Goal: Task Accomplishment & Management: Use online tool/utility

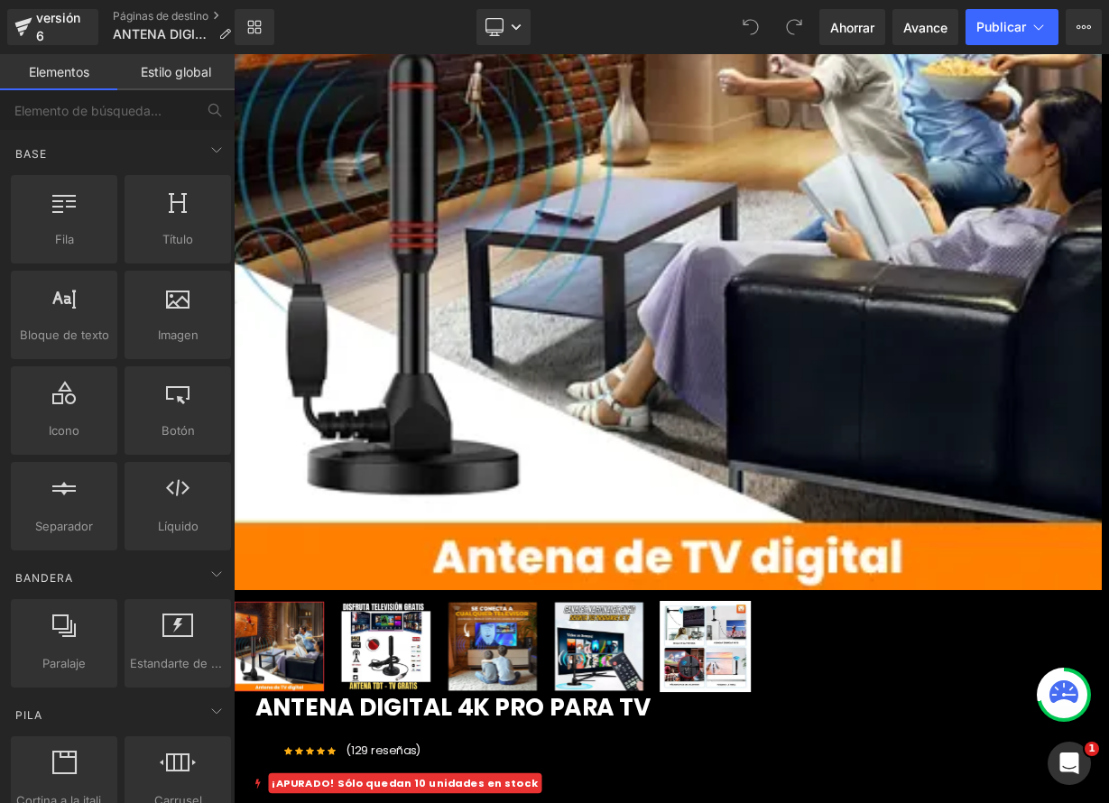
scroll to position [437, 0]
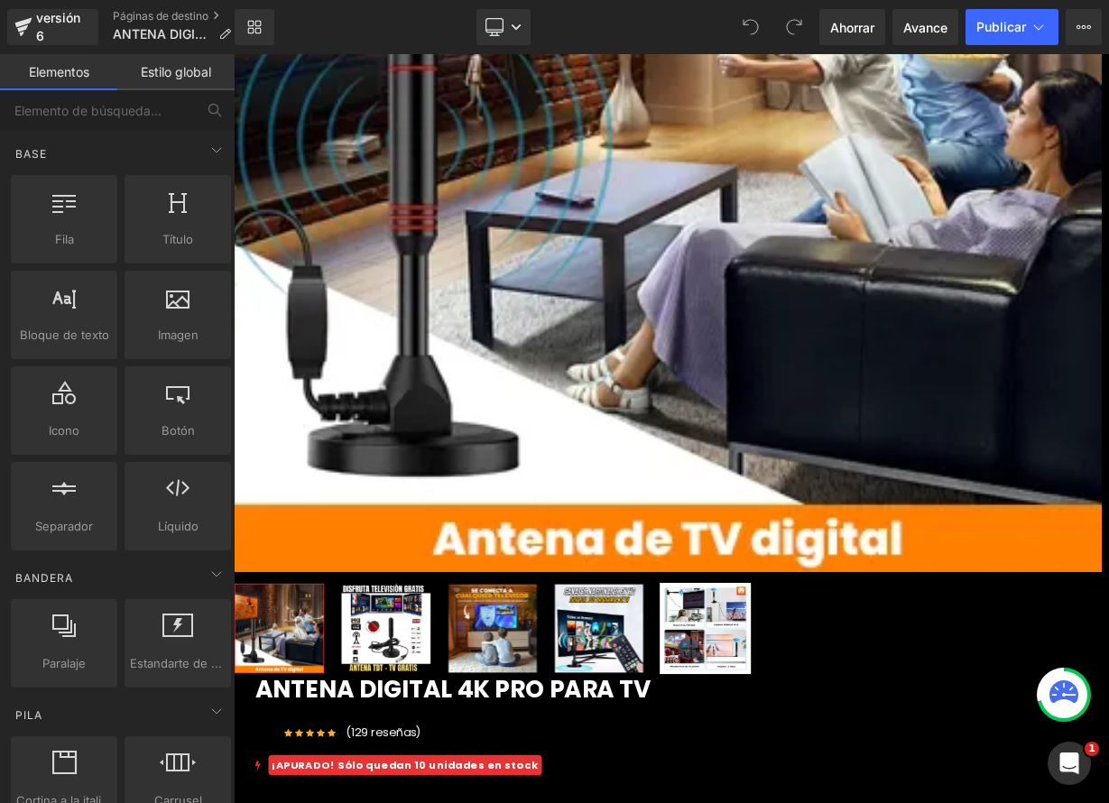
click at [234, 54] on icon at bounding box center [234, 54] width 0 height 0
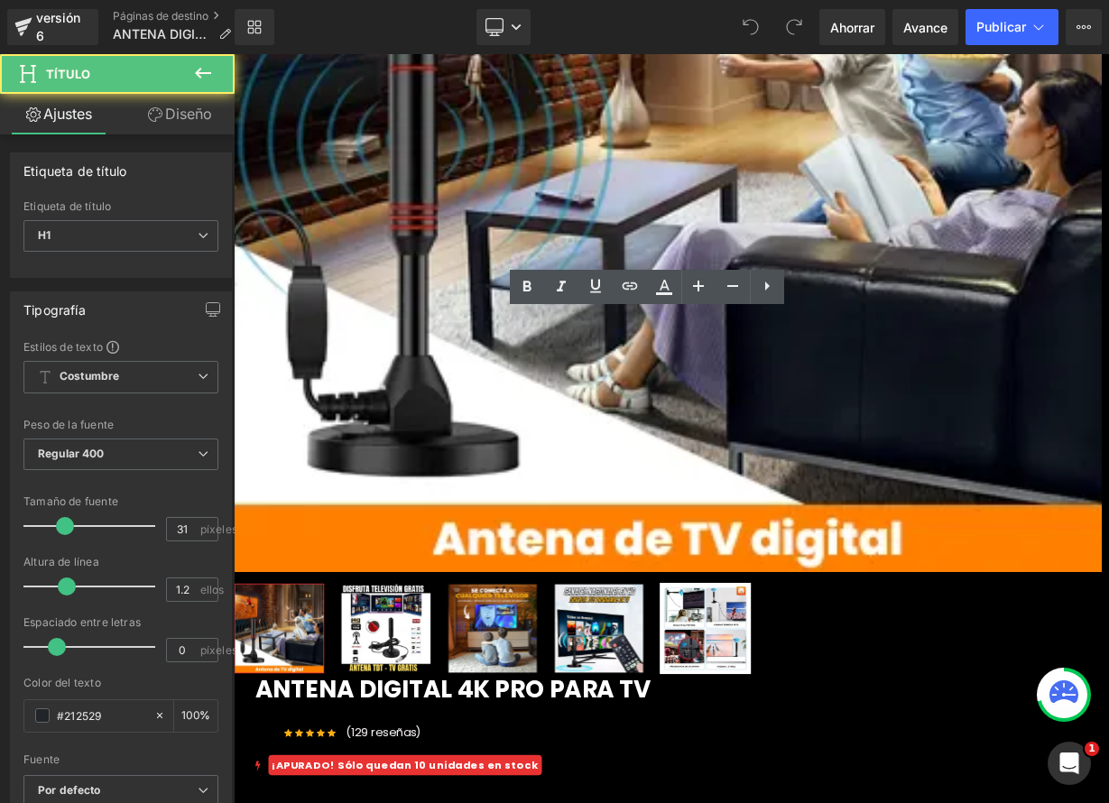
drag, startPoint x: 682, startPoint y: 419, endPoint x: 880, endPoint y: 470, distance: 204.2
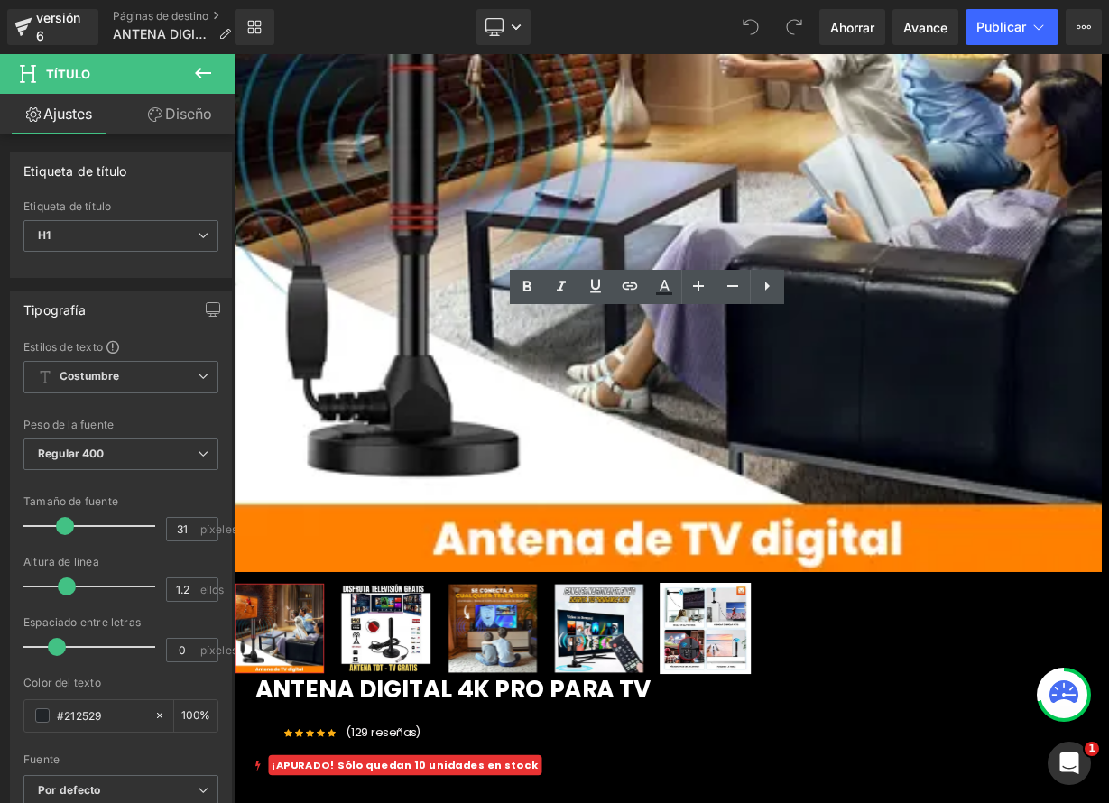
paste div
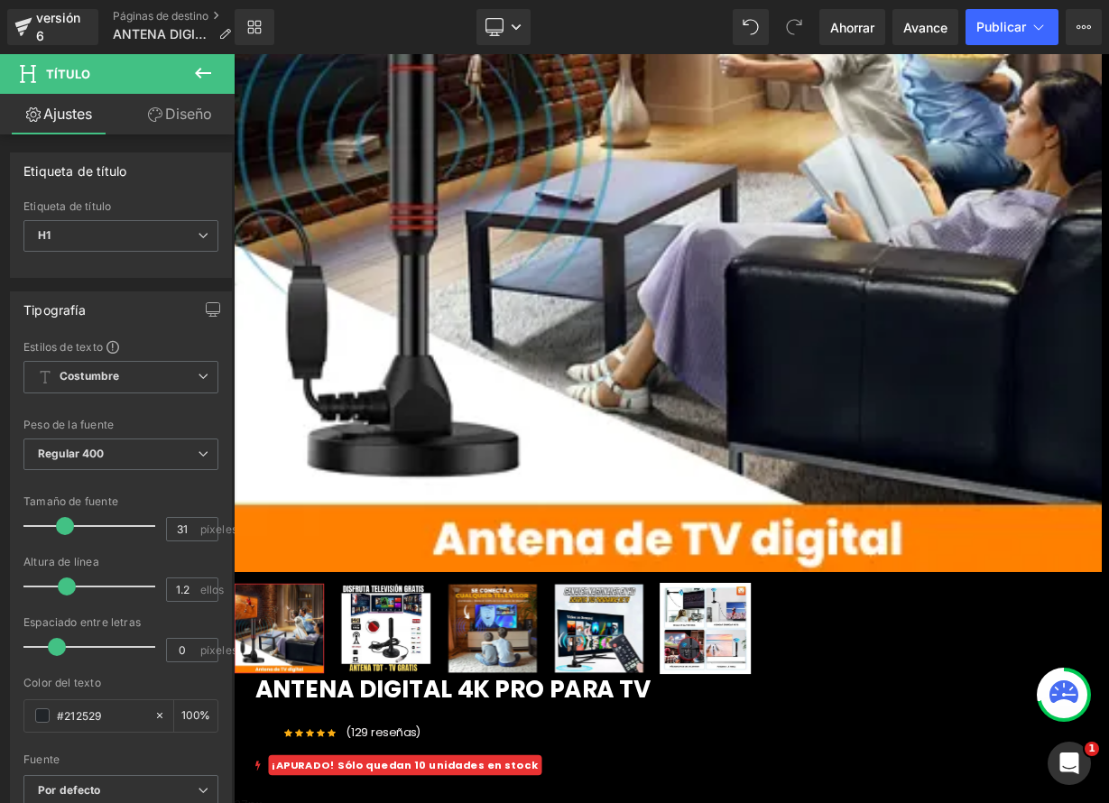
drag, startPoint x: 863, startPoint y: 422, endPoint x: 563, endPoint y: 355, distance: 307.1
drag, startPoint x: 669, startPoint y: 291, endPoint x: 538, endPoint y: 339, distance: 139.6
click at [669, 291] on icon at bounding box center [664, 287] width 22 height 22
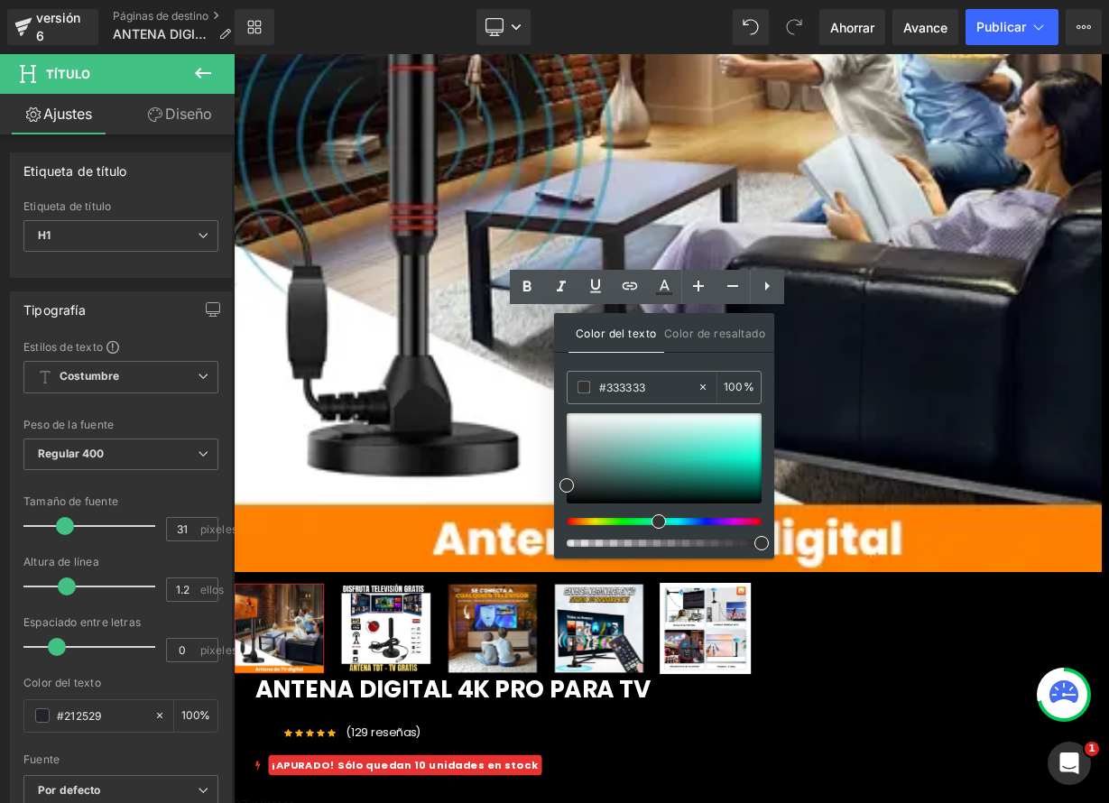
drag, startPoint x: 570, startPoint y: 519, endPoint x: 684, endPoint y: 510, distance: 114.0
click at [655, 529] on div at bounding box center [664, 480] width 195 height 134
click at [741, 454] on div at bounding box center [664, 458] width 195 height 90
type input "#20f3d0"
click at [534, 287] on icon at bounding box center [527, 287] width 22 height 22
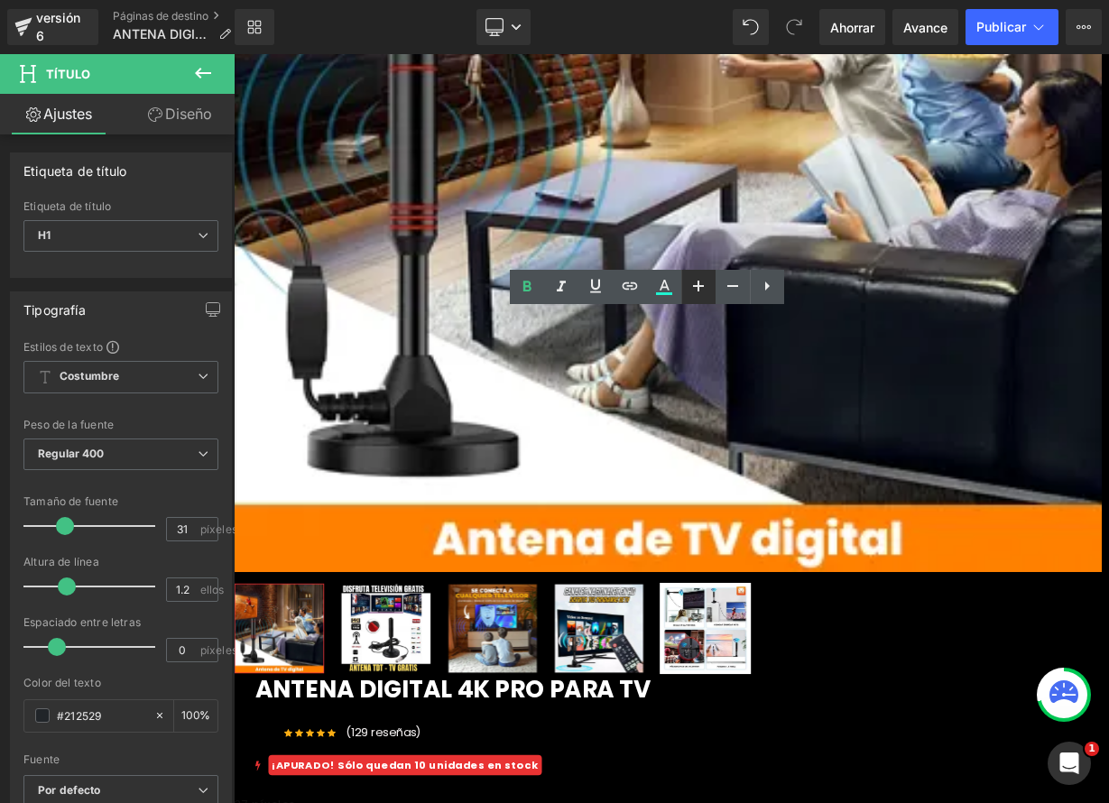
drag, startPoint x: 708, startPoint y: 294, endPoint x: 676, endPoint y: 318, distance: 40.1
click at [708, 294] on icon at bounding box center [698, 286] width 22 height 22
type input "33"
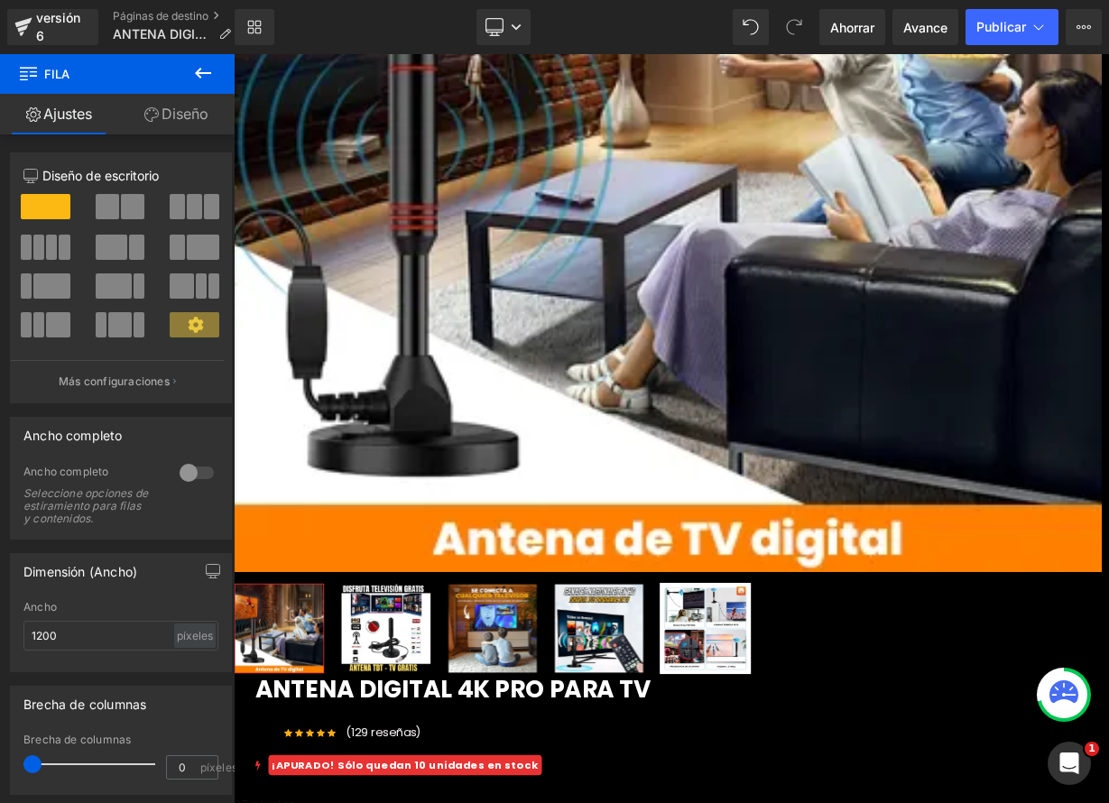
drag, startPoint x: 202, startPoint y: 74, endPoint x: 197, endPoint y: 97, distance: 23.2
click at [202, 74] on icon at bounding box center [203, 73] width 22 height 22
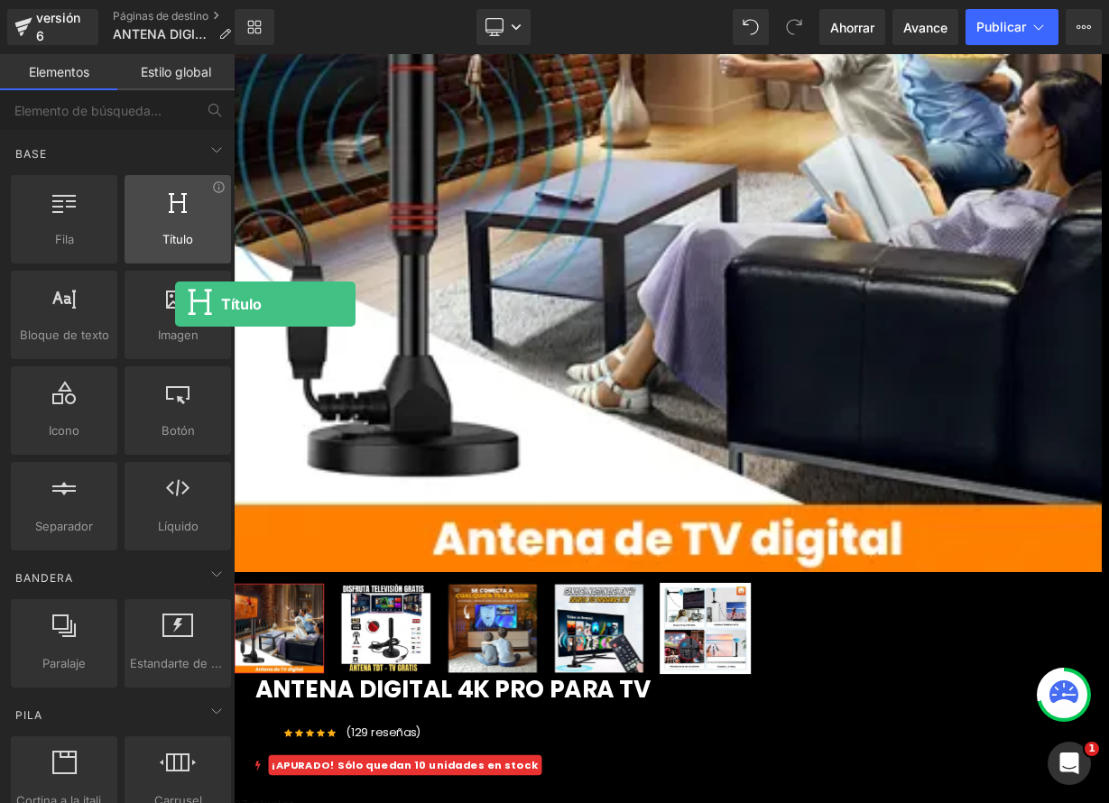
drag, startPoint x: 174, startPoint y: 219, endPoint x: 164, endPoint y: 231, distance: 15.4
click at [175, 217] on div at bounding box center [178, 209] width 96 height 41
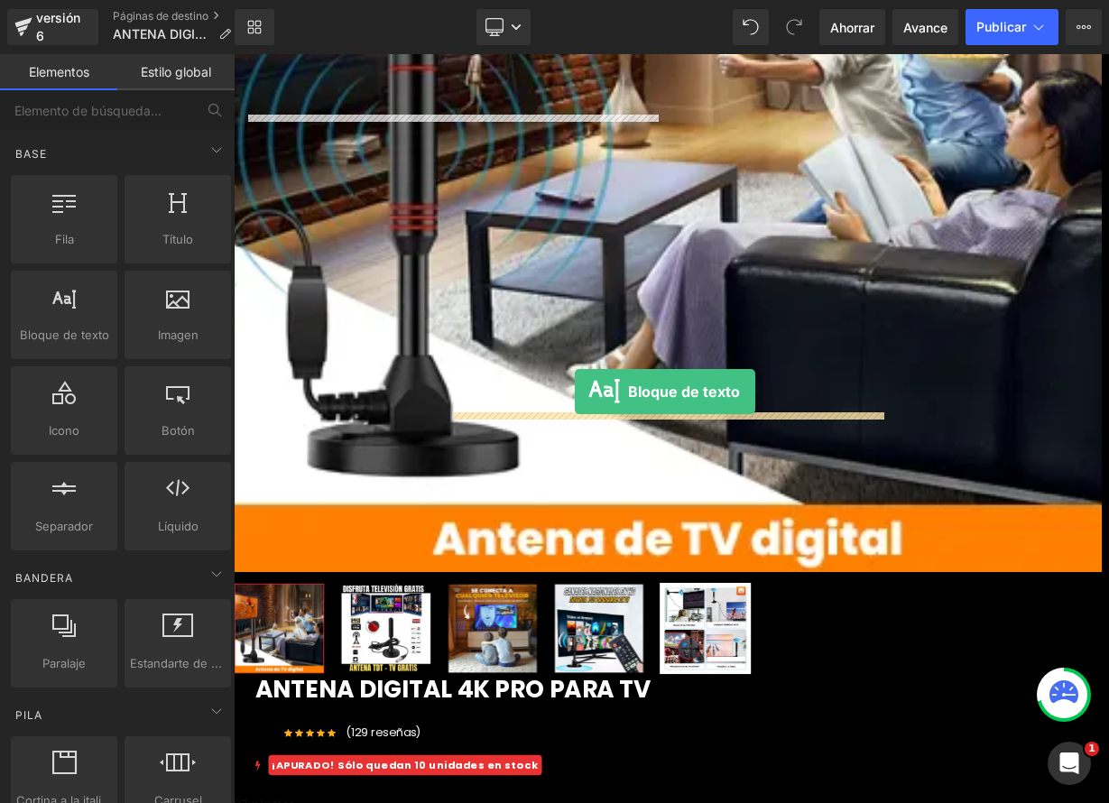
drag, startPoint x: 340, startPoint y: 390, endPoint x: 659, endPoint y: 475, distance: 329.6
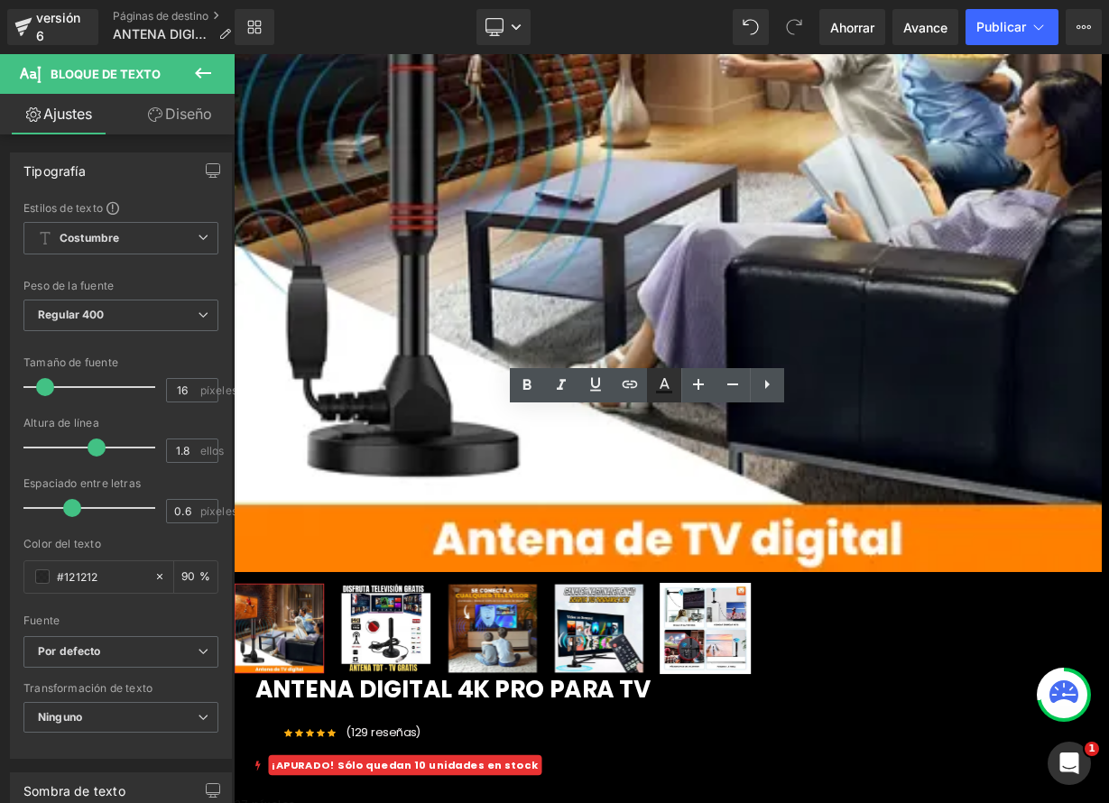
drag, startPoint x: 663, startPoint y: 388, endPoint x: 515, endPoint y: 439, distance: 156.6
click at [663, 388] on icon at bounding box center [664, 385] width 22 height 22
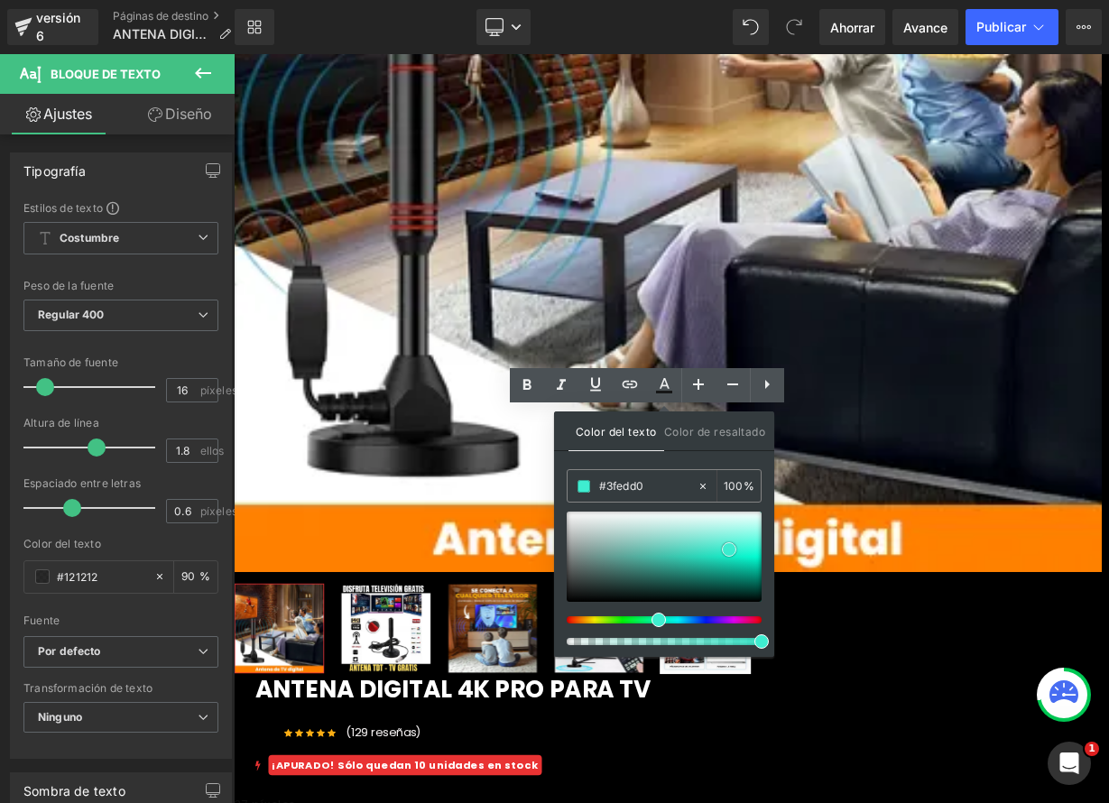
type input "#e8eceb"
drag, startPoint x: 963, startPoint y: 603, endPoint x: 629, endPoint y: 625, distance: 334.6
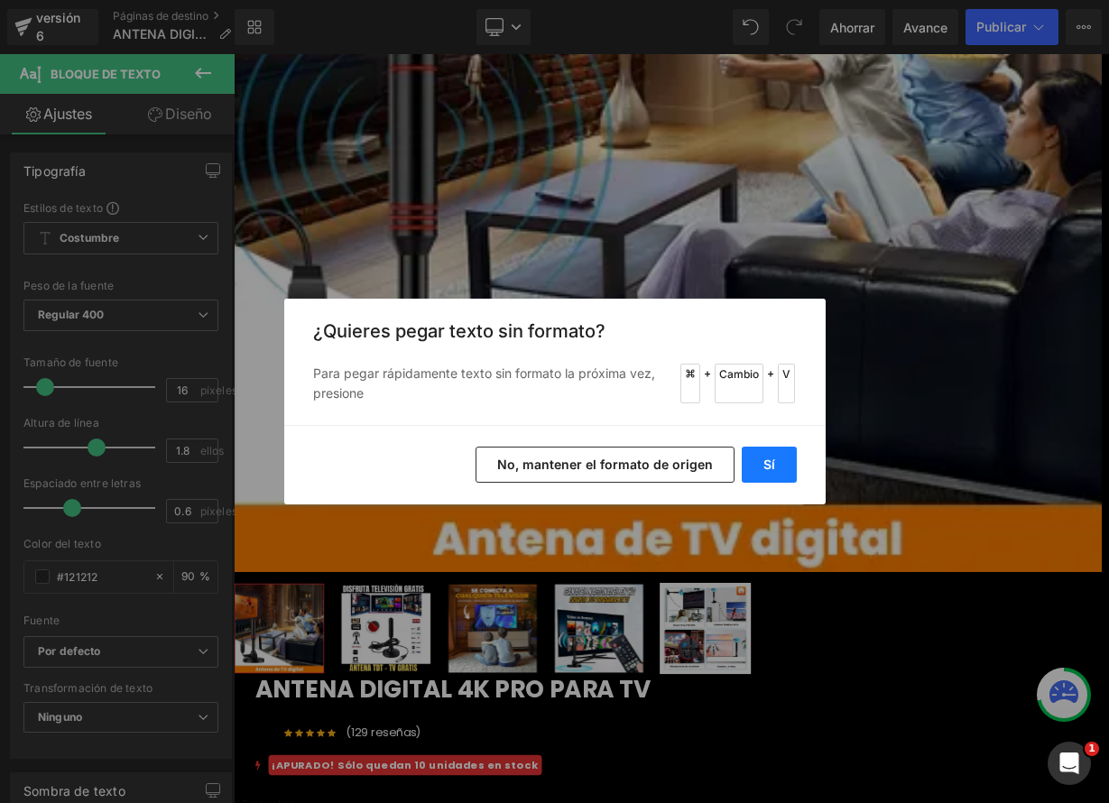
click at [763, 466] on font "Sí" at bounding box center [769, 464] width 12 height 15
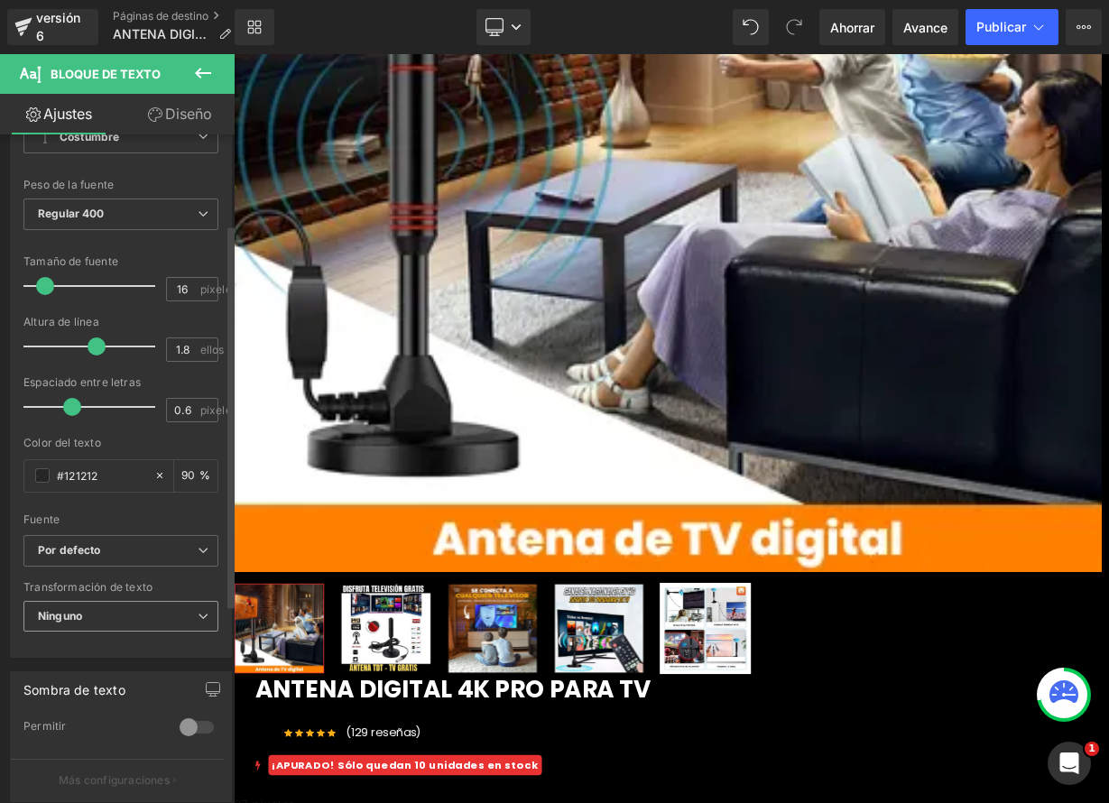
scroll to position [418, 0]
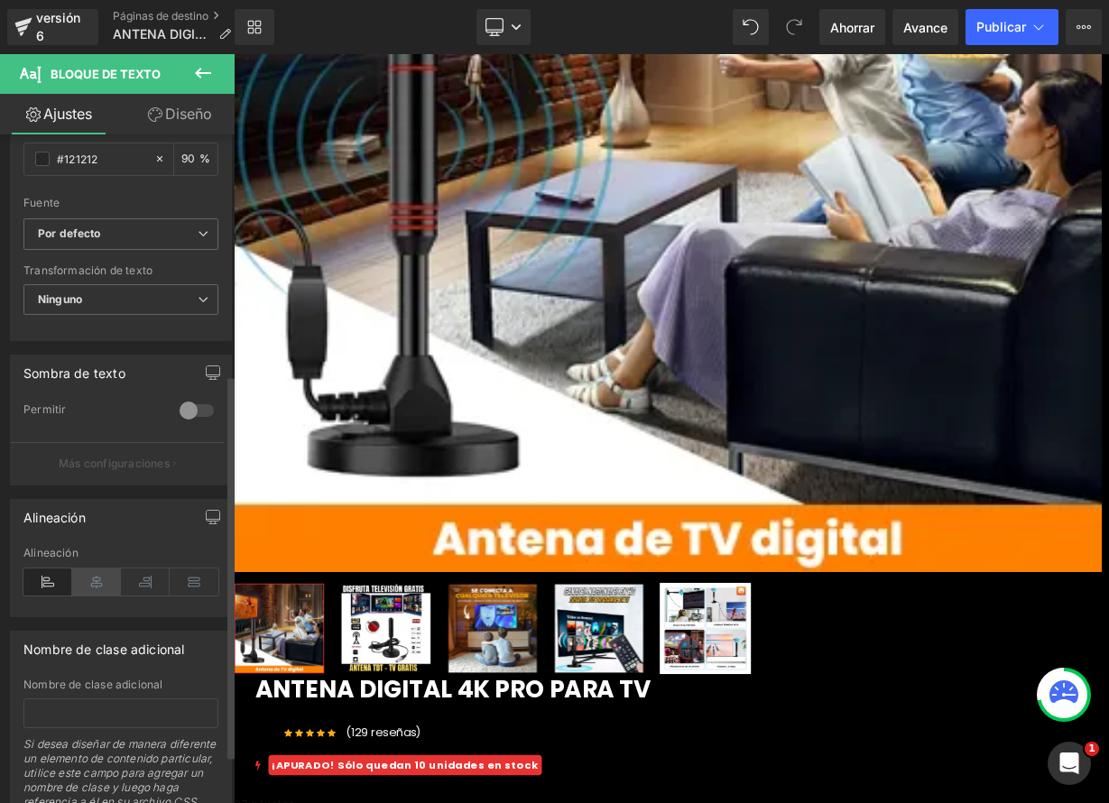
click at [87, 584] on icon at bounding box center [96, 581] width 49 height 27
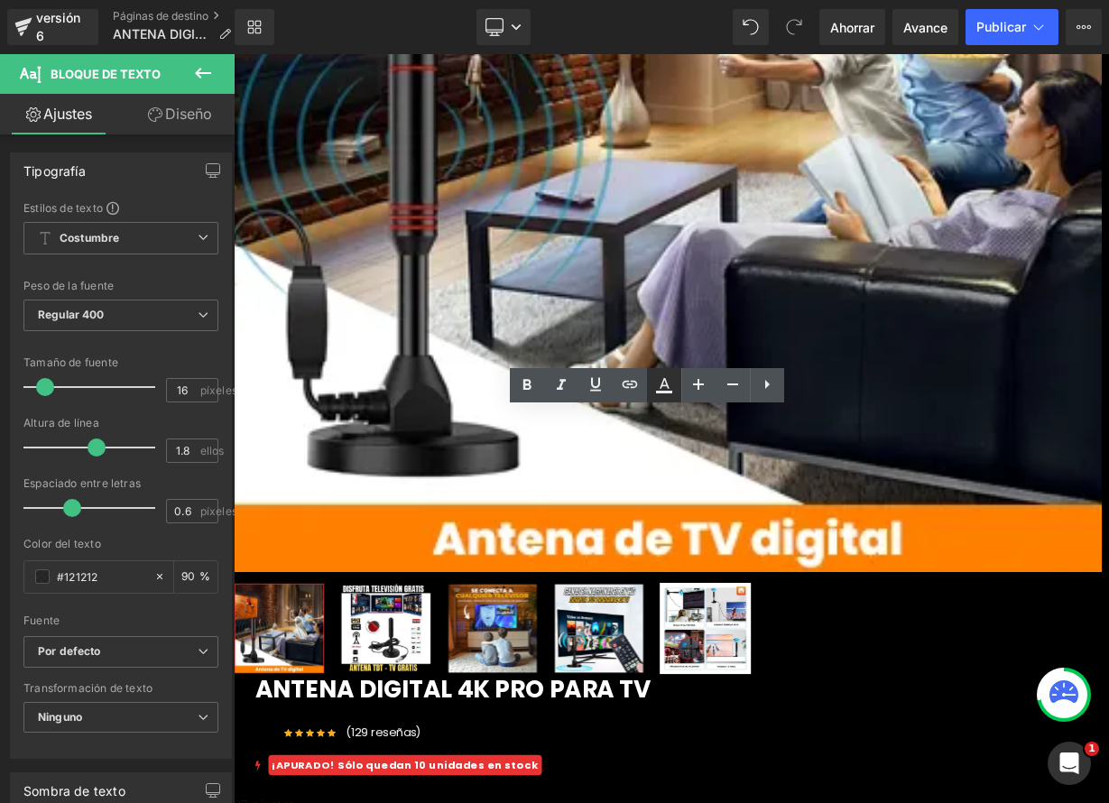
click at [668, 392] on icon at bounding box center [664, 392] width 16 height 3
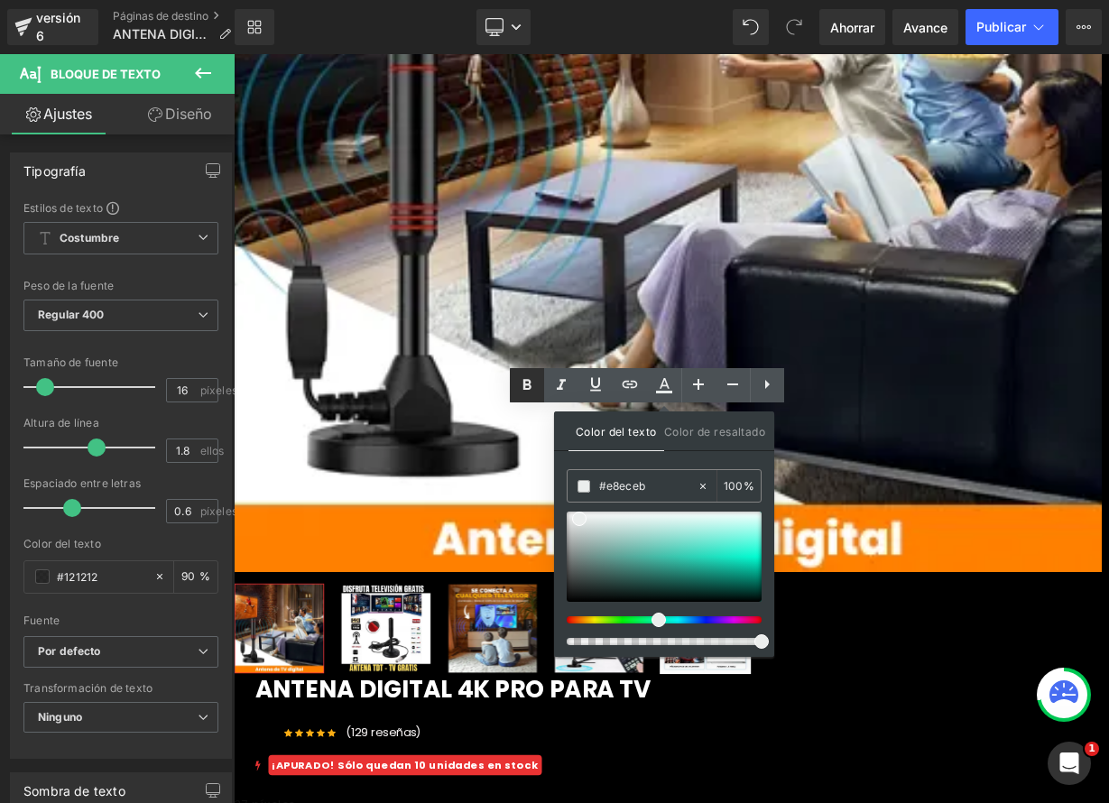
click at [538, 387] on link at bounding box center [527, 385] width 34 height 34
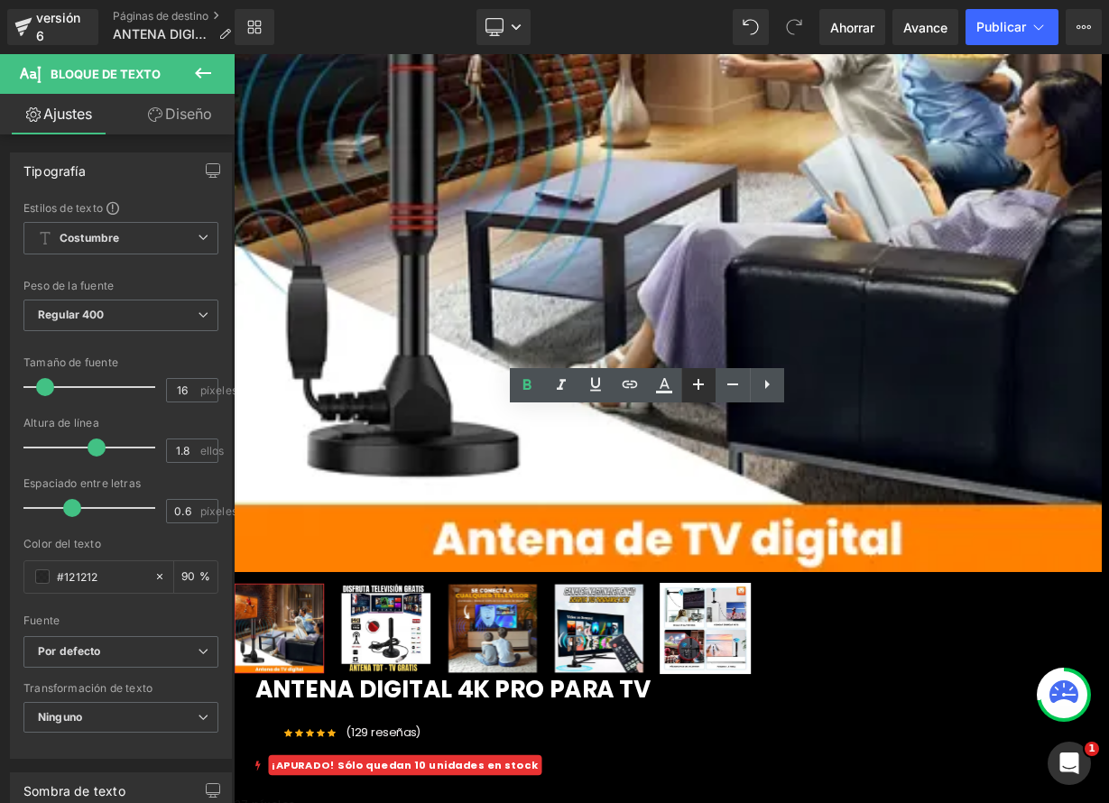
click at [706, 392] on icon at bounding box center [698, 385] width 22 height 22
type input "22"
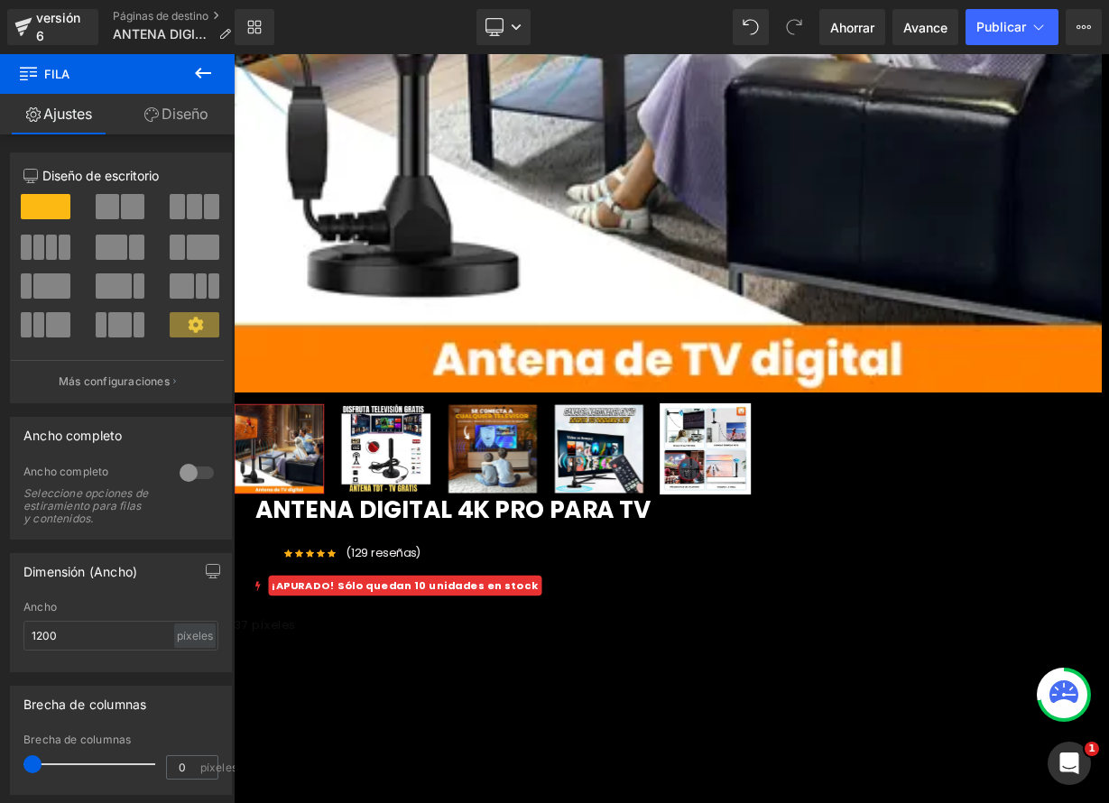
scroll to position [429, 0]
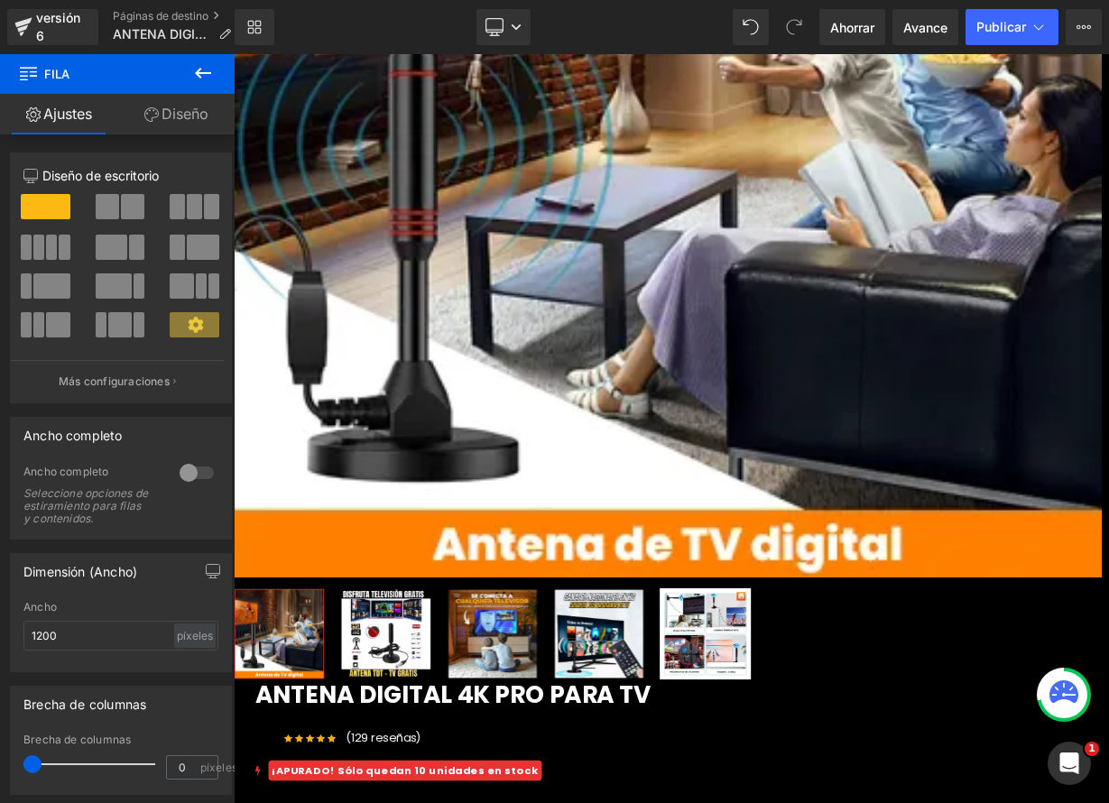
click at [234, 54] on link at bounding box center [234, 54] width 0 height 0
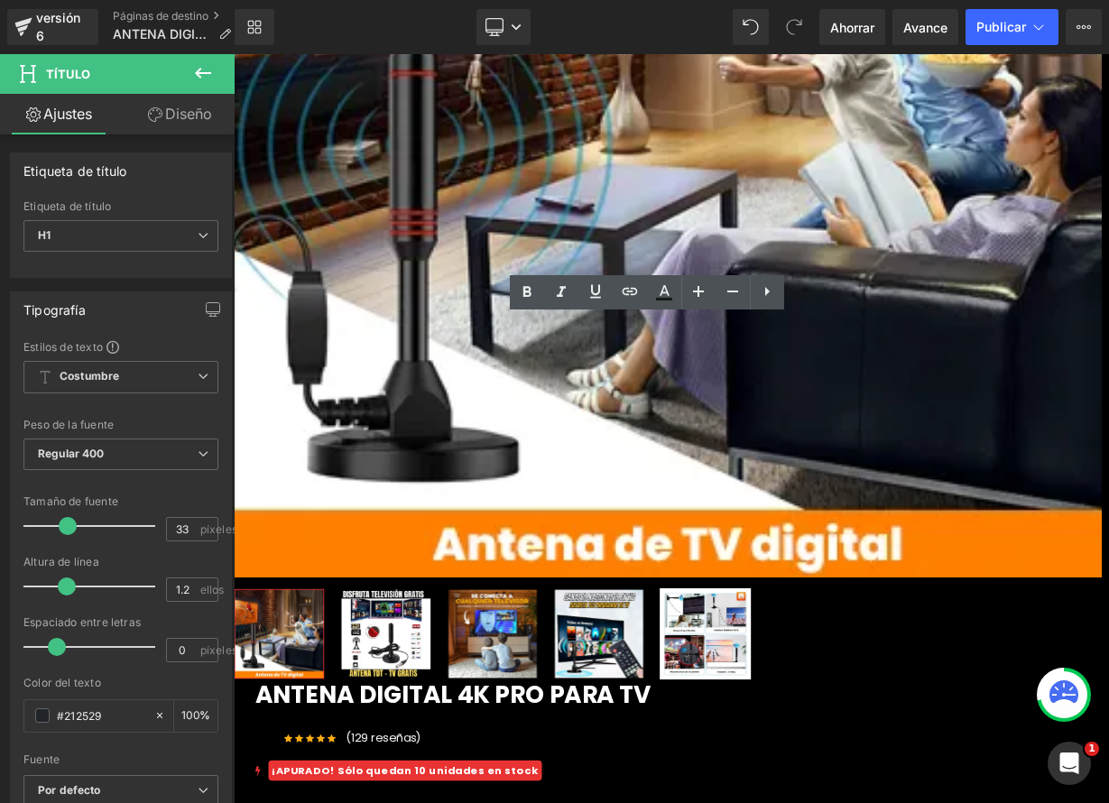
drag, startPoint x: 692, startPoint y: 452, endPoint x: 835, endPoint y: 494, distance: 148.5
click at [234, 54] on link at bounding box center [234, 54] width 0 height 0
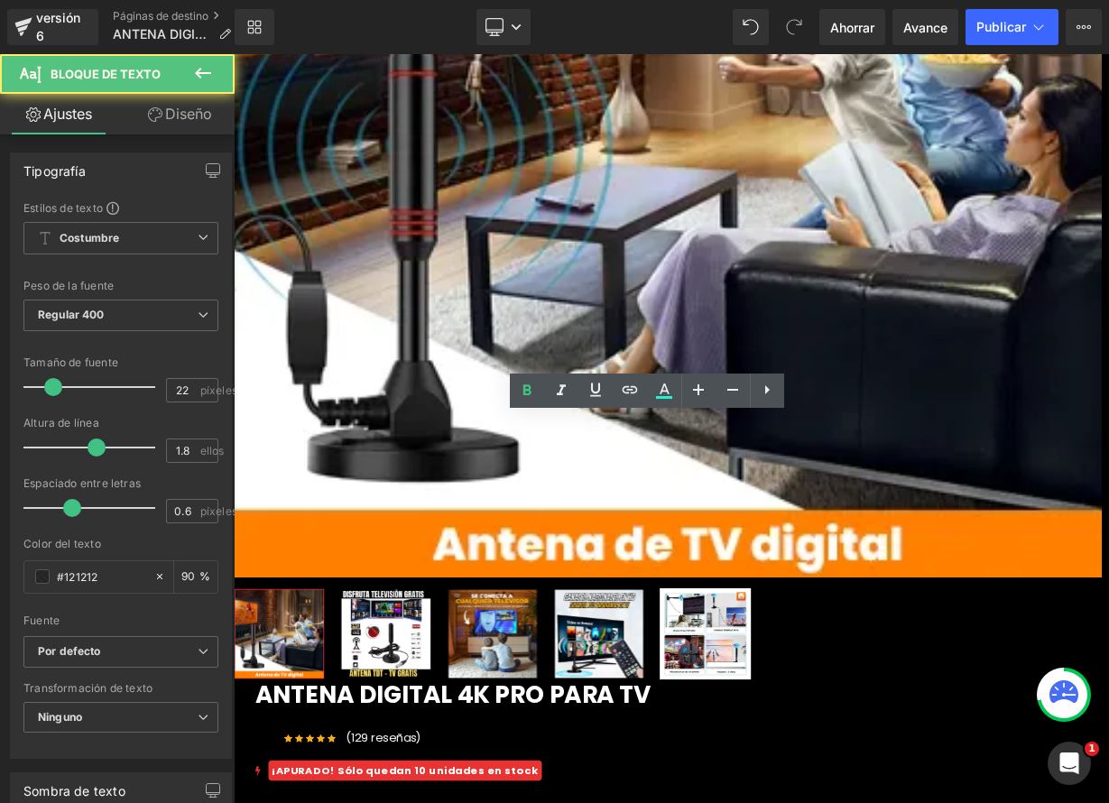
drag, startPoint x: 639, startPoint y: 544, endPoint x: 927, endPoint y: 623, distance: 298.3
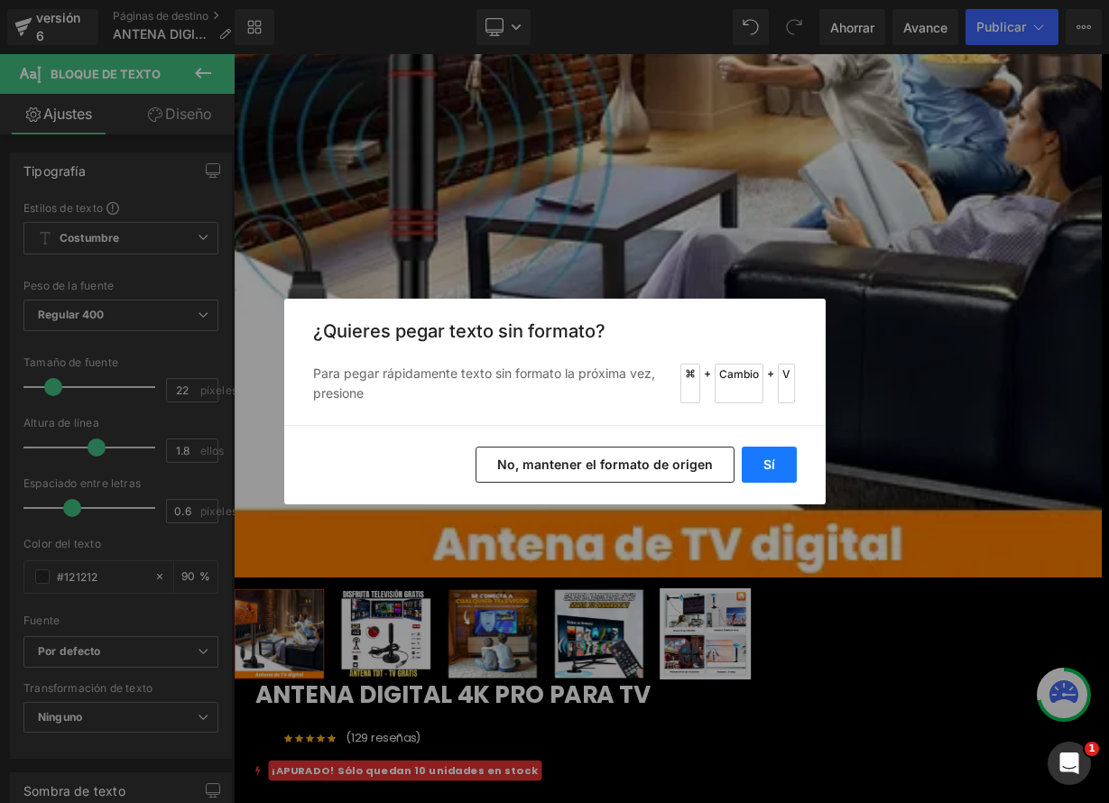
click at [761, 471] on button "Sí" at bounding box center [769, 465] width 55 height 36
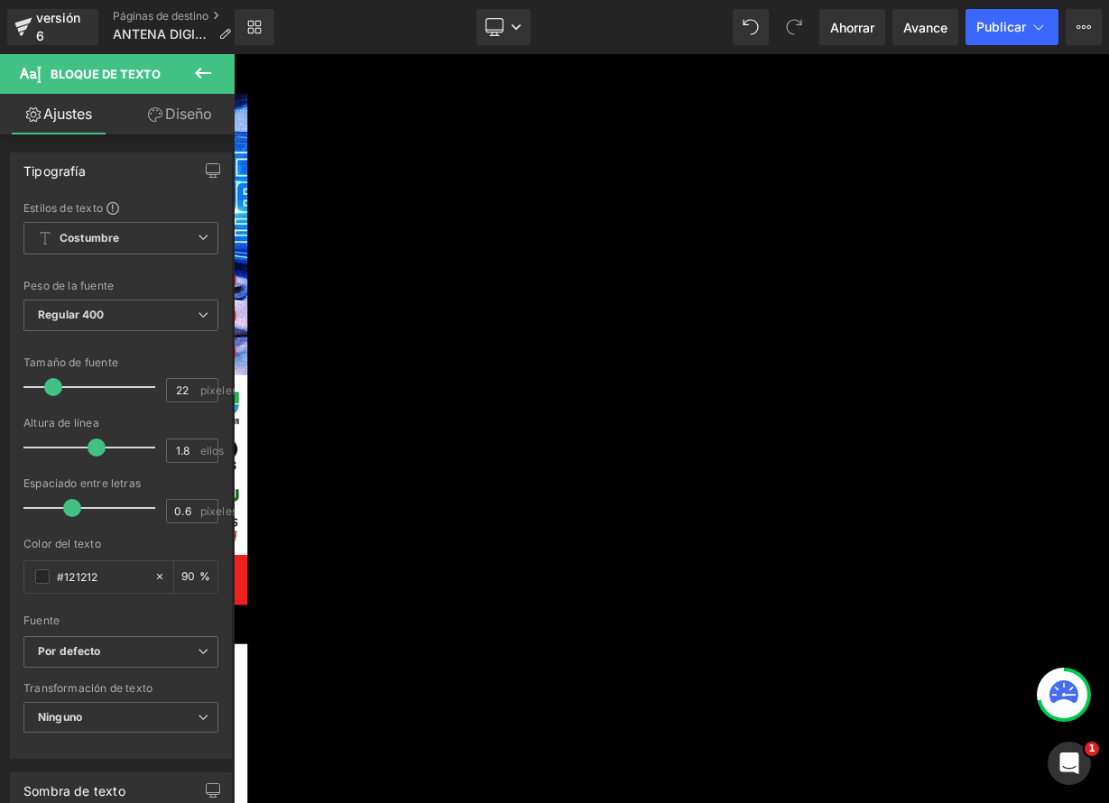
scroll to position [1608, 0]
click at [234, 54] on link at bounding box center [234, 54] width 0 height 0
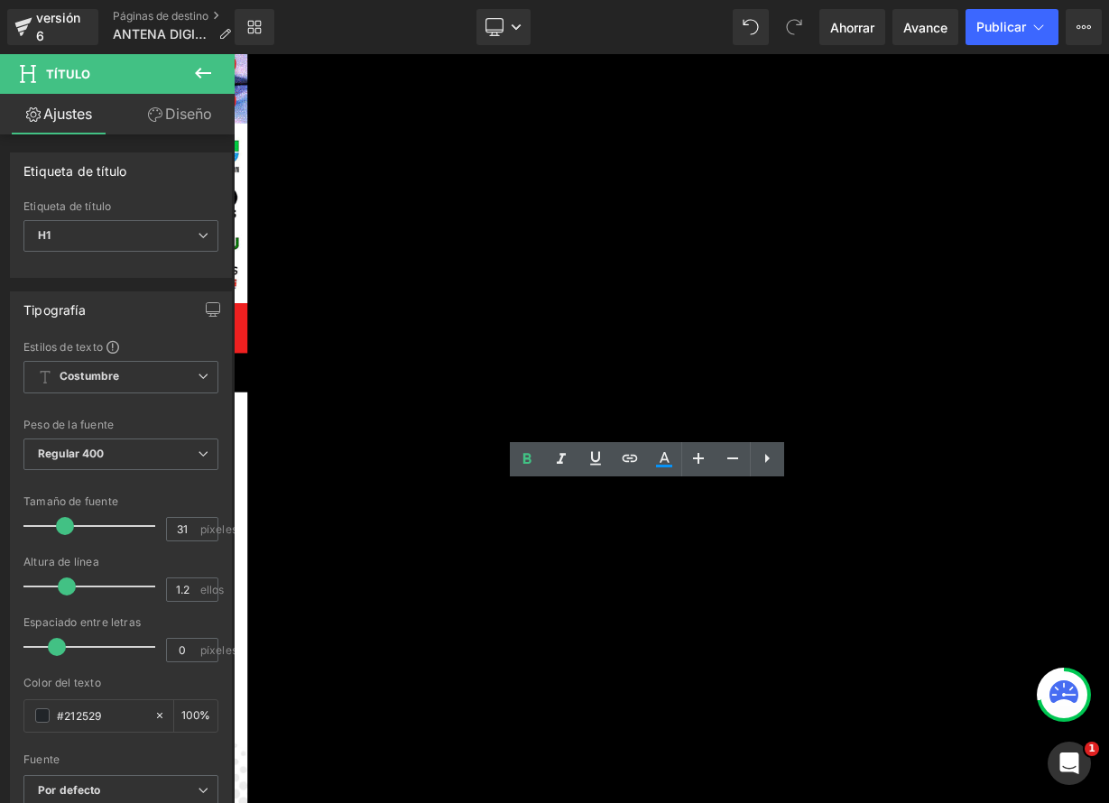
scroll to position [1950, 0]
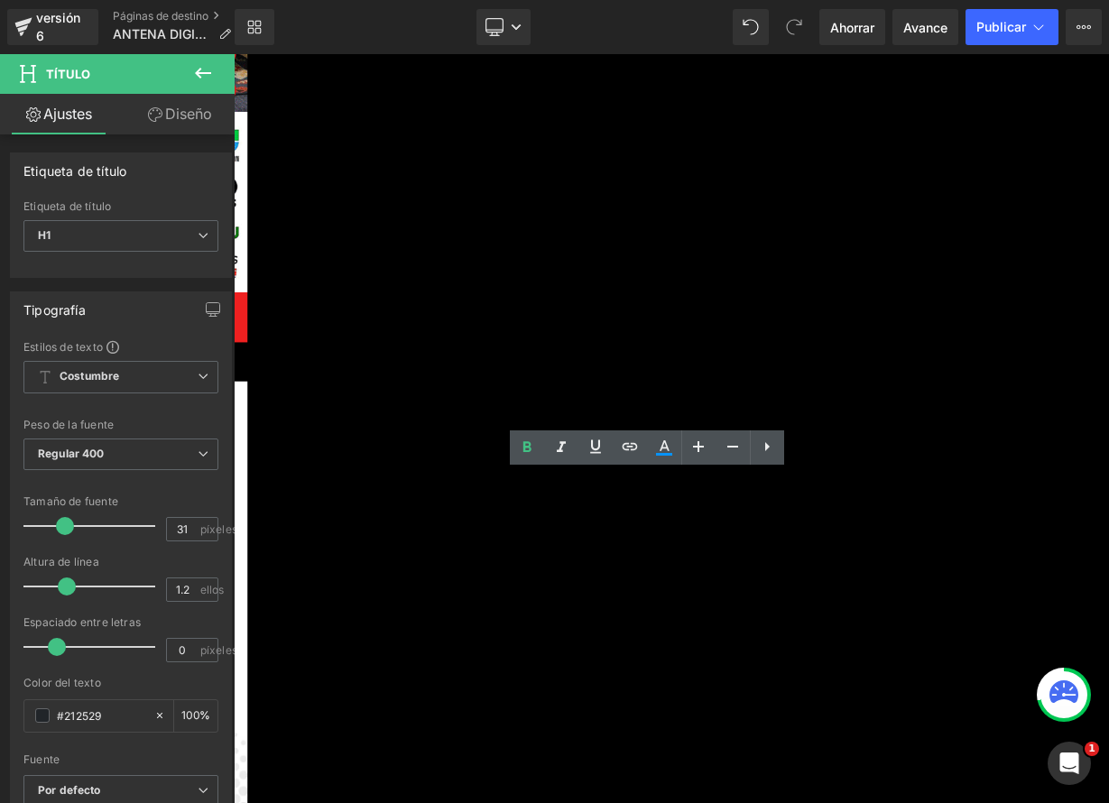
drag, startPoint x: 524, startPoint y: 597, endPoint x: 857, endPoint y: 688, distance: 345.2
paste div
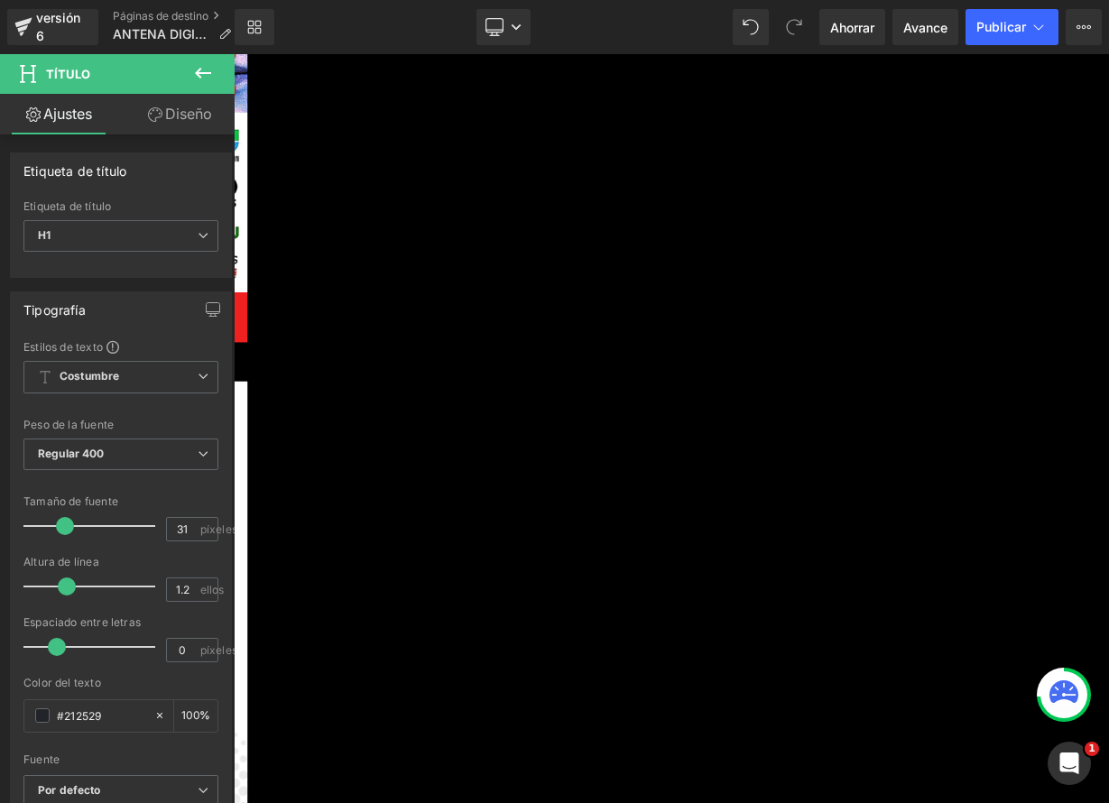
drag, startPoint x: 525, startPoint y: 597, endPoint x: 1023, endPoint y: 598, distance: 498.0
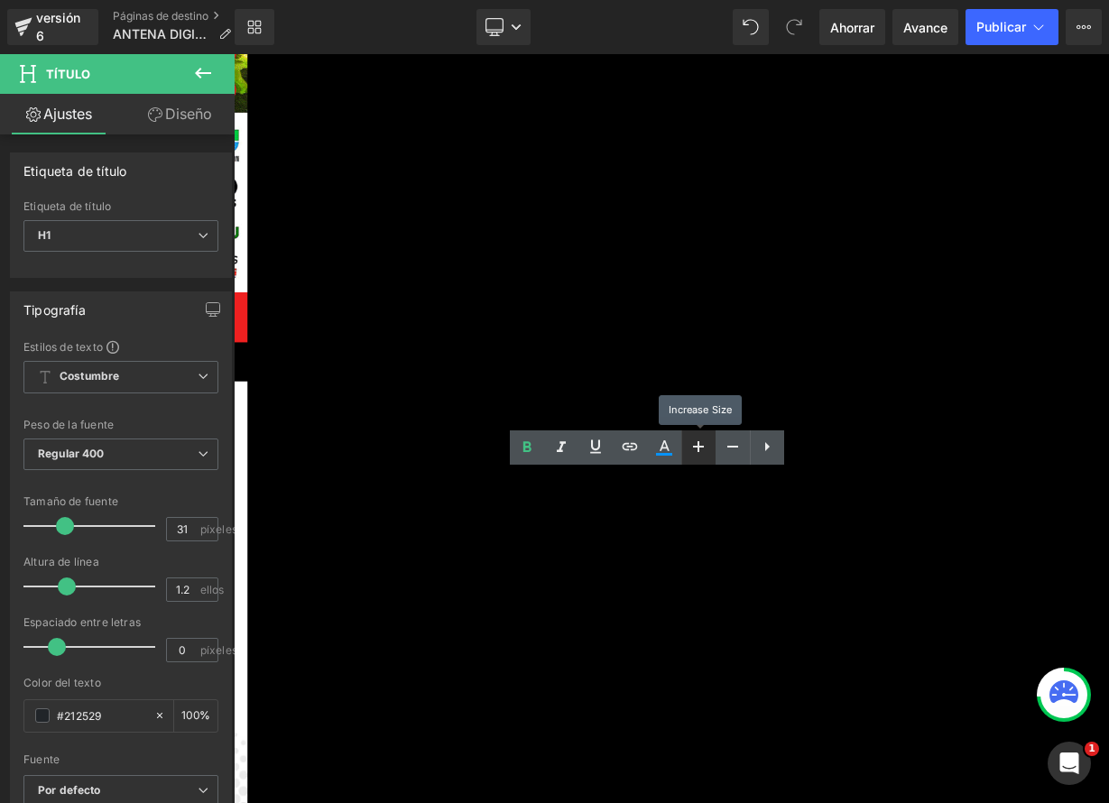
click at [694, 453] on icon at bounding box center [698, 447] width 22 height 22
type input "33"
drag, startPoint x: 677, startPoint y: 454, endPoint x: 534, endPoint y: 544, distance: 168.7
click at [677, 454] on link at bounding box center [664, 447] width 34 height 34
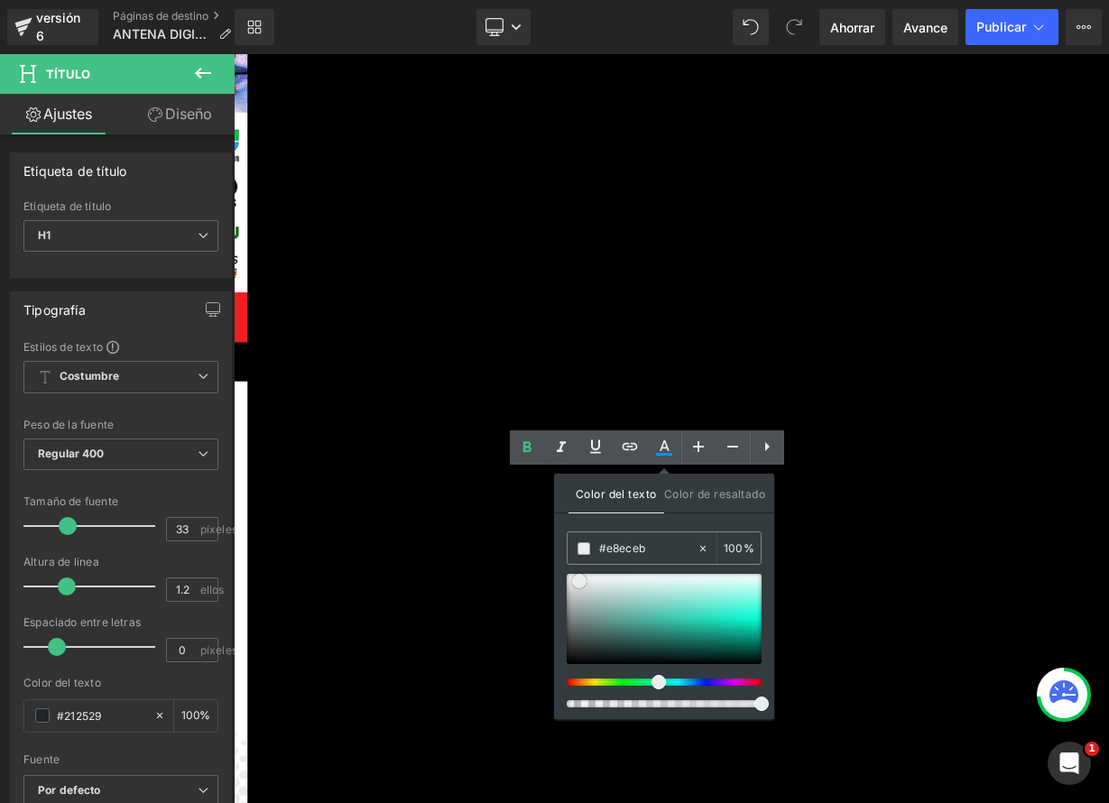
type input "#34f3b3"
click at [739, 612] on div at bounding box center [664, 619] width 195 height 90
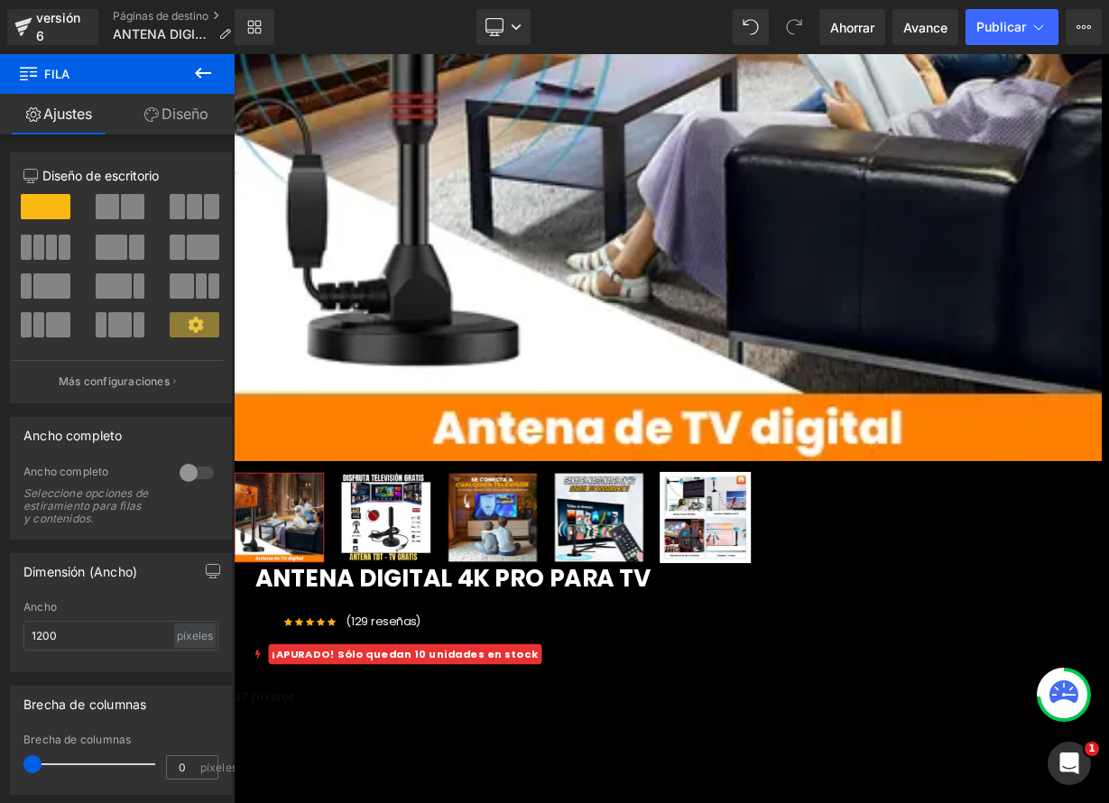
scroll to position [576, 0]
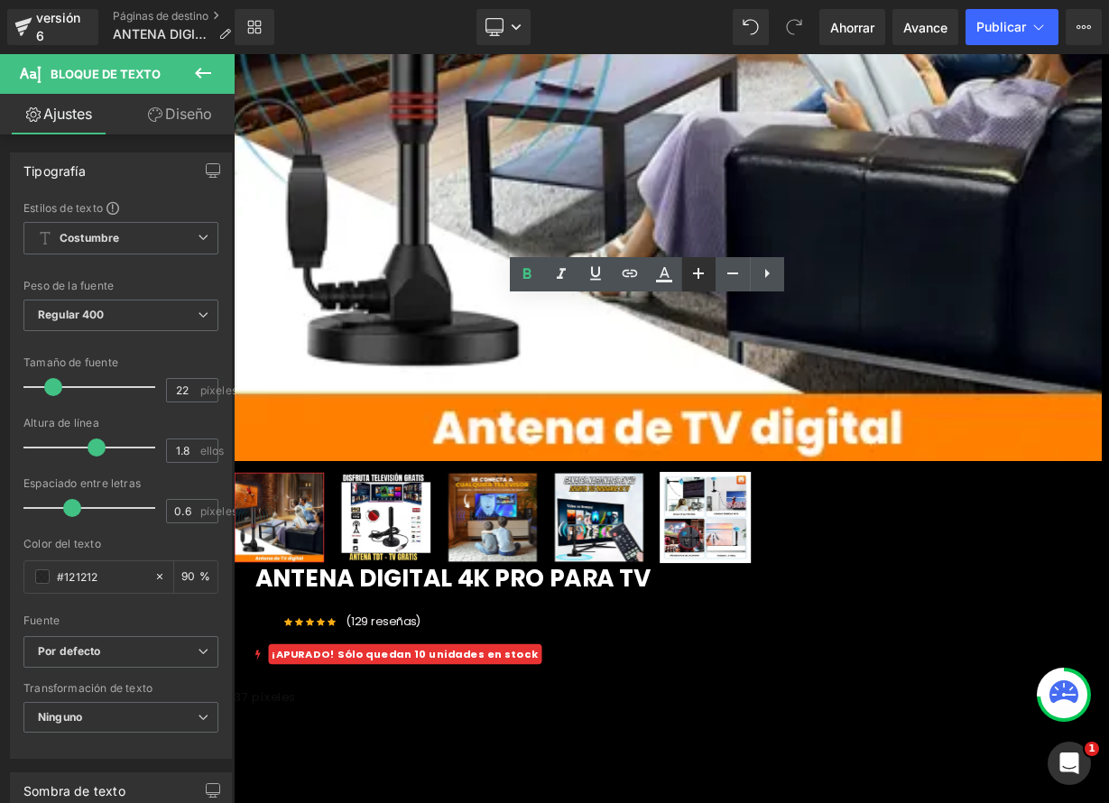
click at [707, 278] on icon at bounding box center [698, 274] width 22 height 22
type input "24"
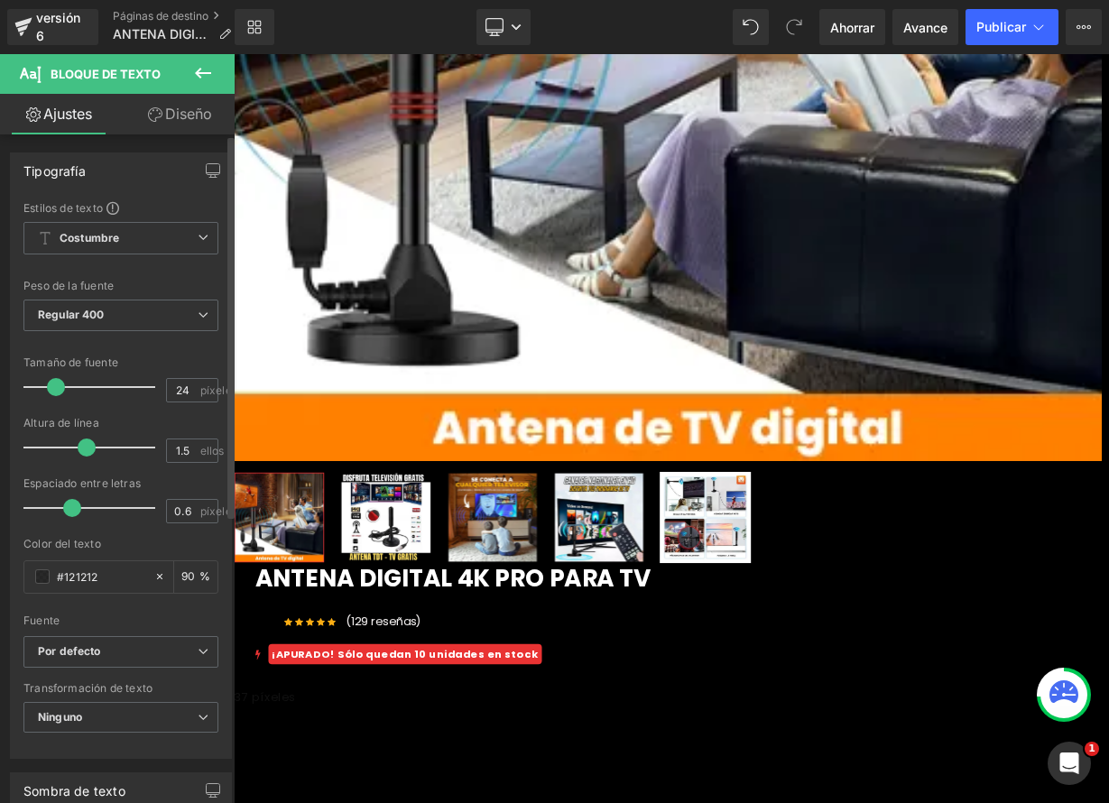
type input "1.4"
drag, startPoint x: 92, startPoint y: 451, endPoint x: 226, endPoint y: 424, distance: 137.1
click at [75, 449] on span at bounding box center [77, 447] width 18 height 18
drag, startPoint x: 835, startPoint y: 407, endPoint x: 834, endPoint y: 417, distance: 10.0
click at [234, 54] on icon at bounding box center [234, 54] width 0 height 0
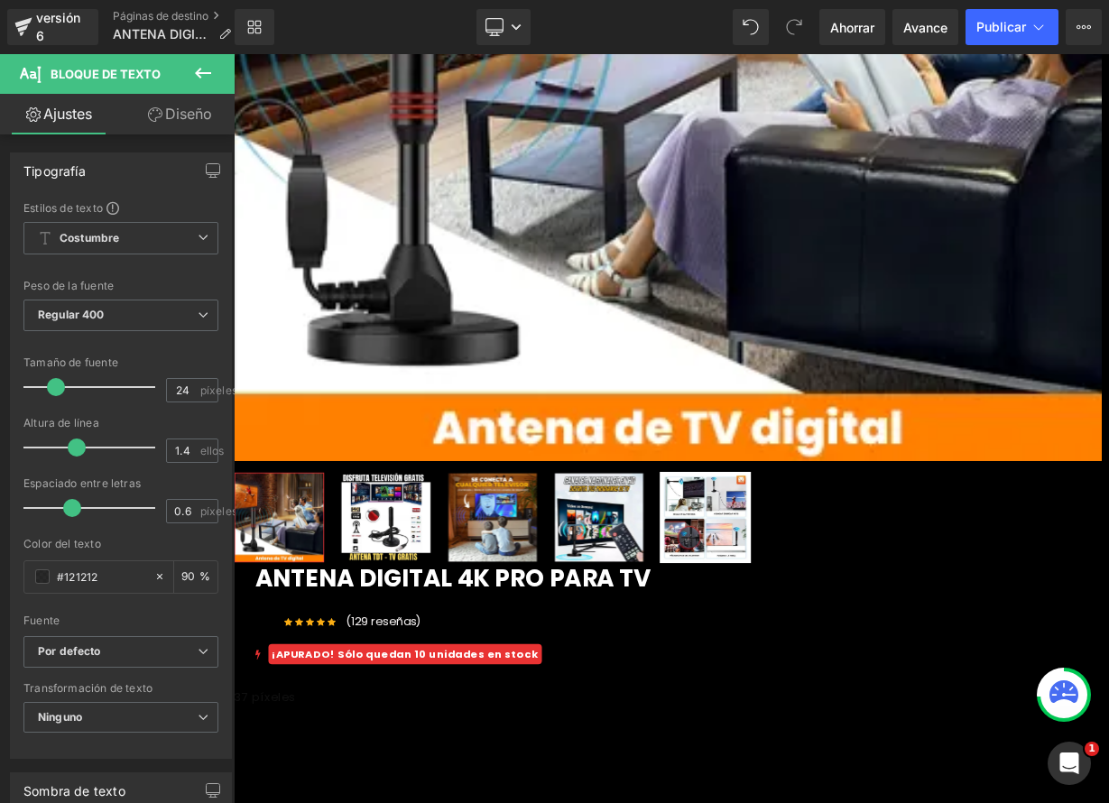
click at [234, 54] on icon at bounding box center [234, 54] width 0 height 0
click at [513, 32] on icon at bounding box center [516, 27] width 11 height 11
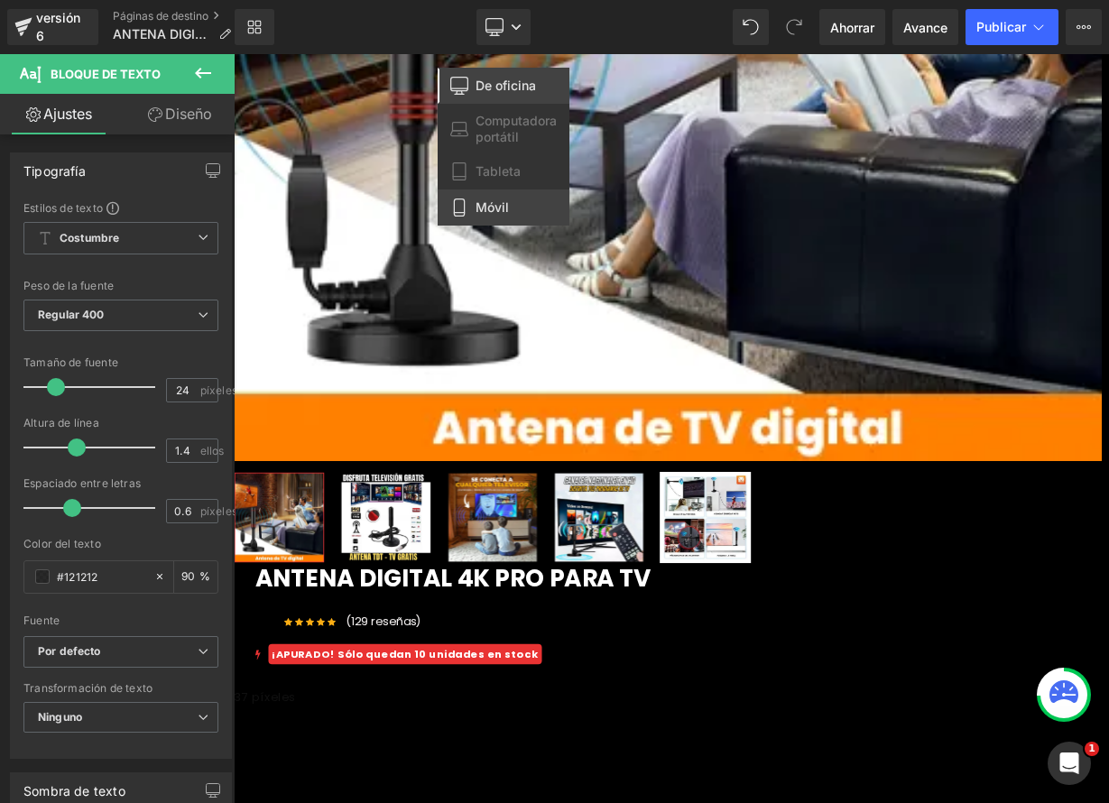
click at [503, 208] on font "Móvil" at bounding box center [491, 206] width 33 height 15
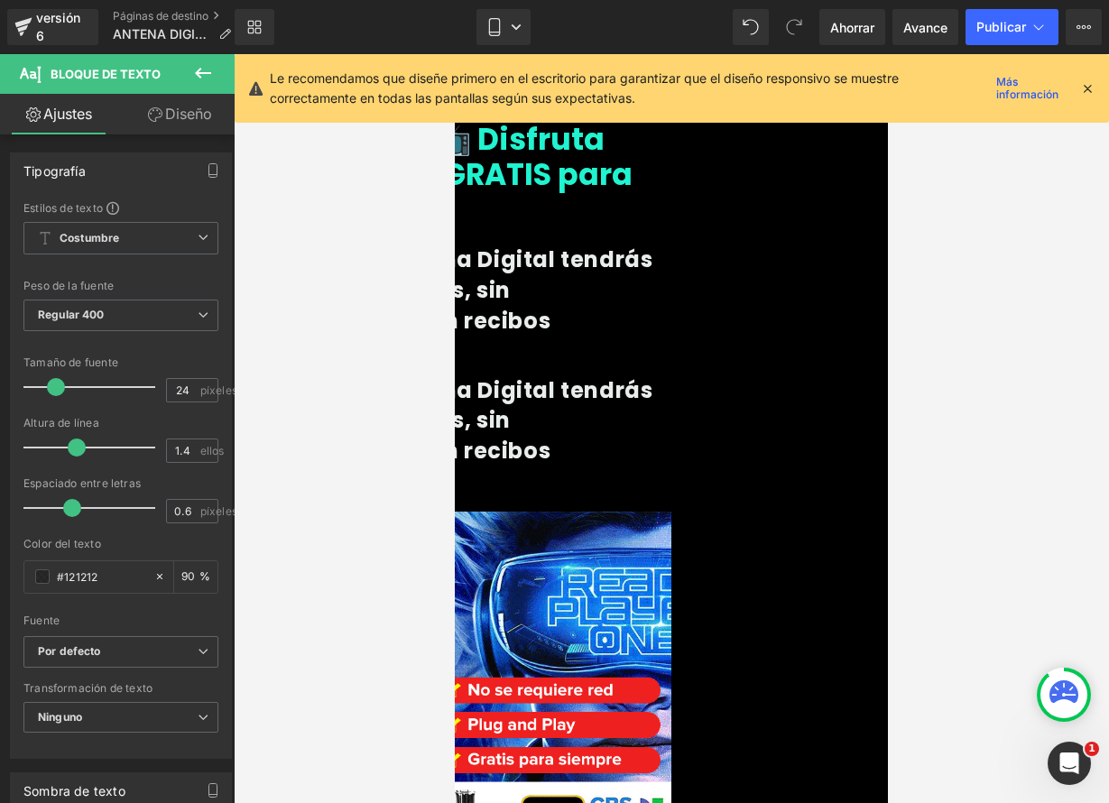
scroll to position [785, 0]
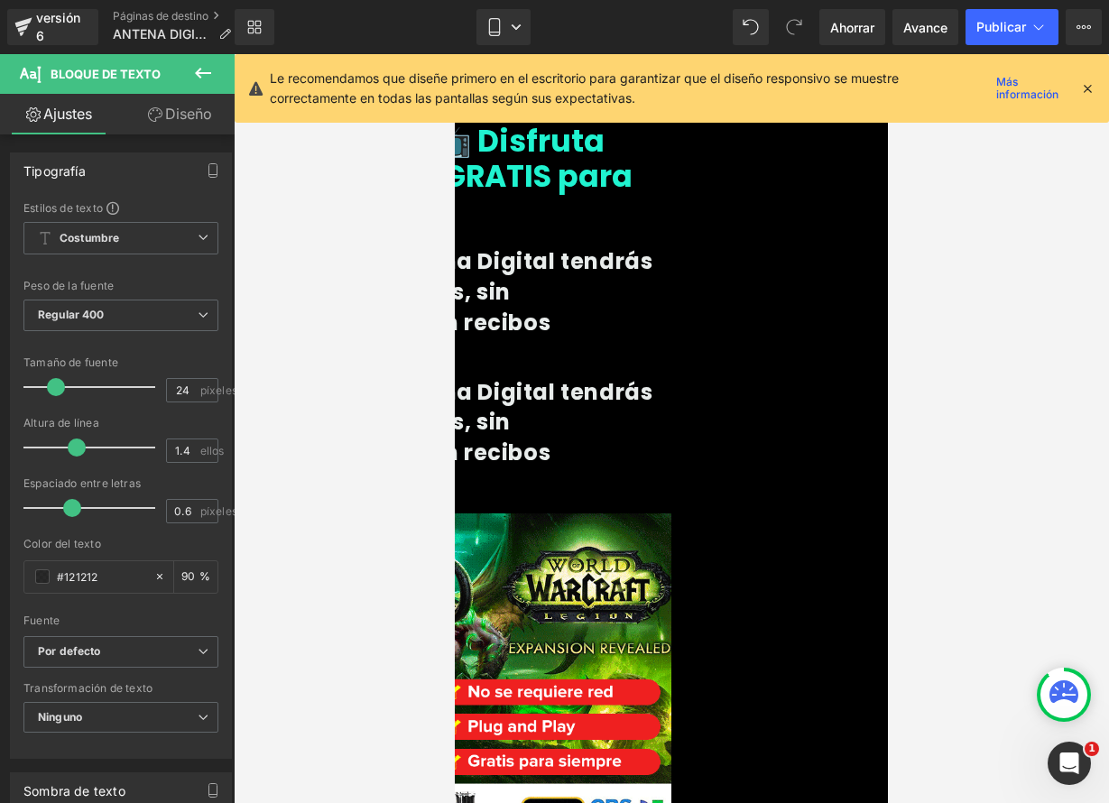
click at [631, 293] on font "Con nuestra Antena Digital tendrás señal HD, sin cortes, sin suscripciones y si…" at bounding box center [445, 306] width 414 height 121
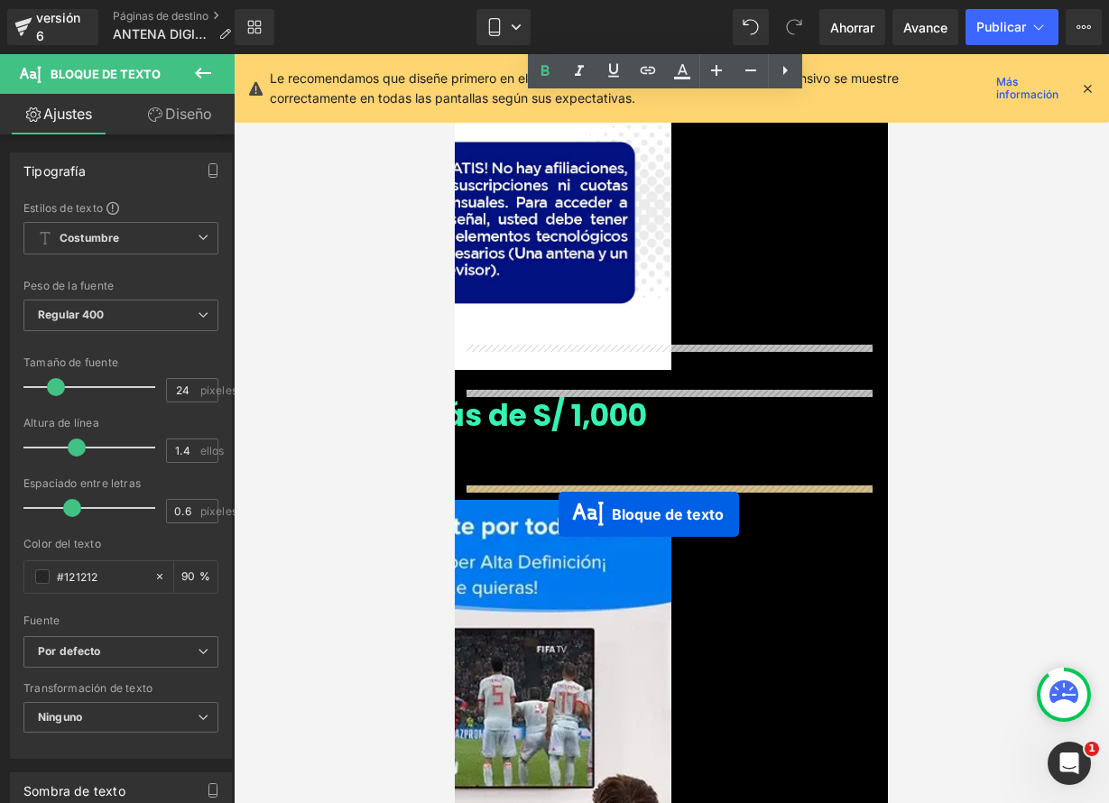
scroll to position [1924, 0]
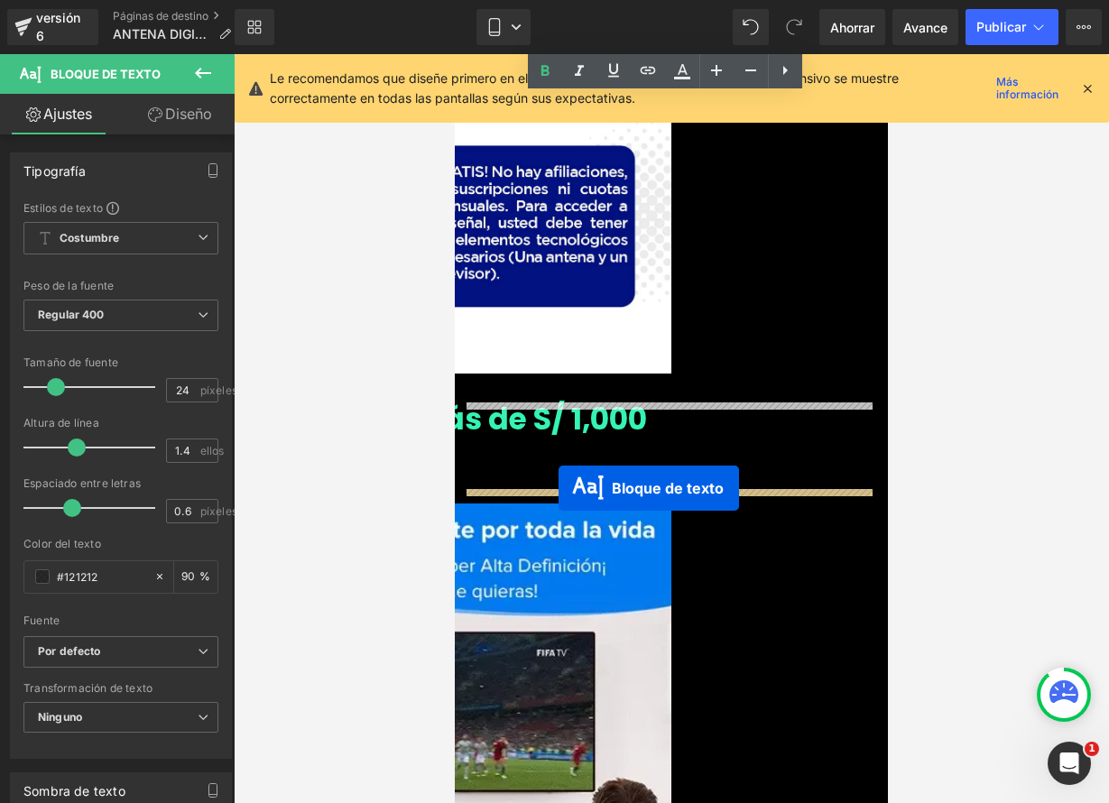
drag, startPoint x: 598, startPoint y: 375, endPoint x: 558, endPoint y: 487, distance: 118.7
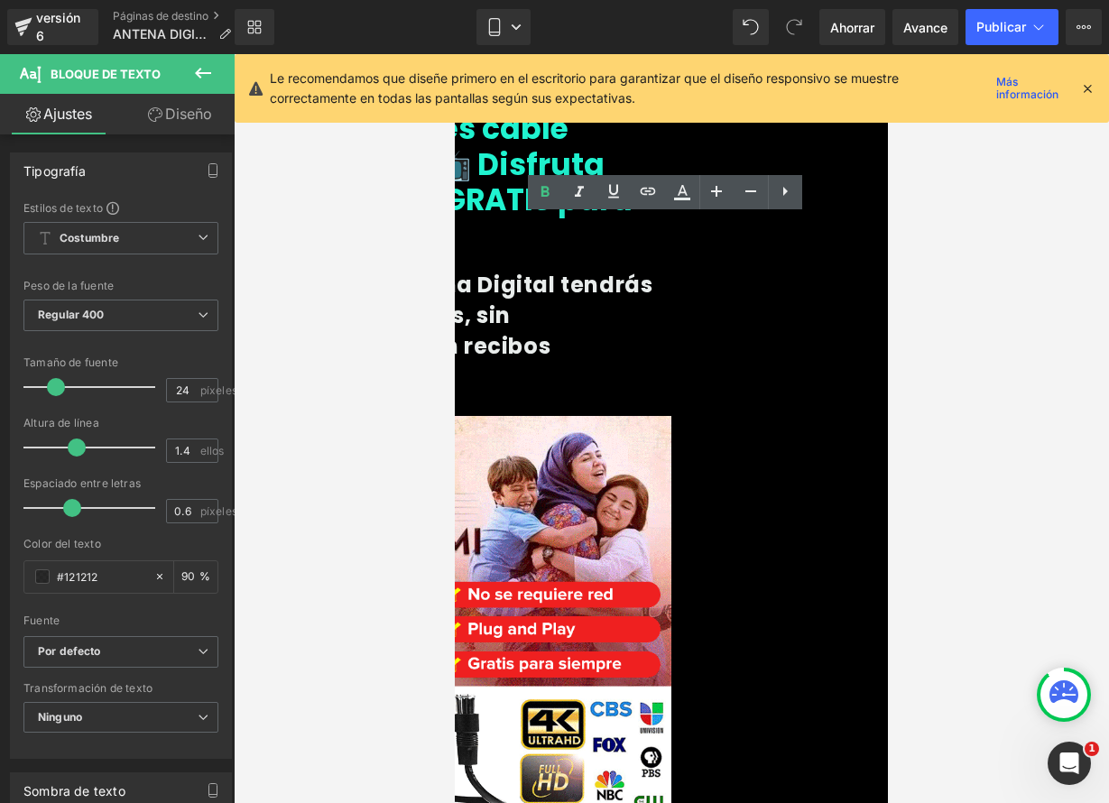
scroll to position [761, 0]
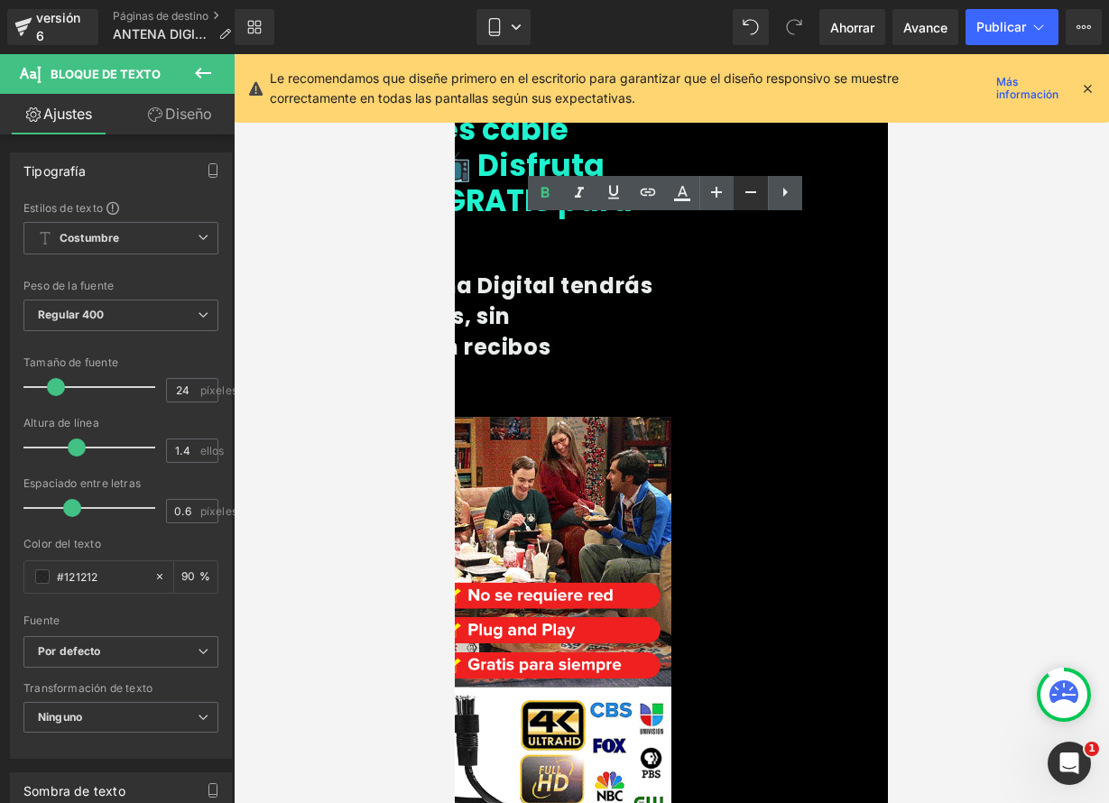
click at [752, 196] on icon at bounding box center [751, 192] width 22 height 22
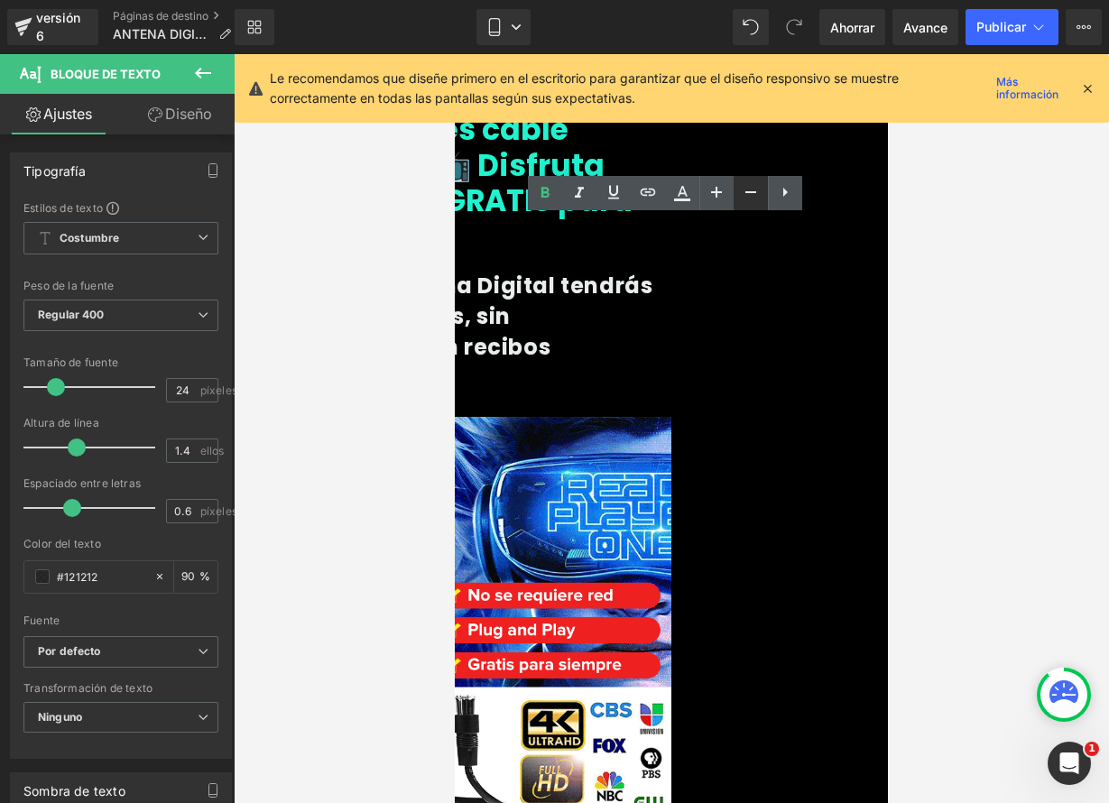
type input "22"
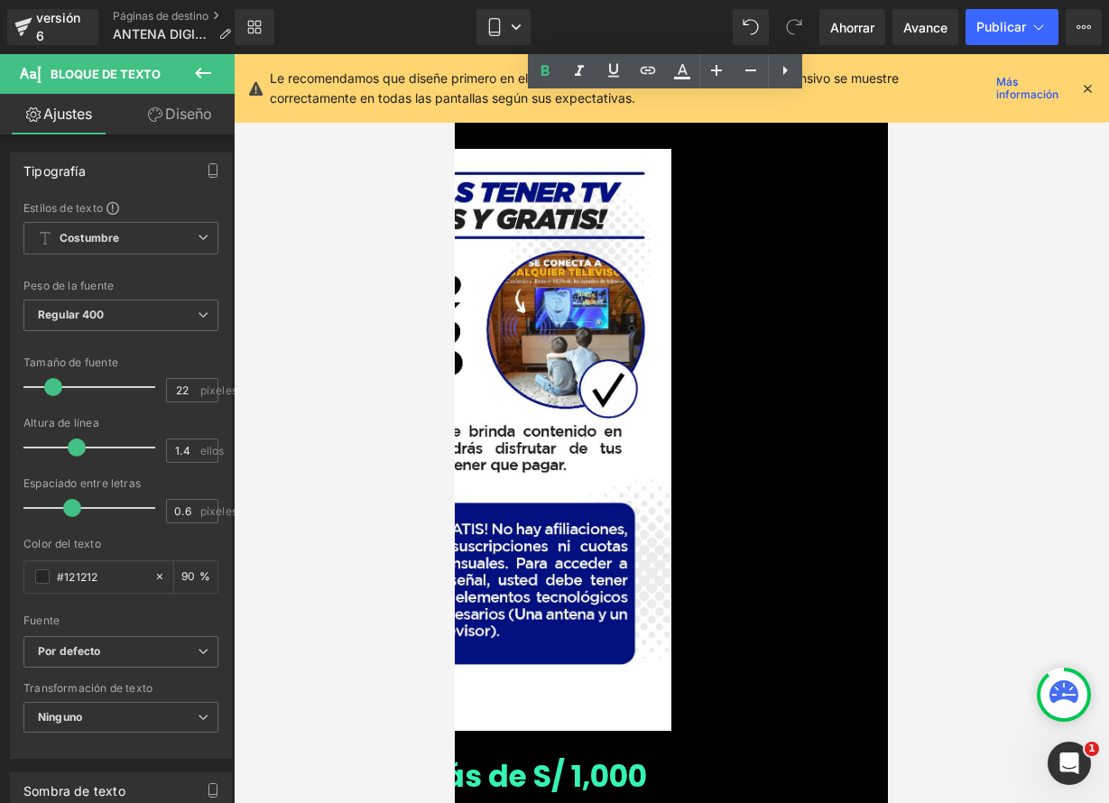
scroll to position [1851, 0]
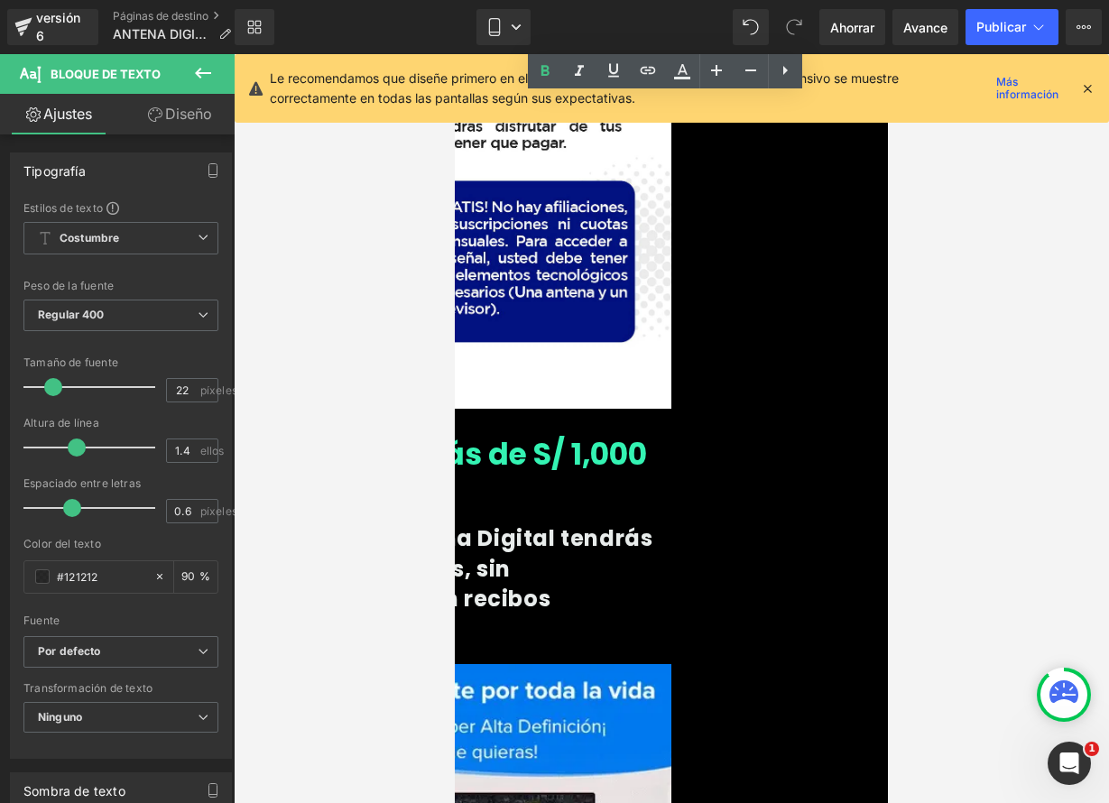
click at [652, 523] on font "Con nuestra Antena Digital tendrás señal HD, sin cortes, sin suscripciones y si…" at bounding box center [445, 583] width 414 height 121
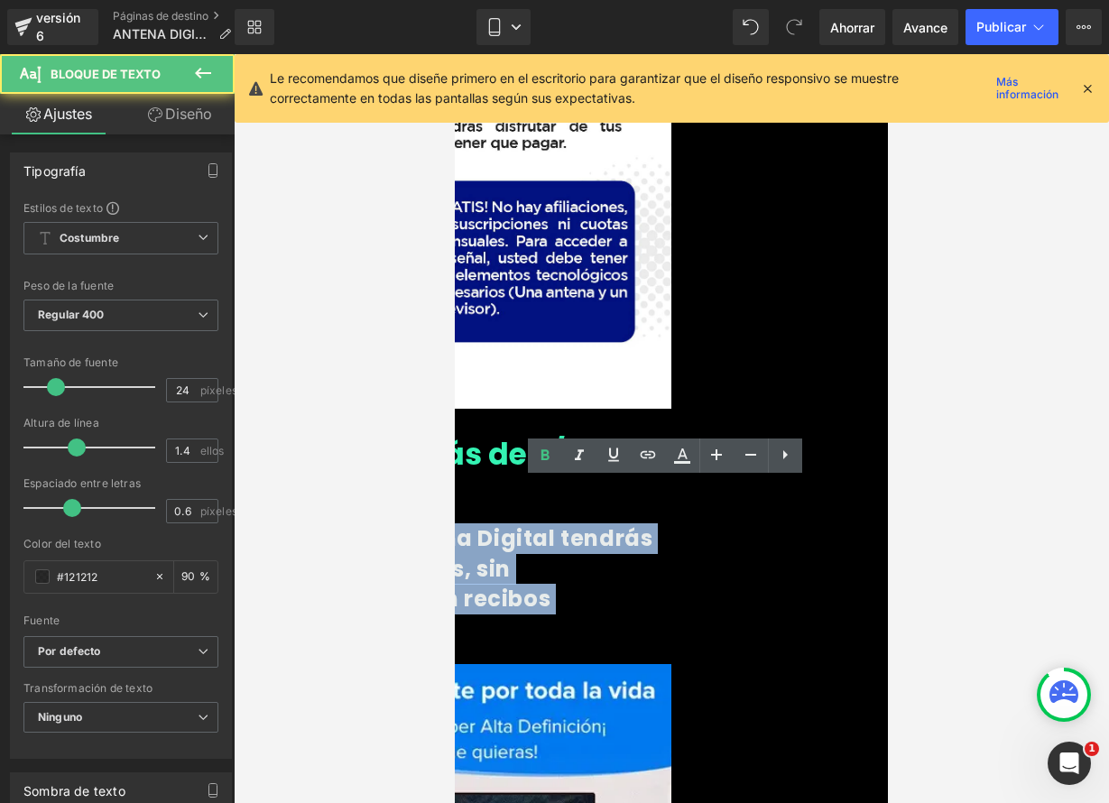
drag, startPoint x: 478, startPoint y: 494, endPoint x: 770, endPoint y: 599, distance: 310.5
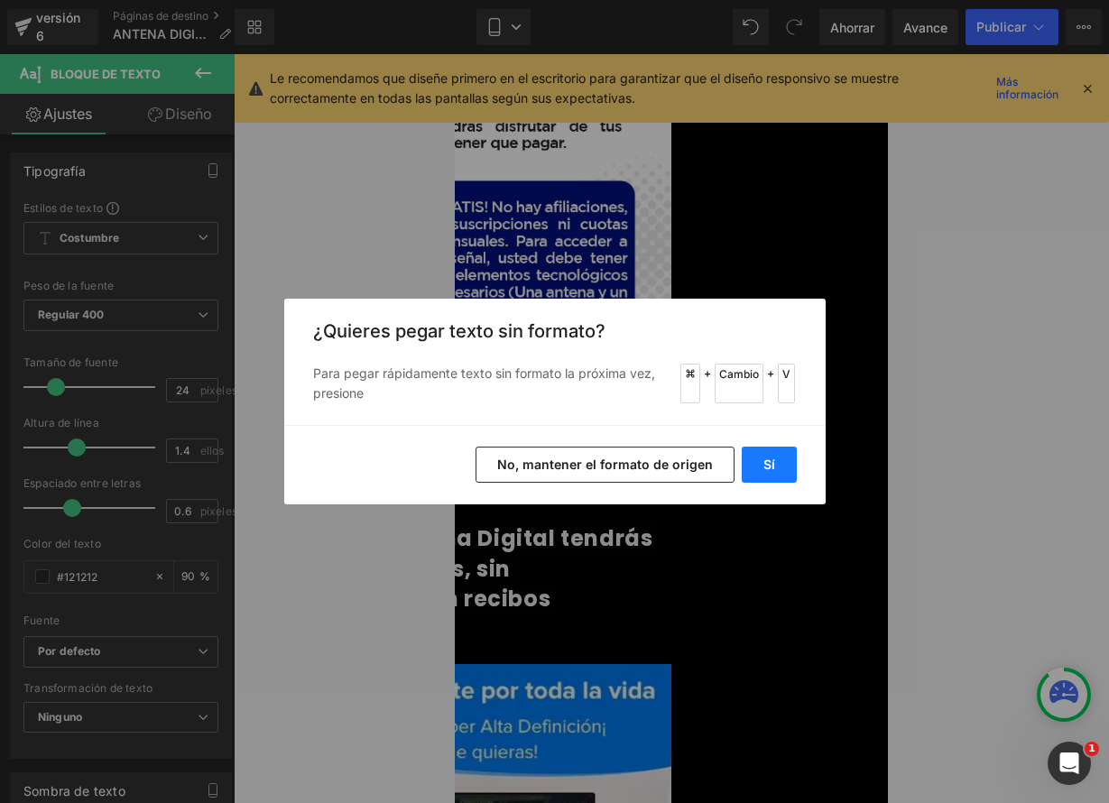
drag, startPoint x: 776, startPoint y: 474, endPoint x: 321, endPoint y: 420, distance: 457.8
click at [776, 474] on button "Sí" at bounding box center [769, 465] width 55 height 36
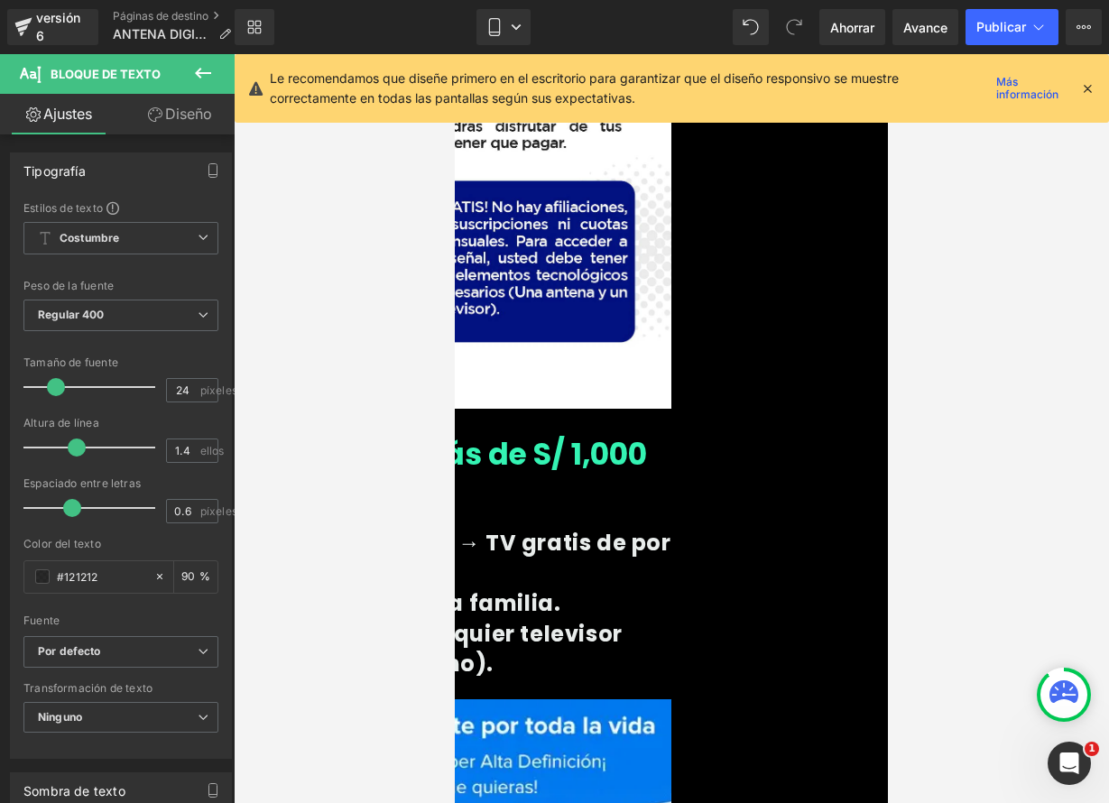
click at [661, 528] on font "• Una sola compra → TV gratis de por vida." at bounding box center [454, 558] width 433 height 60
click at [752, 454] on icon at bounding box center [750, 455] width 11 height 2
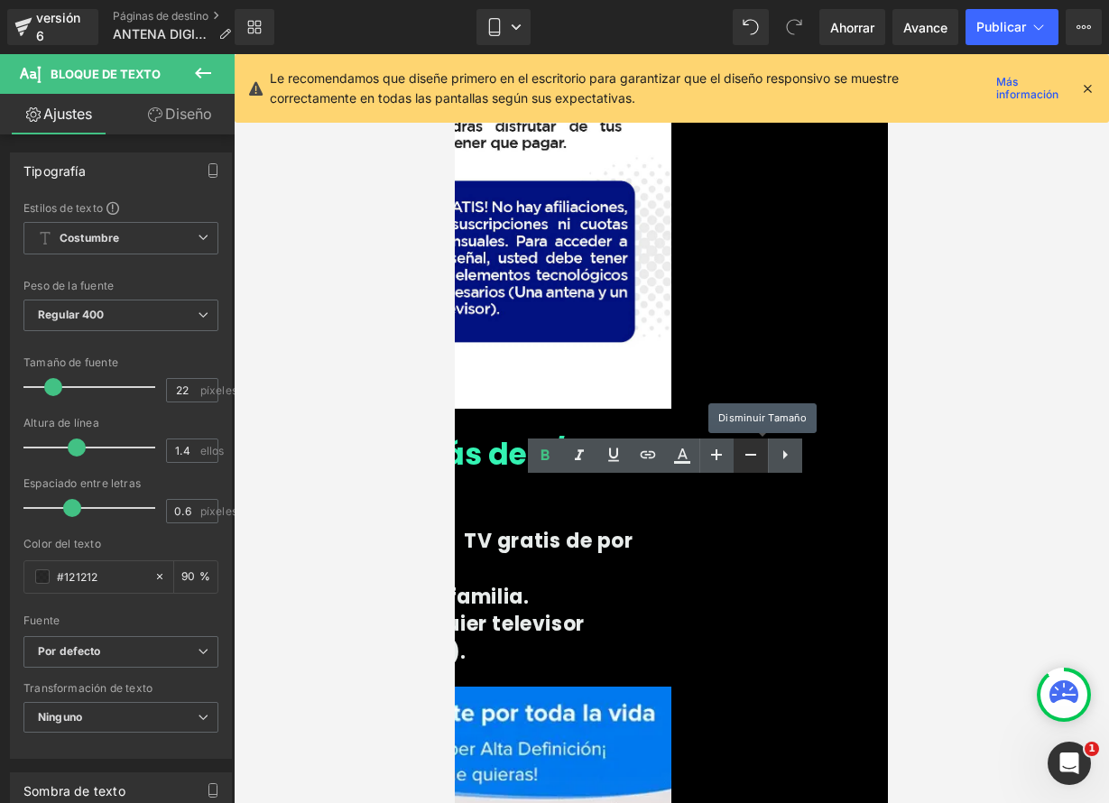
click at [752, 454] on icon at bounding box center [750, 455] width 11 height 2
type input "20"
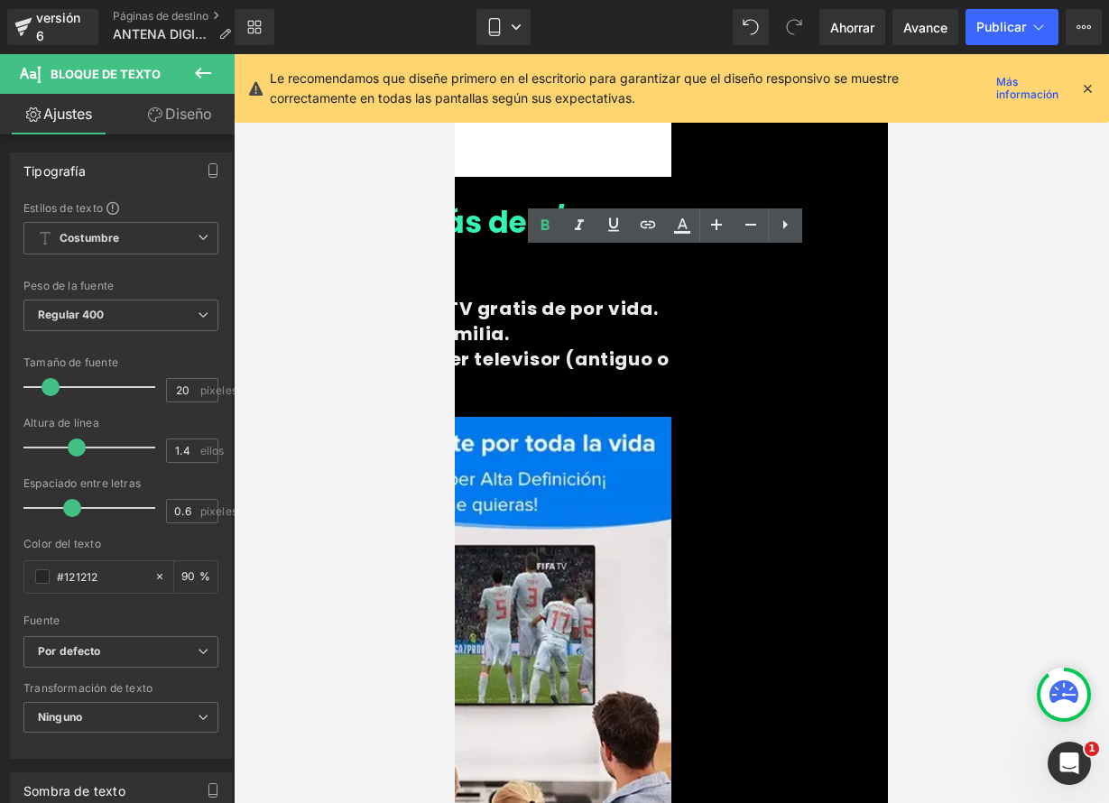
scroll to position [2080, 0]
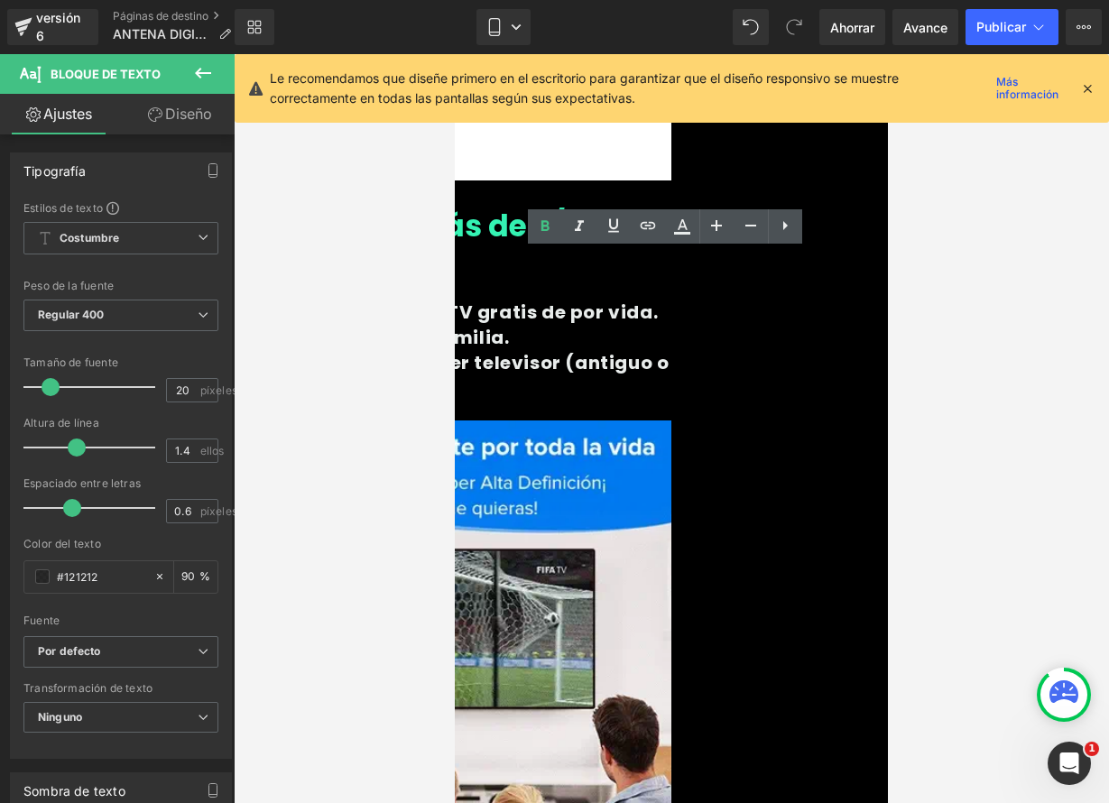
click at [669, 350] on font "• Funciona en cualquier televisor (antiguo o moderno)." at bounding box center [453, 375] width 430 height 51
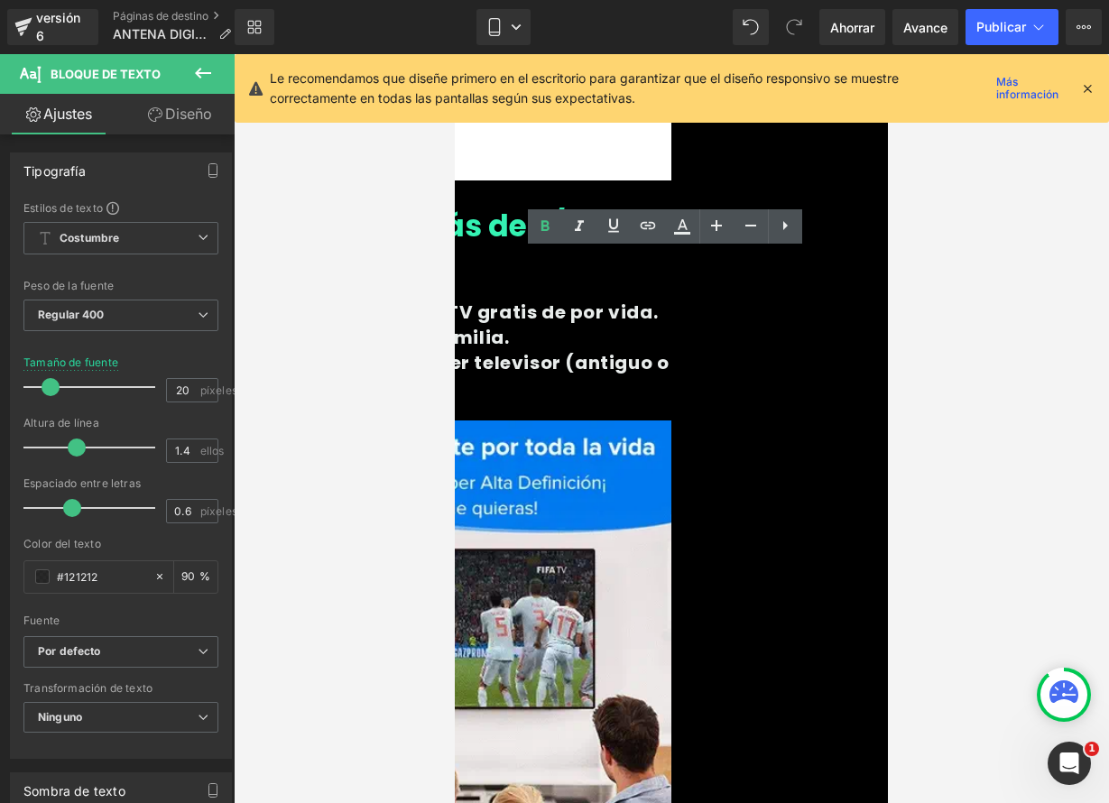
click at [509, 325] on font "• Ideal para toda la familia." at bounding box center [373, 337] width 271 height 25
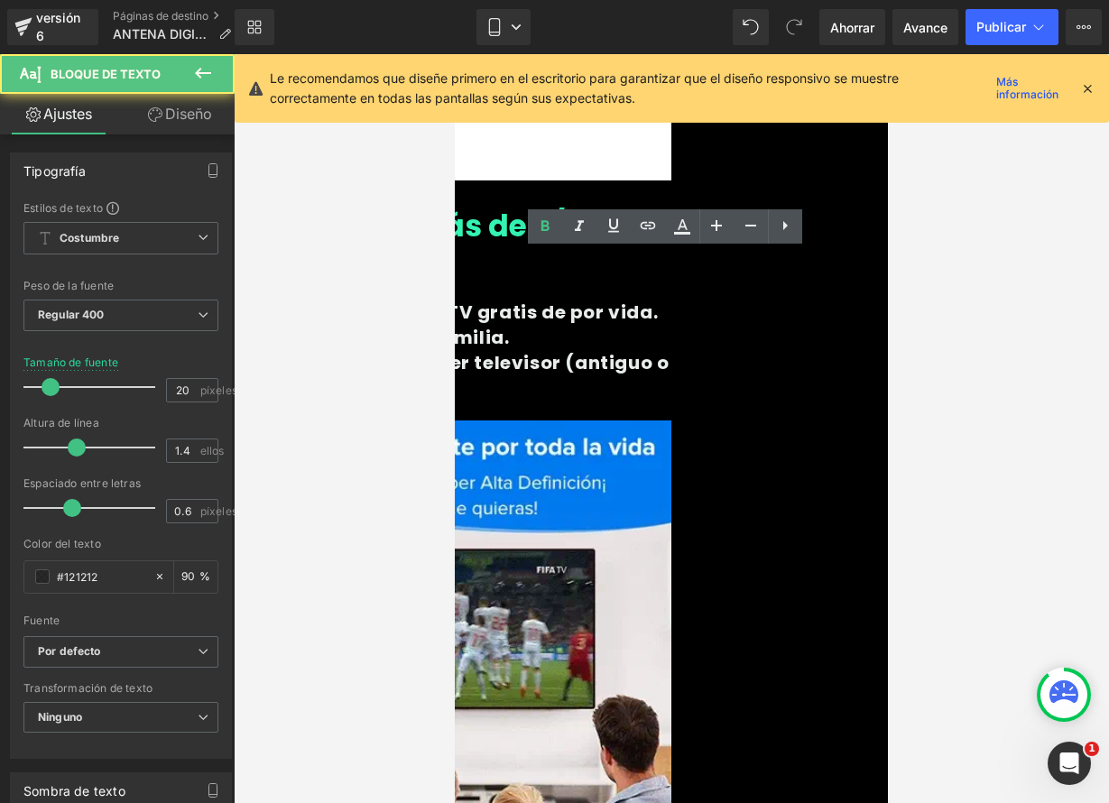
click at [974, 300] on div at bounding box center [671, 428] width 875 height 749
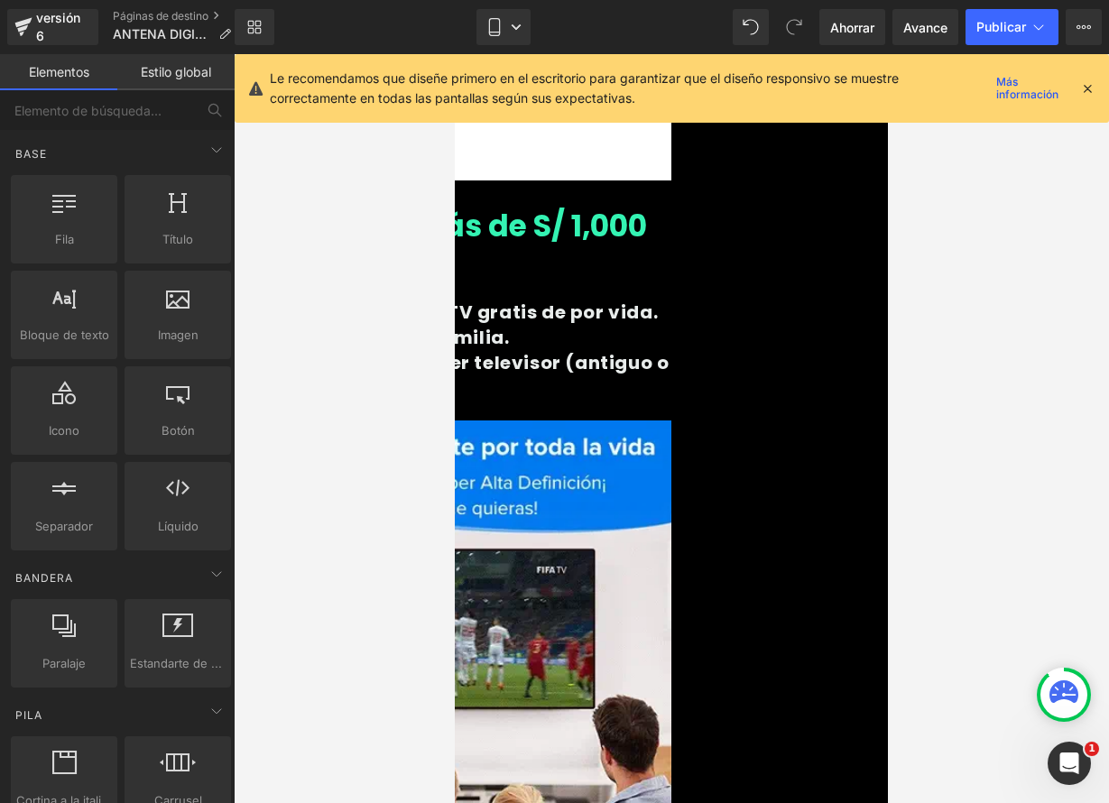
click at [455, 54] on link at bounding box center [455, 54] width 0 height 0
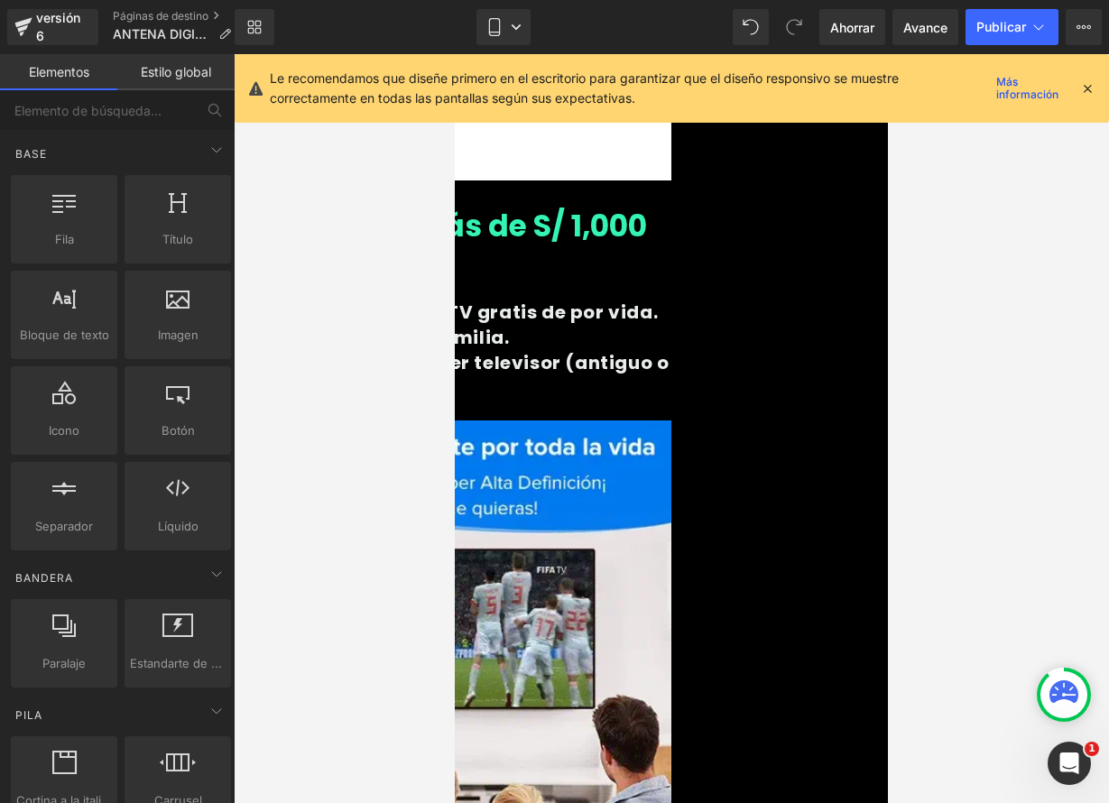
click at [455, 54] on icon at bounding box center [455, 54] width 0 height 0
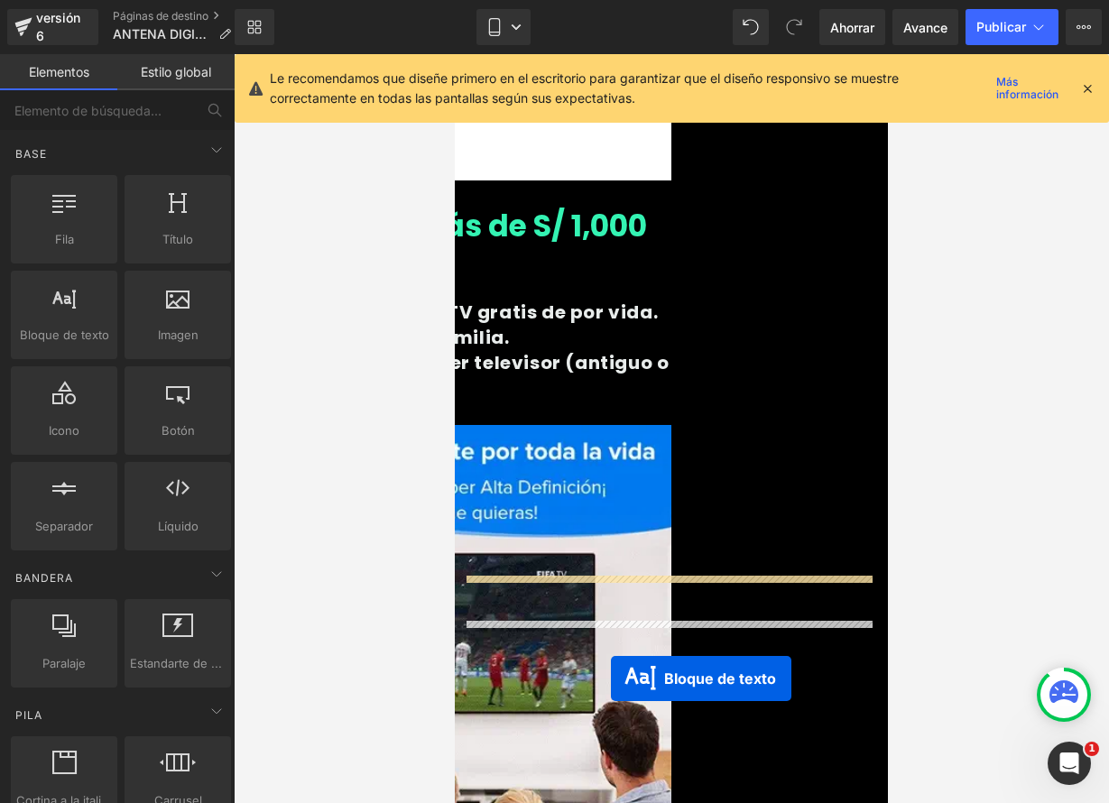
scroll to position [2395, 0]
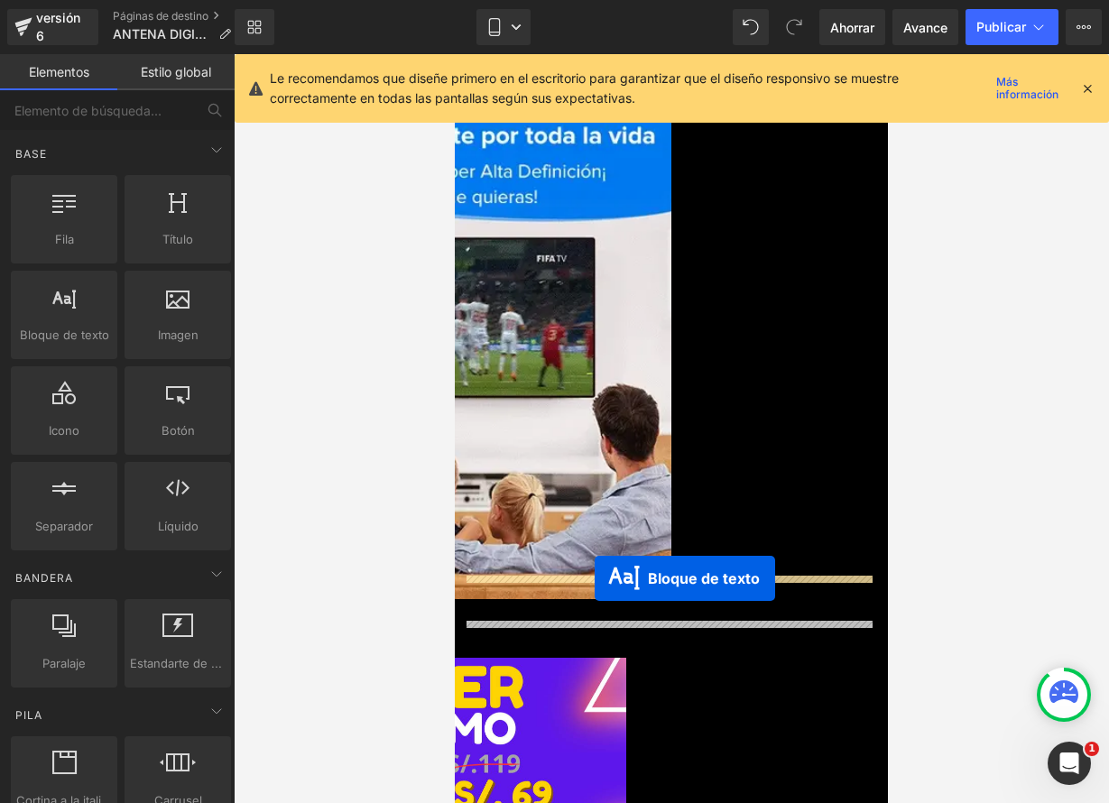
drag, startPoint x: 606, startPoint y: 398, endPoint x: 595, endPoint y: 577, distance: 179.9
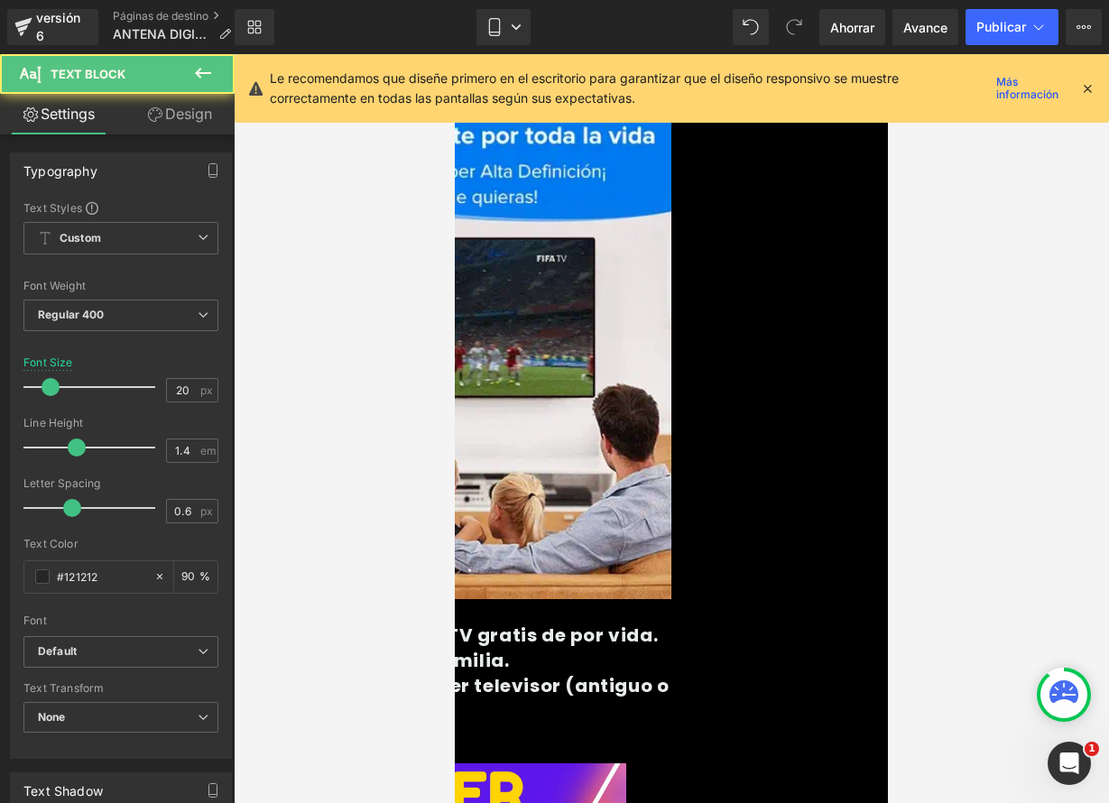
scroll to position [2350, 0]
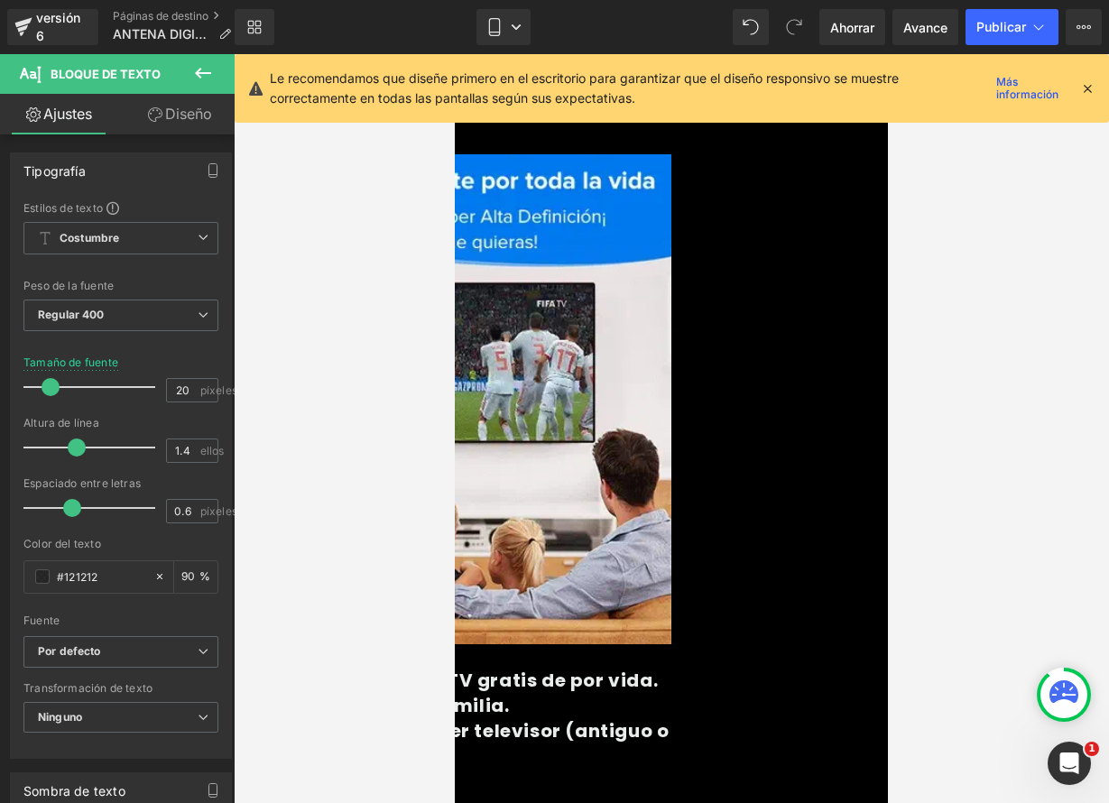
drag, startPoint x: 713, startPoint y: 630, endPoint x: 612, endPoint y: 620, distance: 101.5
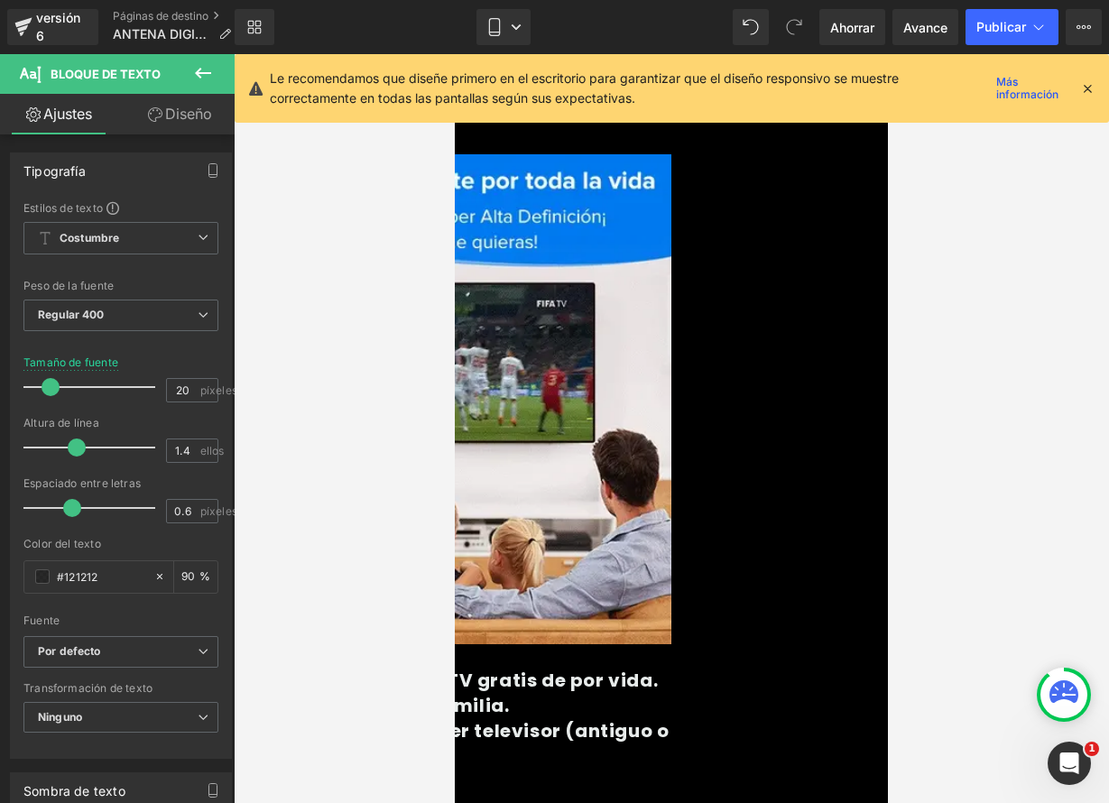
click at [455, 54] on link at bounding box center [455, 54] width 0 height 0
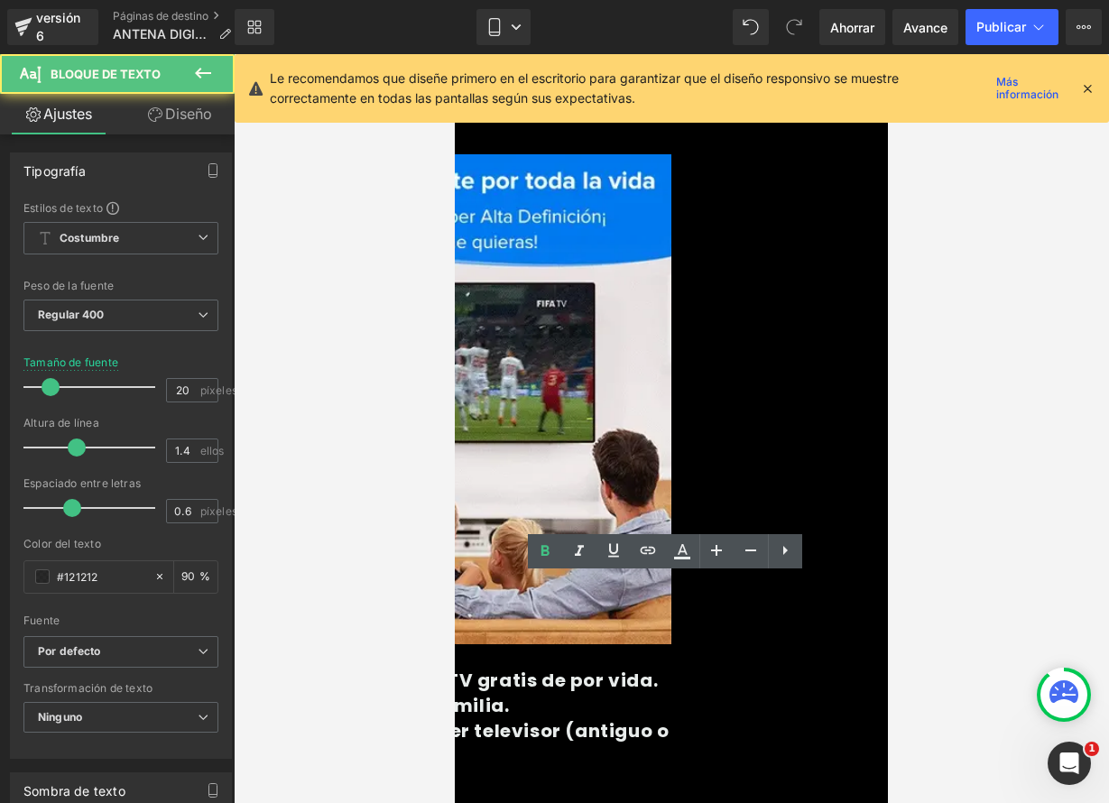
drag, startPoint x: 528, startPoint y: 605, endPoint x: 738, endPoint y: 656, distance: 216.2
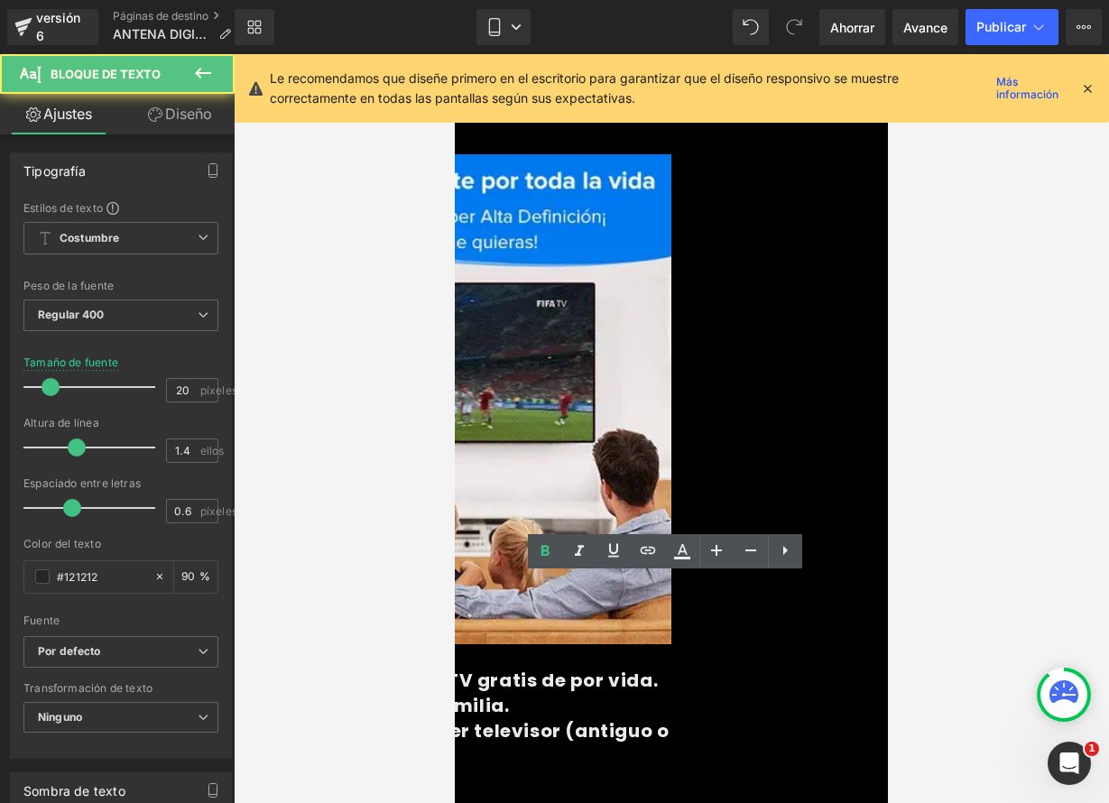
click at [671, 668] on div "• Una sola compra → TV gratis de por vida. • Ideal para toda la familia. • Func…" at bounding box center [454, 718] width 433 height 101
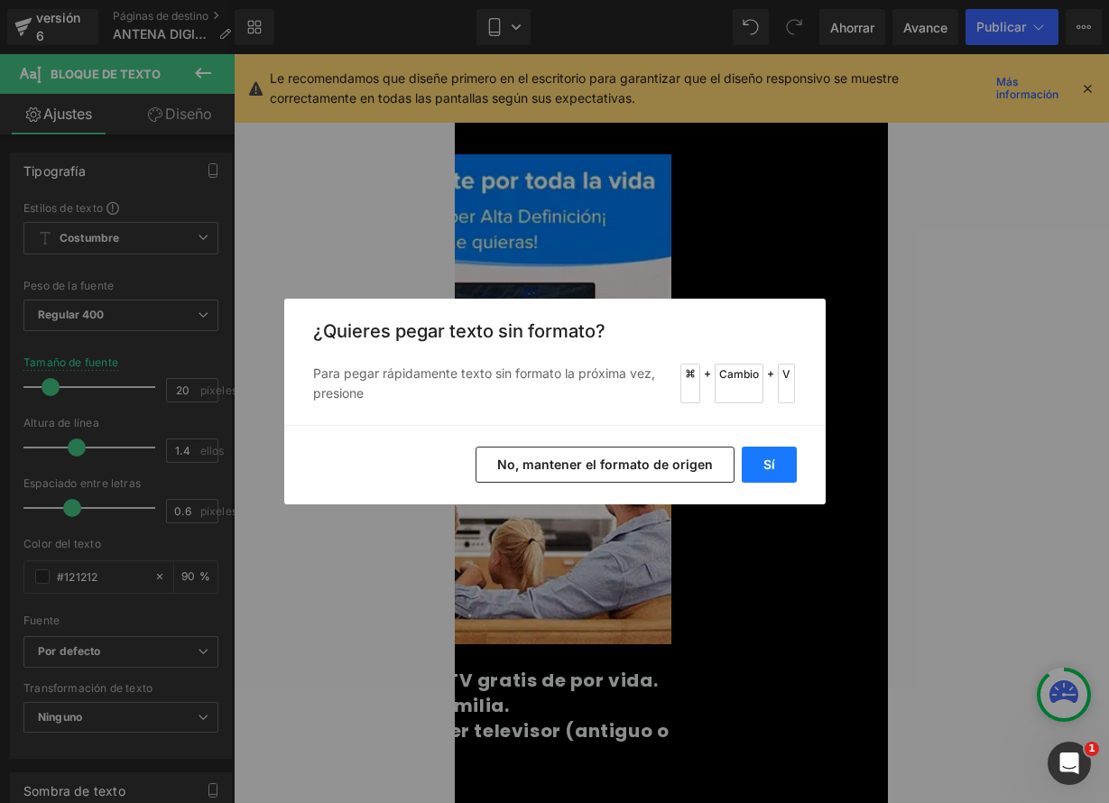
click at [778, 466] on button "Sí" at bounding box center [769, 465] width 55 height 36
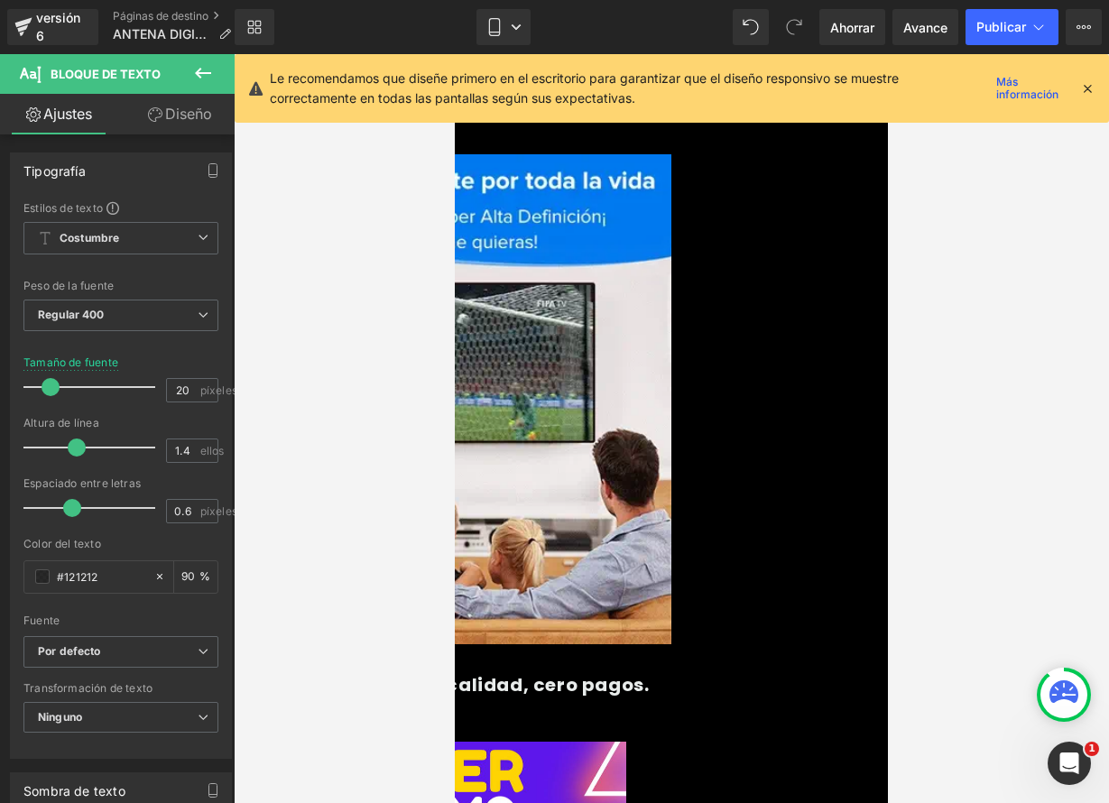
click at [649, 672] on font "👉 Más canales, más calidad, cero pagos." at bounding box center [443, 684] width 411 height 25
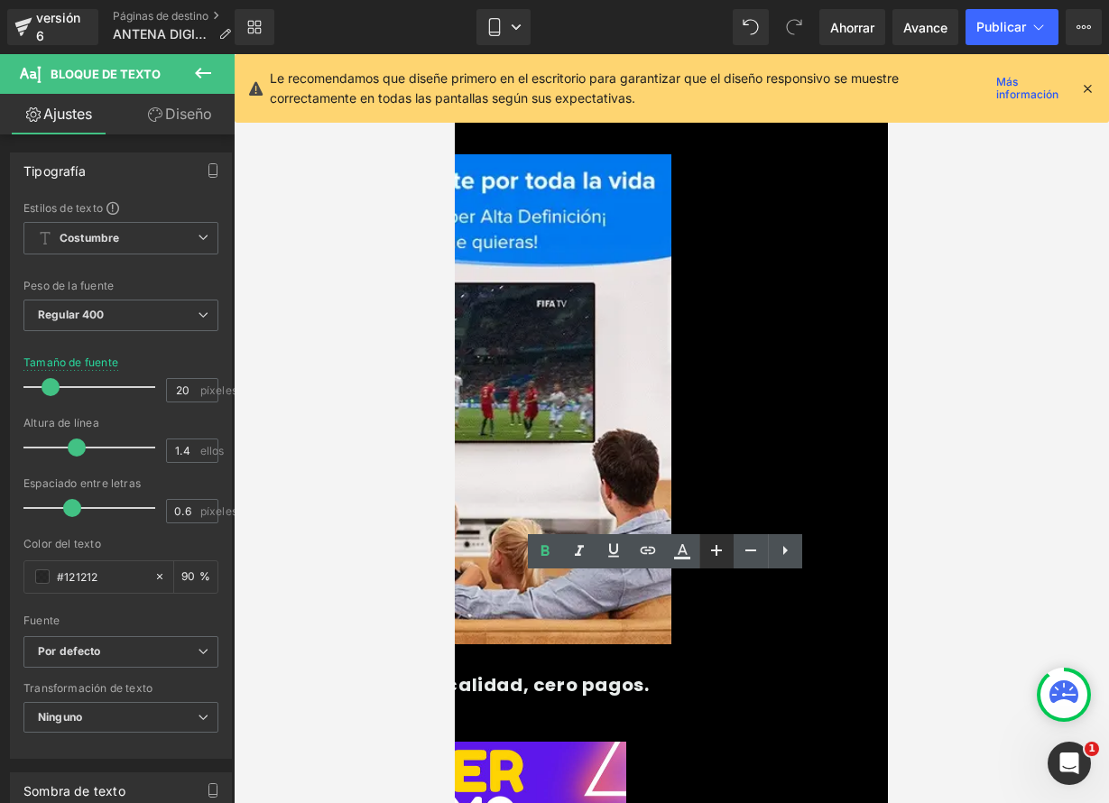
click at [724, 554] on icon at bounding box center [717, 551] width 22 height 22
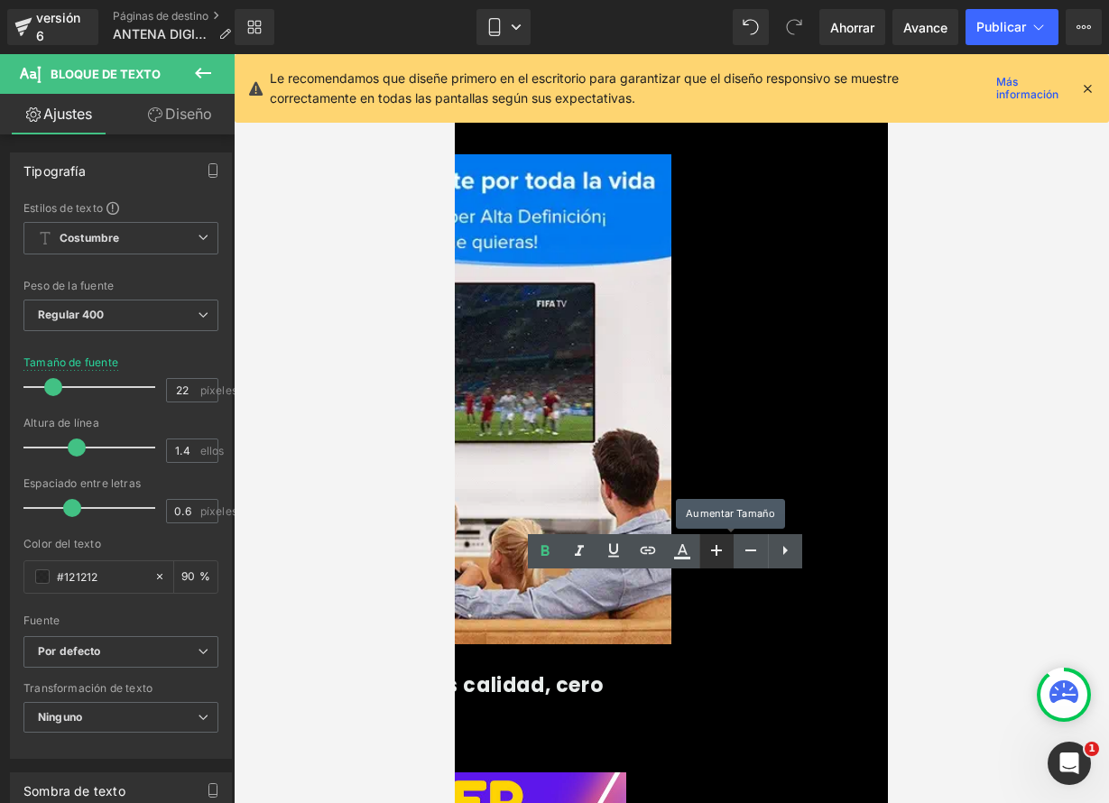
click at [724, 553] on icon at bounding box center [717, 551] width 22 height 22
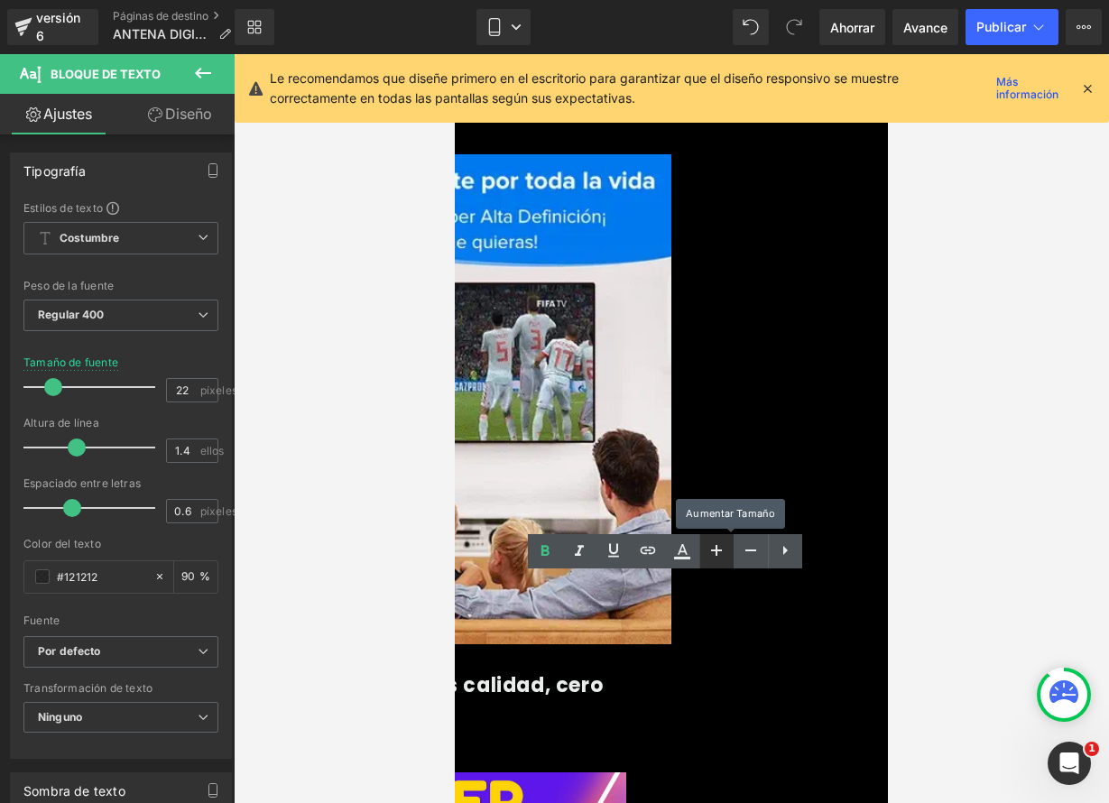
type input "24"
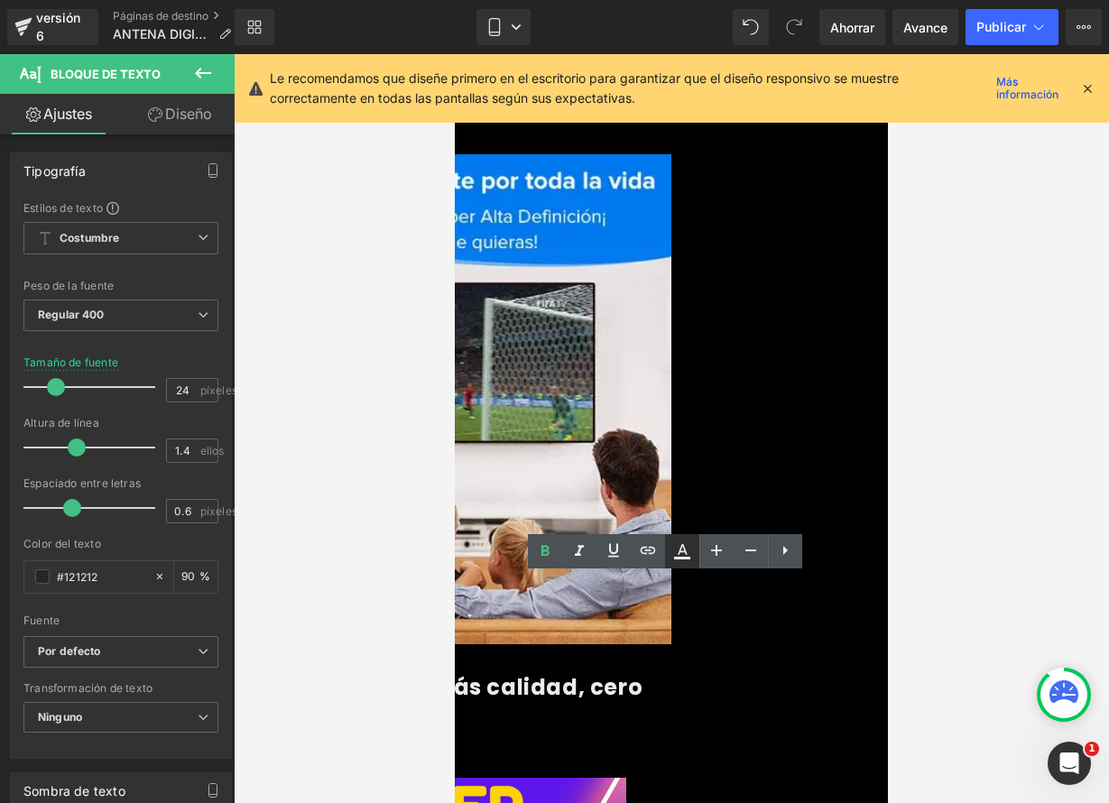
click at [682, 558] on icon at bounding box center [682, 558] width 16 height 3
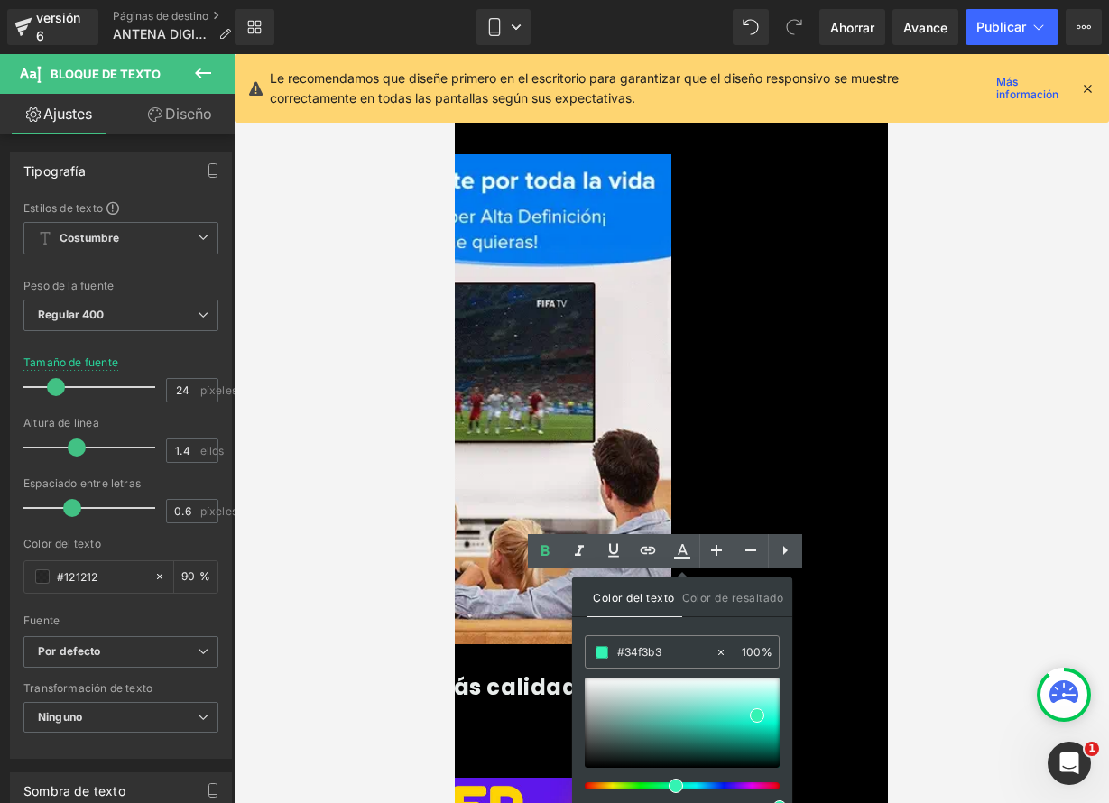
click at [546, 672] on font "👉 Más canales, más calidad, cero pagos." at bounding box center [440, 702] width 404 height 60
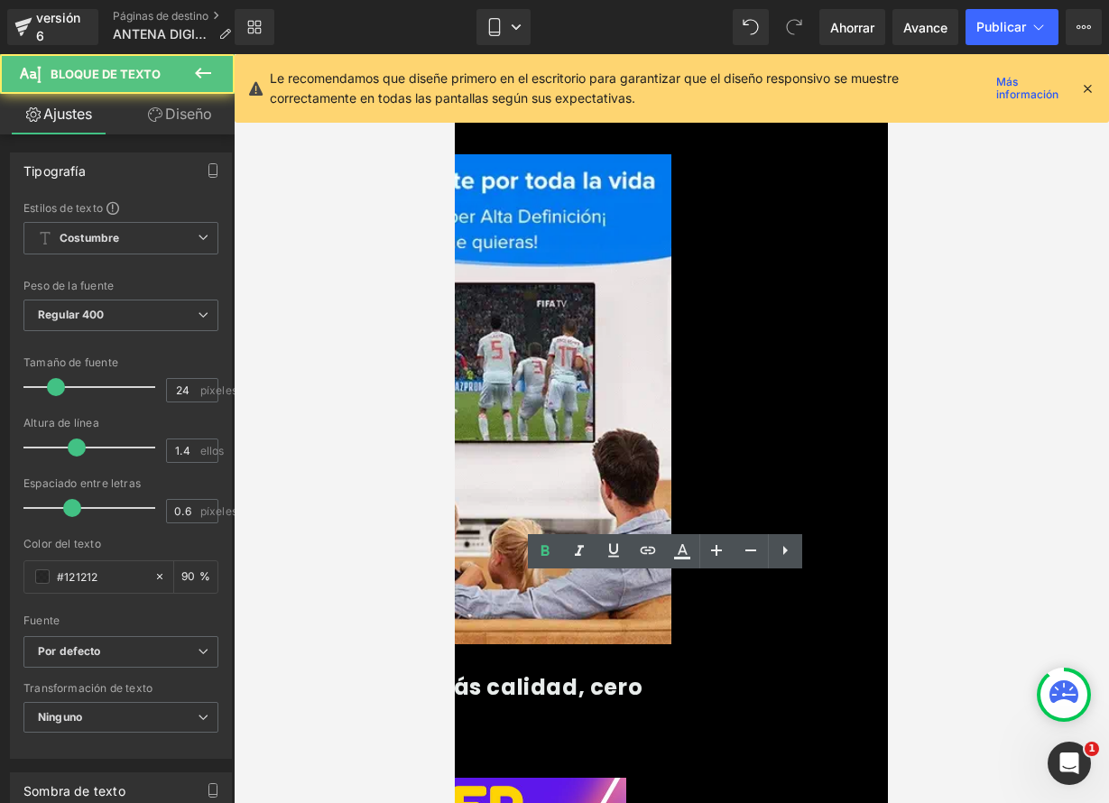
drag, startPoint x: 694, startPoint y: 630, endPoint x: 720, endPoint y: 632, distance: 26.3
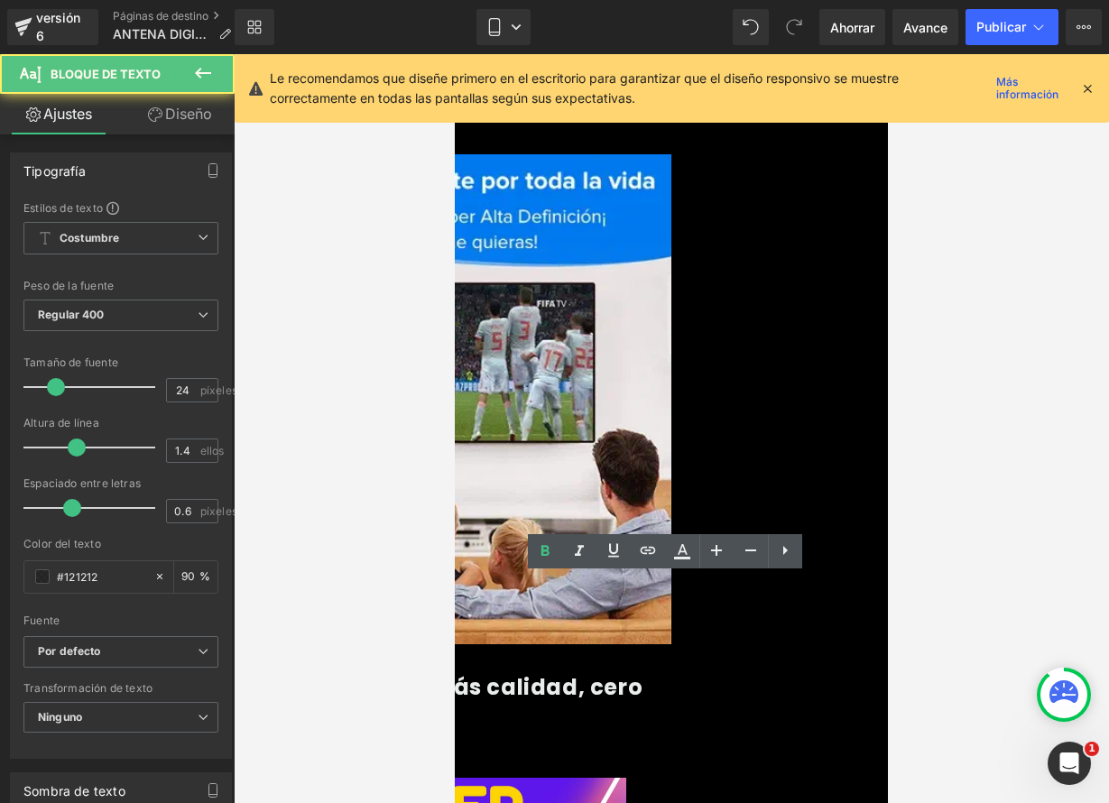
click at [671, 632] on div "👉 “Ahorra más de S/ 1,000 cada año” Título • Una sola compra → TV gratis de por…" at bounding box center [454, 482] width 433 height 1089
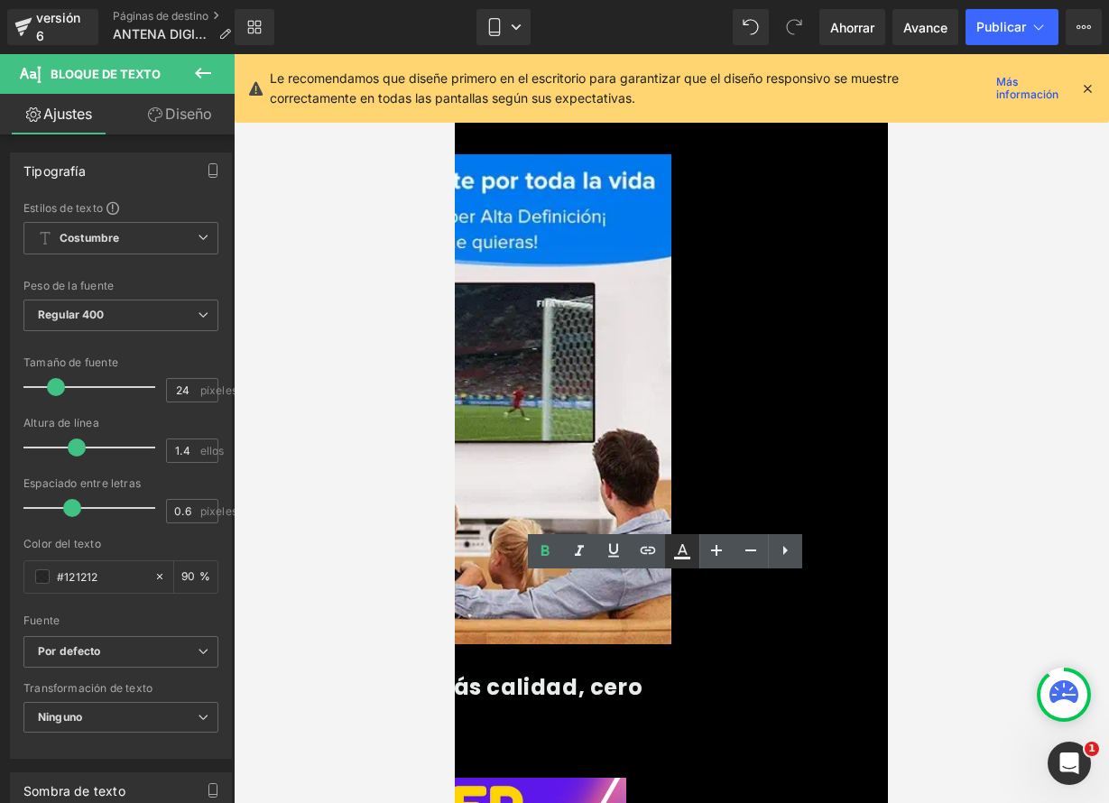
drag, startPoint x: 688, startPoint y: 558, endPoint x: 245, endPoint y: 534, distance: 443.6
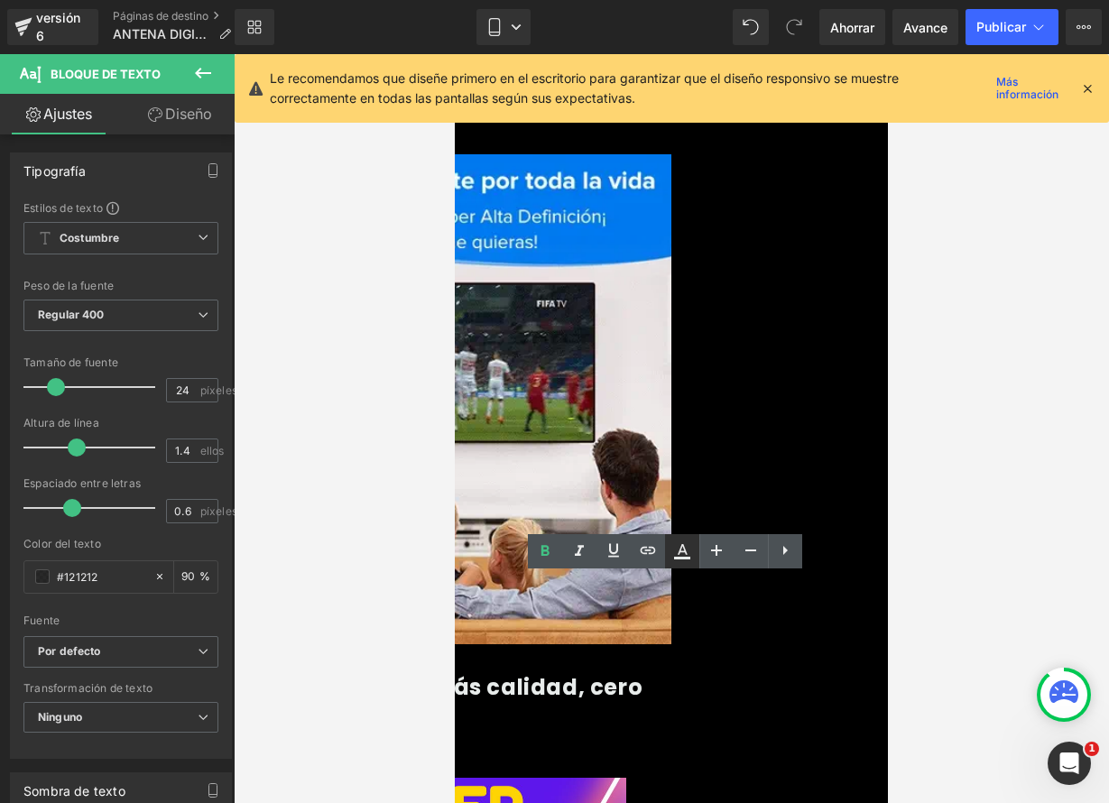
click at [688, 558] on icon at bounding box center [682, 558] width 16 height 3
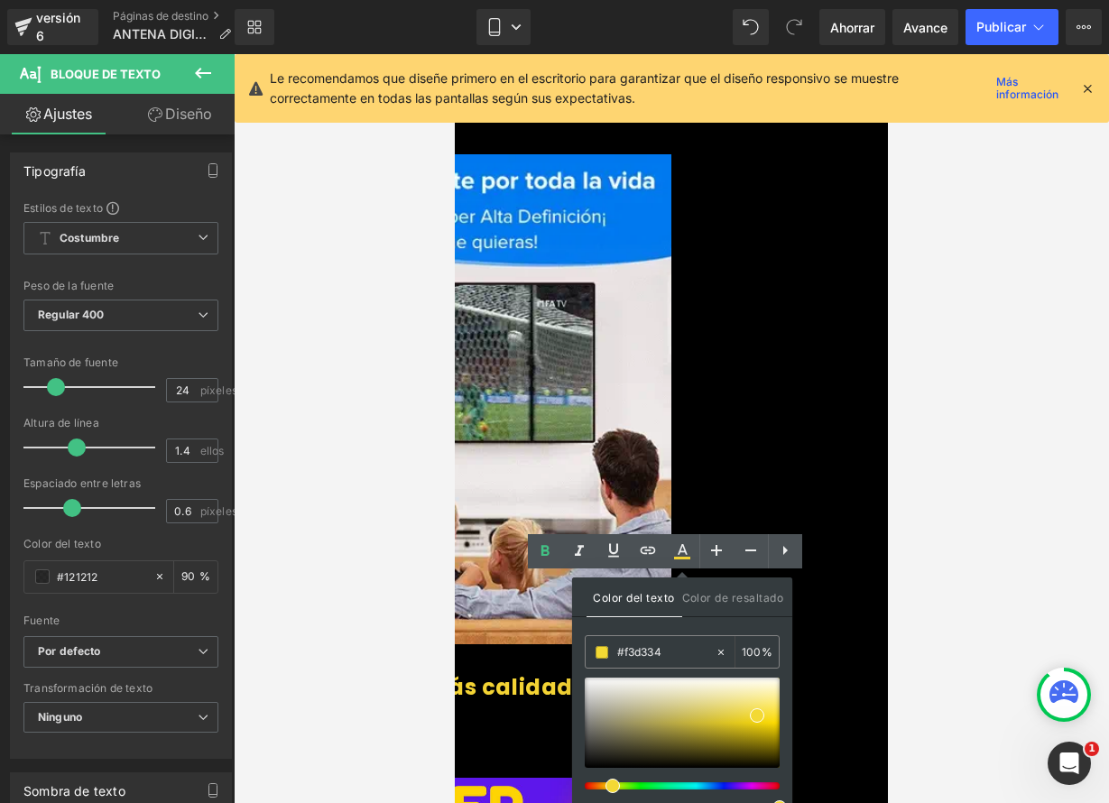
drag, startPoint x: 666, startPoint y: 788, endPoint x: 602, endPoint y: 784, distance: 64.2
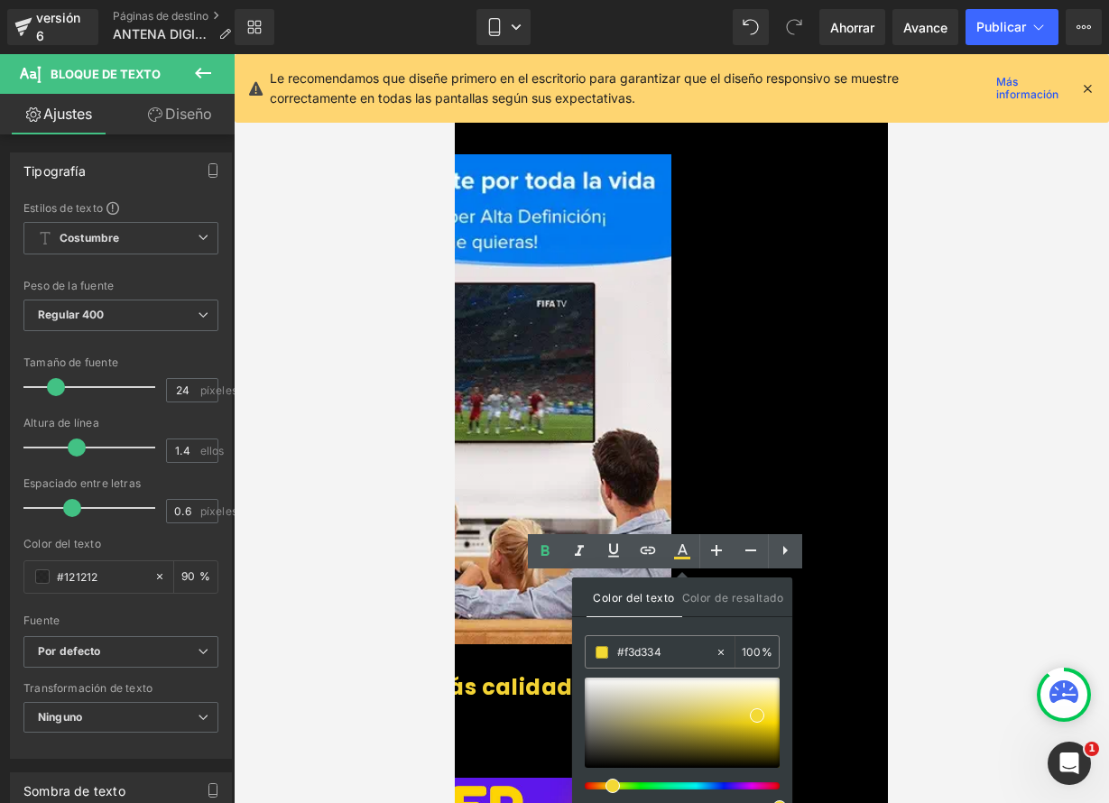
click at [602, 784] on div at bounding box center [674, 785] width 195 height 7
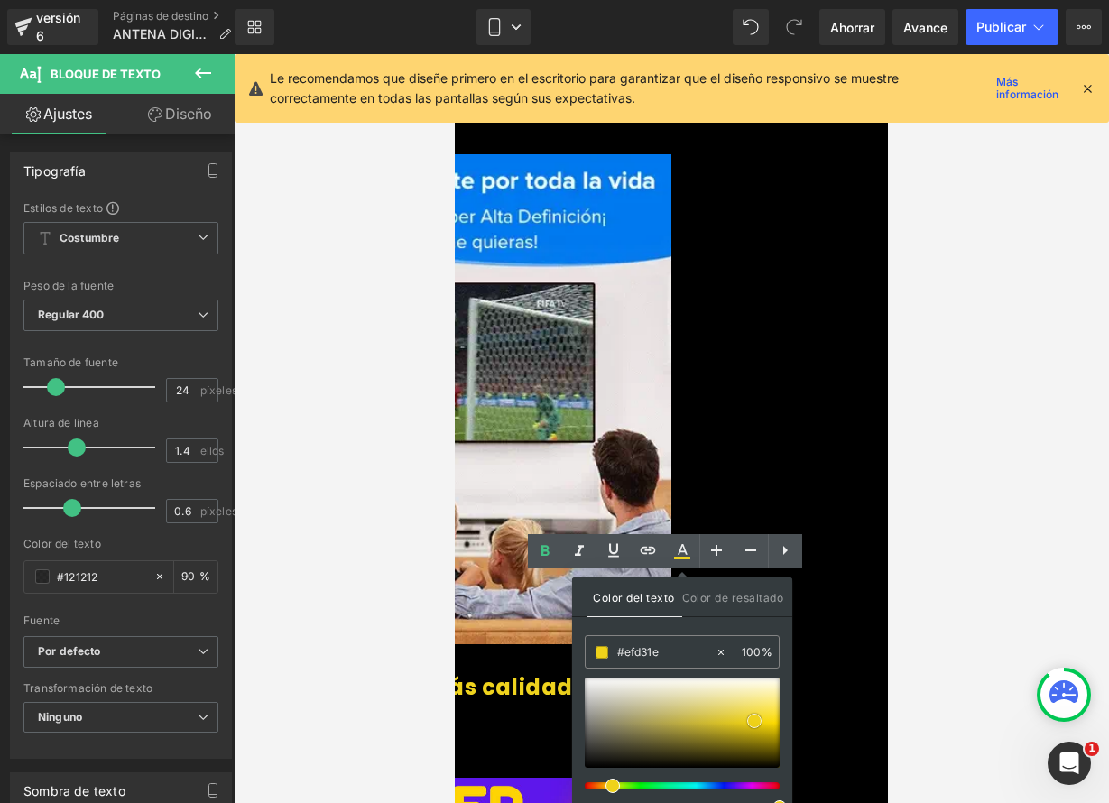
type input "#efd21a"
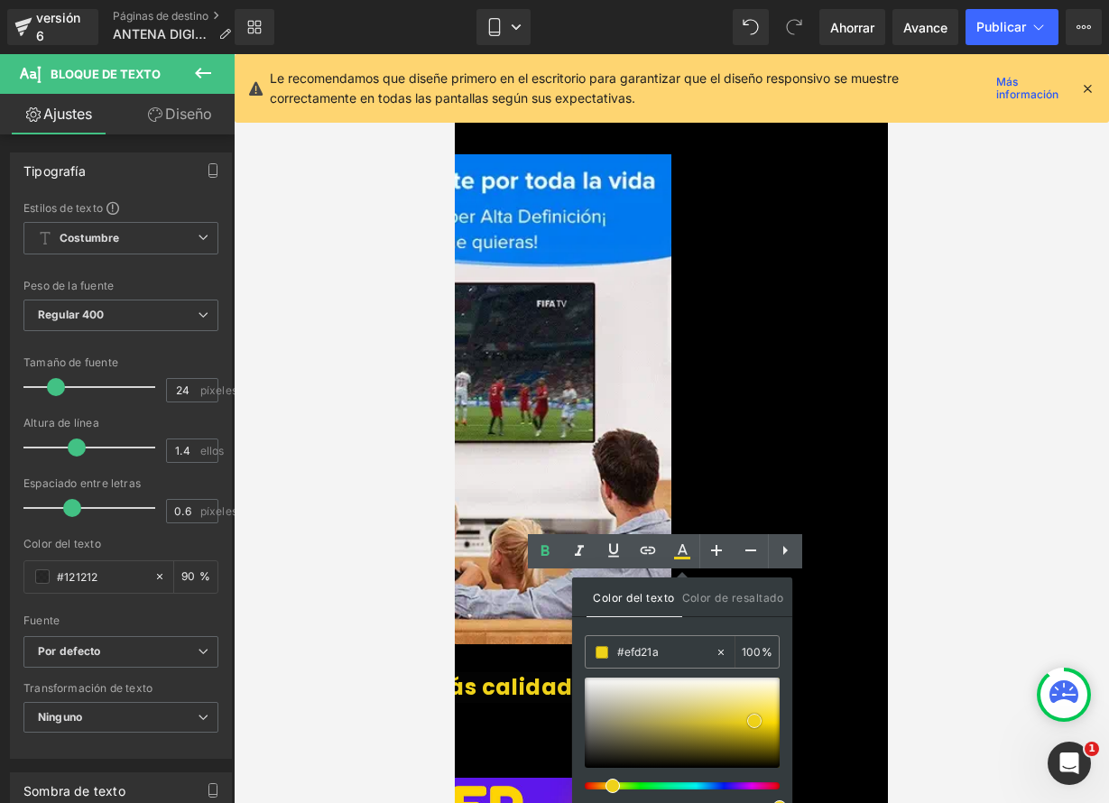
click at [752, 720] on span at bounding box center [754, 721] width 14 height 14
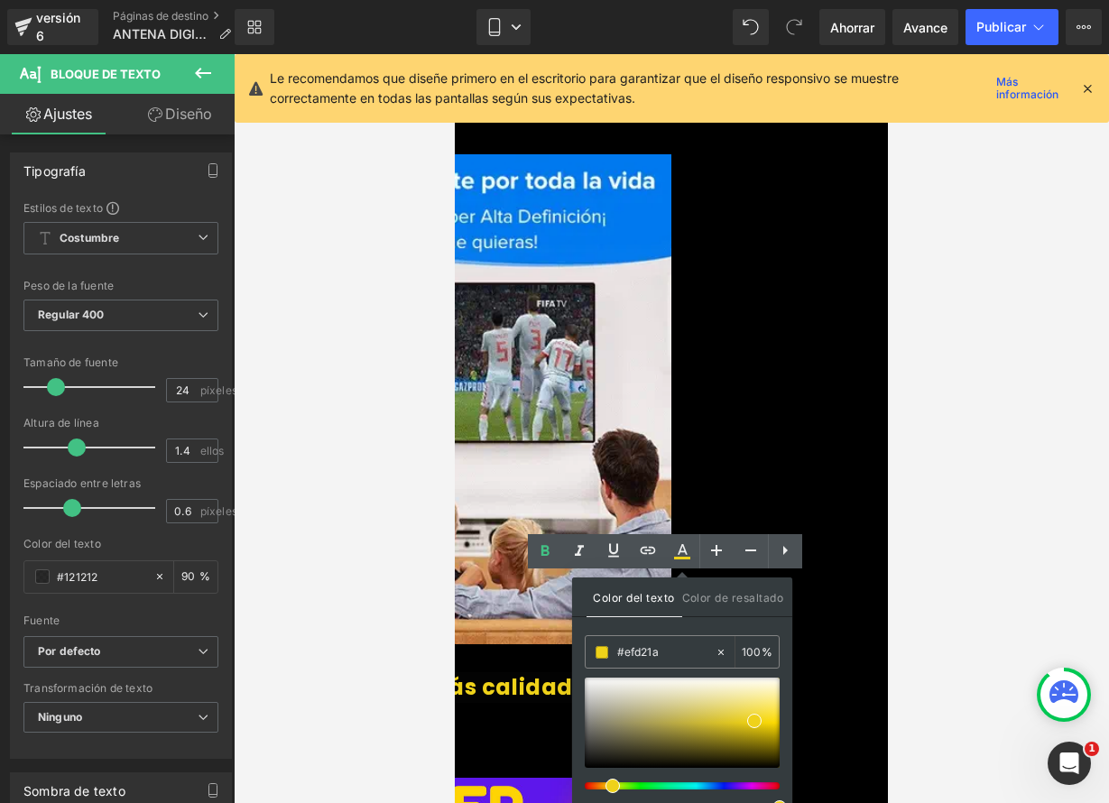
click at [973, 603] on div at bounding box center [671, 428] width 875 height 749
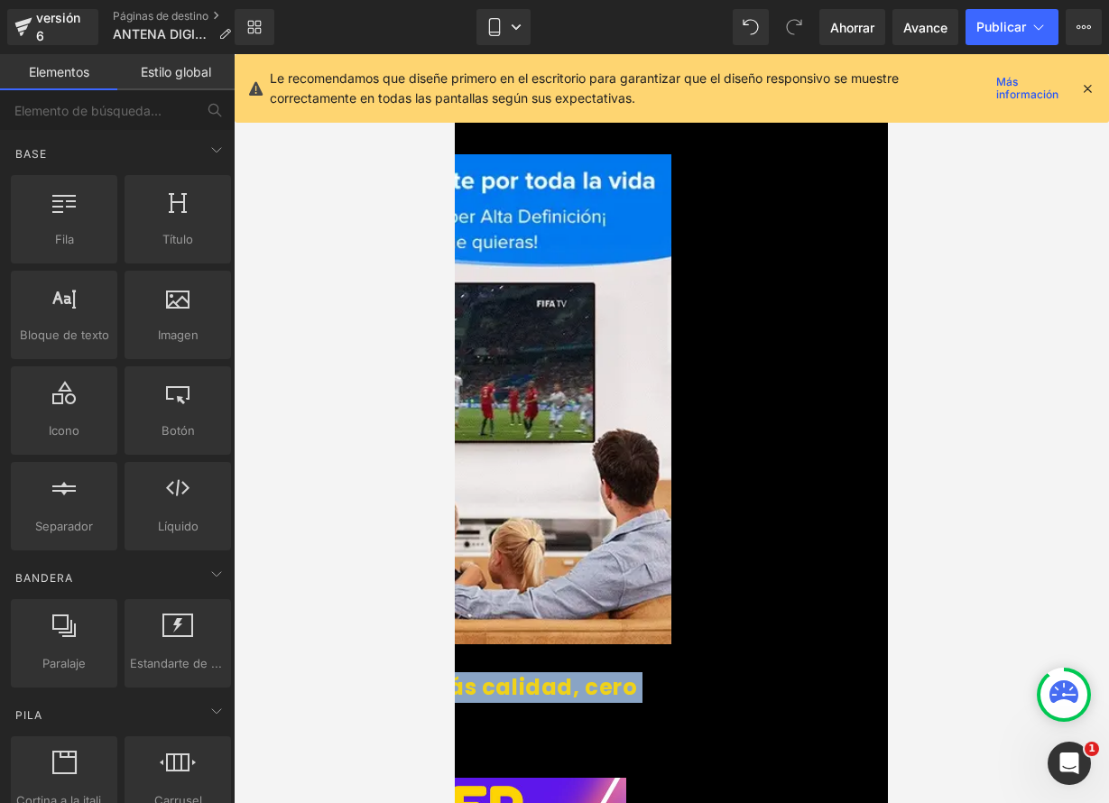
click at [671, 672] on p "👉 Más canales, más calidad, cero pagos." at bounding box center [454, 702] width 433 height 60
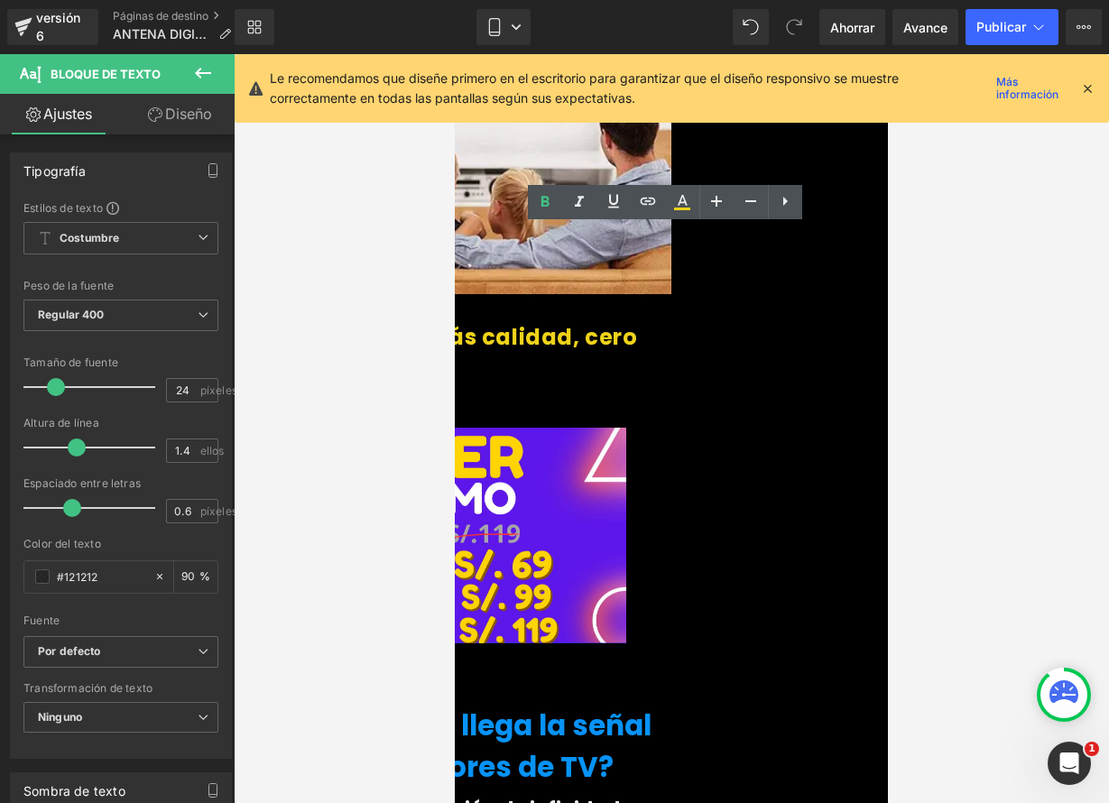
scroll to position [2699, 0]
click at [455, 54] on icon at bounding box center [455, 54] width 0 height 0
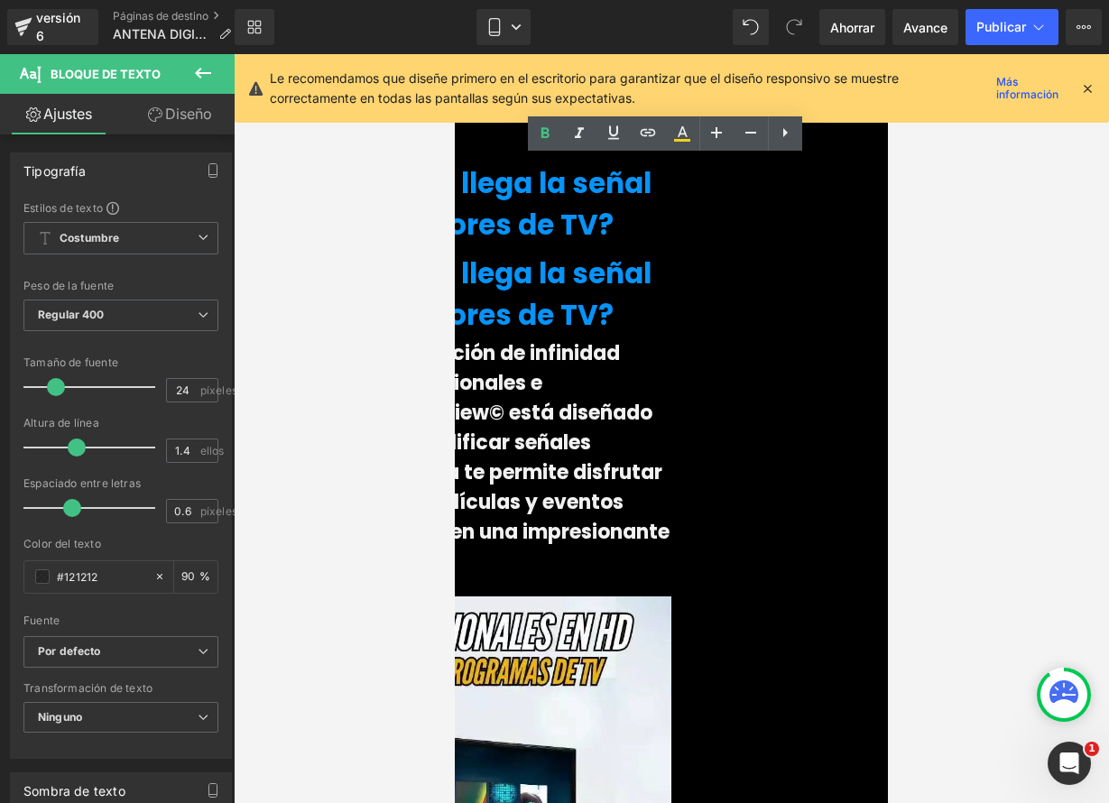
scroll to position [2768, 0]
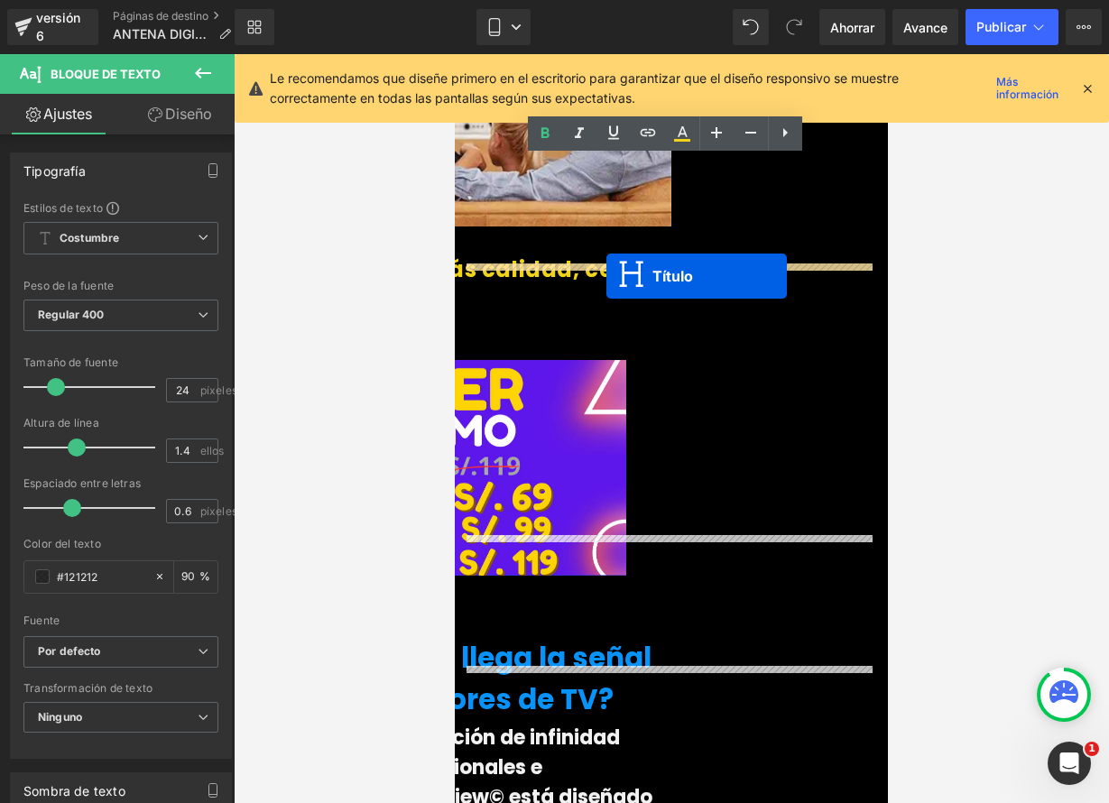
drag, startPoint x: 601, startPoint y: 574, endPoint x: 606, endPoint y: 276, distance: 297.8
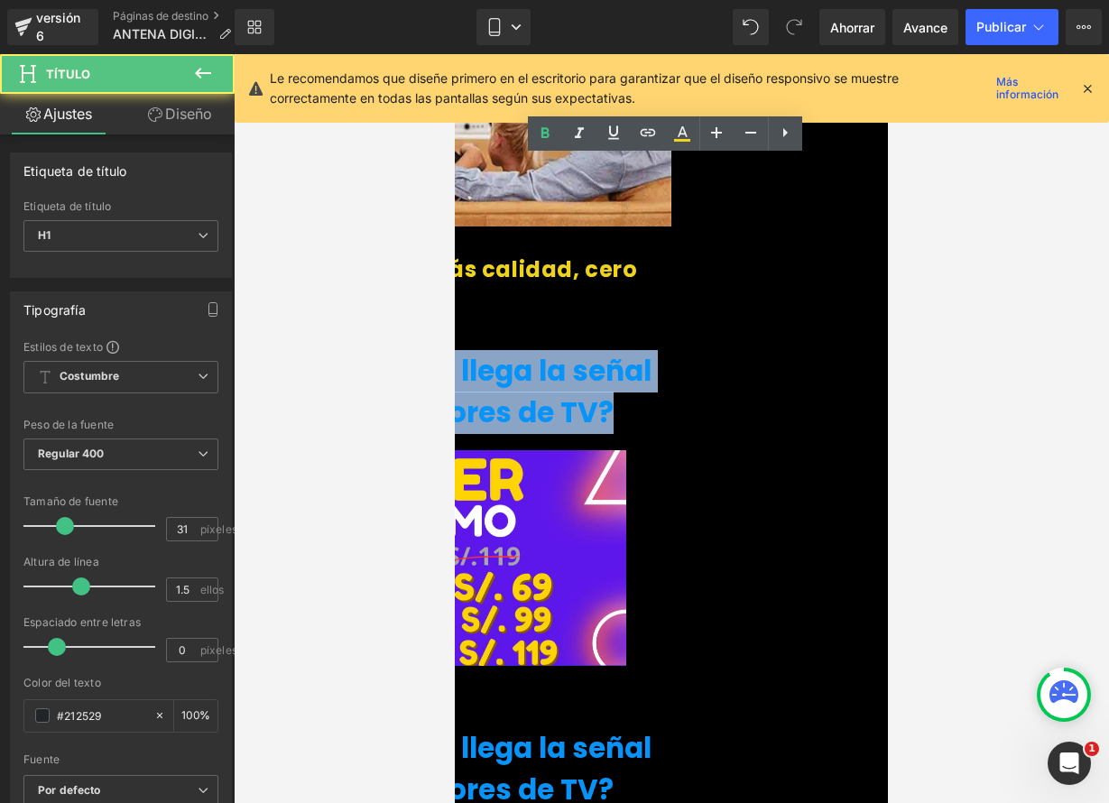
drag, startPoint x: 474, startPoint y: 281, endPoint x: 839, endPoint y: 330, distance: 368.6
click at [651, 351] on font "¿Dónde vive no llega la señal de los proveedores de TV?" at bounding box center [444, 392] width 413 height 82
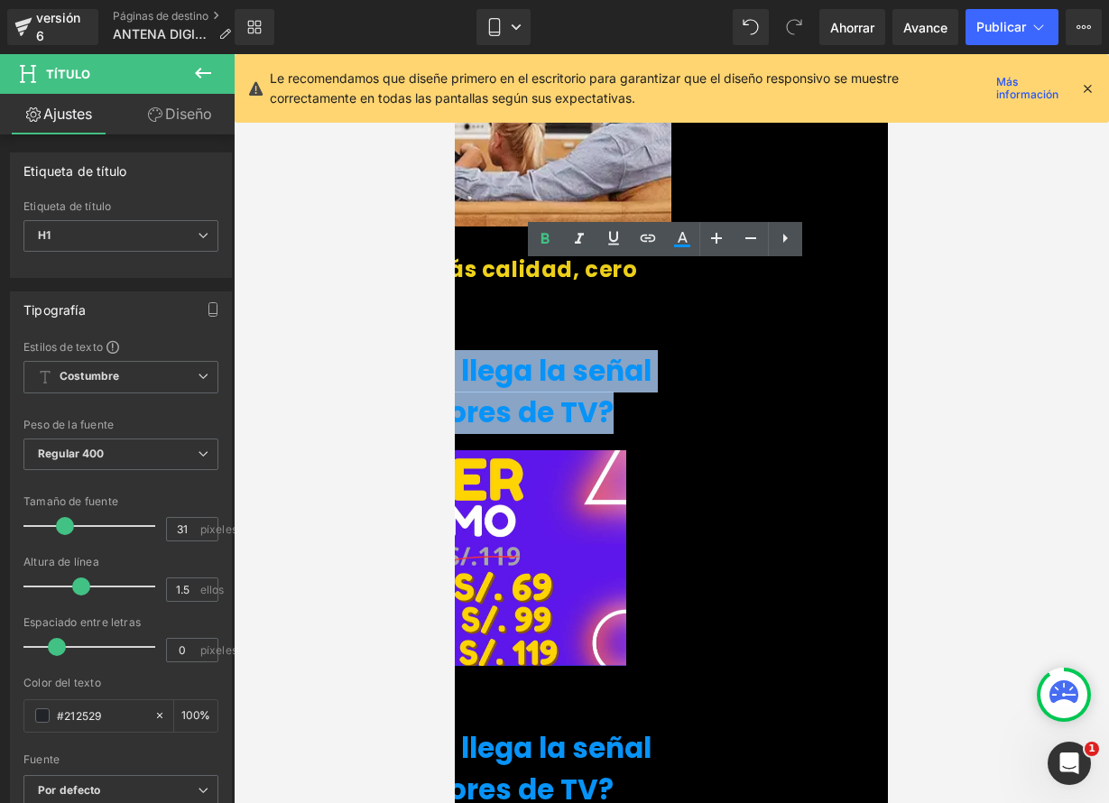
paste div
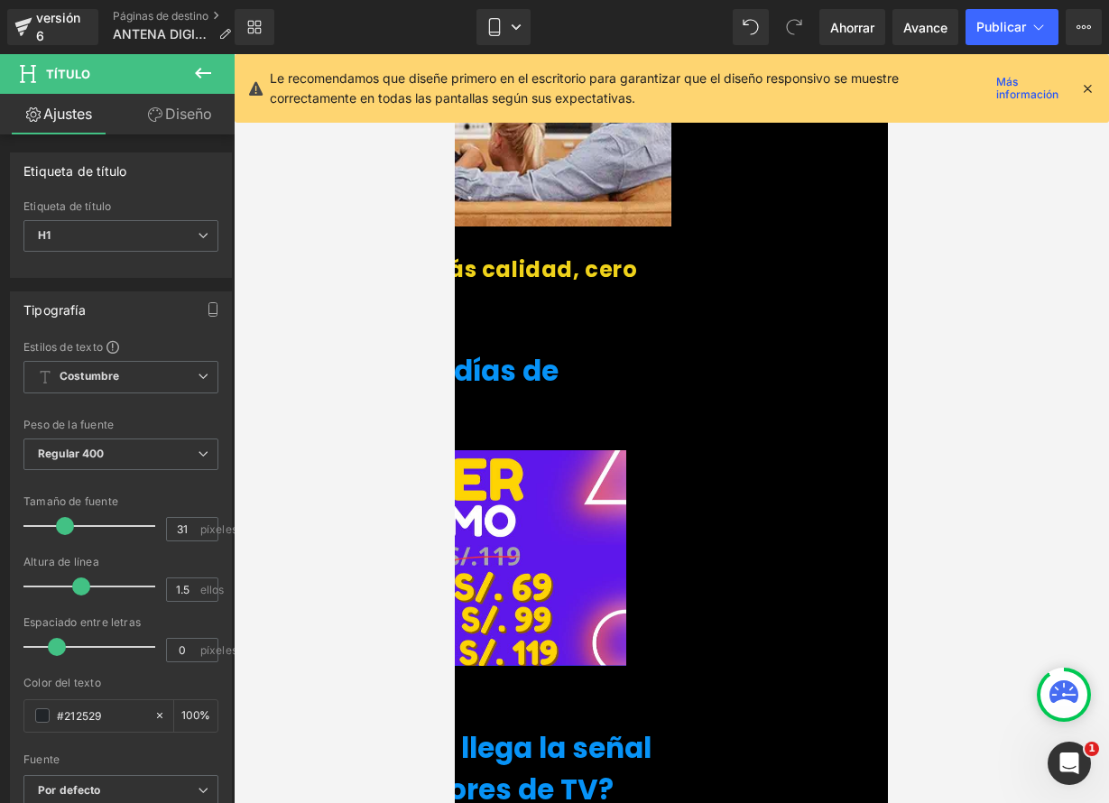
click at [558, 351] on span "👉 “🔥 Últimos días de promoción”" at bounding box center [398, 392] width 320 height 82
click at [558, 351] on font "👉 “🔥 Últimos días de promoción" at bounding box center [398, 392] width 320 height 82
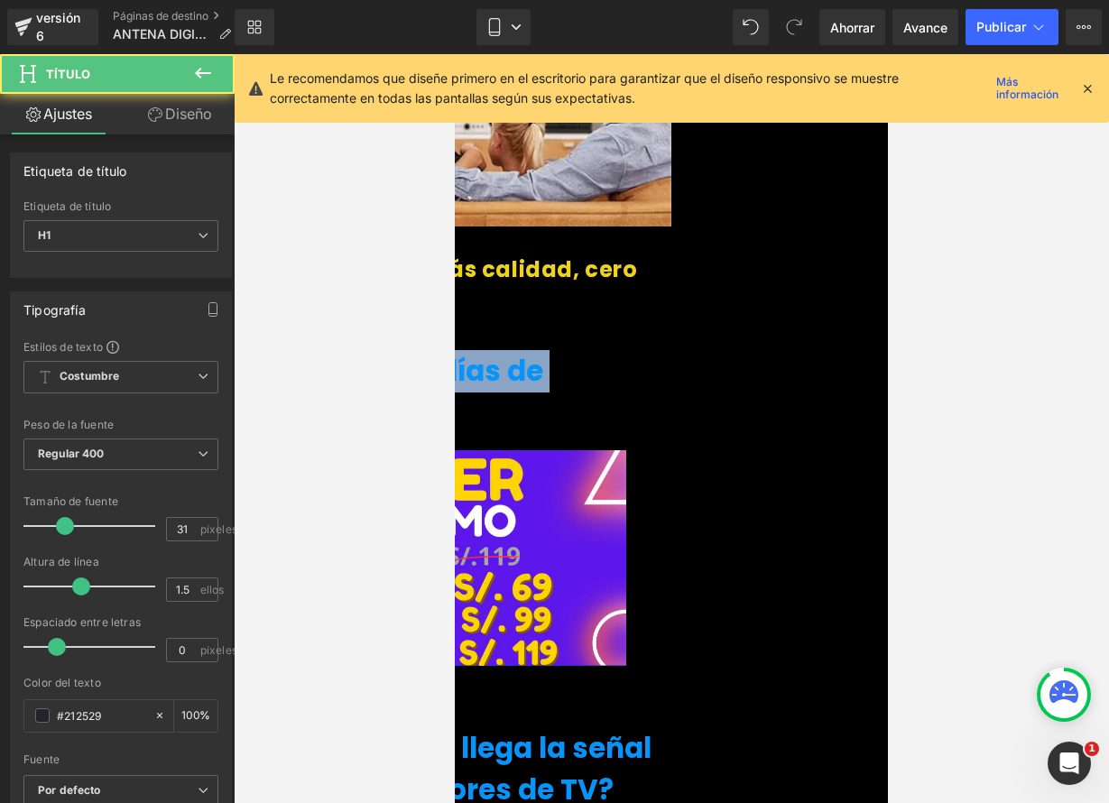
drag, startPoint x: 524, startPoint y: 282, endPoint x: 768, endPoint y: 339, distance: 250.1
click at [671, 350] on h1 "👉 🔥 Últimos días de promoción" at bounding box center [454, 392] width 433 height 84
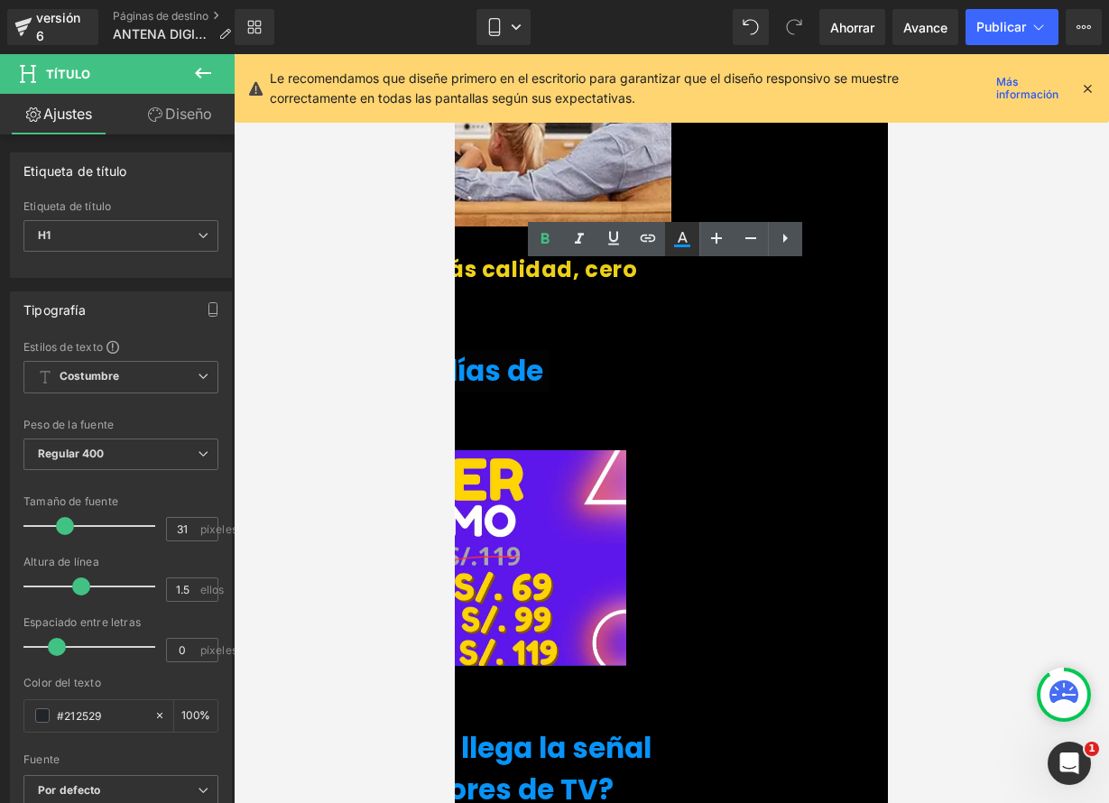
click at [689, 238] on icon at bounding box center [682, 239] width 22 height 22
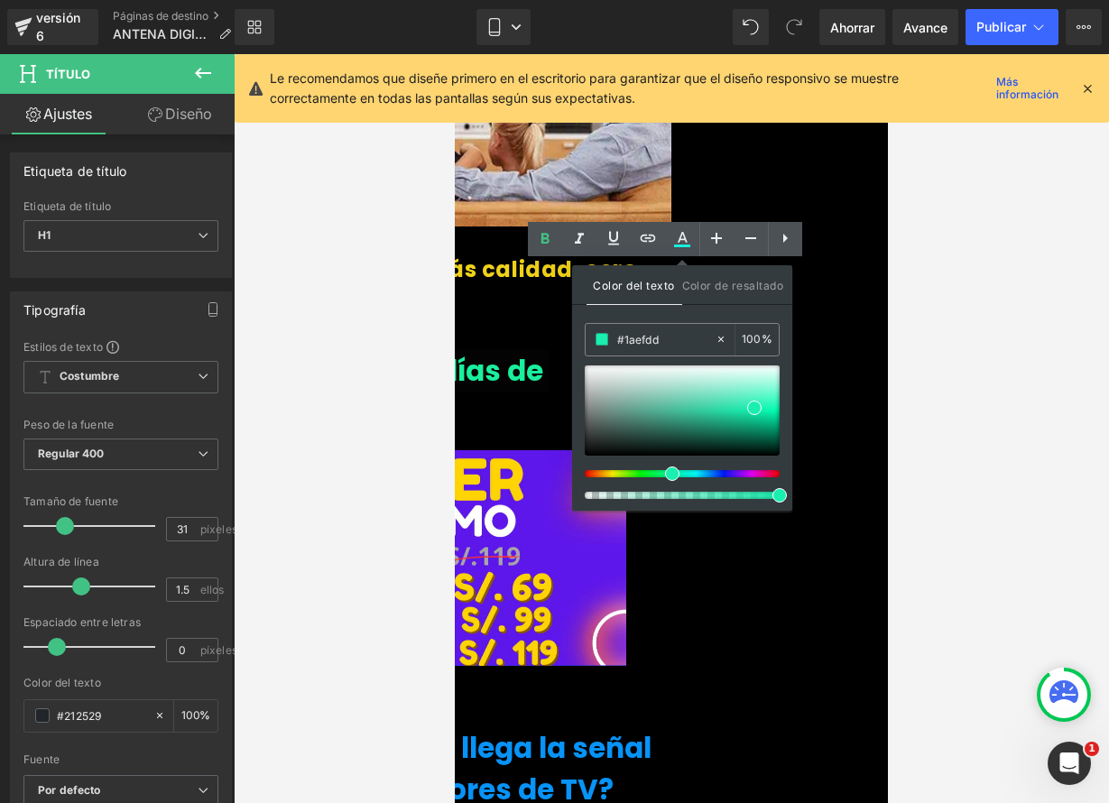
type input "#1aef9d"
drag, startPoint x: 619, startPoint y: 474, endPoint x: 663, endPoint y: 479, distance: 44.5
click at [663, 479] on span at bounding box center [668, 473] width 14 height 14
click at [752, 407] on span at bounding box center [754, 408] width 14 height 14
click at [991, 267] on div at bounding box center [671, 428] width 875 height 749
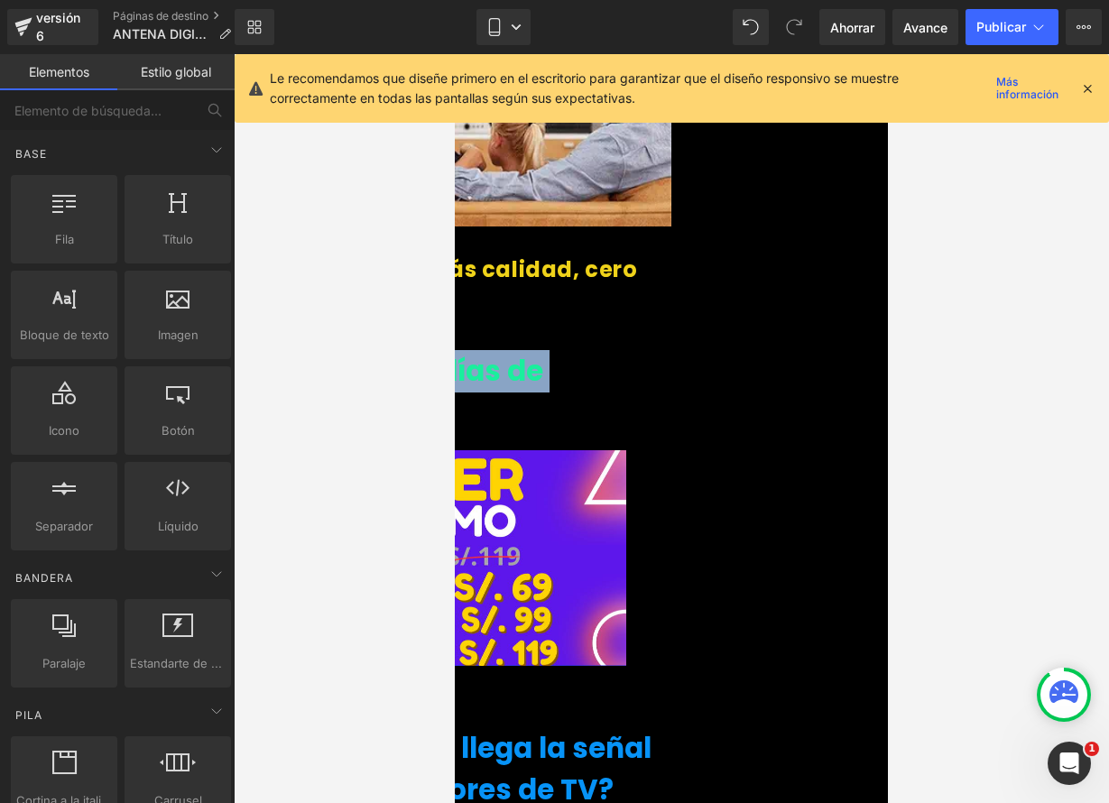
click at [455, 54] on link at bounding box center [455, 54] width 0 height 0
click at [543, 351] on font "👉 🔥 Últimos días de promoción" at bounding box center [390, 392] width 305 height 82
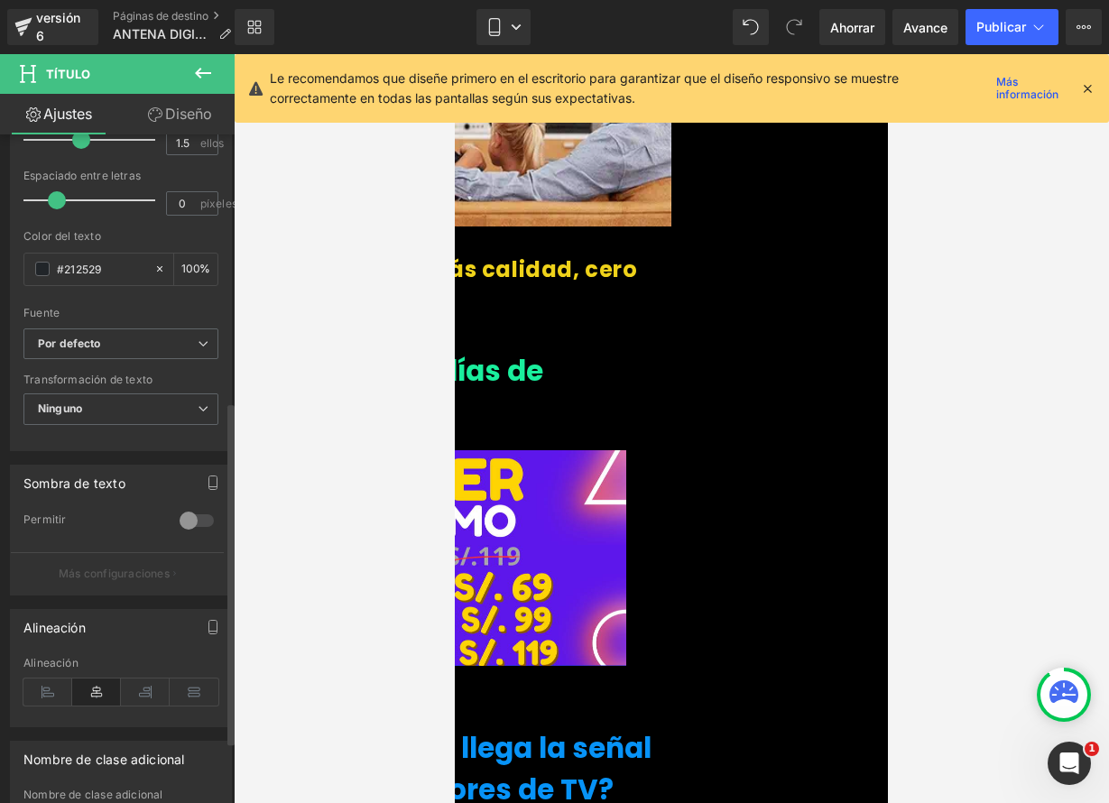
scroll to position [563, 0]
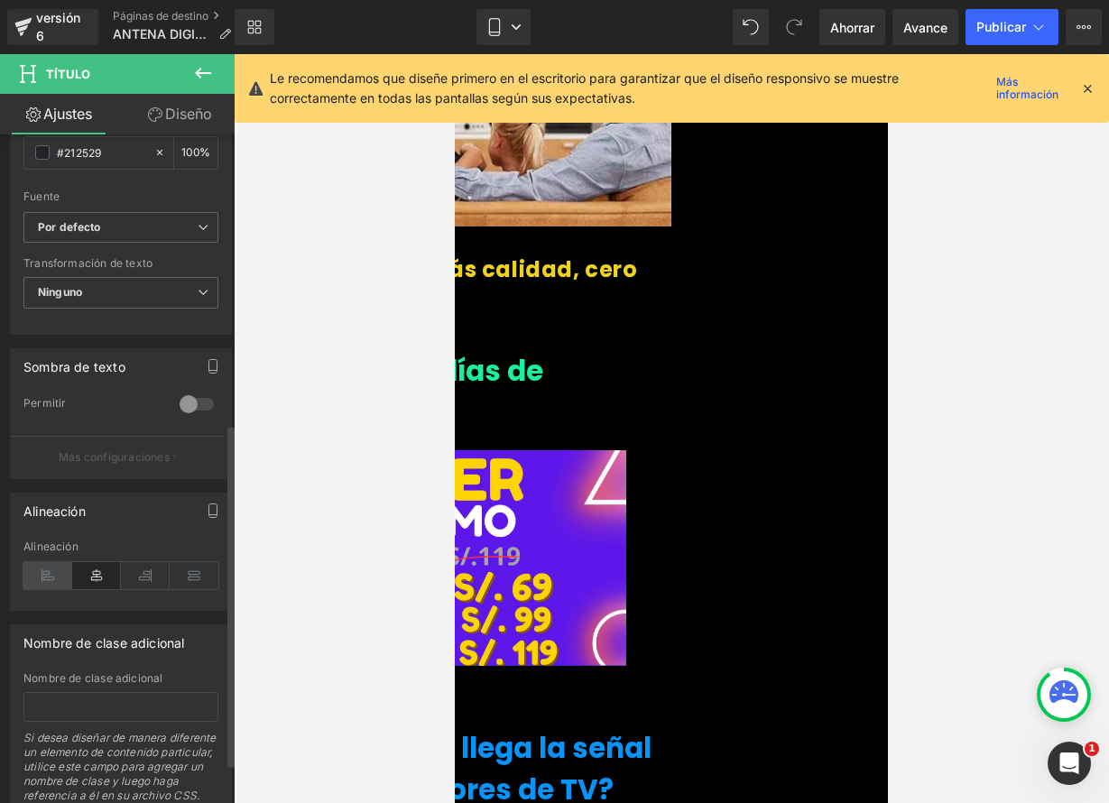
click at [53, 584] on icon at bounding box center [47, 575] width 49 height 27
click at [593, 350] on div "👉 🔥 Últimos días de promoción Título" at bounding box center [454, 395] width 433 height 90
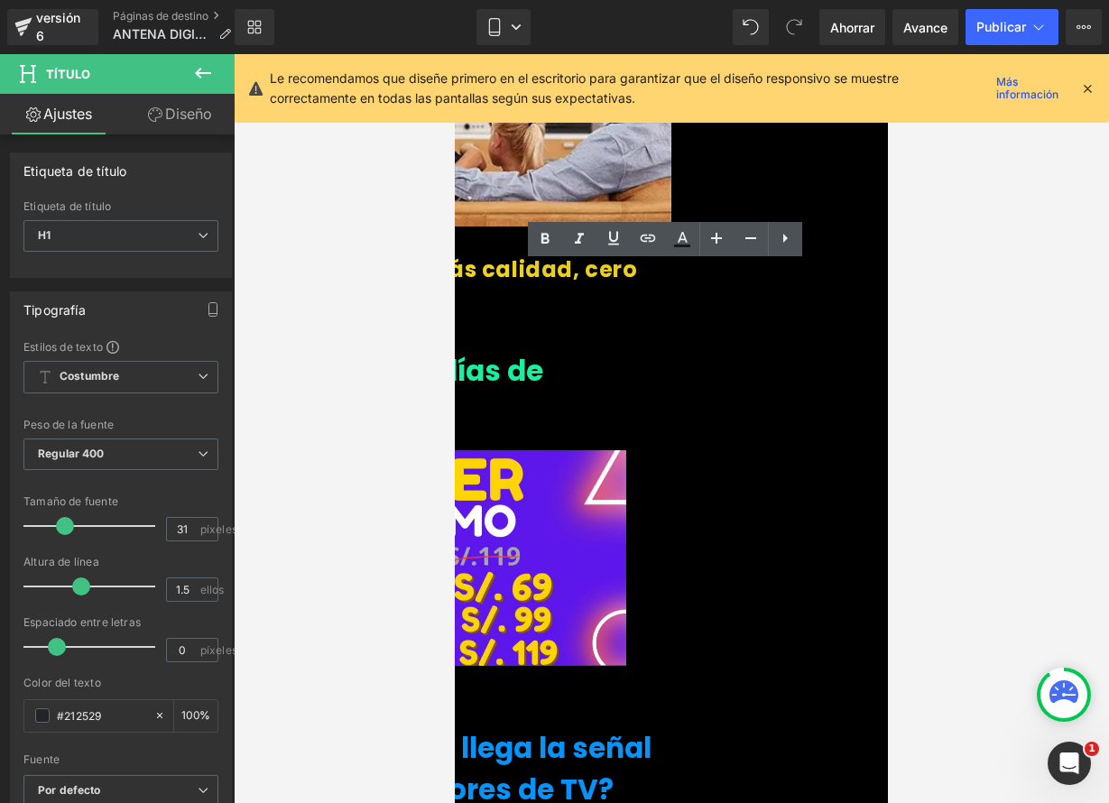
drag, startPoint x: 466, startPoint y: 332, endPoint x: 540, endPoint y: 342, distance: 74.6
click at [466, 351] on font "👉 🔥 Últimos días de promoción" at bounding box center [390, 392] width 305 height 82
click at [535, 351] on font "👉 🔥 Últimos días de promoción" at bounding box center [390, 392] width 305 height 82
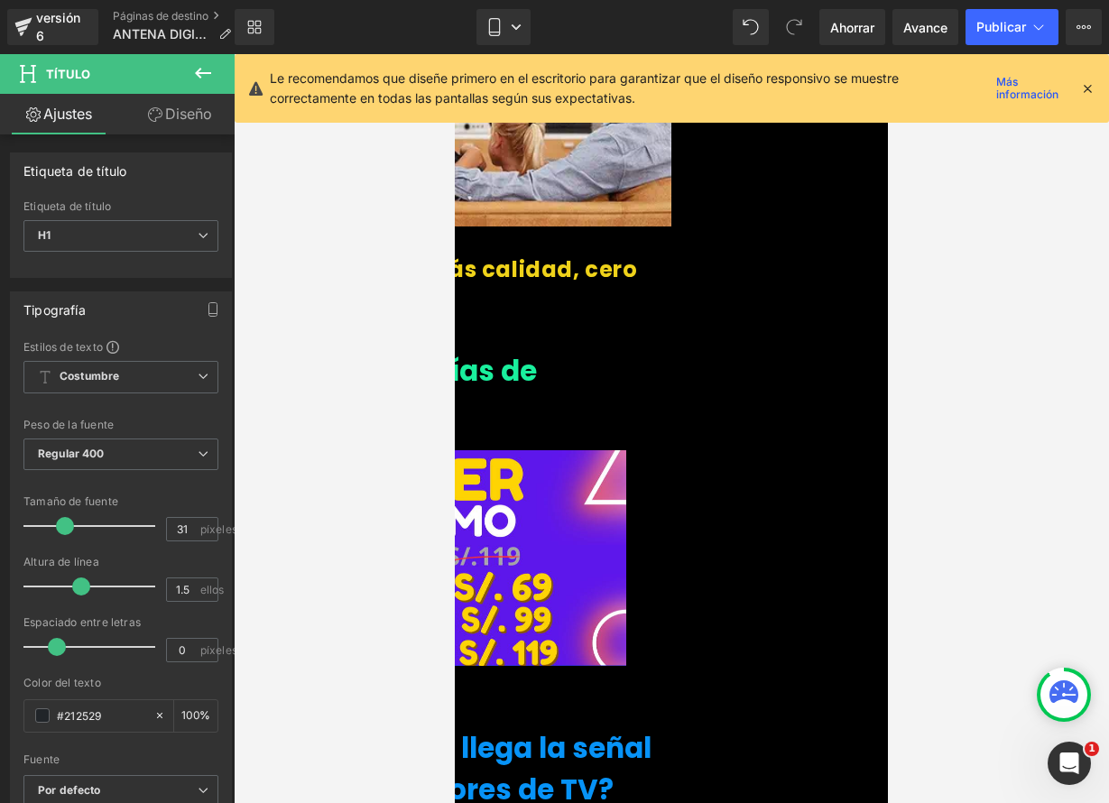
drag, startPoint x: 499, startPoint y: 284, endPoint x: 522, endPoint y: 290, distance: 24.1
click at [499, 351] on font "👉 🔥Últimos días de promoción" at bounding box center [387, 392] width 299 height 82
click at [614, 350] on h1 "👉🔥Últimos días de promoción" at bounding box center [454, 392] width 433 height 84
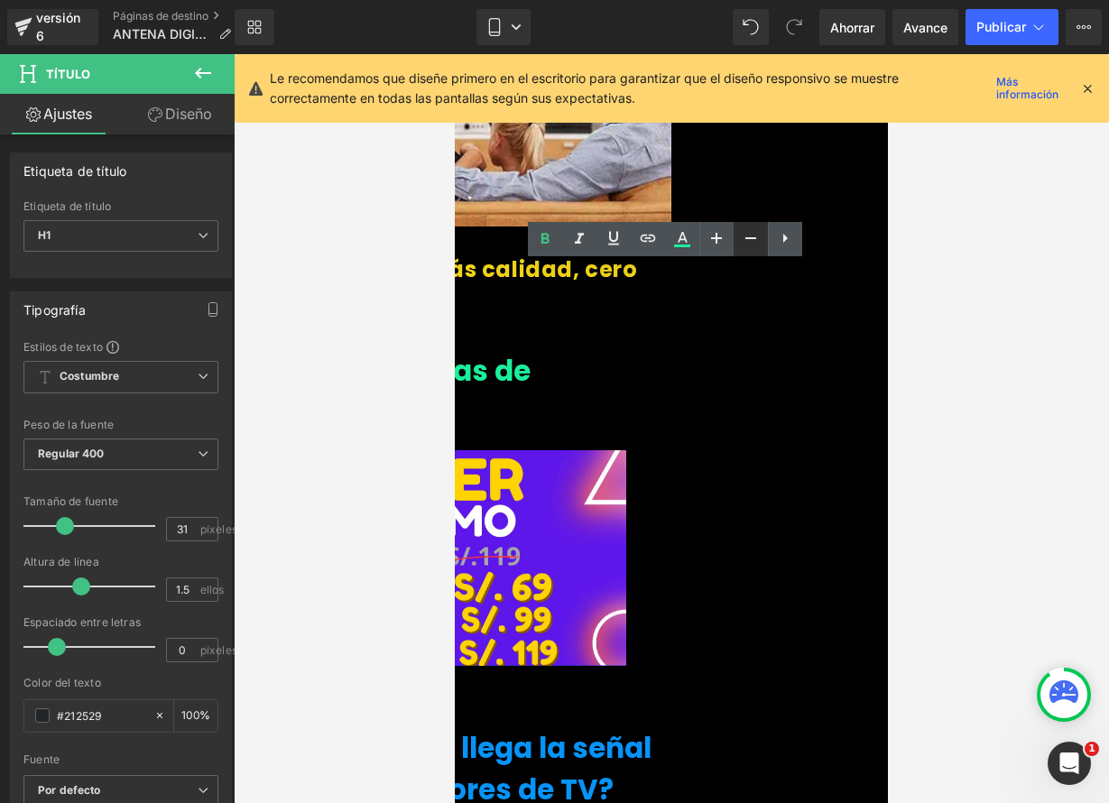
click at [747, 241] on icon at bounding box center [751, 238] width 22 height 22
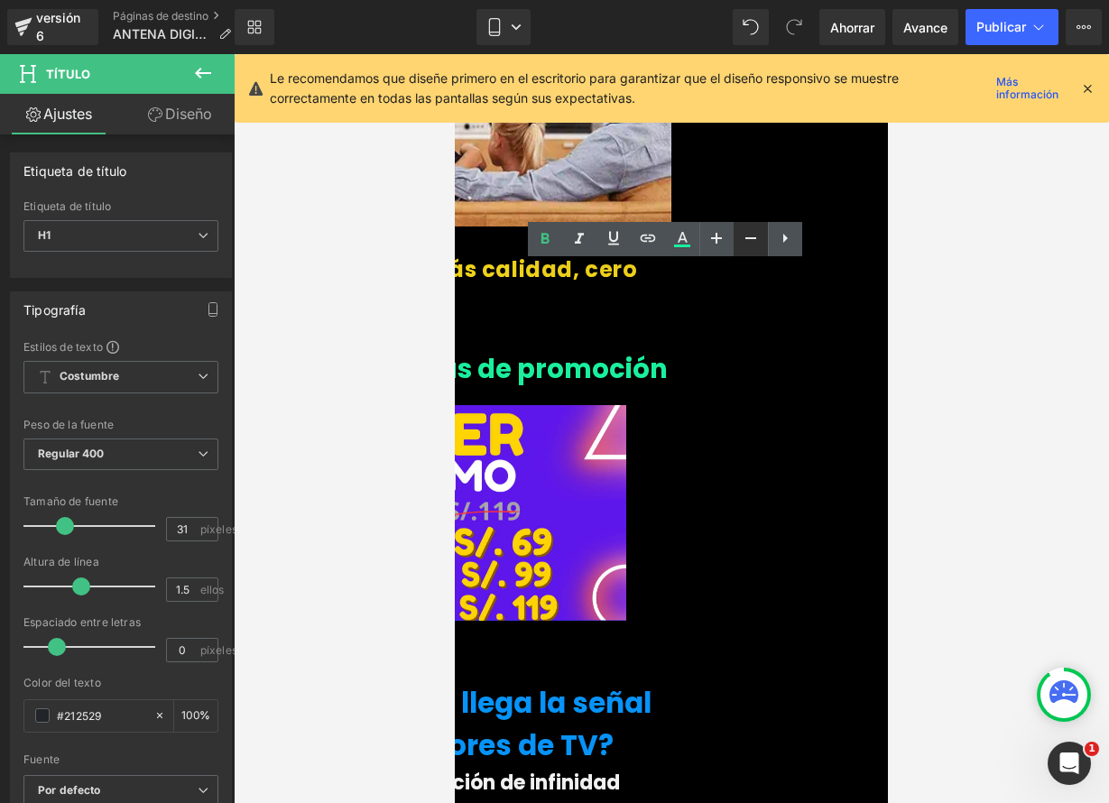
type input "29"
click at [1029, 293] on div at bounding box center [671, 428] width 875 height 749
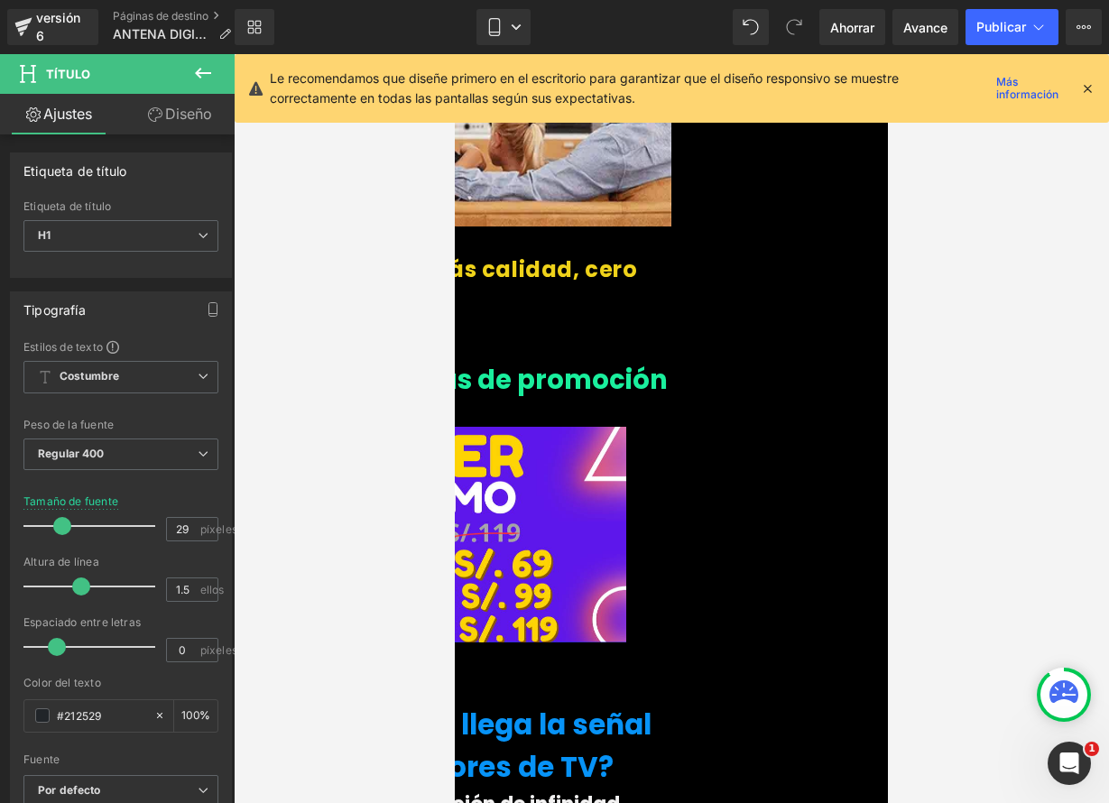
click at [671, 350] on div "👉🔥Últimos días de promoción Título" at bounding box center [454, 384] width 433 height 68
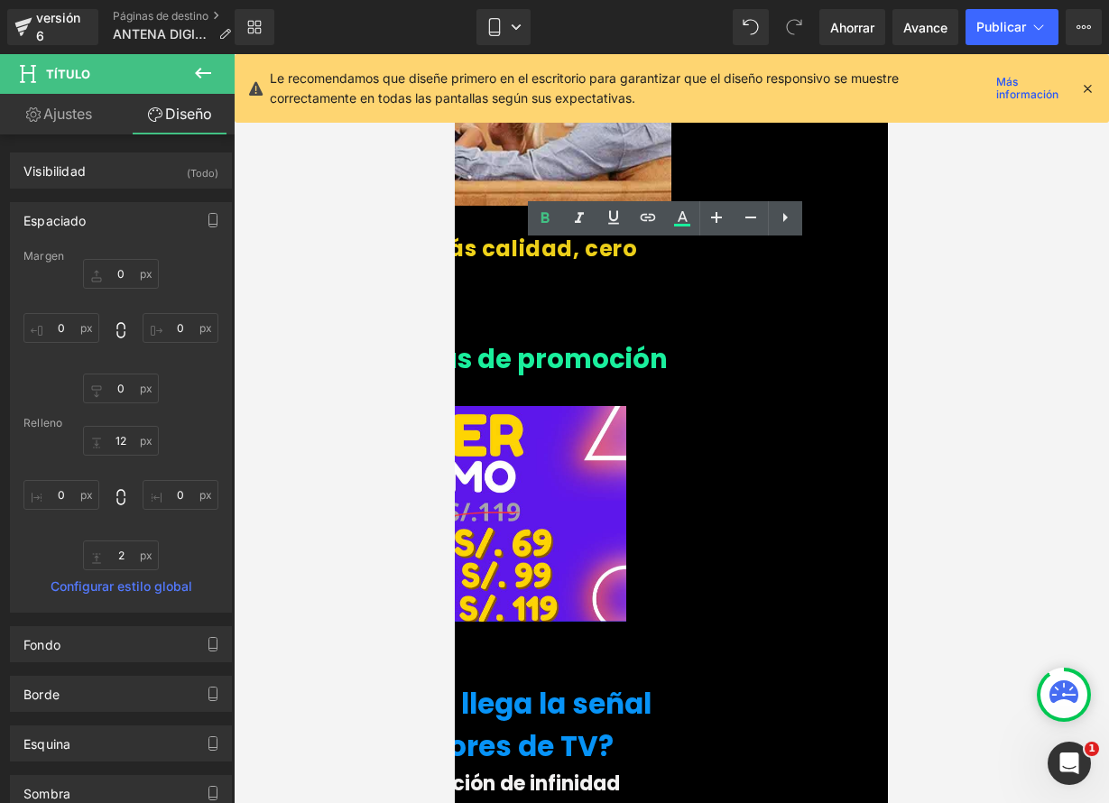
scroll to position [2786, 0]
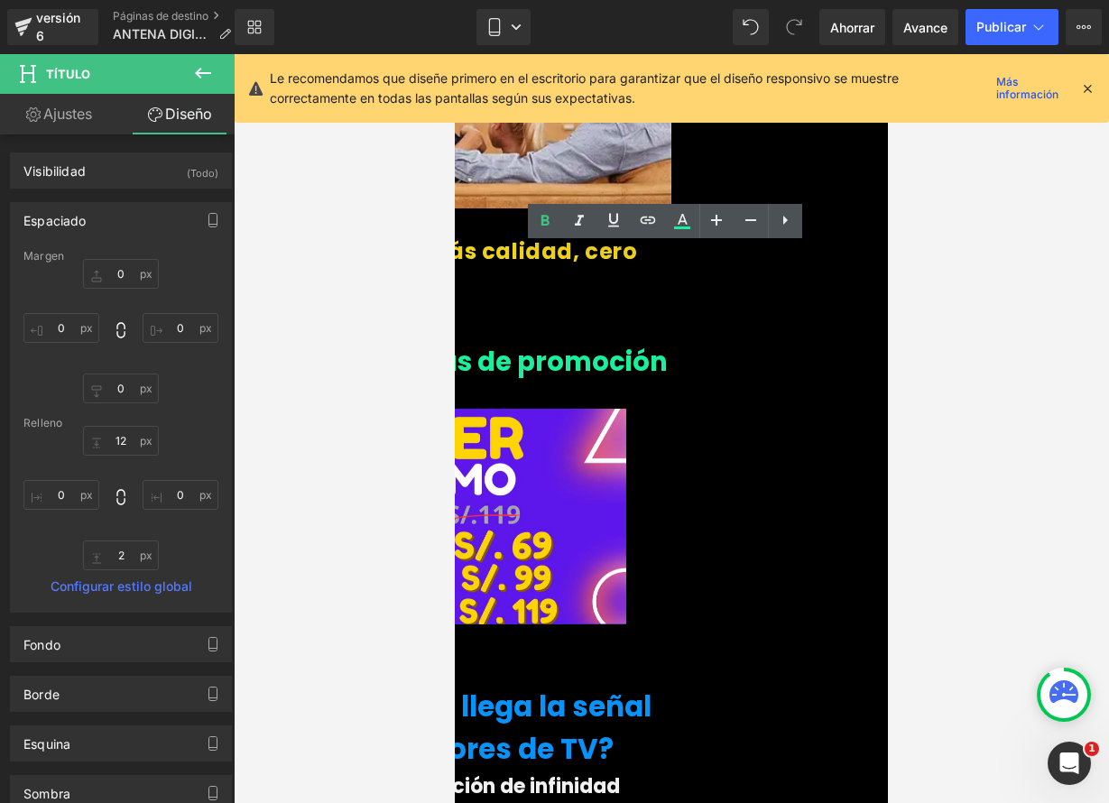
click at [465, 344] on font "👉🔥Últimos días de promoción" at bounding box center [452, 362] width 429 height 36
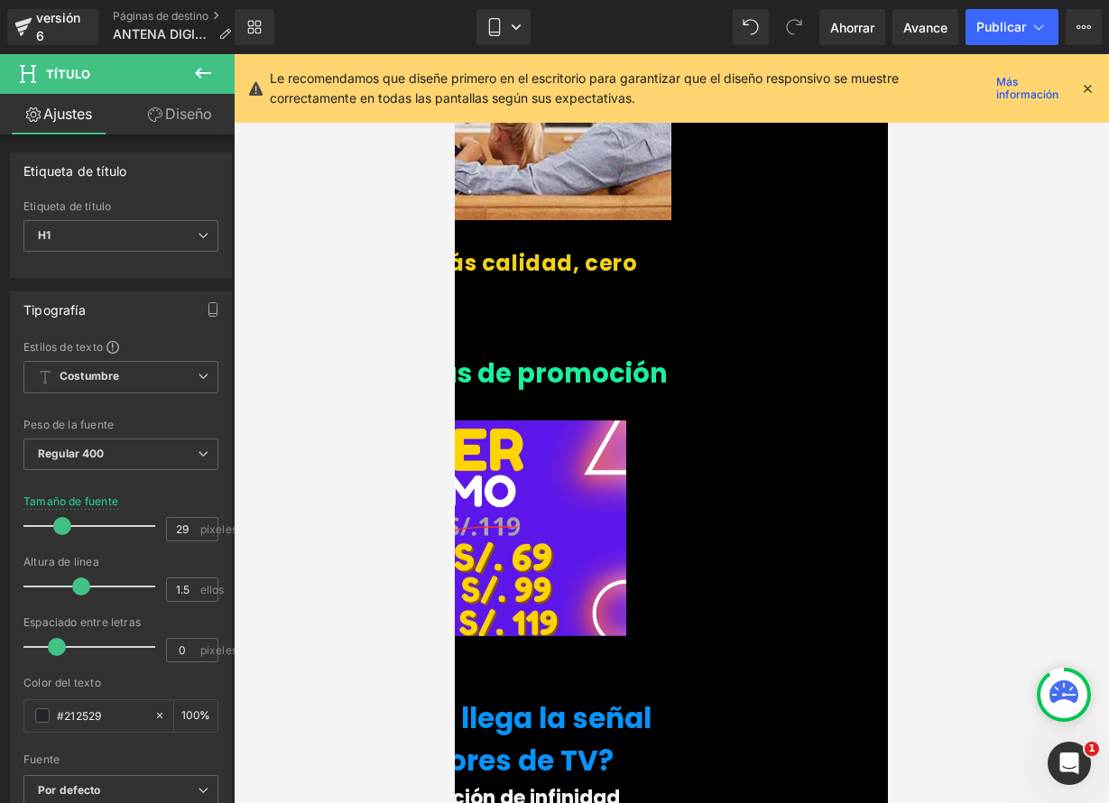
scroll to position [2769, 0]
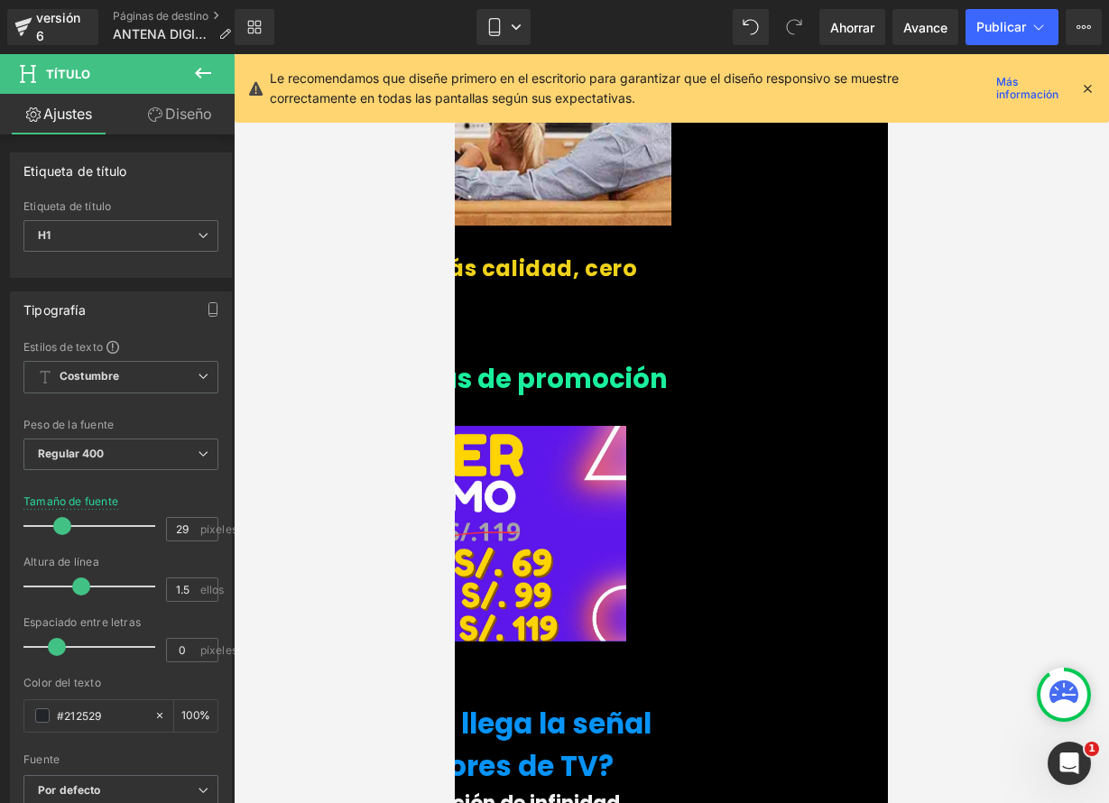
click at [662, 361] on font "👉🔥Últimos días de promoción" at bounding box center [452, 379] width 429 height 36
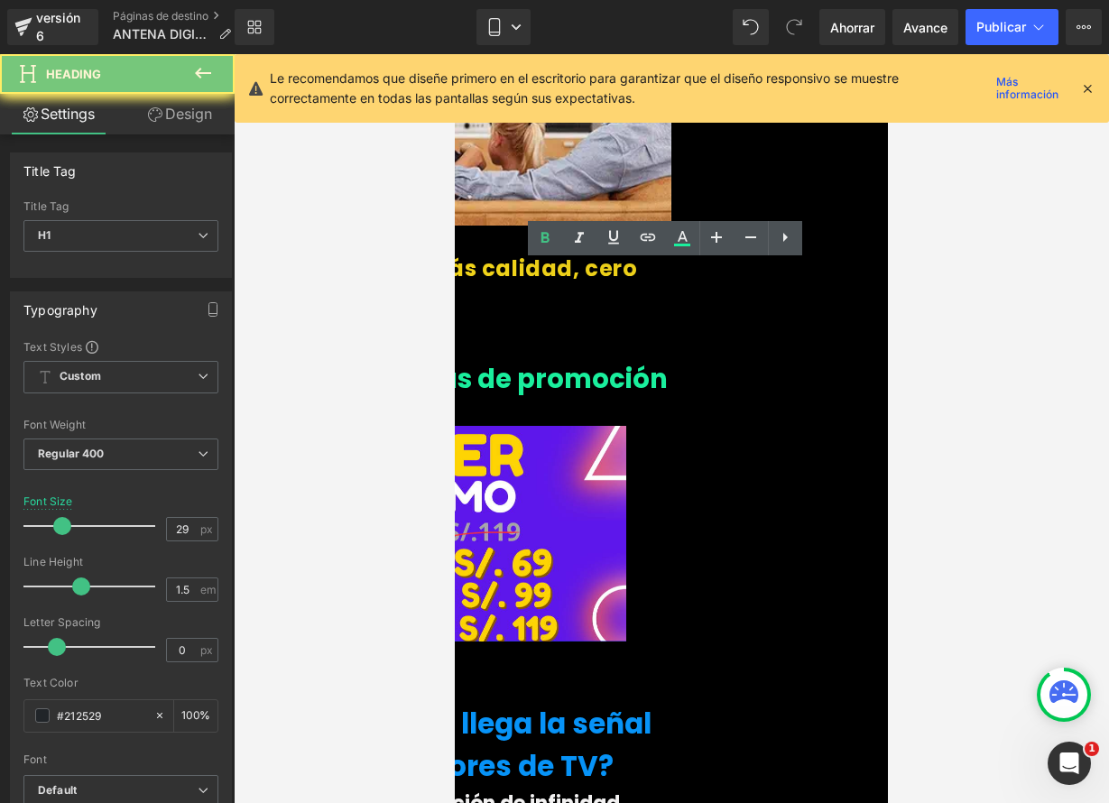
click at [662, 361] on font "👉🔥Últimos días de promoción" at bounding box center [452, 379] width 429 height 36
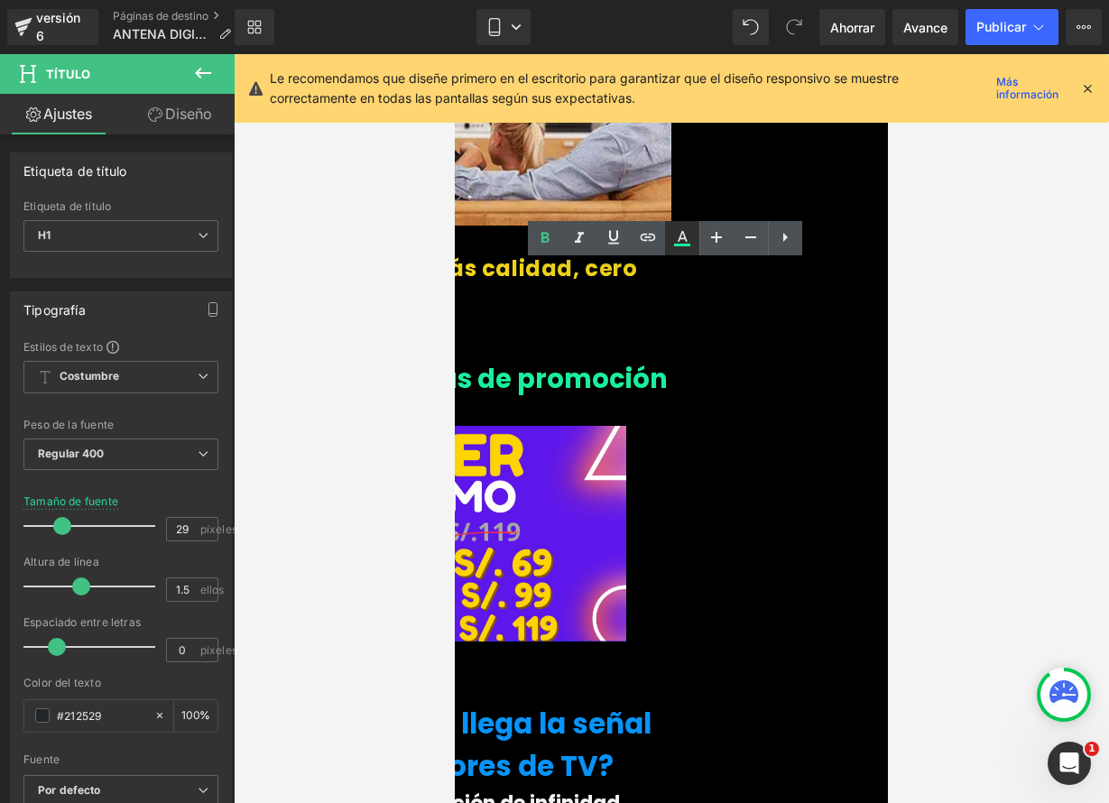
click at [683, 242] on icon at bounding box center [682, 238] width 22 height 22
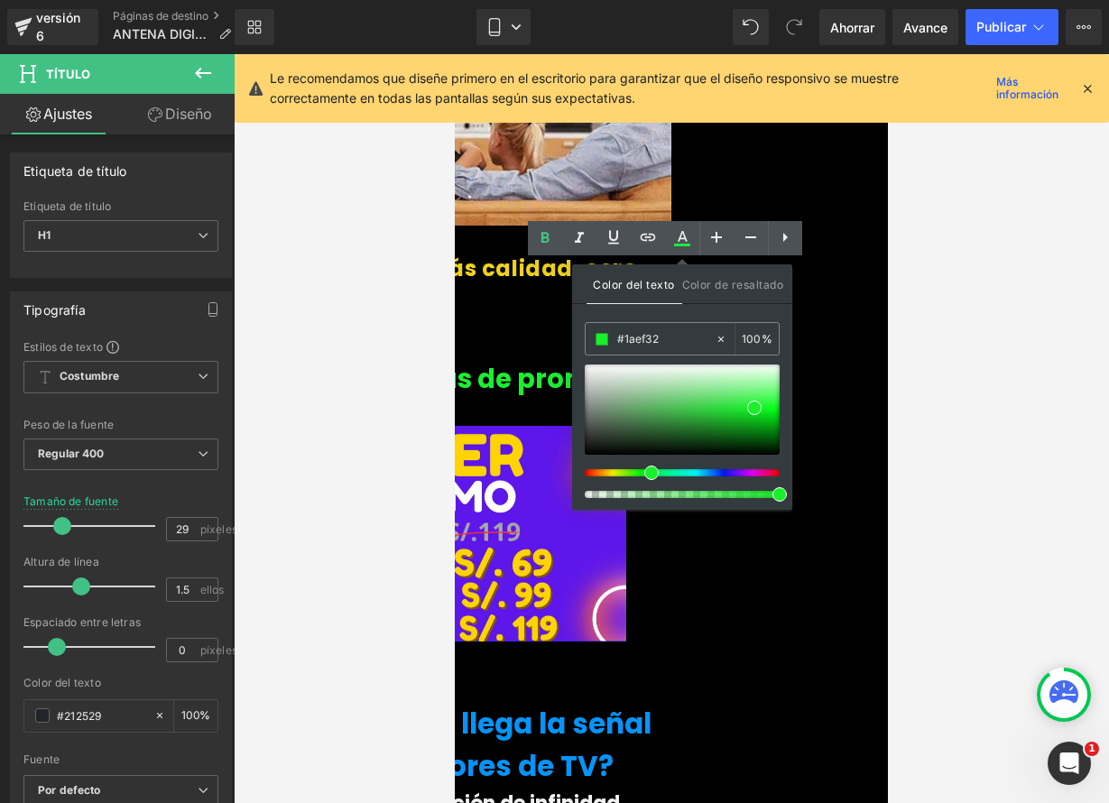
type input "#1aef21"
drag, startPoint x: 661, startPoint y: 475, endPoint x: 789, endPoint y: 405, distance: 145.4
click at [645, 476] on span at bounding box center [650, 473] width 14 height 14
click at [980, 348] on div at bounding box center [671, 428] width 875 height 749
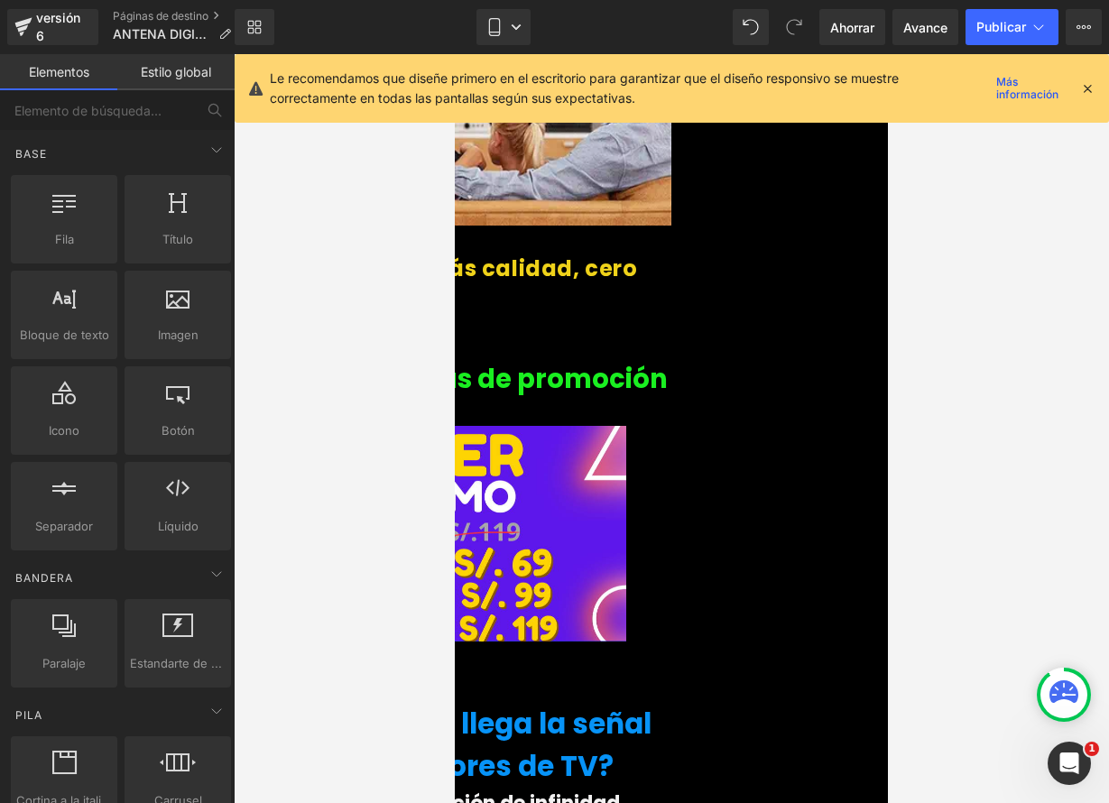
click at [998, 308] on div at bounding box center [671, 428] width 875 height 749
click at [671, 254] on p "👉 Más canales, más calidad, cero pagos." at bounding box center [454, 284] width 433 height 60
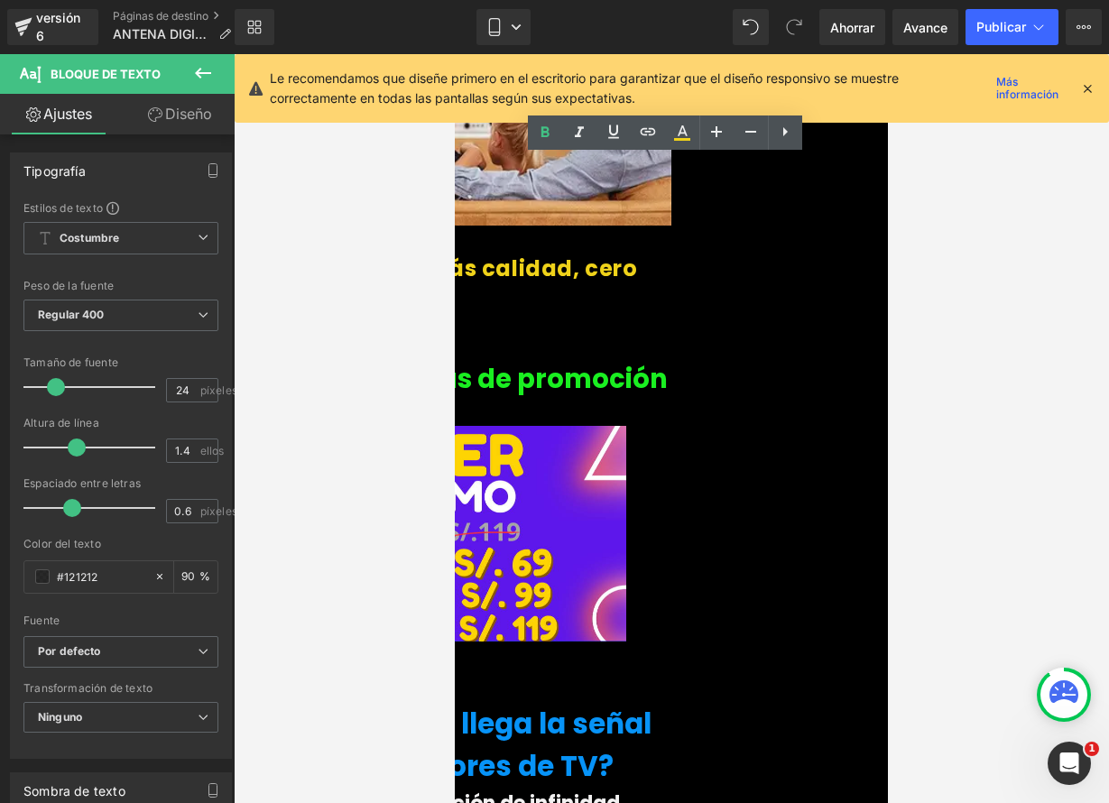
click at [455, 54] on icon at bounding box center [455, 54] width 0 height 0
drag, startPoint x: 718, startPoint y: 776, endPoint x: 702, endPoint y: 763, distance: 20.6
click at [455, 54] on icon at bounding box center [455, 54] width 0 height 0
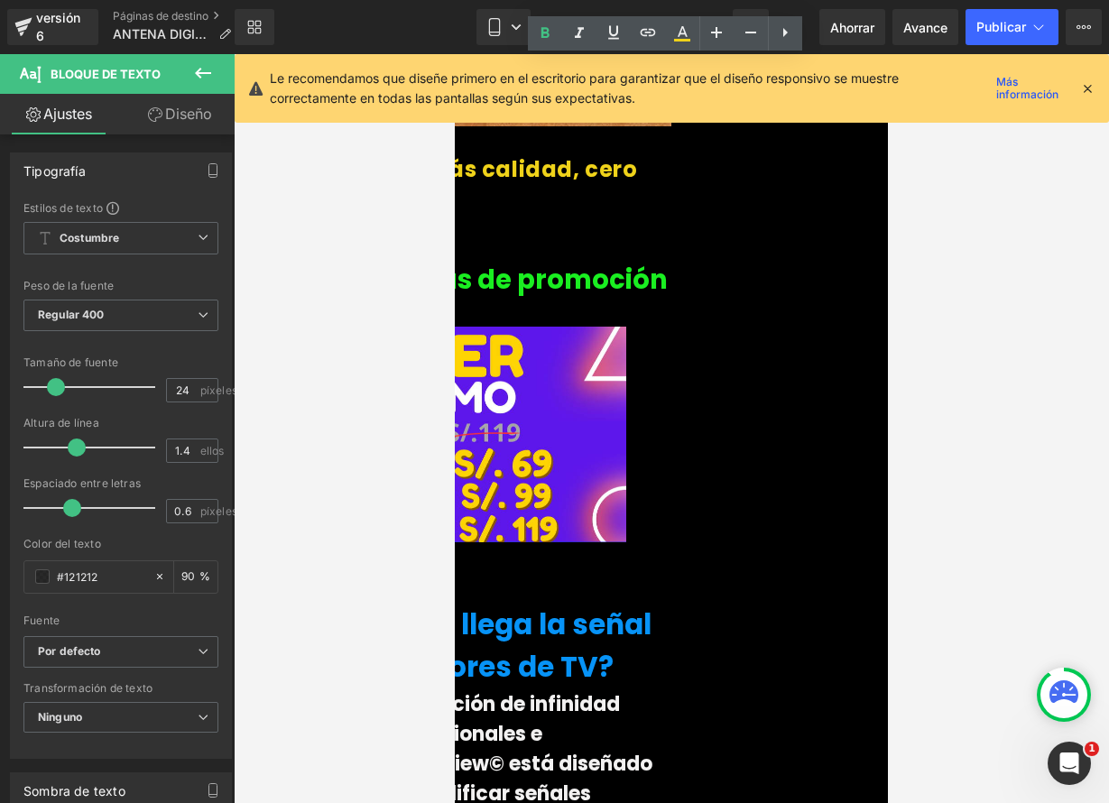
scroll to position [3164, 0]
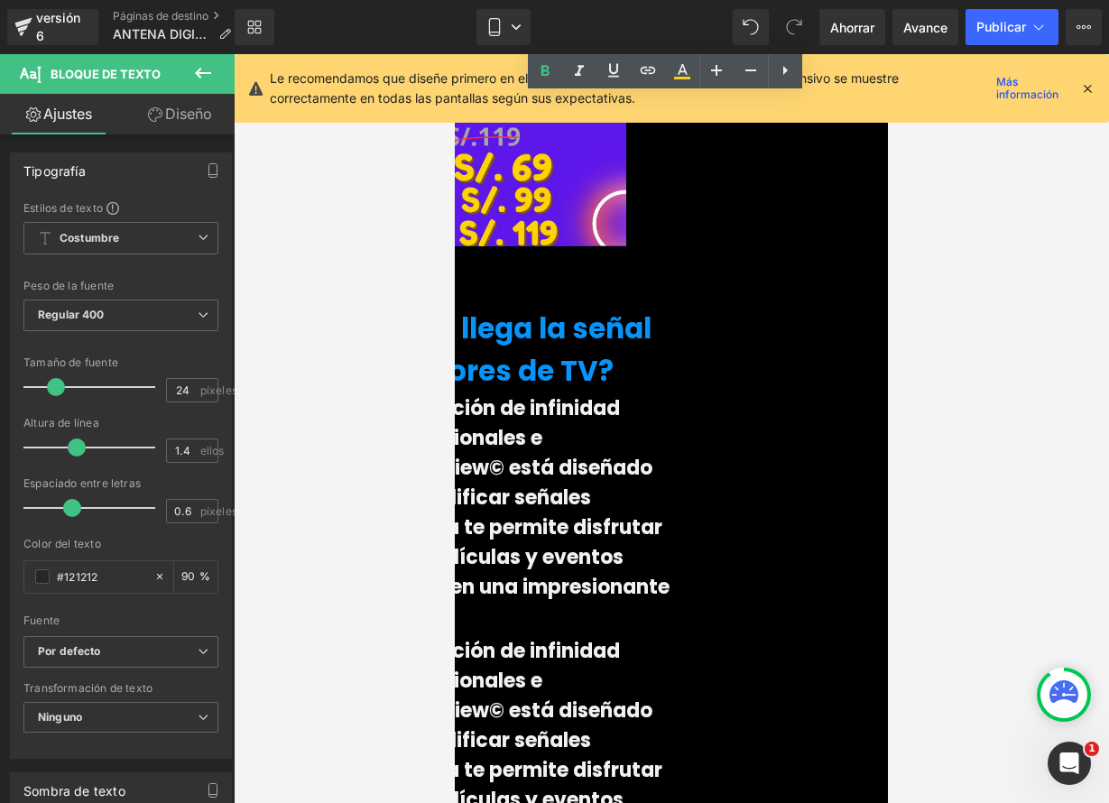
click at [604, 394] on font "Logra alcanzar recepción de infinidad de canales nacionales e internacionales. …" at bounding box center [453, 512] width 431 height 236
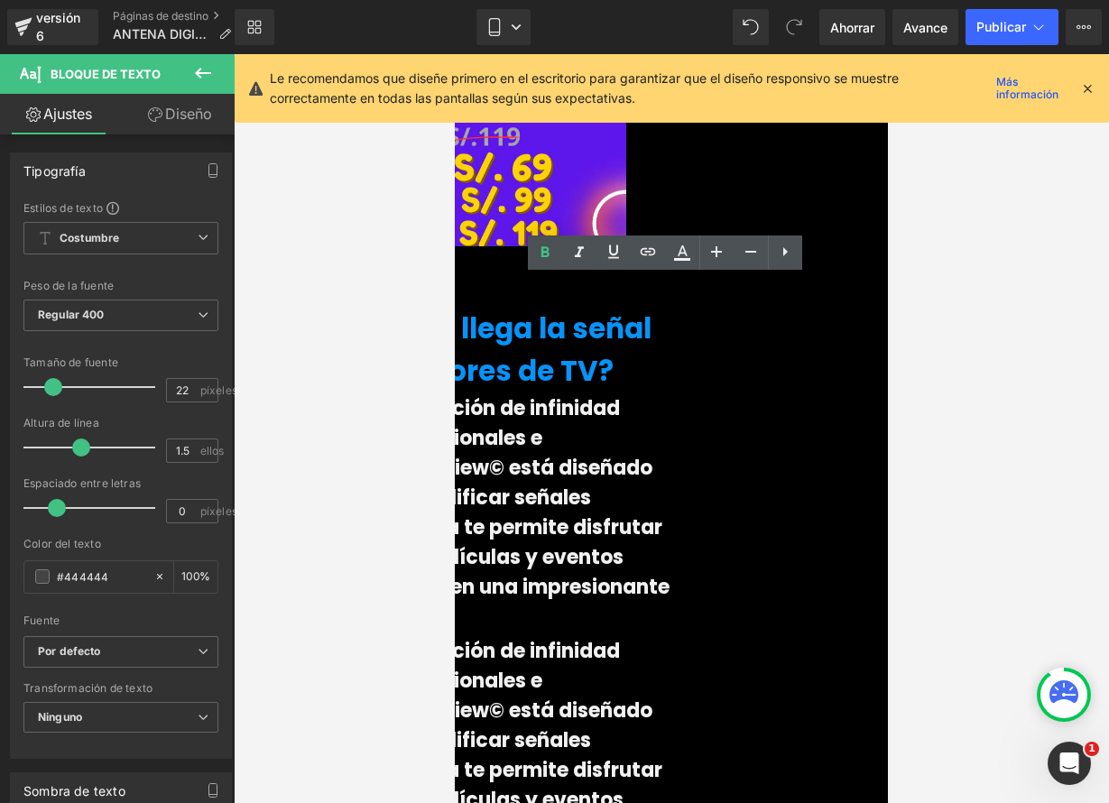
click at [959, 355] on div at bounding box center [671, 428] width 875 height 749
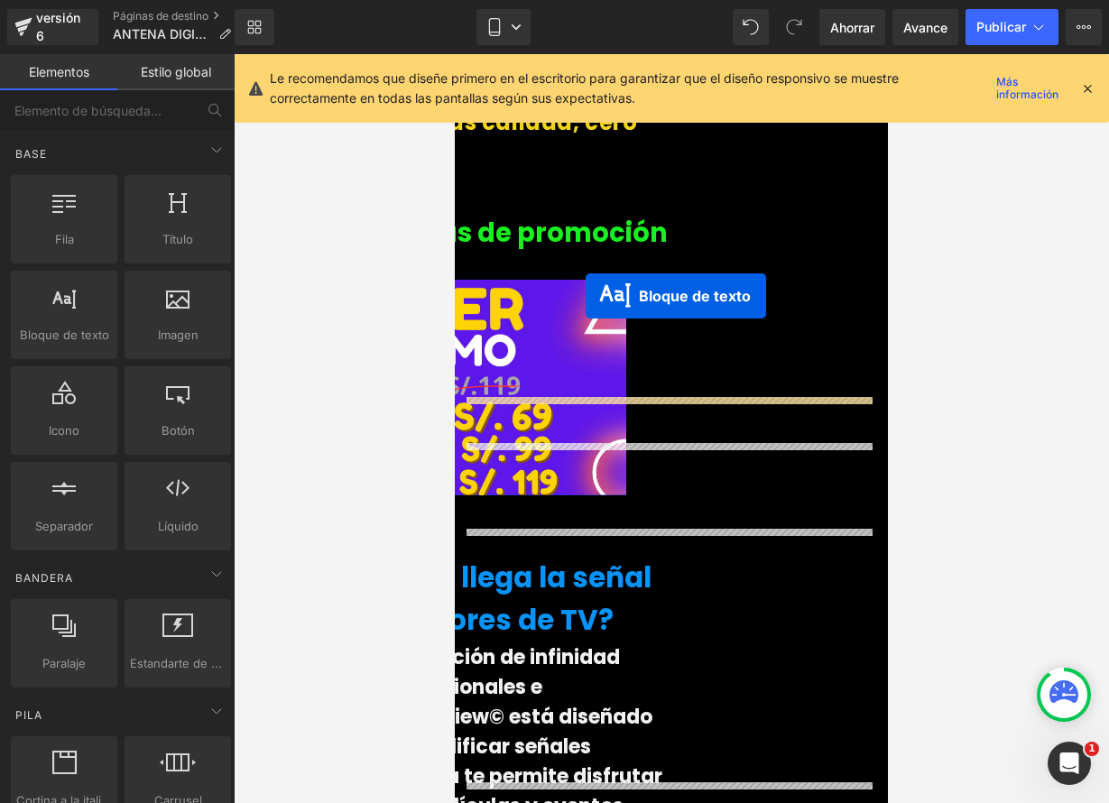
scroll to position [2911, 0]
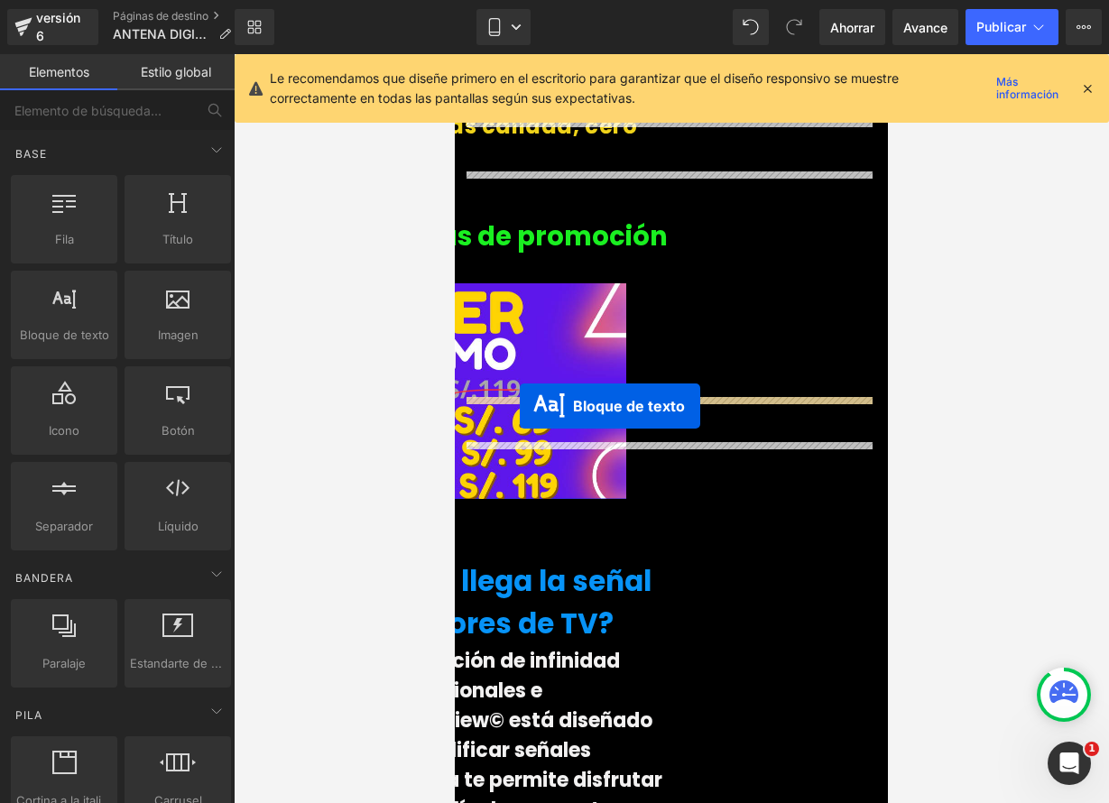
drag, startPoint x: 575, startPoint y: 379, endPoint x: 520, endPoint y: 405, distance: 60.9
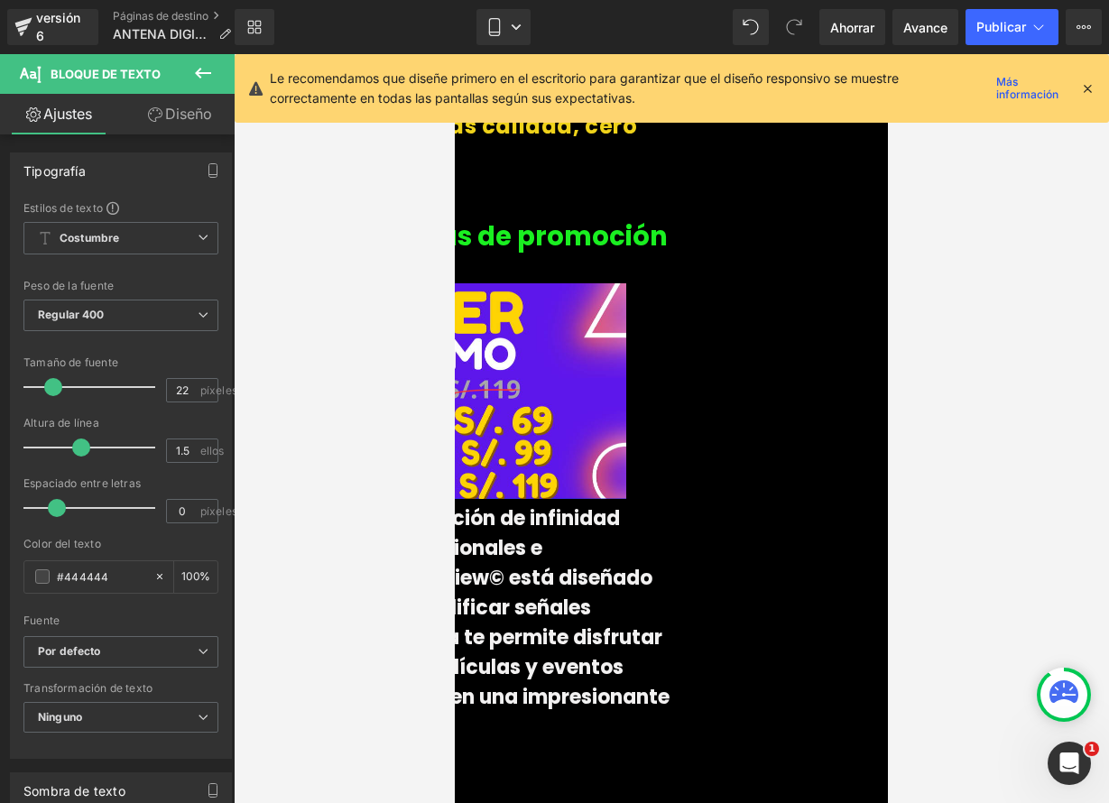
drag, startPoint x: 714, startPoint y: 503, endPoint x: 660, endPoint y: 480, distance: 59.0
click at [455, 54] on link at bounding box center [455, 54] width 0 height 0
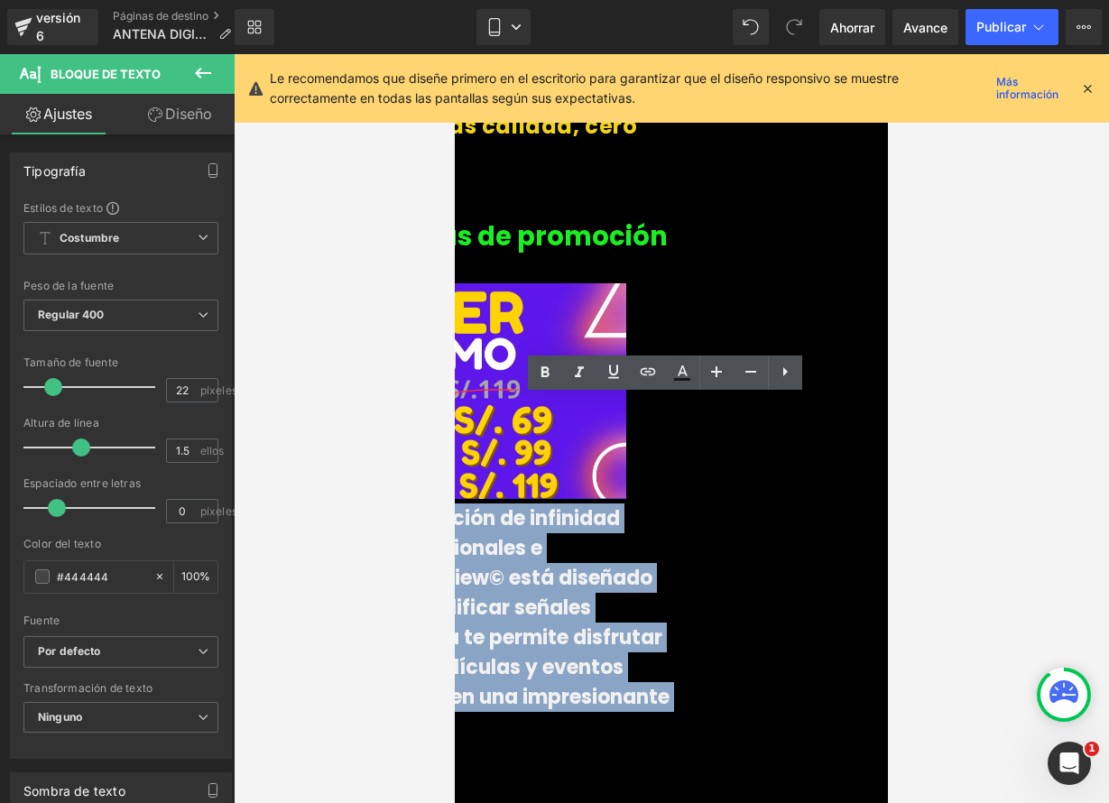
drag, startPoint x: 468, startPoint y: 410, endPoint x: 825, endPoint y: 593, distance: 400.7
click at [671, 593] on p "Logra alcanzar recepción de infinidad de canales nacionales e internacionales. …" at bounding box center [454, 622] width 433 height 238
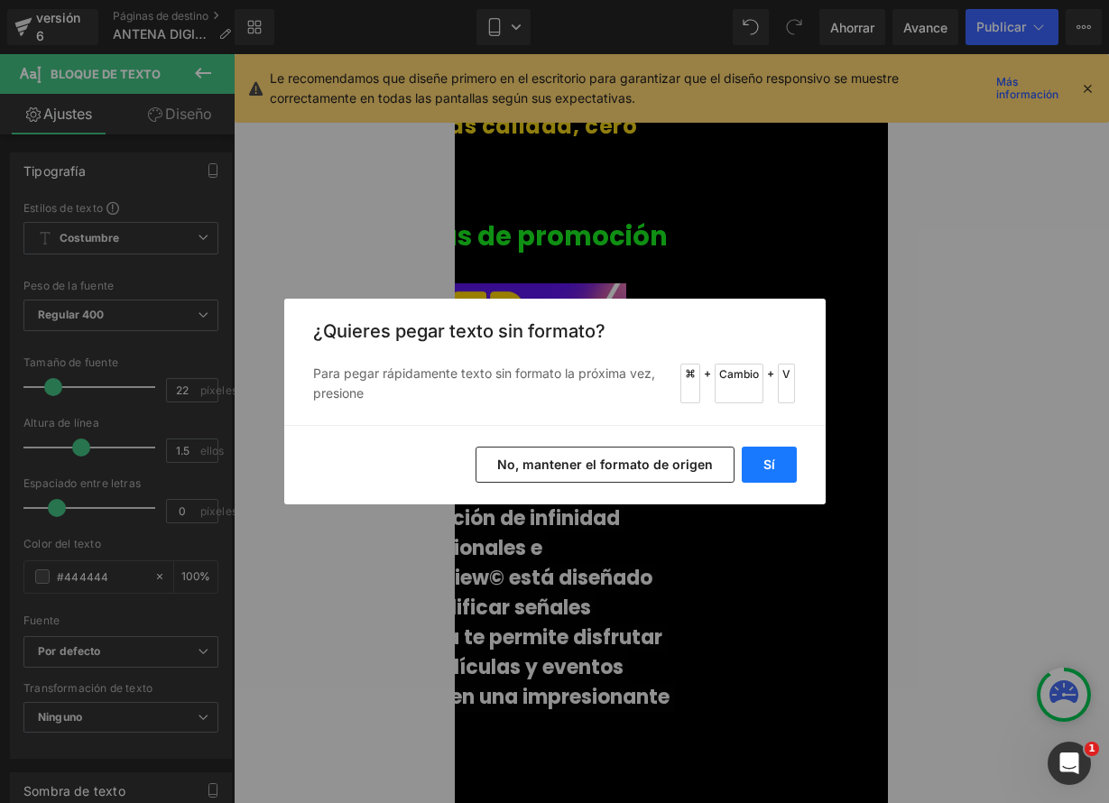
click at [790, 469] on button "Sí" at bounding box center [769, 465] width 55 height 36
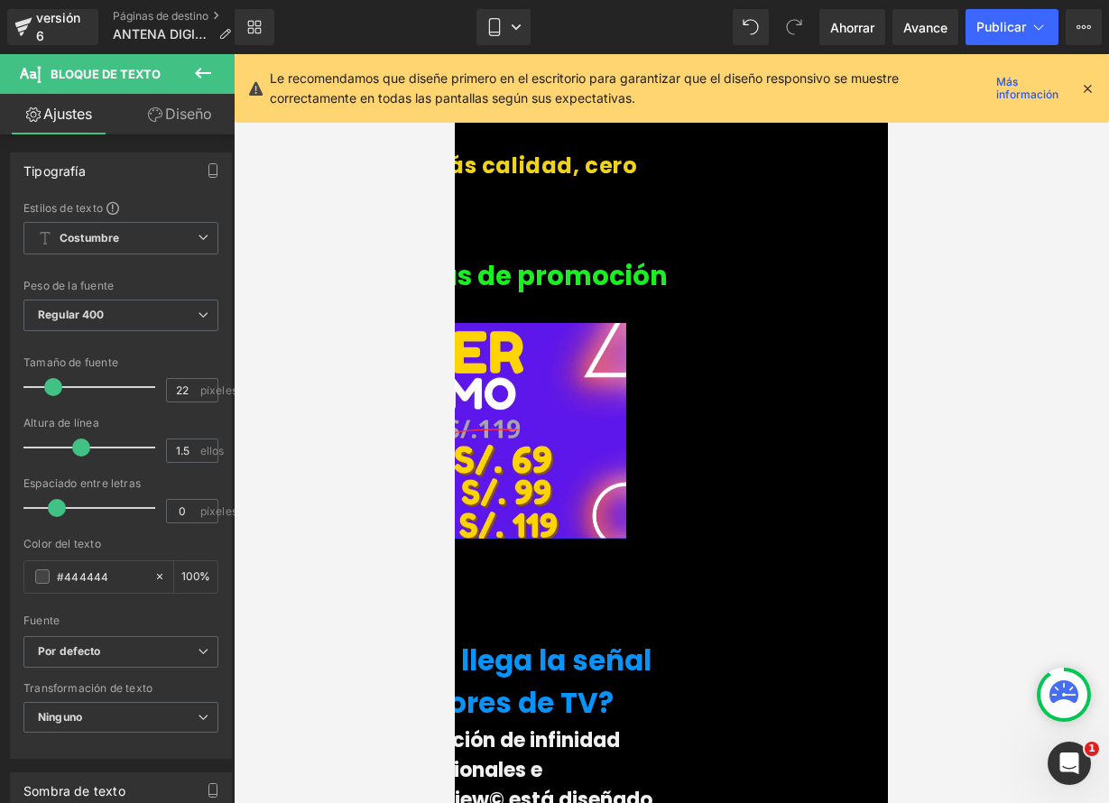
scroll to position [2891, 0]
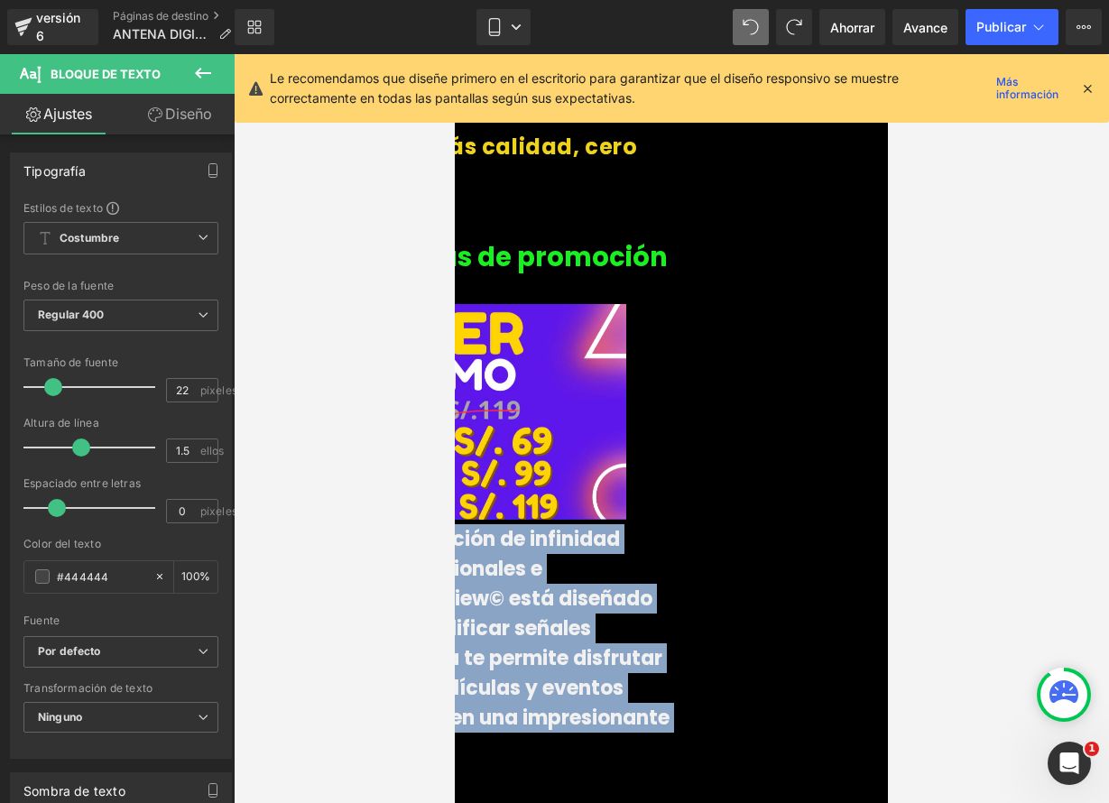
drag, startPoint x: 474, startPoint y: 434, endPoint x: 826, endPoint y: 618, distance: 397.9
click at [671, 618] on p "Logra alcanzar recepción de infinidad de canales nacionales e internacionales. …" at bounding box center [454, 643] width 433 height 238
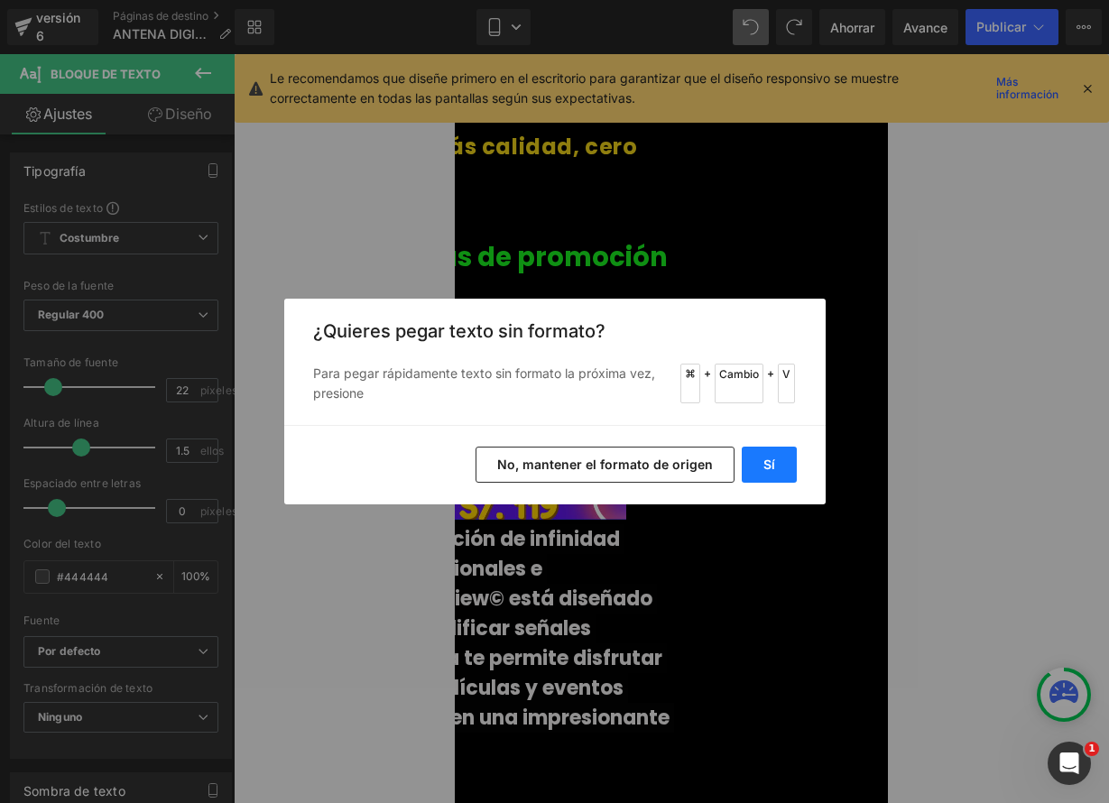
click at [772, 466] on font "Sí" at bounding box center [769, 464] width 12 height 15
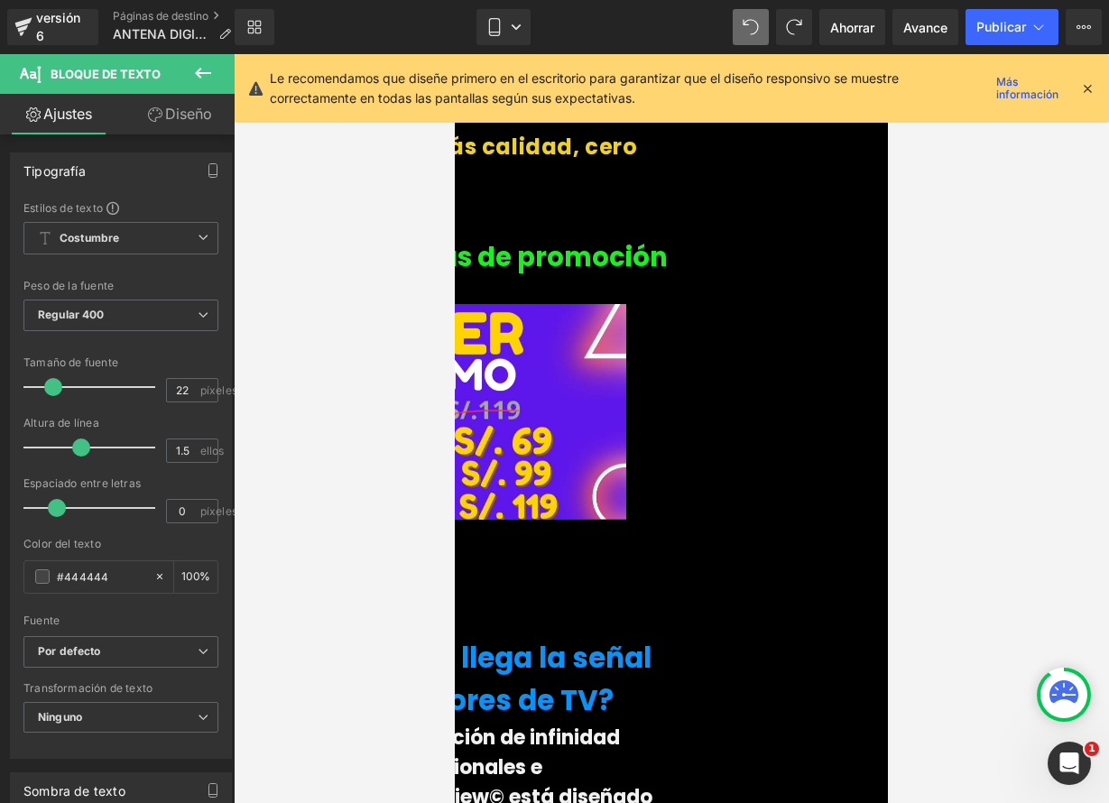
click at [455, 54] on icon at bounding box center [455, 54] width 0 height 0
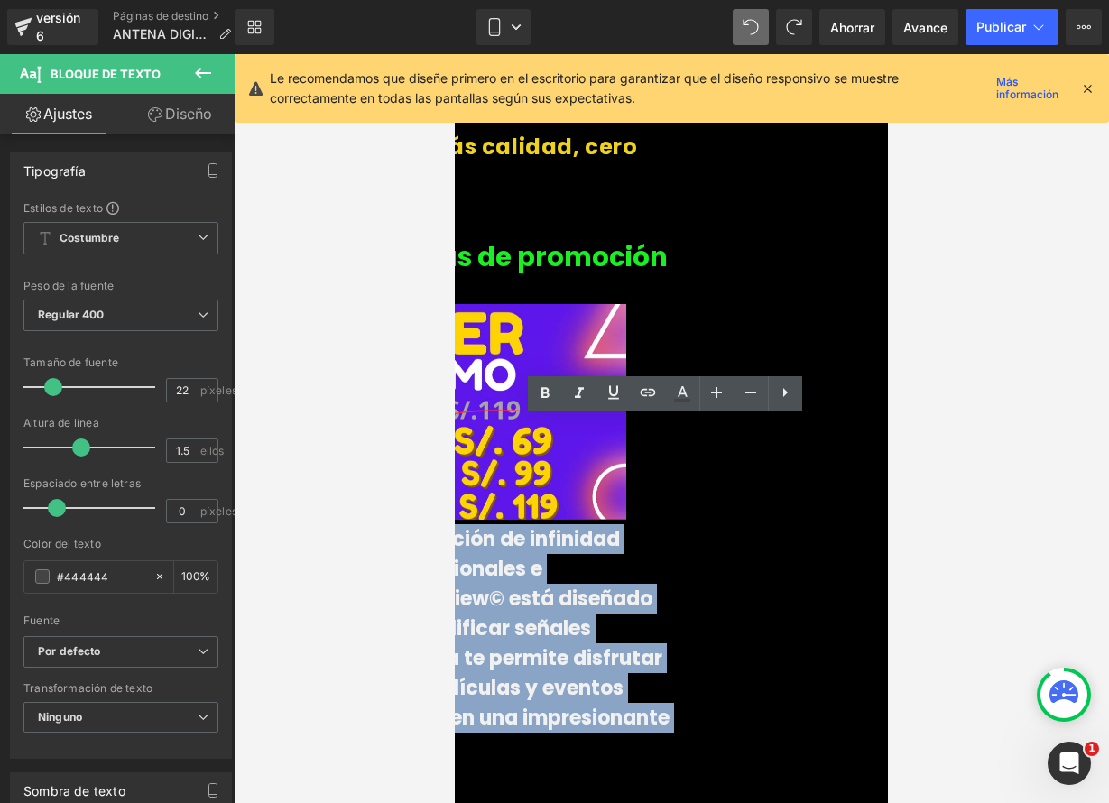
drag, startPoint x: 474, startPoint y: 424, endPoint x: 851, endPoint y: 604, distance: 418.1
click at [671, 604] on p "Logra alcanzar recepción de infinidad de canales nacionales e internacionales. …" at bounding box center [454, 643] width 433 height 238
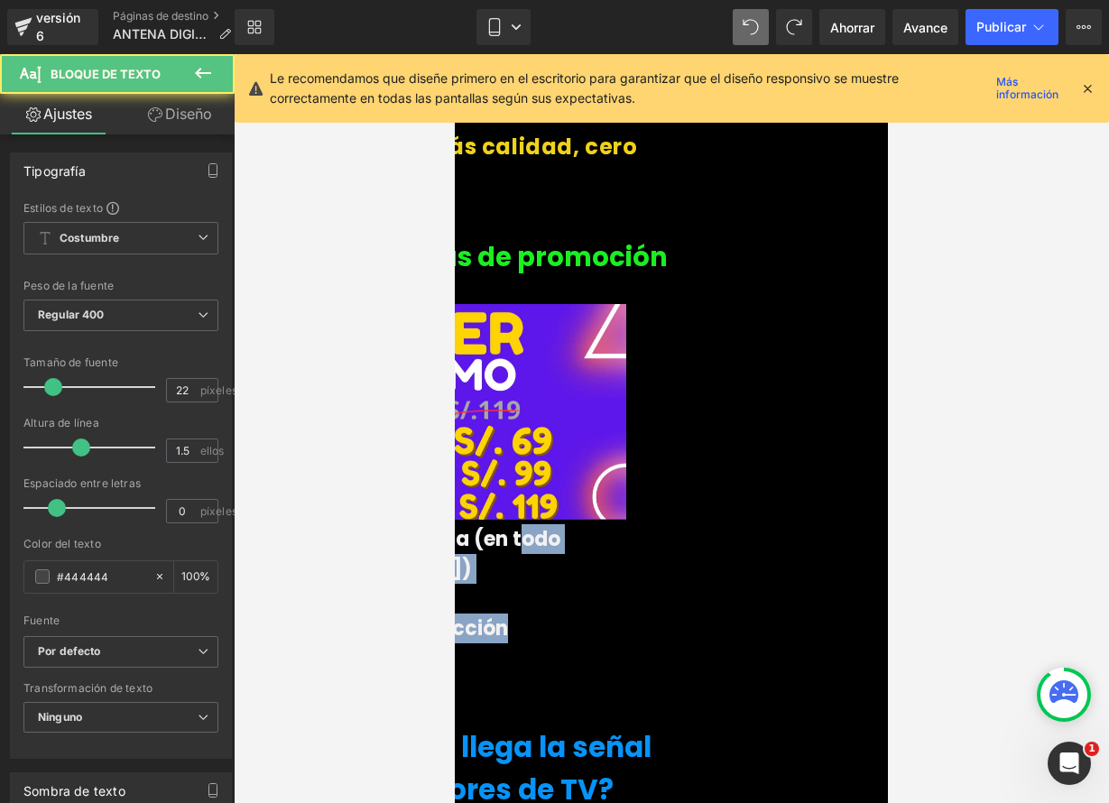
drag, startPoint x: 750, startPoint y: 413, endPoint x: 779, endPoint y: 423, distance: 30.5
click at [671, 524] on div "✔ Paga contra entrega (en todo Perú) ✔ Stock limitado ✔Garantía de satisfacción" at bounding box center [454, 583] width 433 height 119
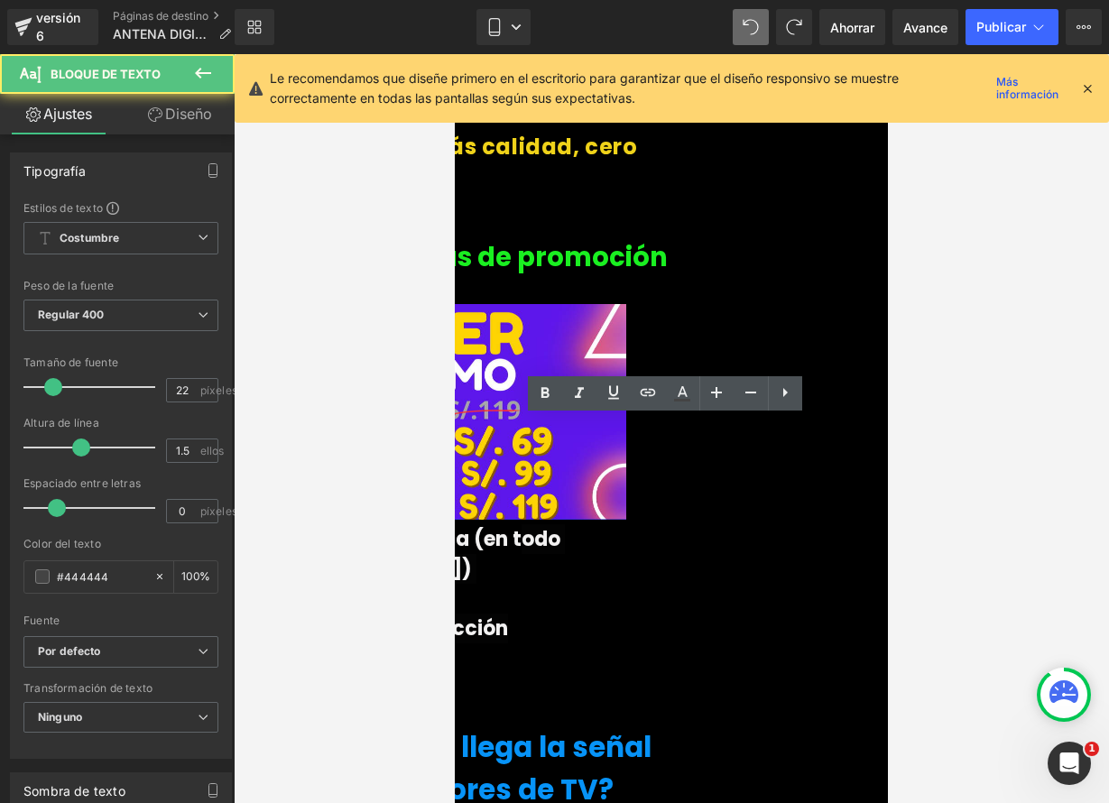
drag, startPoint x: 1095, startPoint y: 396, endPoint x: 1070, endPoint y: 405, distance: 26.8
click at [1095, 396] on div at bounding box center [671, 428] width 875 height 749
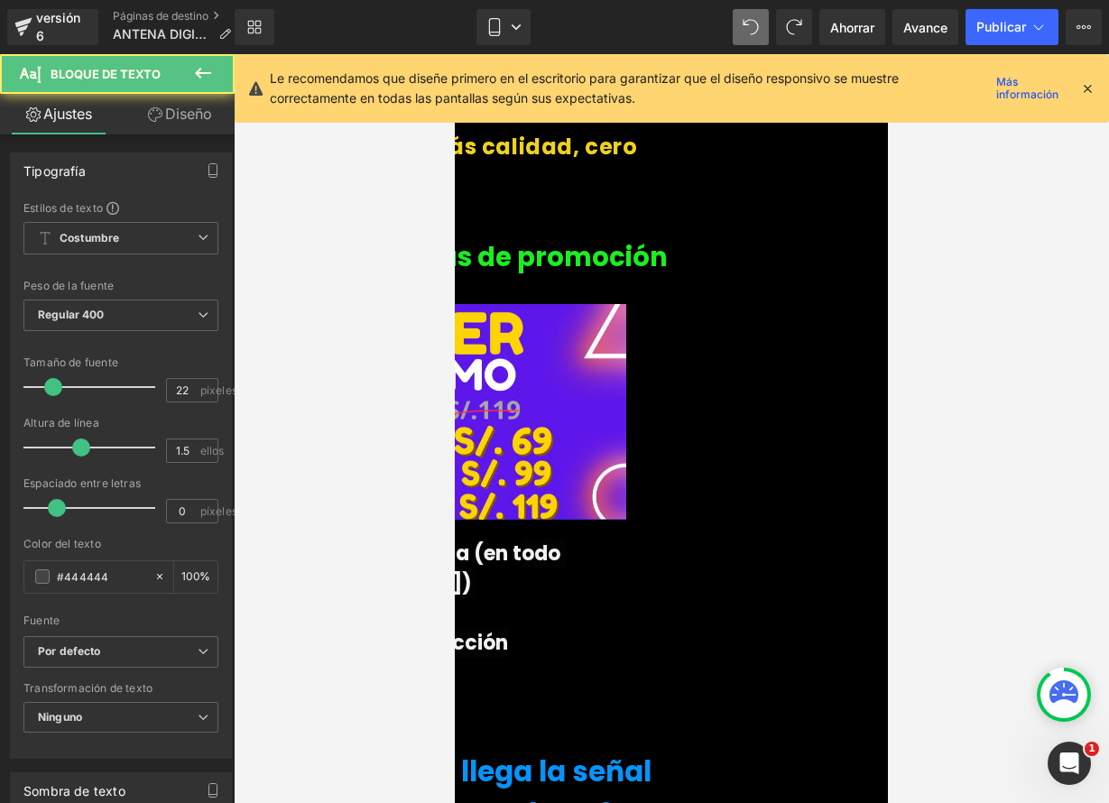
drag, startPoint x: 691, startPoint y: 418, endPoint x: 691, endPoint y: 432, distance: 14.4
click at [671, 524] on div "✔ Paga contra entrega (en todo Perú) ✔ Stock limitado ✔Garantía de satisfacción…" at bounding box center [454, 598] width 433 height 148
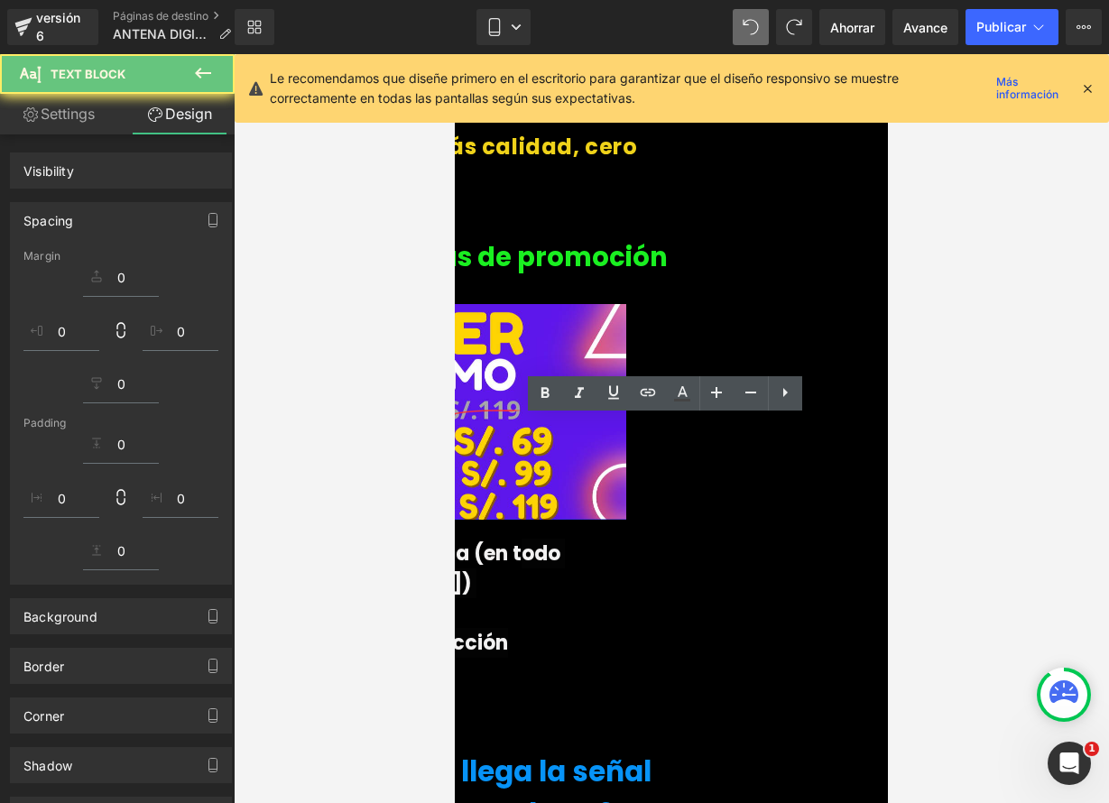
drag, startPoint x: 236, startPoint y: 378, endPoint x: 1020, endPoint y: 429, distance: 785.7
click at [1020, 428] on div at bounding box center [671, 428] width 875 height 749
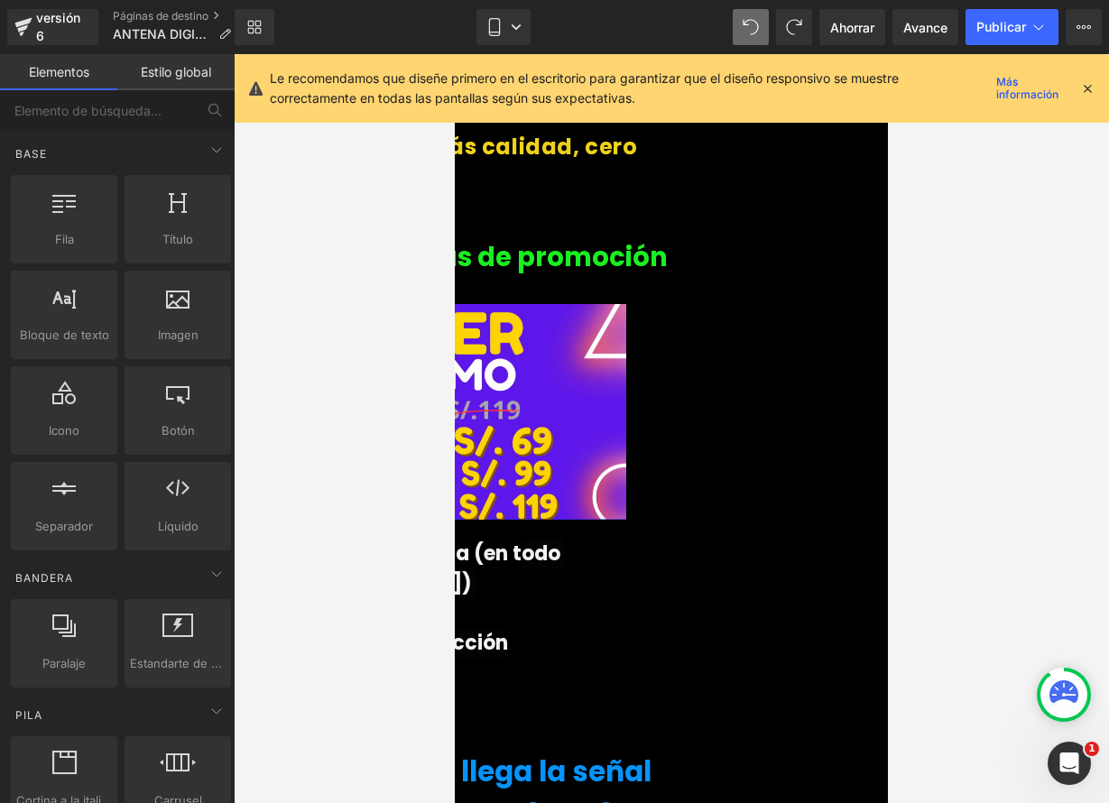
click at [671, 688] on div at bounding box center [454, 696] width 433 height 16
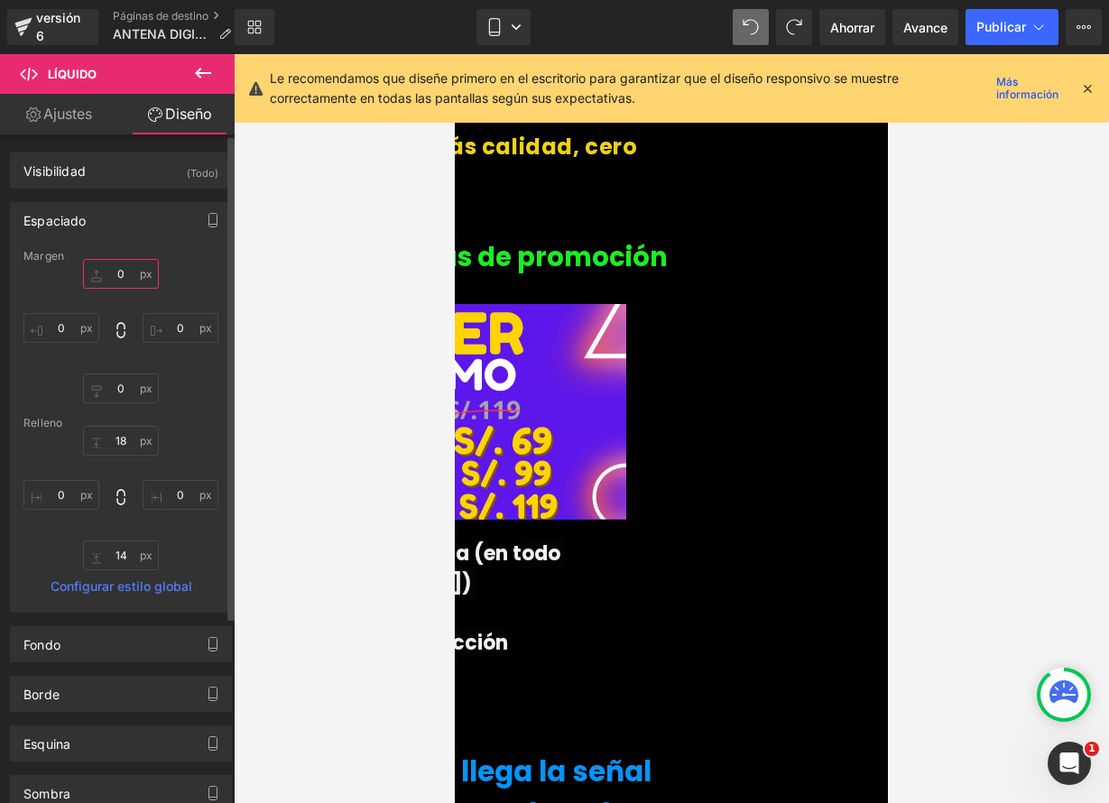
click at [121, 273] on input "0" at bounding box center [121, 274] width 76 height 30
type input "1"
type input "3"
type input "4"
click at [122, 278] on input "text" at bounding box center [121, 274] width 76 height 30
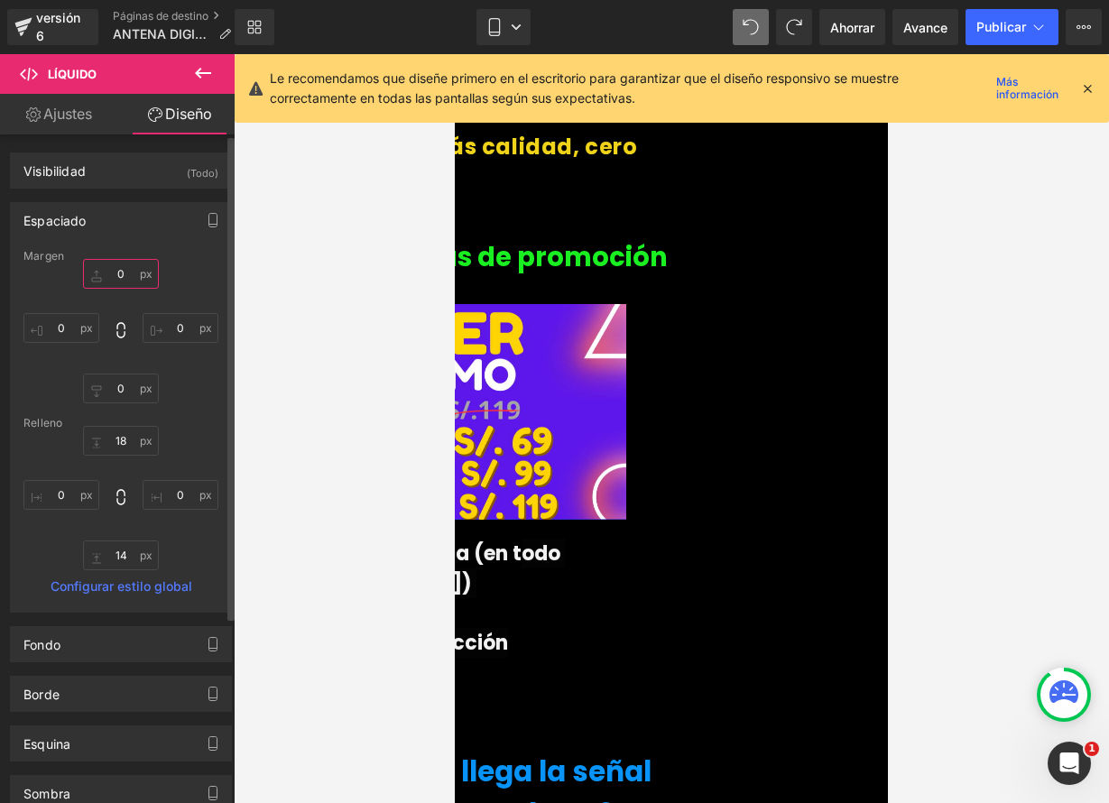
click at [120, 272] on input "text" at bounding box center [121, 274] width 76 height 30
type input "4"
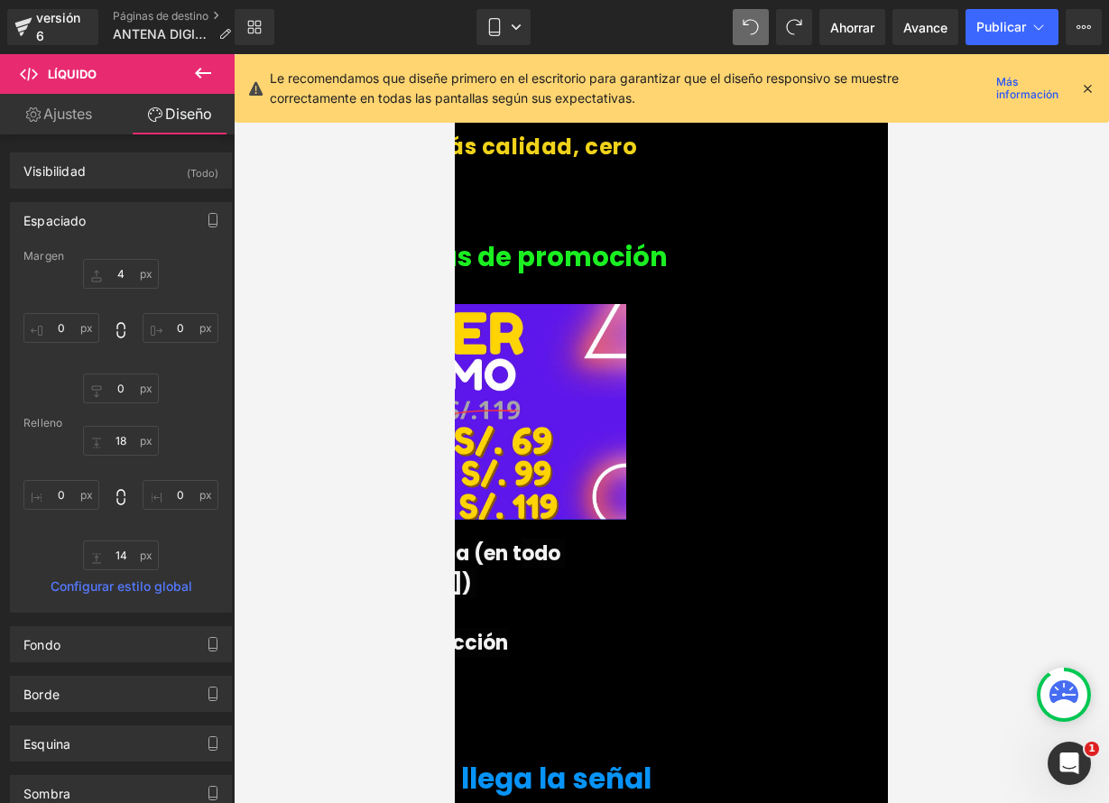
click at [392, 541] on div at bounding box center [671, 428] width 875 height 749
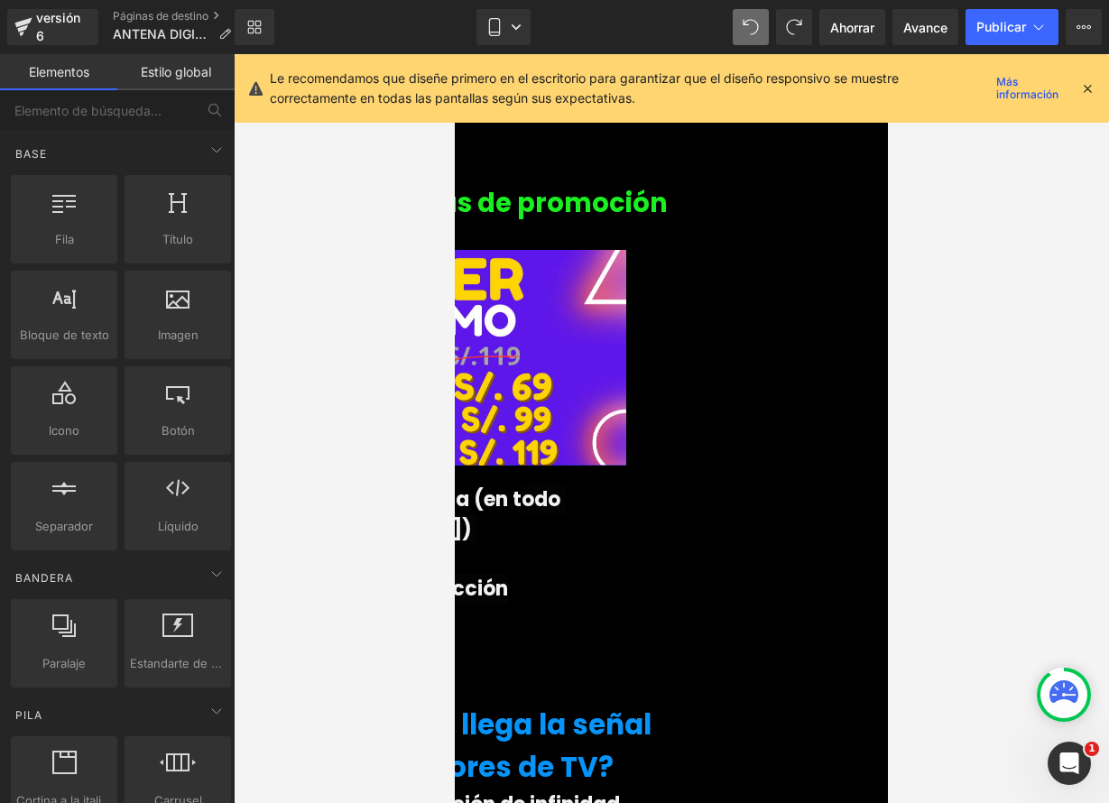
scroll to position [2973, 0]
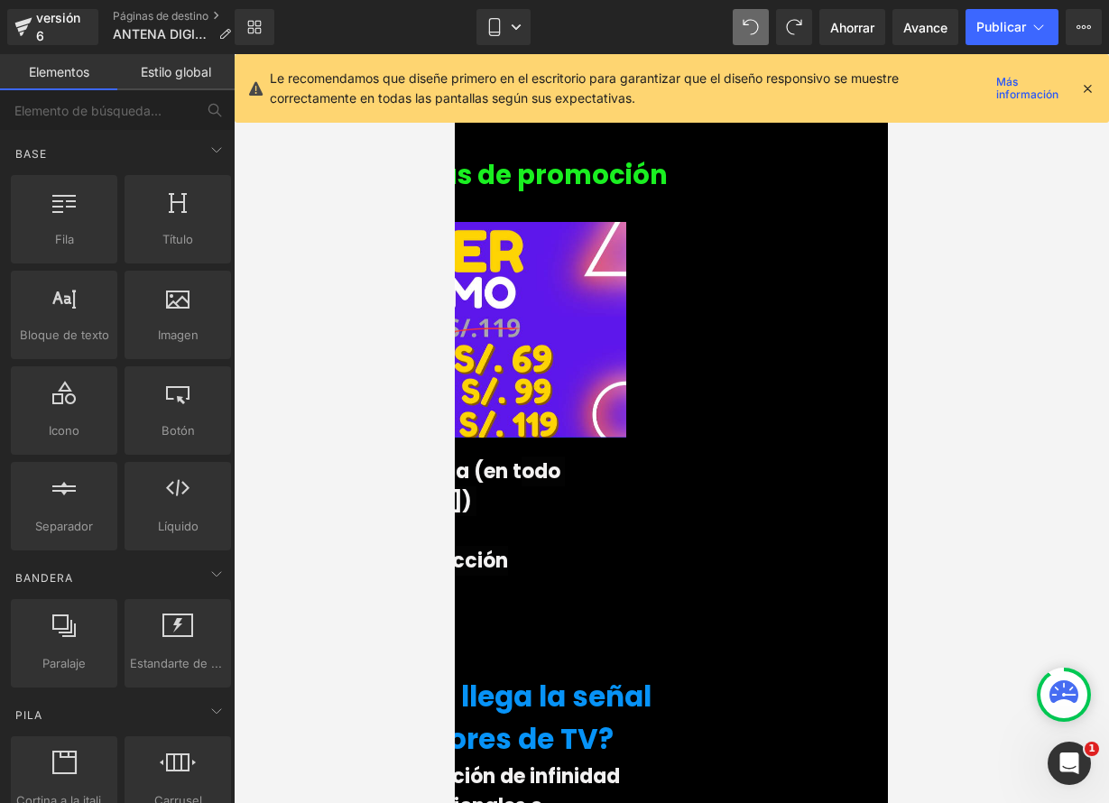
click at [1006, 420] on div at bounding box center [671, 428] width 875 height 749
click at [671, 516] on p "✔ Stock limitado" at bounding box center [454, 531] width 433 height 30
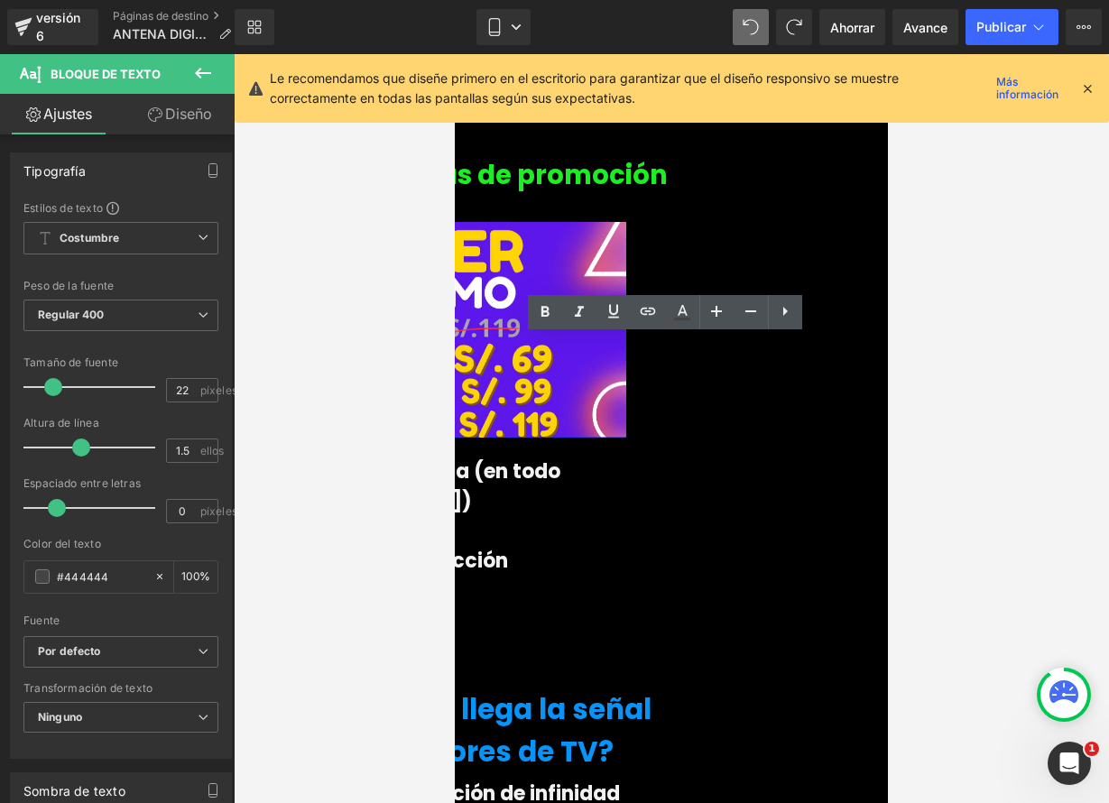
click at [455, 54] on link at bounding box center [455, 54] width 0 height 0
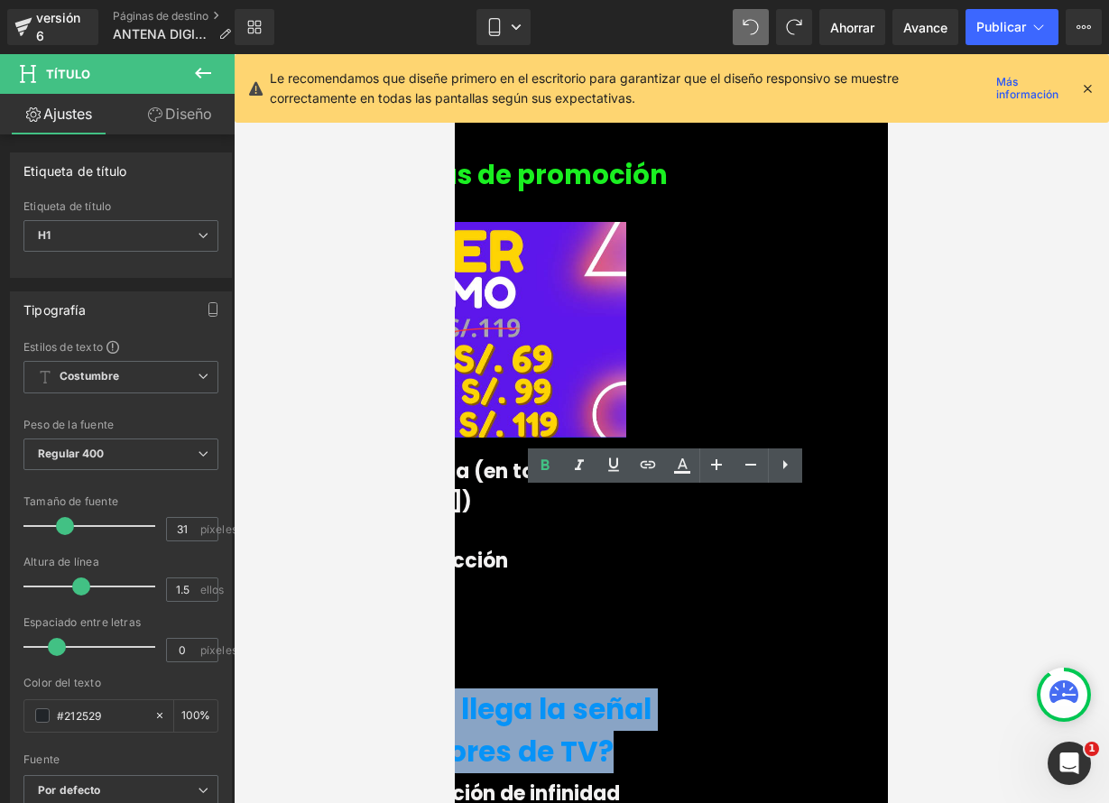
drag, startPoint x: 635, startPoint y: 554, endPoint x: 841, endPoint y: 562, distance: 205.9
click at [651, 689] on font "¿Dónde vive no llega la señal de los proveedores de TV?" at bounding box center [444, 730] width 413 height 82
paste div
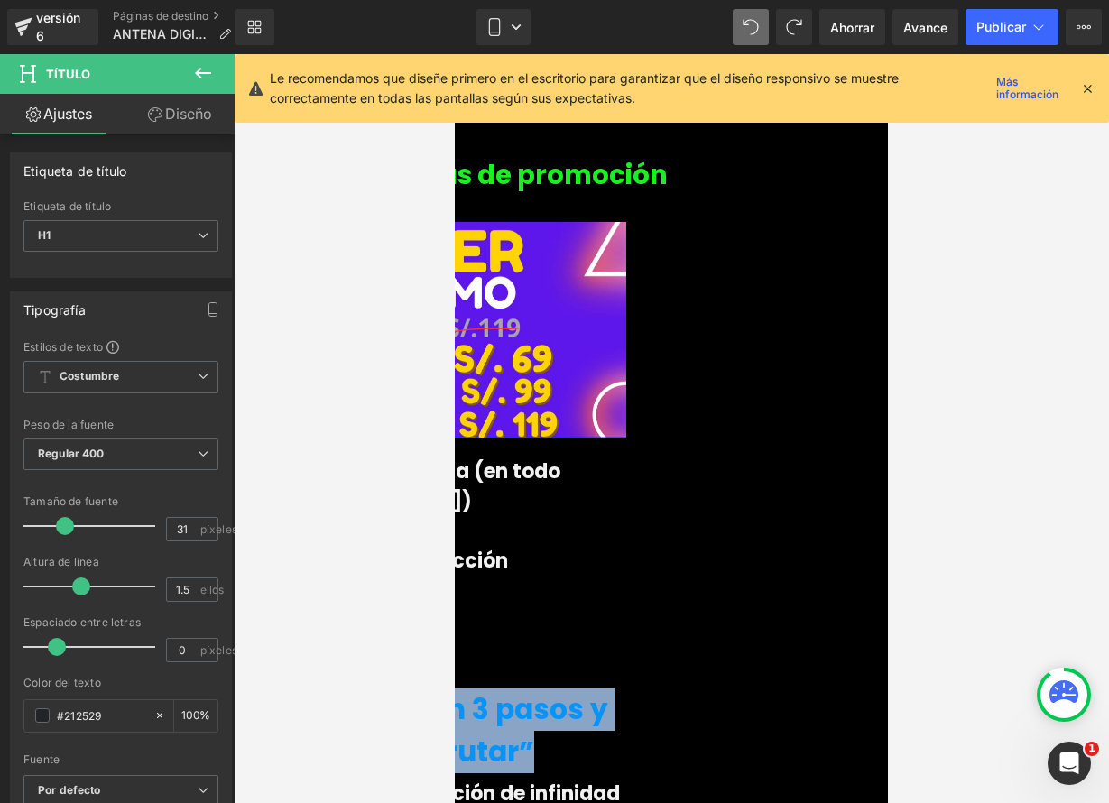
drag, startPoint x: 816, startPoint y: 549, endPoint x: 515, endPoint y: 493, distance: 305.8
click at [504, 688] on h1 "👉 “Instalala en 3 pasos y empieza a disfrutar”" at bounding box center [454, 730] width 433 height 84
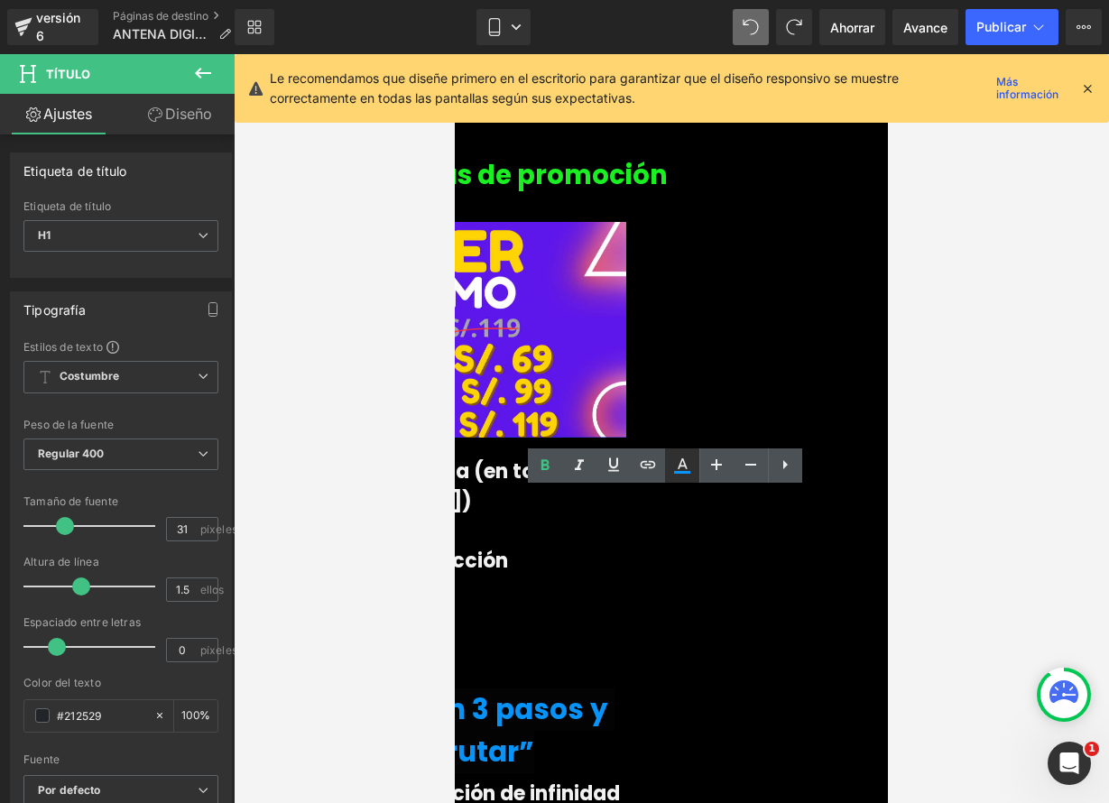
click at [685, 471] on icon at bounding box center [682, 472] width 16 height 3
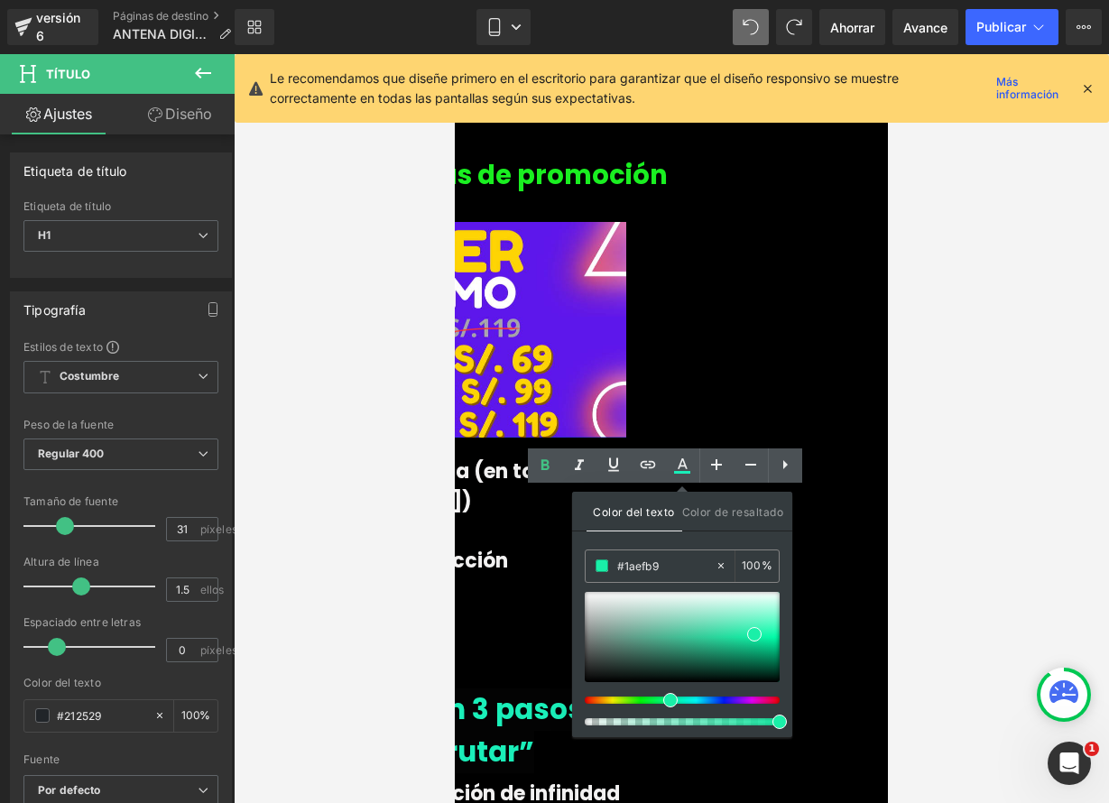
type input "#1aefa8"
drag, startPoint x: 651, startPoint y: 699, endPoint x: 666, endPoint y: 701, distance: 14.5
click at [666, 701] on span at bounding box center [670, 700] width 14 height 14
click at [950, 481] on div at bounding box center [671, 428] width 875 height 749
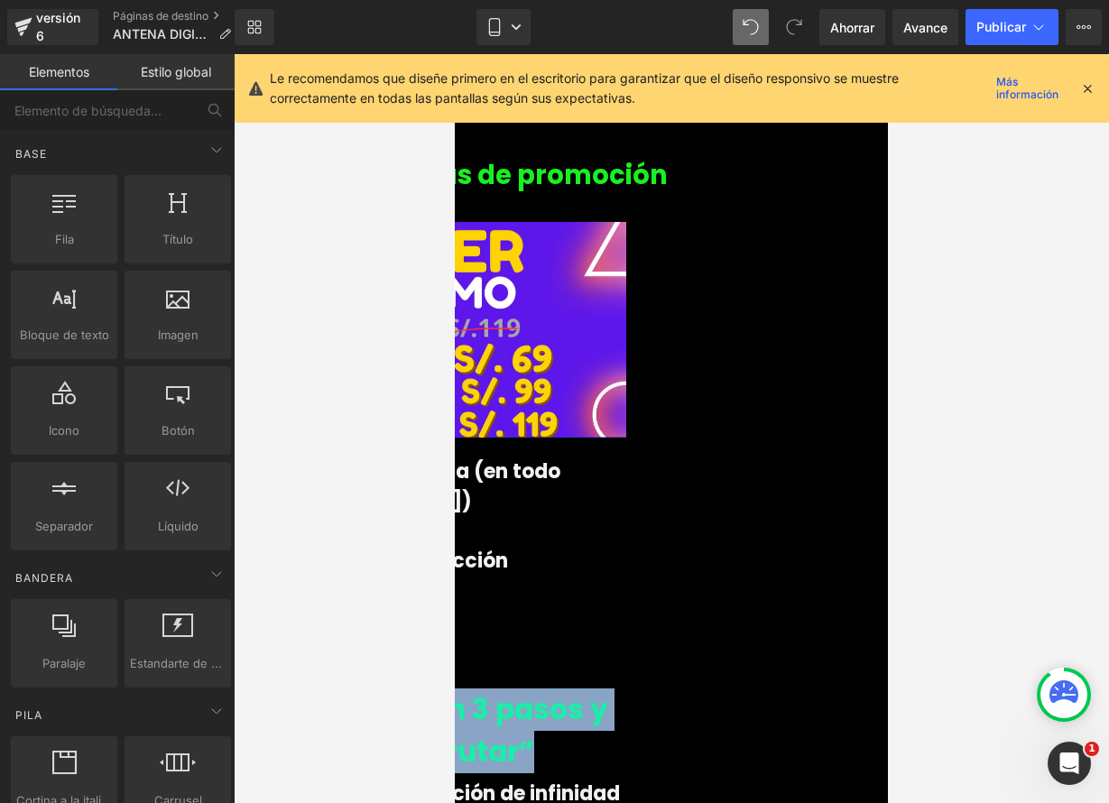
click at [671, 688] on h1 "👉 “Instalala en 3 pasos y empieza a disfrutar”" at bounding box center [454, 730] width 433 height 84
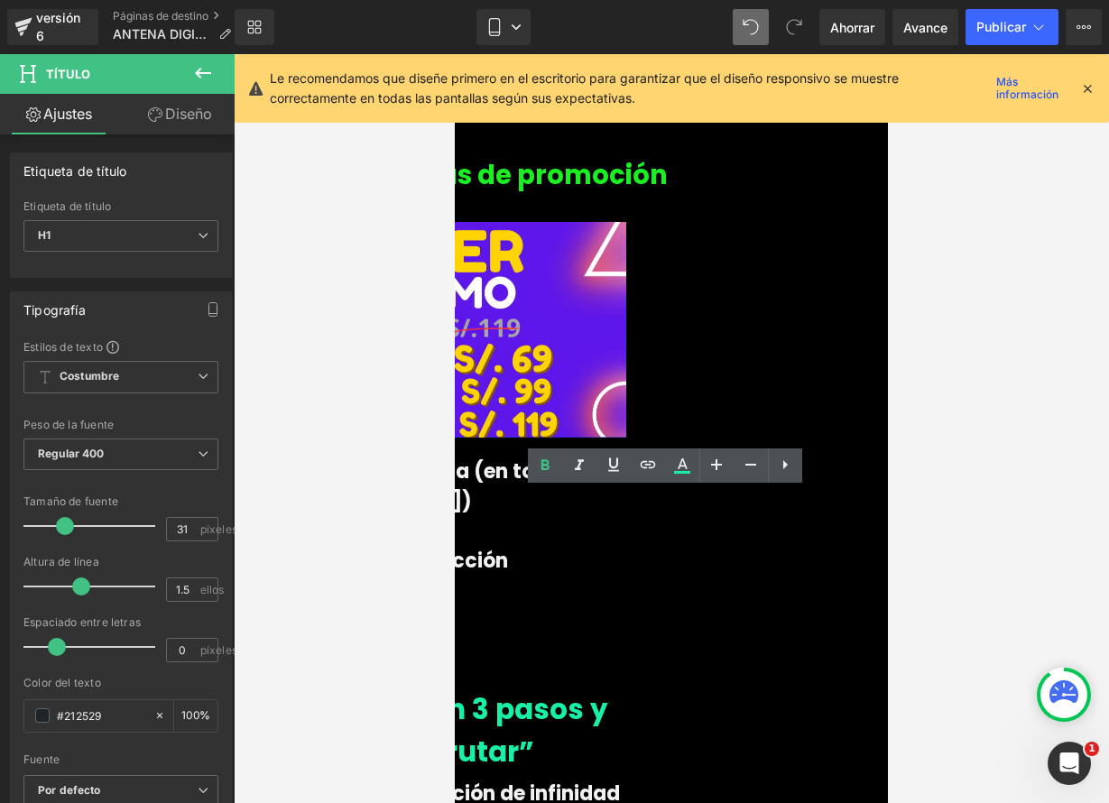
click at [548, 689] on font "👉 “Instalala en 3 pasos y empieza a disfrutar”" at bounding box center [423, 730] width 370 height 82
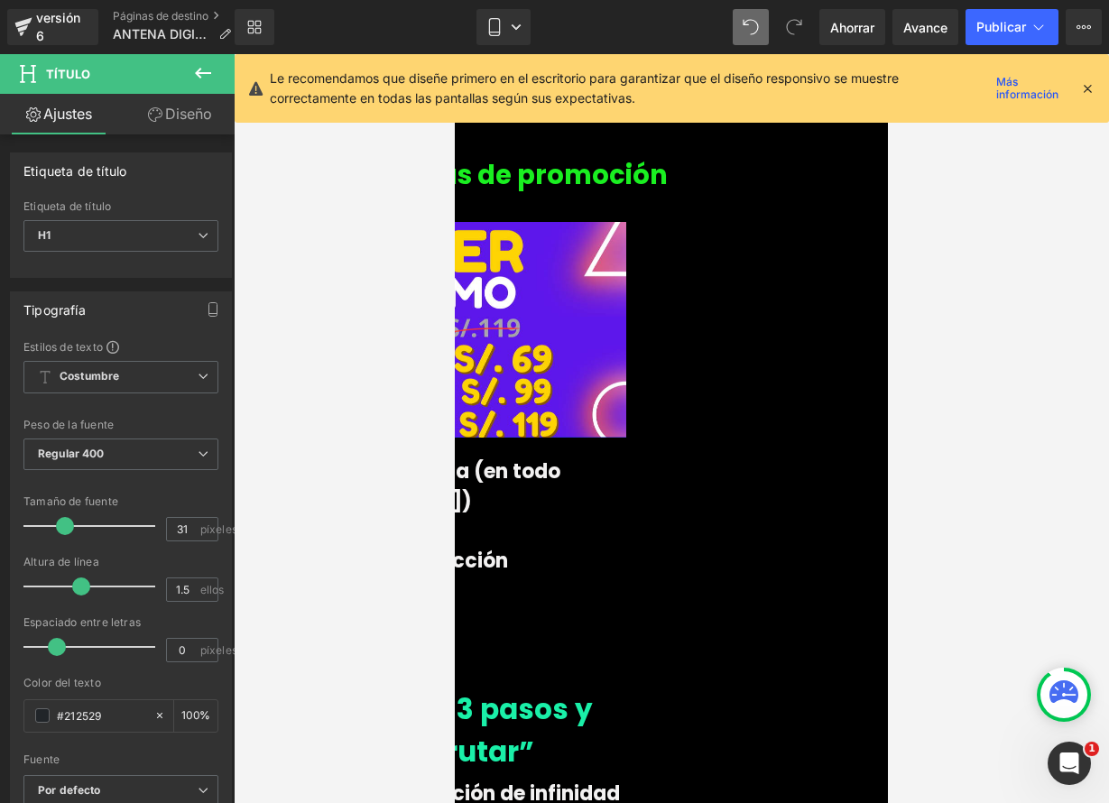
click at [671, 688] on h1 "👉 Instalala en 3 pasos y empieza a disfrutar”" at bounding box center [454, 730] width 433 height 84
drag, startPoint x: 513, startPoint y: 600, endPoint x: 480, endPoint y: 597, distance: 33.5
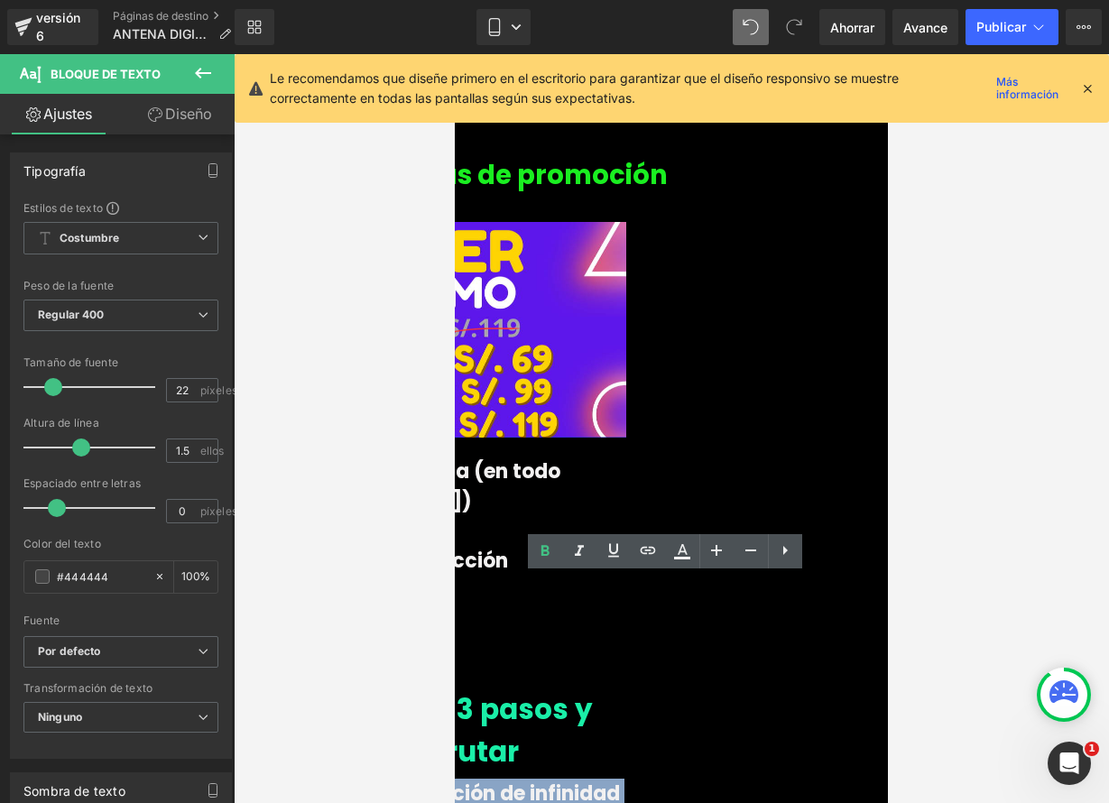
drag, startPoint x: 630, startPoint y: 681, endPoint x: 842, endPoint y: 768, distance: 229.0
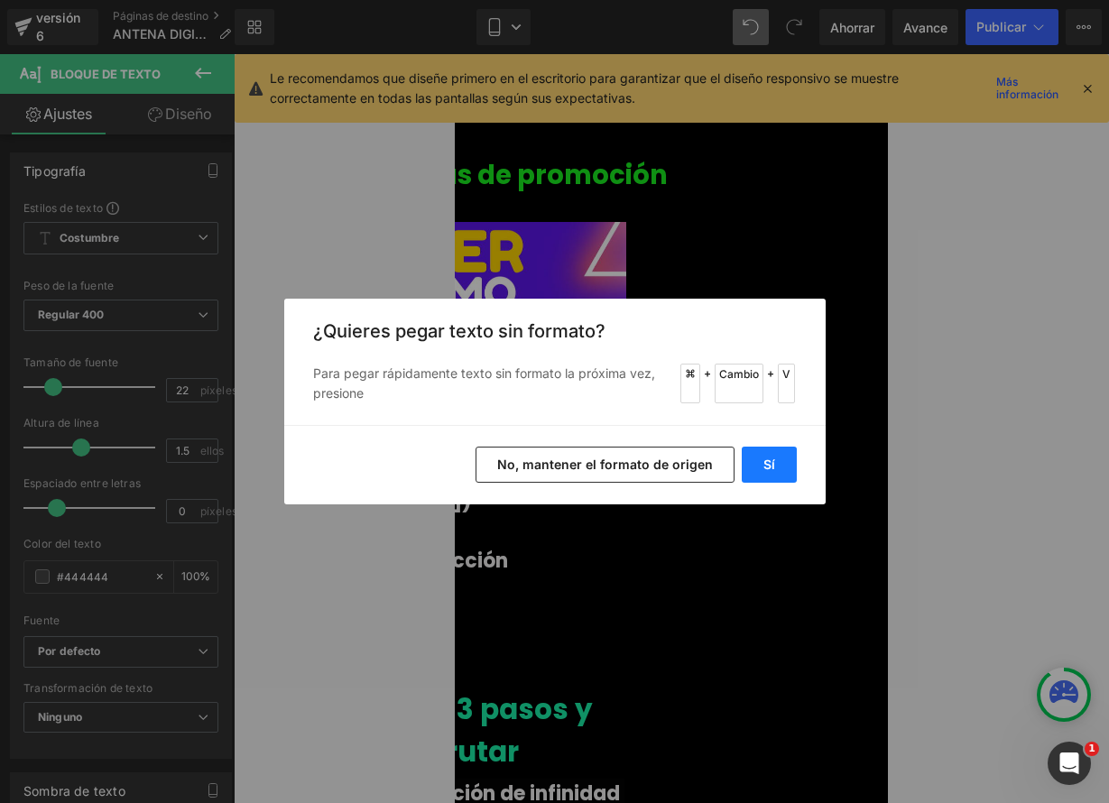
drag, startPoint x: 775, startPoint y: 458, endPoint x: 320, endPoint y: 403, distance: 458.0
click at [775, 458] on button "Sí" at bounding box center [769, 465] width 55 height 36
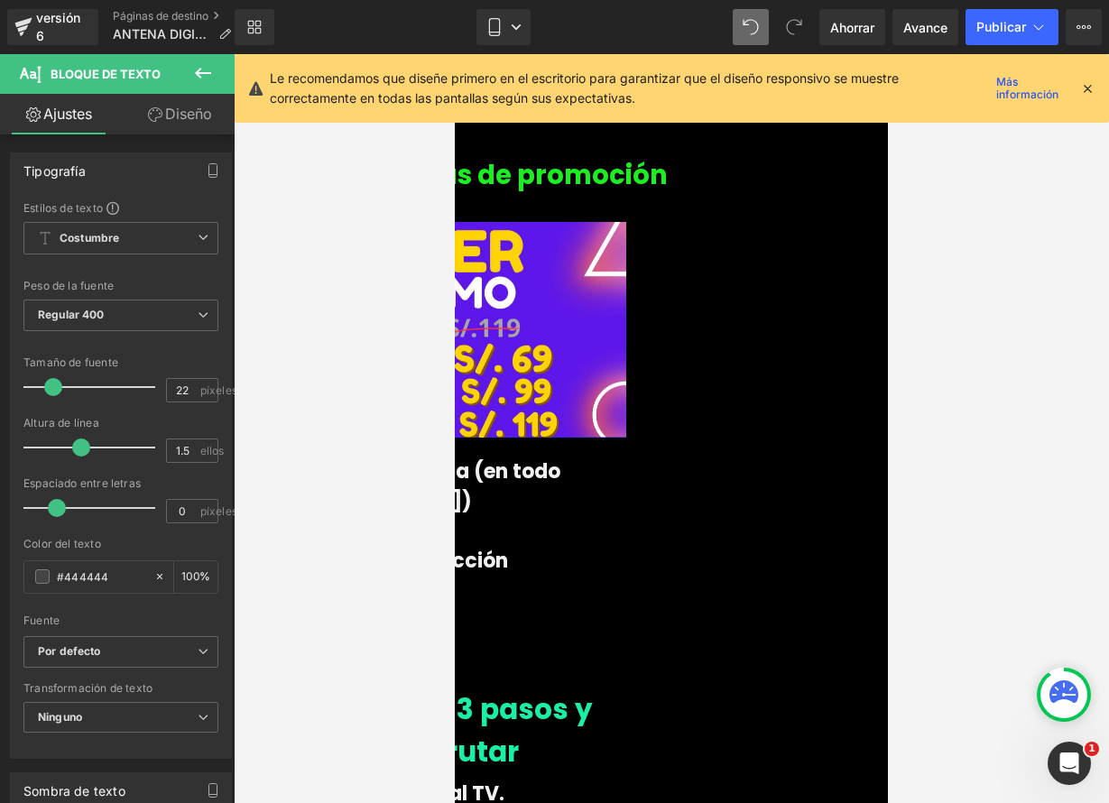
drag, startPoint x: 473, startPoint y: 705, endPoint x: 753, endPoint y: 738, distance: 282.6
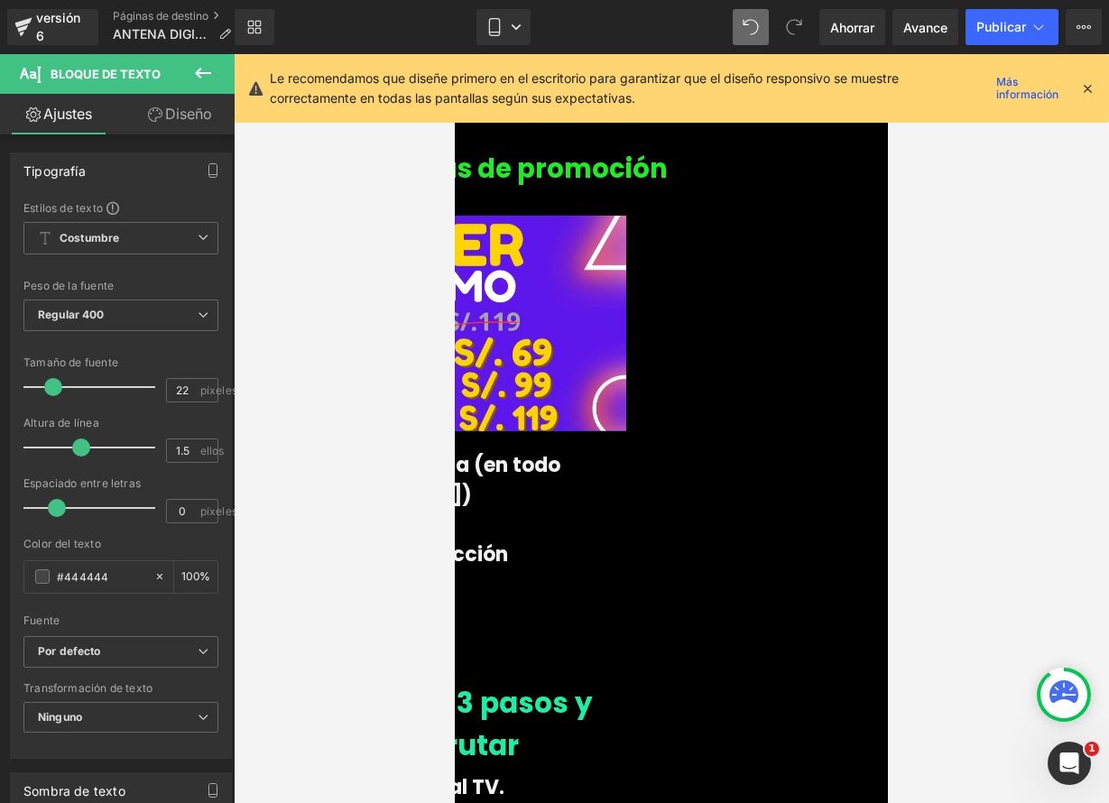
scroll to position [2980, 0]
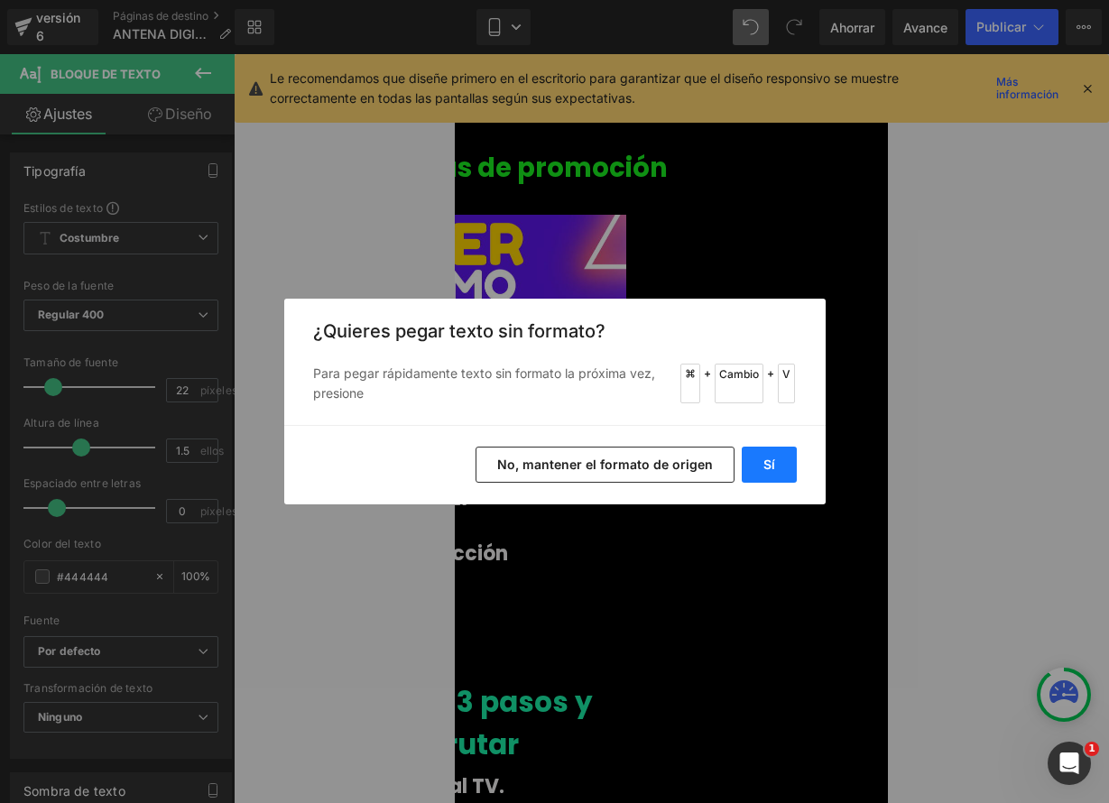
click at [770, 469] on font "Sí" at bounding box center [769, 464] width 12 height 15
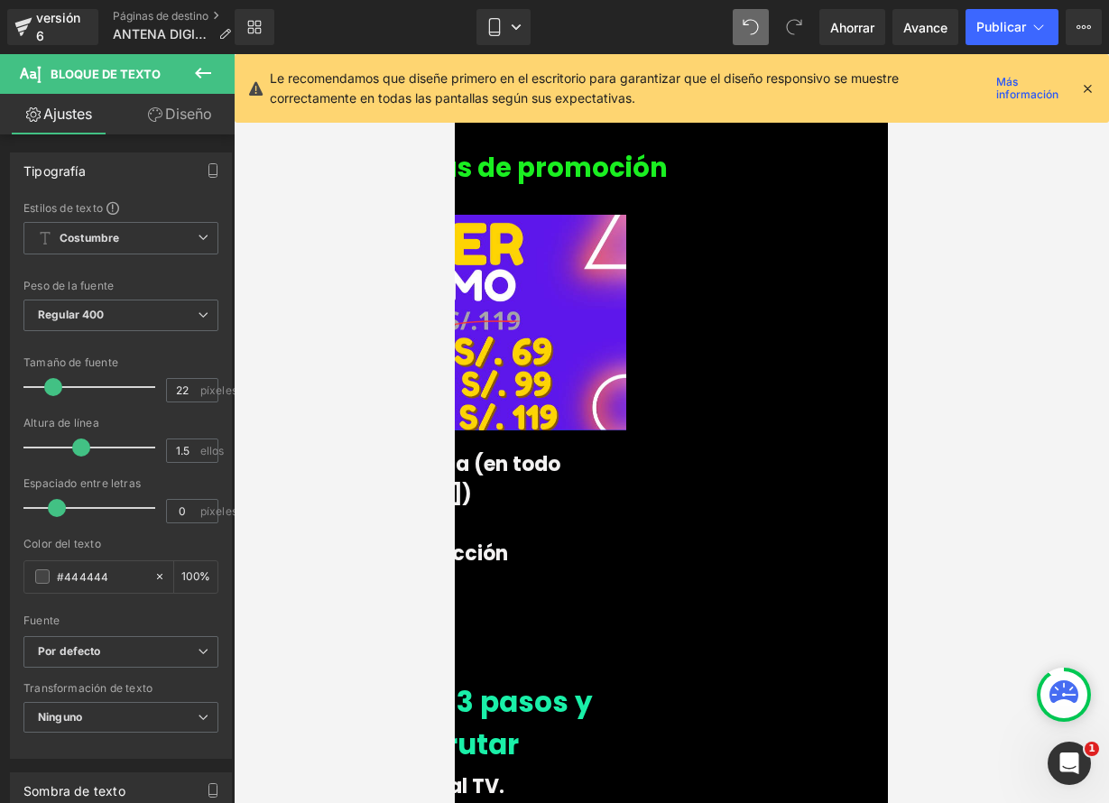
click at [571, 802] on font "2. Ubícala en tu ventana o pared." at bounding box center [404, 816] width 333 height 28
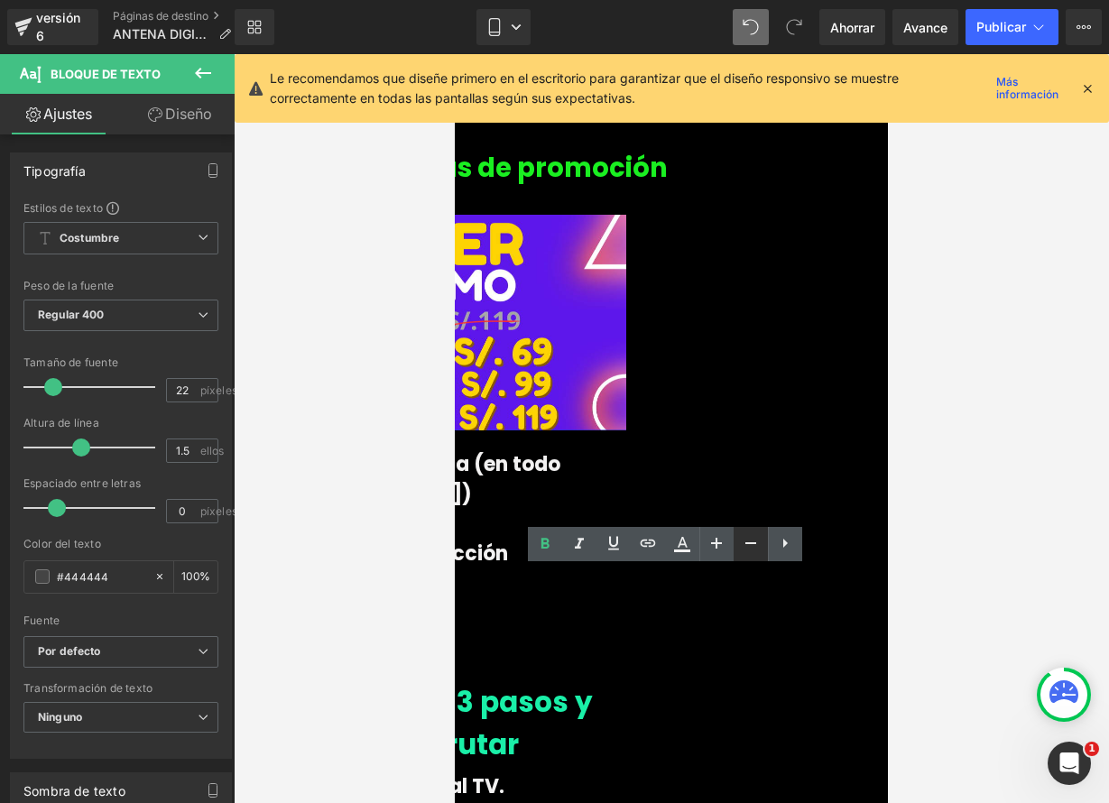
click at [751, 540] on icon at bounding box center [751, 543] width 22 height 22
type input "20"
click at [973, 539] on div at bounding box center [671, 428] width 875 height 749
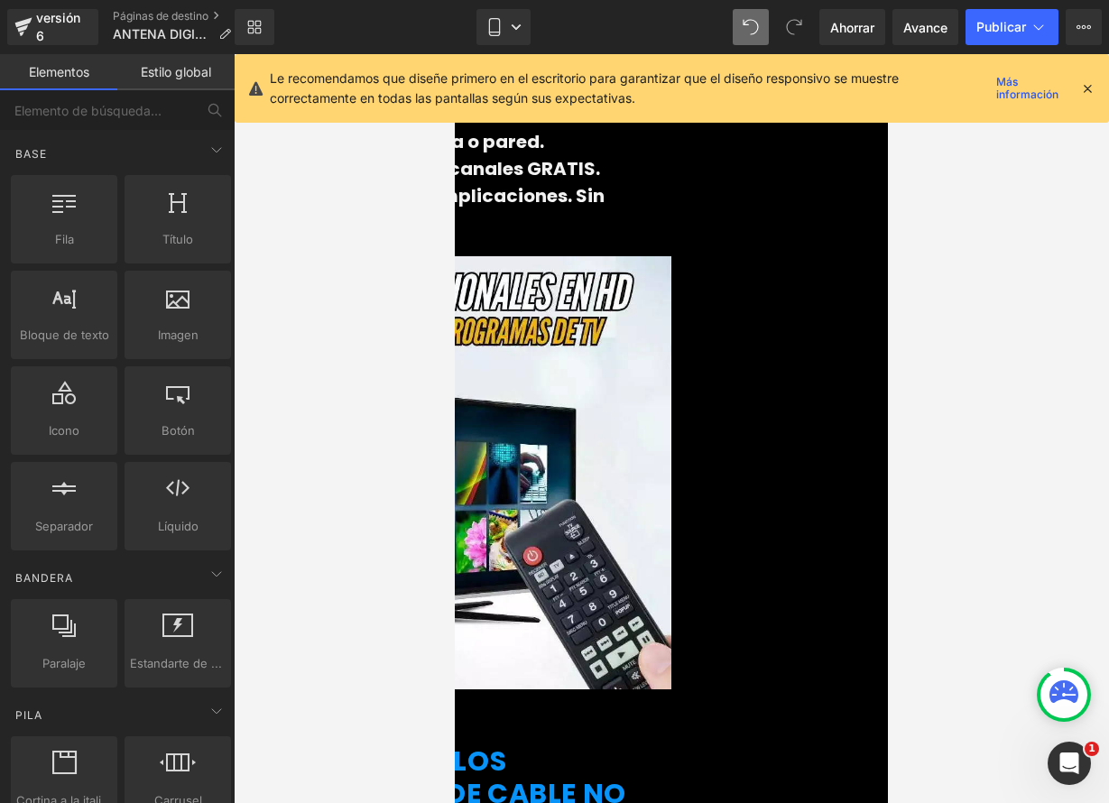
scroll to position [3652, 0]
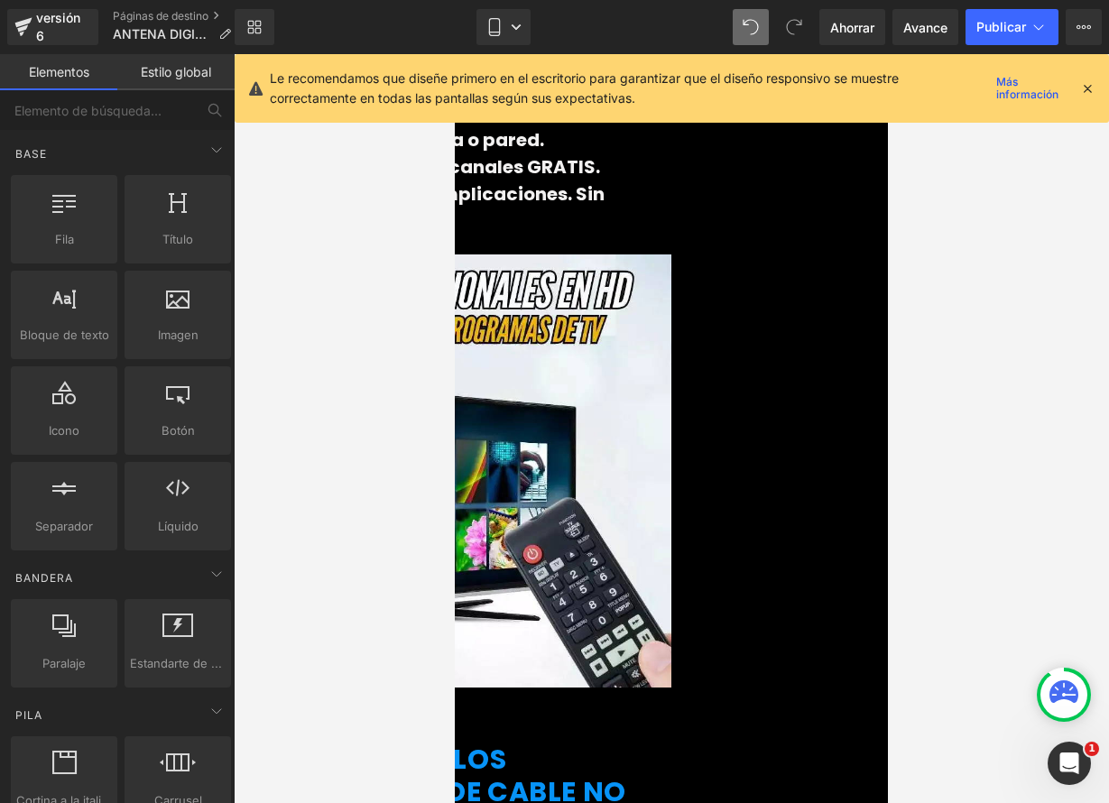
click at [671, 743] on h1 "¡EL TRUCO QUE LOS PROVEEDORES DE CABLE NO QUIEREN QUE SEPAS!" at bounding box center [454, 791] width 433 height 97
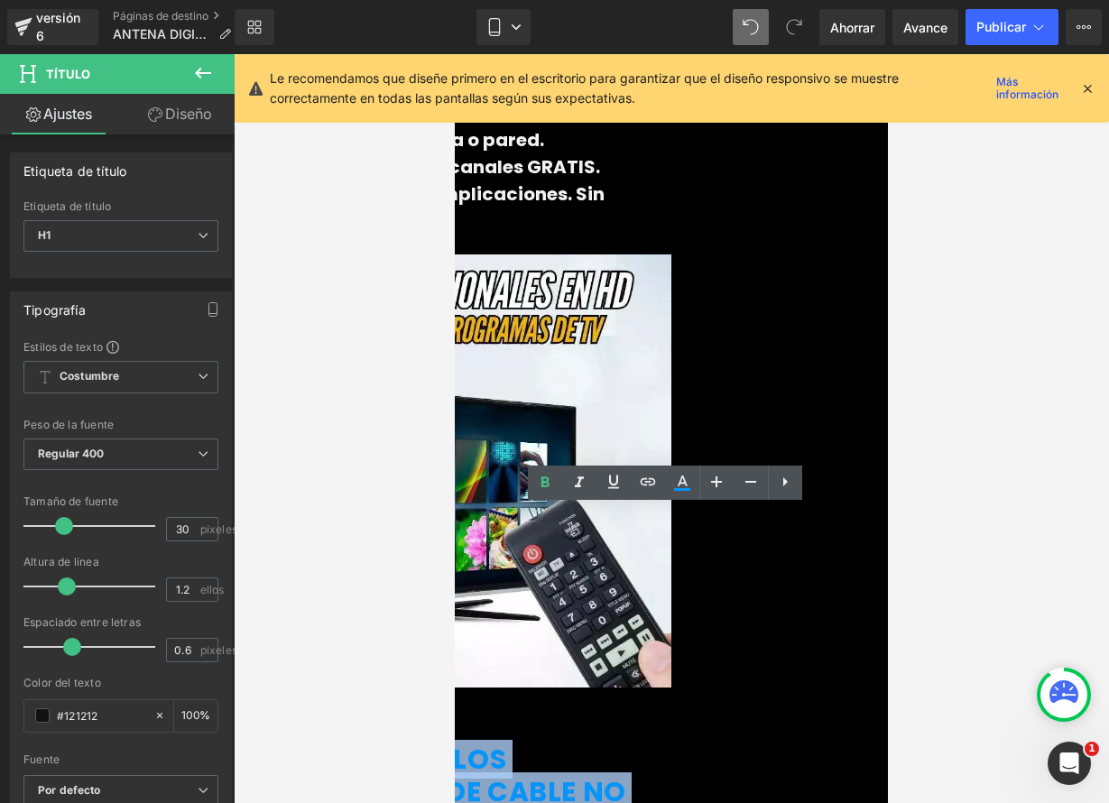
drag, startPoint x: 520, startPoint y: 531, endPoint x: 844, endPoint y: 588, distance: 329.7
click at [671, 743] on h1 "¡EL TRUCO QUE LOS PROVEEDORES DE CABLE NO QUIEREN QUE SEPAS!" at bounding box center [454, 791] width 433 height 97
paste div
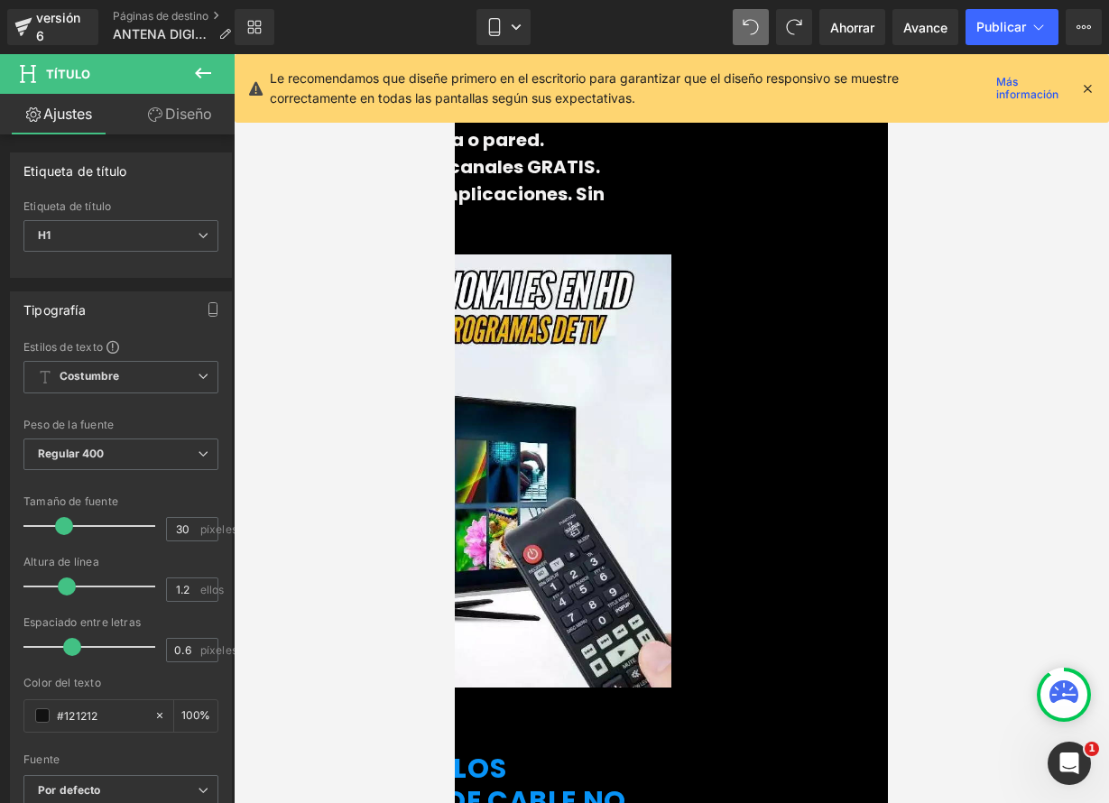
click at [562, 749] on font "¡EL TRUCO QUE LOS PROVEEDORES DE CABLE NO QUIEREN QUE SEPAS!" at bounding box center [432, 801] width 388 height 104
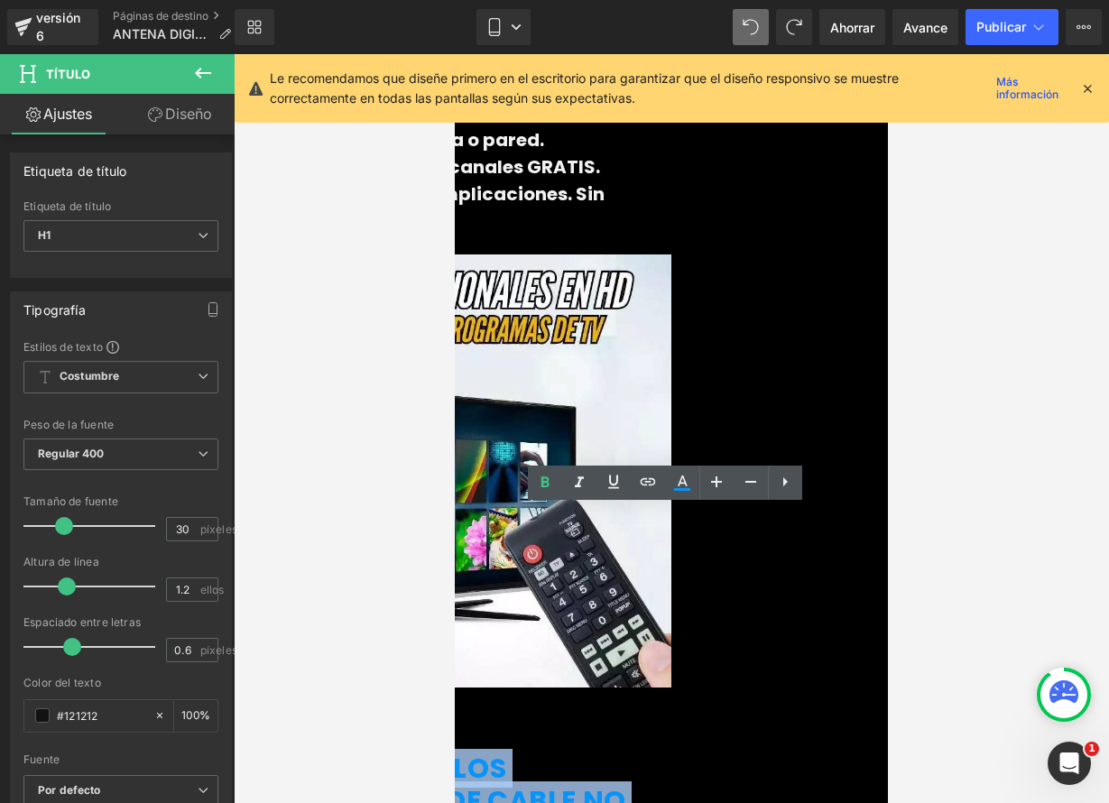
drag, startPoint x: 706, startPoint y: 576, endPoint x: 843, endPoint y: 591, distance: 138.0
click at [671, 752] on h1 "¡EL TRUCO QUE LOS PROVEEDORES DE CABLE NO QUIEREN QUE SEPAS!" at bounding box center [454, 800] width 433 height 97
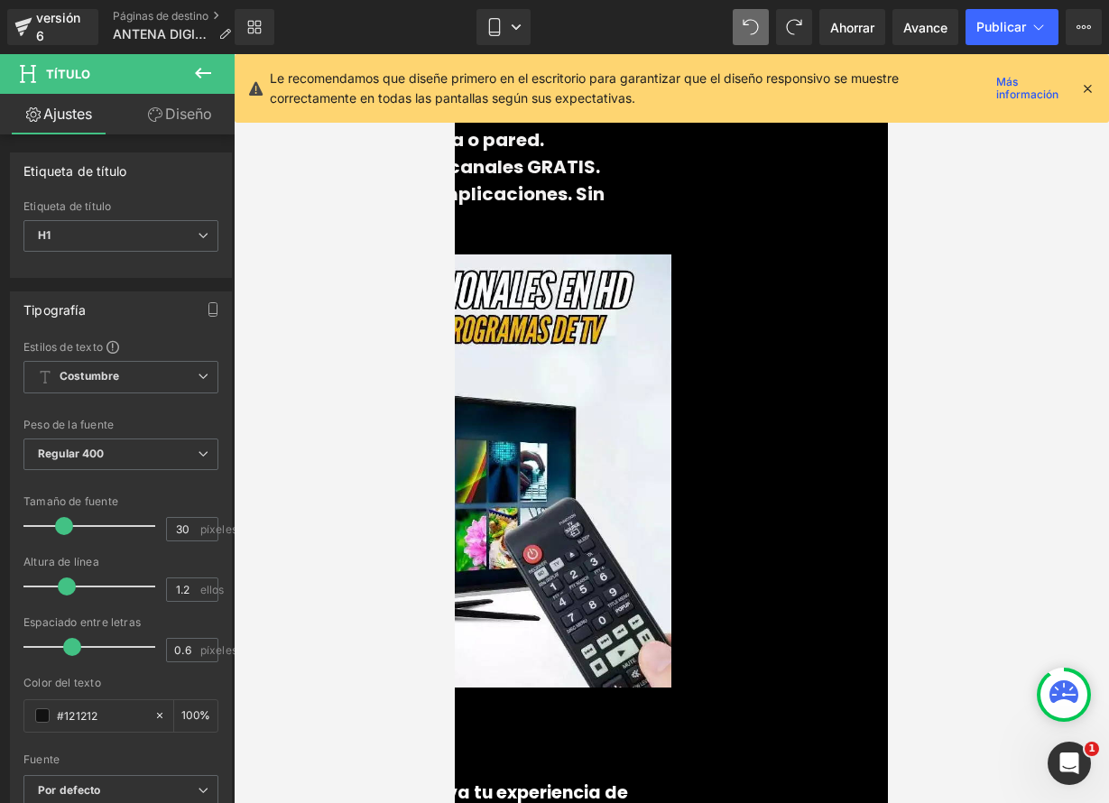
click at [671, 742] on div at bounding box center [454, 759] width 433 height 35
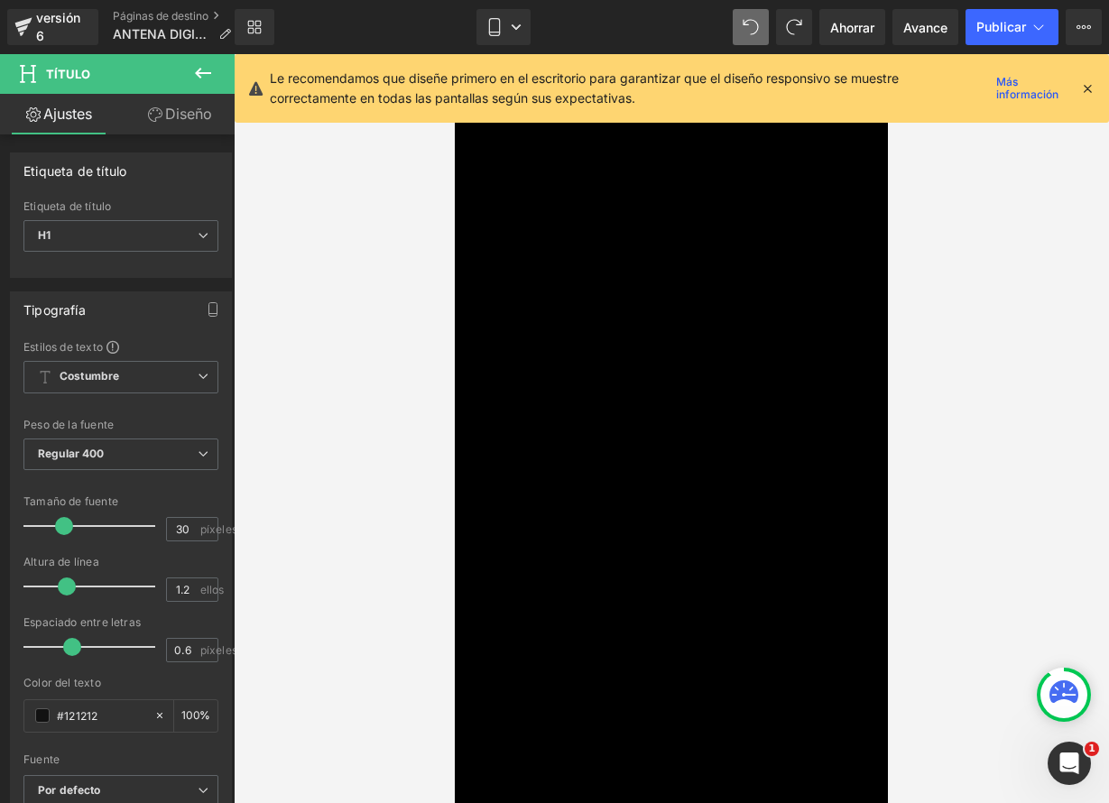
scroll to position [6465, 0]
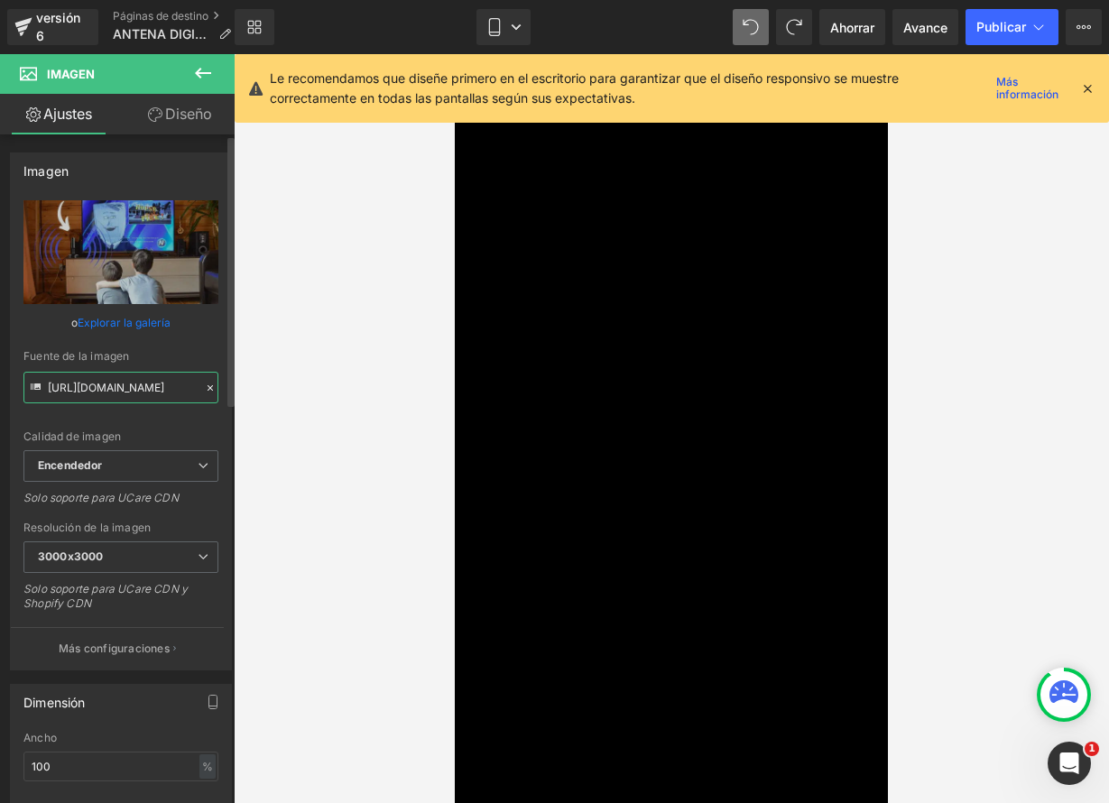
click at [151, 391] on input "https://ucarecdn.com/35ac4543-483a-48ae-a03b-211e9f8664b8/-/format/auto/-/previ…" at bounding box center [120, 388] width 195 height 32
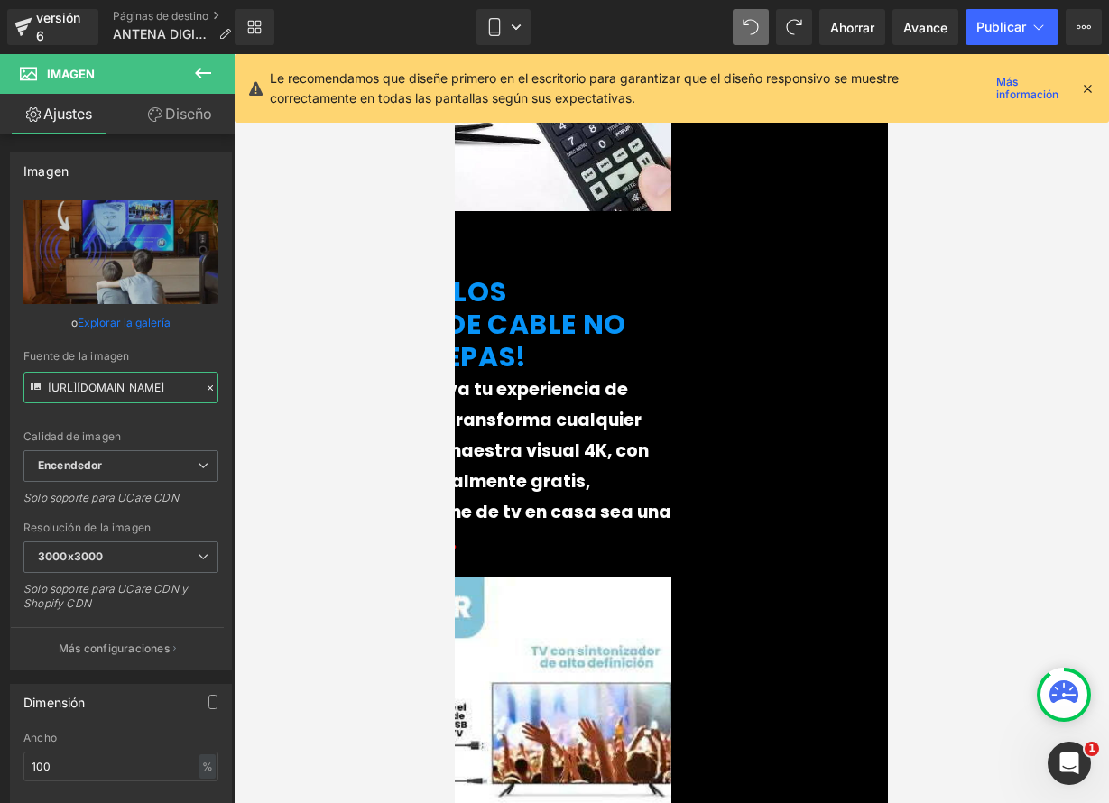
scroll to position [4164, 0]
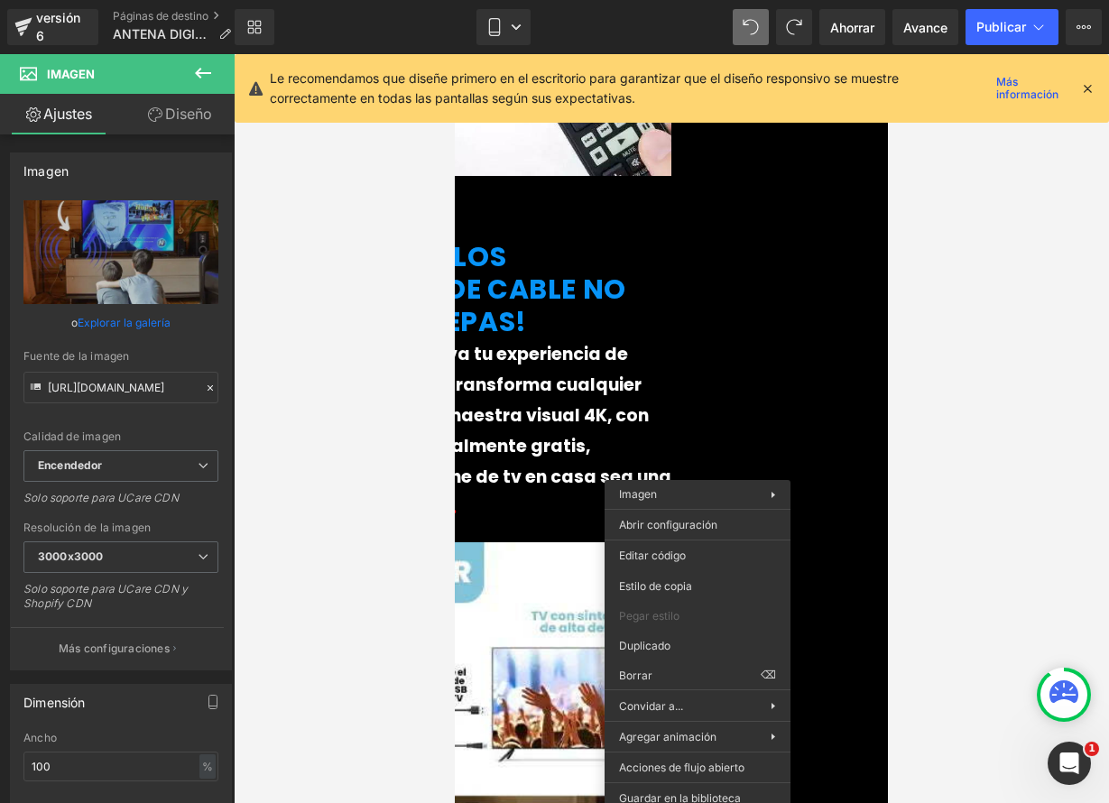
click at [629, 531] on img at bounding box center [454, 758] width 433 height 455
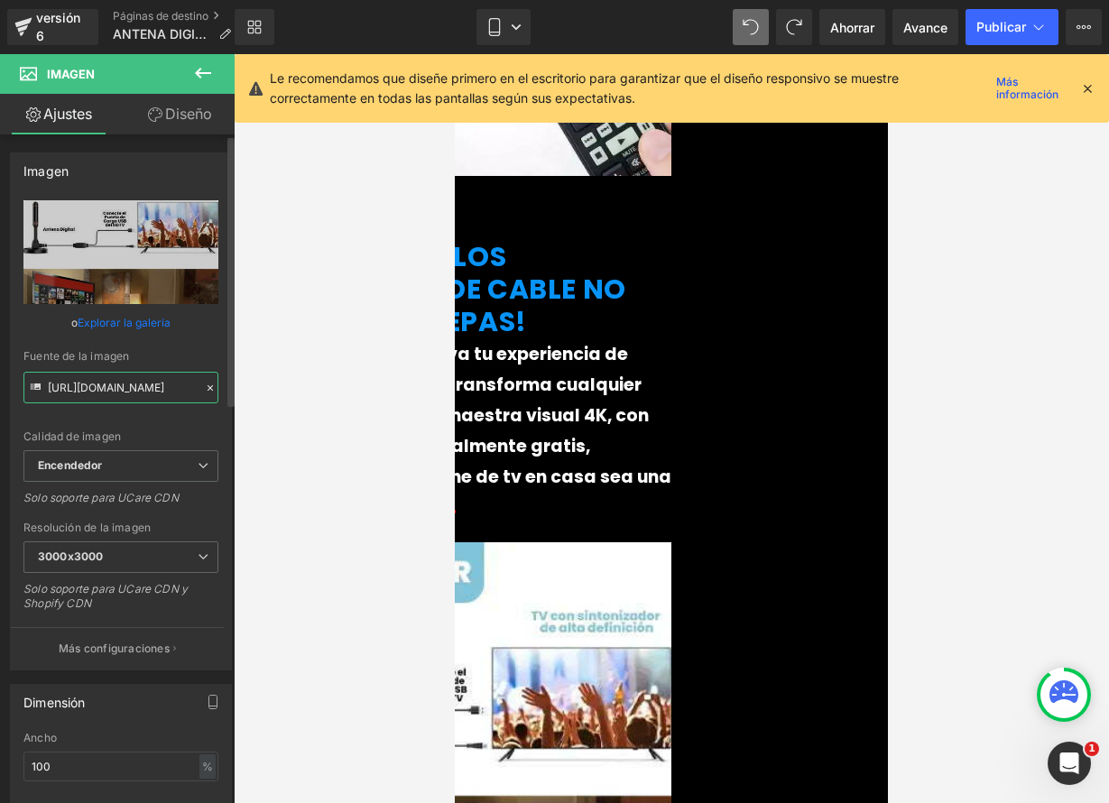
click at [120, 386] on input "[URL][DOMAIN_NAME]" at bounding box center [120, 388] width 195 height 32
click at [120, 385] on input "[URL][DOMAIN_NAME]" at bounding box center [120, 388] width 195 height 32
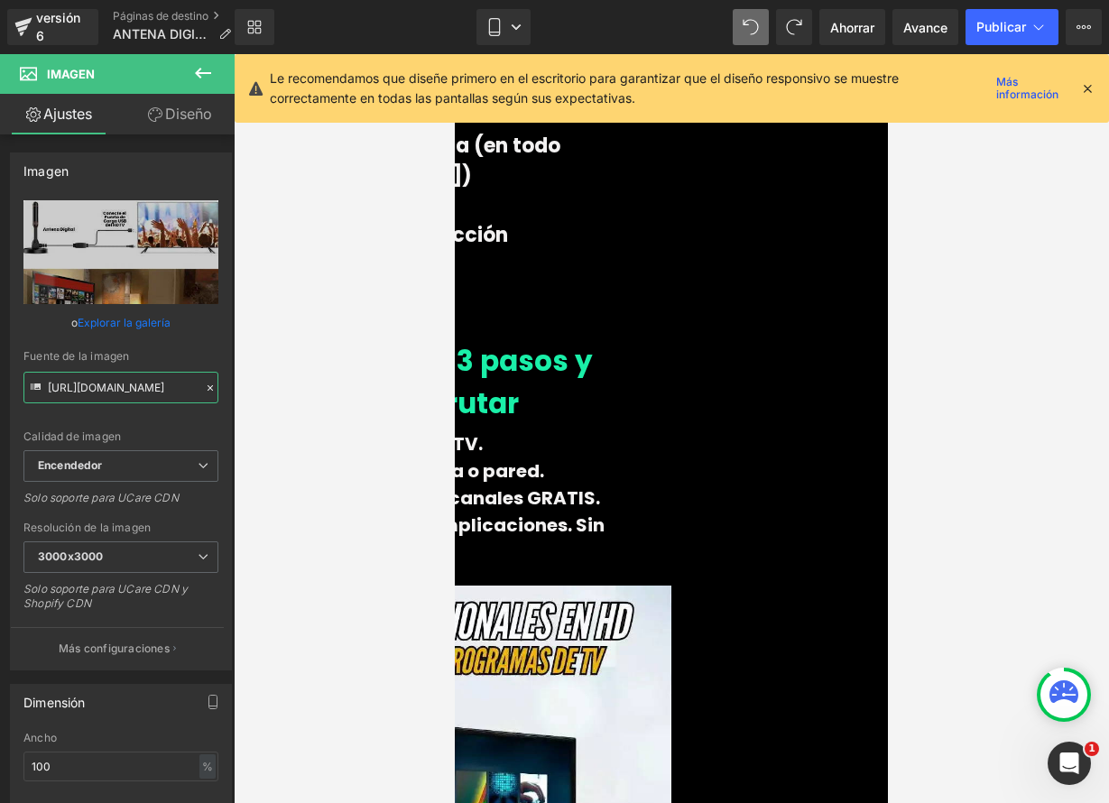
scroll to position [3317, 0]
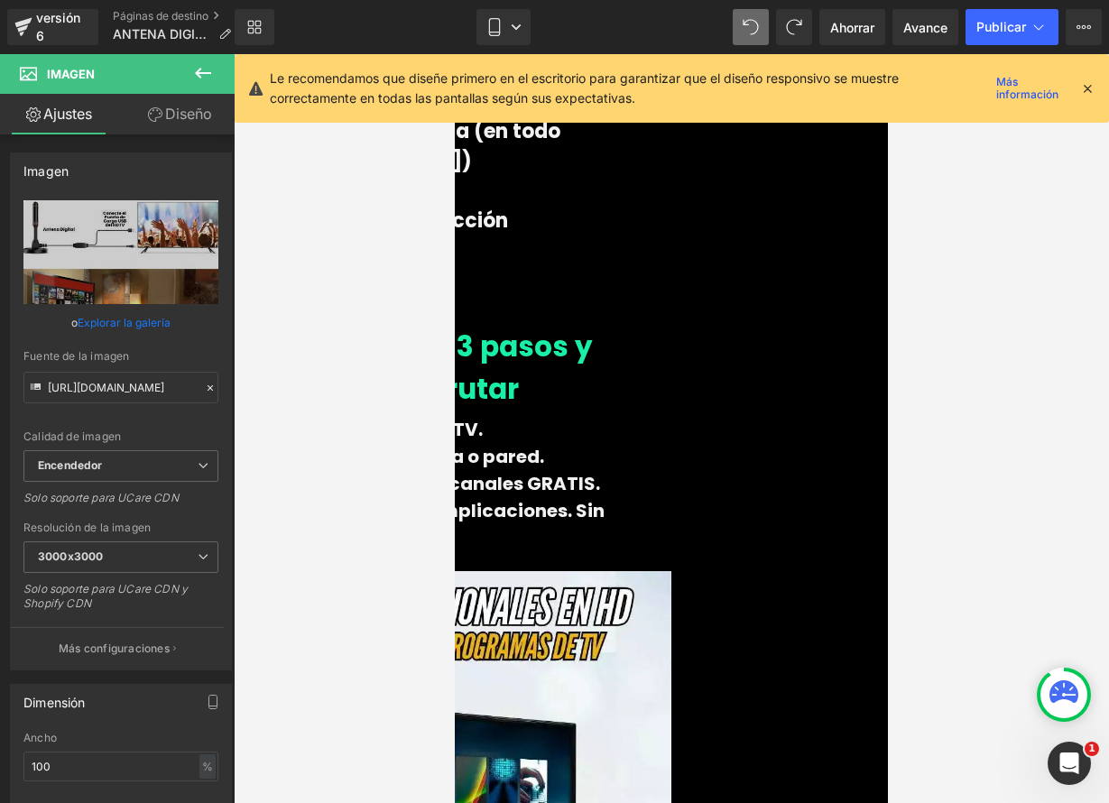
click at [632, 556] on img at bounding box center [454, 789] width 433 height 467
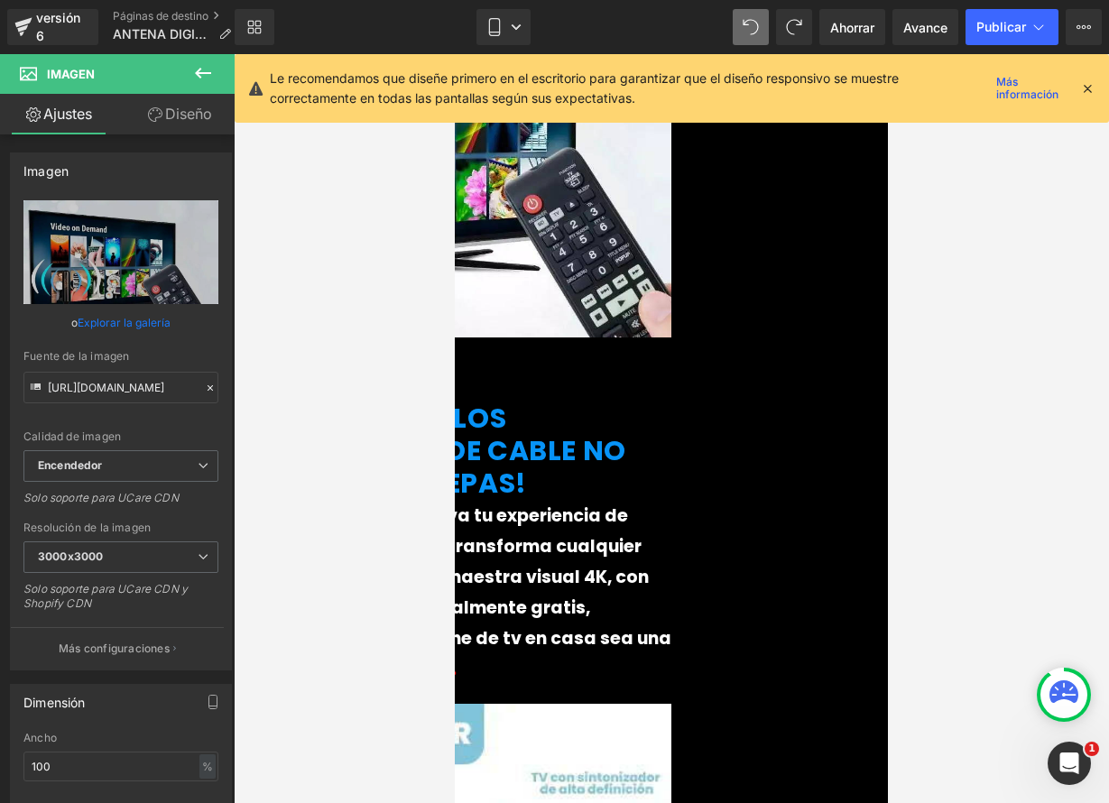
scroll to position [4325, 0]
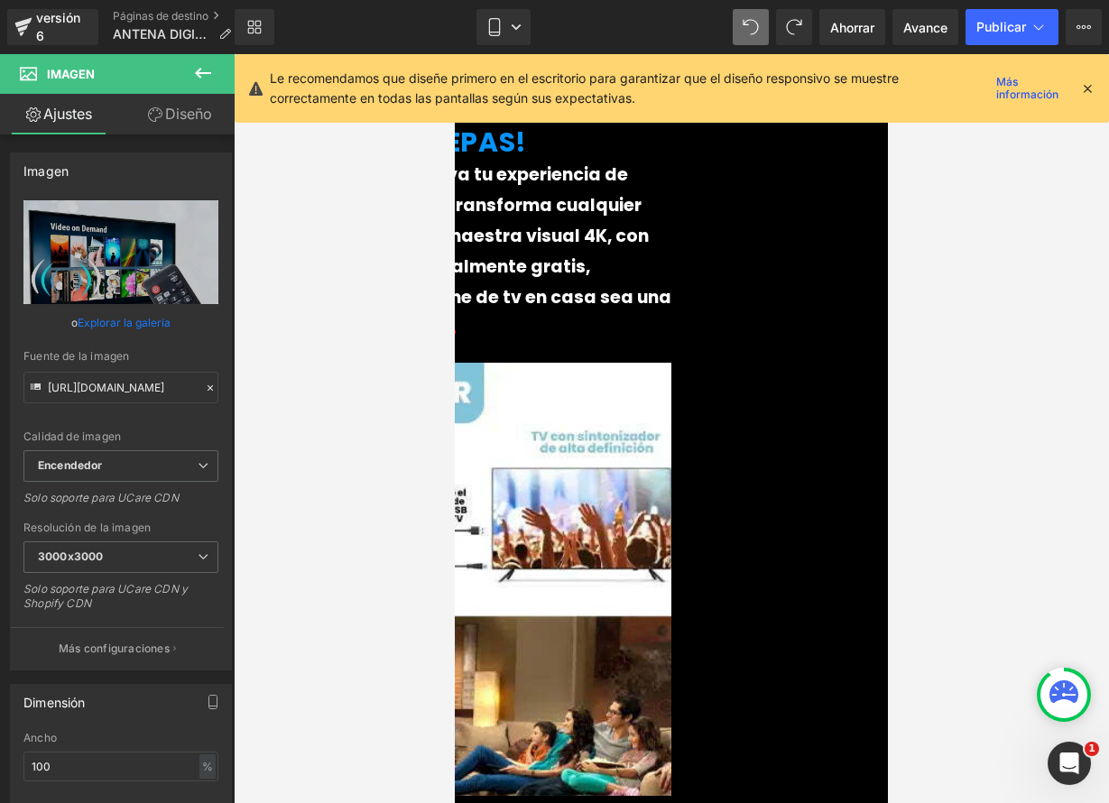
click at [619, 517] on img at bounding box center [454, 579] width 433 height 455
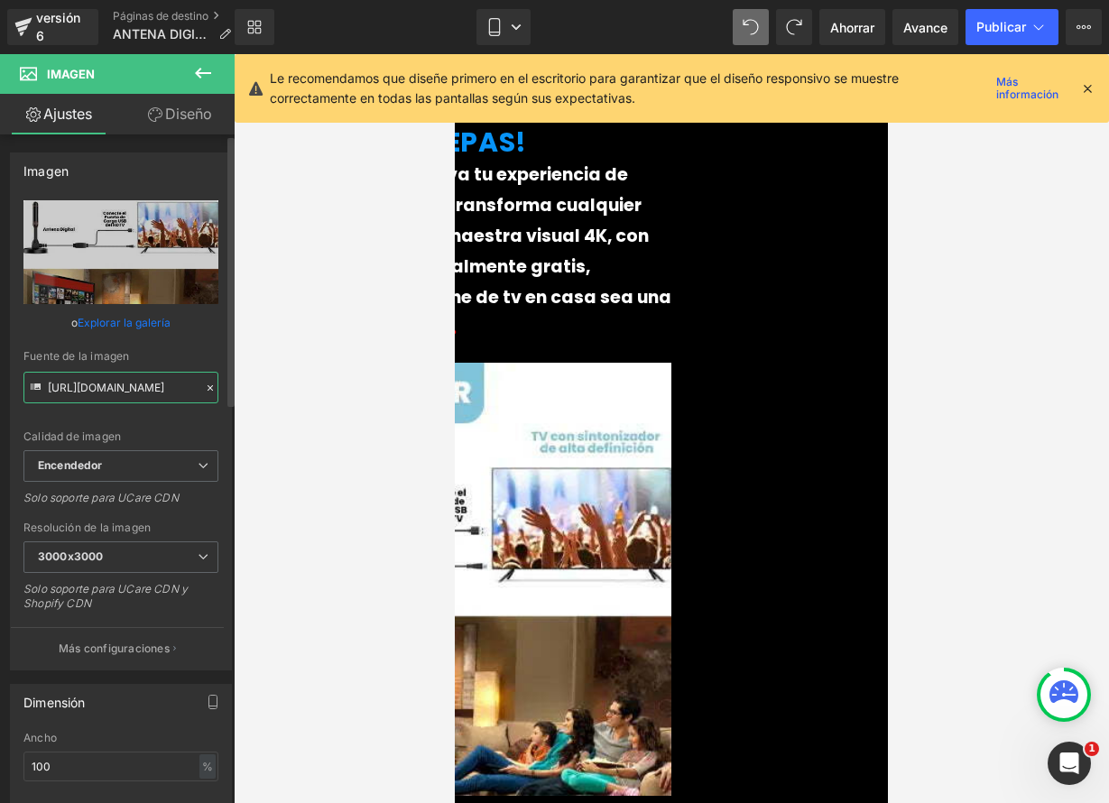
click at [147, 387] on input "[URL][DOMAIN_NAME]" at bounding box center [120, 388] width 195 height 32
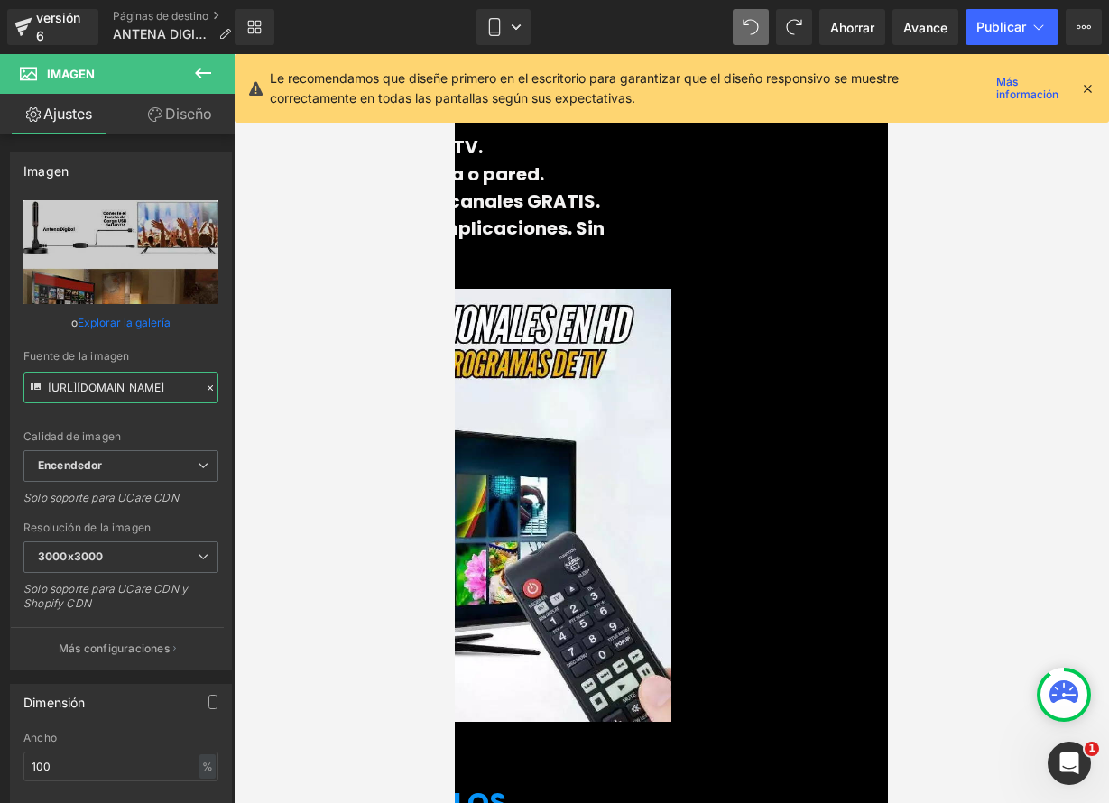
scroll to position [3428, 0]
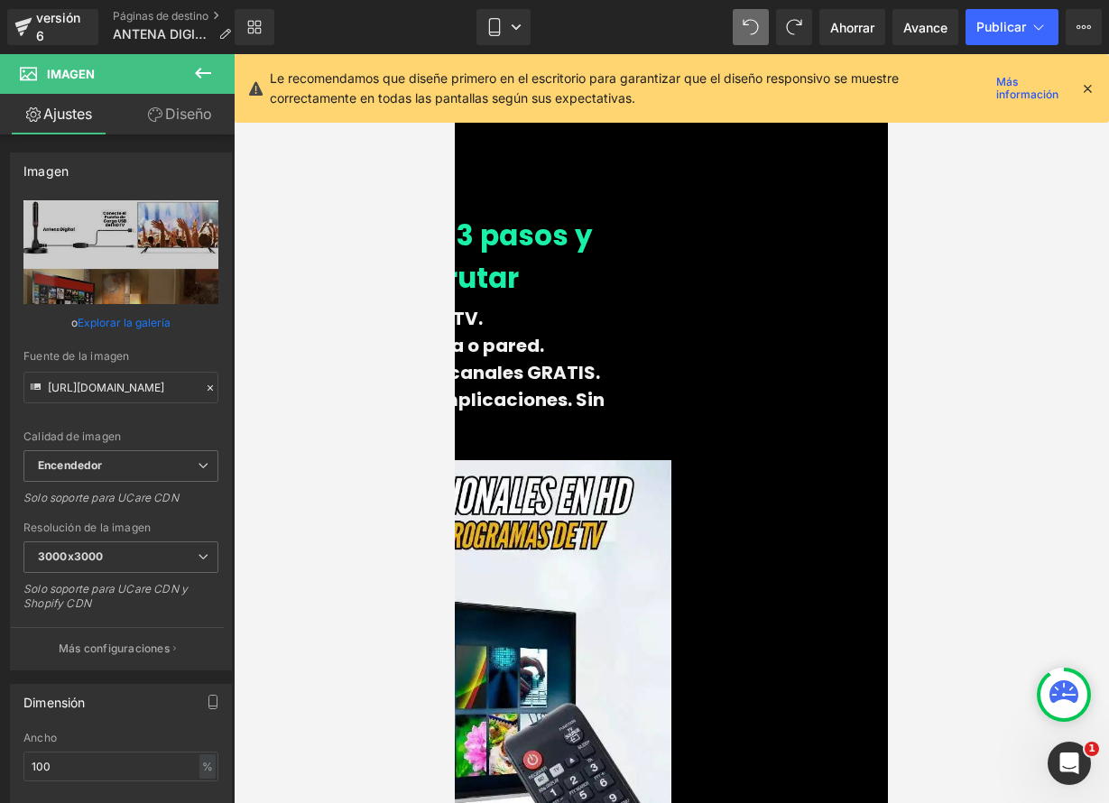
click at [671, 452] on img at bounding box center [454, 678] width 433 height 467
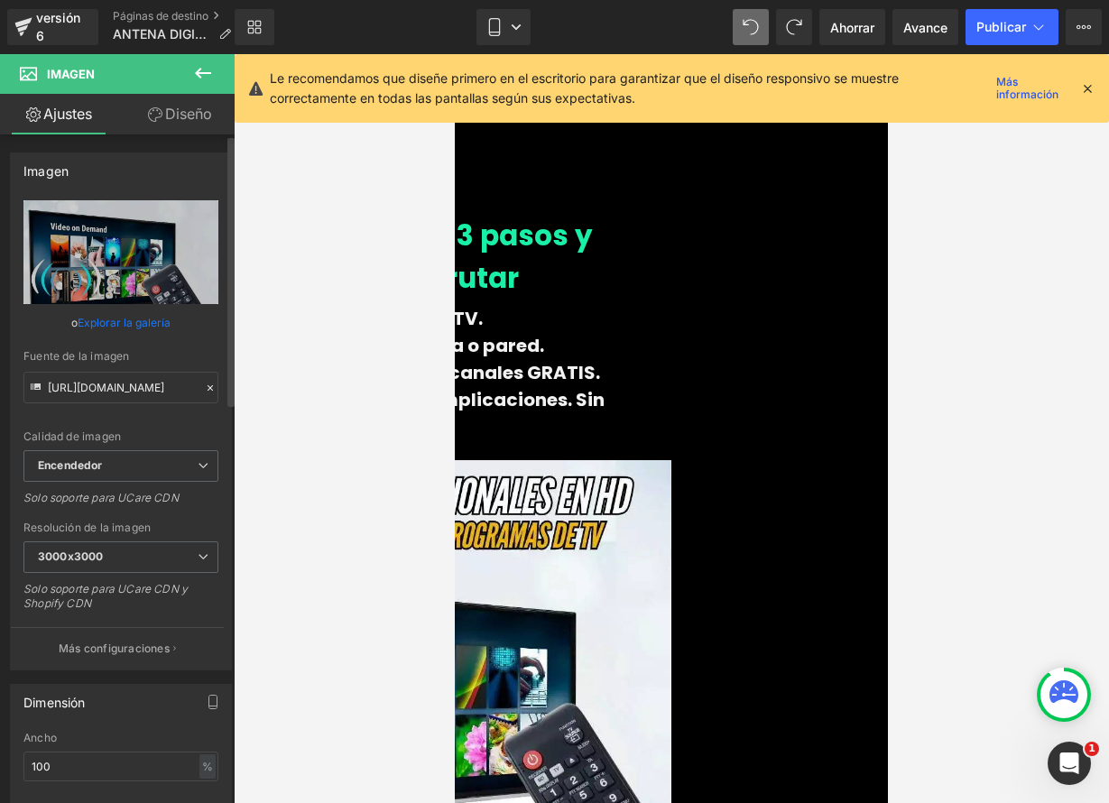
drag, startPoint x: 203, startPoint y: 385, endPoint x: 190, endPoint y: 384, distance: 12.7
click at [204, 385] on icon at bounding box center [210, 388] width 13 height 13
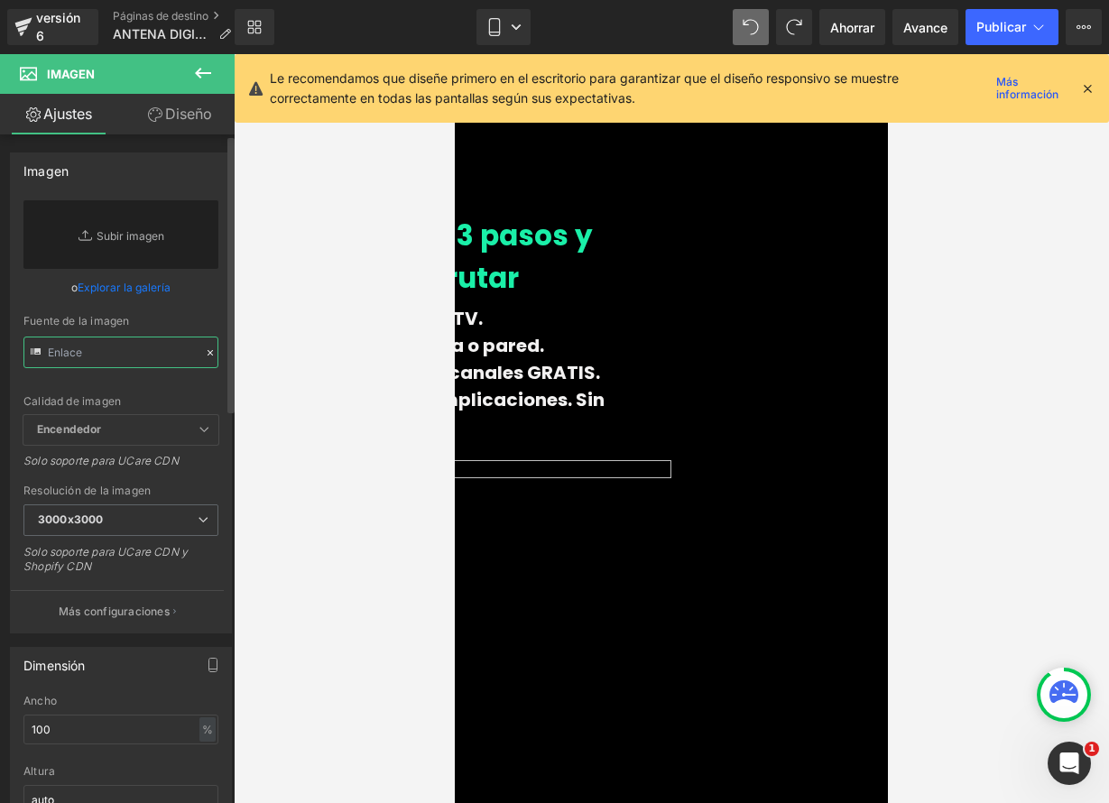
click at [133, 355] on input "text" at bounding box center [120, 353] width 195 height 32
paste input "[URL][DOMAIN_NAME]"
type input "[URL][DOMAIN_NAME]"
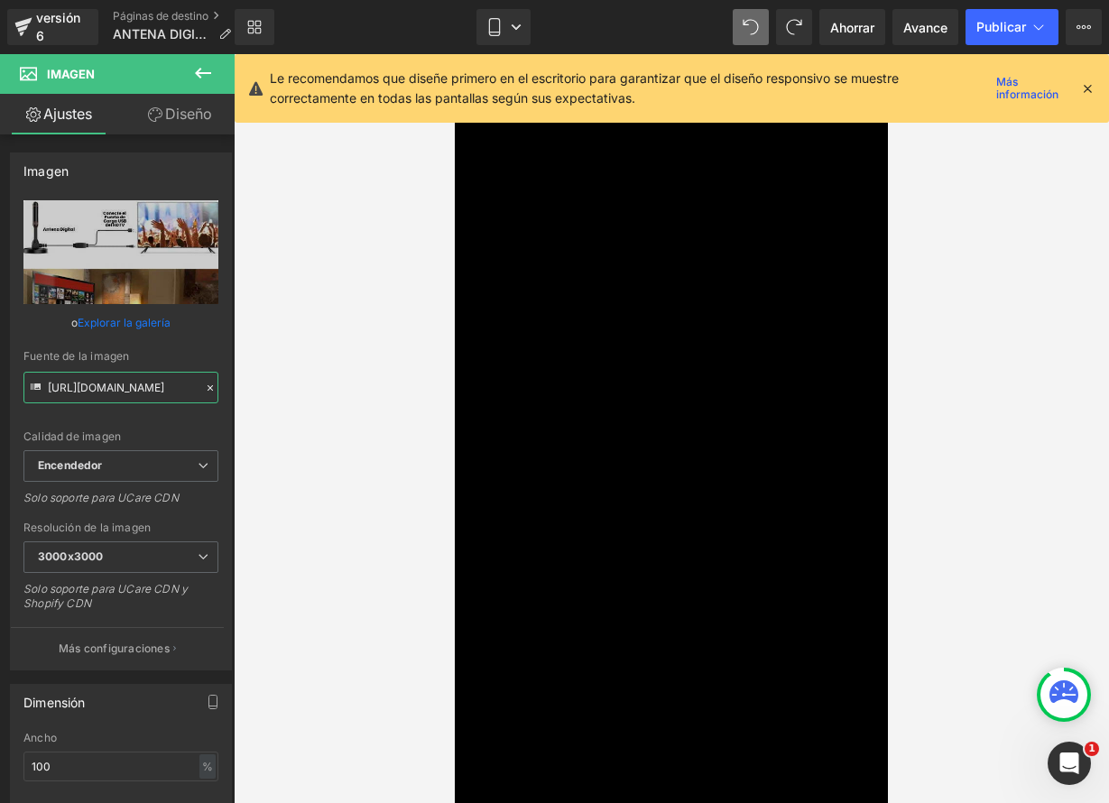
scroll to position [7056, 0]
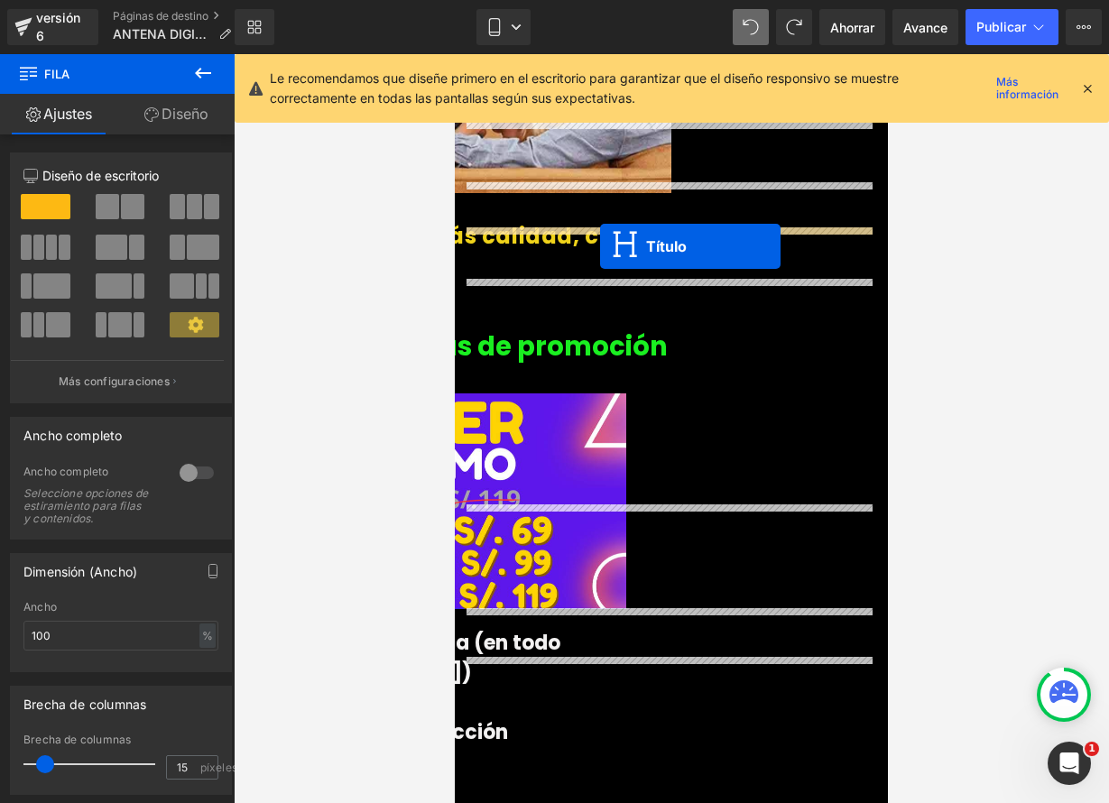
scroll to position [2804, 0]
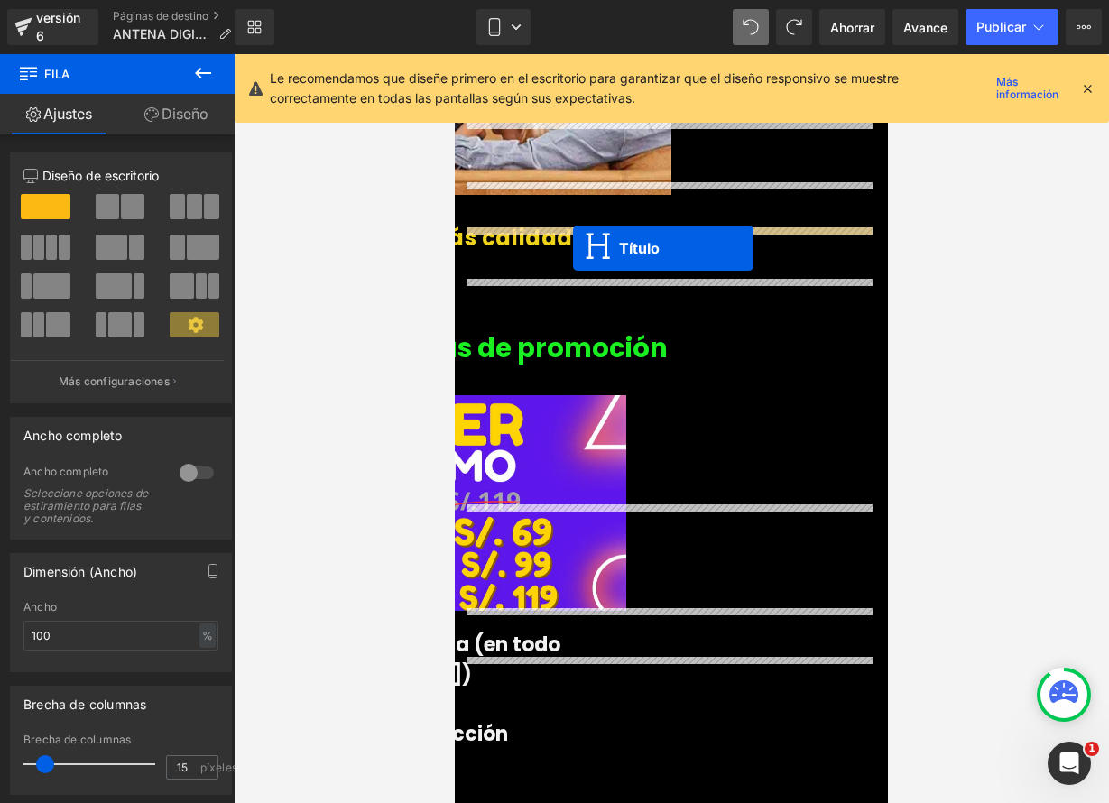
drag, startPoint x: 626, startPoint y: 319, endPoint x: 573, endPoint y: 248, distance: 89.0
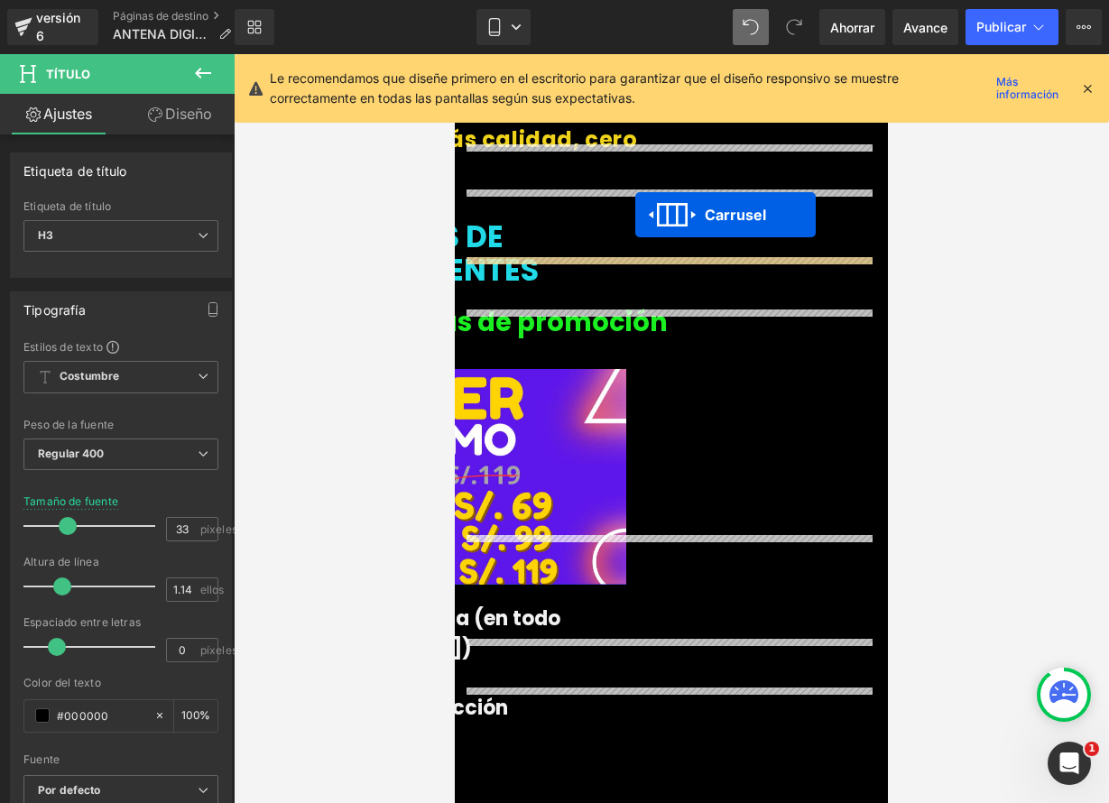
scroll to position [2842, 0]
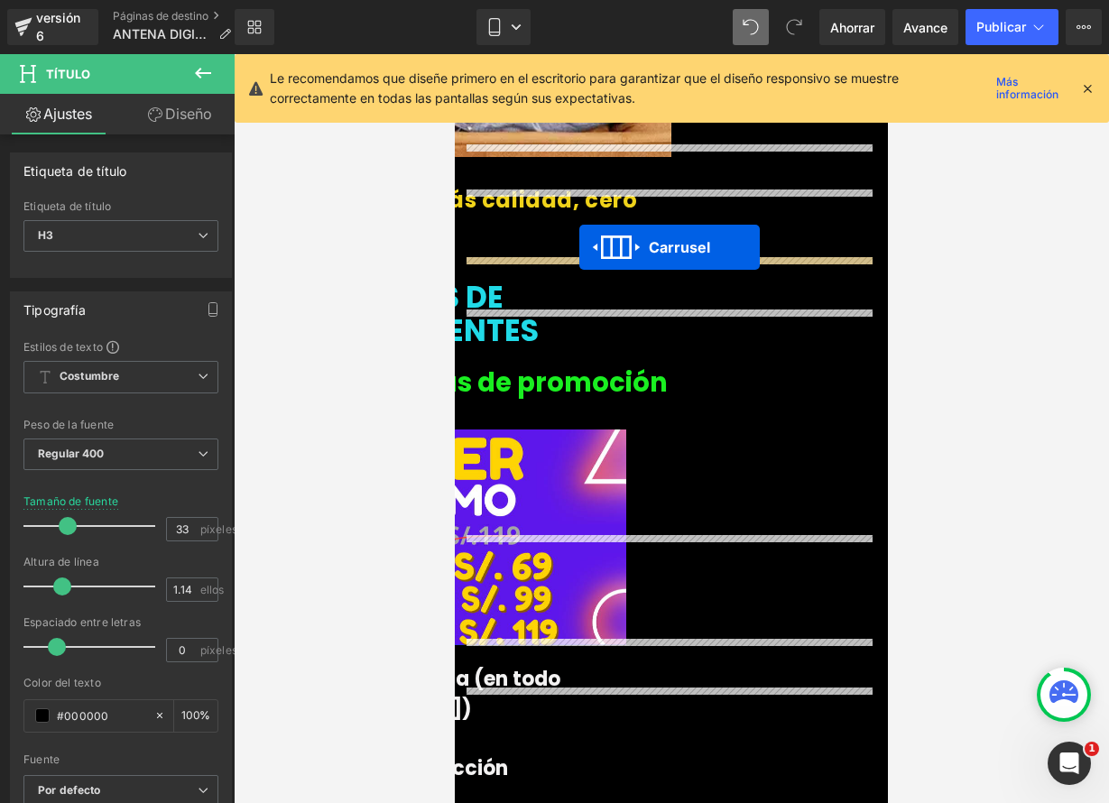
drag, startPoint x: 623, startPoint y: 300, endPoint x: 579, endPoint y: 246, distance: 69.2
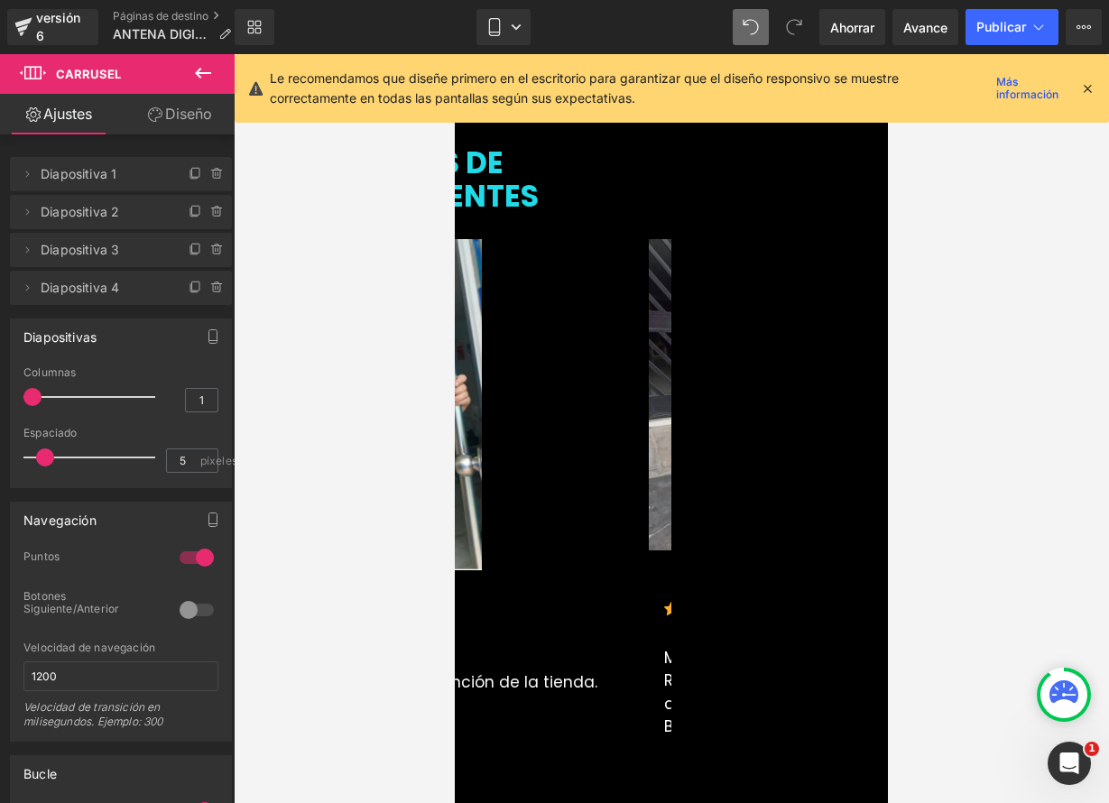
scroll to position [2976, 0]
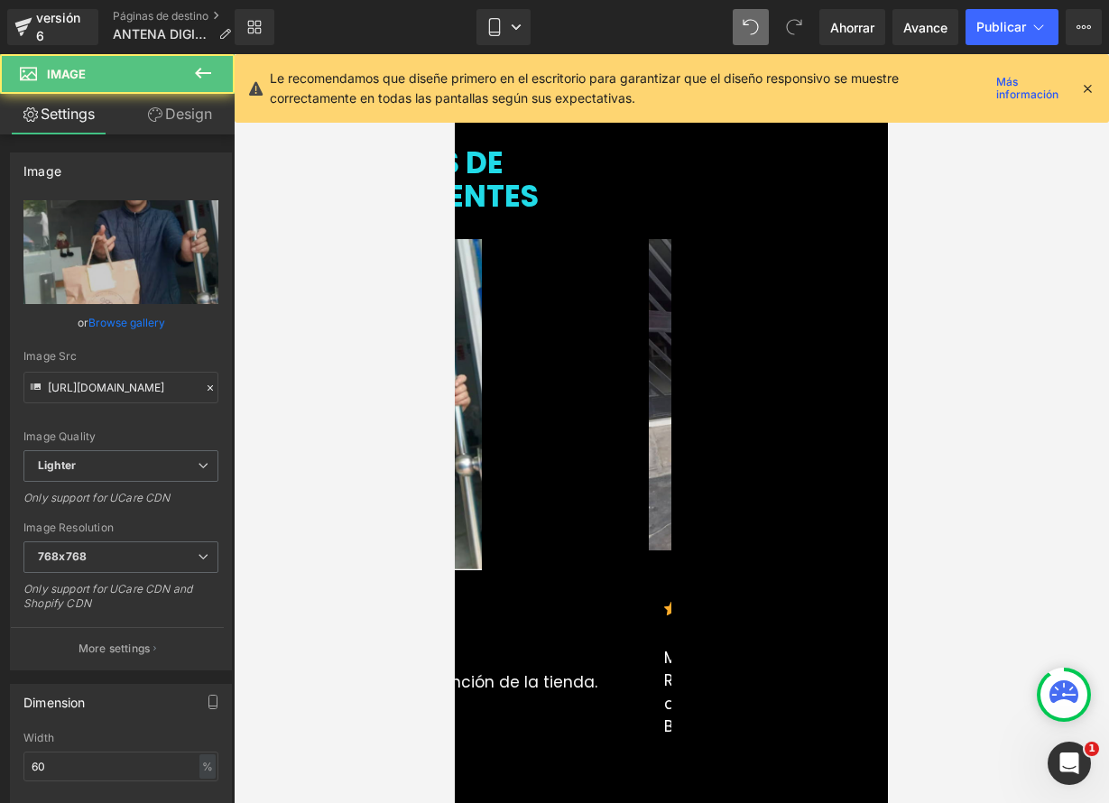
click at [644, 309] on div at bounding box center [441, 404] width 406 height 331
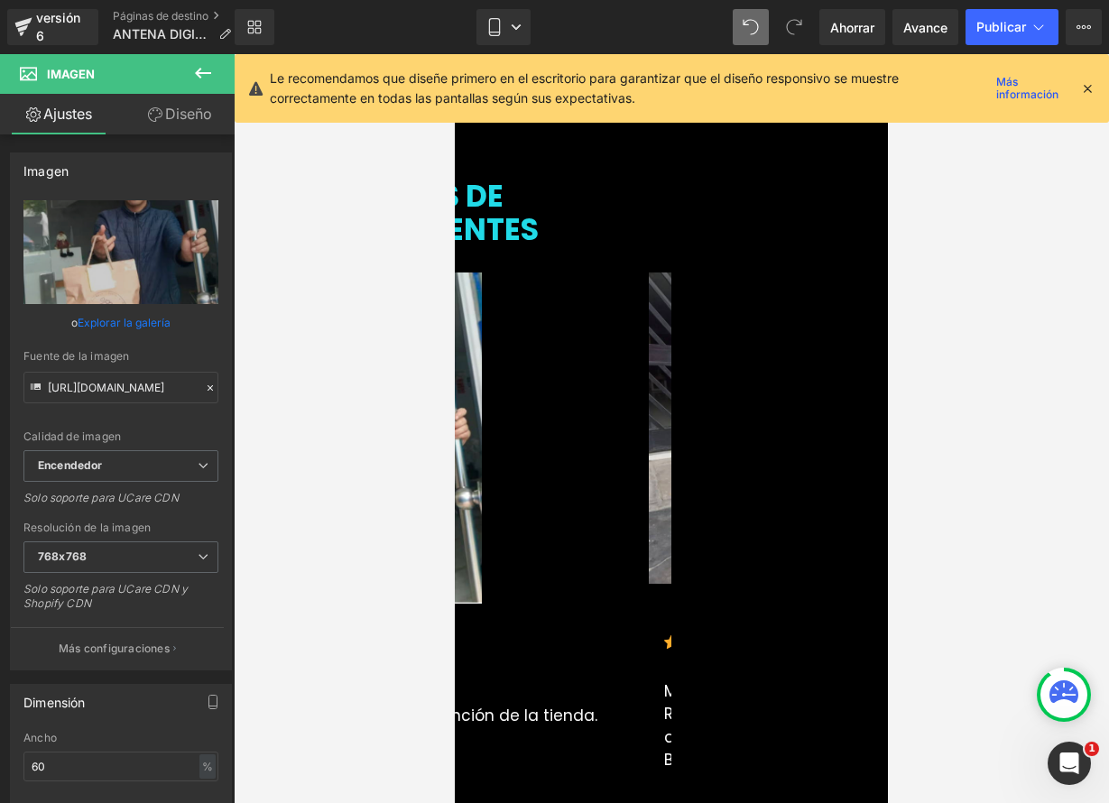
scroll to position [2942, 0]
click at [455, 54] on font "Carrusel" at bounding box center [455, 54] width 0 height 0
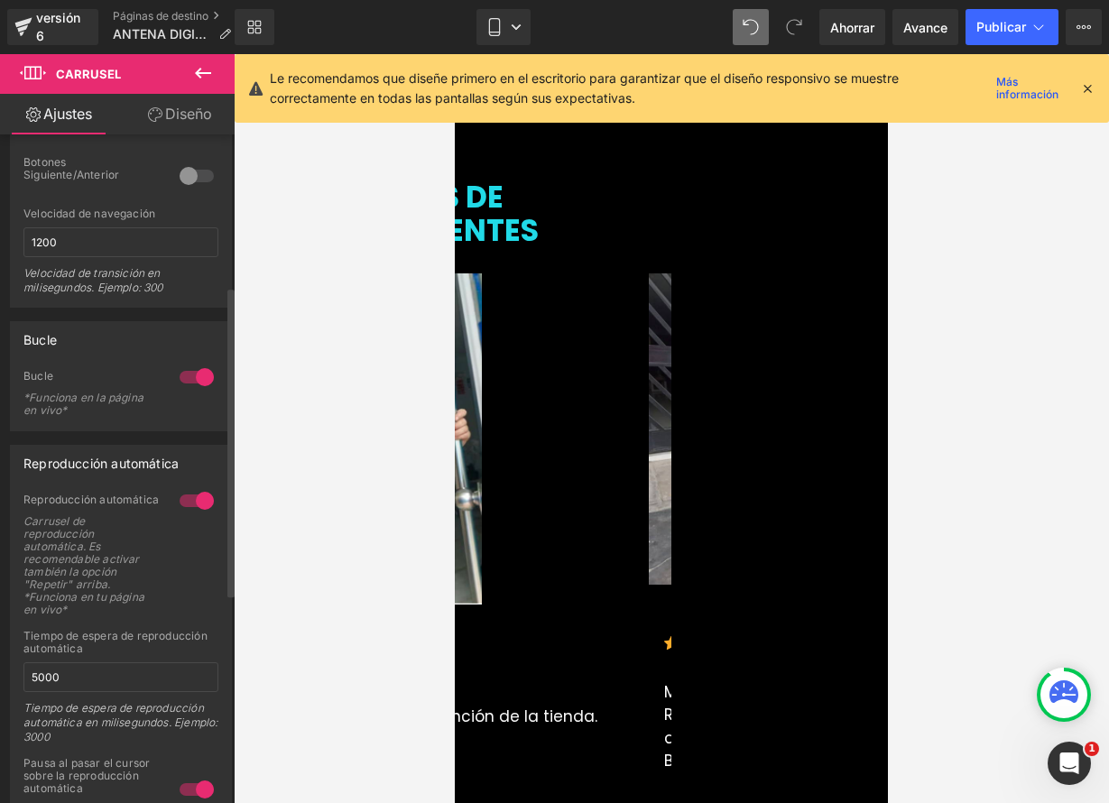
scroll to position [0, 0]
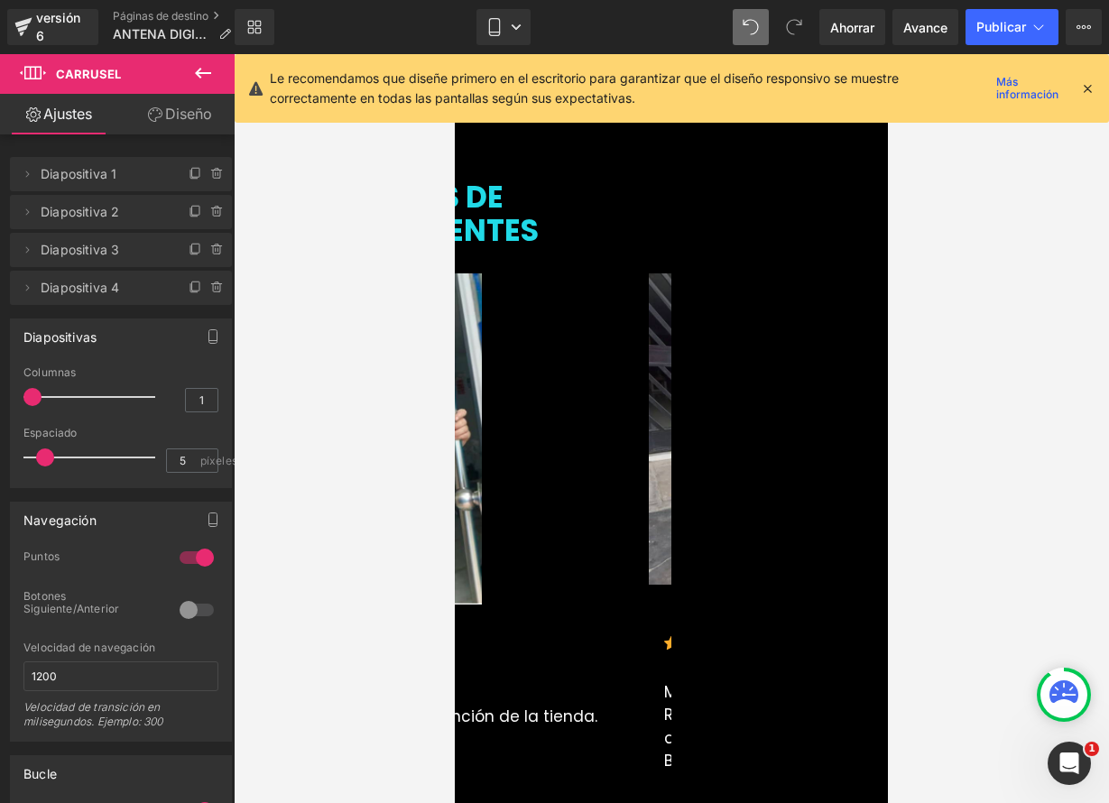
click at [644, 406] on div at bounding box center [441, 438] width 406 height 331
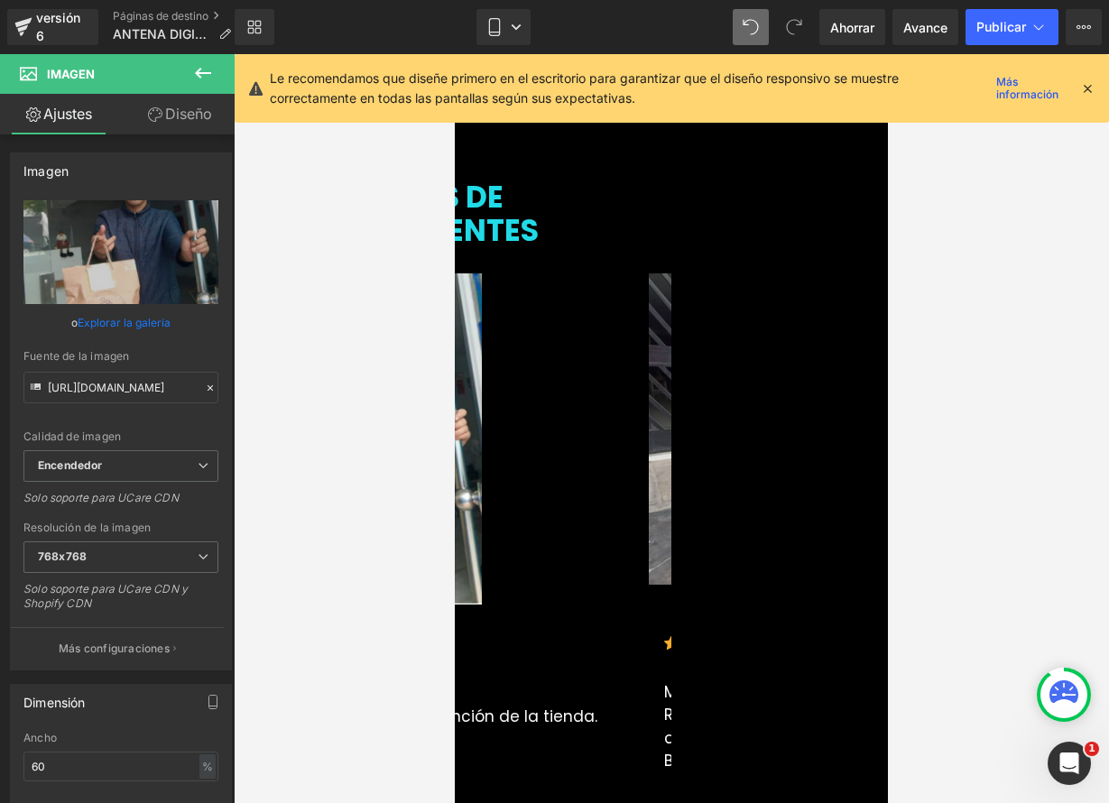
click at [1082, 393] on div at bounding box center [671, 428] width 875 height 749
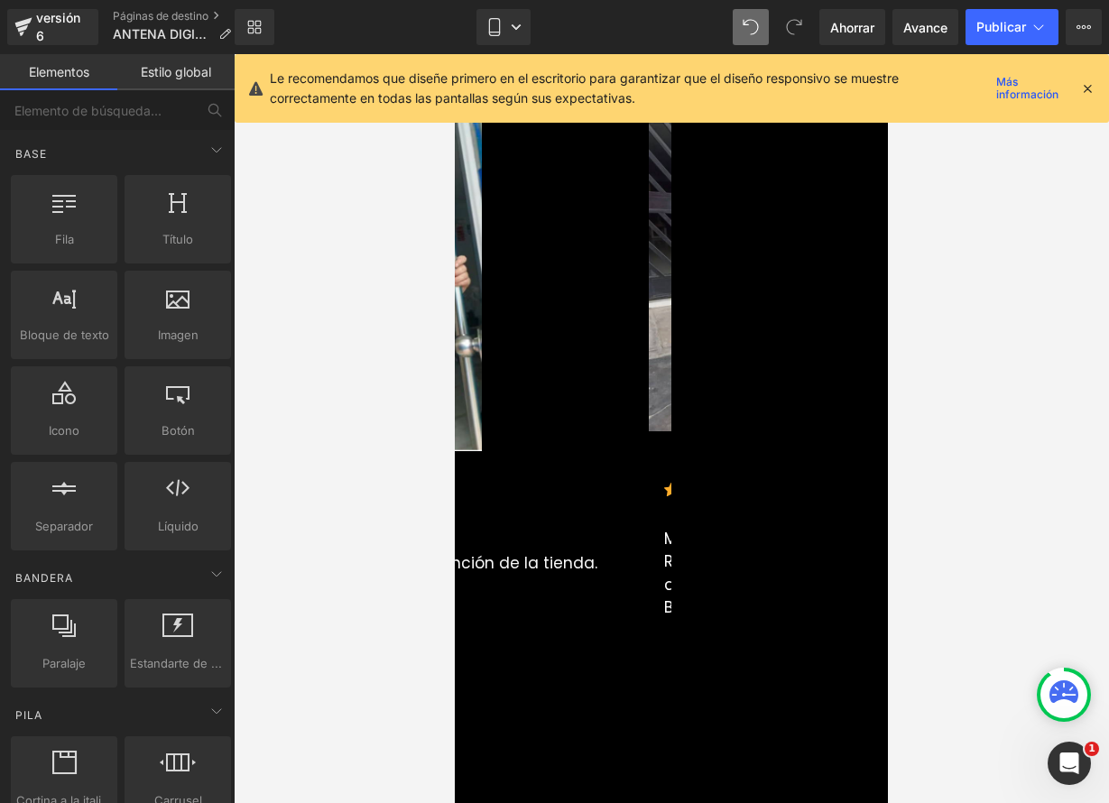
scroll to position [3410, 0]
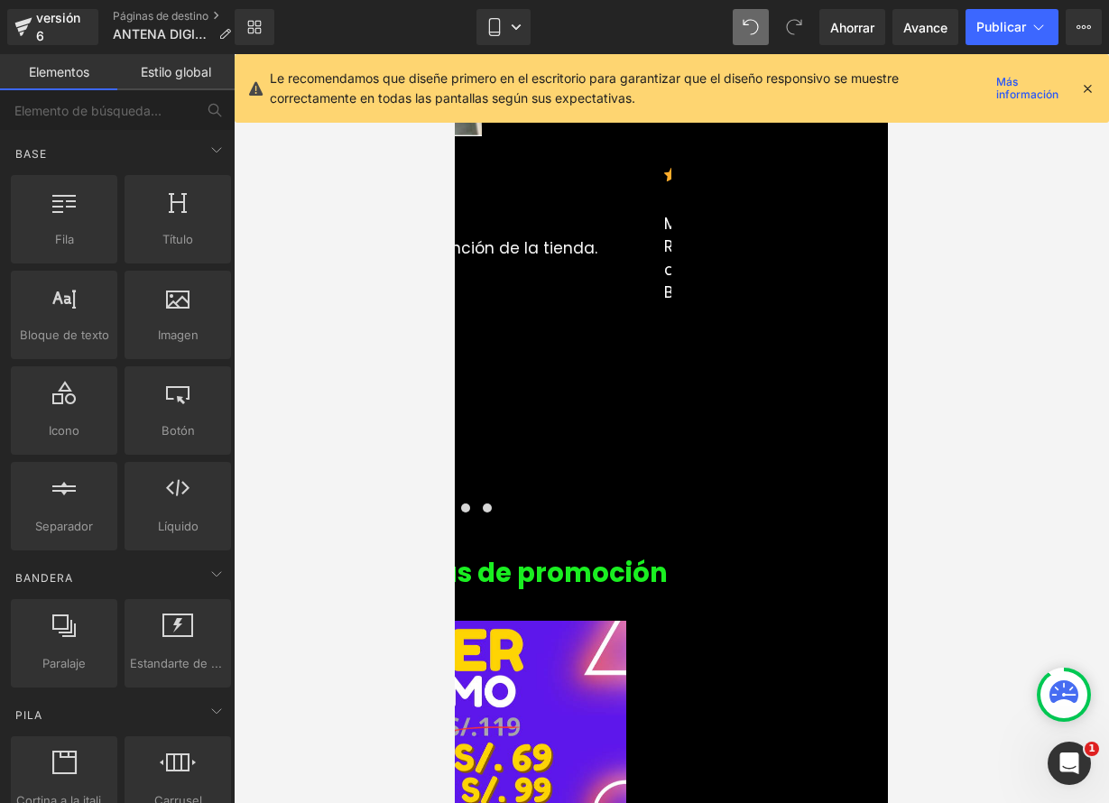
click at [448, 503] on span at bounding box center [443, 507] width 9 height 9
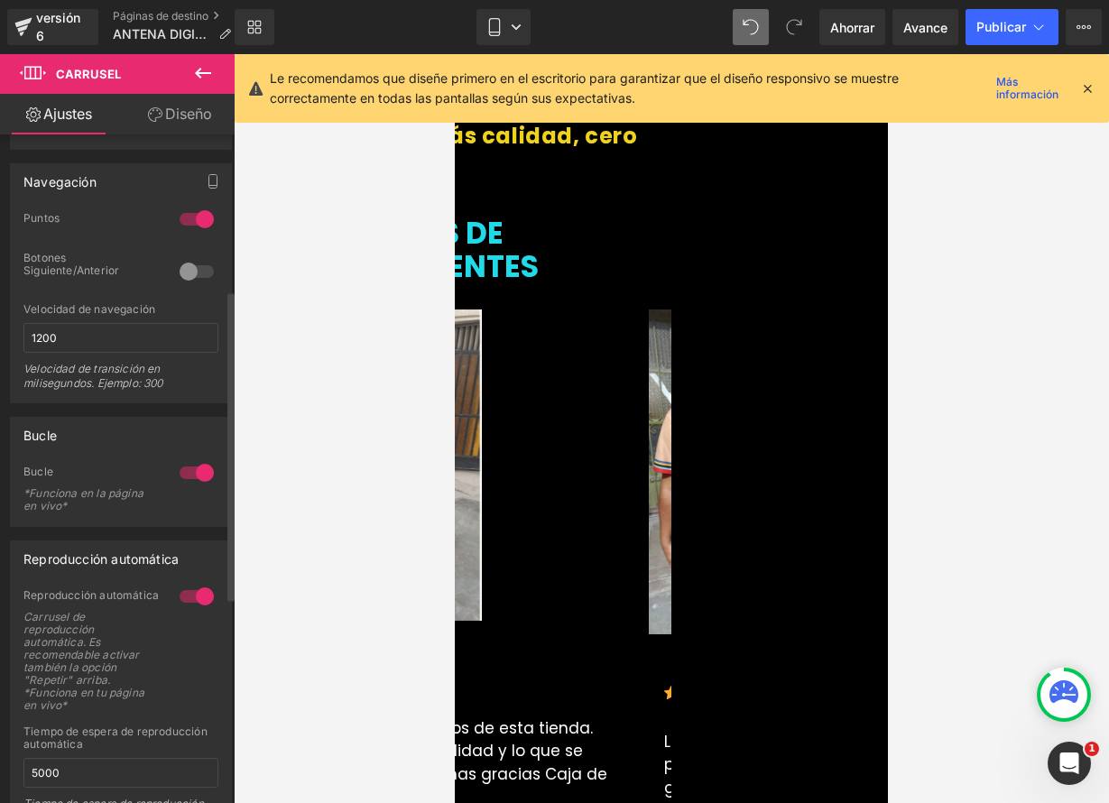
scroll to position [336, 0]
click at [179, 279] on div at bounding box center [196, 274] width 43 height 29
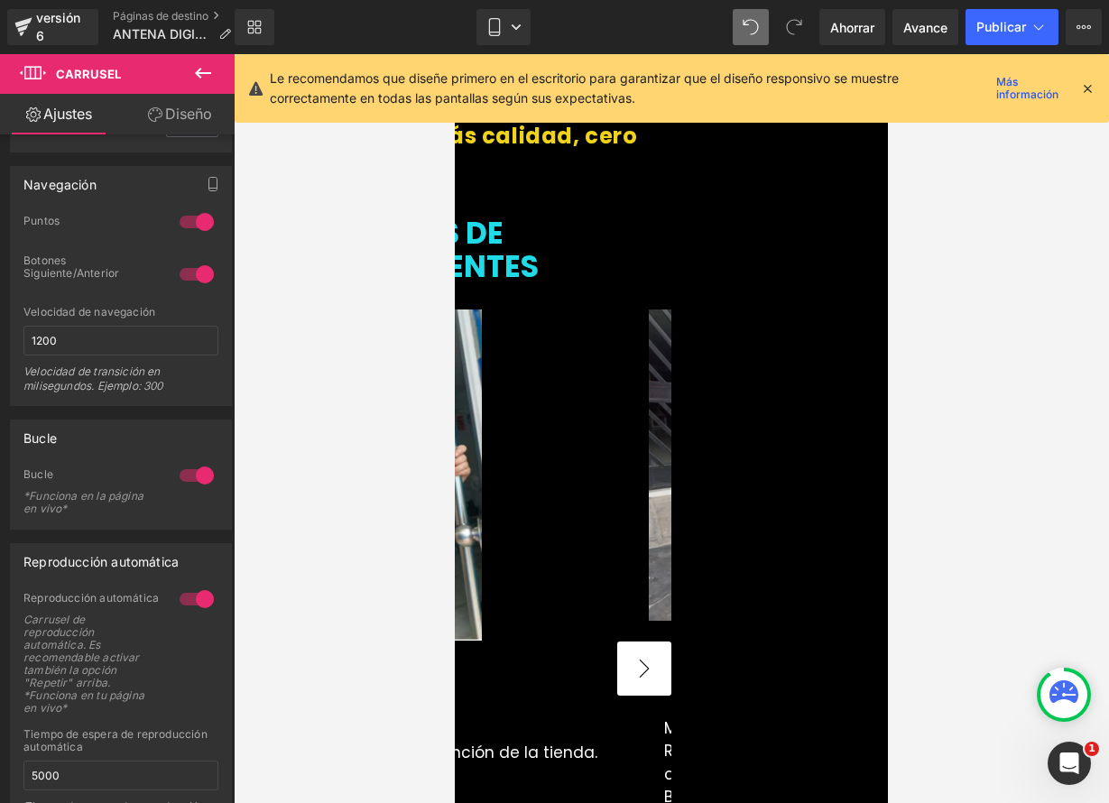
click at [671, 641] on button "›" at bounding box center [644, 668] width 54 height 54
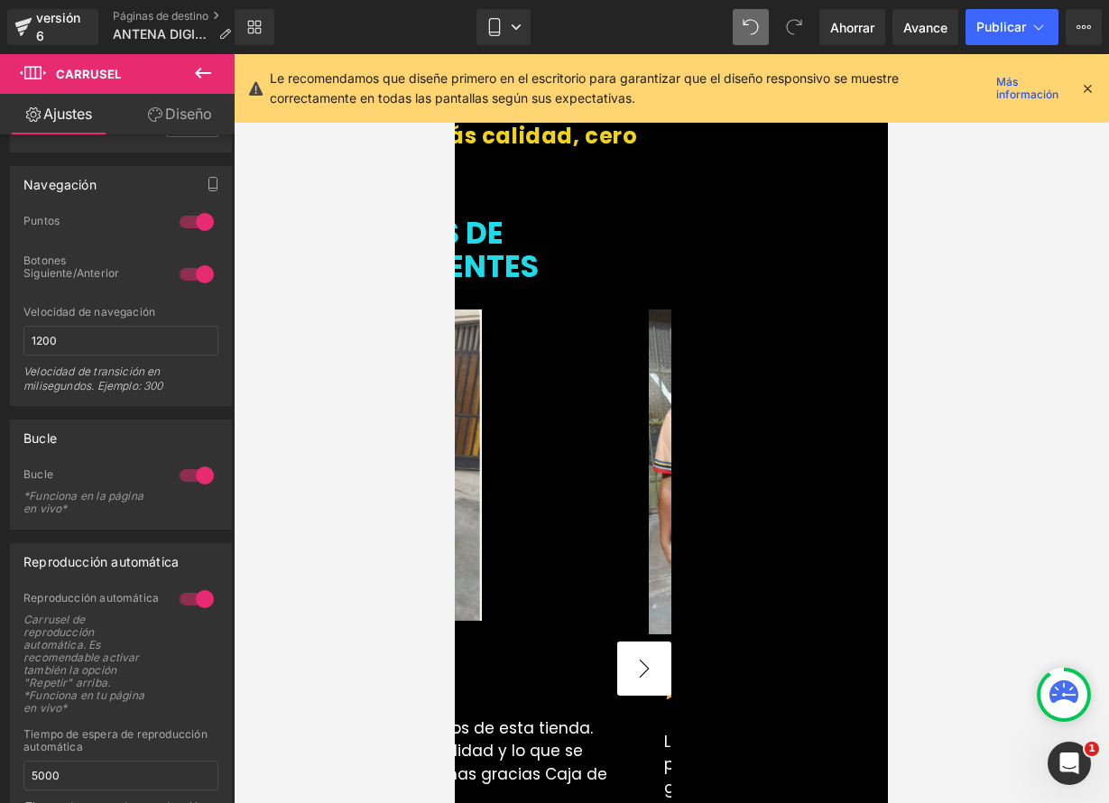
click at [671, 641] on button "›" at bounding box center [644, 668] width 54 height 54
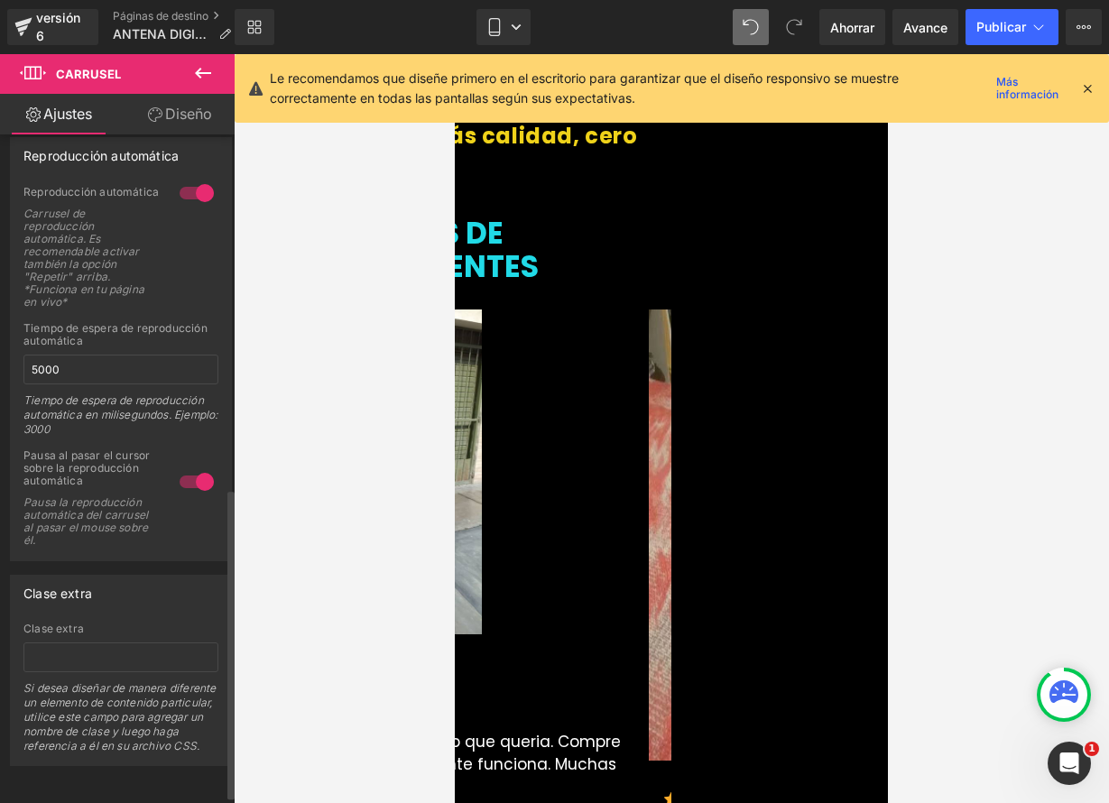
scroll to position [761, 0]
click at [191, 473] on div at bounding box center [196, 481] width 43 height 29
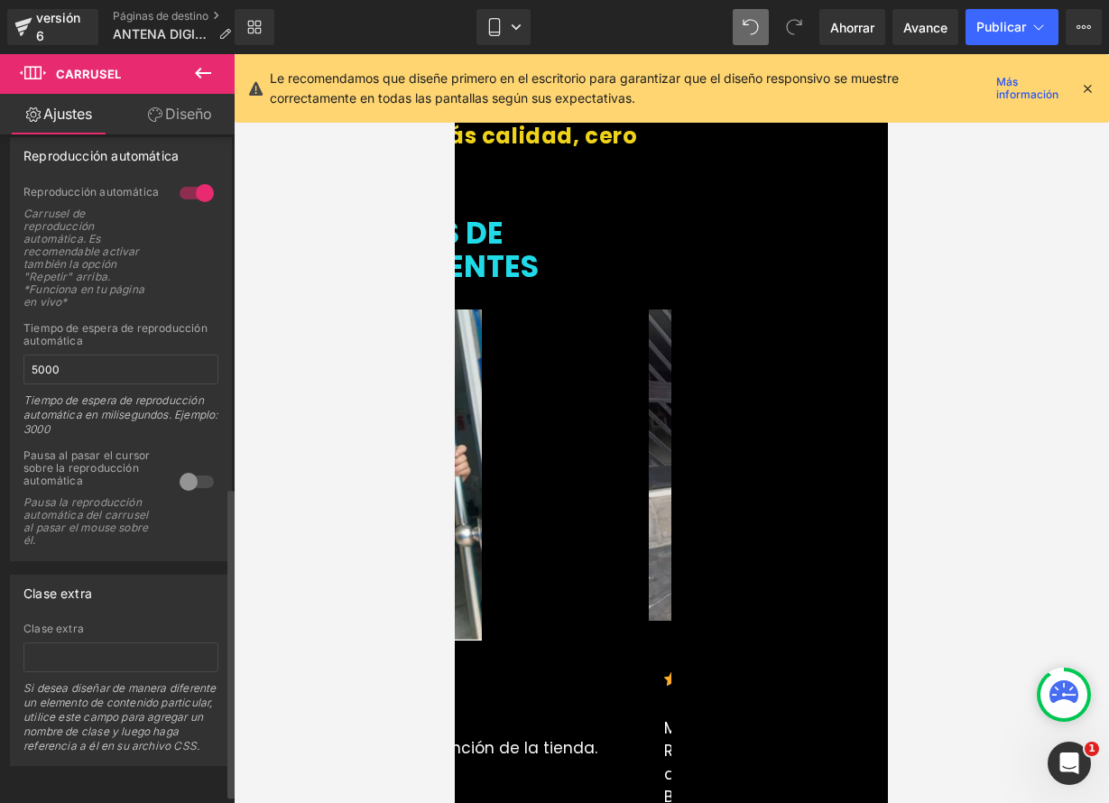
click at [182, 475] on div at bounding box center [196, 481] width 43 height 29
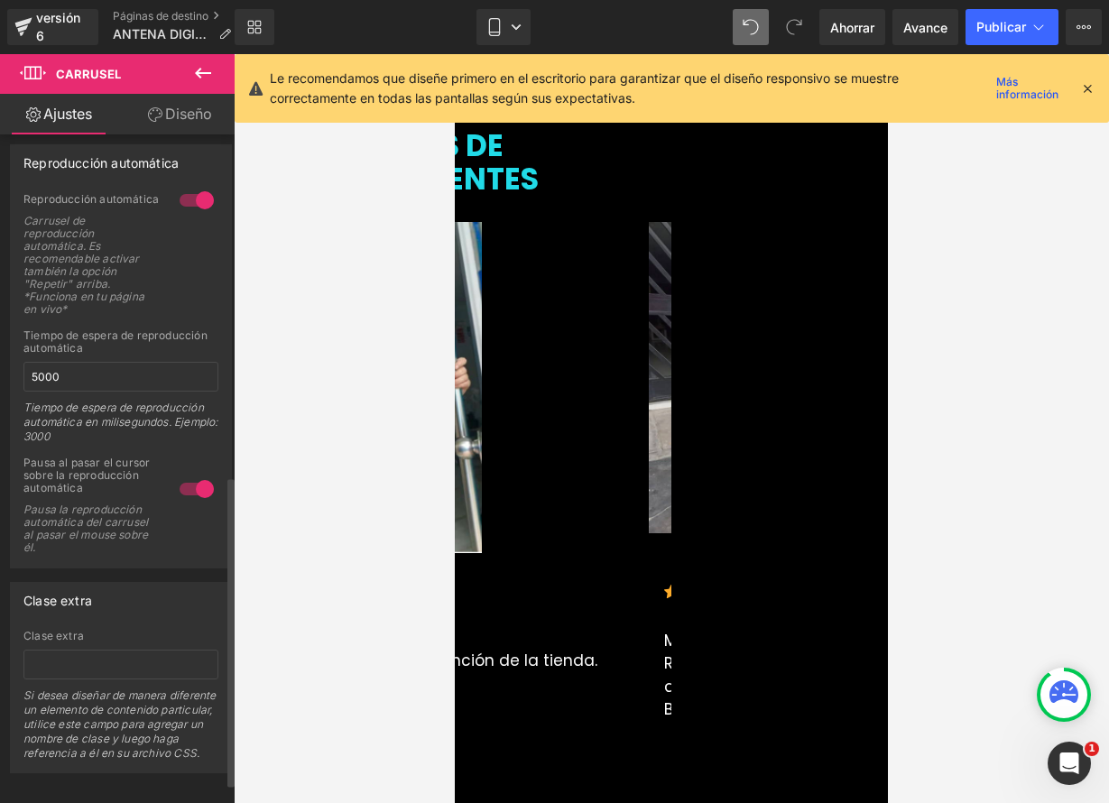
scroll to position [780, 0]
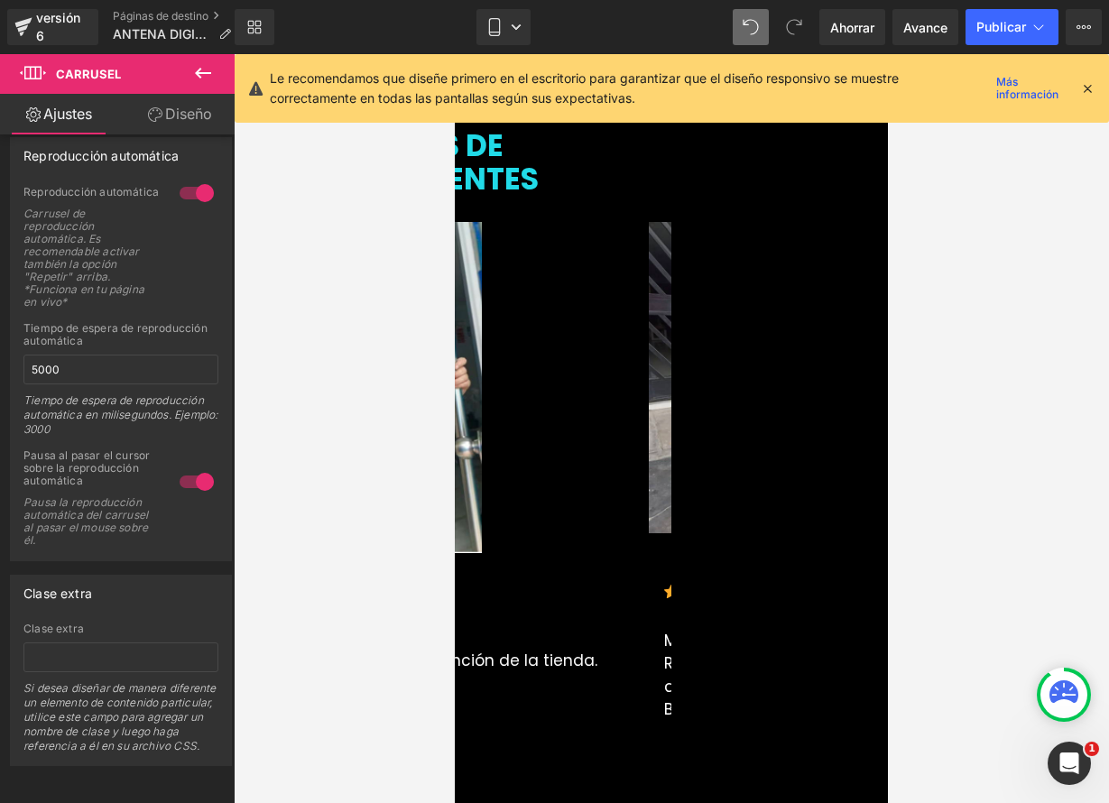
click at [979, 438] on div at bounding box center [671, 428] width 875 height 749
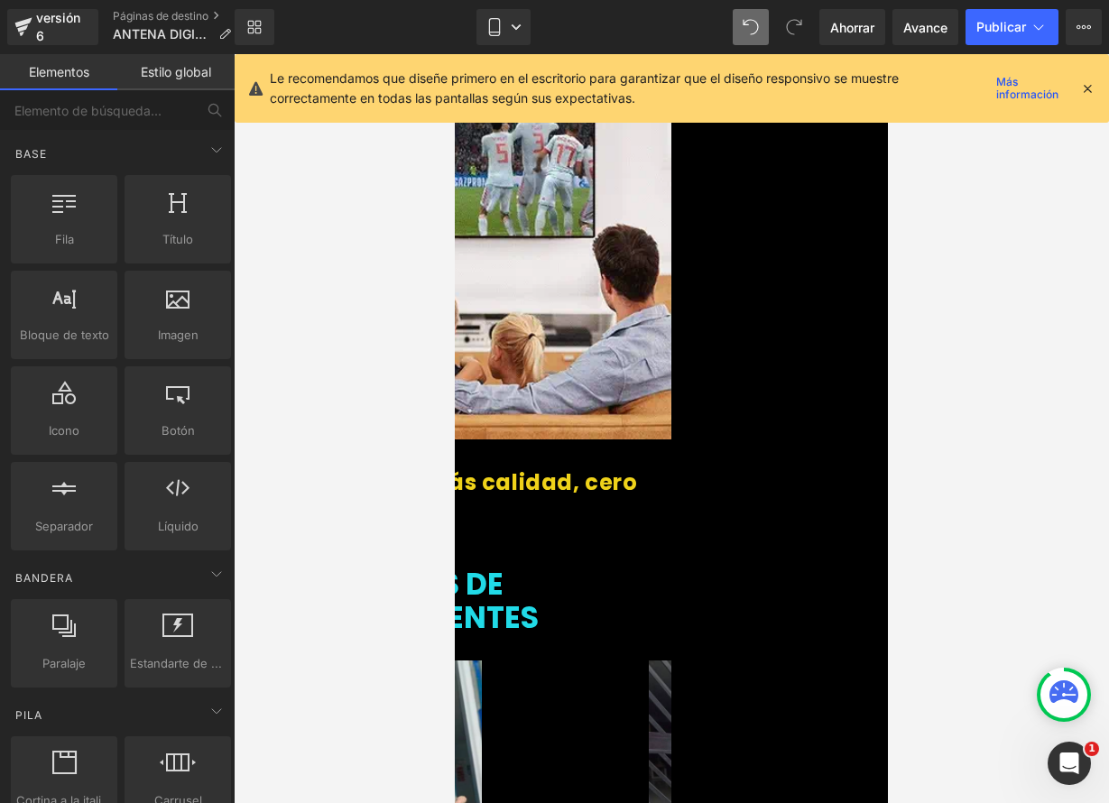
scroll to position [2577, 0]
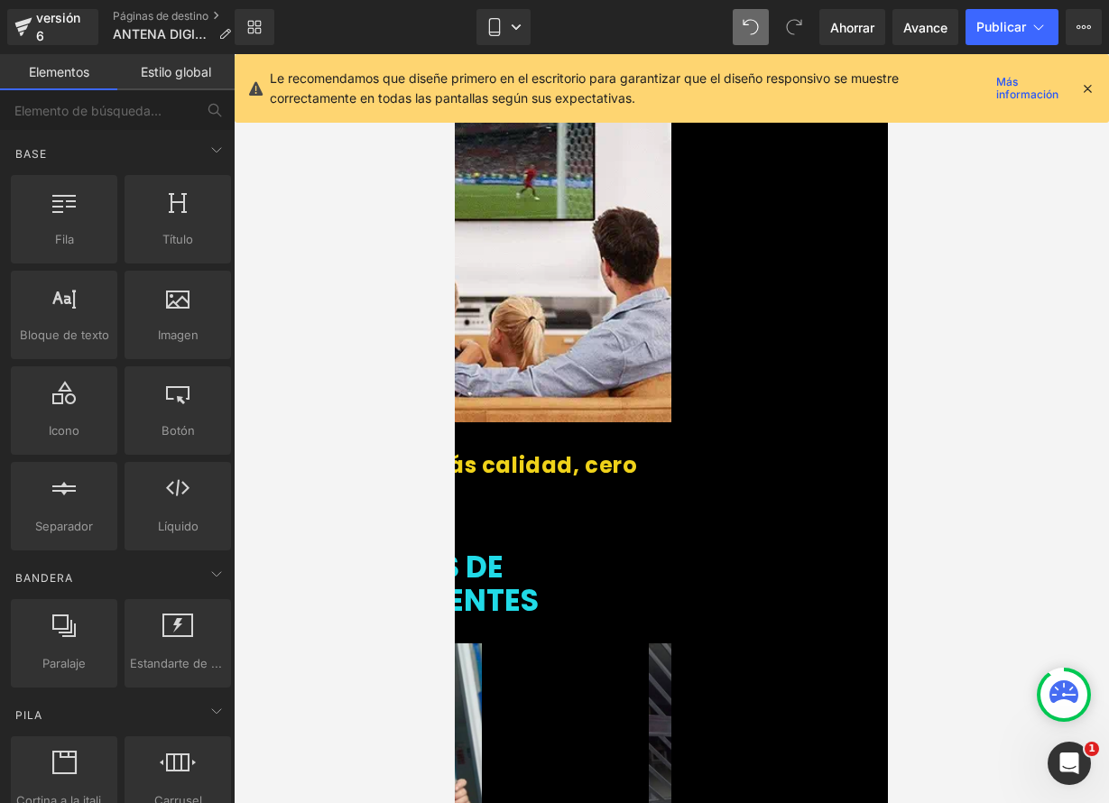
click at [455, 54] on icon at bounding box center [455, 54] width 0 height 0
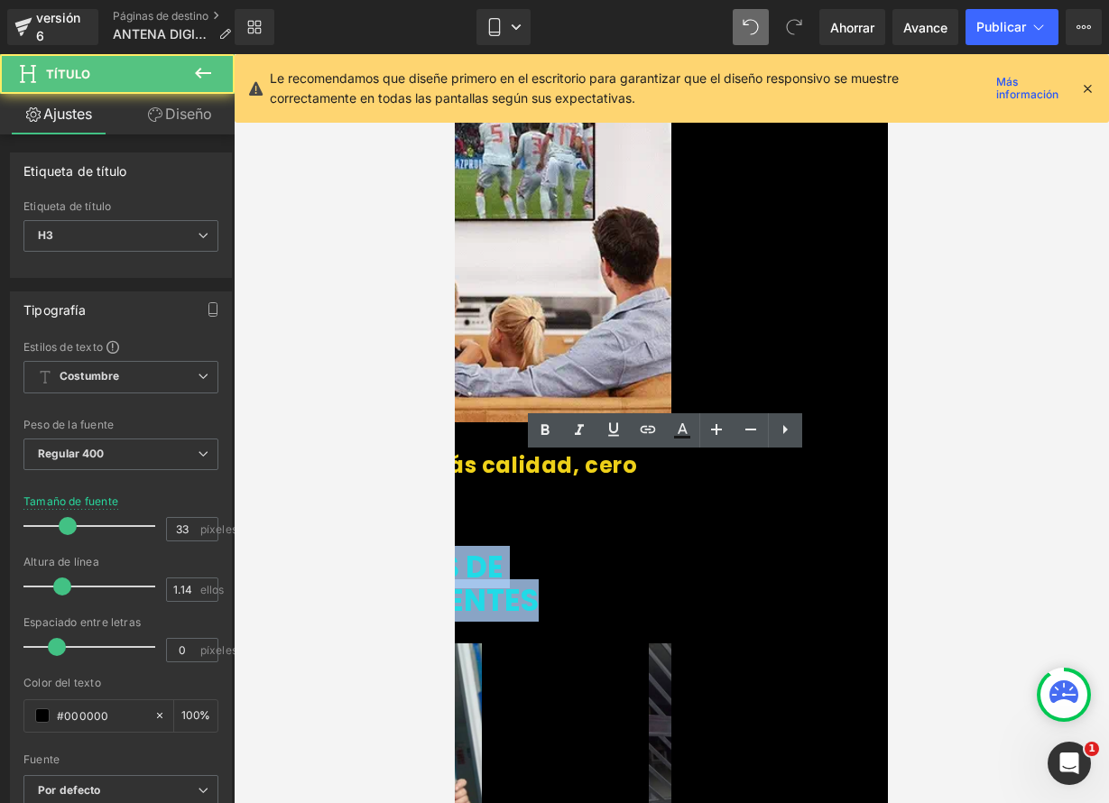
drag, startPoint x: 530, startPoint y: 475, endPoint x: 821, endPoint y: 513, distance: 293.0
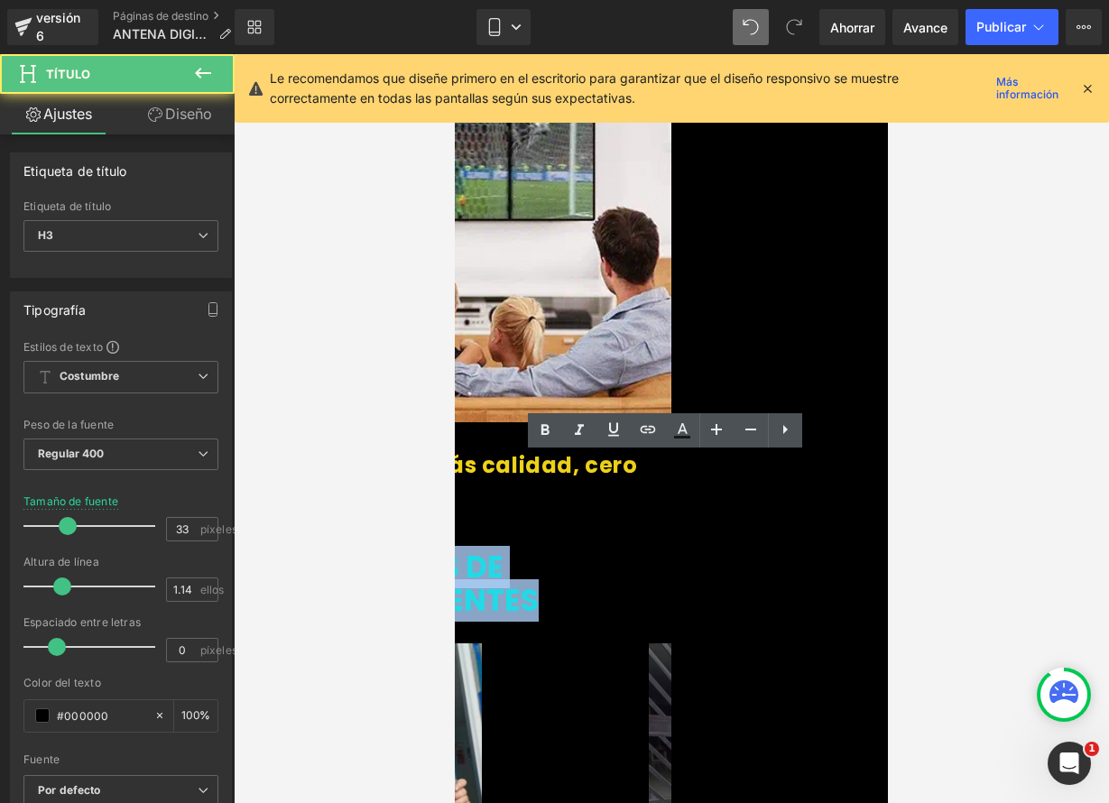
click at [671, 550] on div "COMENTARIOS DE NUESTROS CLIENTES" at bounding box center [454, 584] width 433 height 68
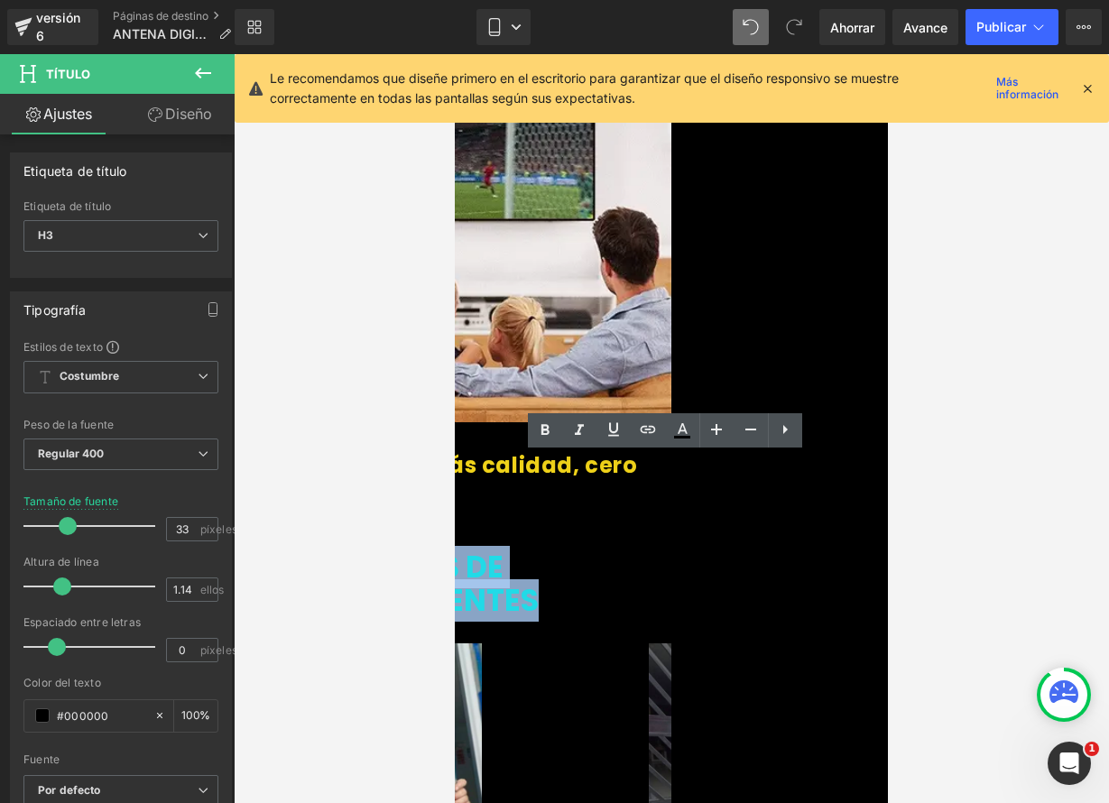
paste div
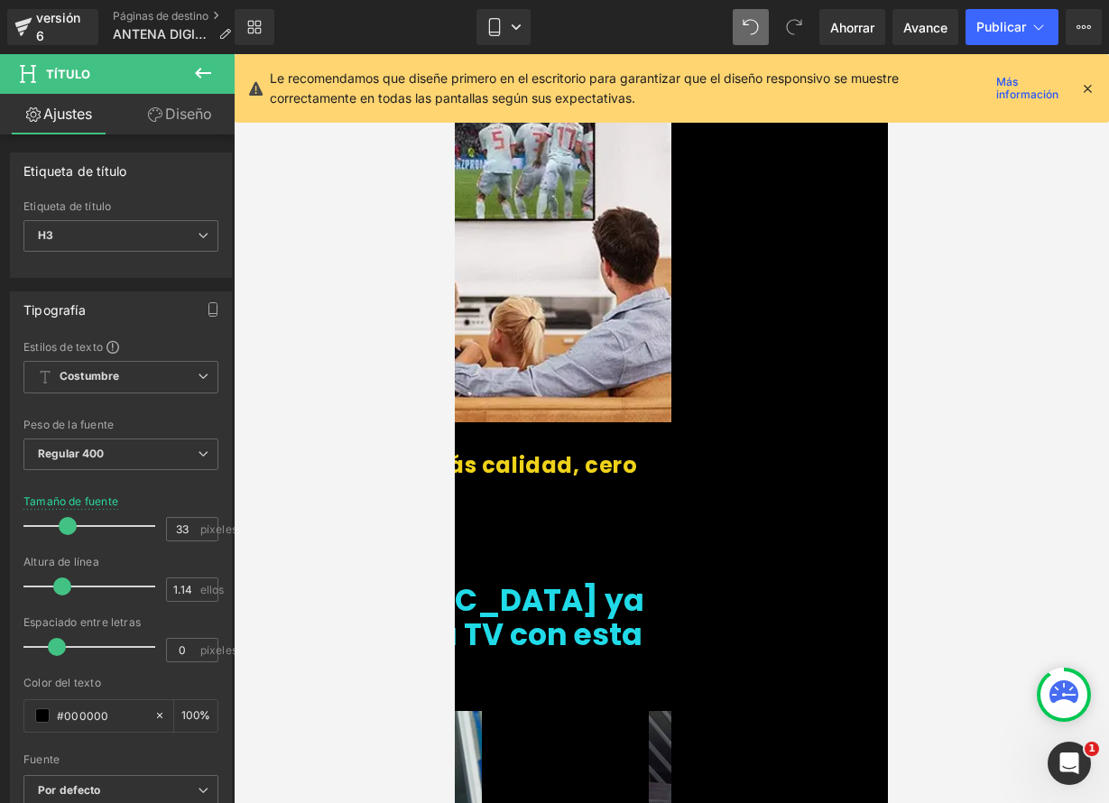
click at [644, 546] on span "👉 “Miles de [DEMOGRAPHIC_DATA] ya cambiaron su TV con esta antena”" at bounding box center [441, 618] width 406 height 144
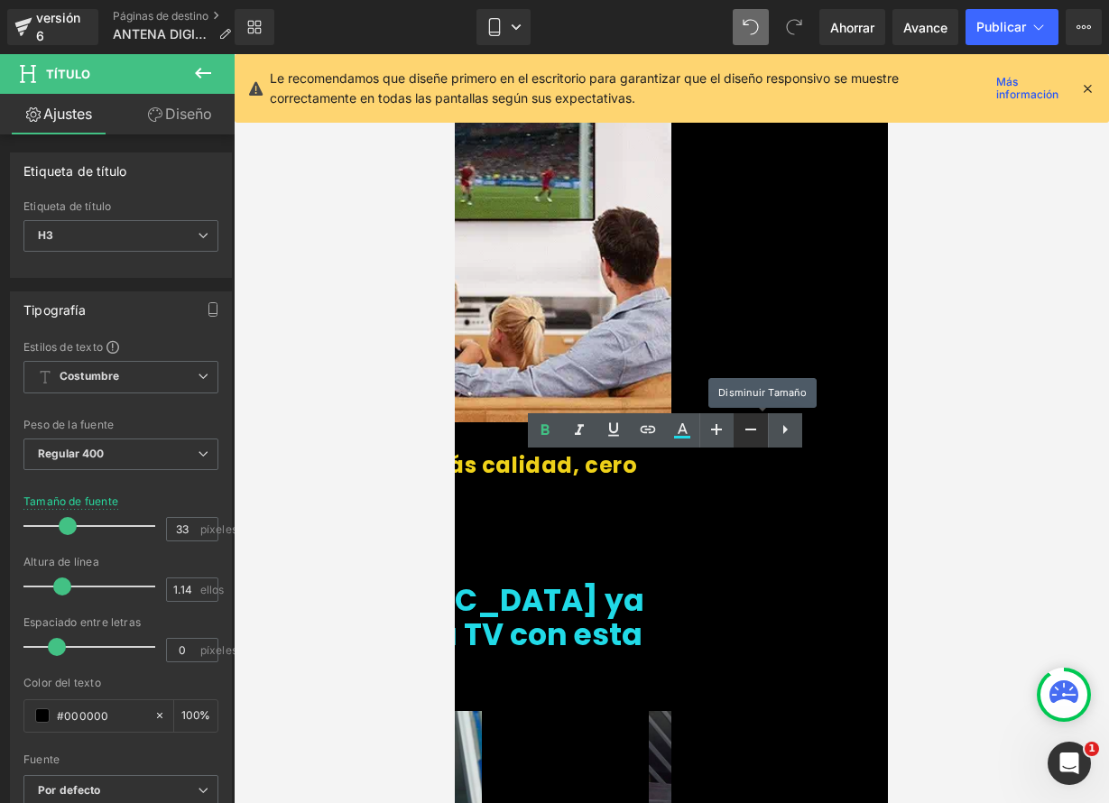
click at [737, 437] on link at bounding box center [750, 430] width 34 height 34
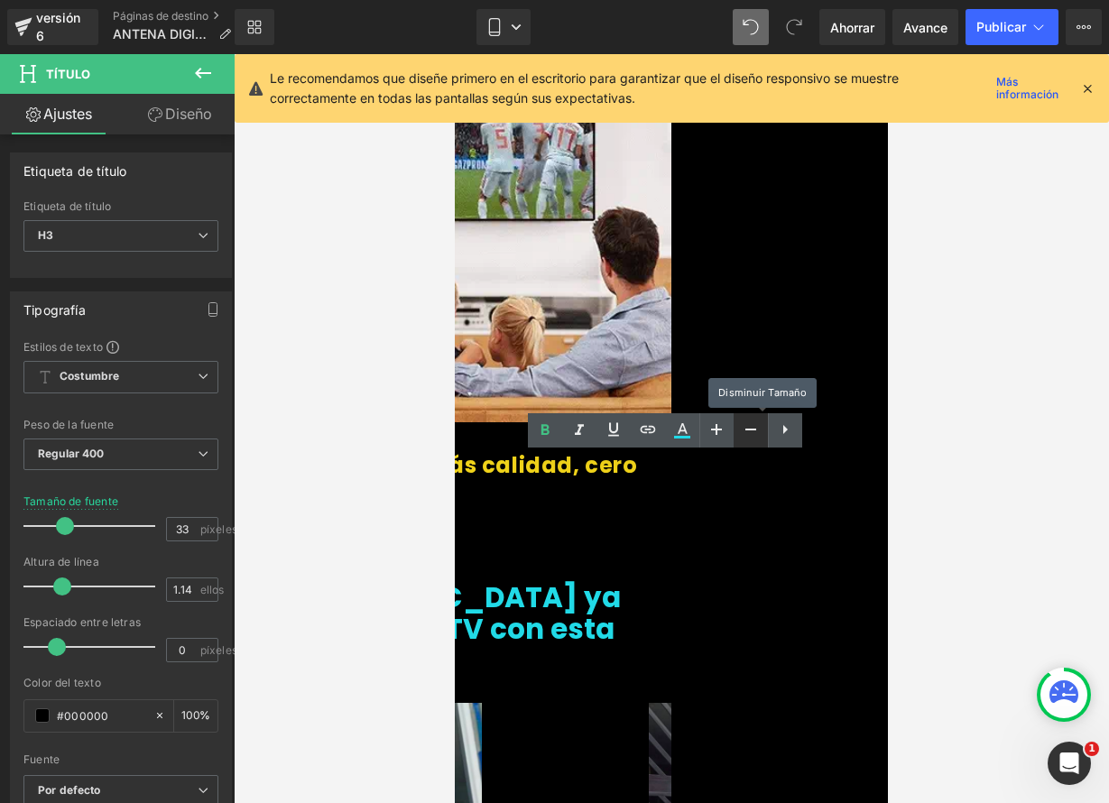
click at [738, 437] on link at bounding box center [750, 430] width 34 height 34
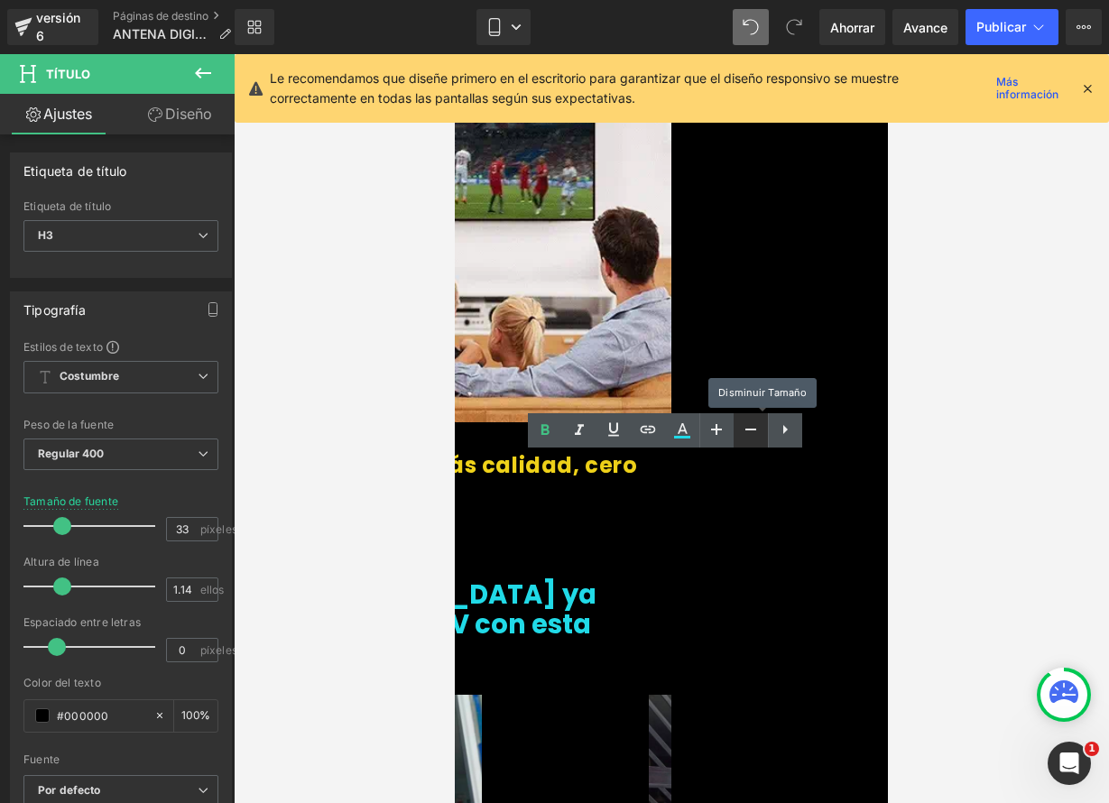
click at [741, 437] on icon at bounding box center [751, 430] width 22 height 22
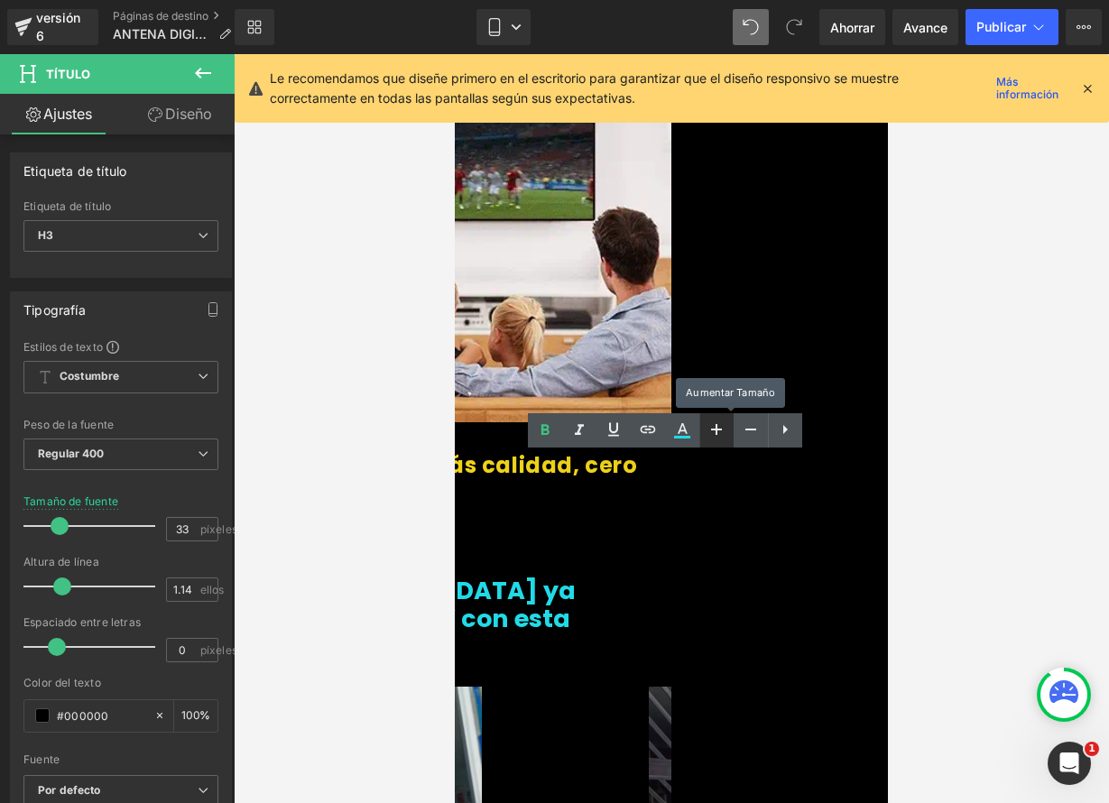
click at [724, 438] on icon at bounding box center [717, 430] width 22 height 22
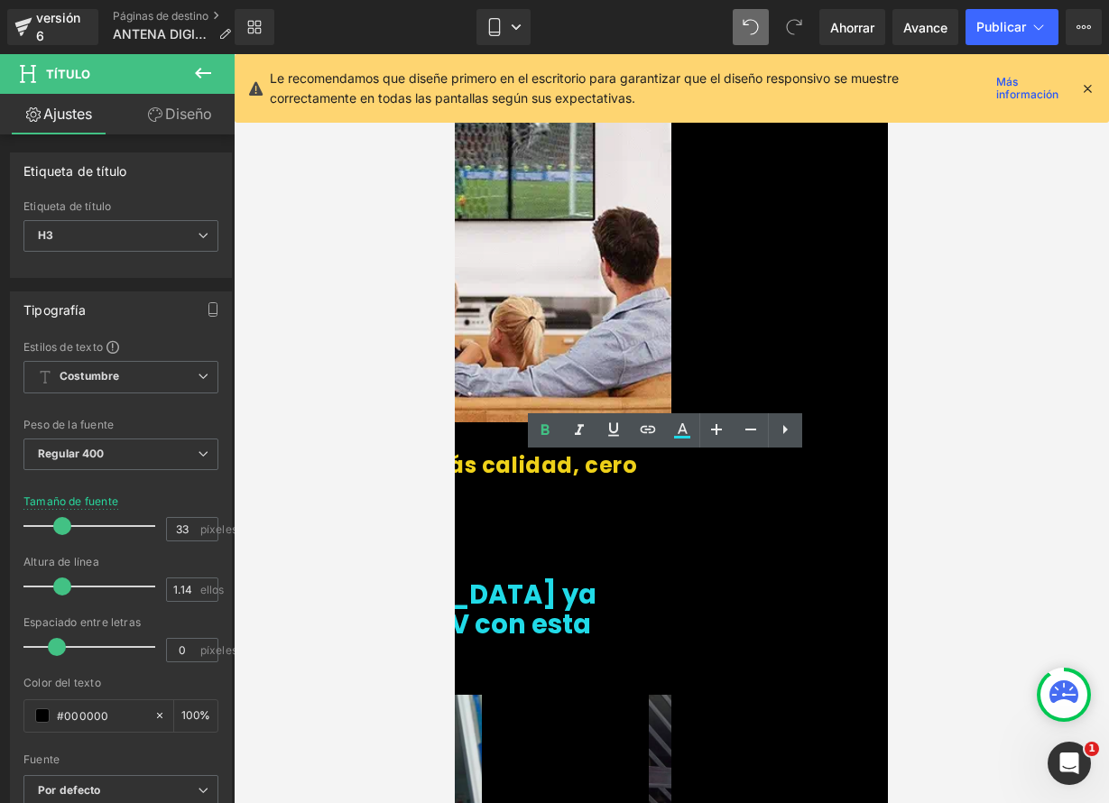
click at [965, 486] on div at bounding box center [671, 428] width 875 height 749
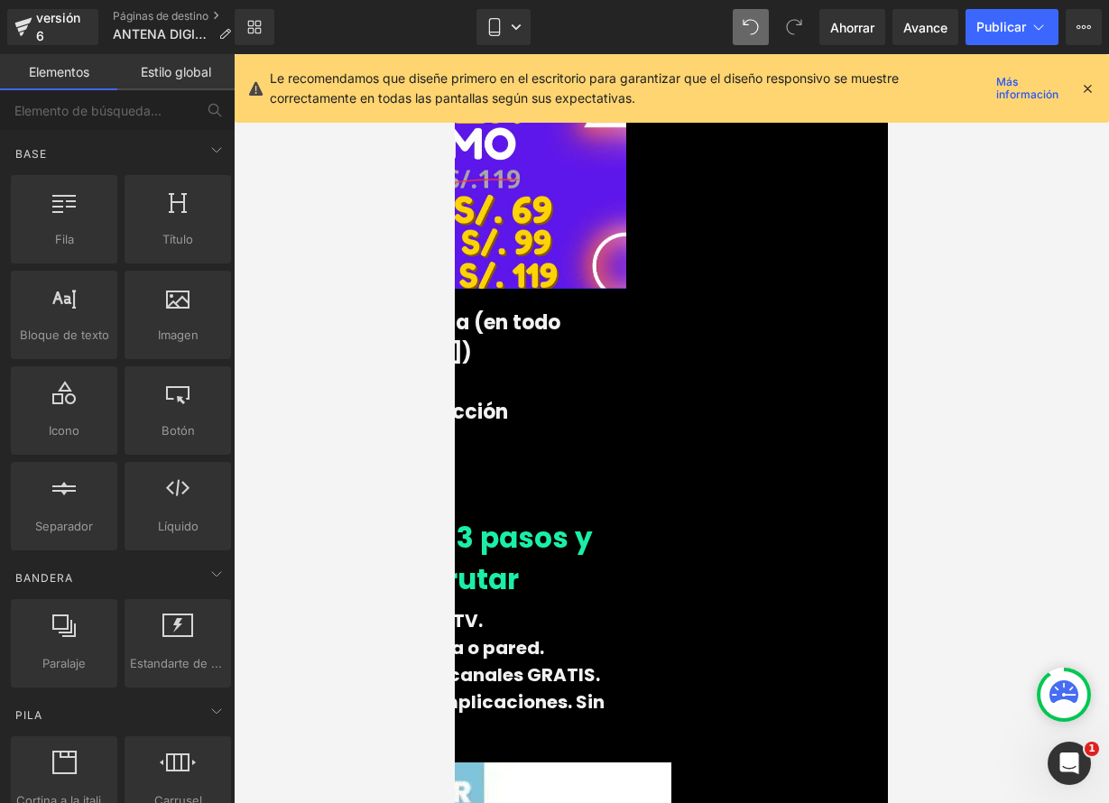
scroll to position [3996, 0]
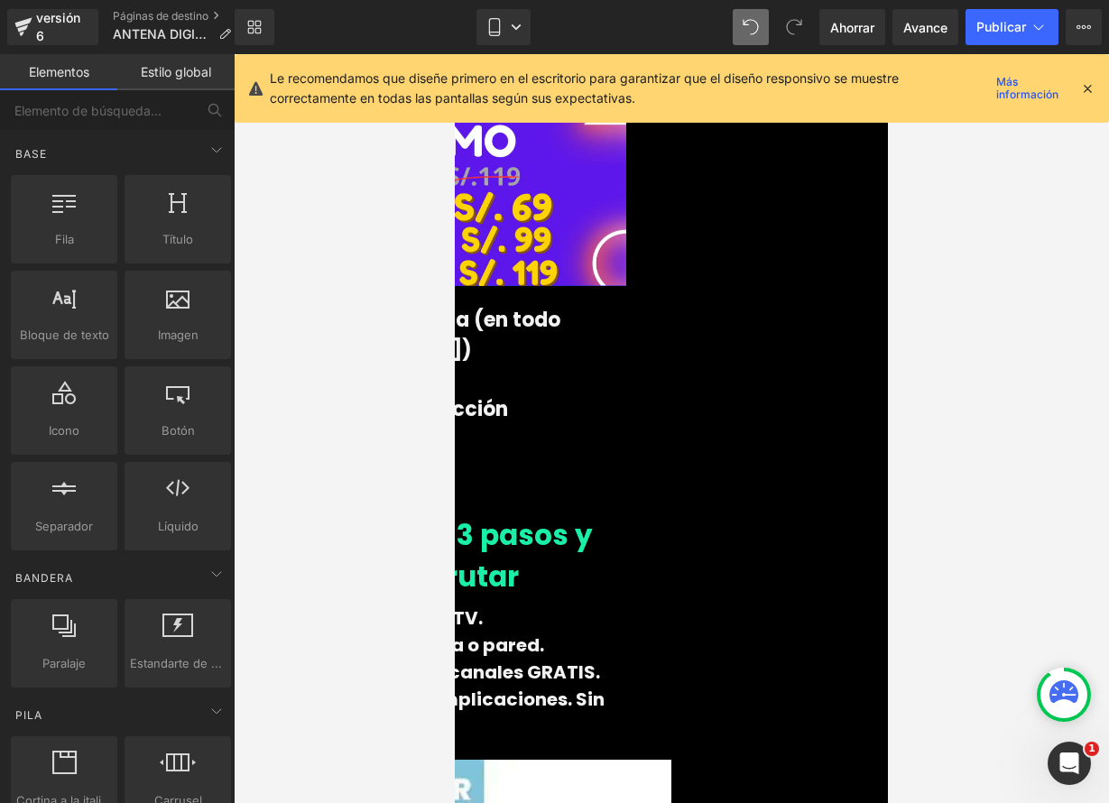
click at [593, 515] on font "👉 Instalala en 3 pasos y empieza a disfrutar" at bounding box center [415, 556] width 355 height 82
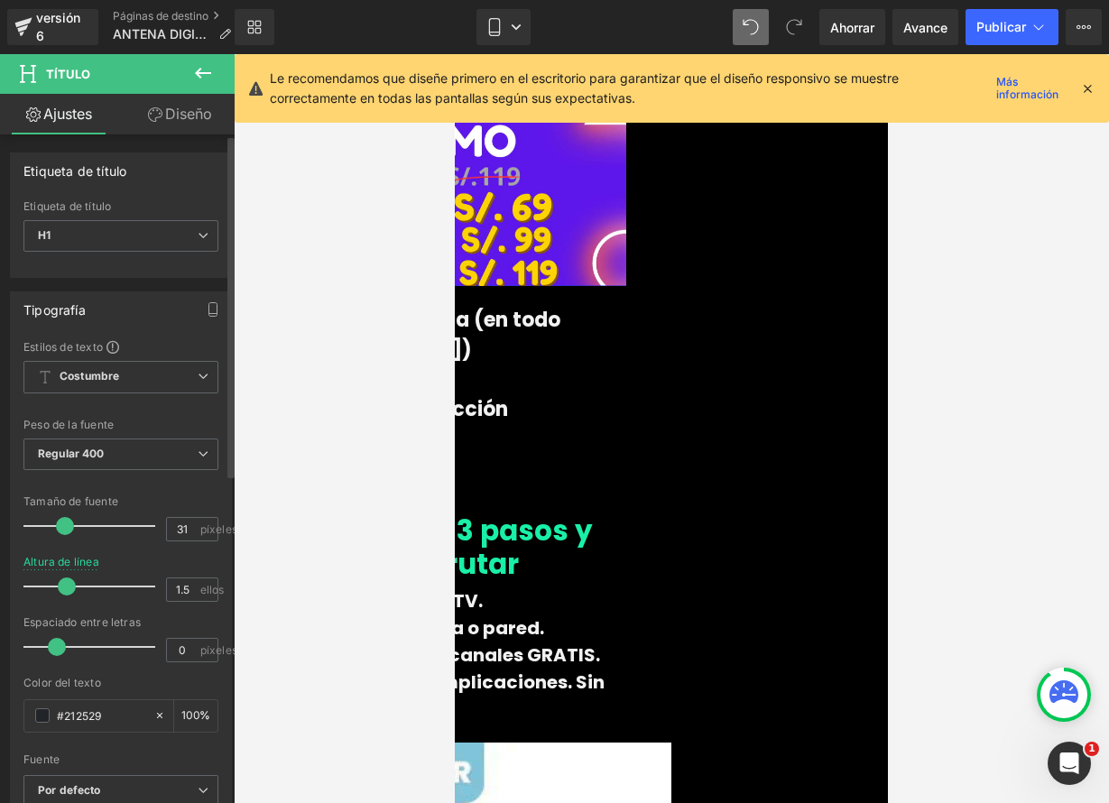
drag, startPoint x: 83, startPoint y: 584, endPoint x: 125, endPoint y: 560, distance: 48.5
click at [71, 580] on span at bounding box center [67, 586] width 18 height 18
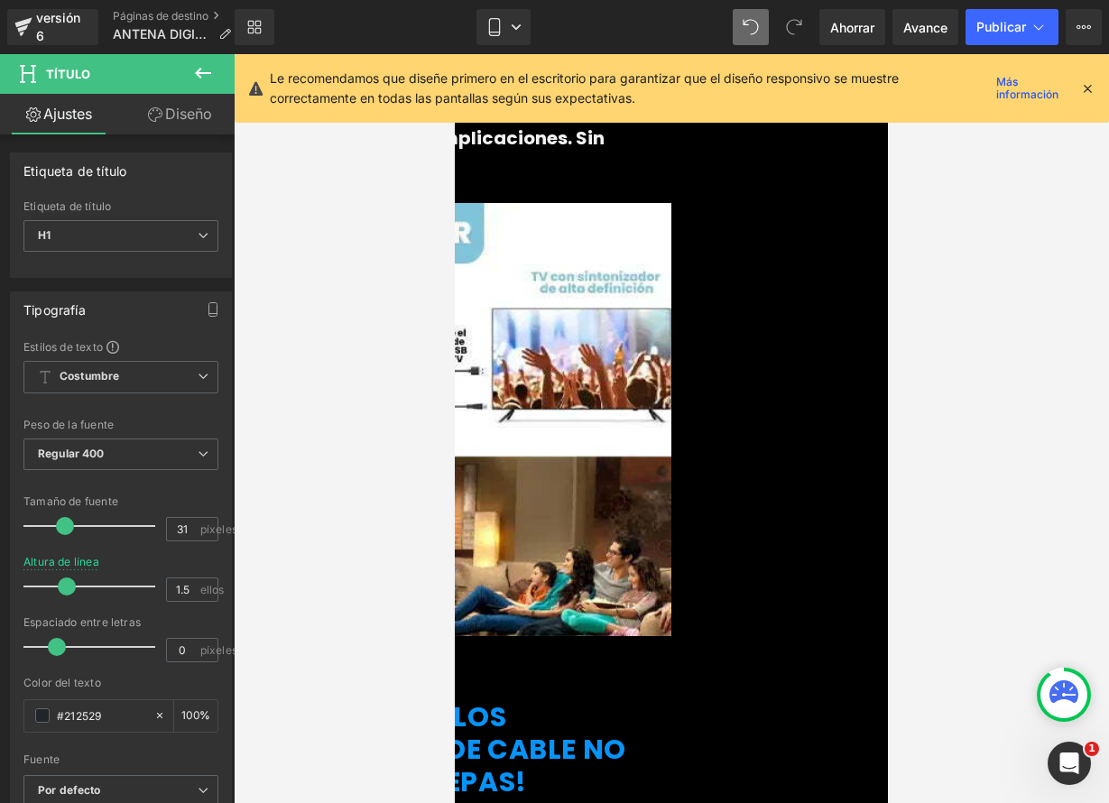
scroll to position [4550, 0]
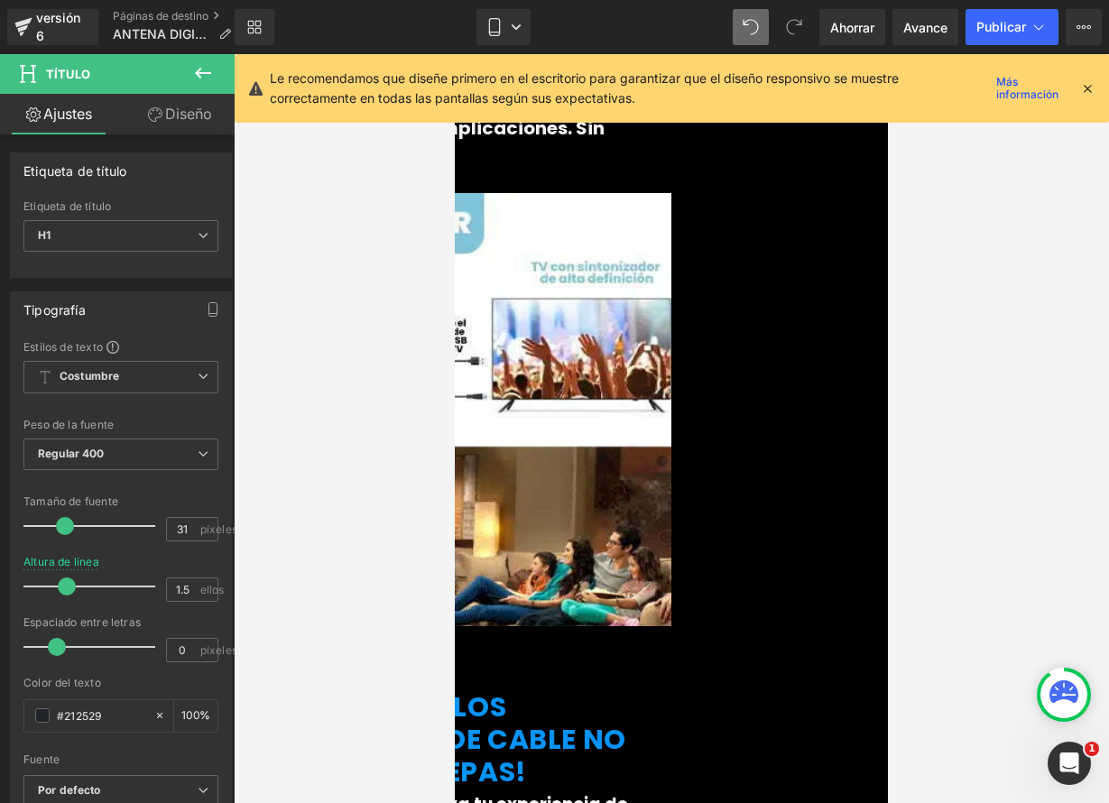
click at [455, 54] on icon at bounding box center [455, 54] width 0 height 0
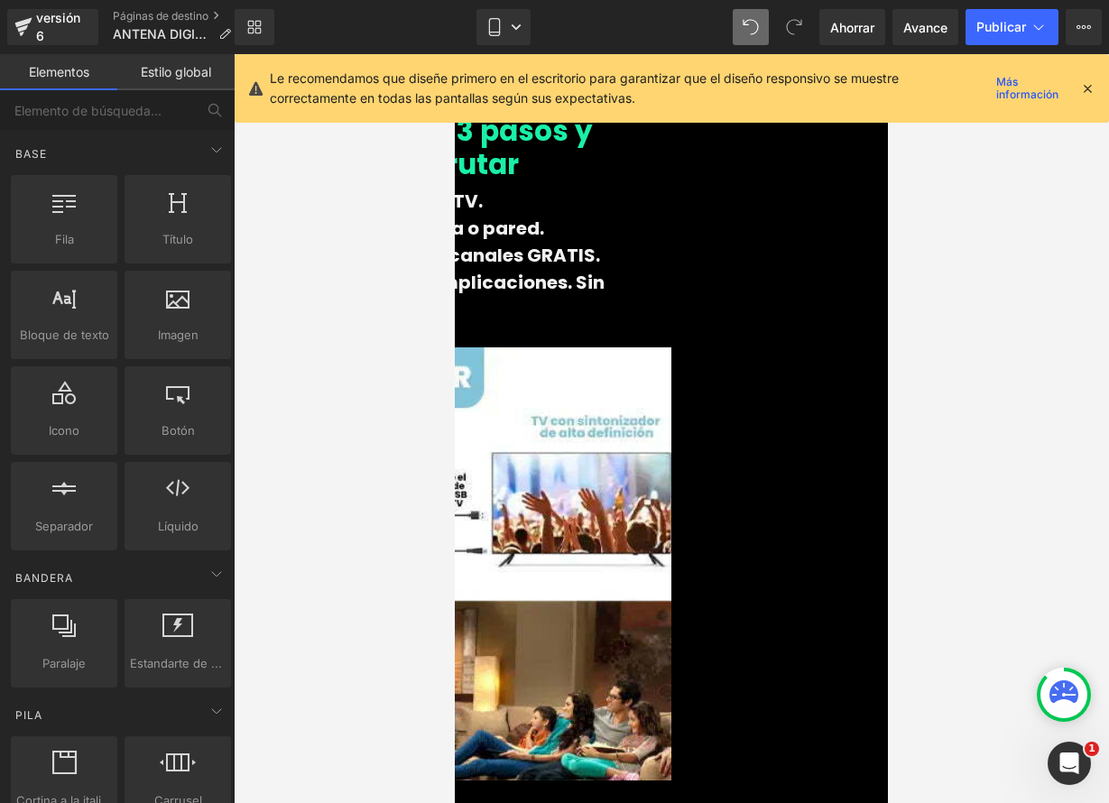
scroll to position [4393, 0]
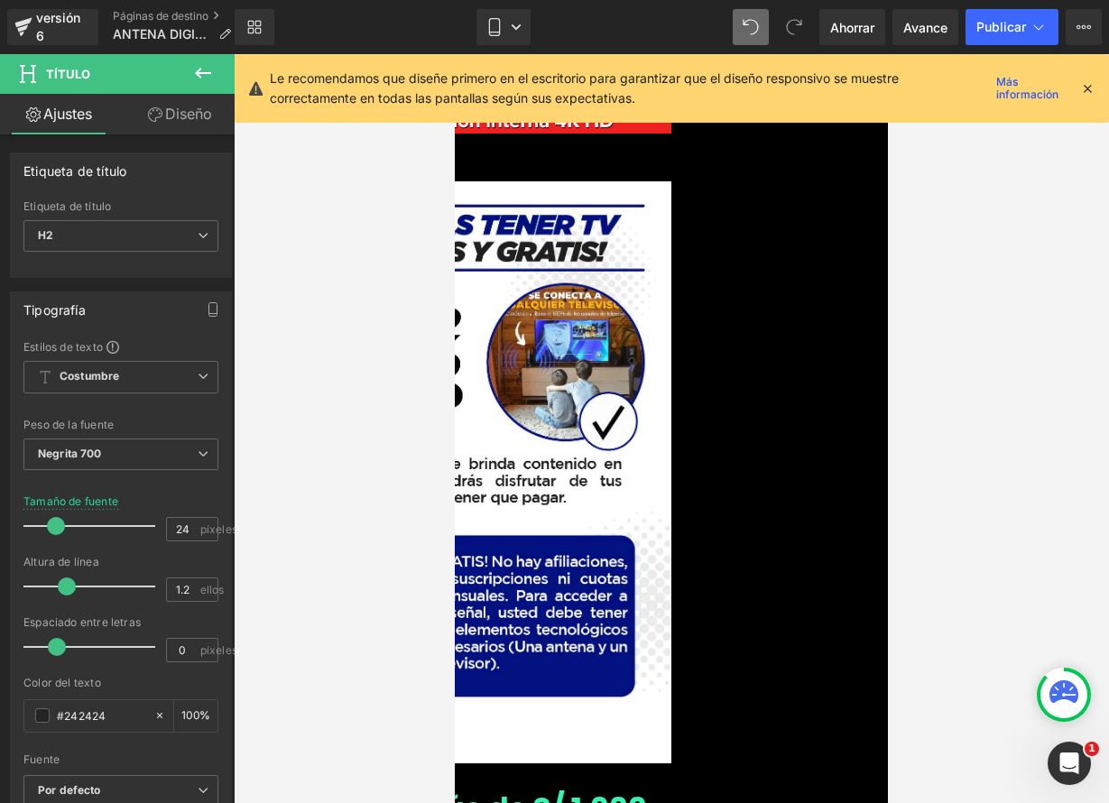
scroll to position [1424, 0]
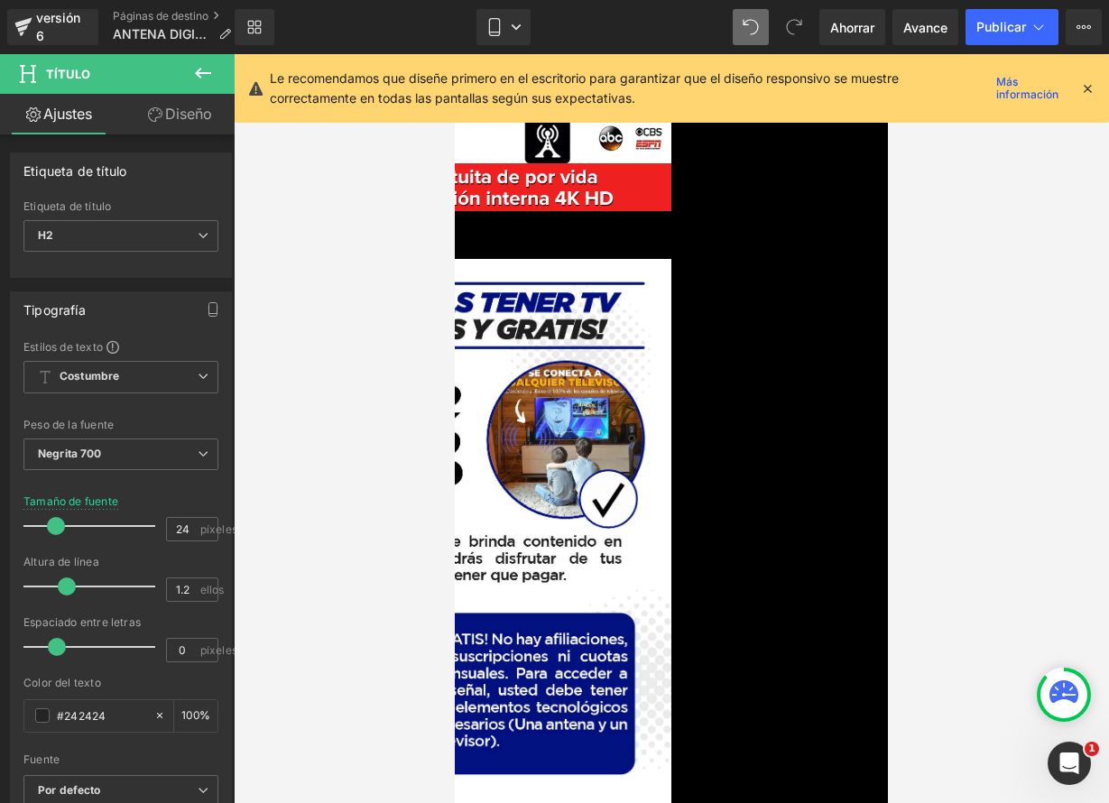
click at [671, 381] on img at bounding box center [454, 552] width 433 height 616
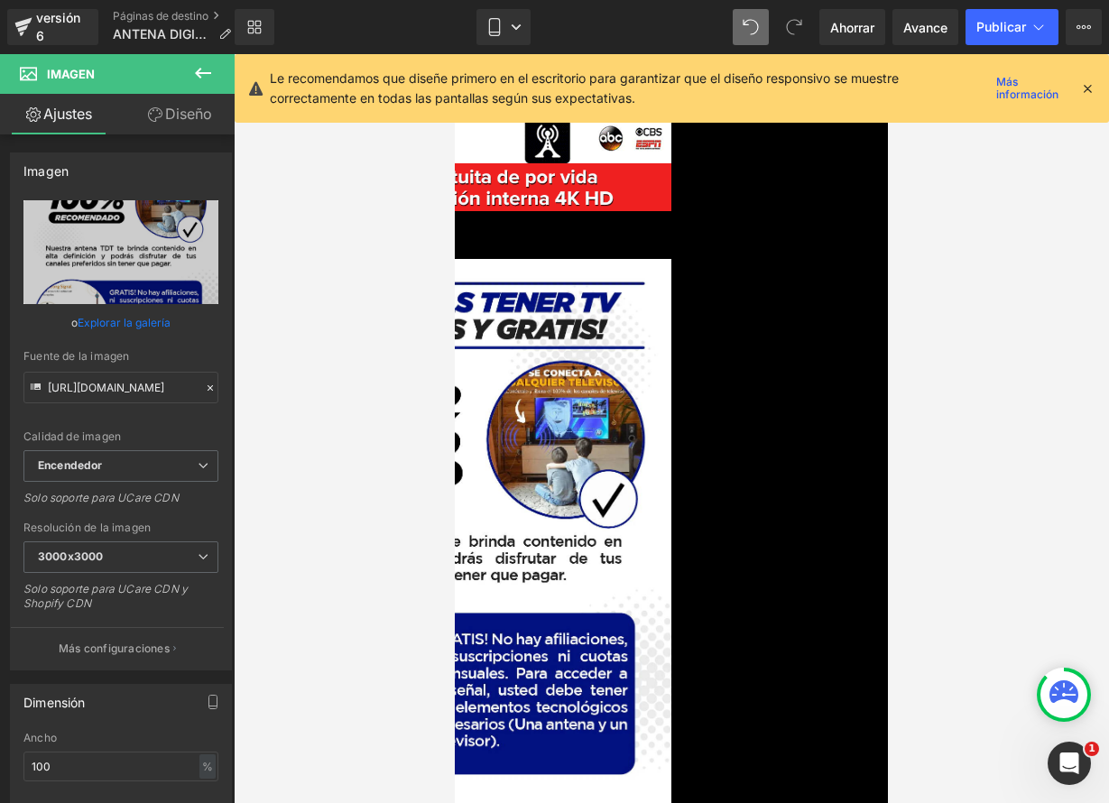
click at [455, 54] on link at bounding box center [455, 54] width 0 height 0
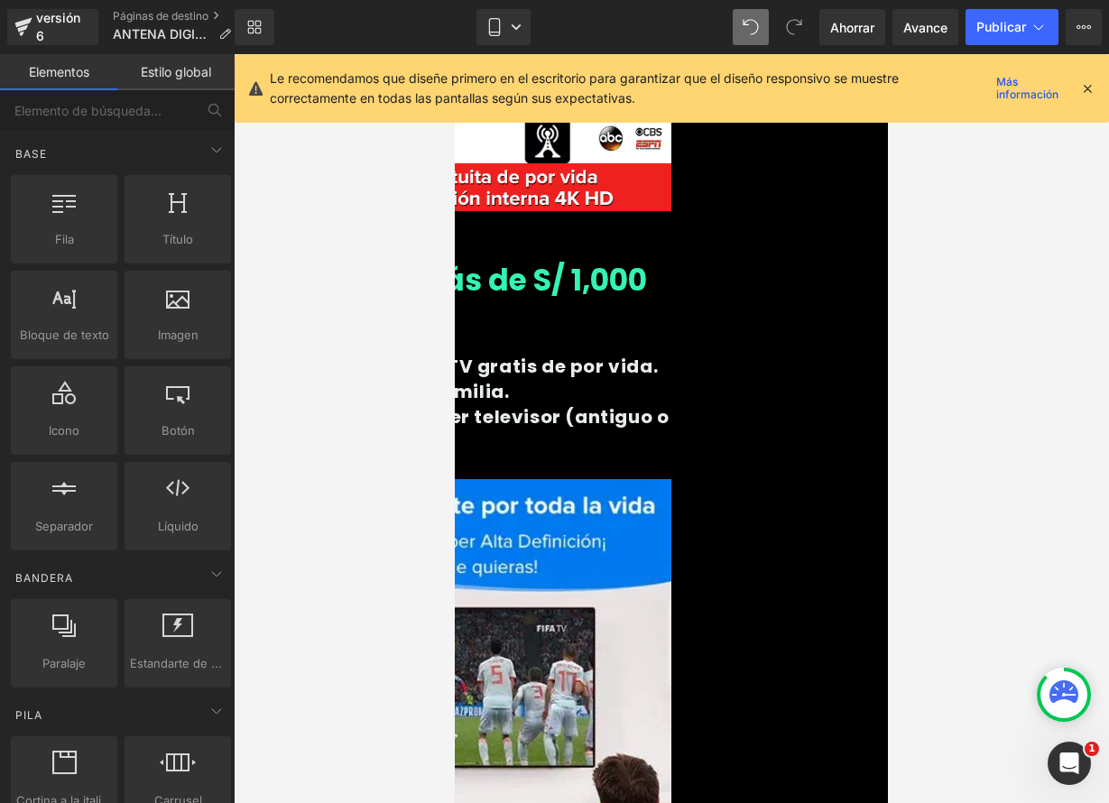
click at [455, 54] on icon at bounding box center [455, 54] width 0 height 0
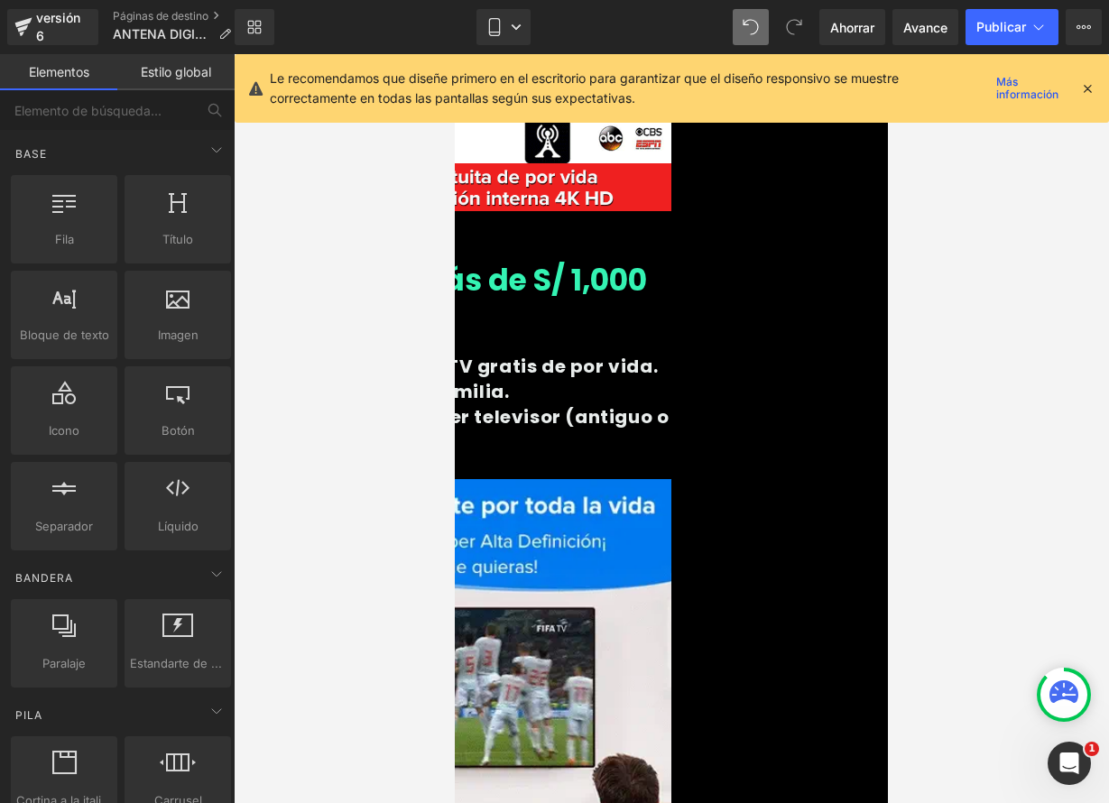
click at [455, 54] on icon at bounding box center [455, 54] width 0 height 0
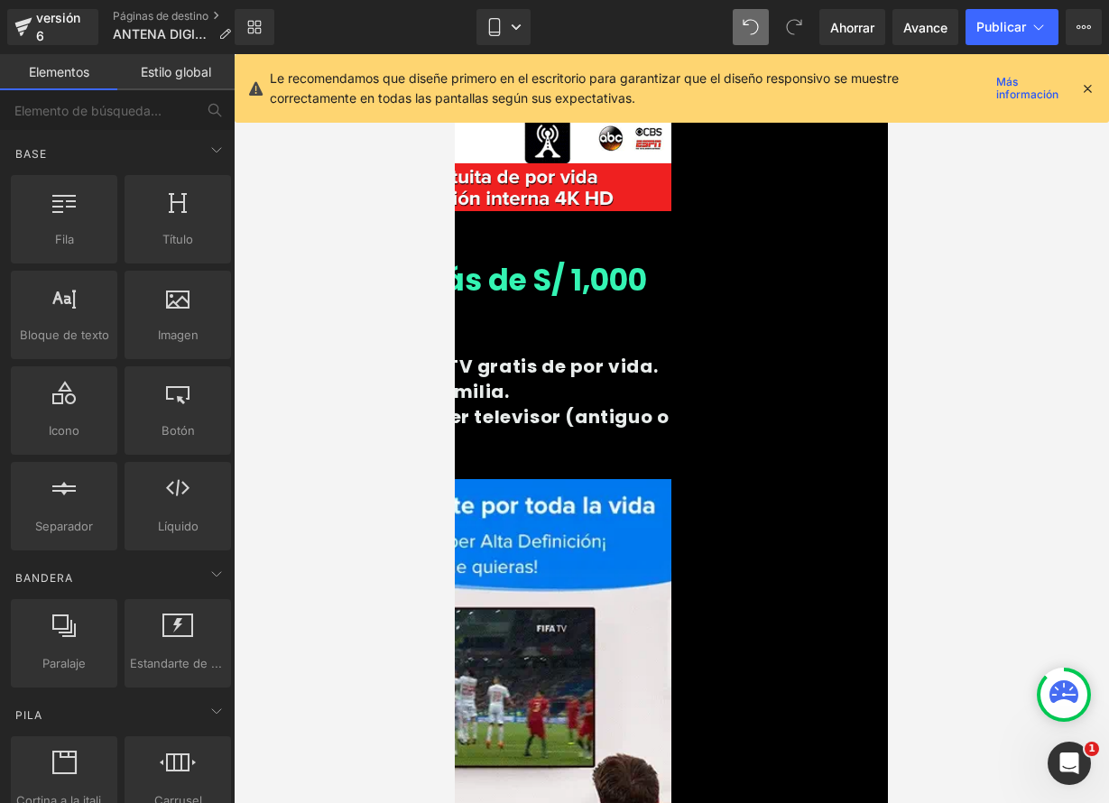
click at [455, 54] on icon at bounding box center [455, 54] width 0 height 0
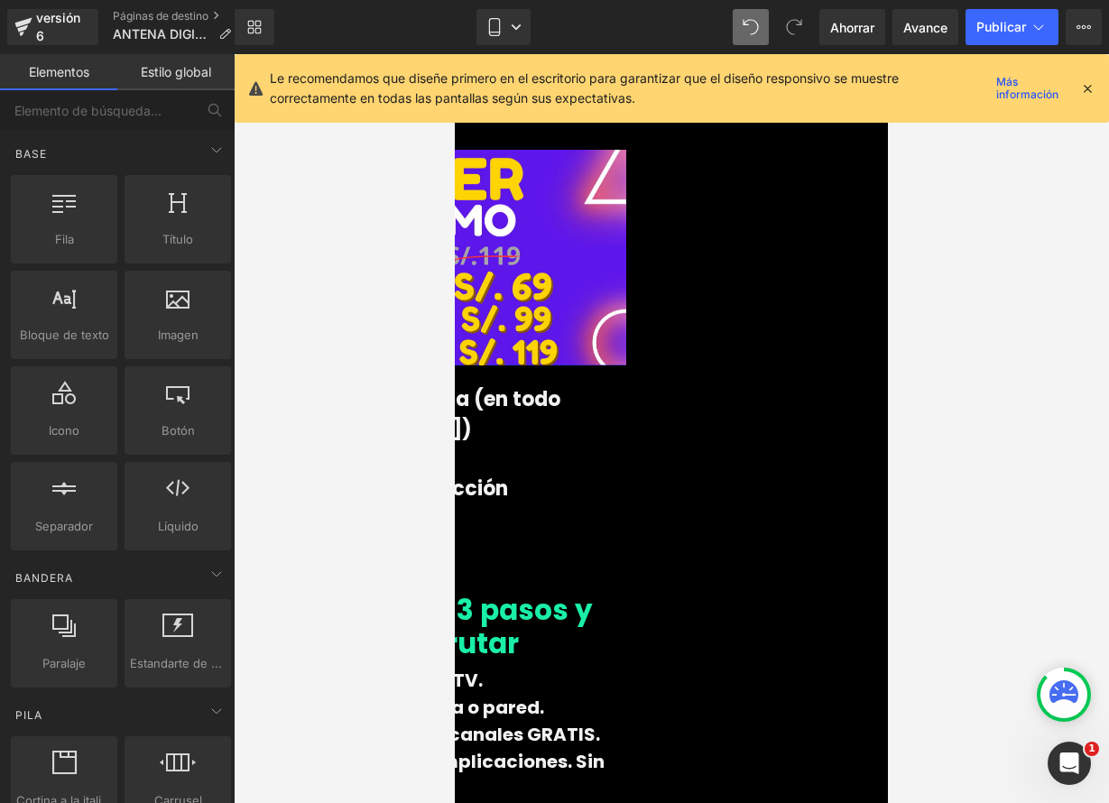
scroll to position [3290, 0]
click at [455, 54] on link at bounding box center [455, 54] width 0 height 0
click at [455, 54] on icon at bounding box center [455, 54] width 0 height 0
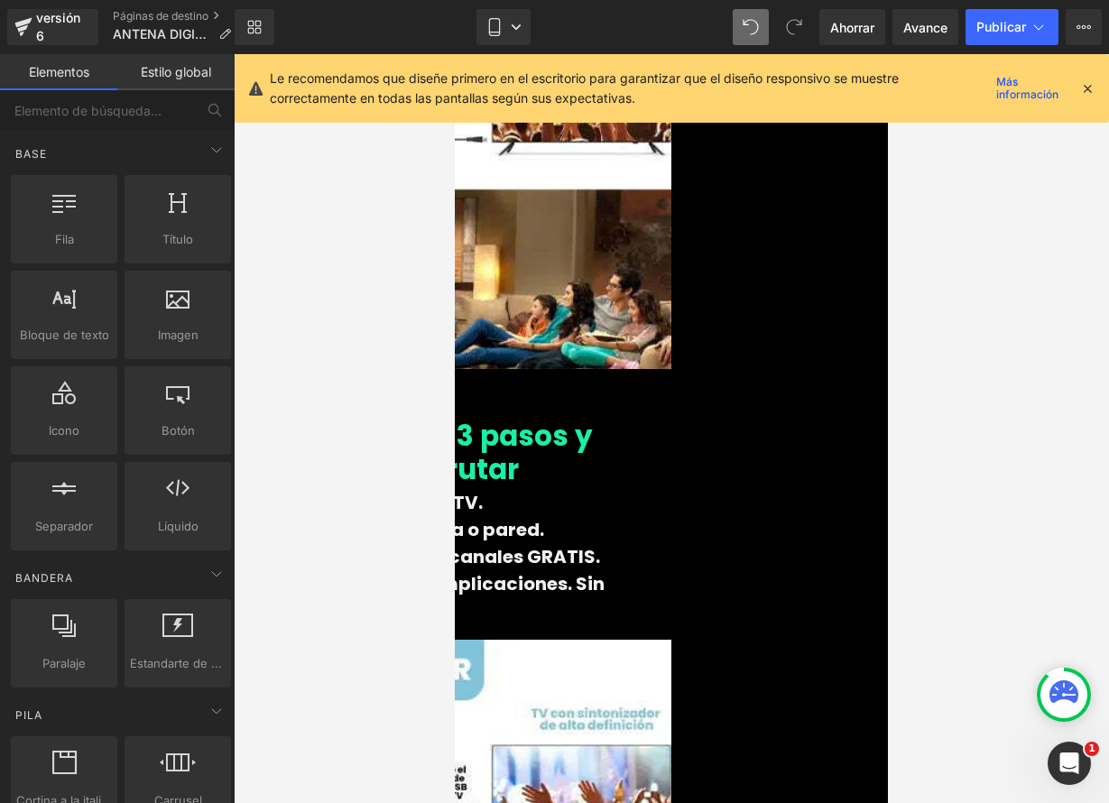
scroll to position [4178, 0]
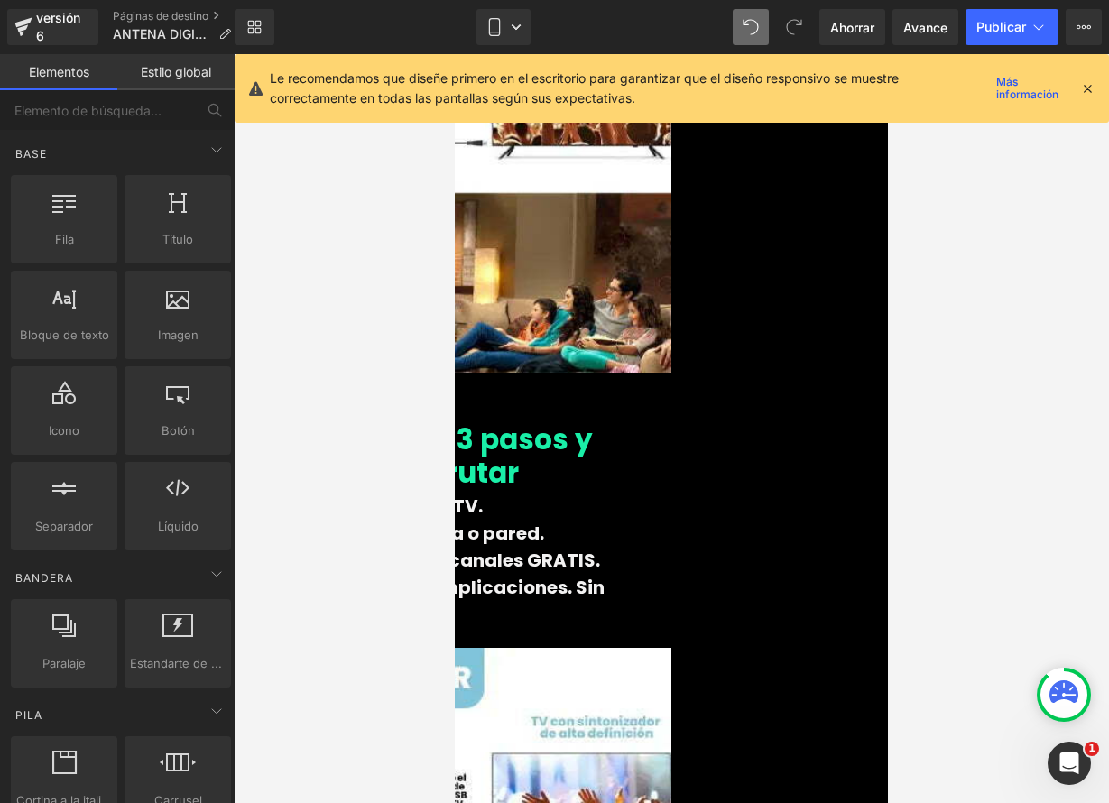
click at [455, 54] on icon at bounding box center [455, 54] width 0 height 0
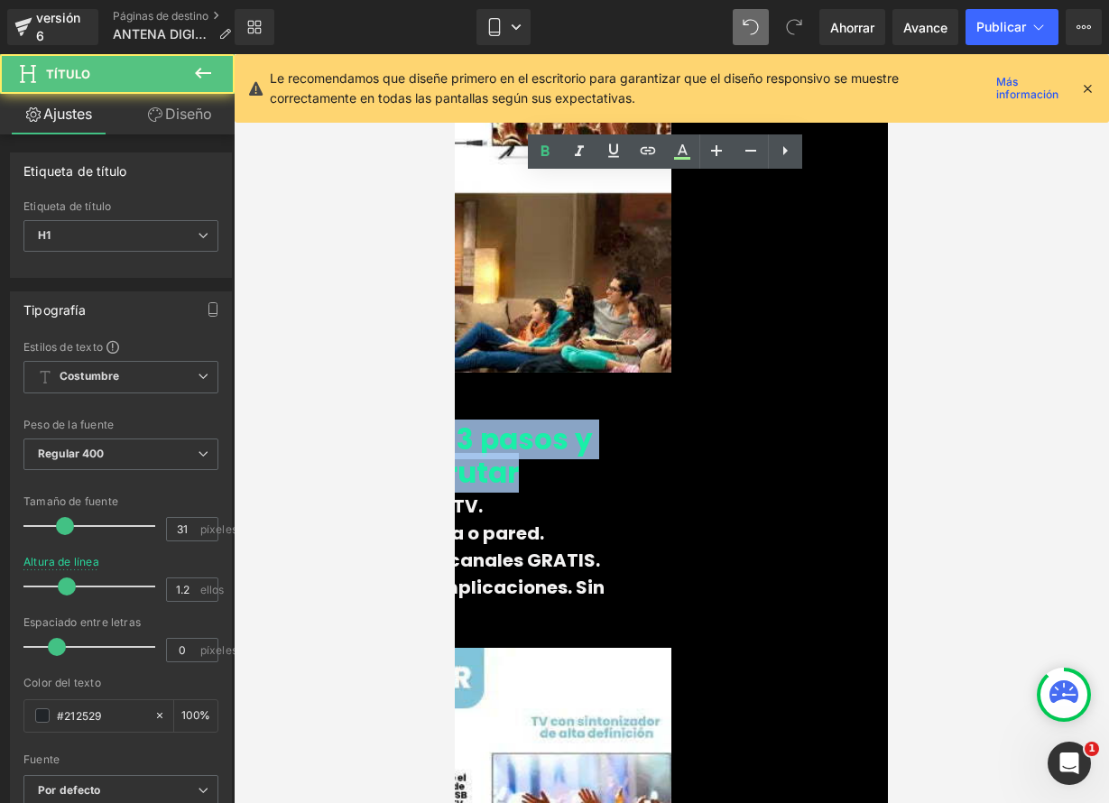
drag, startPoint x: 497, startPoint y: 185, endPoint x: 801, endPoint y: 231, distance: 307.5
click at [671, 423] on h1 "👉 Instalala en 3 pasos y empieza a disfrutar" at bounding box center [454, 456] width 433 height 67
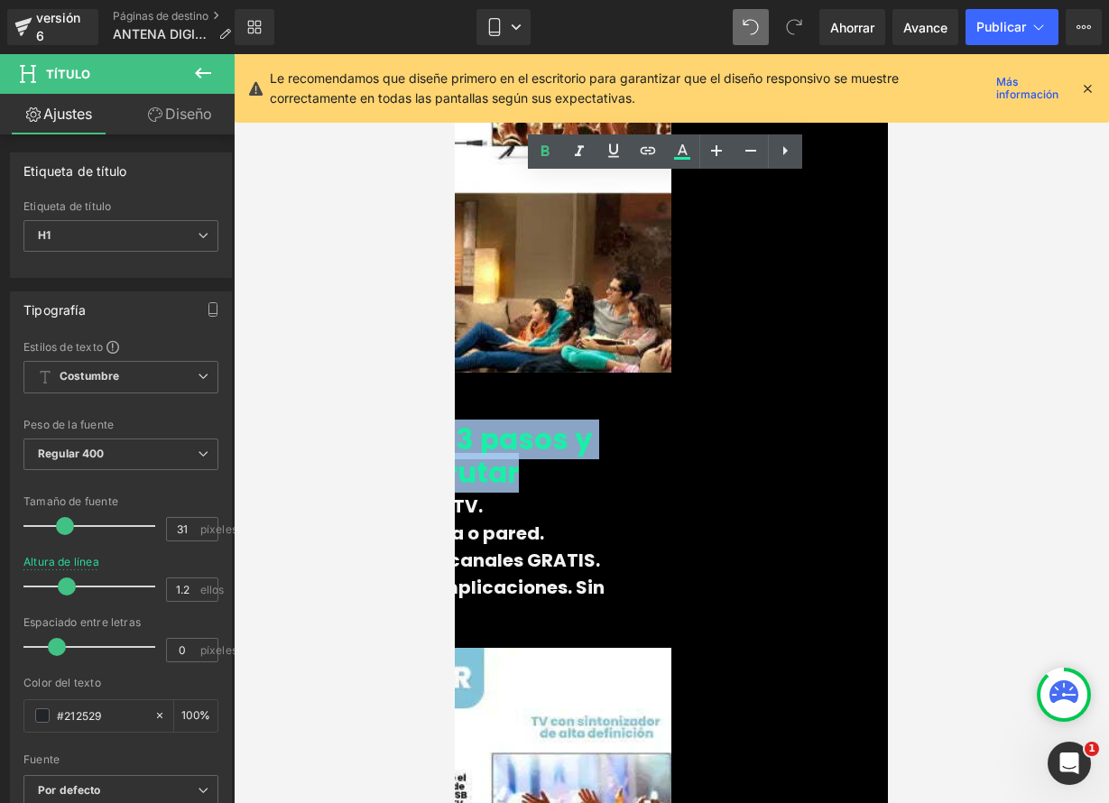
paste div
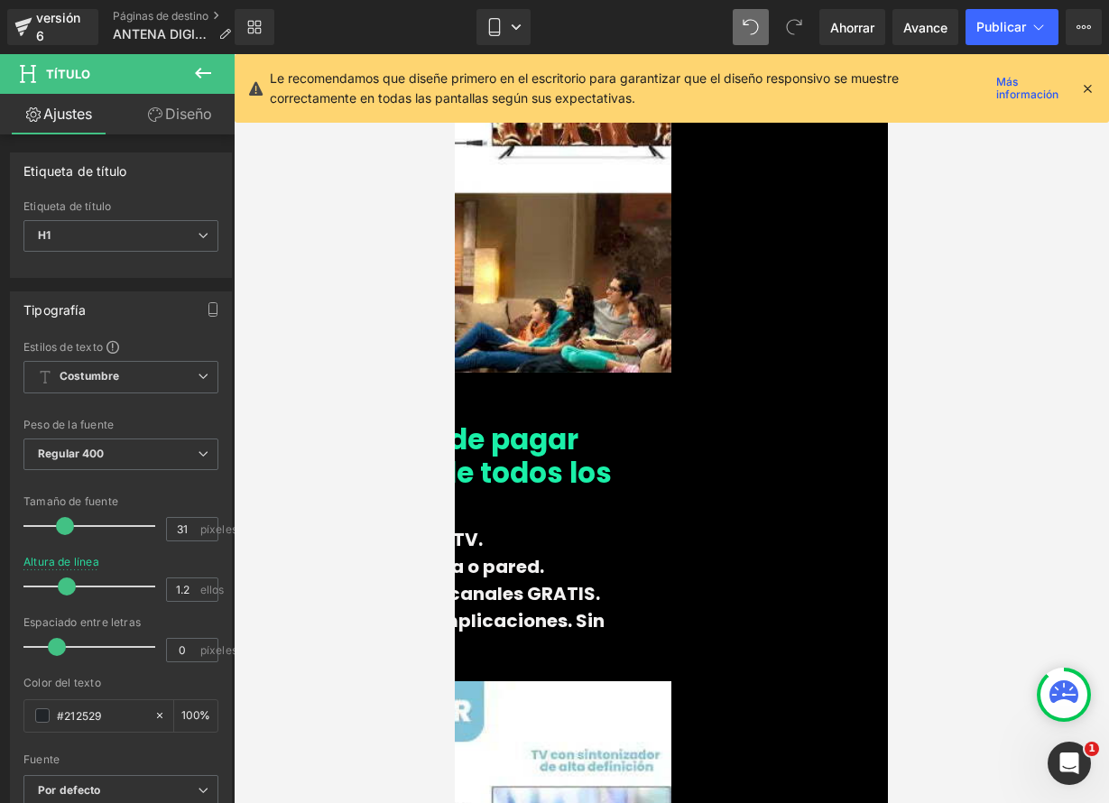
click at [600, 581] on font "3. Escanea y mira +100 canales GRATIS." at bounding box center [419, 593] width 362 height 25
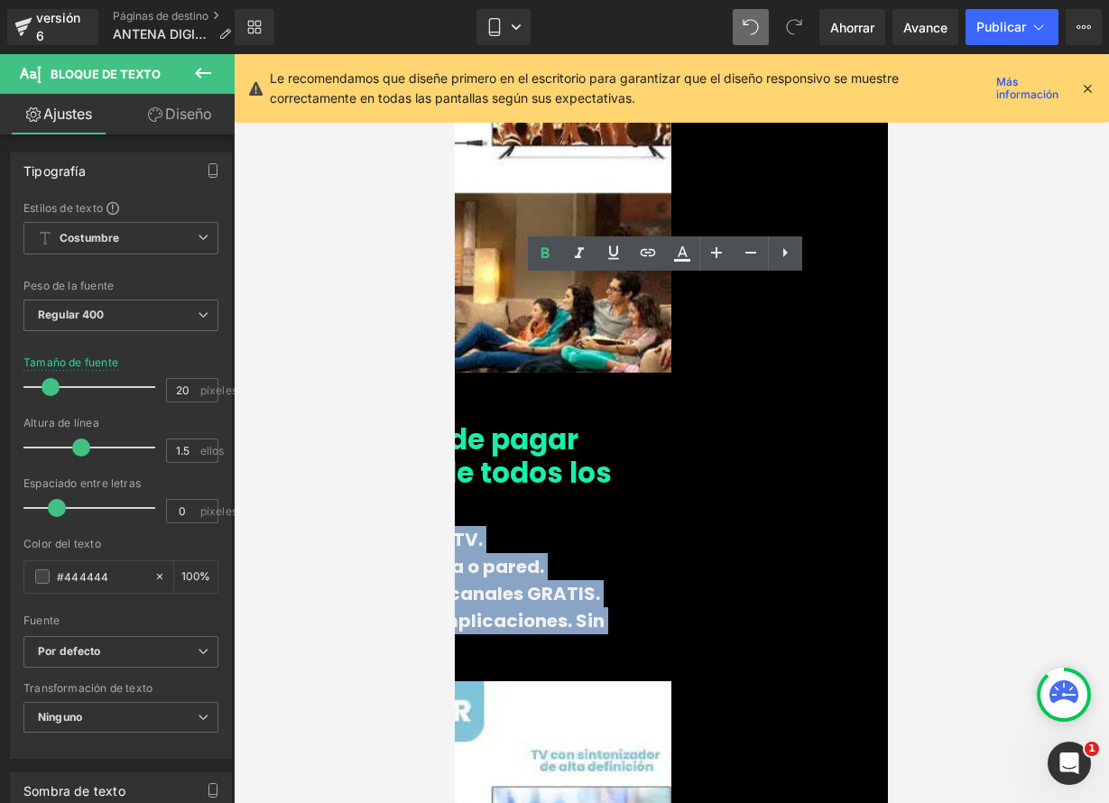
drag, startPoint x: 563, startPoint y: 292, endPoint x: 865, endPoint y: 383, distance: 315.4
click at [671, 526] on div "1. Conecta la antena al TV. 2. Ubícala en tu ventana o pared. 3. Escanea y mira…" at bounding box center [454, 593] width 433 height 135
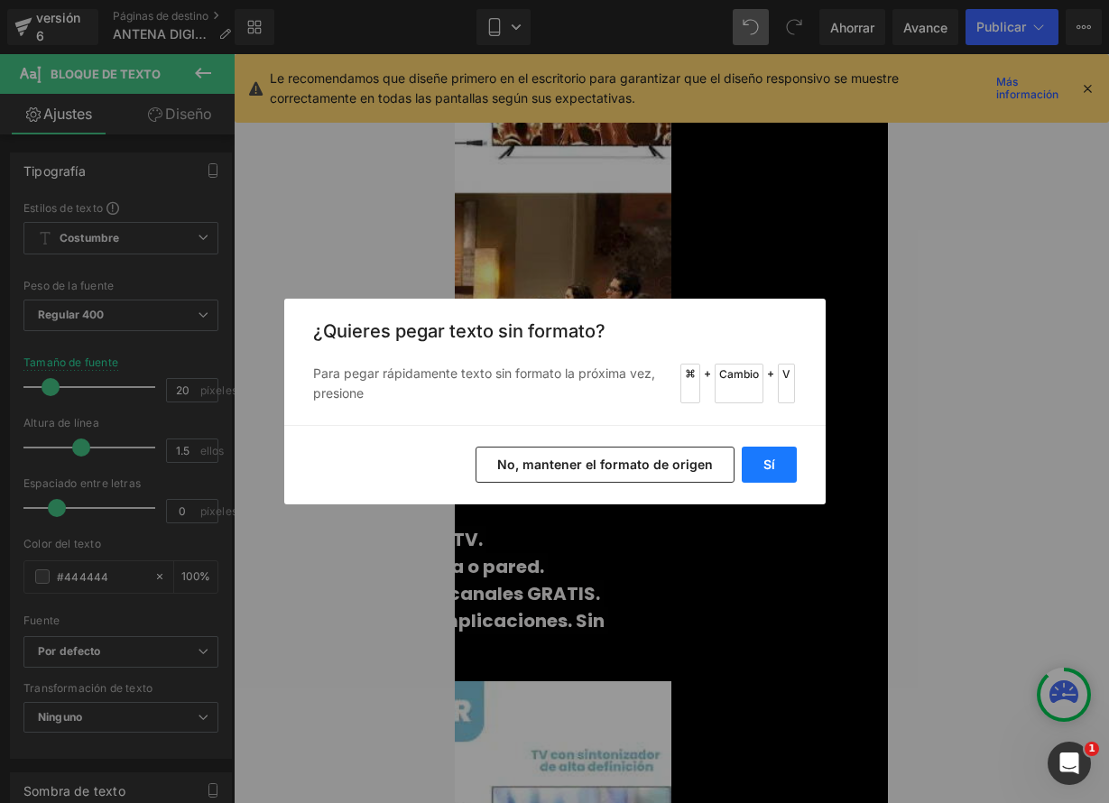
click at [770, 473] on button "Sí" at bounding box center [769, 465] width 55 height 36
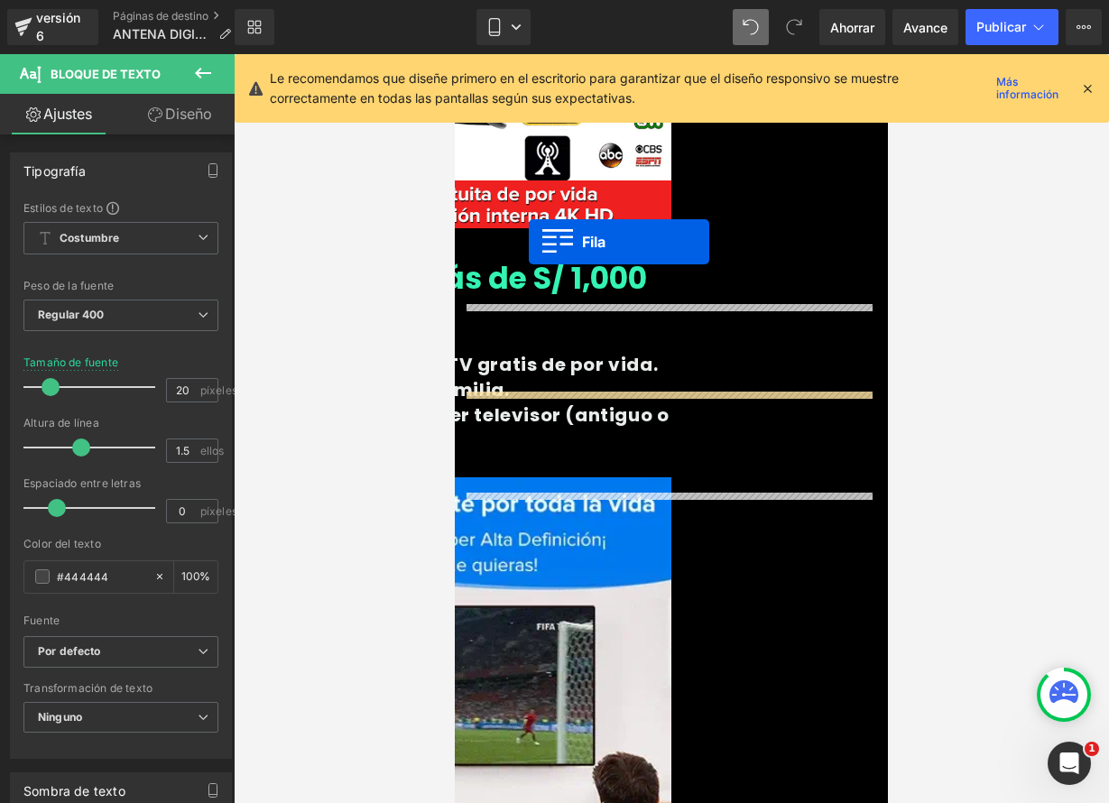
scroll to position [1286, 0]
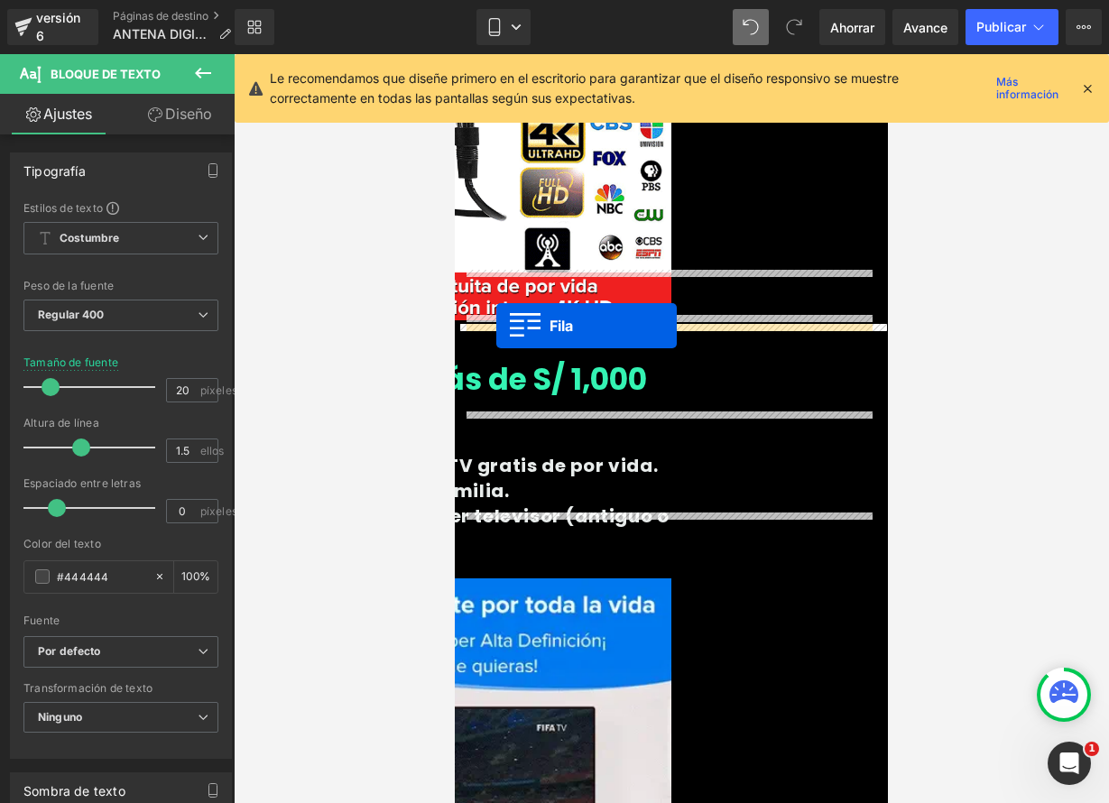
drag, startPoint x: 462, startPoint y: 359, endPoint x: 496, endPoint y: 326, distance: 47.9
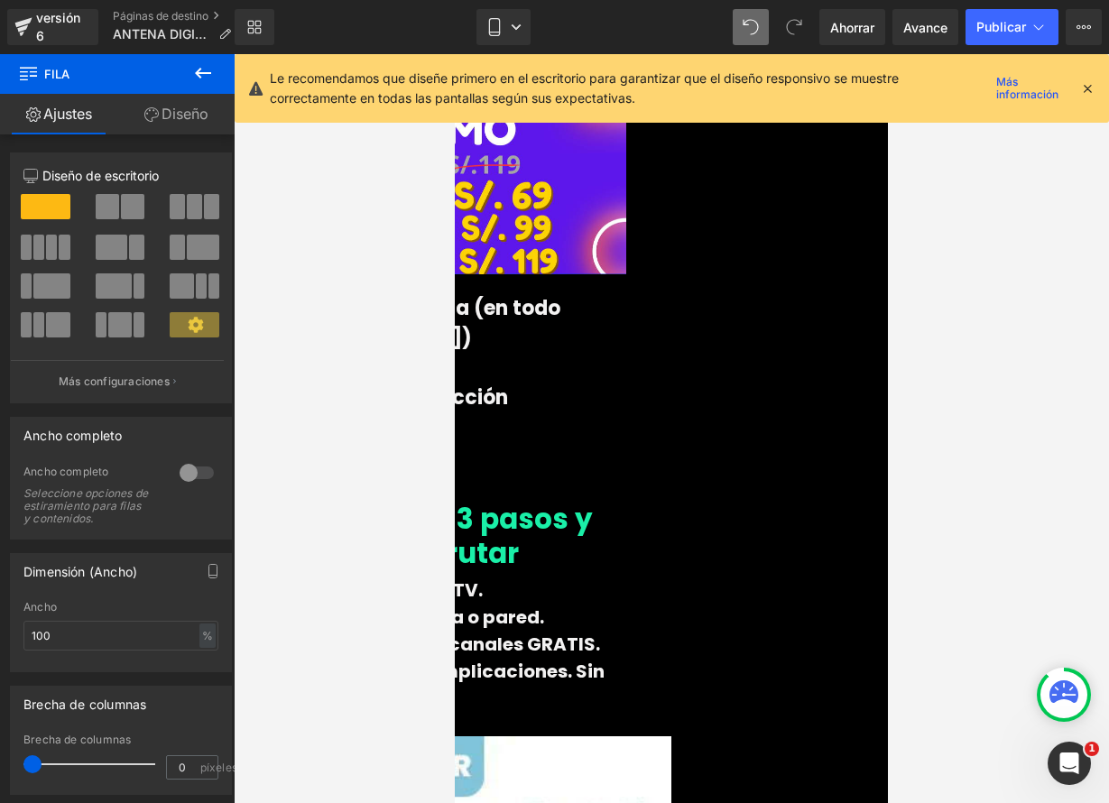
scroll to position [4167, 0]
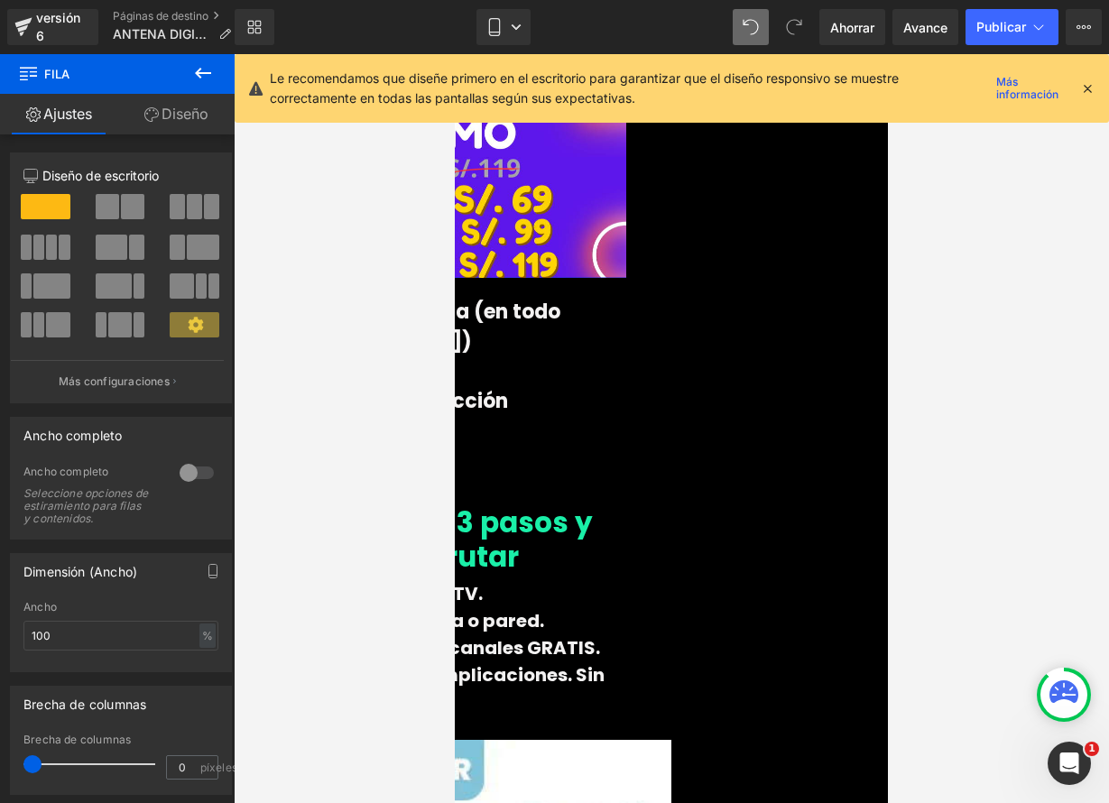
click at [455, 54] on link at bounding box center [455, 54] width 0 height 0
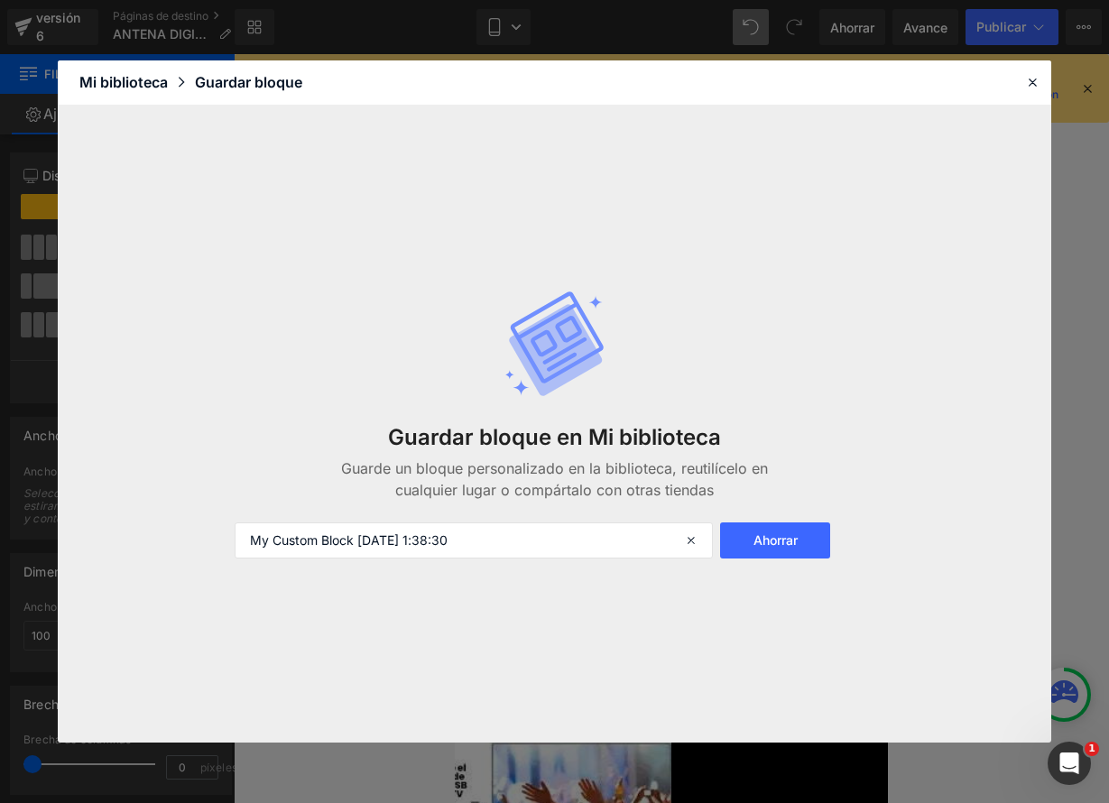
scroll to position [5041, 0]
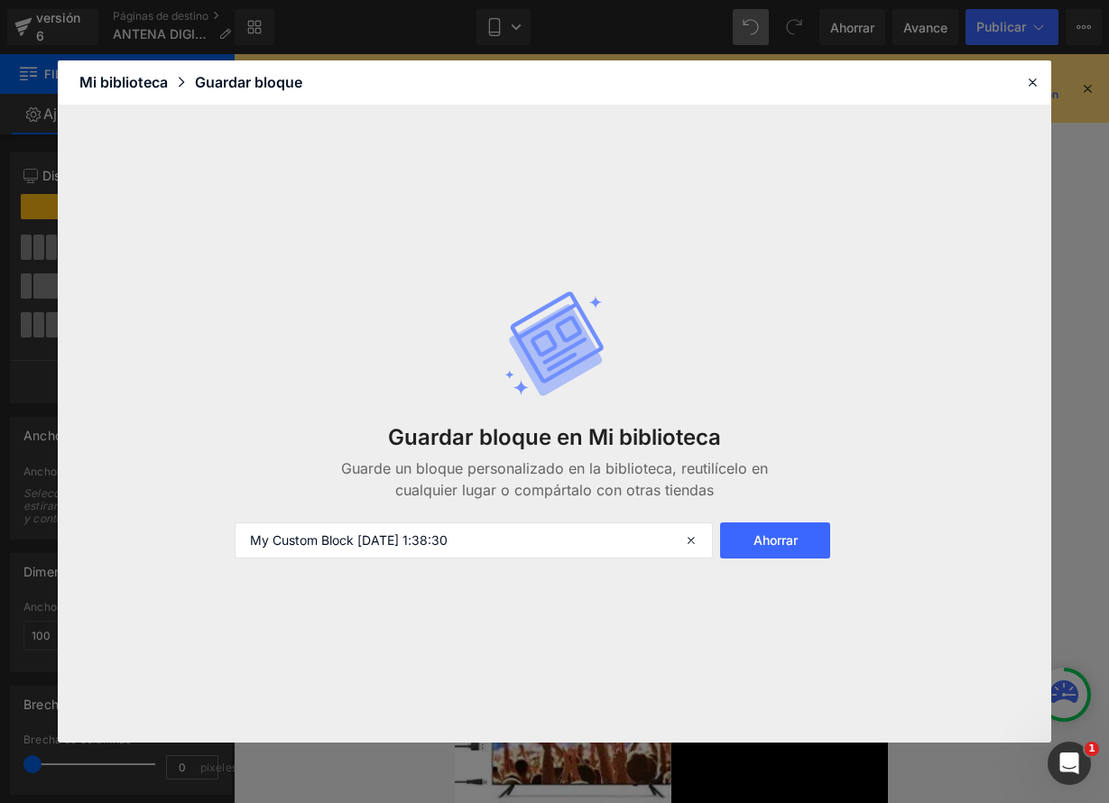
drag, startPoint x: 1031, startPoint y: 84, endPoint x: 979, endPoint y: 111, distance: 58.9
click at [1032, 84] on icon at bounding box center [1032, 82] width 16 height 16
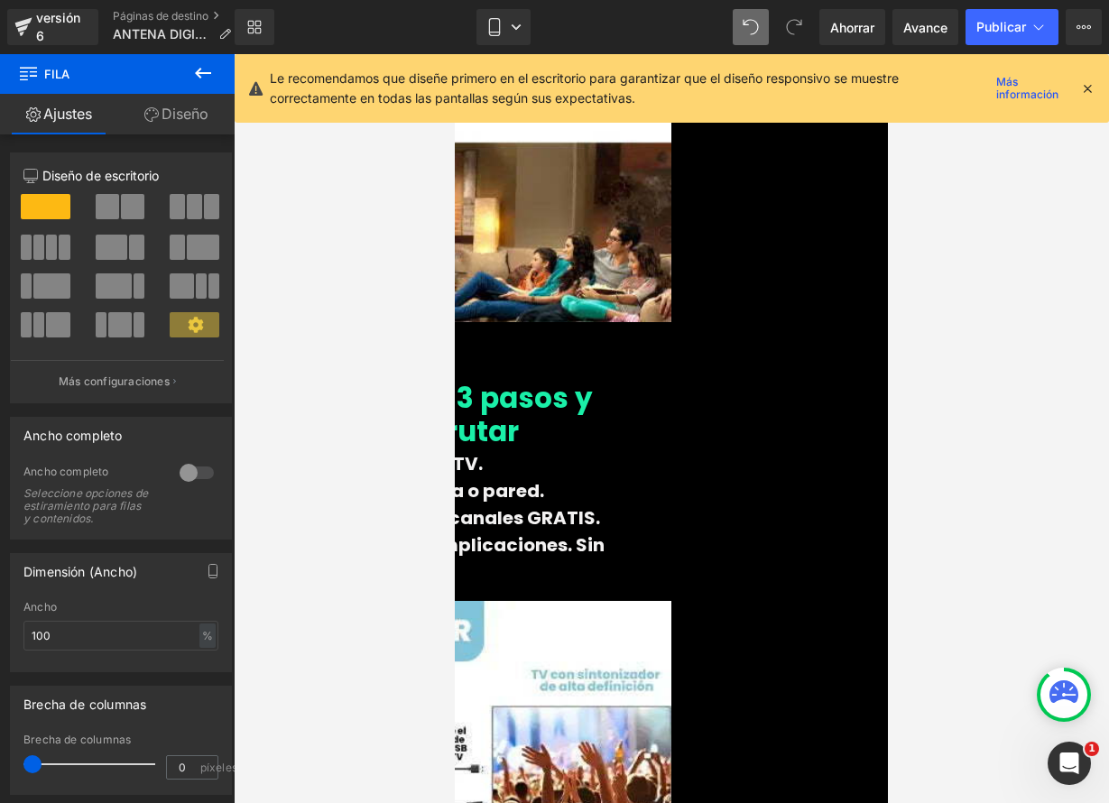
scroll to position [4888, 0]
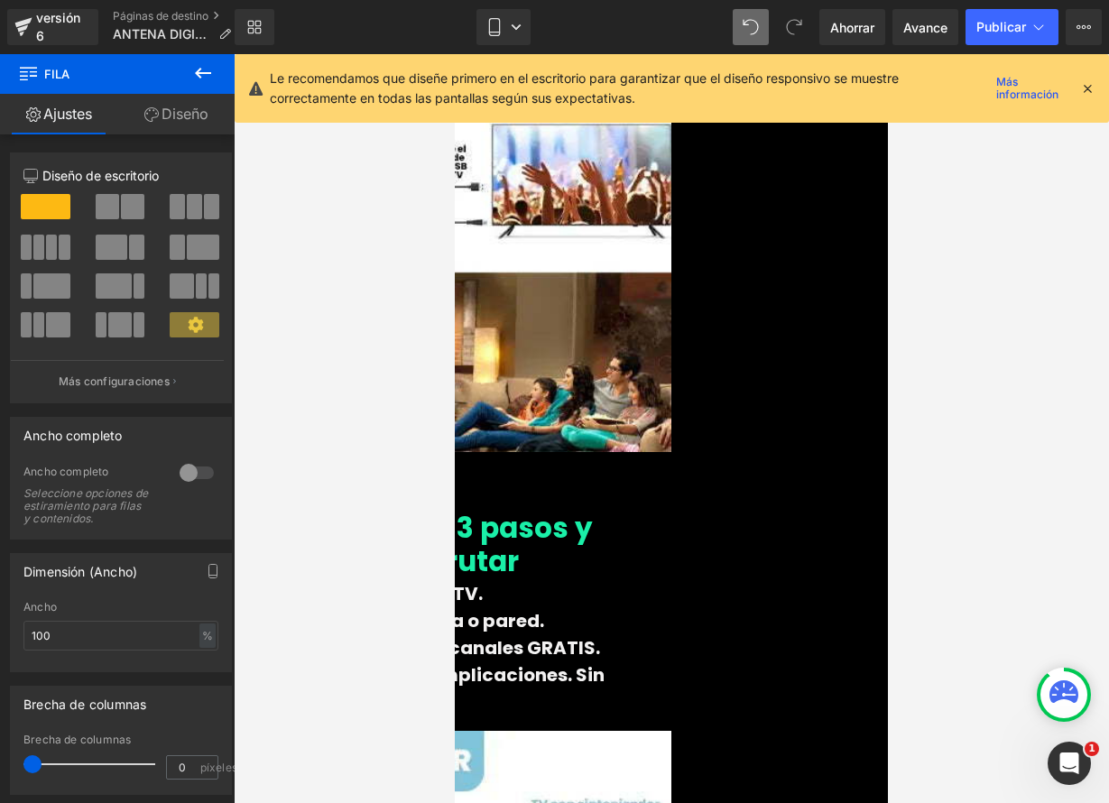
click at [455, 54] on icon at bounding box center [455, 54] width 0 height 0
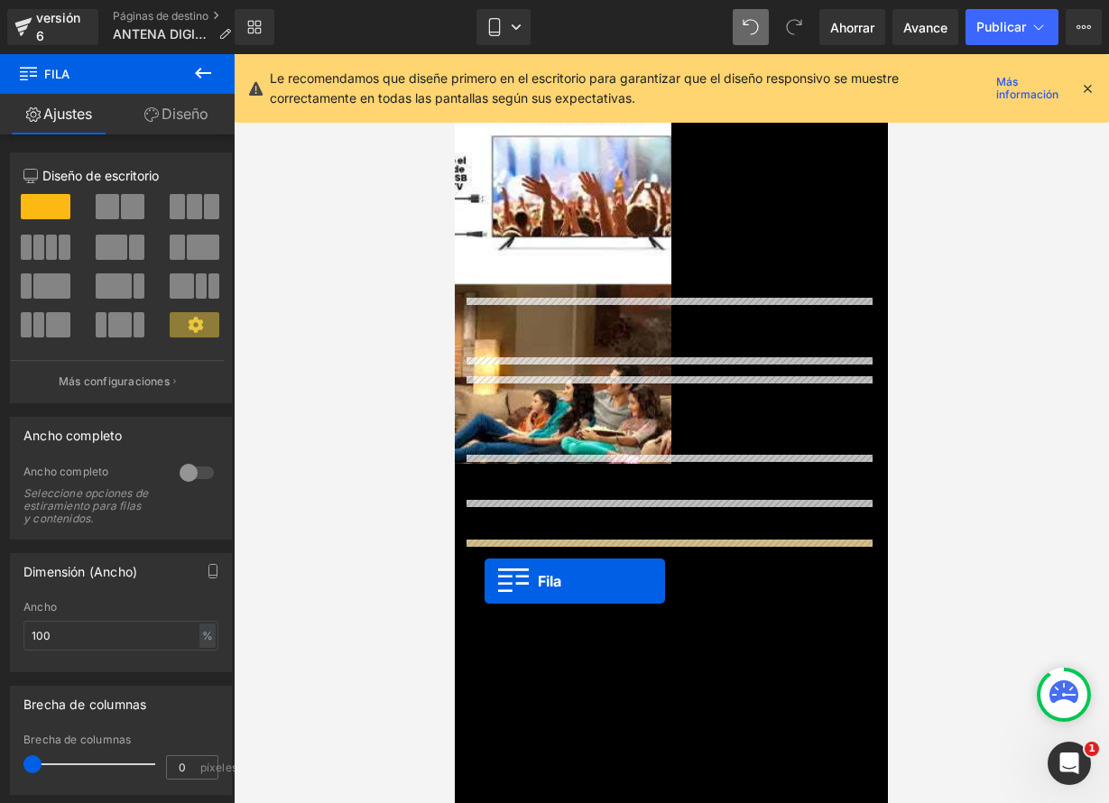
scroll to position [5611, 0]
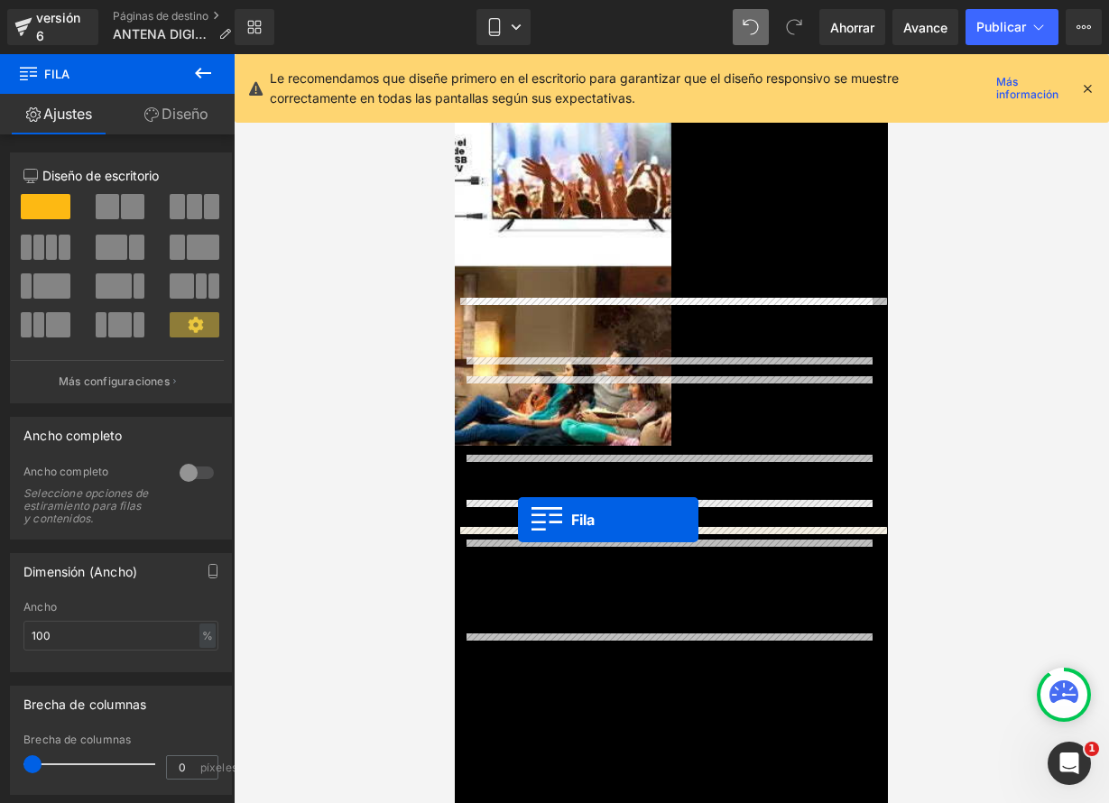
drag, startPoint x: 463, startPoint y: 452, endPoint x: 518, endPoint y: 520, distance: 87.2
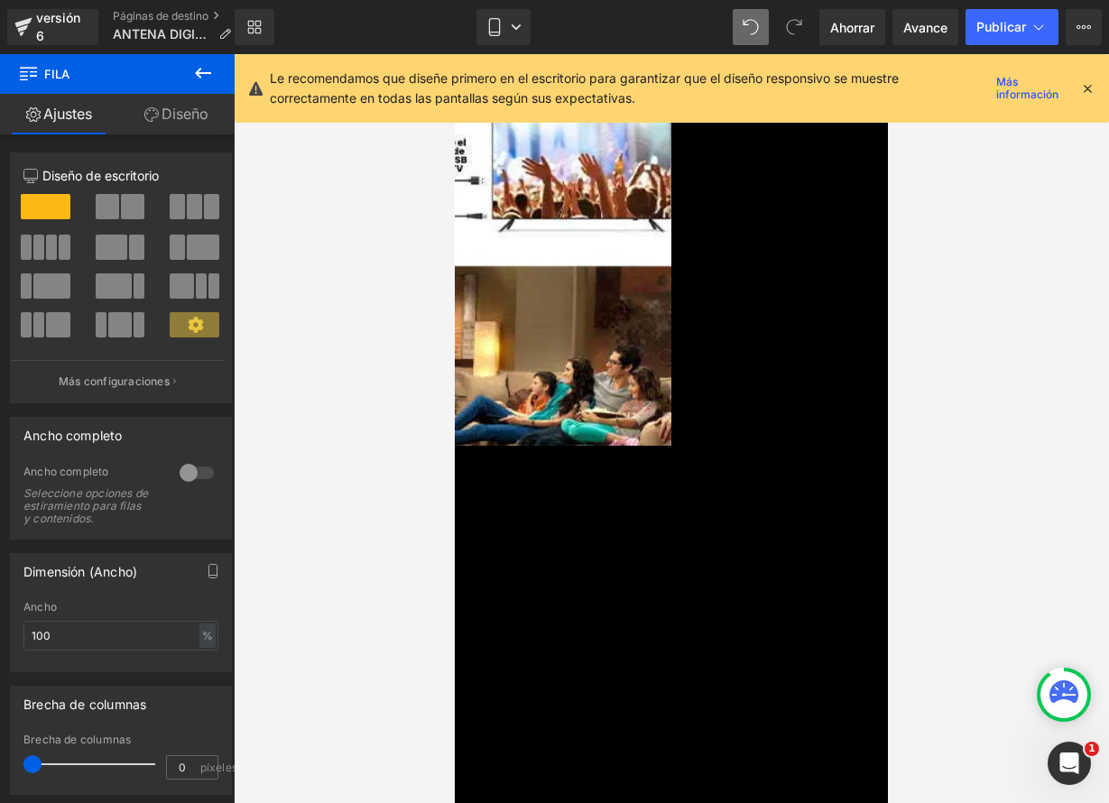
click at [455, 54] on icon at bounding box center [455, 54] width 0 height 0
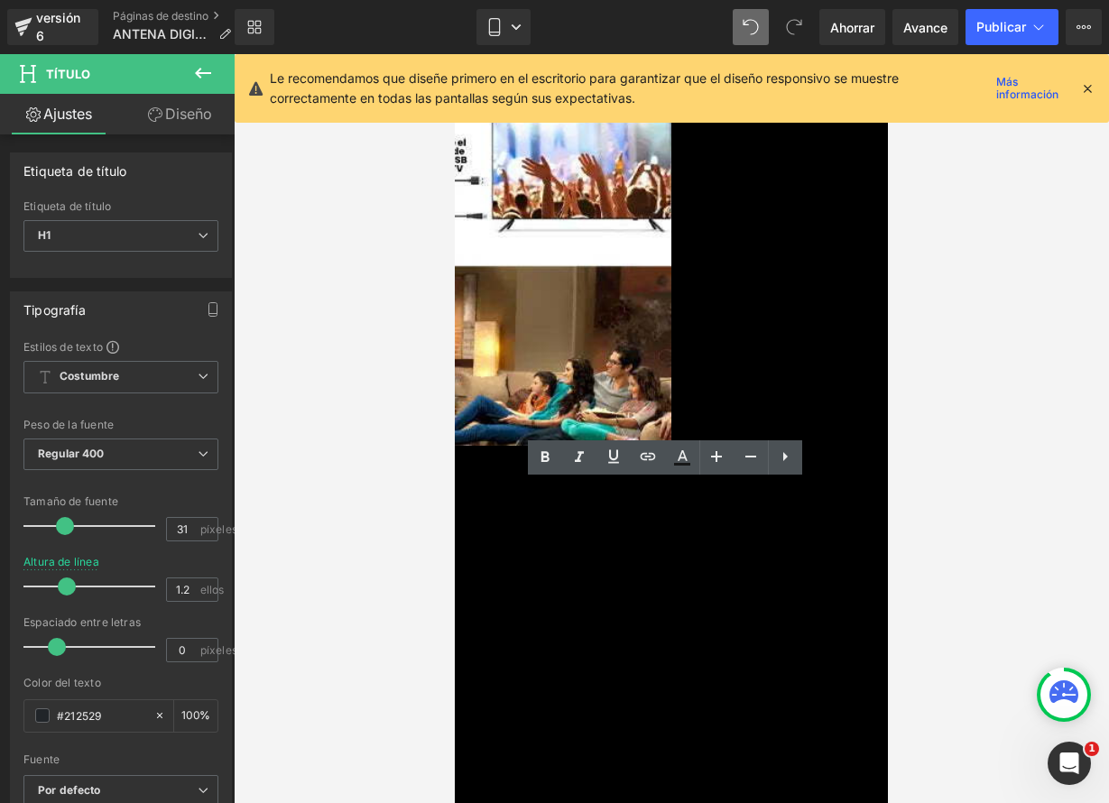
drag, startPoint x: 493, startPoint y: 493, endPoint x: 814, endPoint y: 535, distance: 324.0
click at [455, 760] on h1 "👉 Instalala en 3 pasos y empieza a disfrutar" at bounding box center [238, 793] width 433 height 67
paste div
click at [455, 54] on icon at bounding box center [455, 54] width 0 height 0
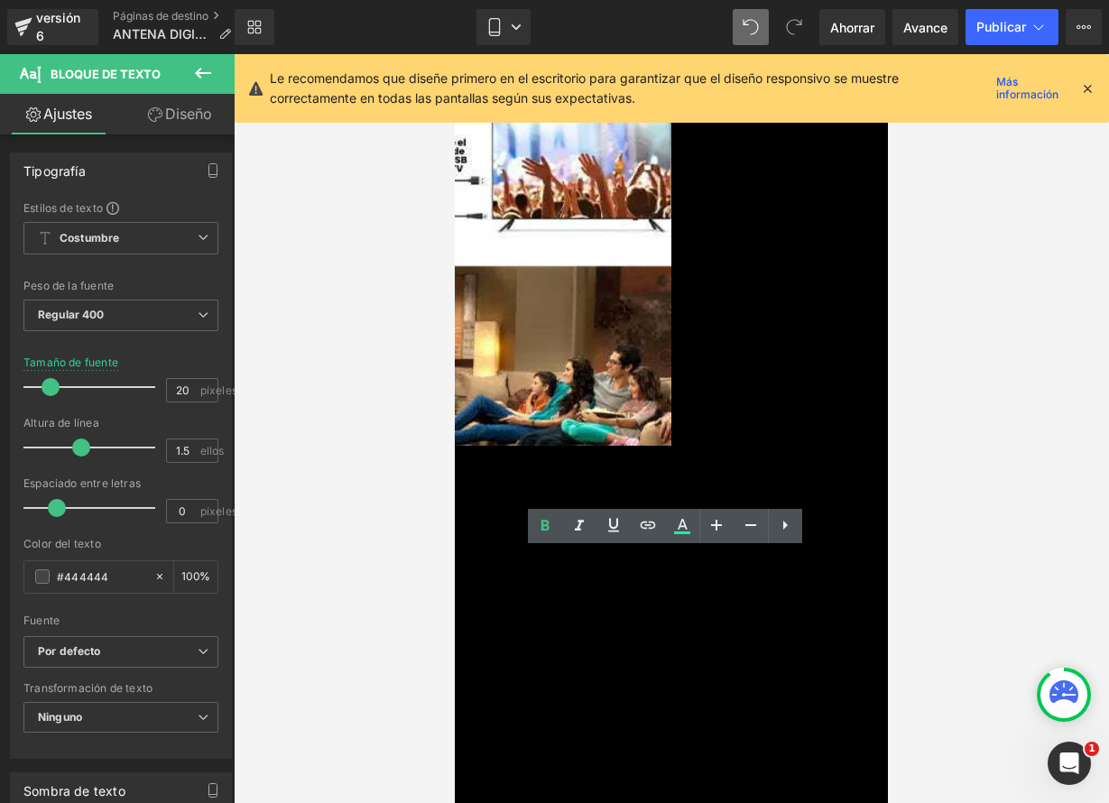
drag, startPoint x: 549, startPoint y: 558, endPoint x: 866, endPoint y: 647, distance: 329.9
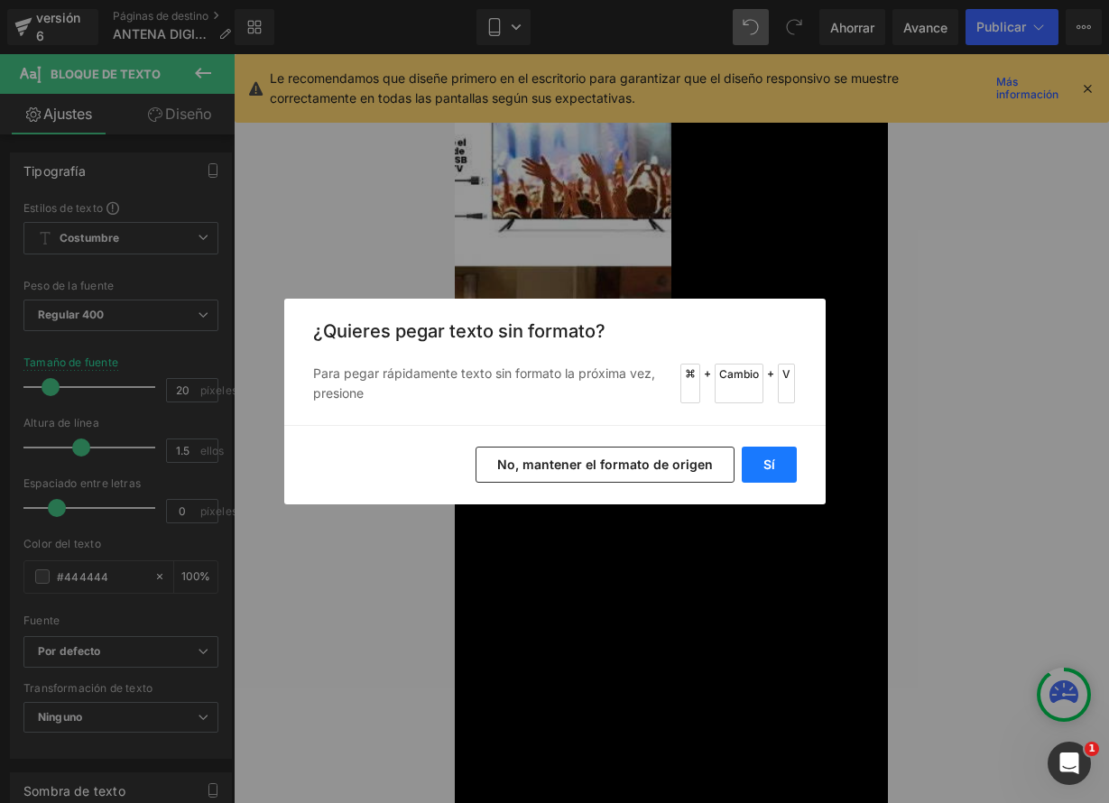
click at [763, 469] on font "Sí" at bounding box center [769, 464] width 12 height 15
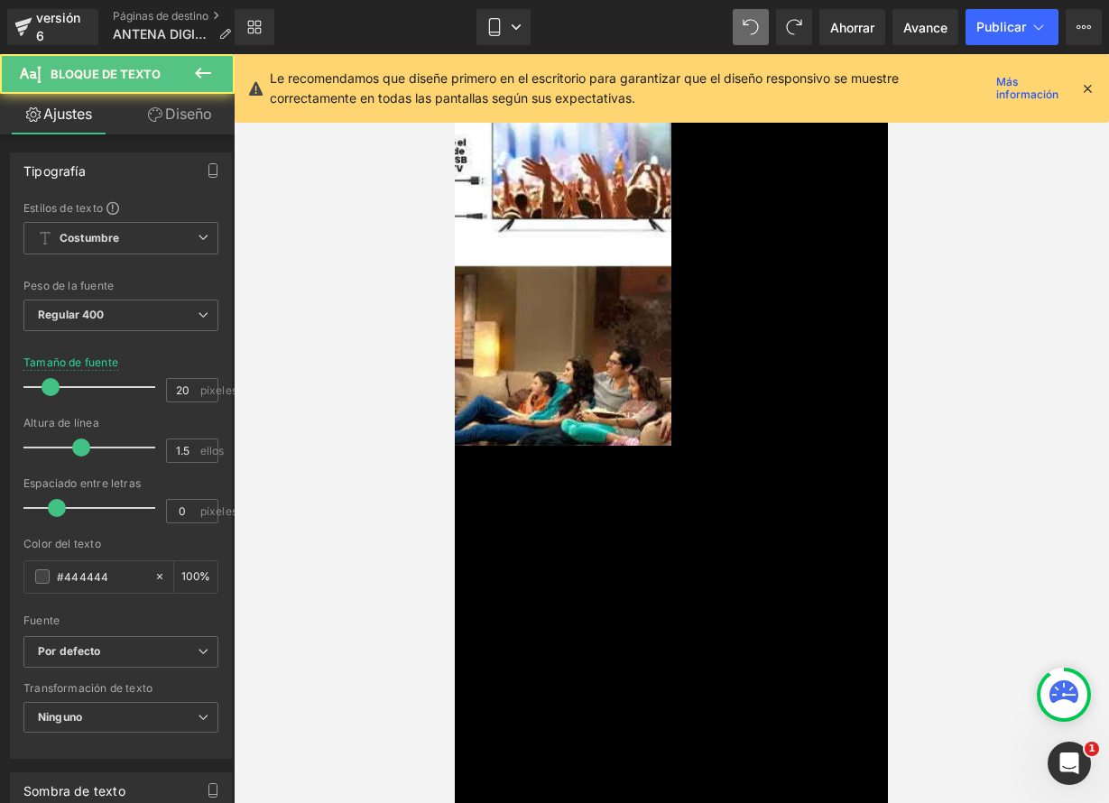
drag, startPoint x: 549, startPoint y: 561, endPoint x: 826, endPoint y: 678, distance: 300.8
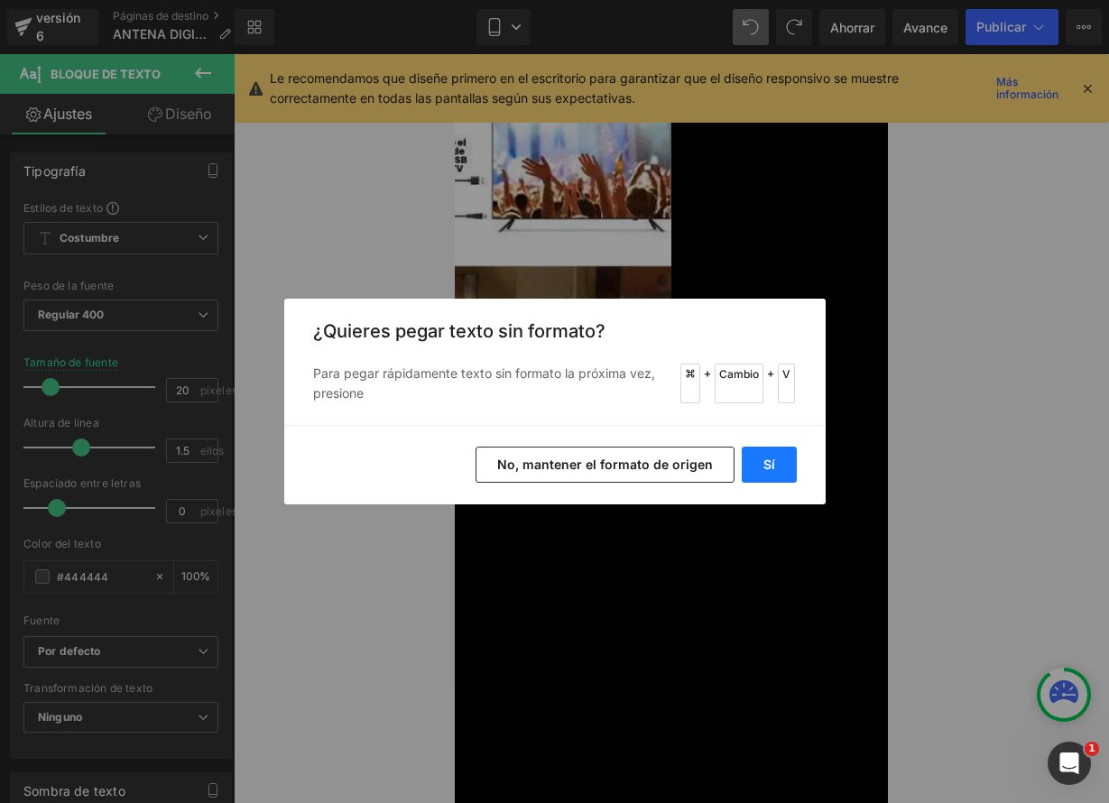
click at [780, 464] on button "Sí" at bounding box center [769, 465] width 55 height 36
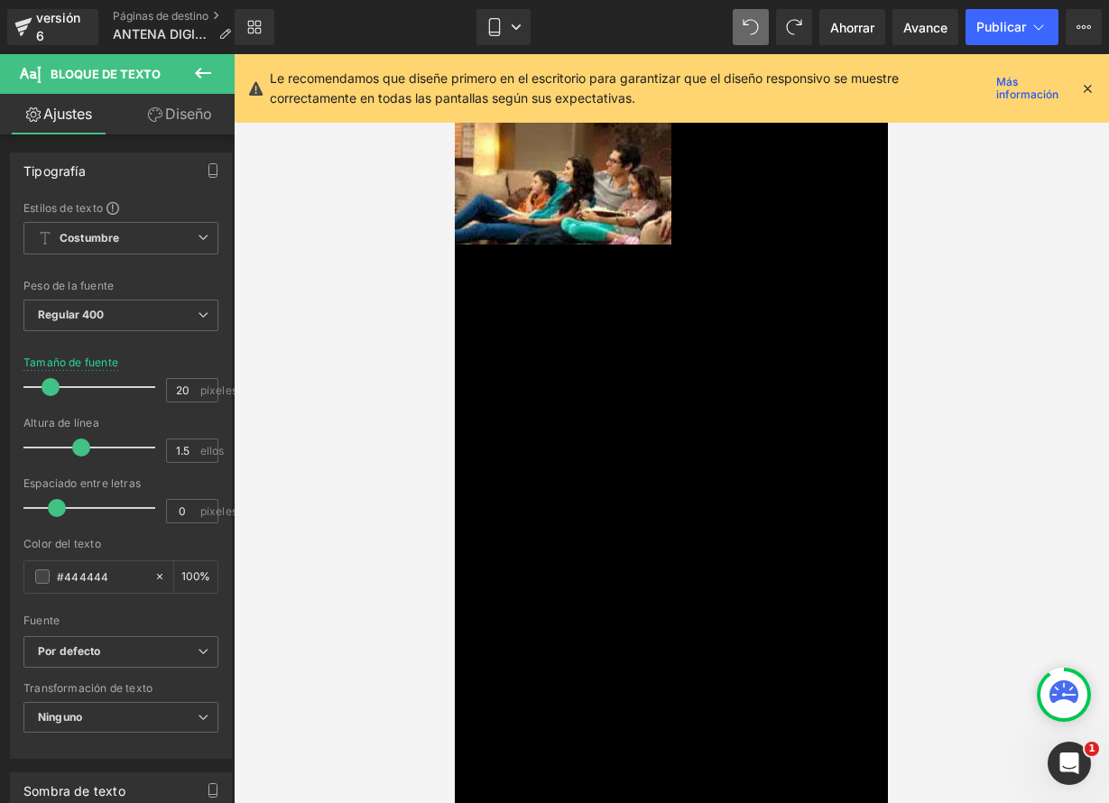
scroll to position [5782, 0]
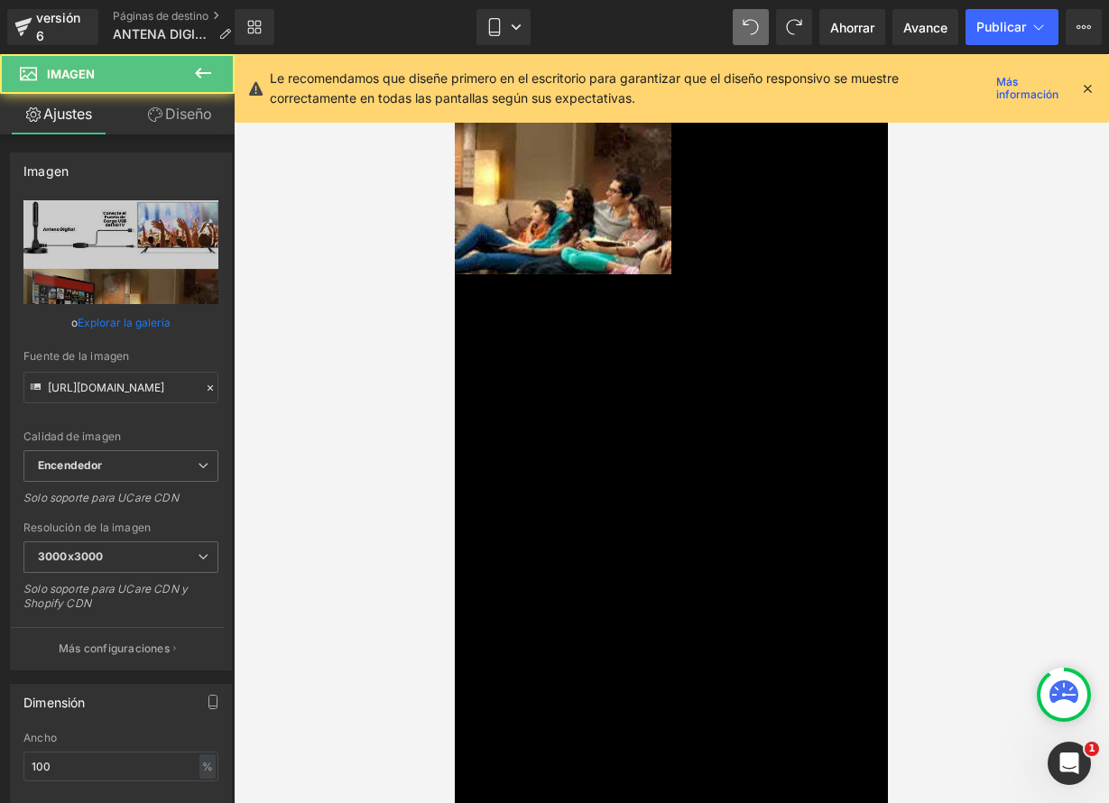
click at [455, 54] on icon at bounding box center [455, 54] width 0 height 0
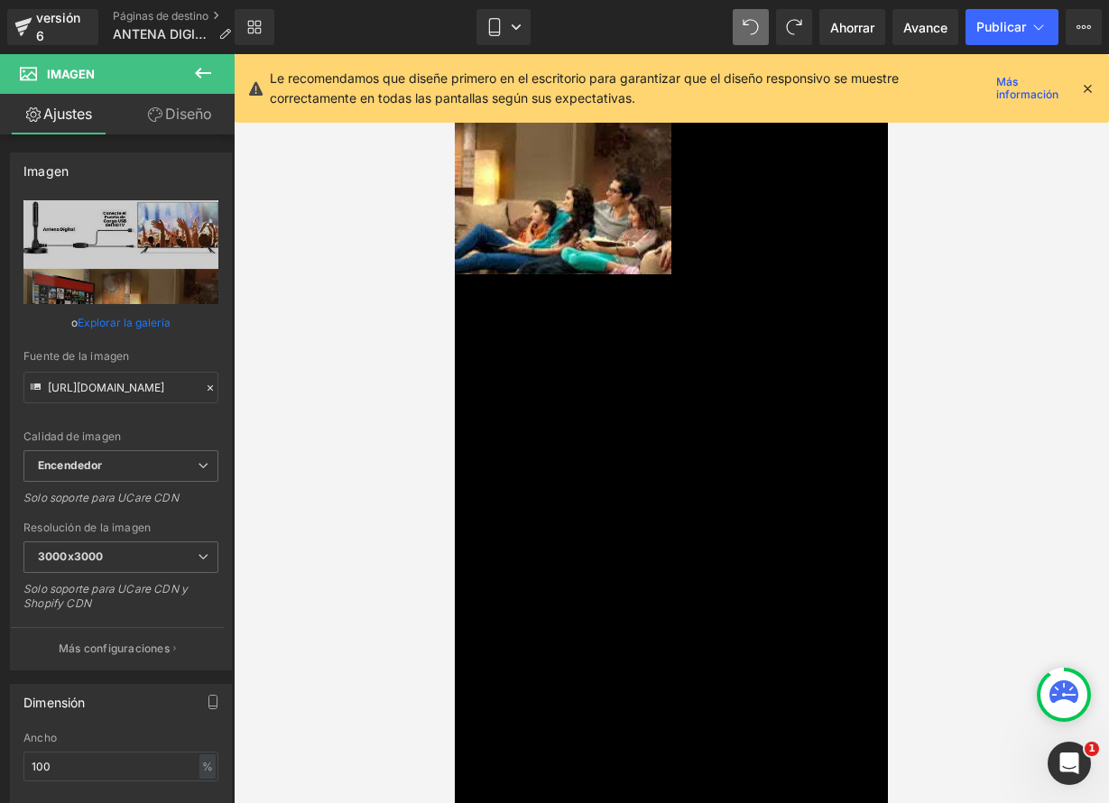
click at [455, 54] on icon at bounding box center [455, 54] width 0 height 0
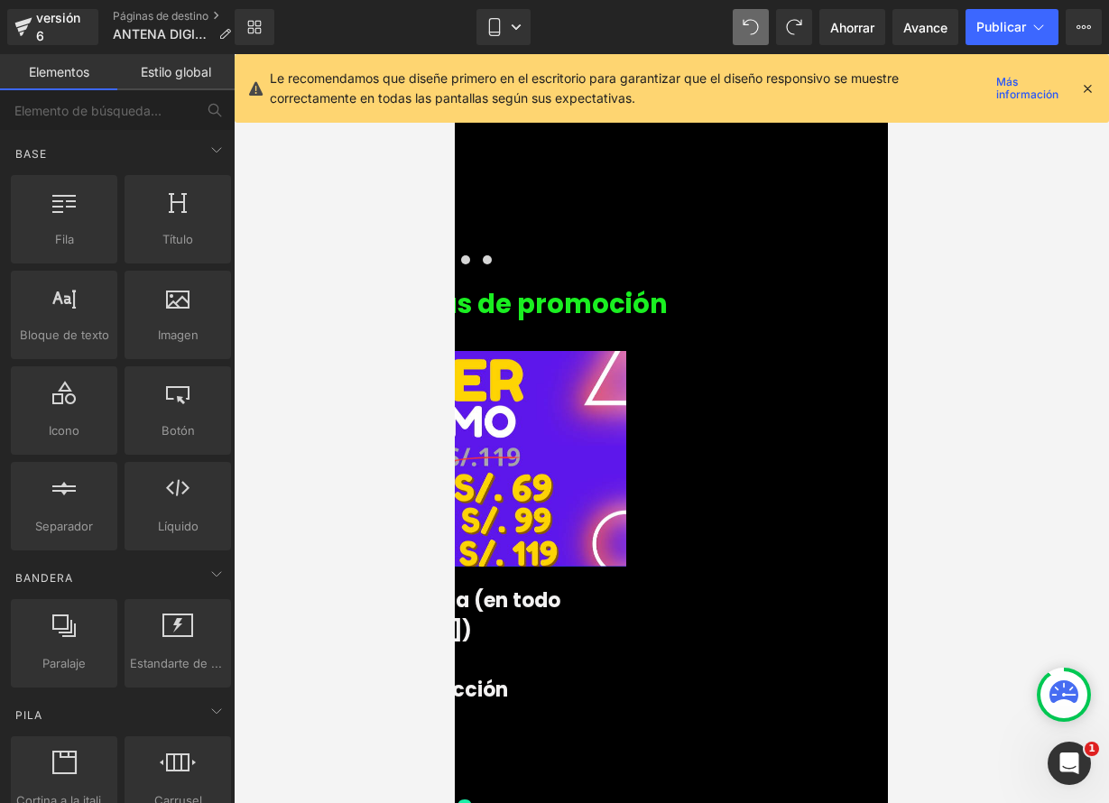
scroll to position [3874, 0]
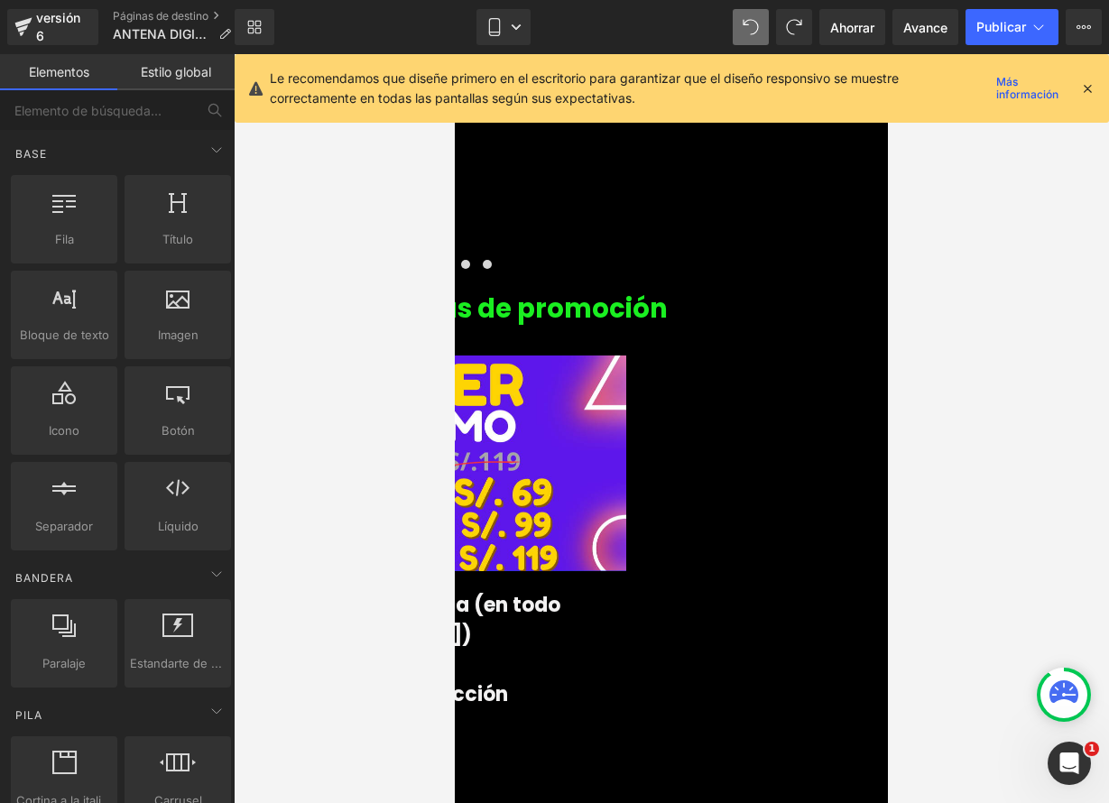
click at [626, 374] on img at bounding box center [432, 459] width 388 height 226
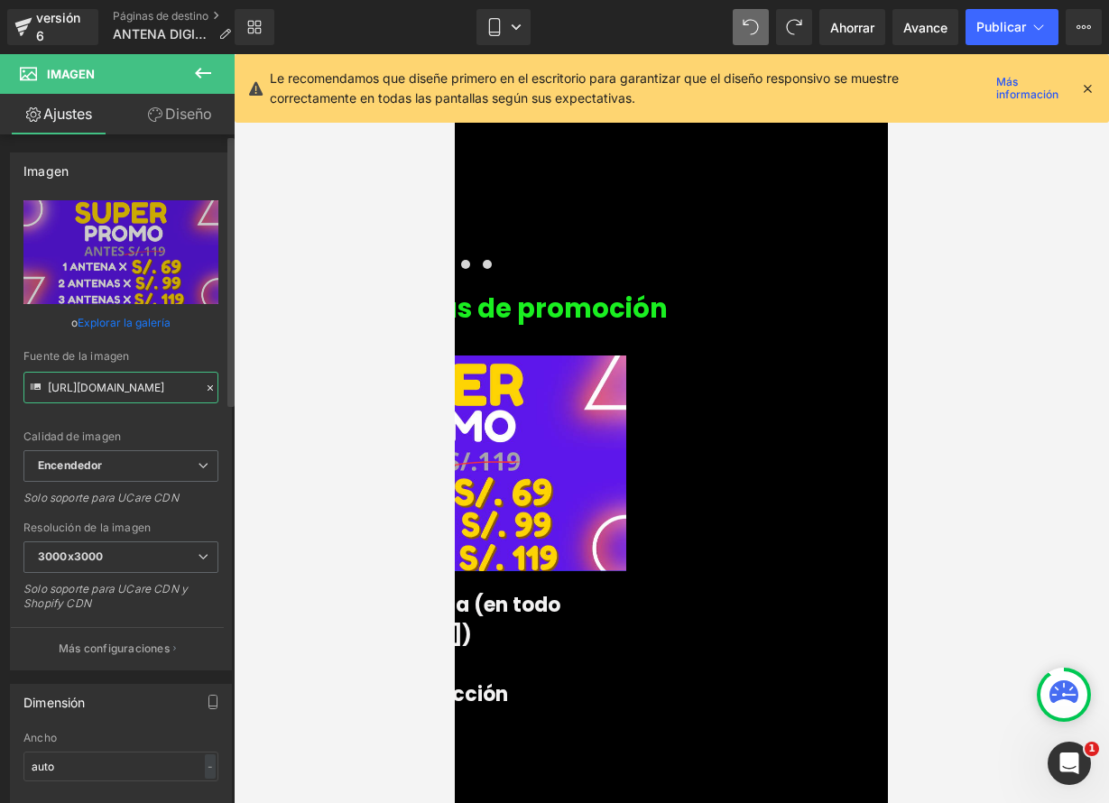
click at [173, 388] on input "[URL][DOMAIN_NAME]" at bounding box center [120, 388] width 195 height 32
click at [174, 387] on input "[URL][DOMAIN_NAME]" at bounding box center [120, 388] width 195 height 32
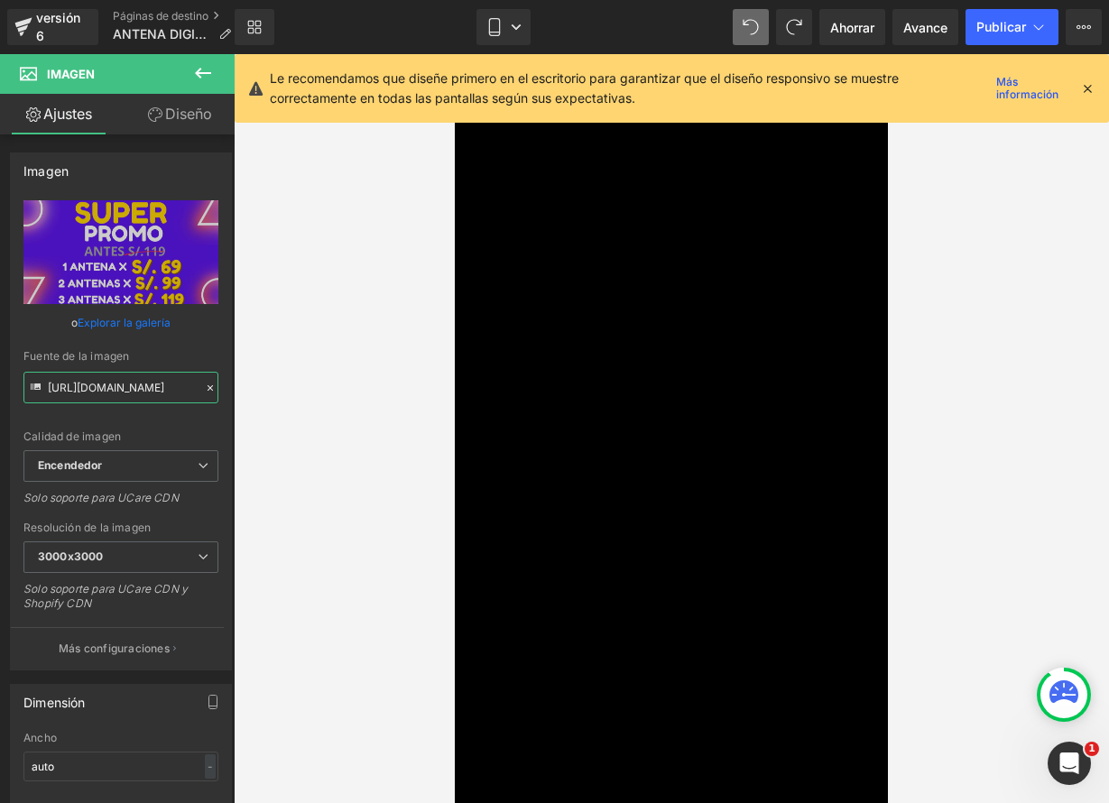
scroll to position [5961, 0]
click at [455, 577] on img at bounding box center [238, 810] width 433 height 467
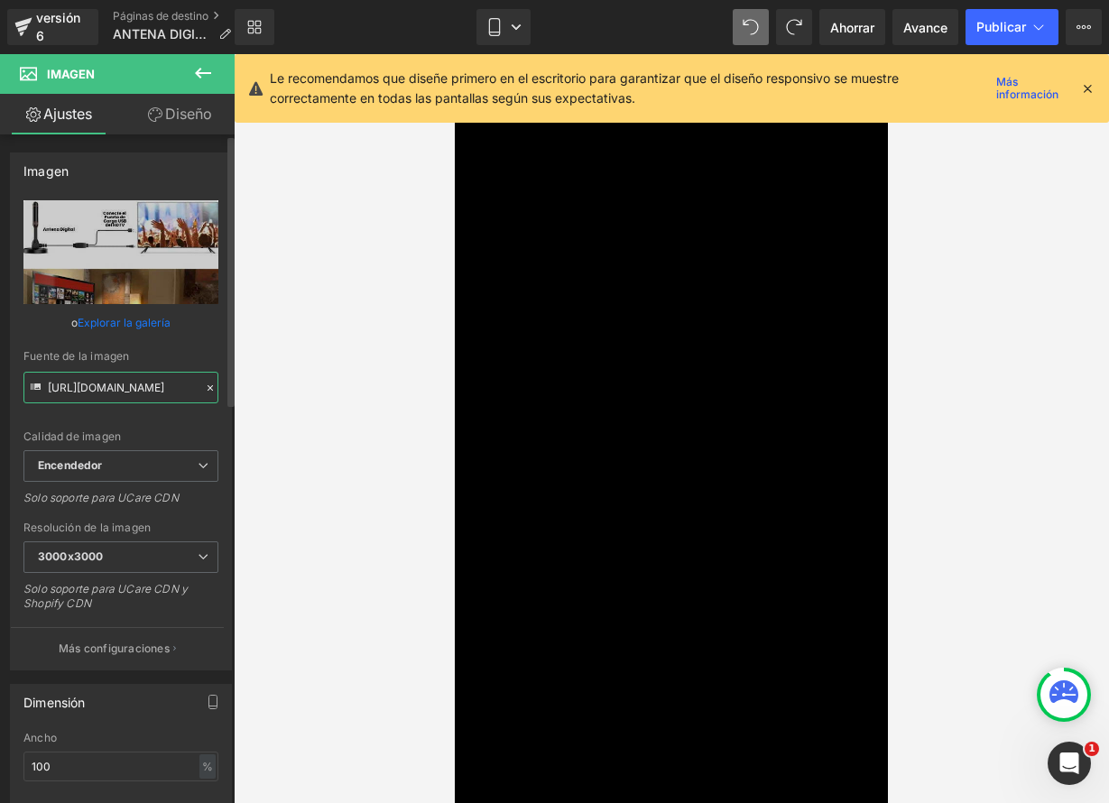
click at [140, 392] on input "[URL][DOMAIN_NAME]" at bounding box center [120, 388] width 195 height 32
paste input "5e0bc7a3-9ea5-4eef-a028-74b8b89b199c/-/format/auto/-/preview/3000x3000/-/qualit…"
type input "[URL][DOMAIN_NAME]"
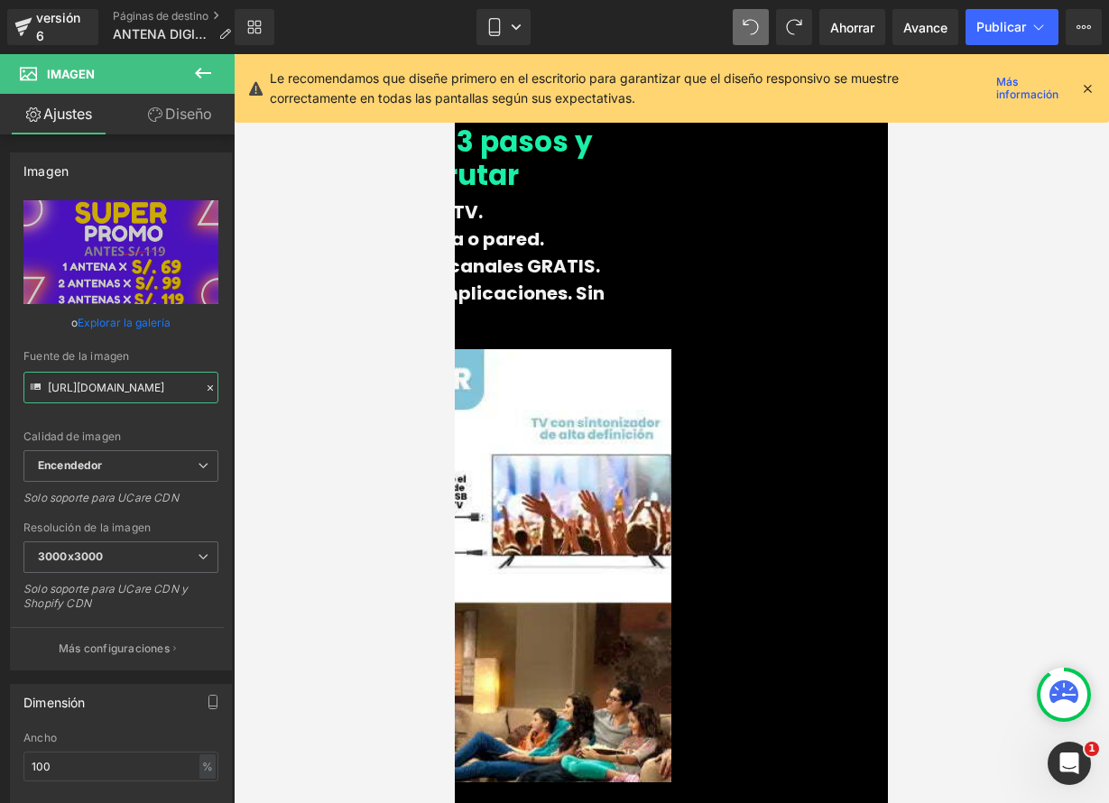
scroll to position [5285, 0]
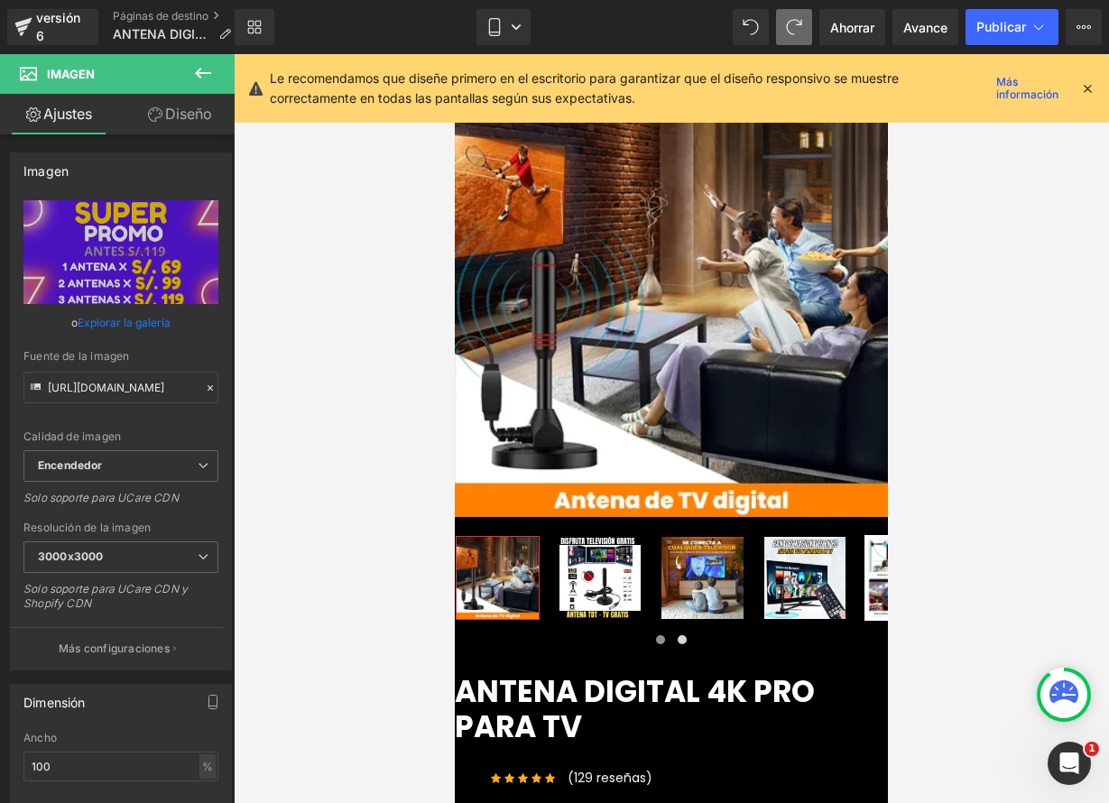
type input "[URL][DOMAIN_NAME]"
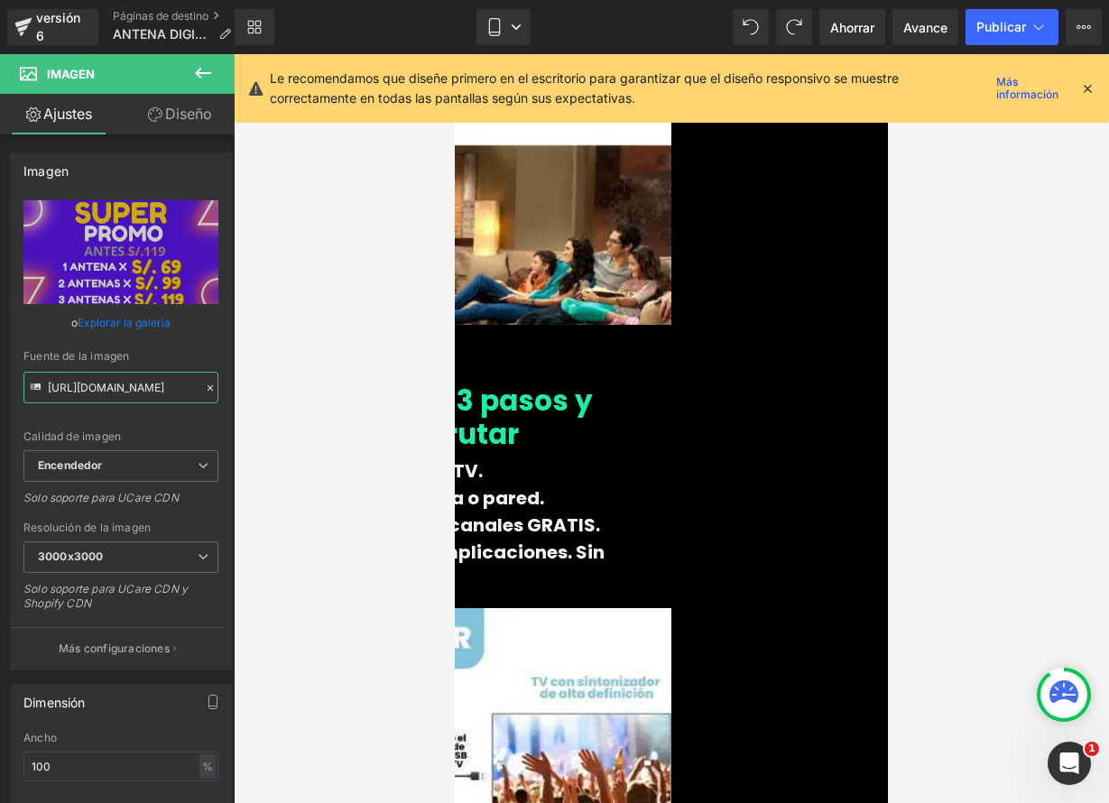
scroll to position [4913, 0]
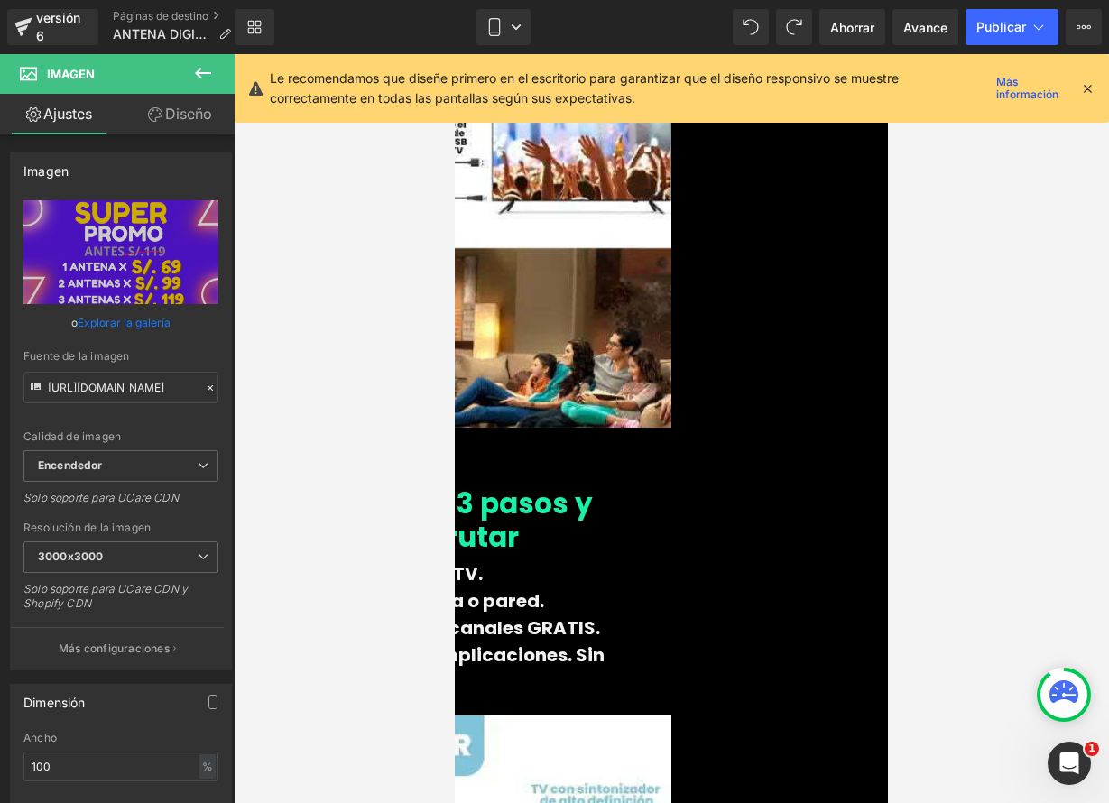
click at [455, 54] on icon at bounding box center [455, 54] width 0 height 0
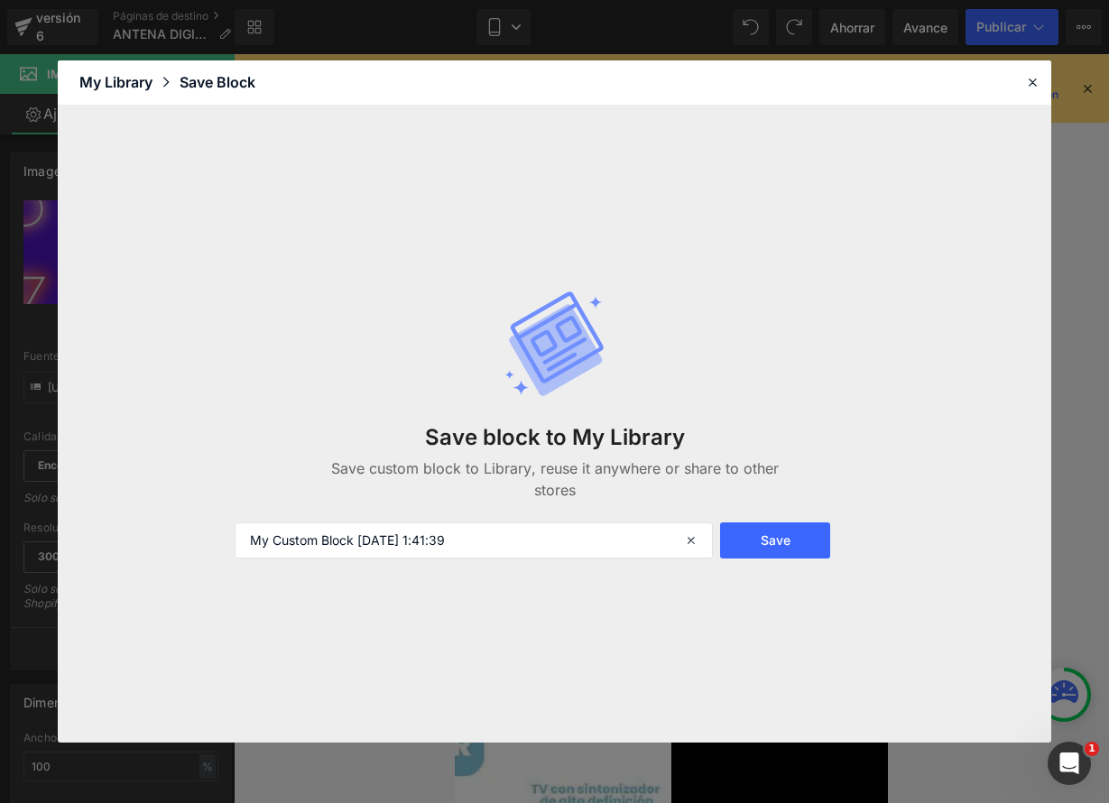
click at [561, 272] on div "Save block to My Library Save custom block to Library, reuse it anywhere or sha…" at bounding box center [555, 424] width 662 height 341
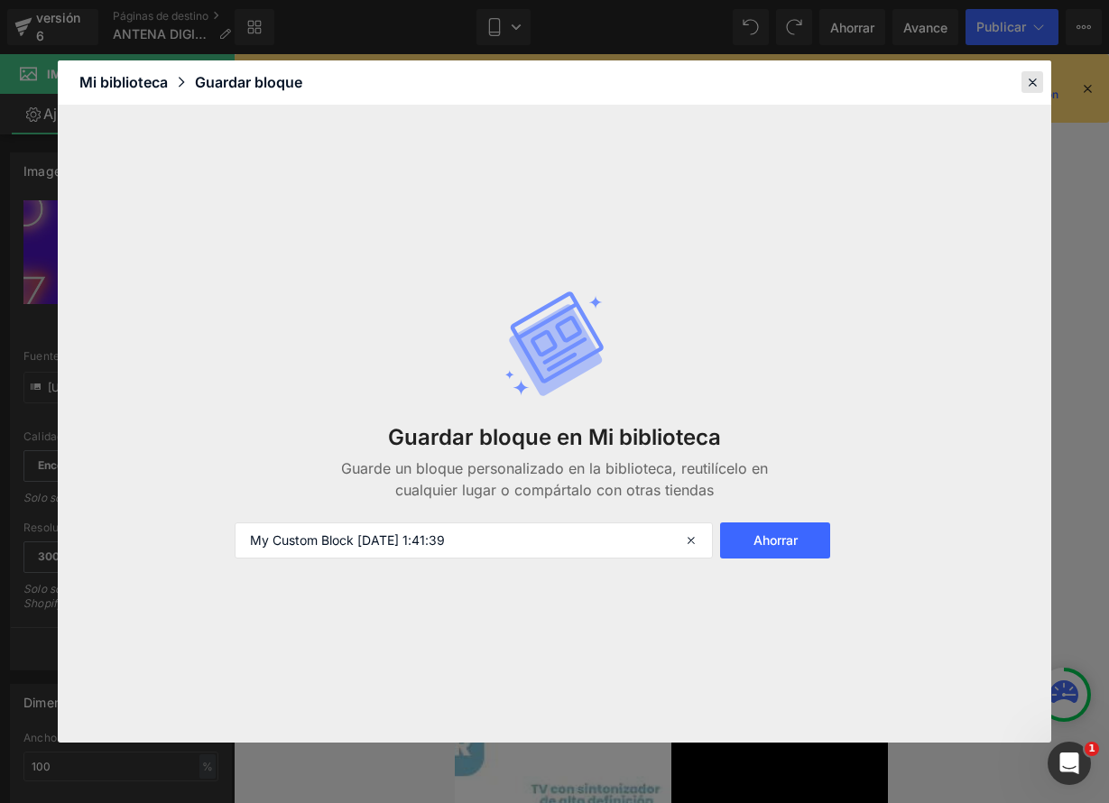
click at [1031, 82] on icon at bounding box center [1032, 82] width 16 height 16
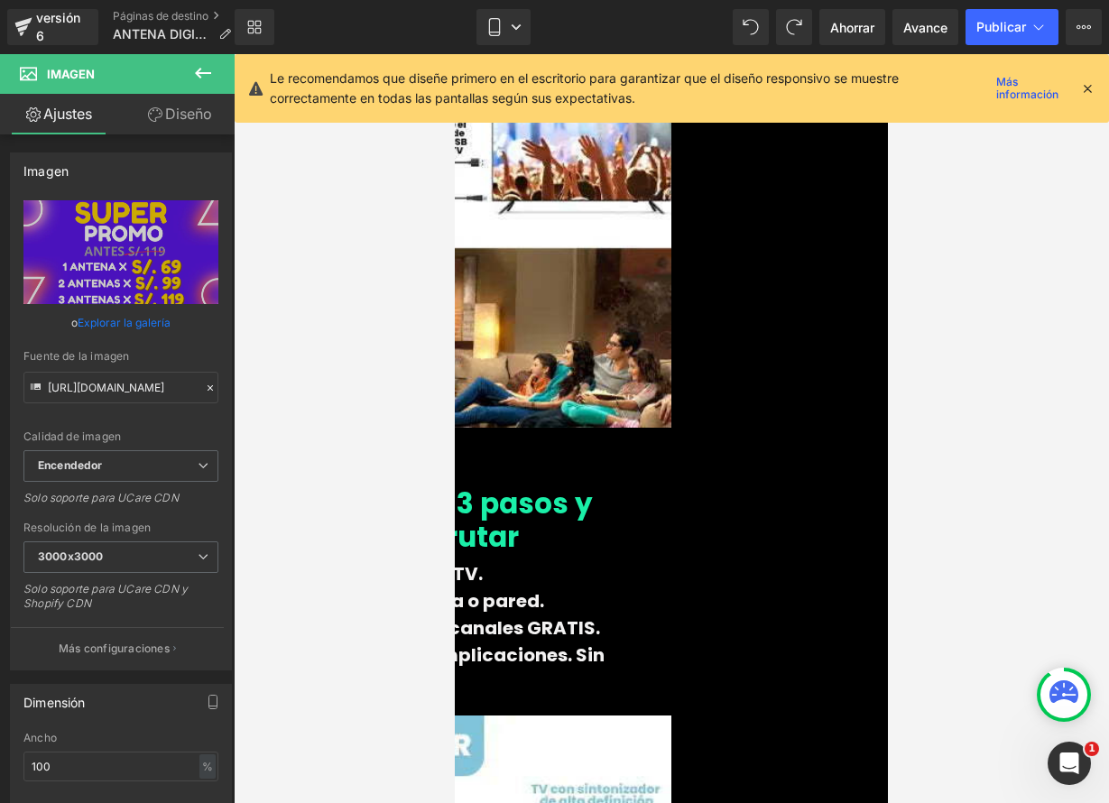
click at [455, 54] on icon at bounding box center [455, 54] width 0 height 0
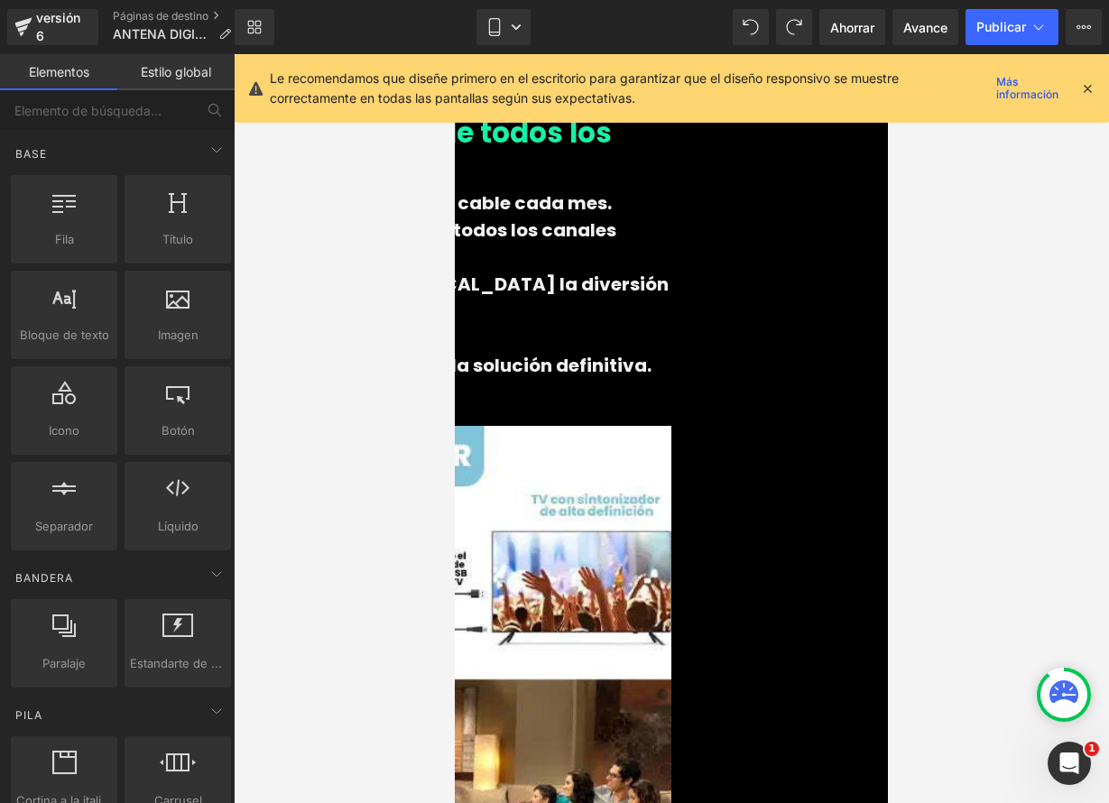
scroll to position [1567, 0]
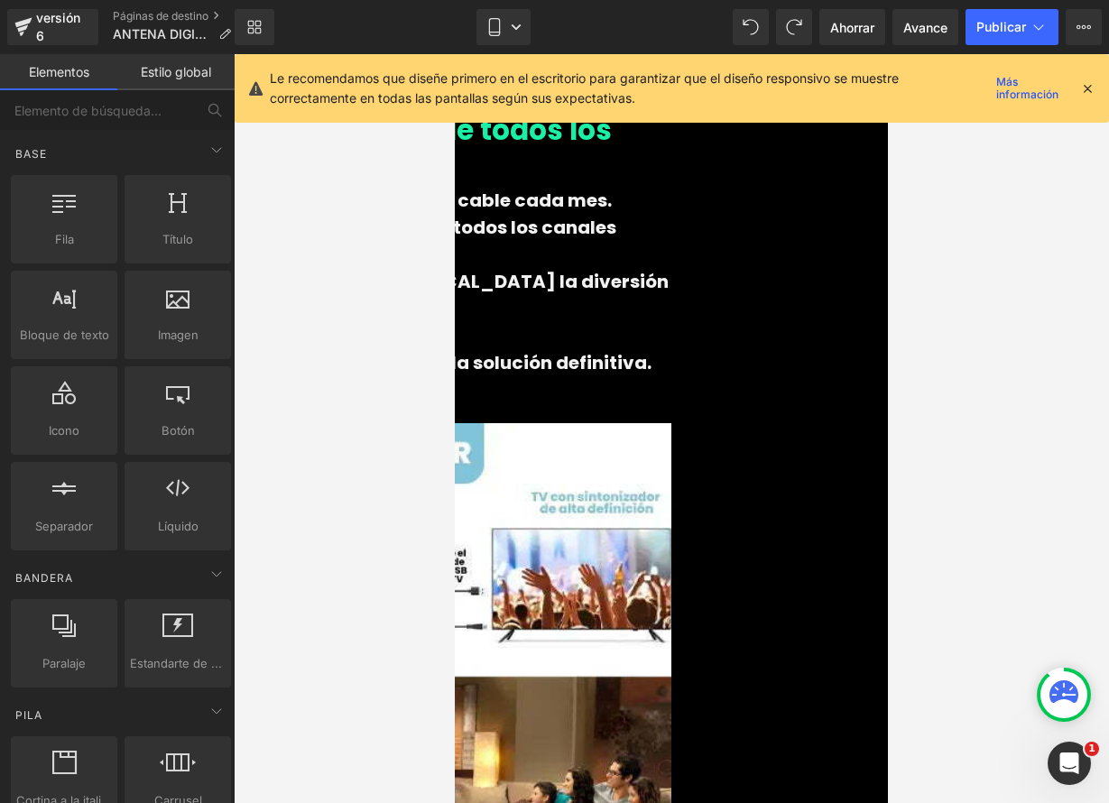
click at [671, 561] on img at bounding box center [454, 641] width 433 height 467
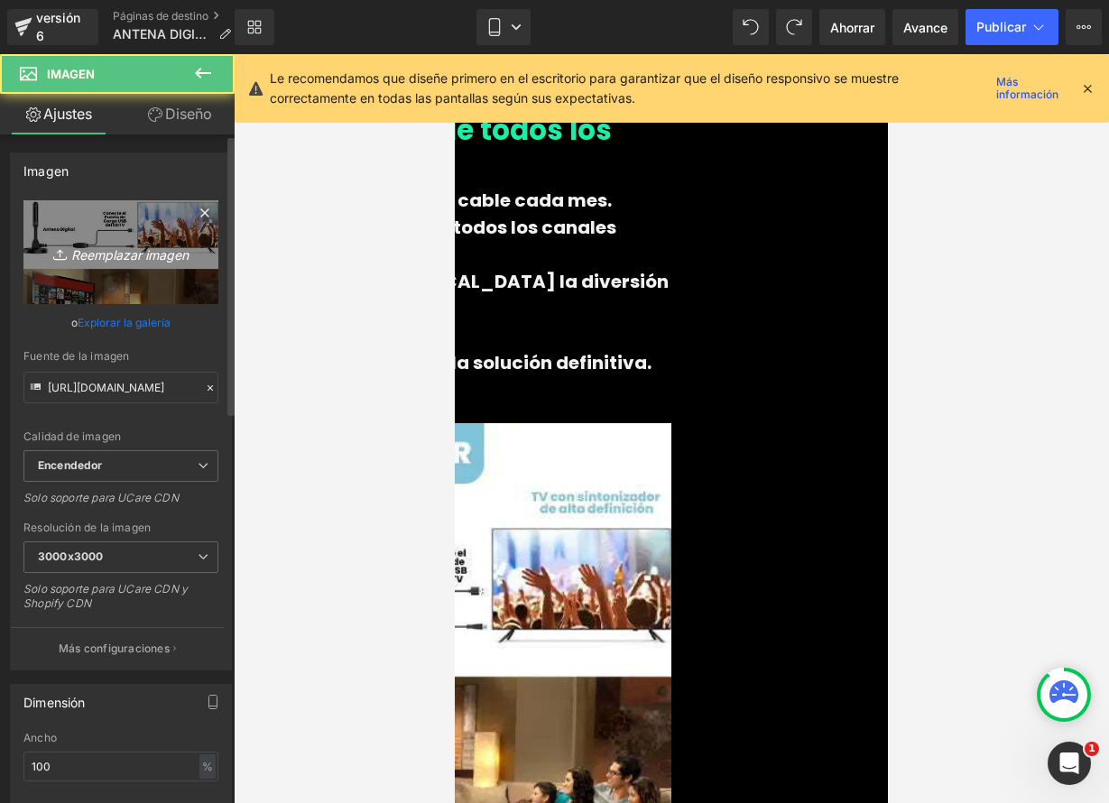
click at [125, 249] on font "Reemplazar imagen" at bounding box center [129, 253] width 117 height 15
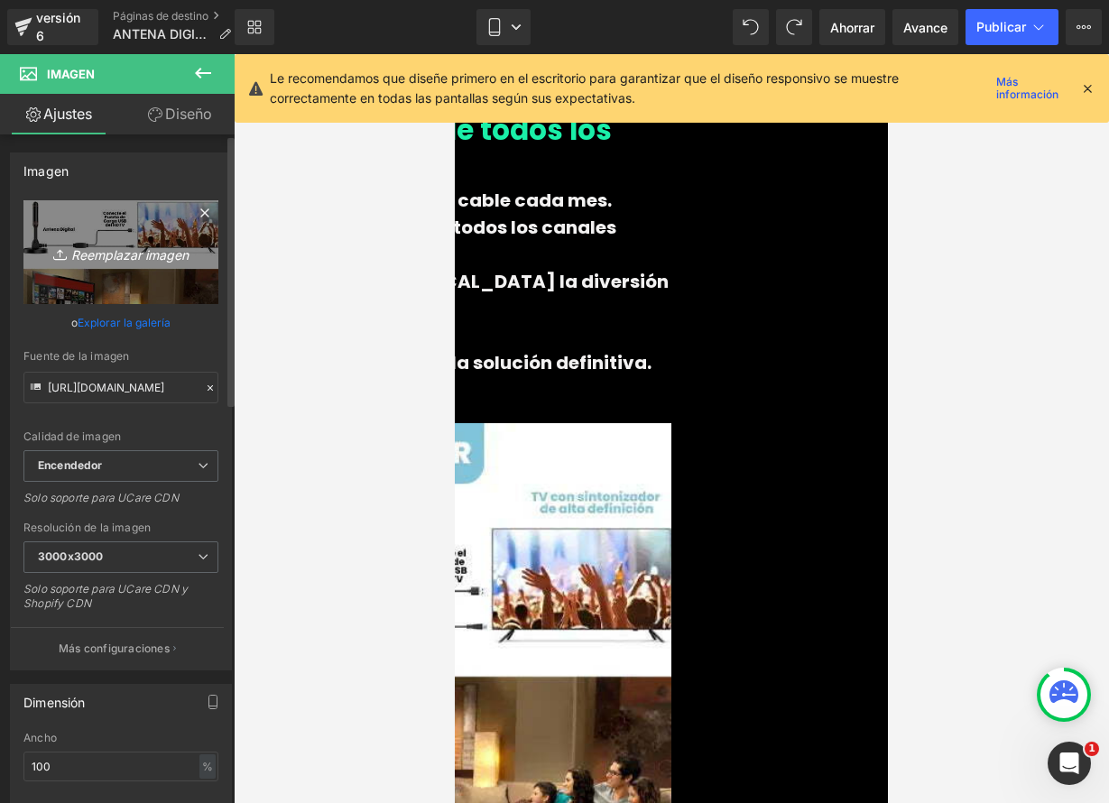
type input "C:\fakepath\3_e3d0d672-f4ed-48cb-babe-6b233dbec6e2.webp"
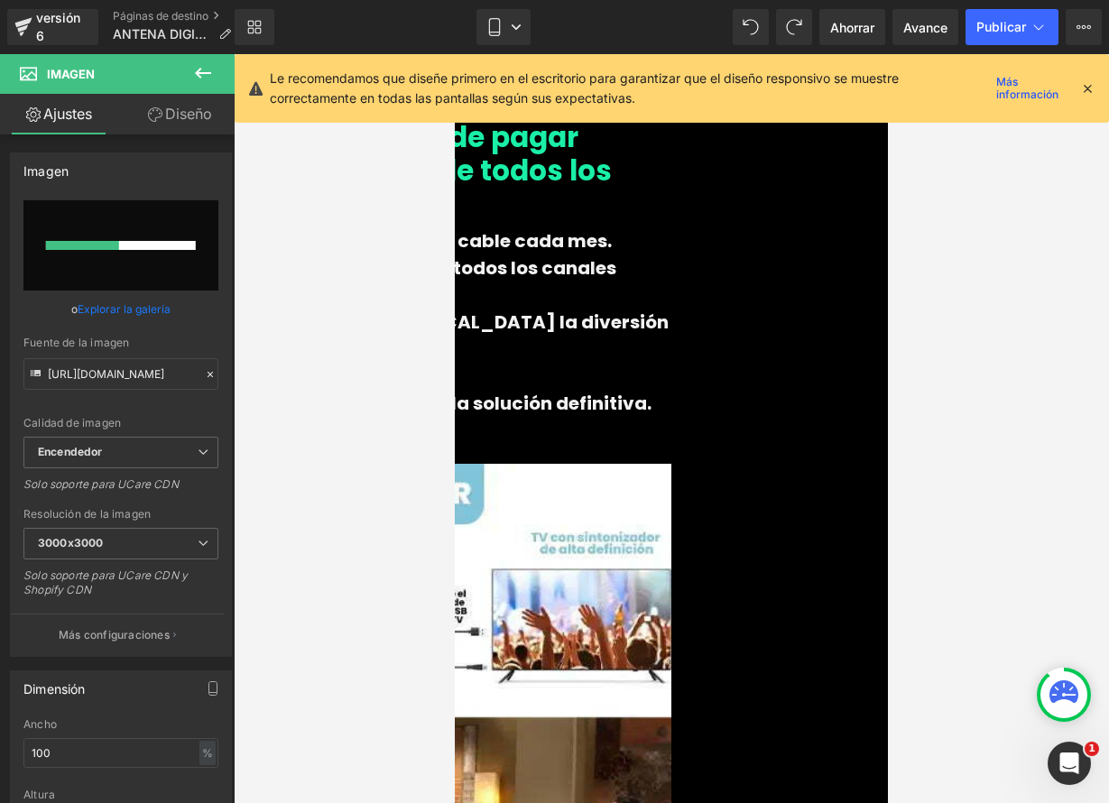
scroll to position [1458, 0]
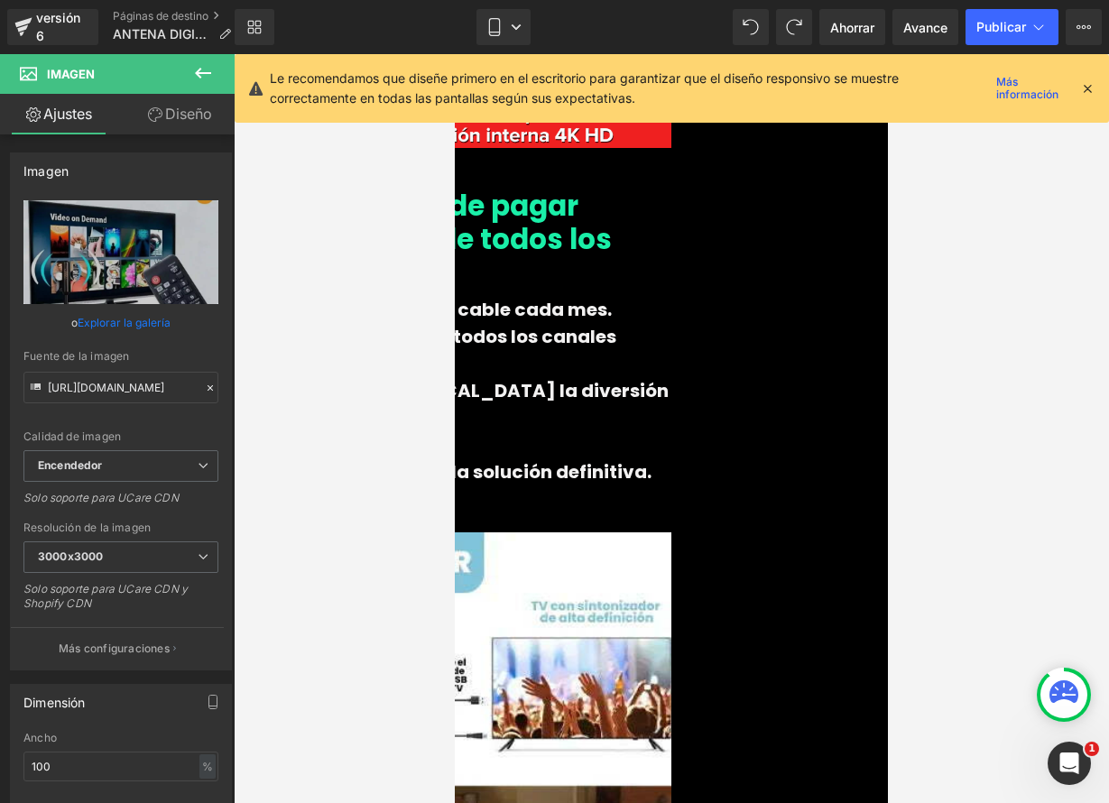
type input "[URL][DOMAIN_NAME]"
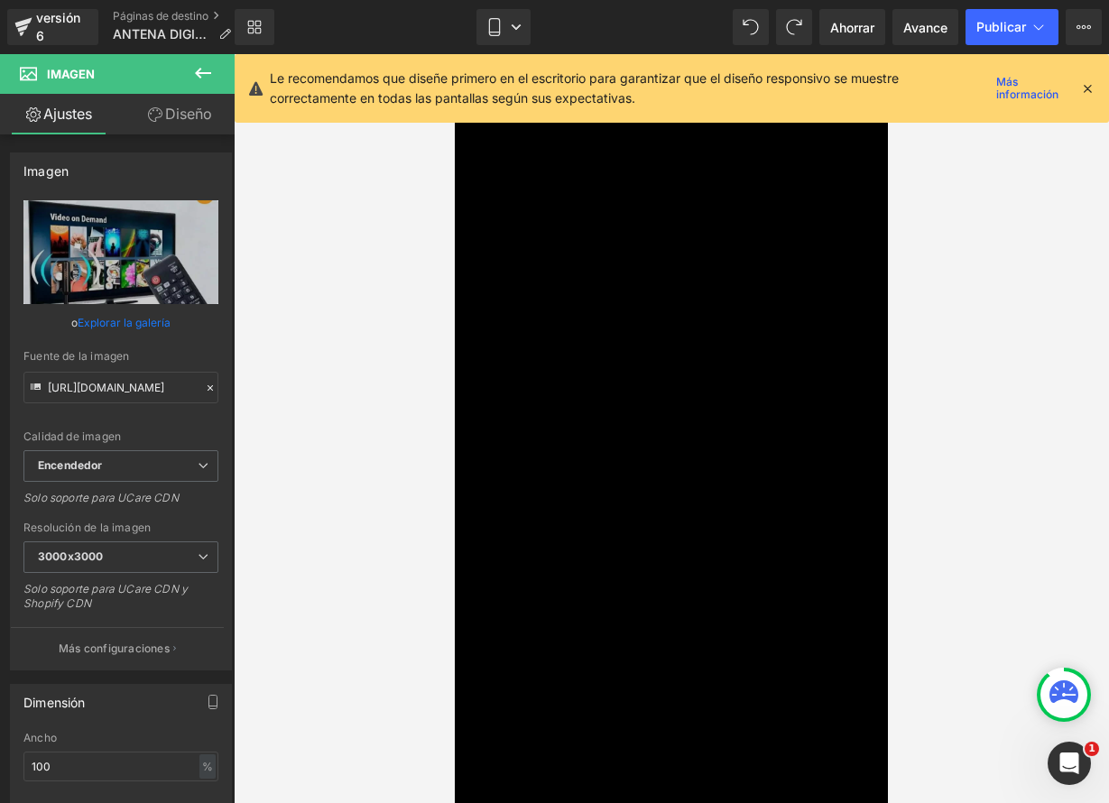
scroll to position [6011, 0]
click at [455, 54] on link at bounding box center [455, 54] width 0 height 0
click at [455, 54] on icon at bounding box center [455, 54] width 0 height 0
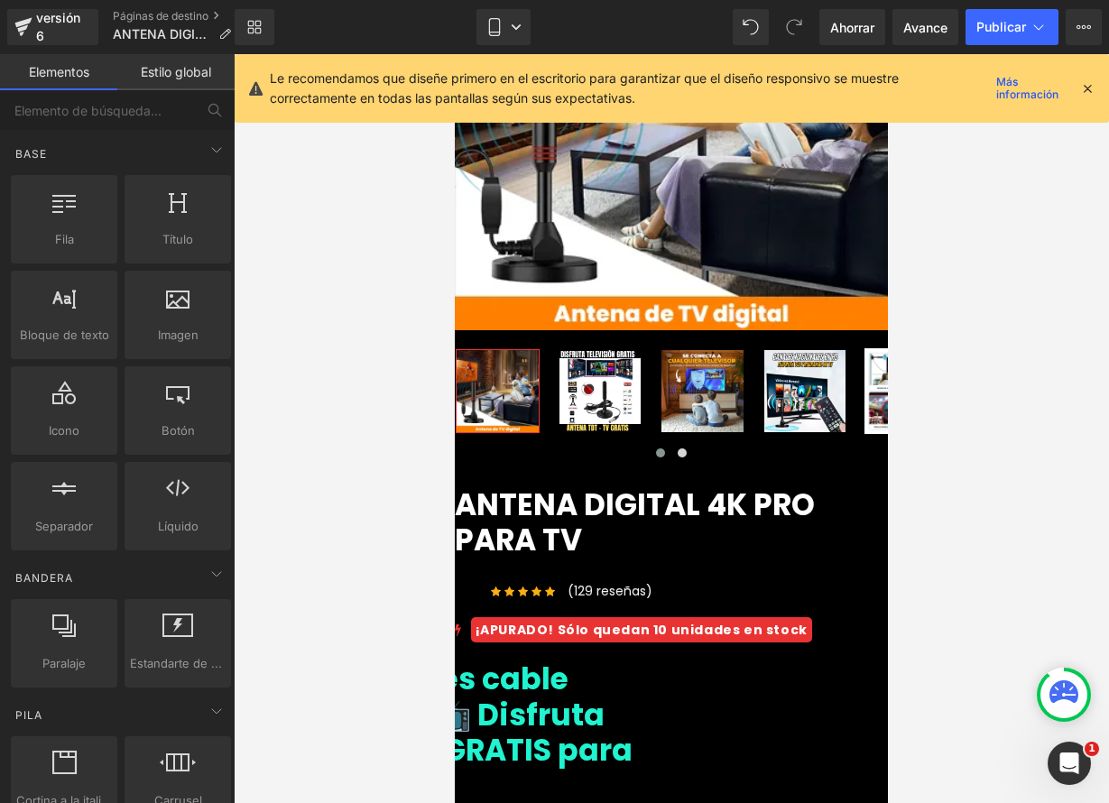
scroll to position [0, 0]
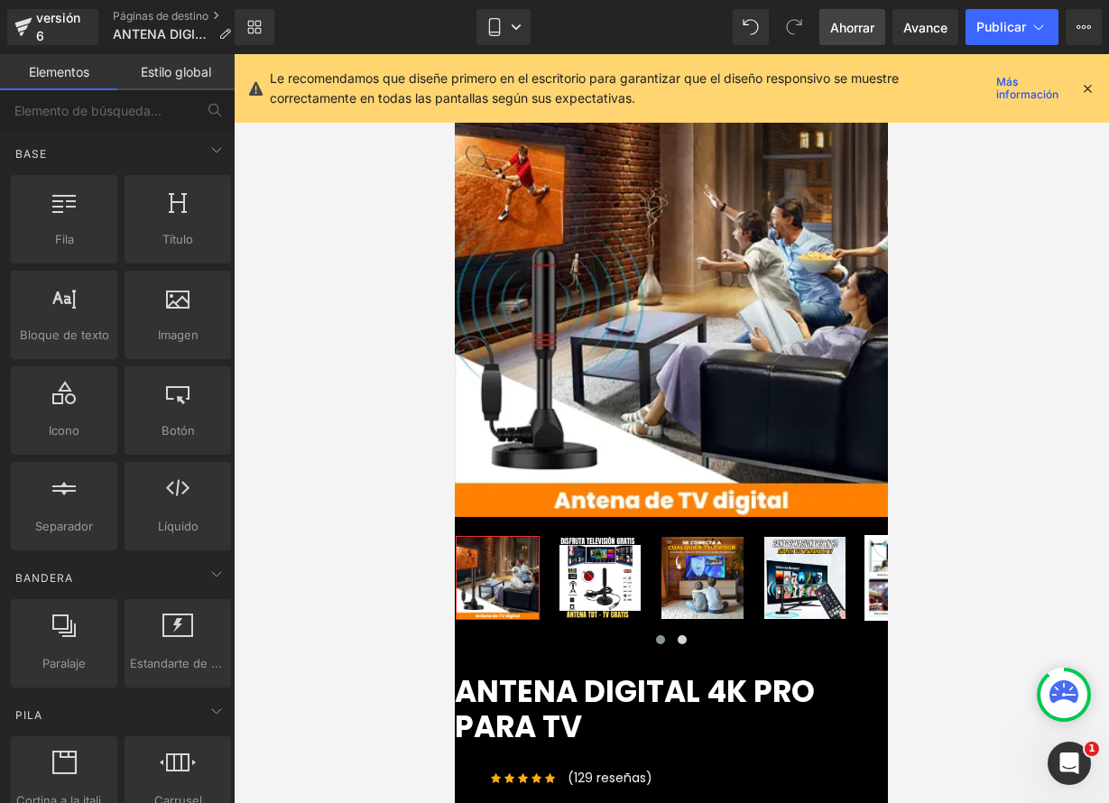
click at [859, 29] on font "Ahorrar" at bounding box center [852, 27] width 44 height 15
click at [999, 31] on font "Publicar" at bounding box center [1001, 26] width 50 height 15
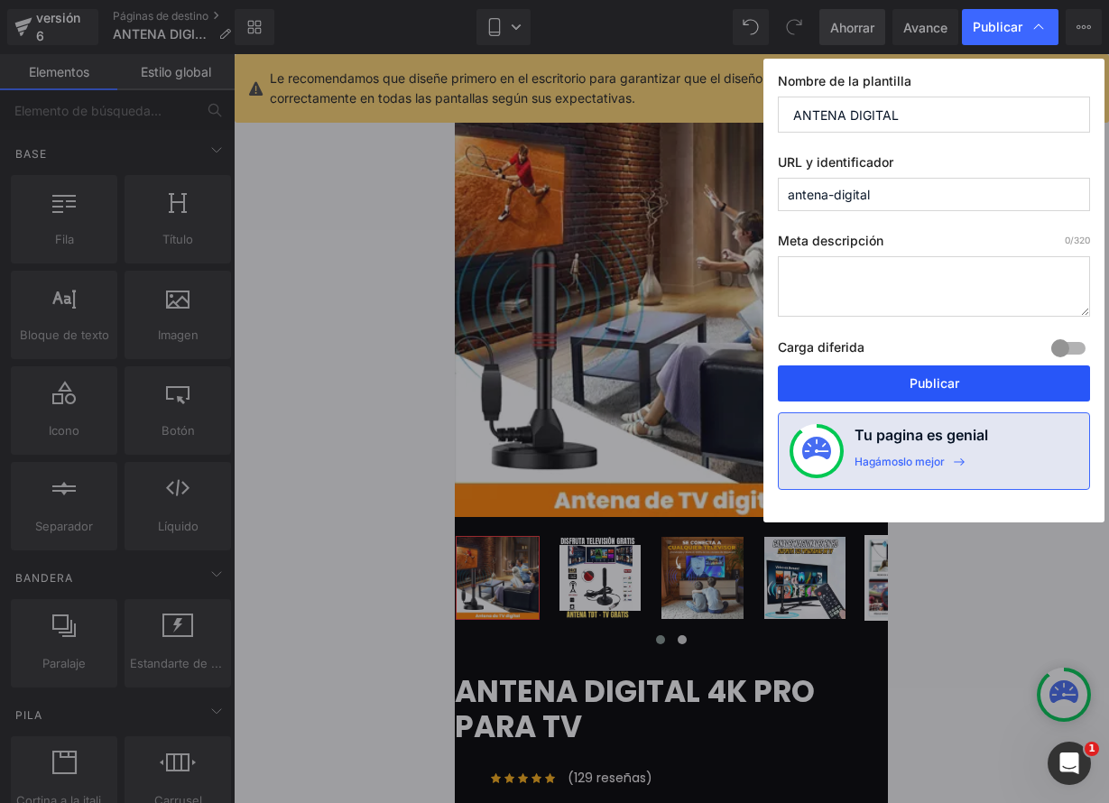
click at [927, 378] on font "Publicar" at bounding box center [934, 382] width 50 height 15
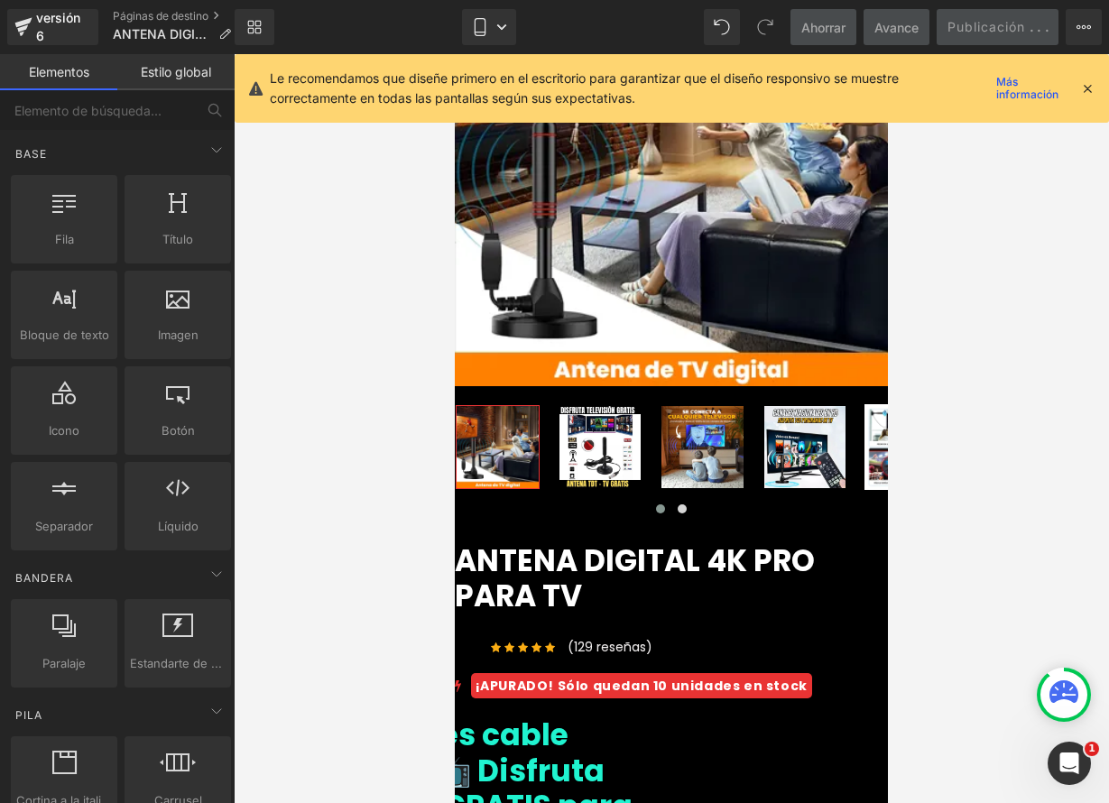
scroll to position [140, 0]
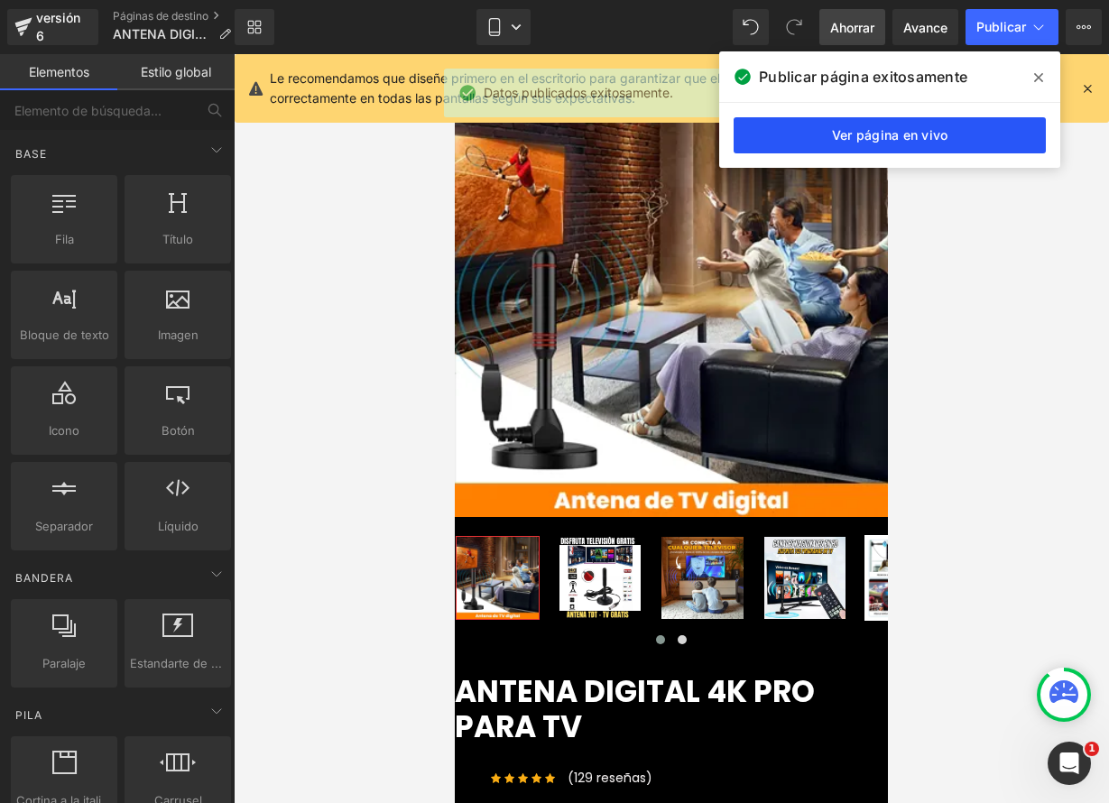
click at [949, 139] on link "Ver página en vivo" at bounding box center [889, 135] width 312 height 36
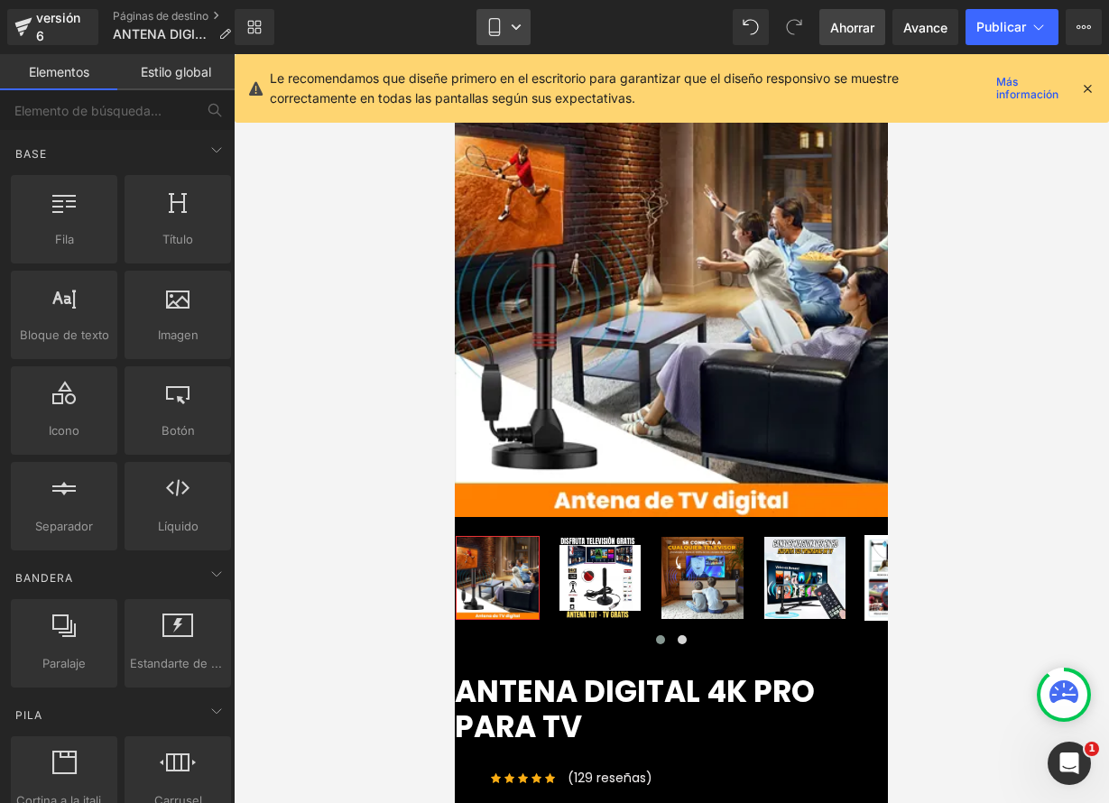
click at [524, 24] on link "Móvil" at bounding box center [503, 27] width 54 height 36
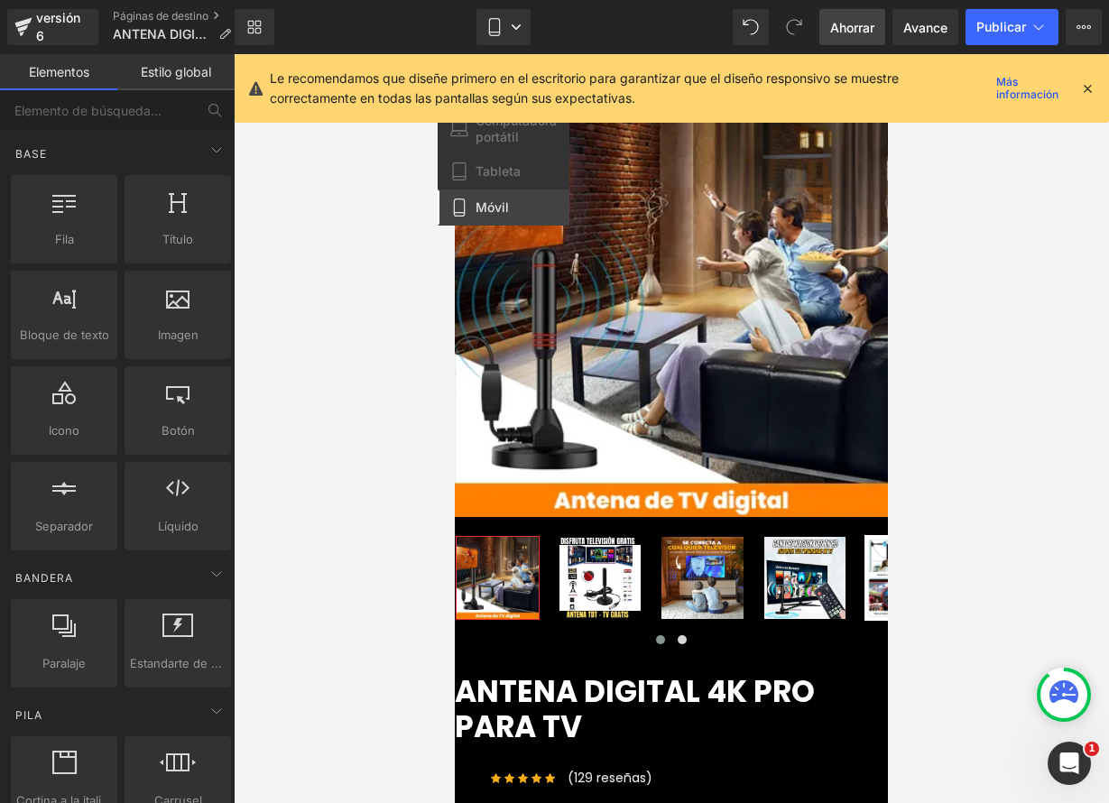
click at [1090, 89] on icon at bounding box center [1087, 88] width 16 height 16
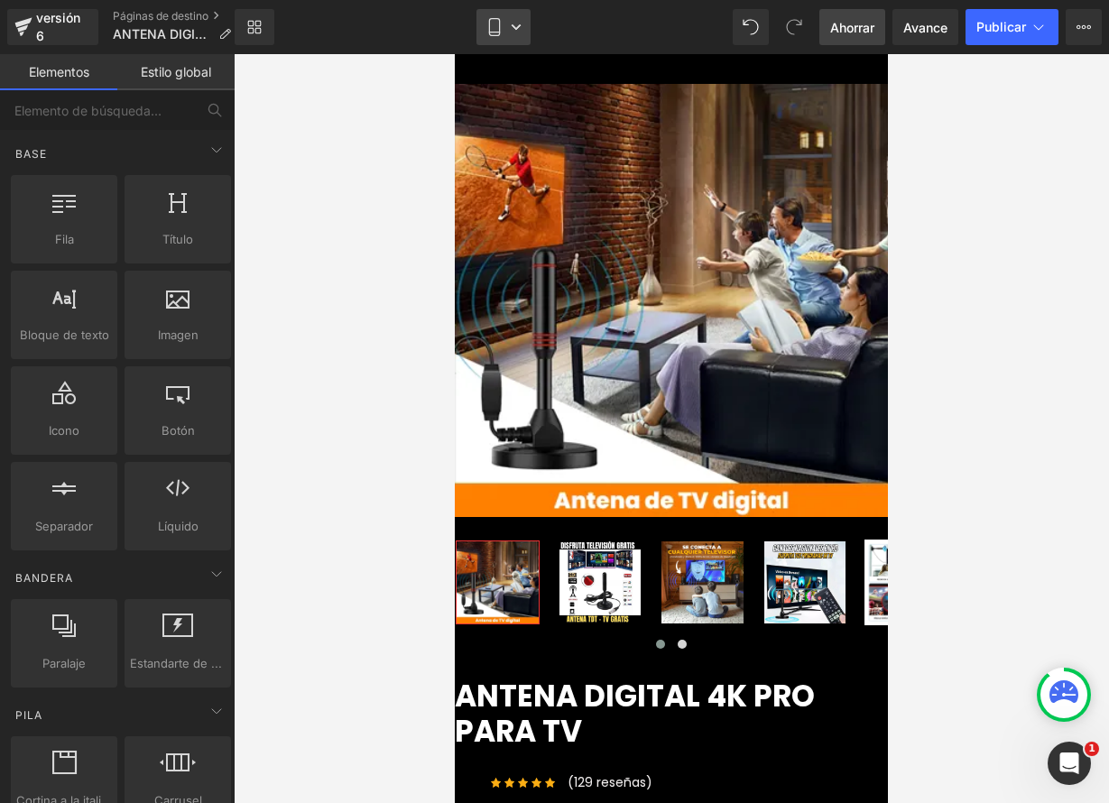
click at [518, 29] on icon at bounding box center [516, 27] width 11 height 11
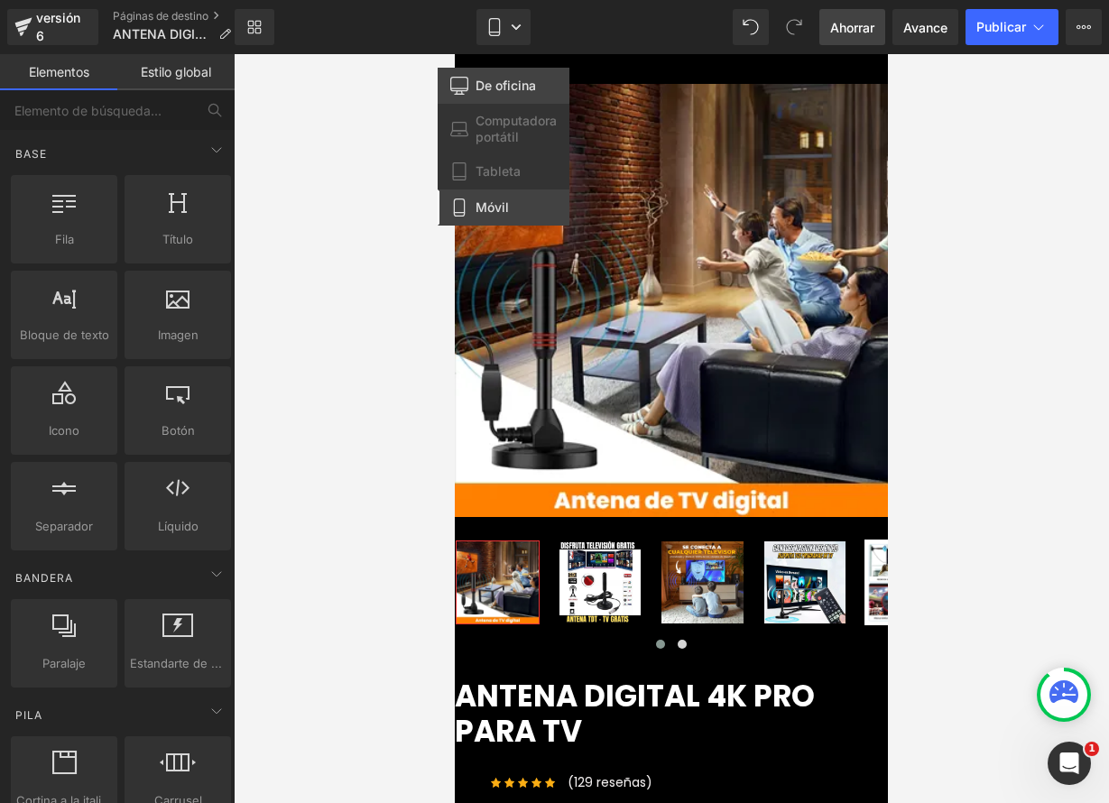
click at [515, 89] on font "De oficina" at bounding box center [505, 85] width 60 height 15
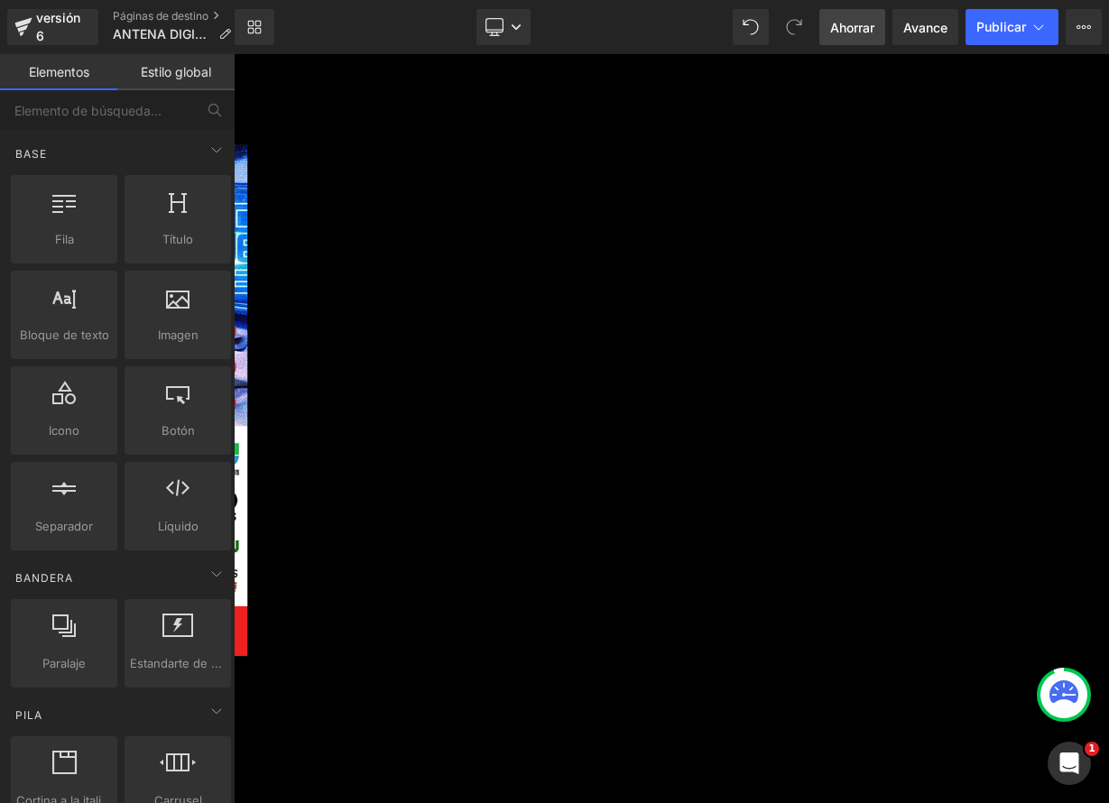
scroll to position [1330, 0]
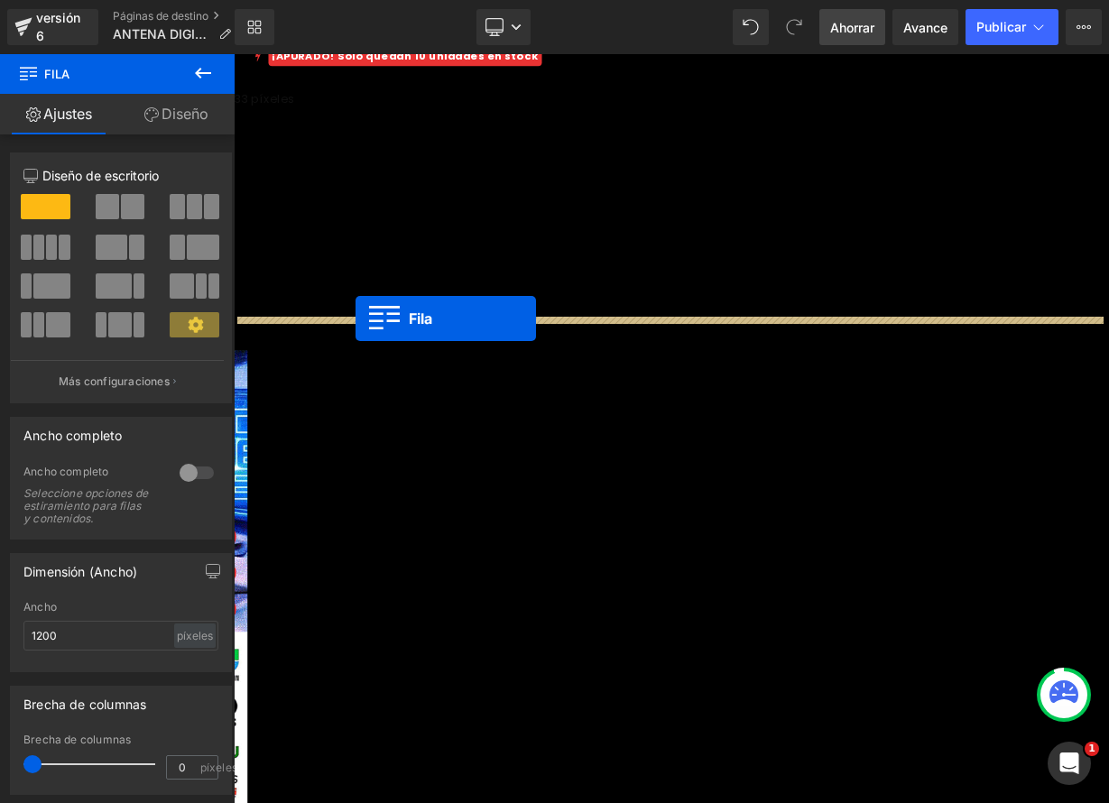
drag, startPoint x: 497, startPoint y: 396, endPoint x: 385, endPoint y: 384, distance: 112.5
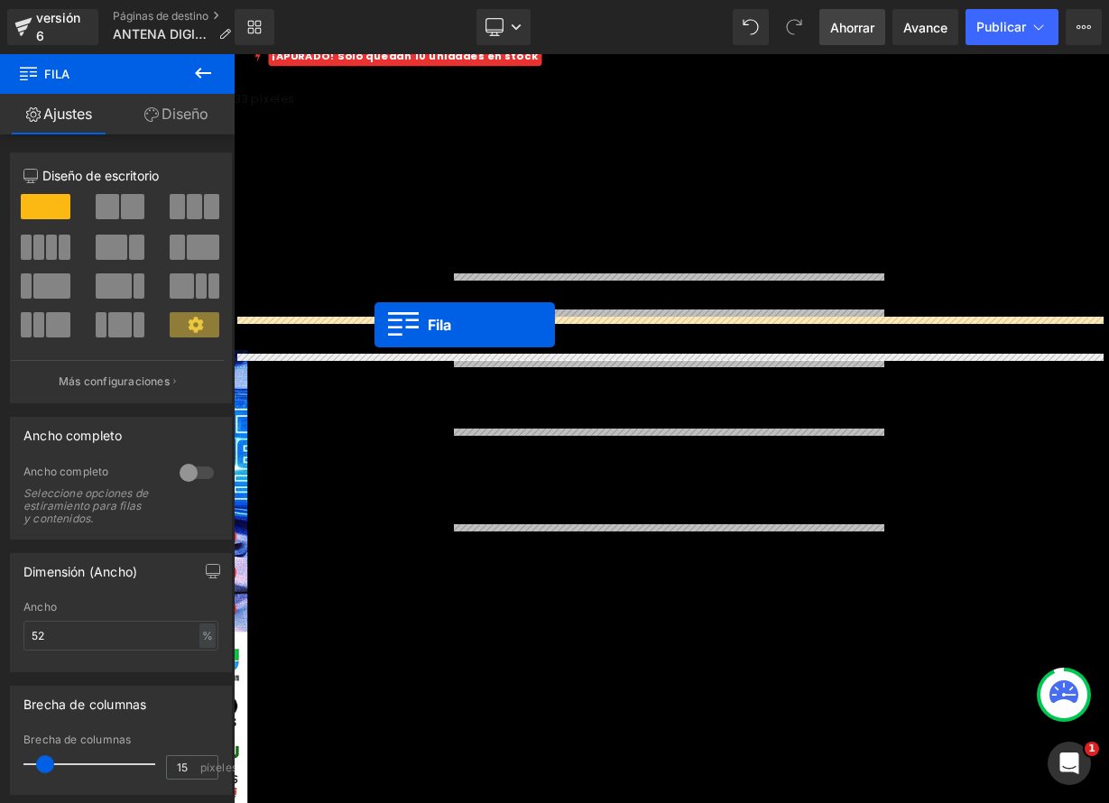
drag, startPoint x: 500, startPoint y: 394, endPoint x: 409, endPoint y: 392, distance: 91.2
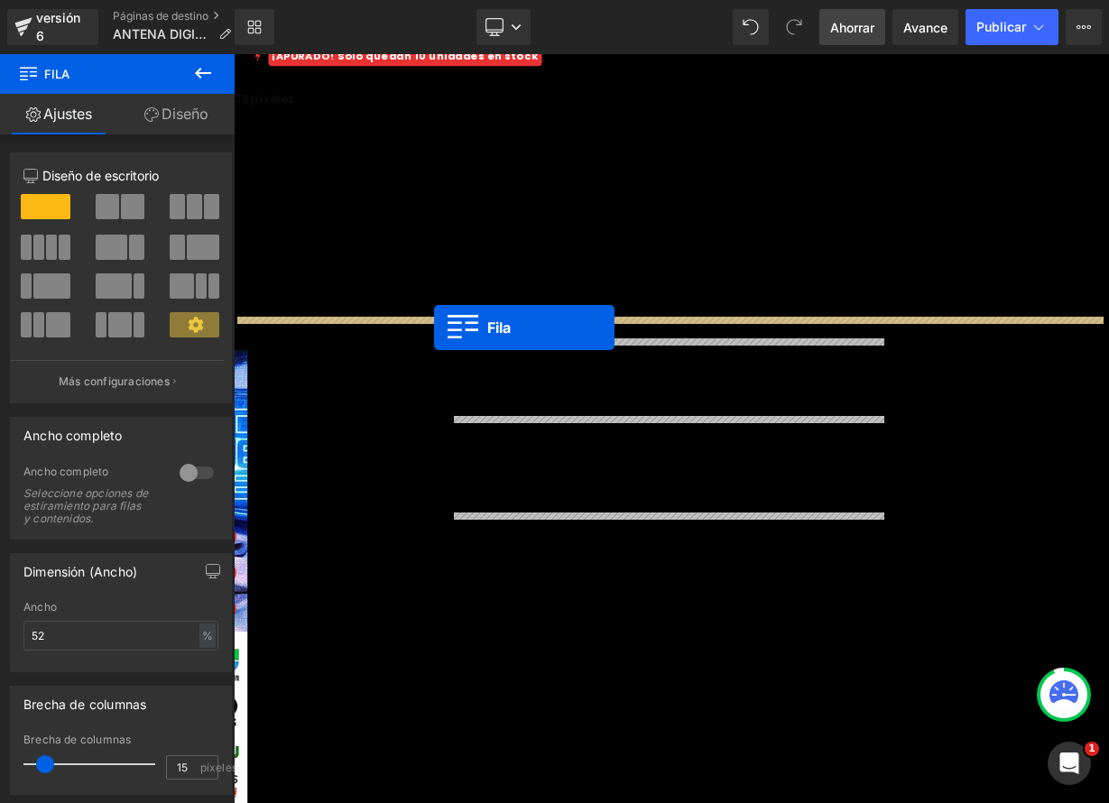
drag, startPoint x: 522, startPoint y: 422, endPoint x: 484, endPoint y: 395, distance: 47.3
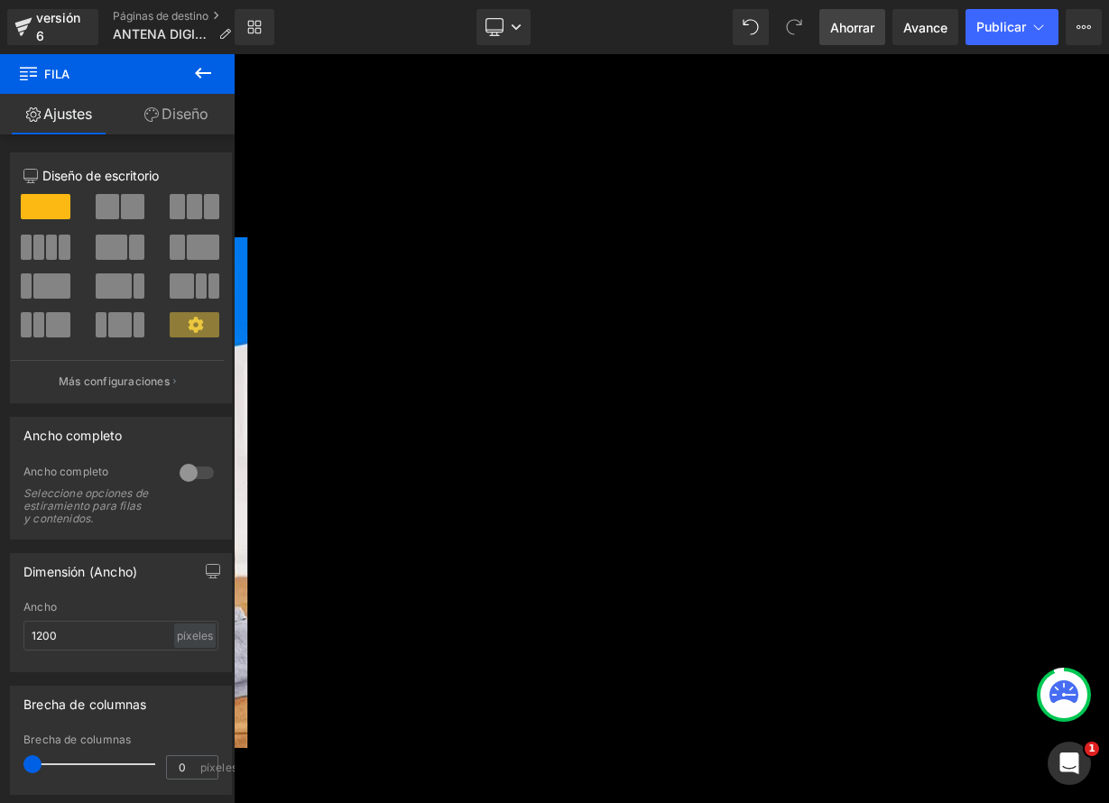
scroll to position [3255, 0]
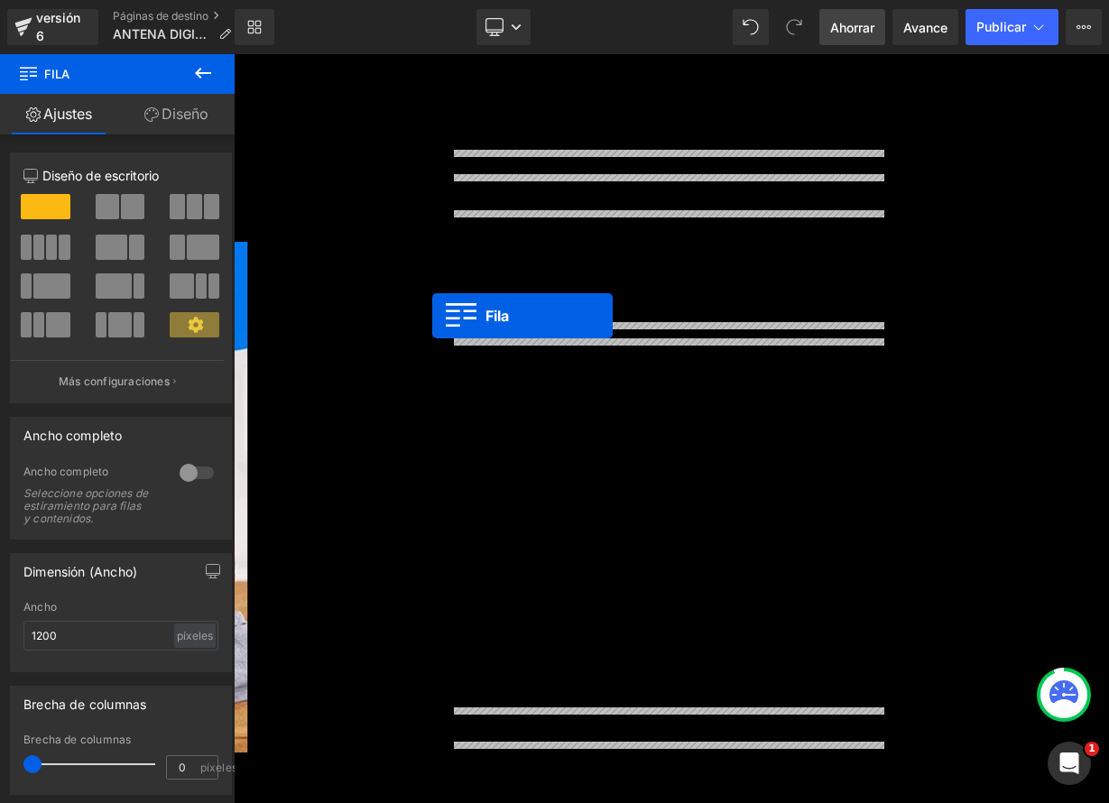
drag, startPoint x: 514, startPoint y: 421, endPoint x: 482, endPoint y: 381, distance: 52.0
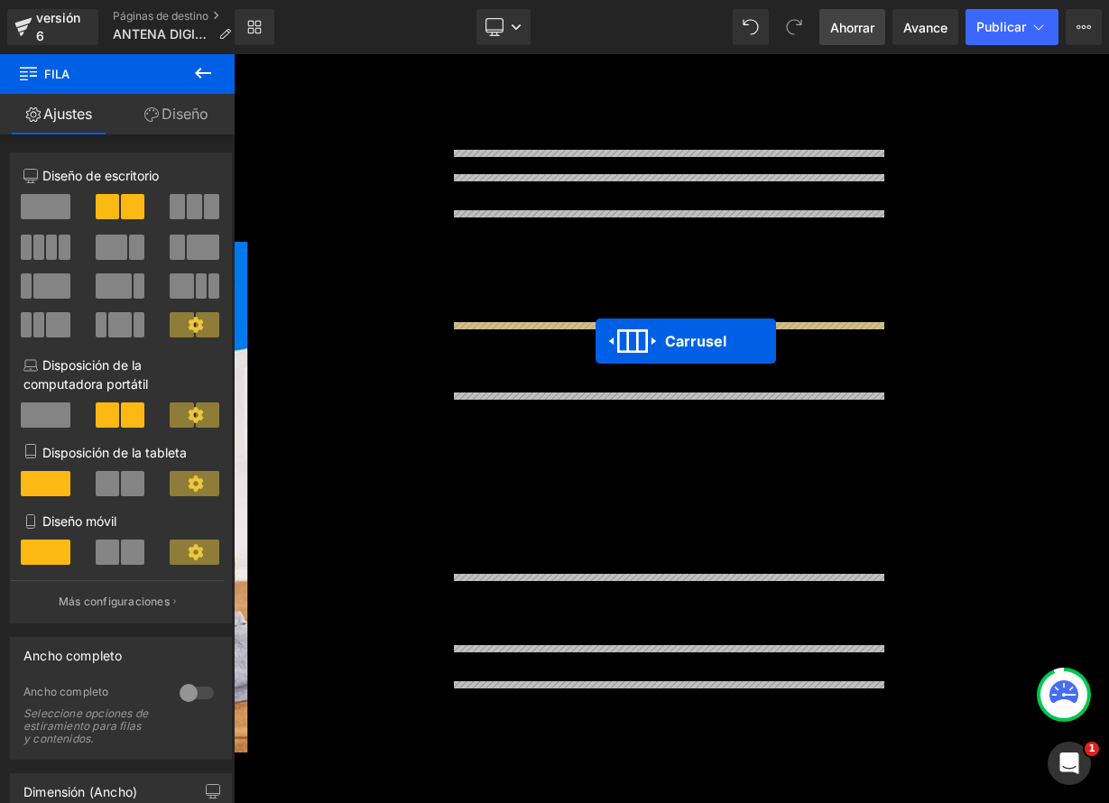
drag, startPoint x: 726, startPoint y: 403, endPoint x: 685, endPoint y: 412, distance: 42.5
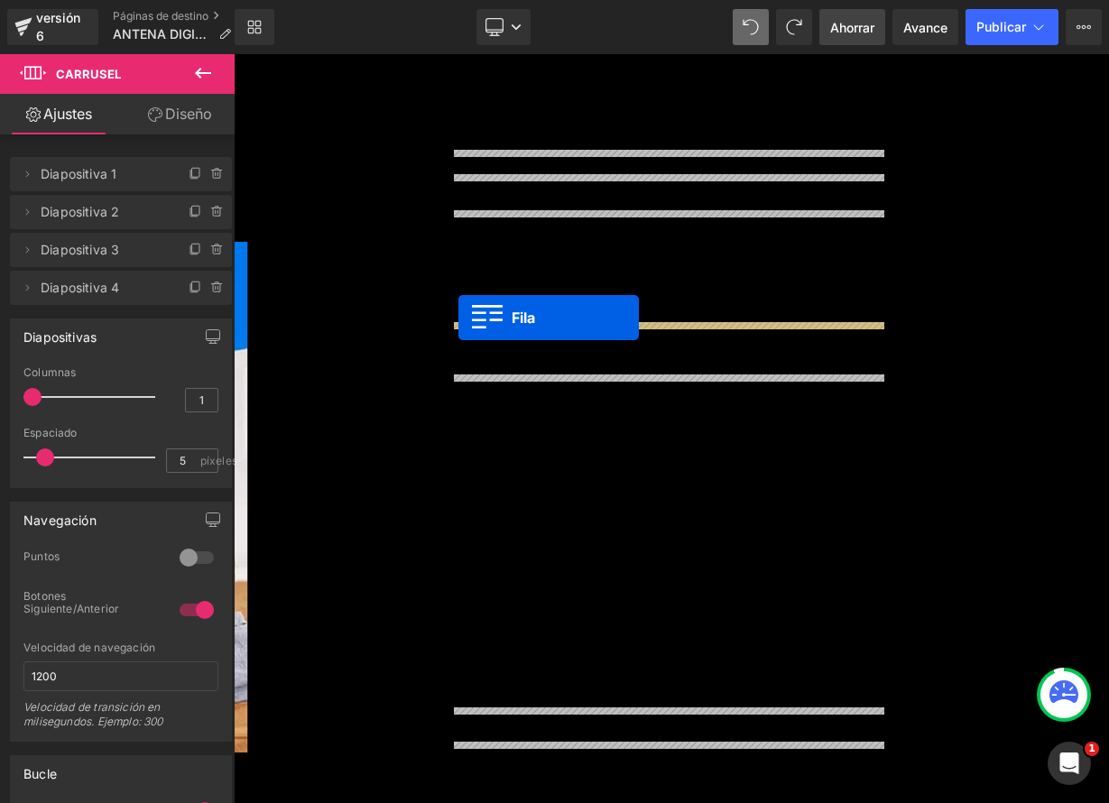
drag, startPoint x: 518, startPoint y: 427, endPoint x: 513, endPoint y: 383, distance: 44.4
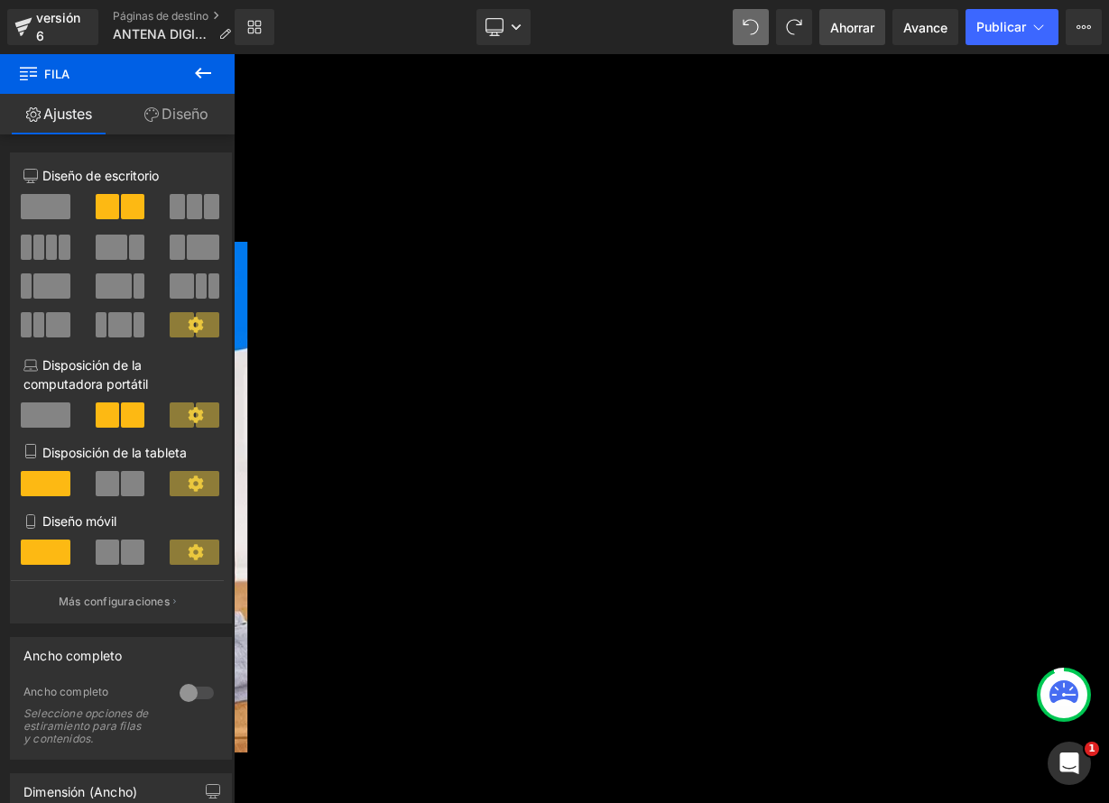
scroll to position [3377, 0]
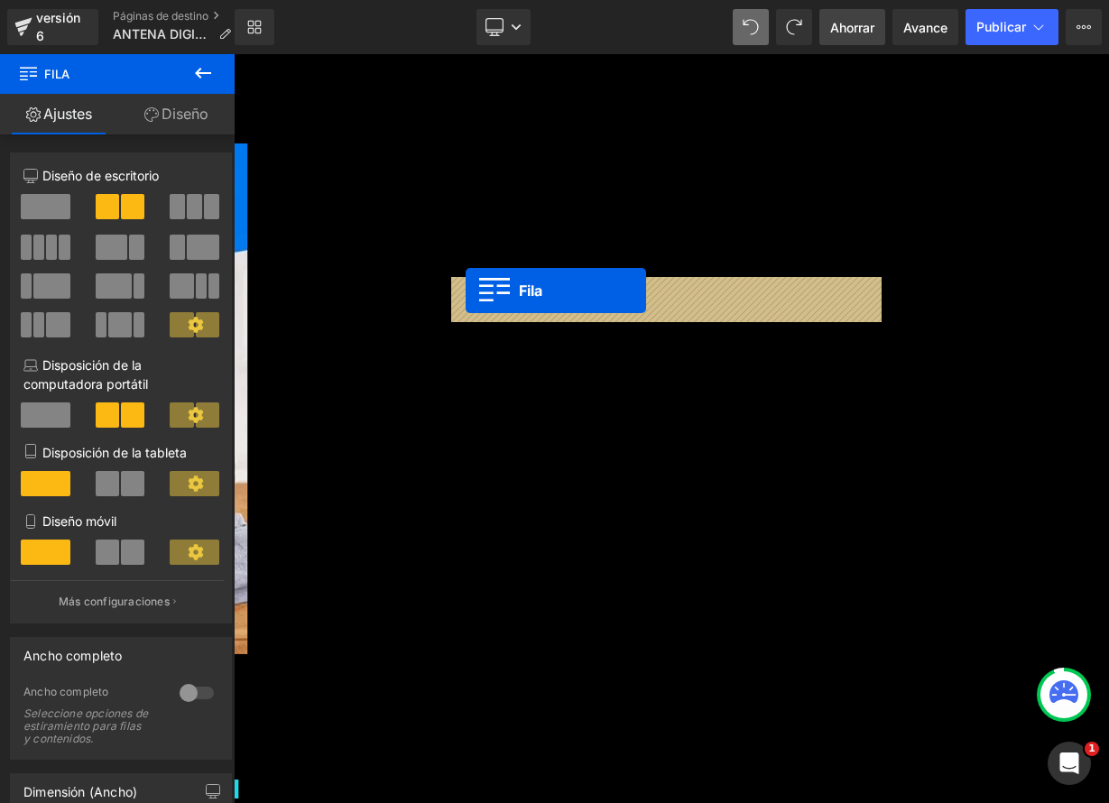
drag, startPoint x: 512, startPoint y: 281, endPoint x: 523, endPoint y: 349, distance: 68.5
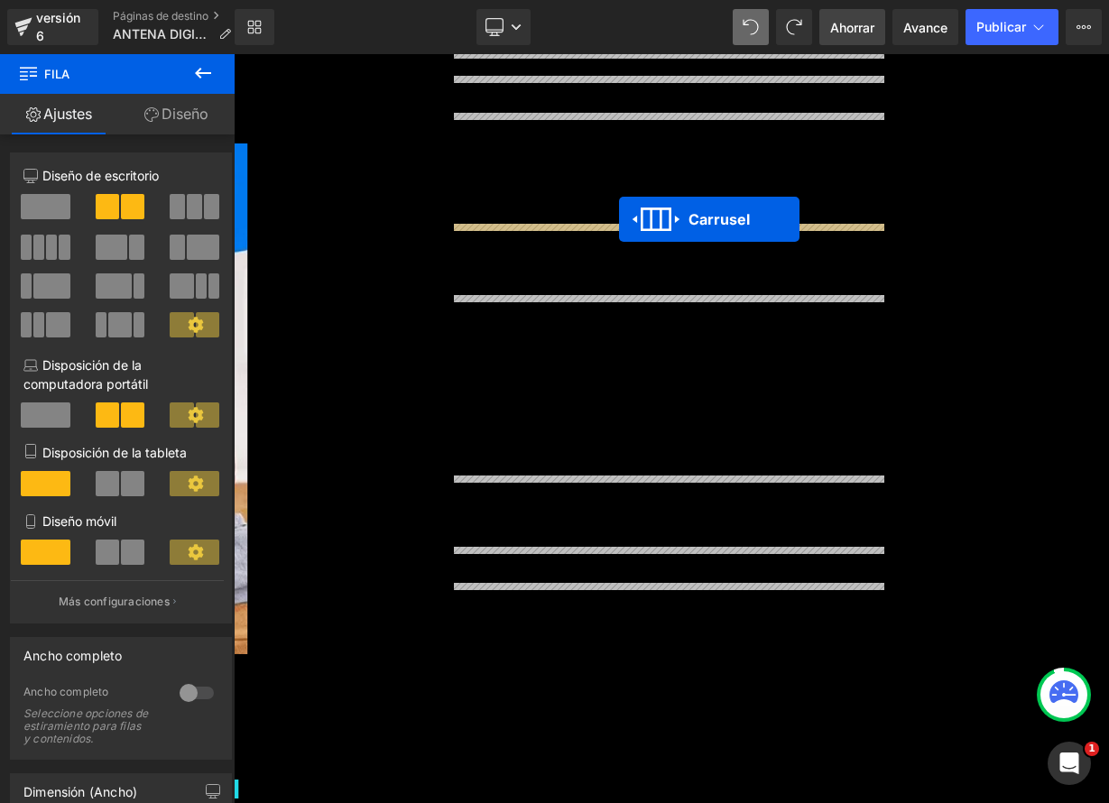
drag, startPoint x: 728, startPoint y: 281, endPoint x: 715, endPoint y: 260, distance: 25.5
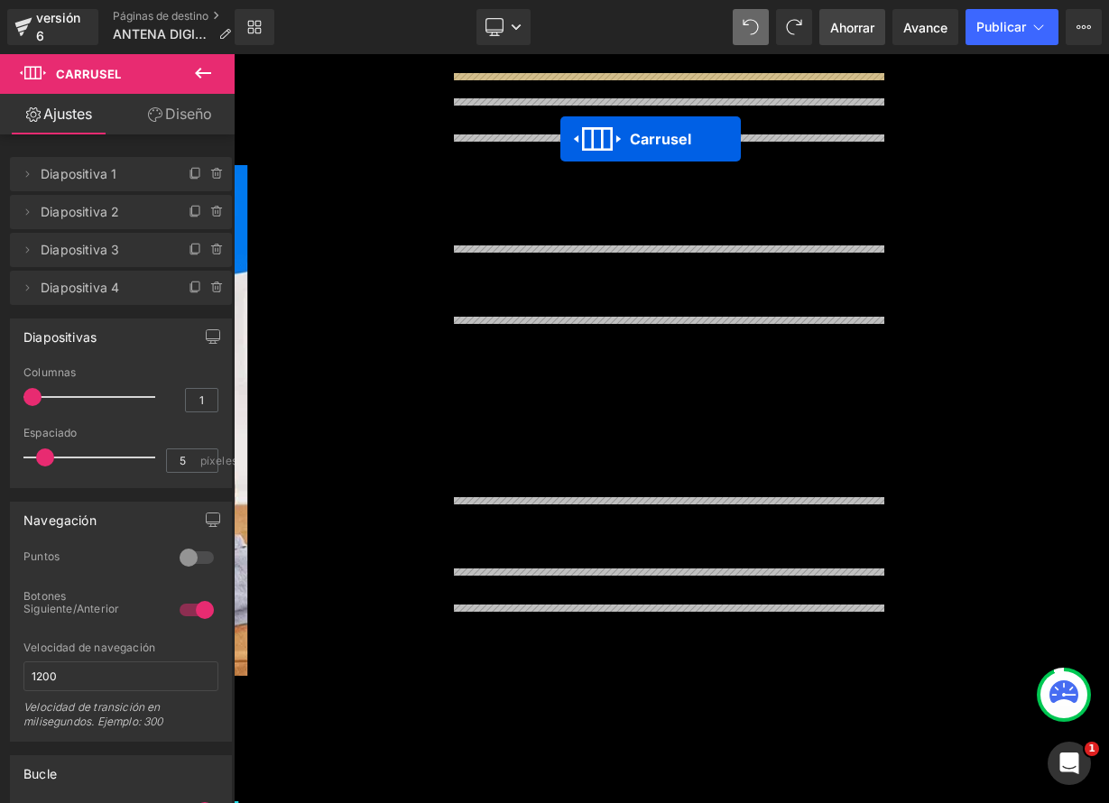
scroll to position [3333, 0]
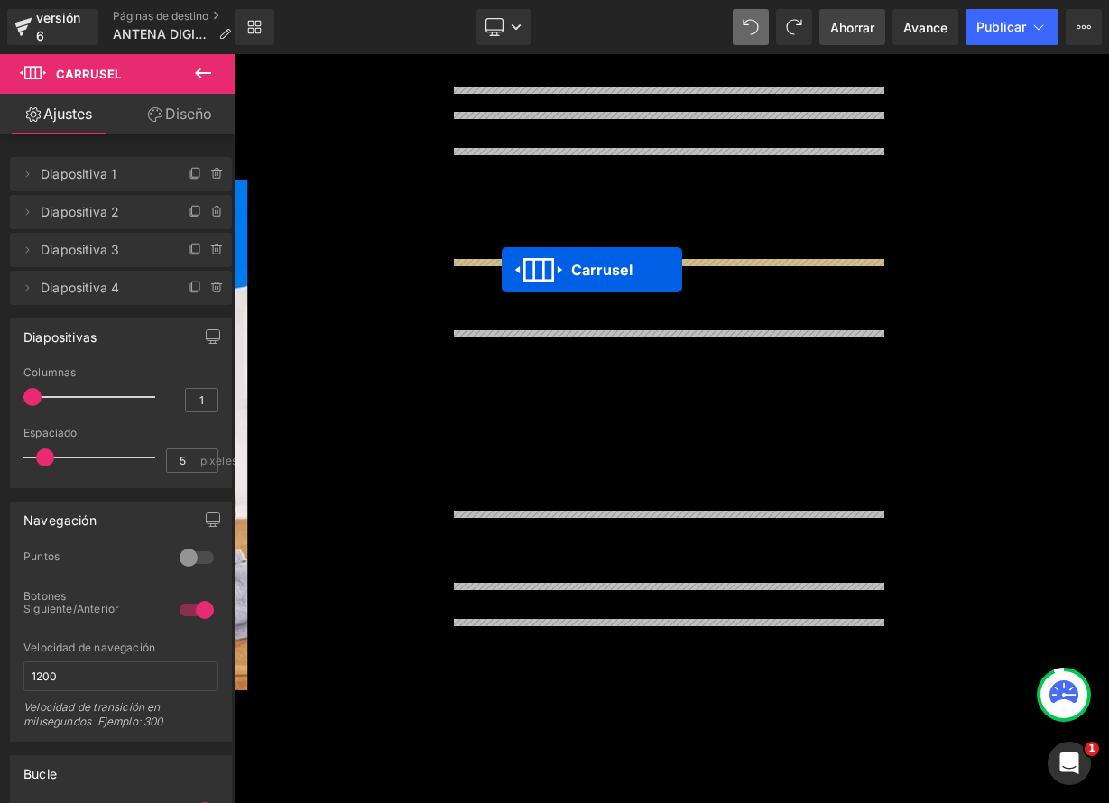
drag, startPoint x: 724, startPoint y: 283, endPoint x: 567, endPoint y: 323, distance: 161.9
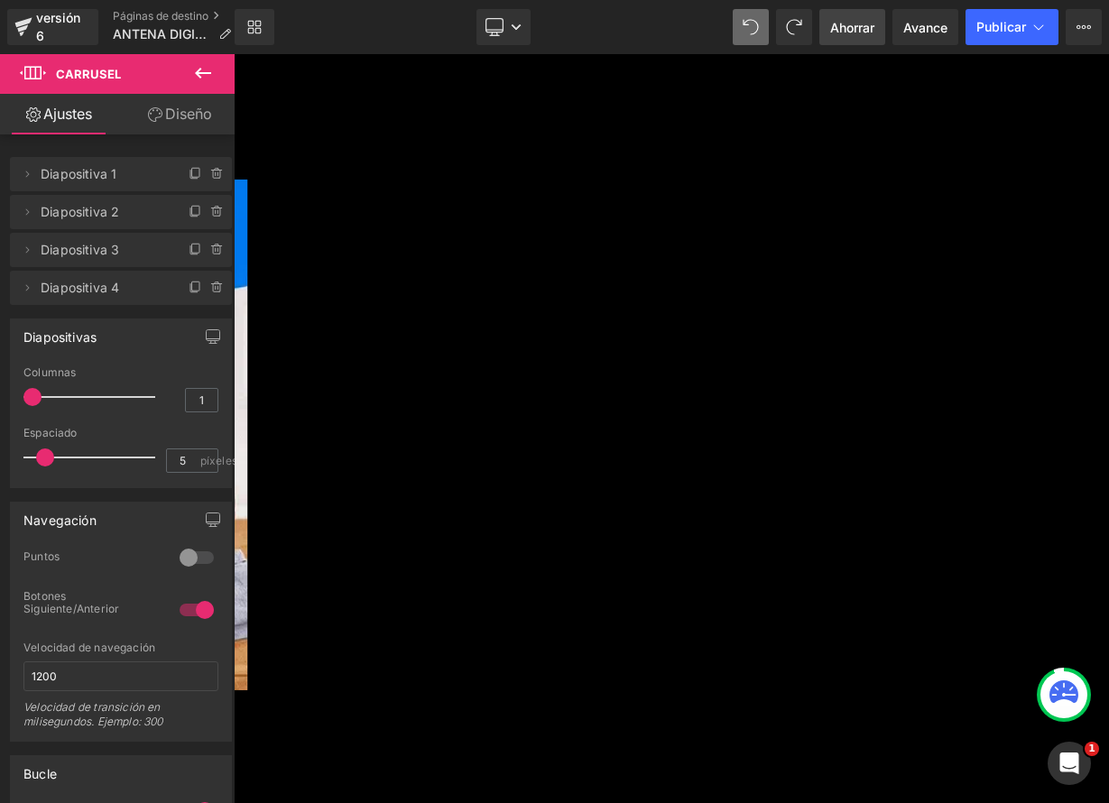
click at [234, 54] on icon at bounding box center [234, 54] width 0 height 0
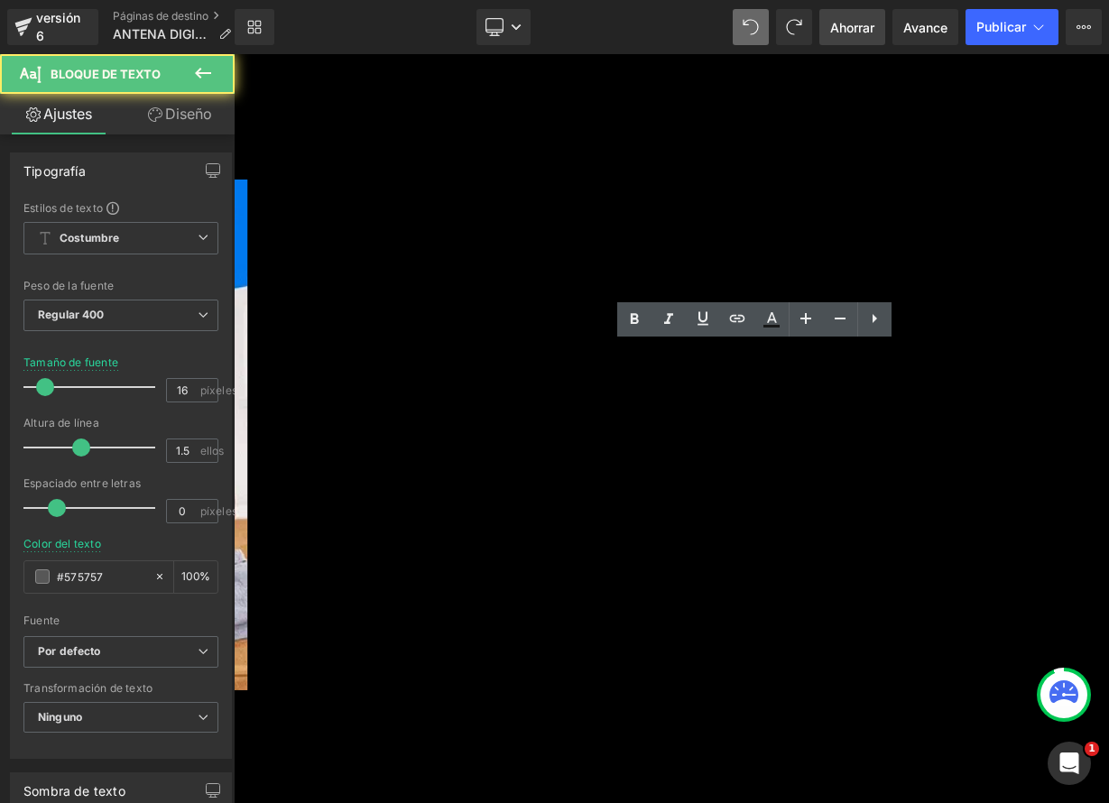
drag, startPoint x: 820, startPoint y: 461, endPoint x: 935, endPoint y: 503, distance: 122.2
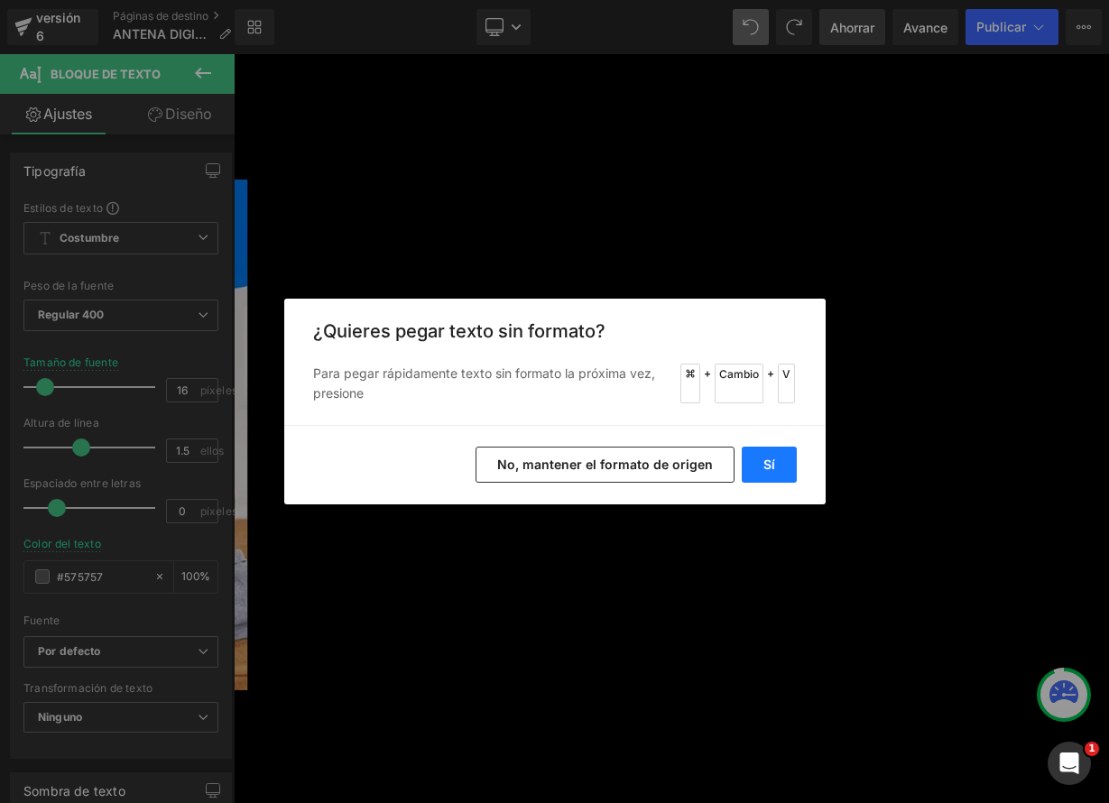
click at [769, 461] on font "Sí" at bounding box center [769, 464] width 12 height 15
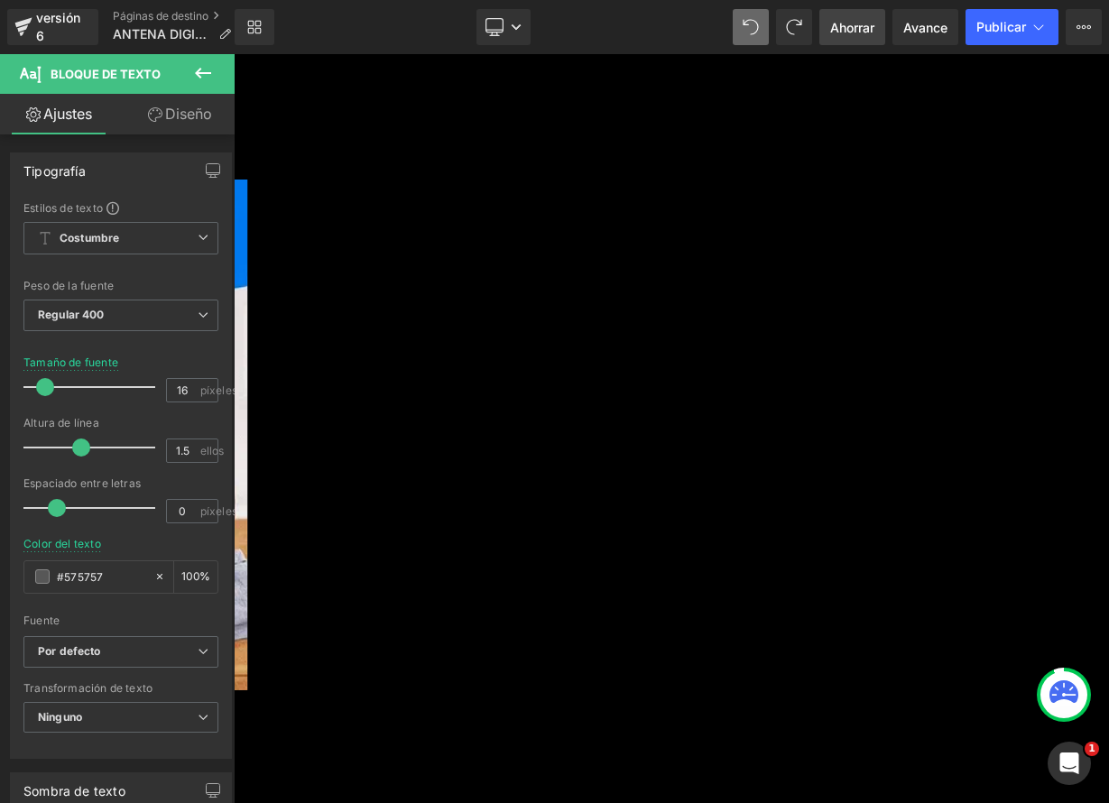
click at [234, 54] on icon at bounding box center [234, 54] width 0 height 0
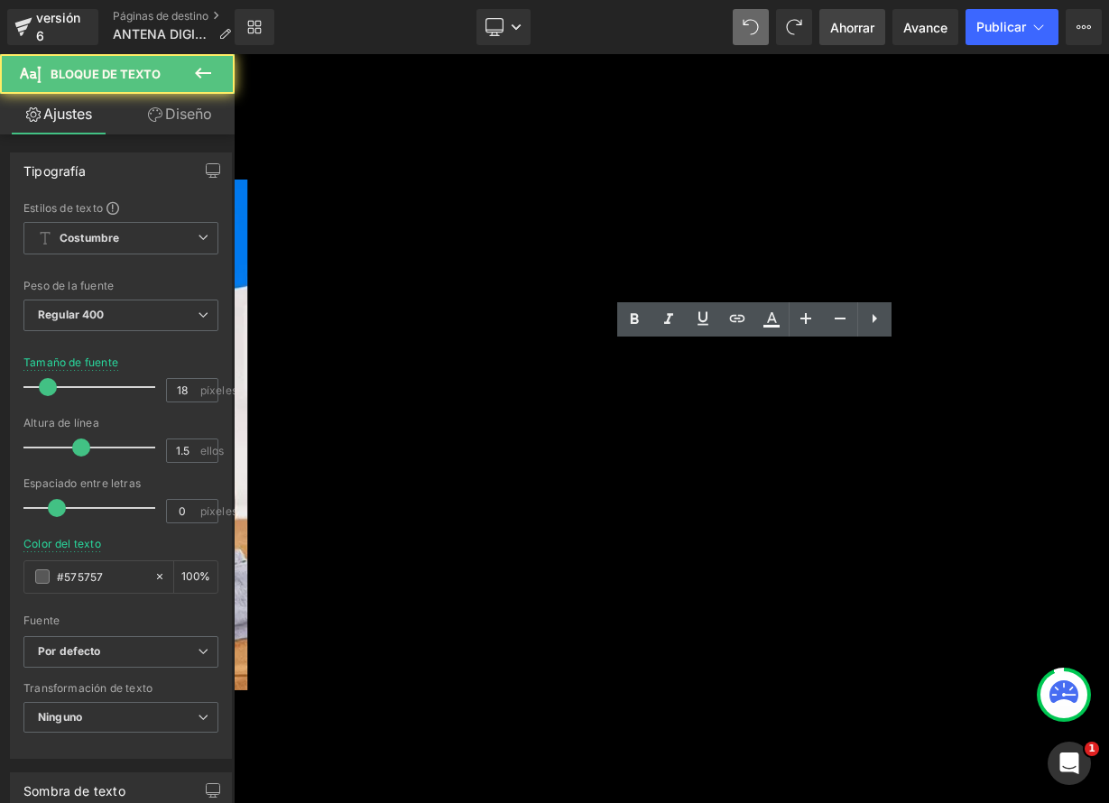
drag, startPoint x: 810, startPoint y: 460, endPoint x: 958, endPoint y: 579, distance: 189.9
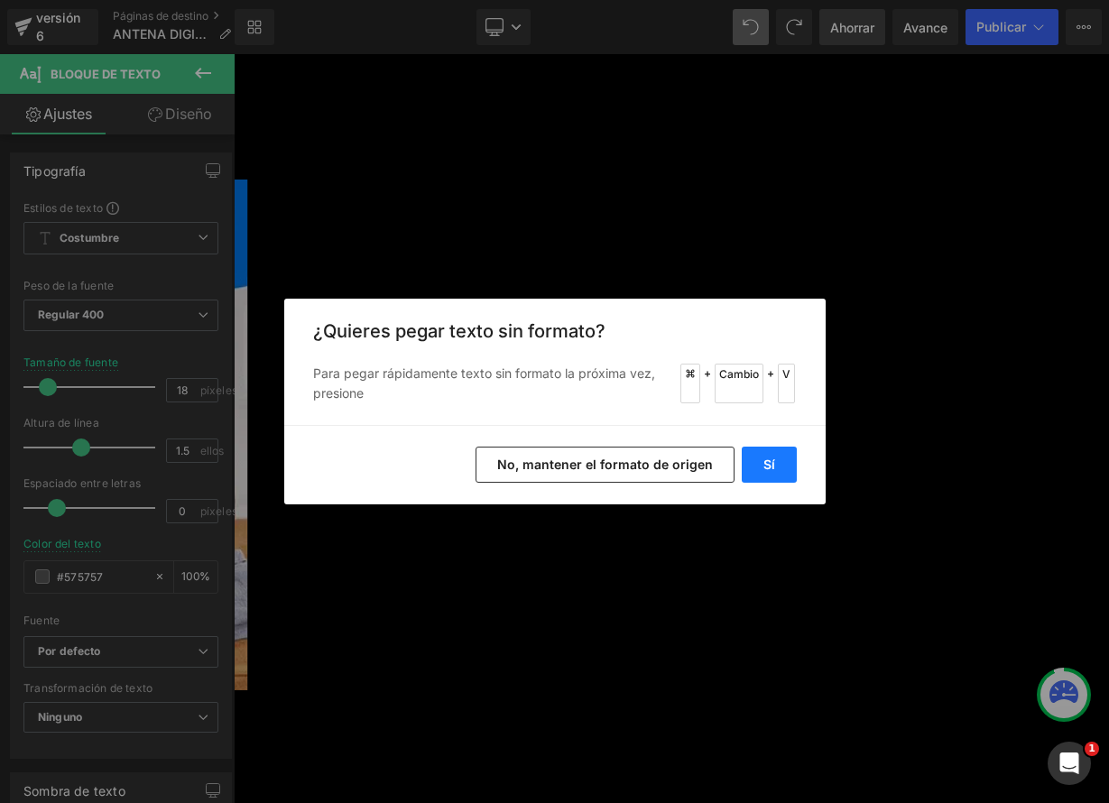
click at [763, 472] on button "Sí" at bounding box center [769, 465] width 55 height 36
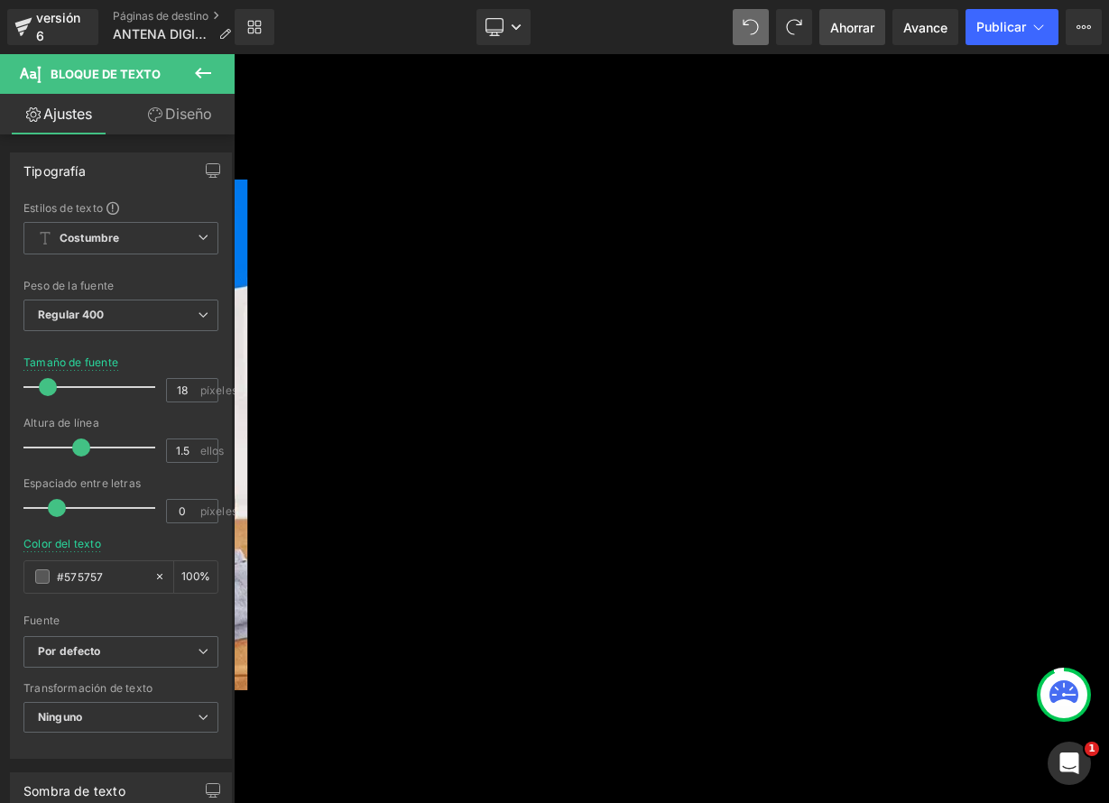
click at [234, 54] on link at bounding box center [234, 54] width 0 height 0
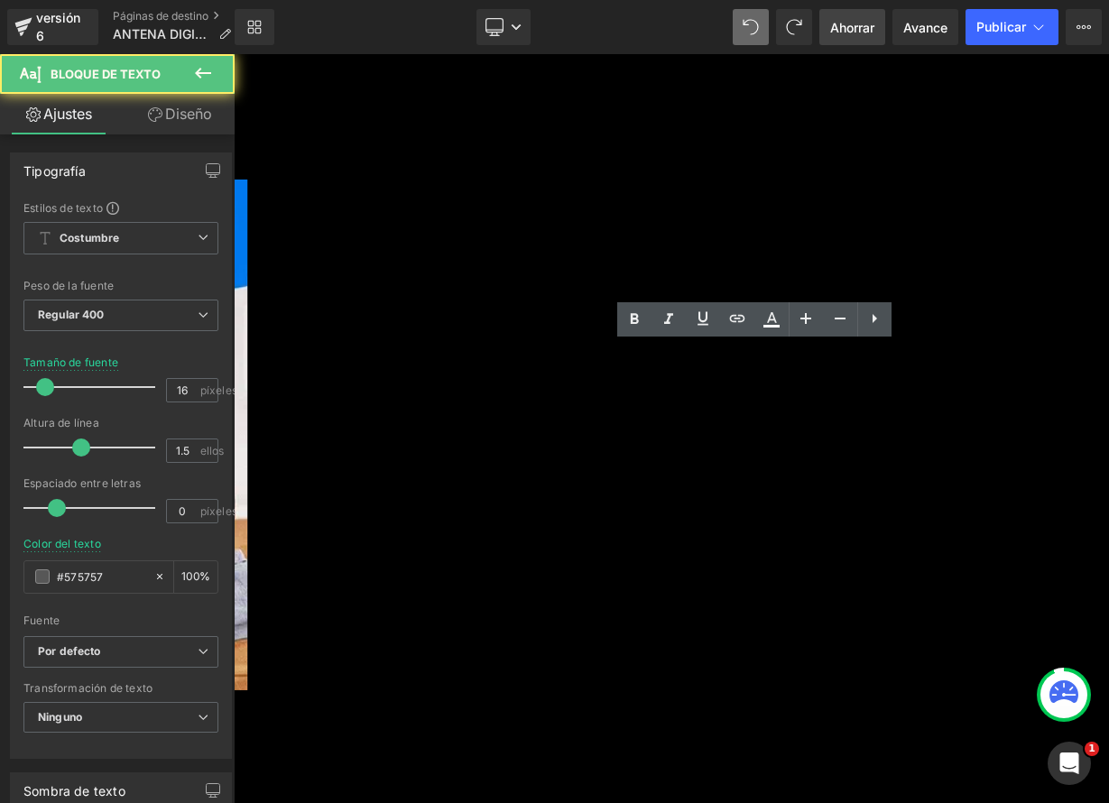
drag, startPoint x: 832, startPoint y: 464, endPoint x: 962, endPoint y: 519, distance: 141.1
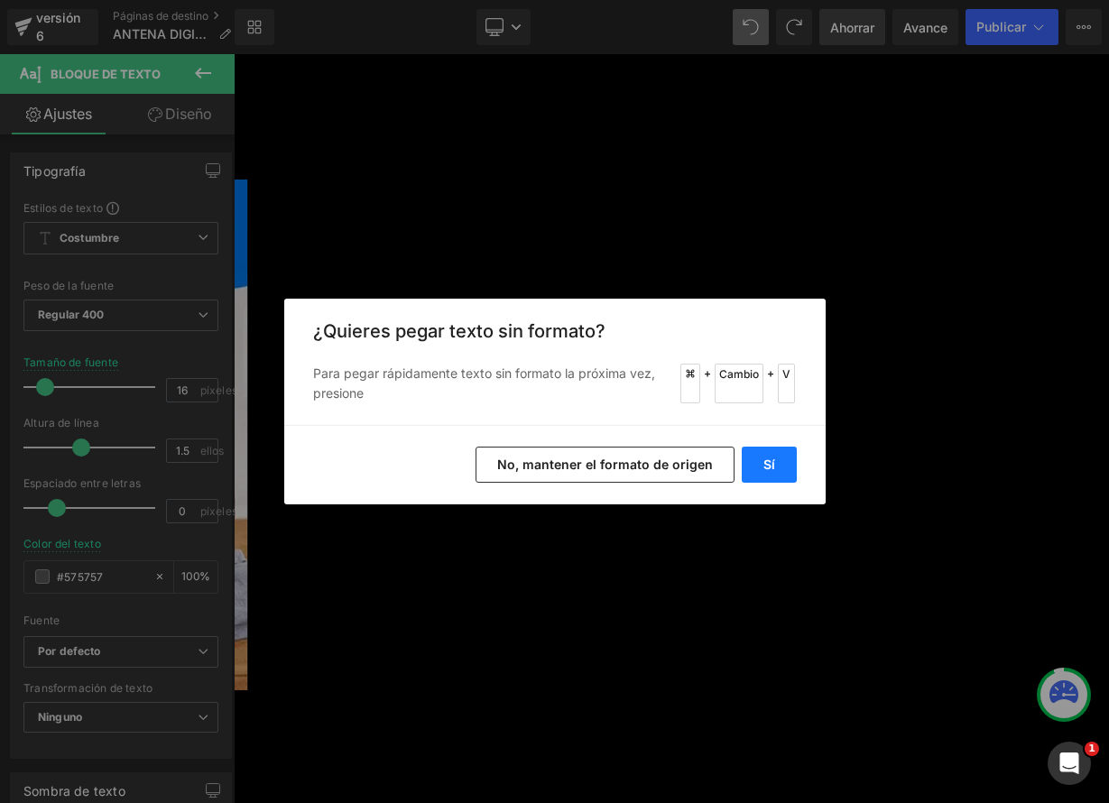
click at [763, 478] on button "Sí" at bounding box center [769, 465] width 55 height 36
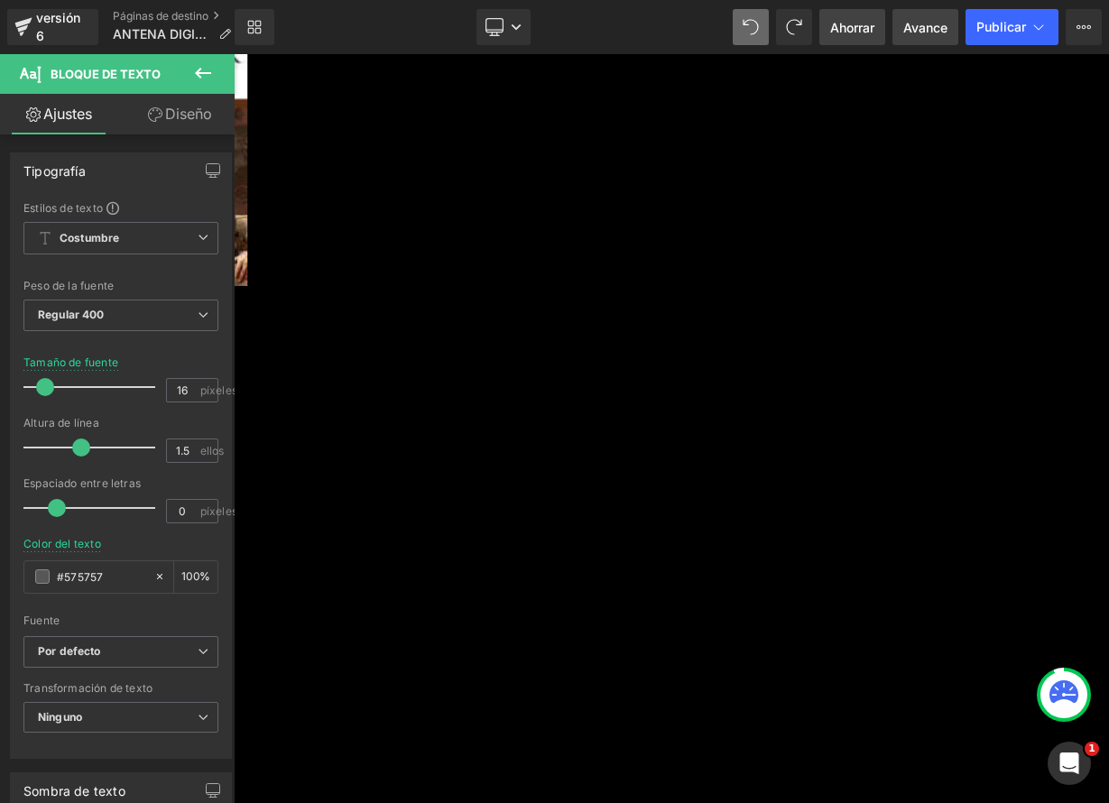
scroll to position [6009, 0]
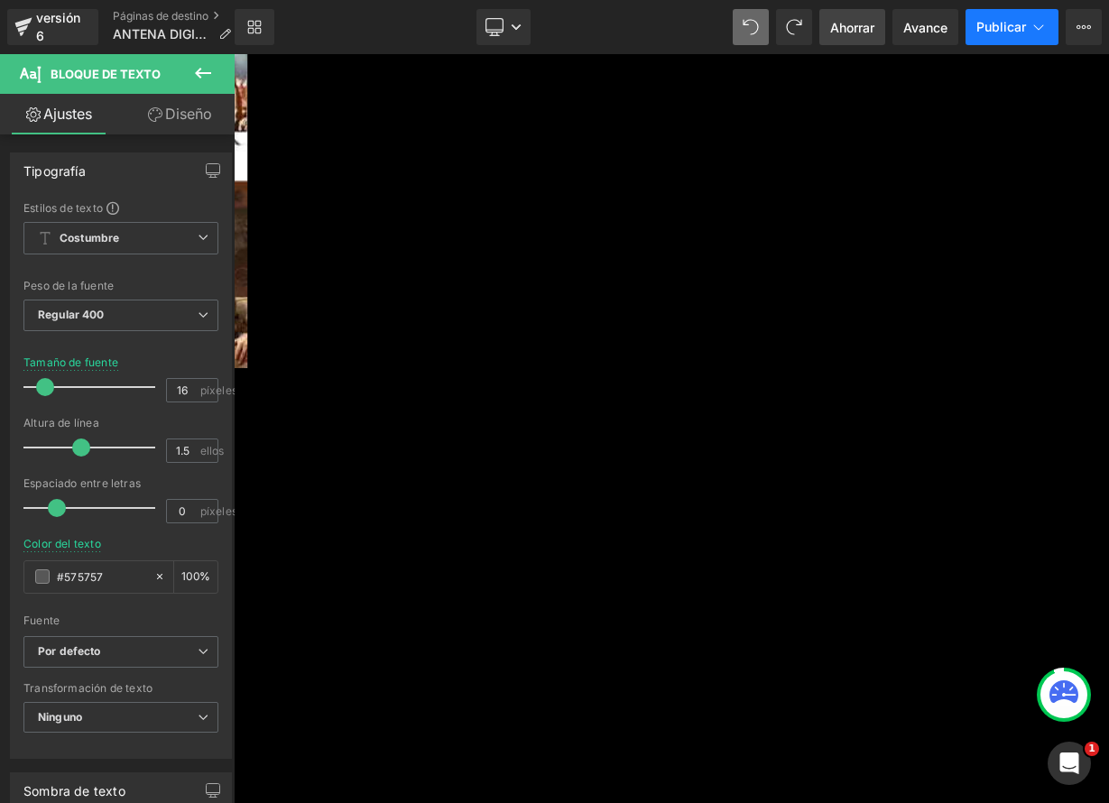
click at [992, 23] on font "Publicar" at bounding box center [1001, 26] width 50 height 15
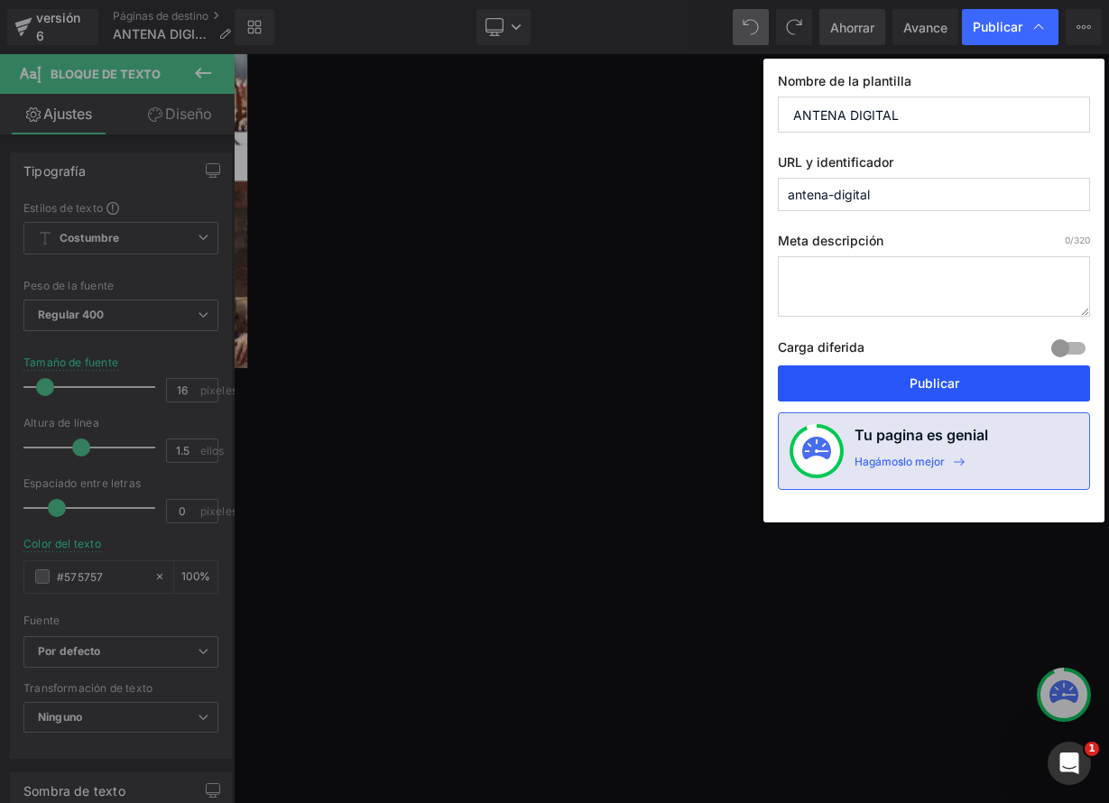
click at [927, 385] on font "Publicar" at bounding box center [934, 382] width 50 height 15
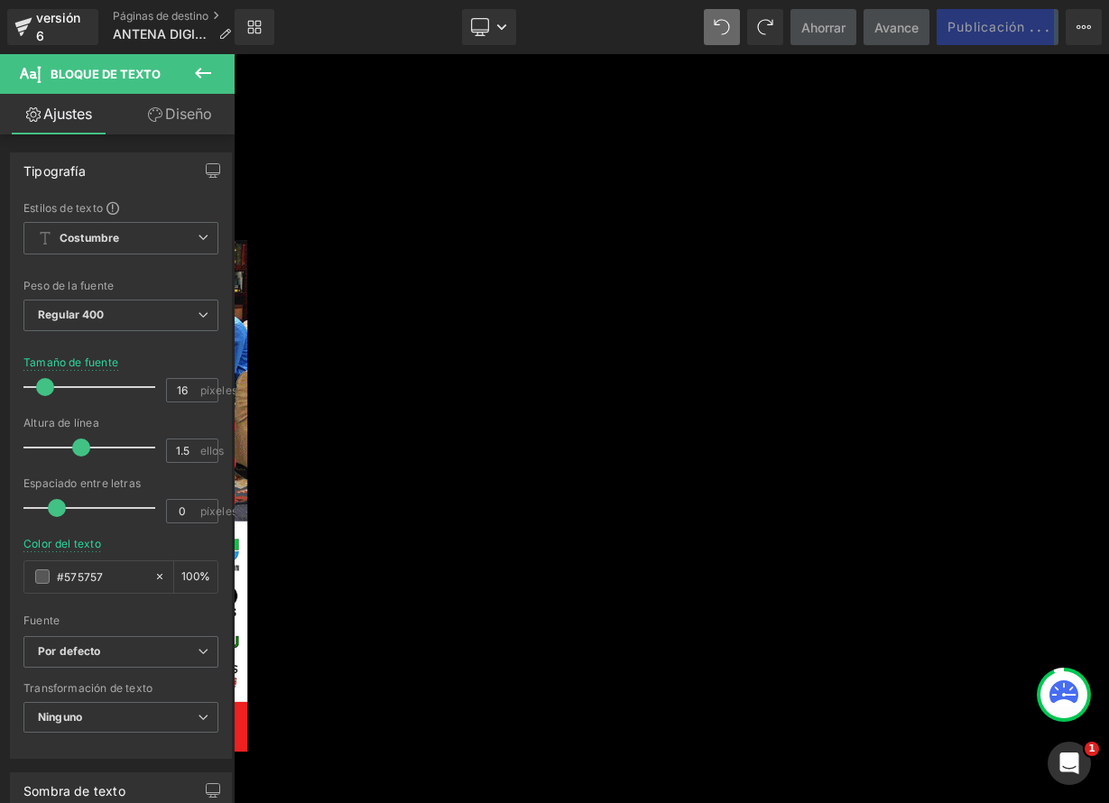
scroll to position [845, 0]
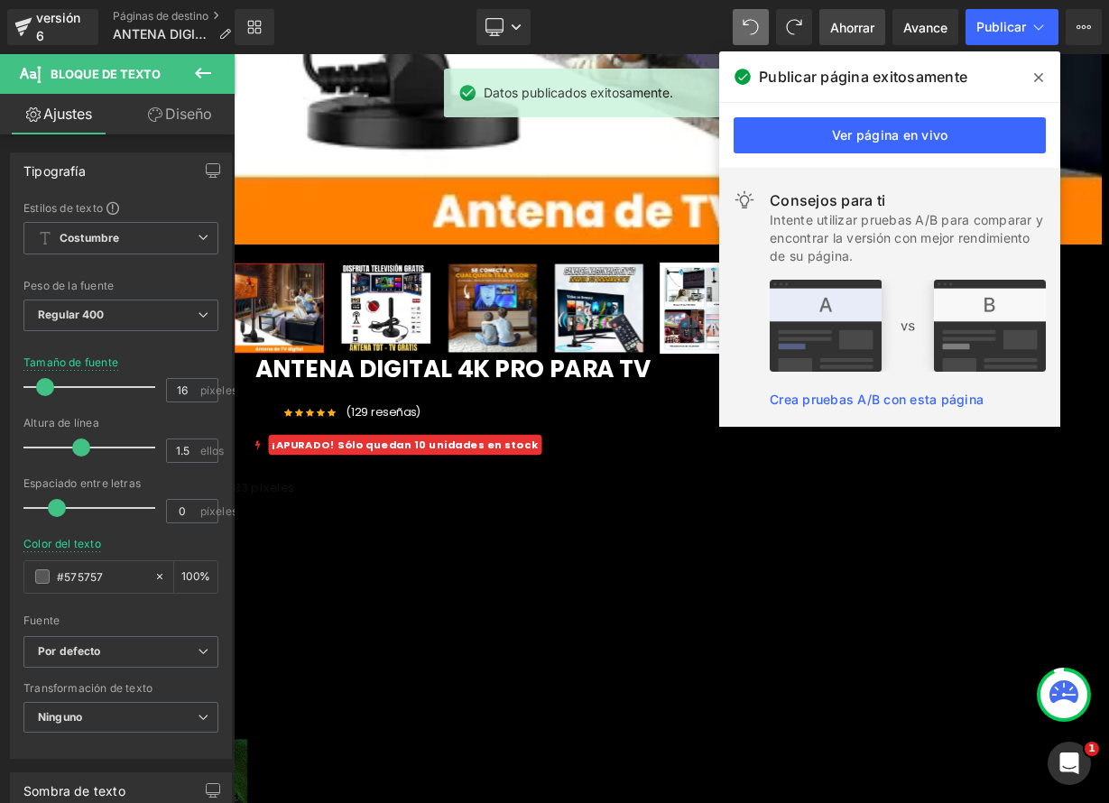
click at [1037, 76] on icon at bounding box center [1038, 77] width 9 height 9
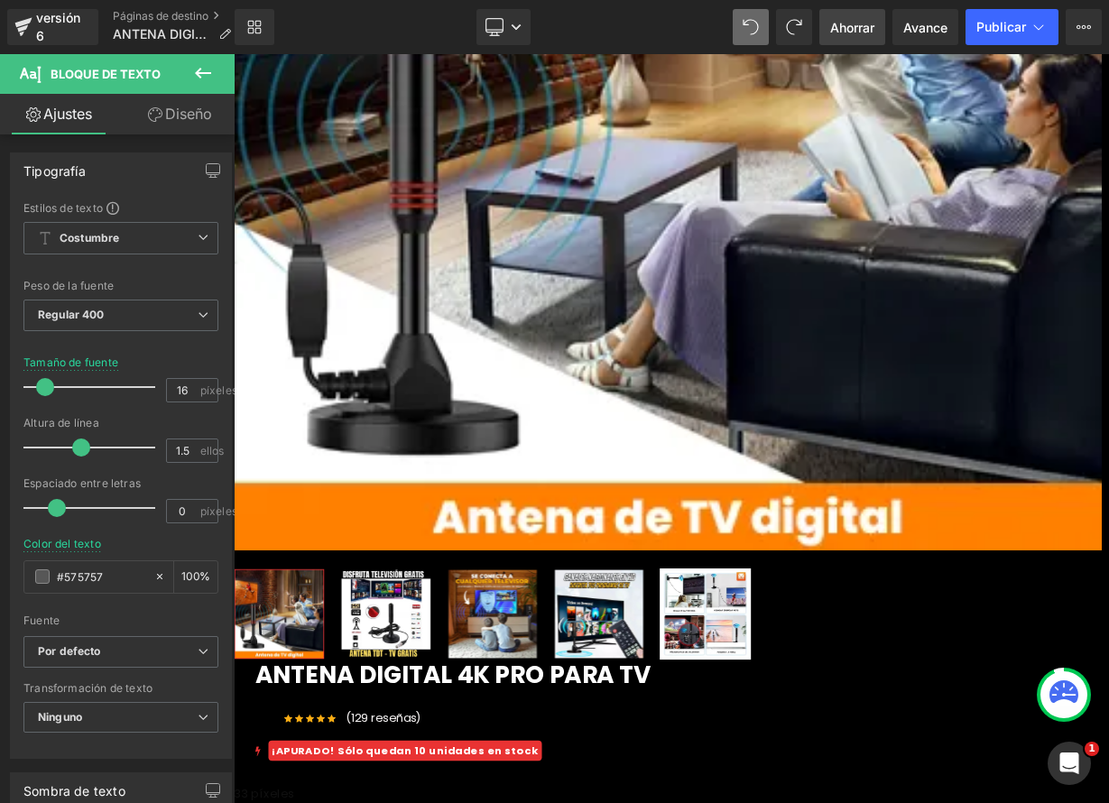
scroll to position [0, 0]
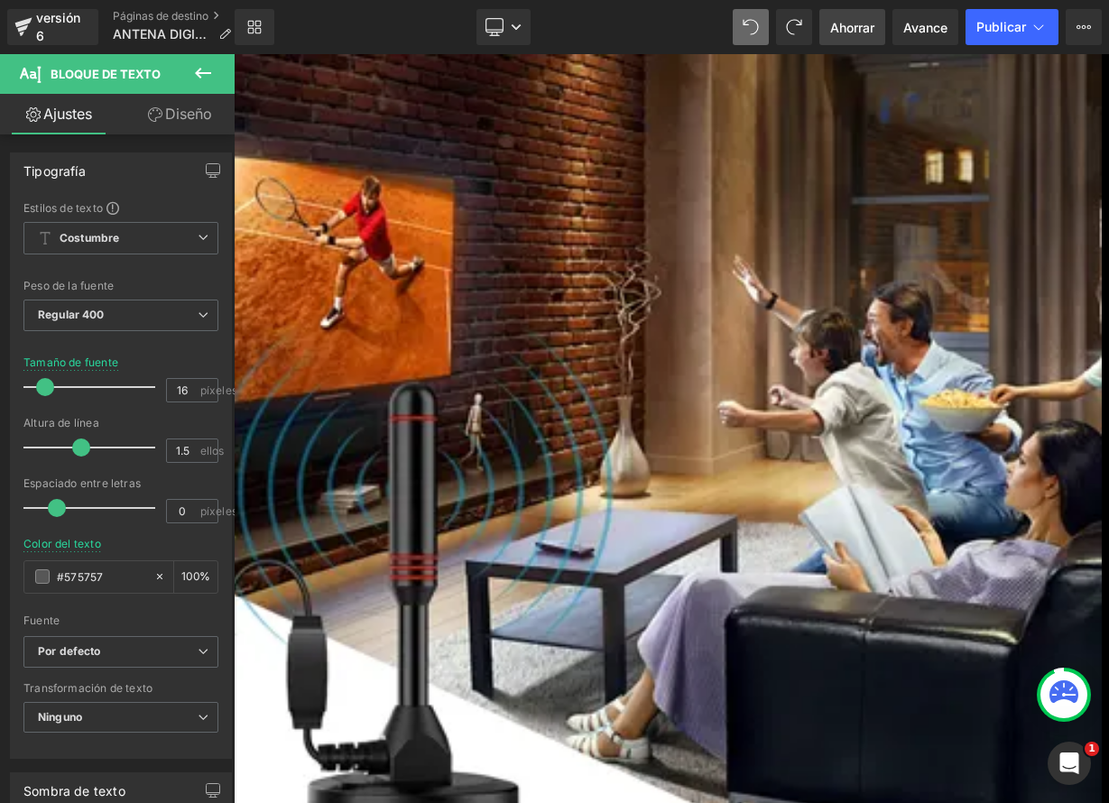
drag, startPoint x: 206, startPoint y: 61, endPoint x: 207, endPoint y: 88, distance: 26.2
click at [206, 61] on button at bounding box center [202, 74] width 63 height 40
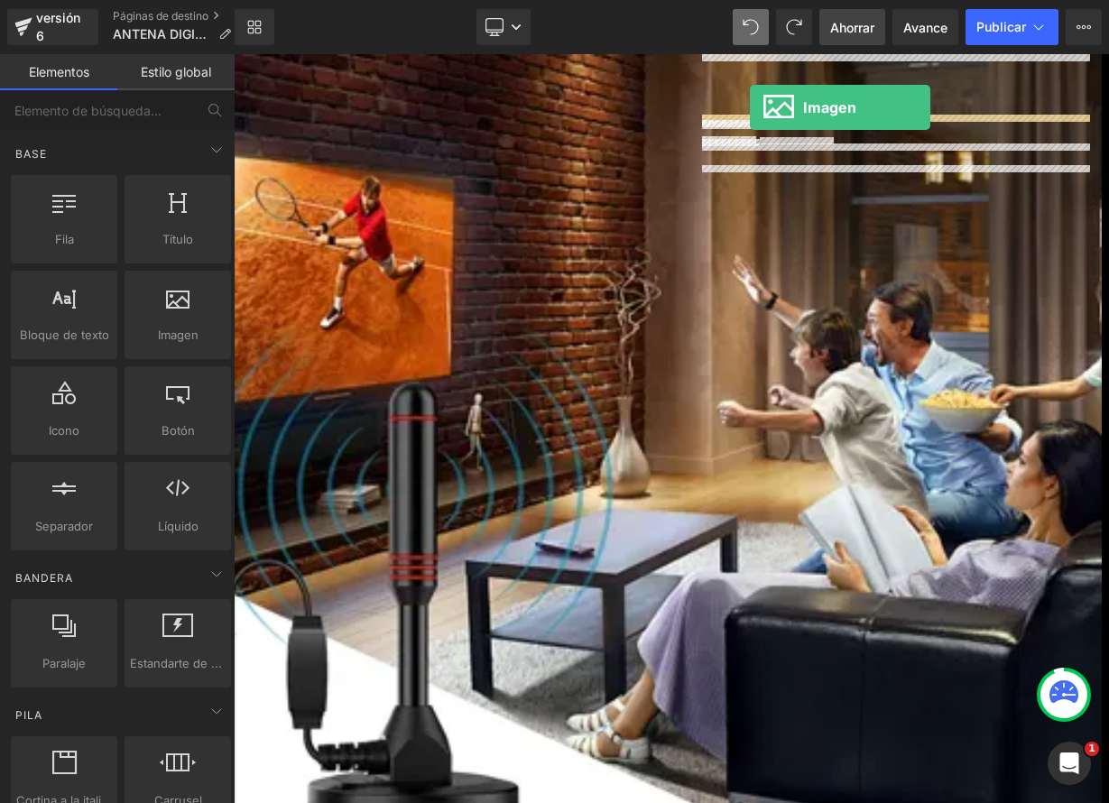
drag, startPoint x: 410, startPoint y: 361, endPoint x: 878, endPoint y: 121, distance: 526.2
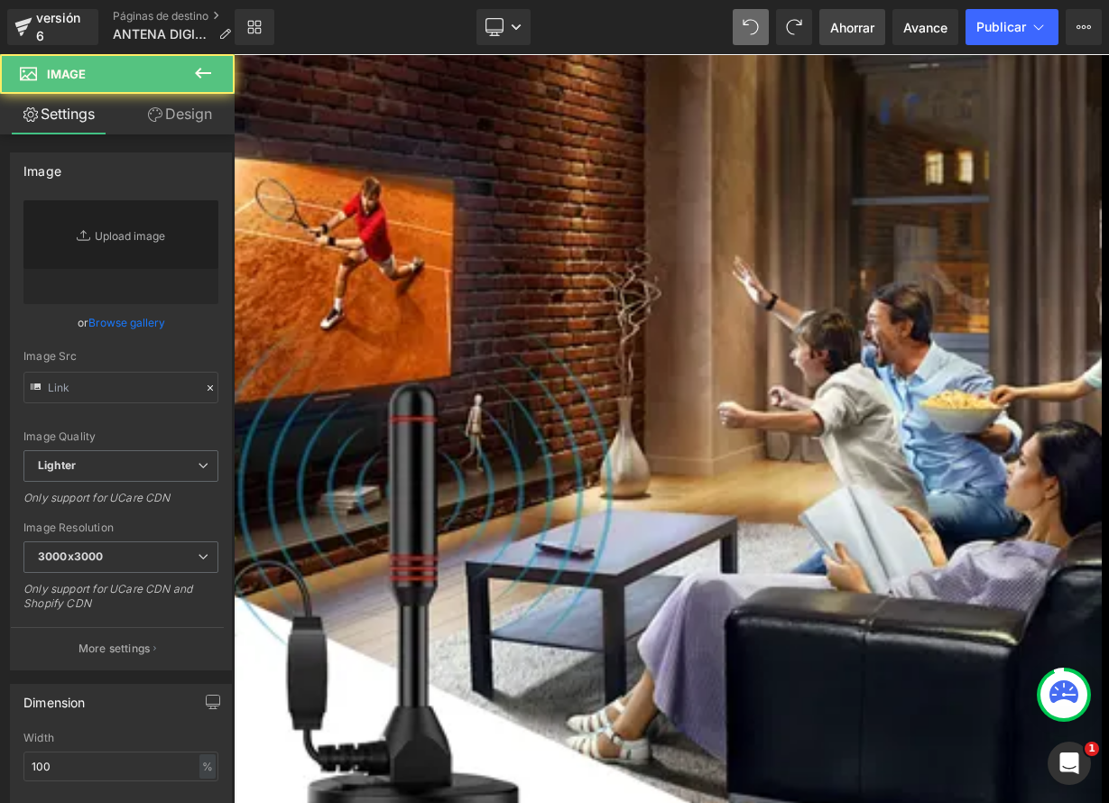
type input "//[DOMAIN_NAME][URL]"
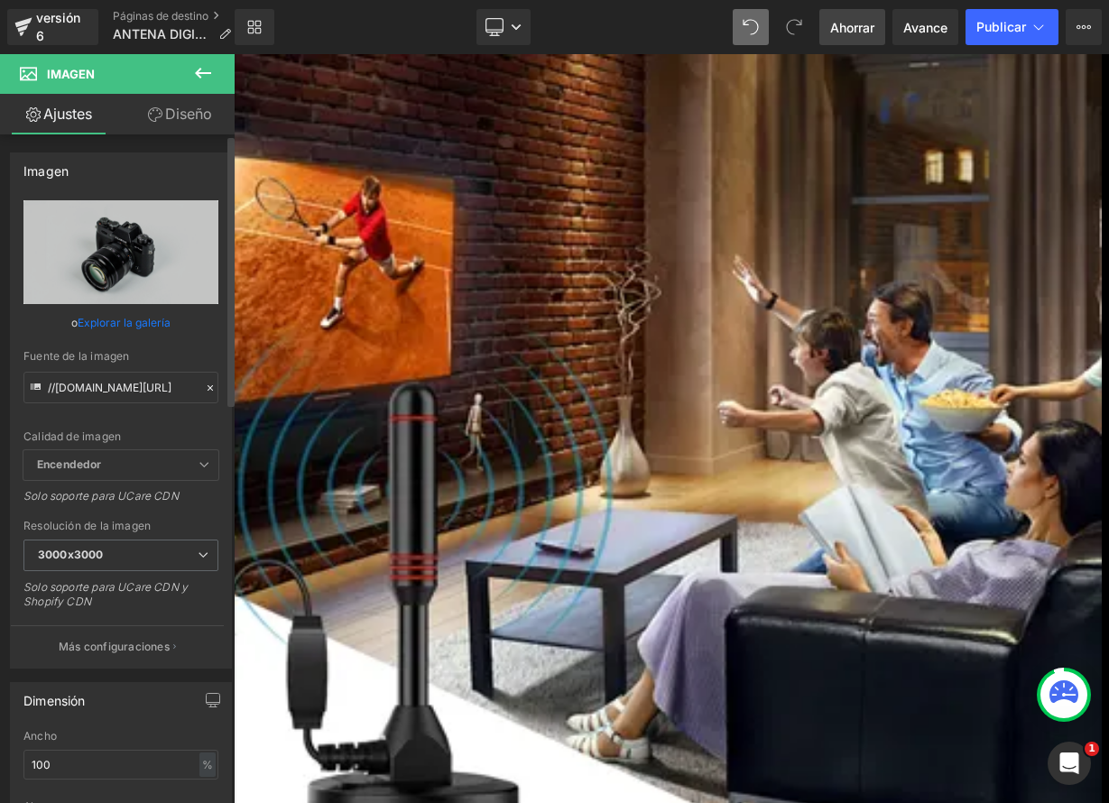
drag, startPoint x: 200, startPoint y: 386, endPoint x: 178, endPoint y: 388, distance: 22.6
click at [204, 386] on icon at bounding box center [210, 388] width 13 height 13
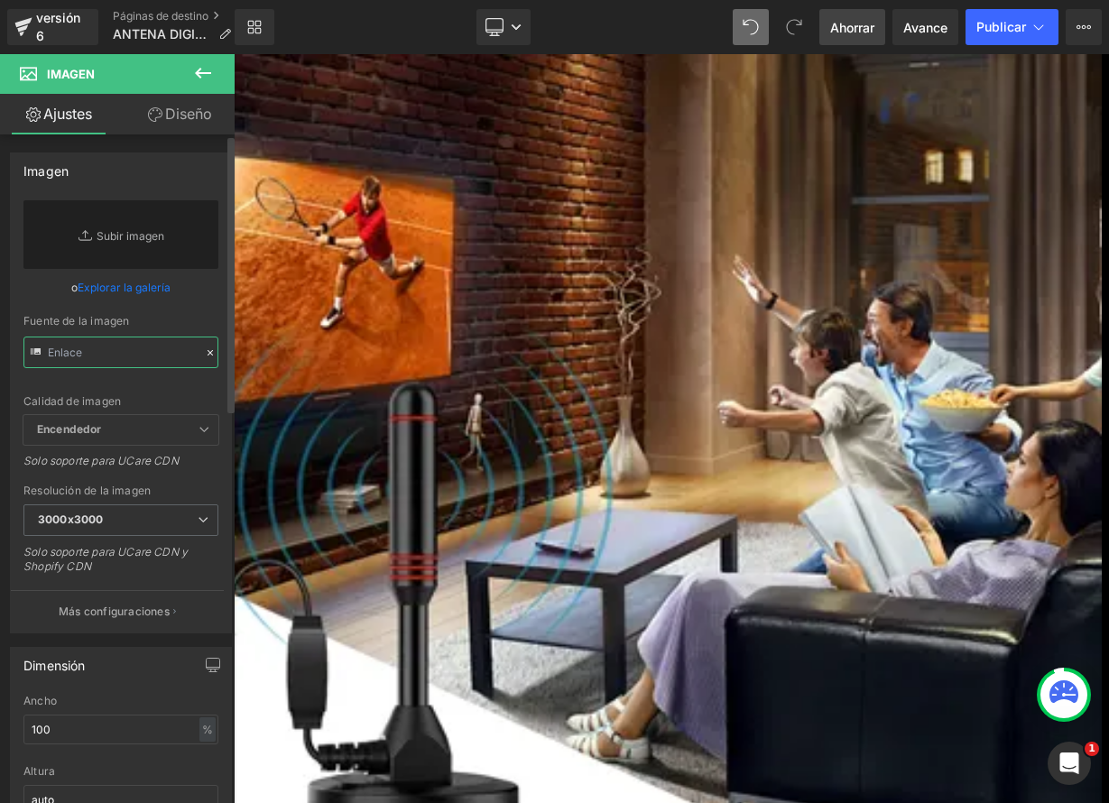
click at [149, 354] on input "text" at bounding box center [120, 353] width 195 height 32
paste input "[URL][DOMAIN_NAME]"
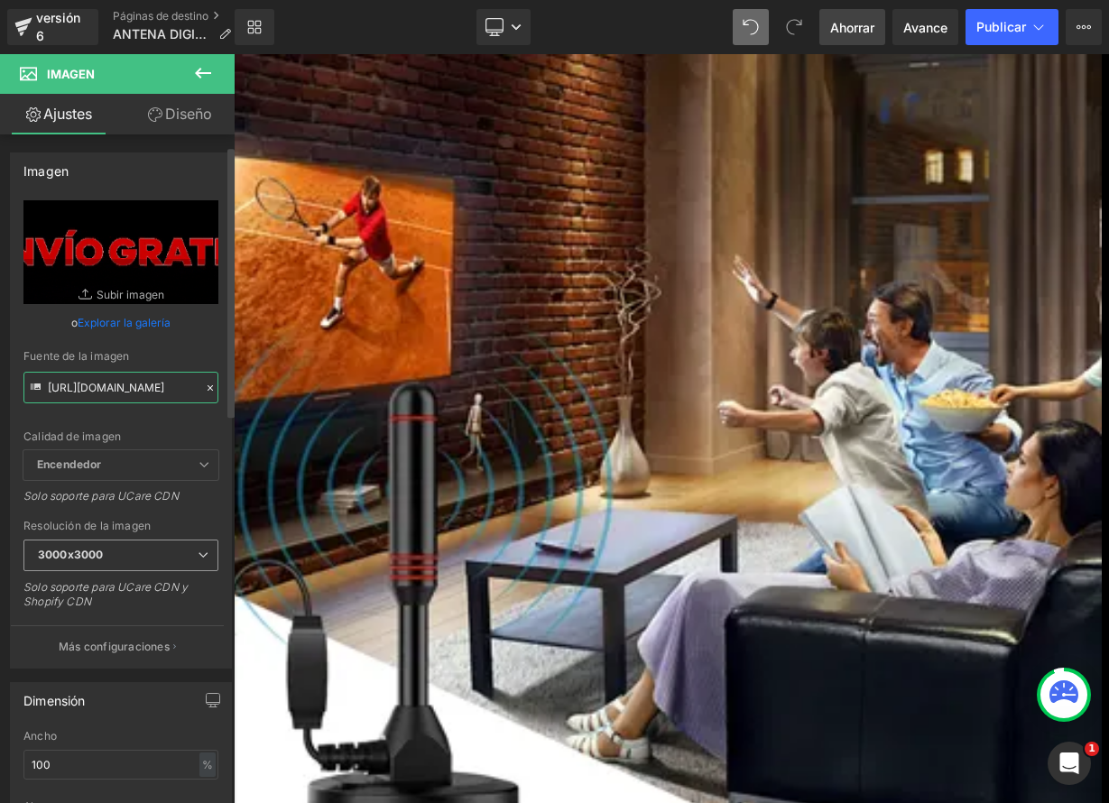
scroll to position [307, 0]
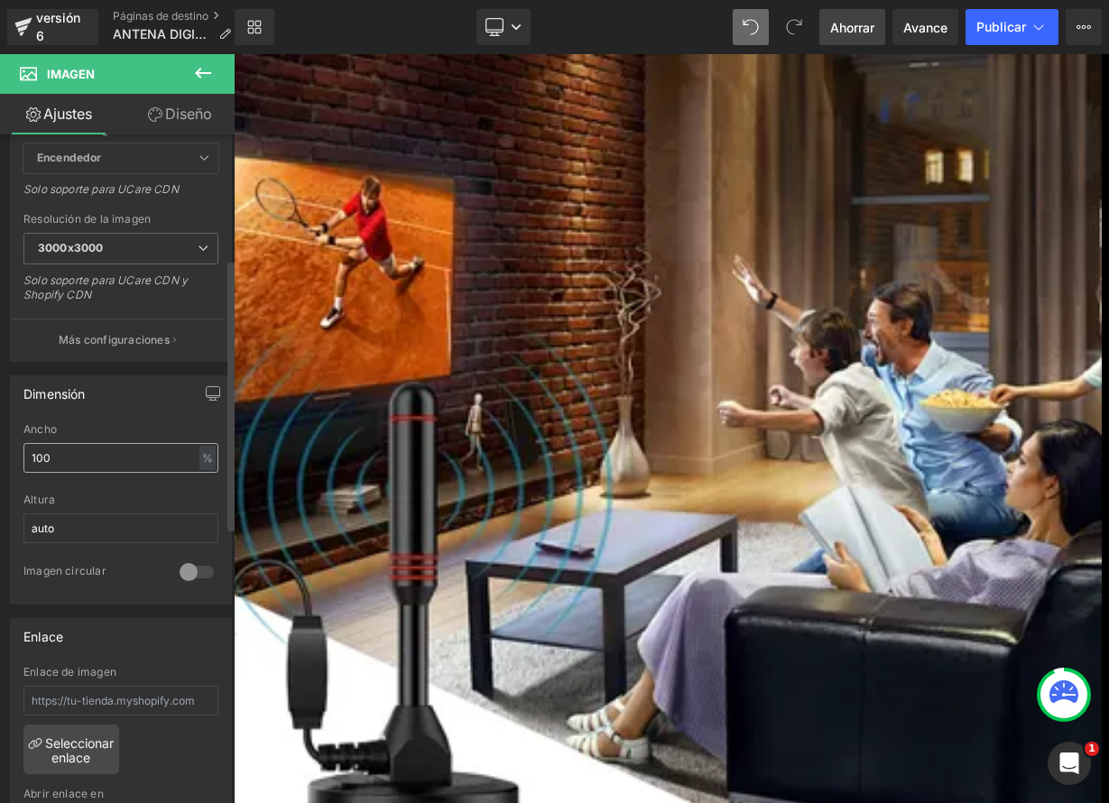
type input "[URL][DOMAIN_NAME]"
drag, startPoint x: 67, startPoint y: 459, endPoint x: 7, endPoint y: 450, distance: 60.2
click at [18, 457] on div "100% Ancho 100 % % píxeles auto Altura auto 0 Imagen circular" at bounding box center [121, 513] width 220 height 180
type input "8"
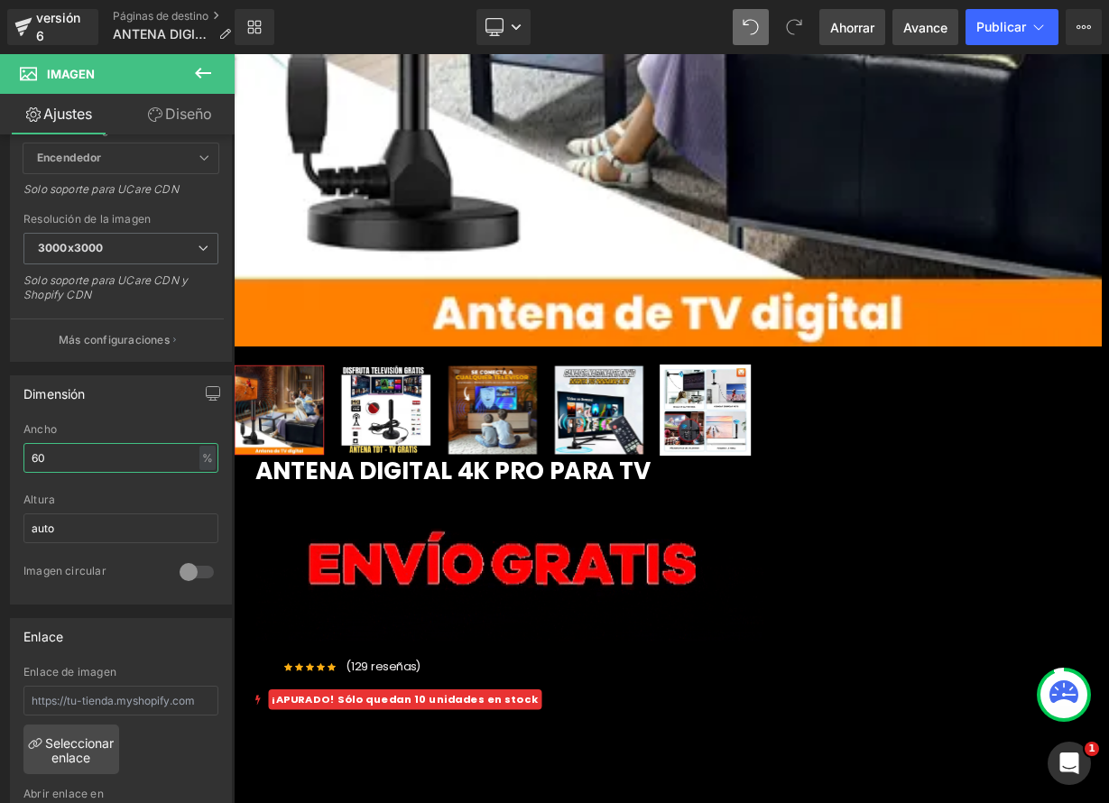
scroll to position [715, 0]
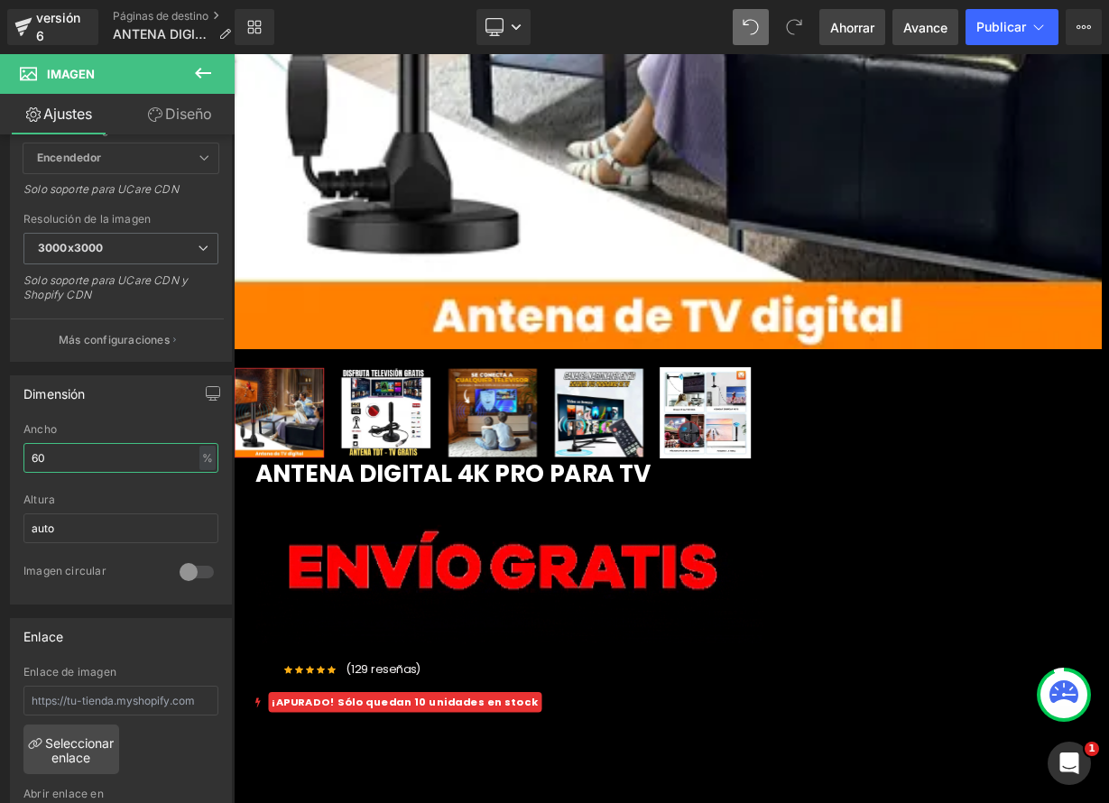
type input "60"
drag, startPoint x: 732, startPoint y: 505, endPoint x: 699, endPoint y: 513, distance: 33.5
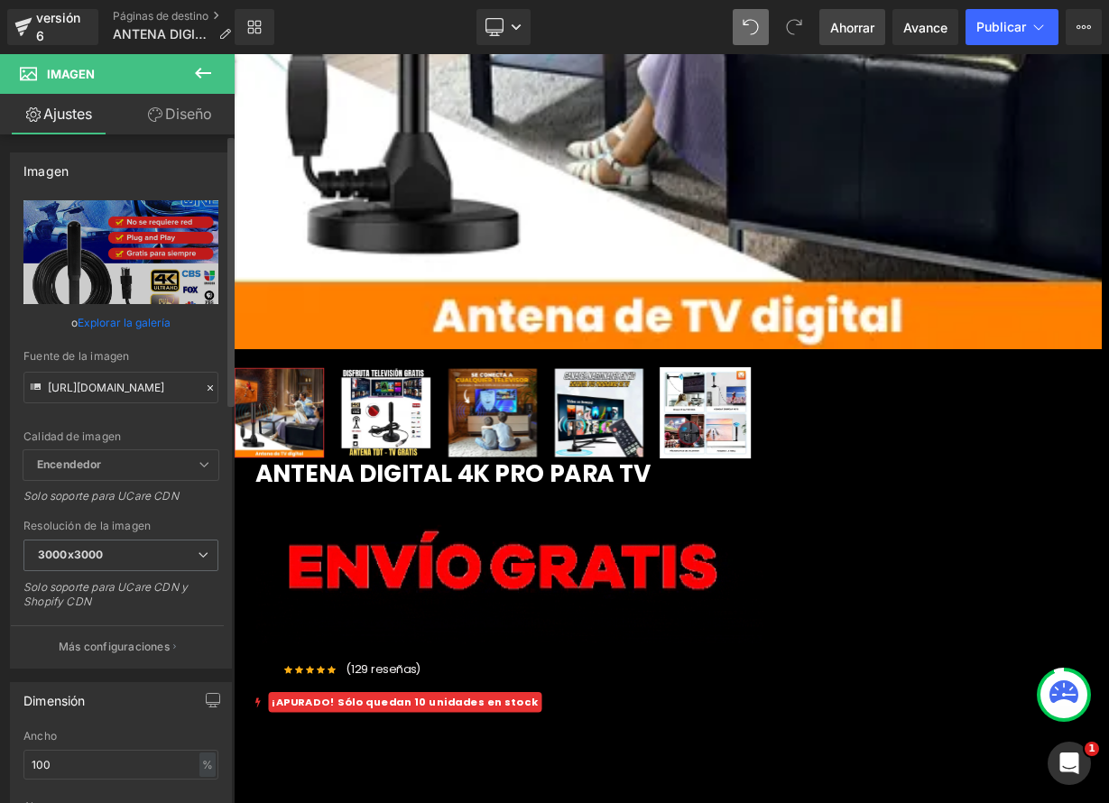
drag, startPoint x: 204, startPoint y: 389, endPoint x: 178, endPoint y: 384, distance: 26.6
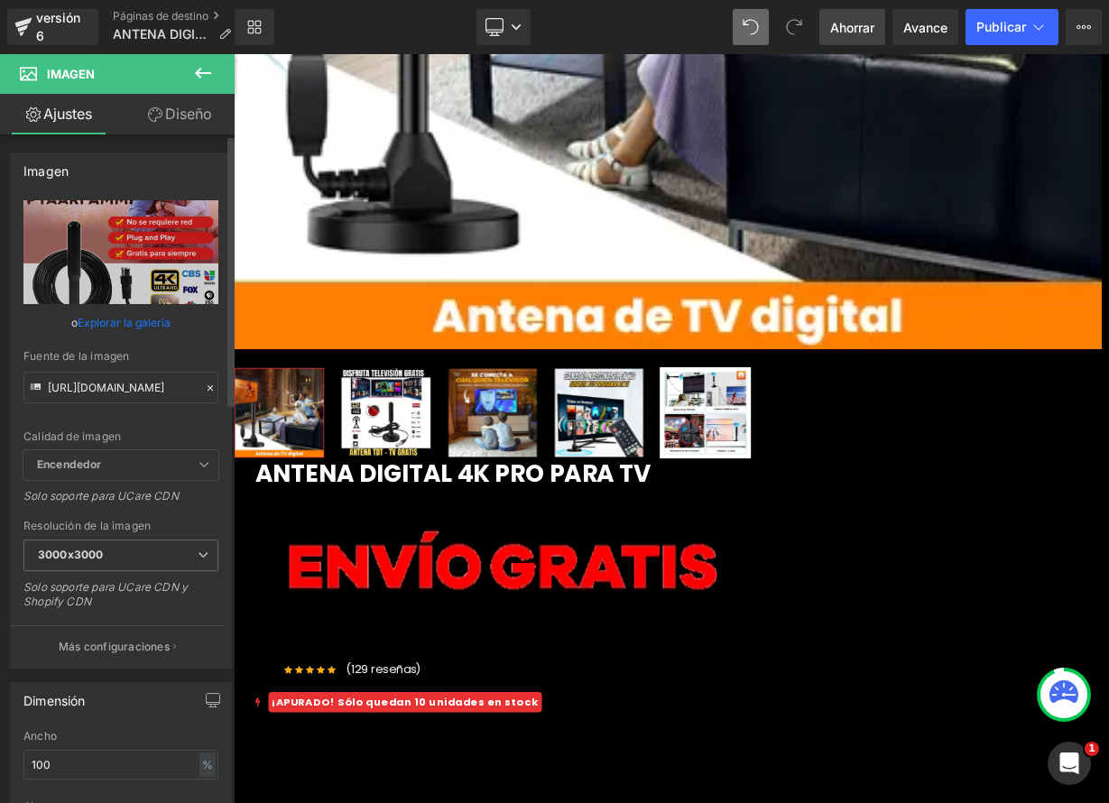
click at [204, 389] on icon at bounding box center [210, 388] width 13 height 13
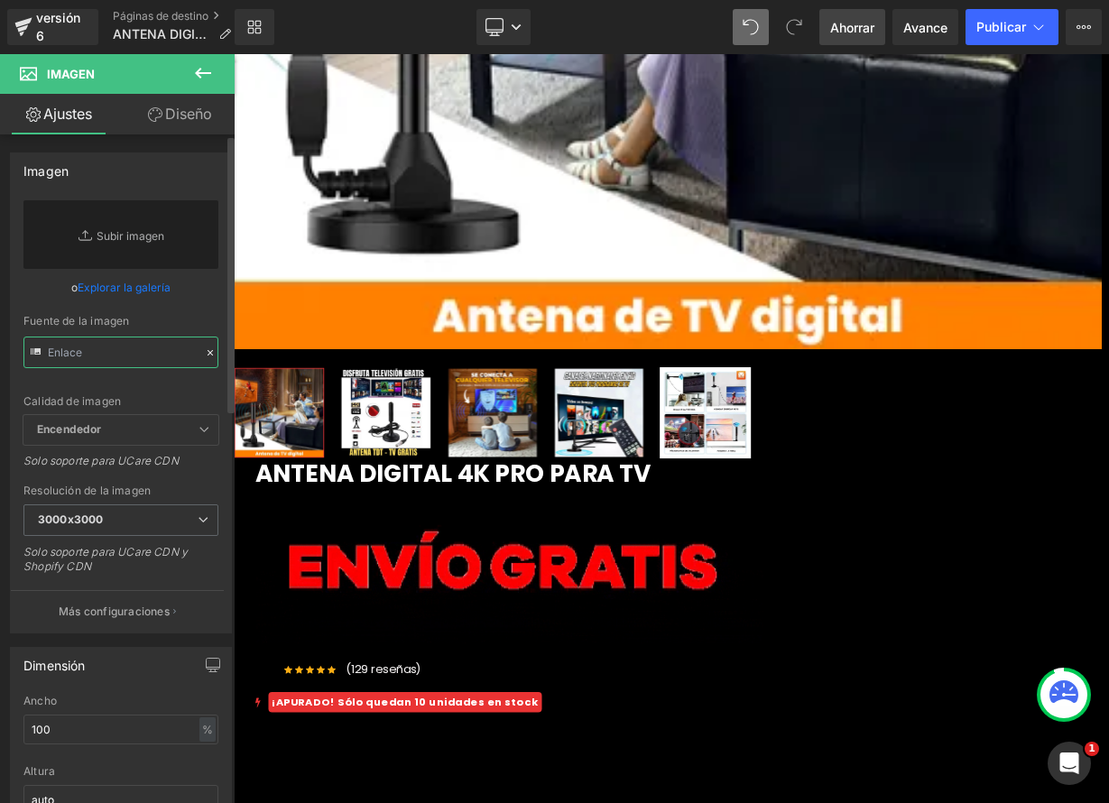
click at [121, 355] on input "text" at bounding box center [120, 353] width 195 height 32
paste input "[URL][DOMAIN_NAME]"
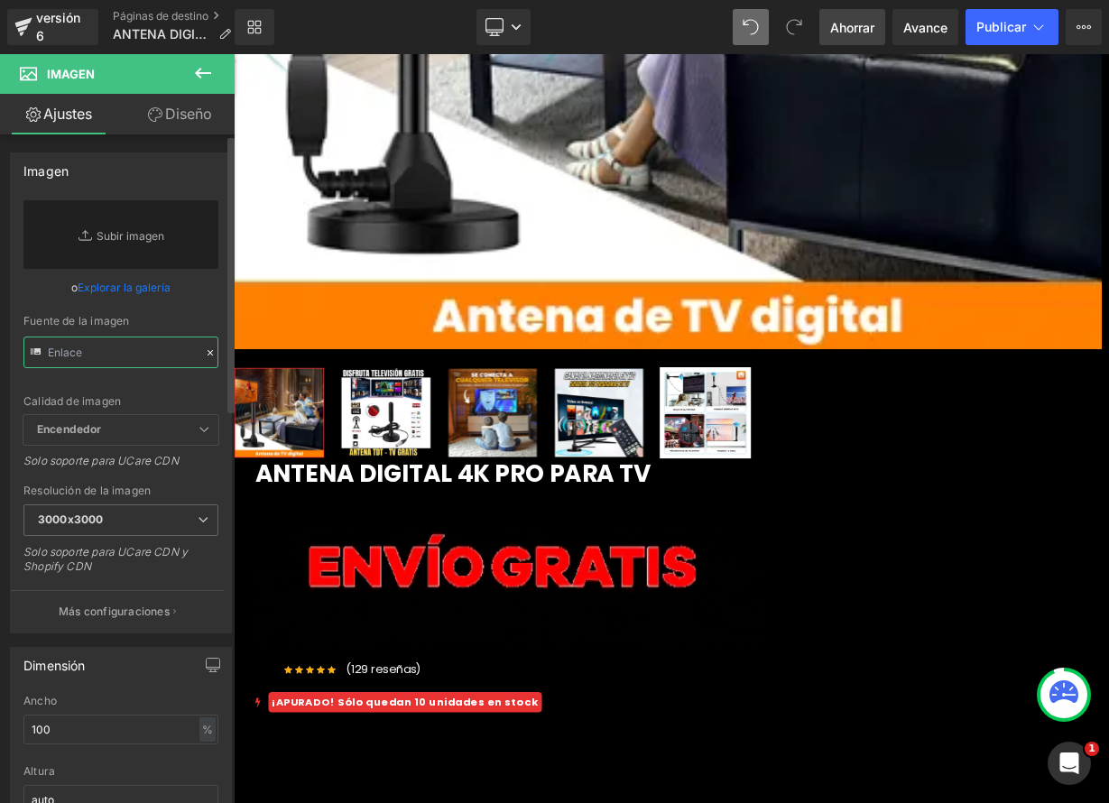
type input "[URL][DOMAIN_NAME]"
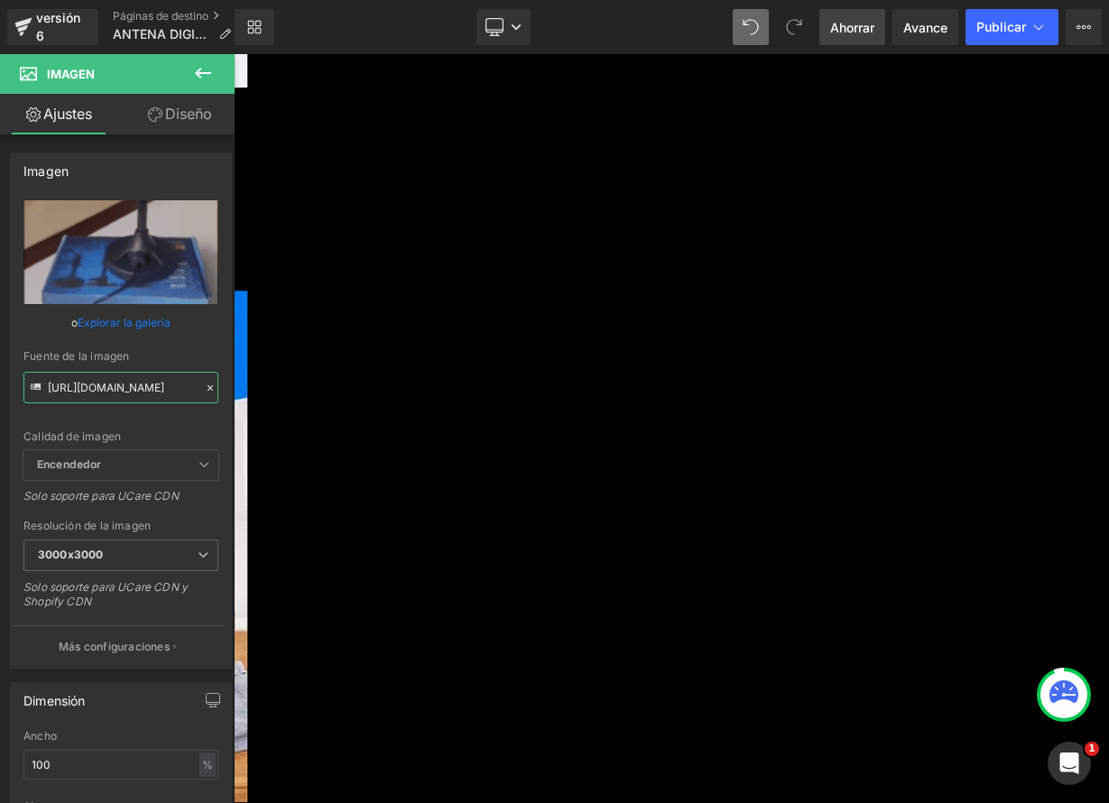
scroll to position [3424, 0]
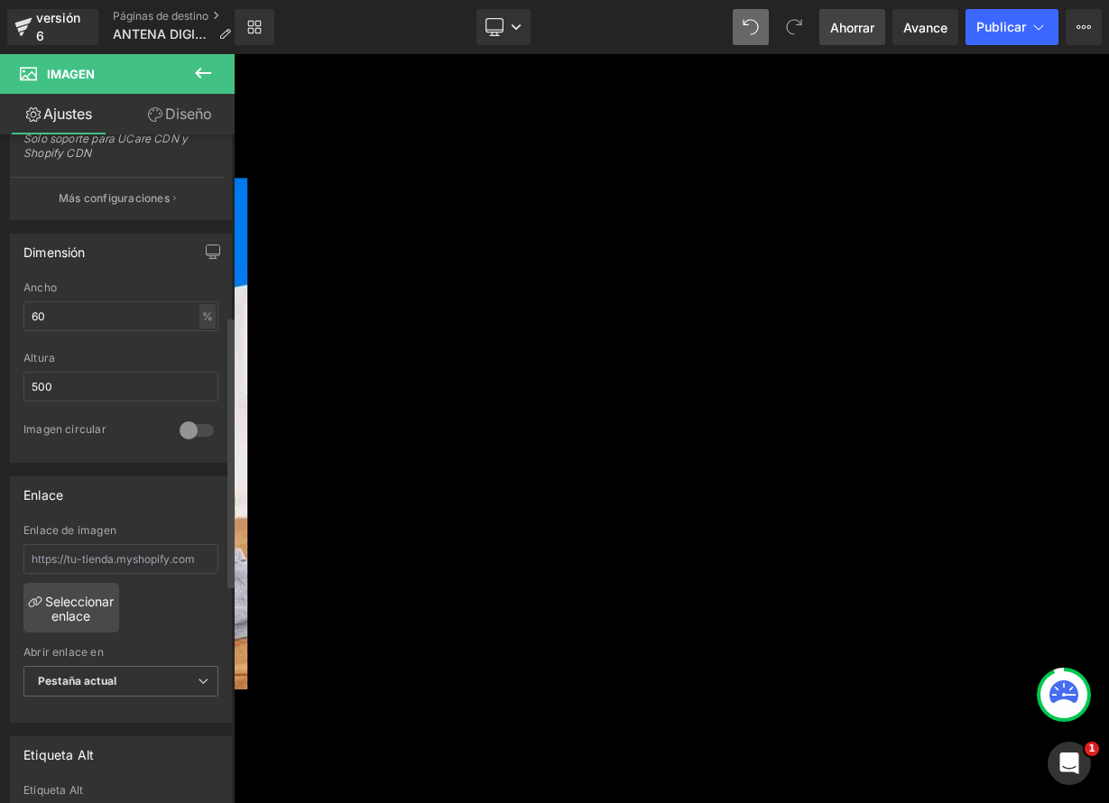
scroll to position [447, 0]
drag, startPoint x: 57, startPoint y: 320, endPoint x: 0, endPoint y: 314, distance: 57.2
click at [2, 315] on div "Dimensión 60% Ancho 60 % % píxeles 500px Altura 500 0 Imagen circular" at bounding box center [121, 345] width 243 height 243
type input "8"
type input "9"
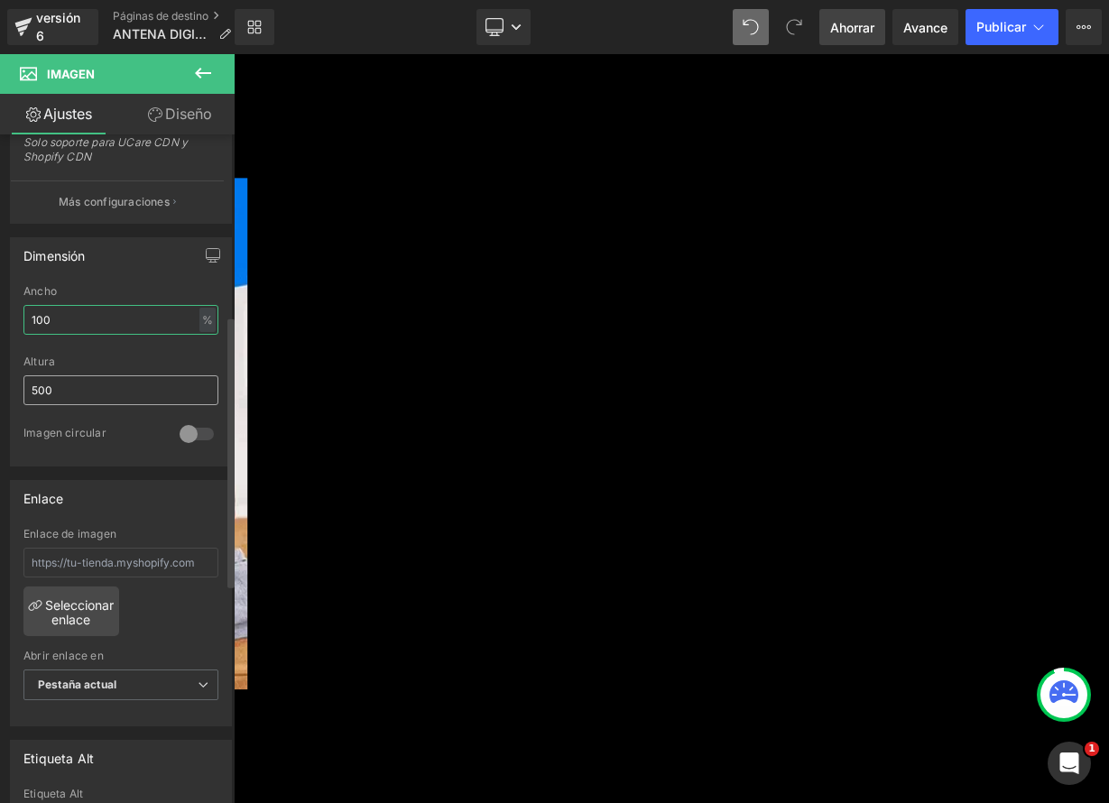
type input "100"
drag, startPoint x: 39, startPoint y: 390, endPoint x: 6, endPoint y: 383, distance: 33.1
click at [8, 383] on div "Dimensión 100% Ancho 100 % % píxeles 500px Altura 500 0 Imagen circular" at bounding box center [121, 345] width 243 height 243
type input "300"
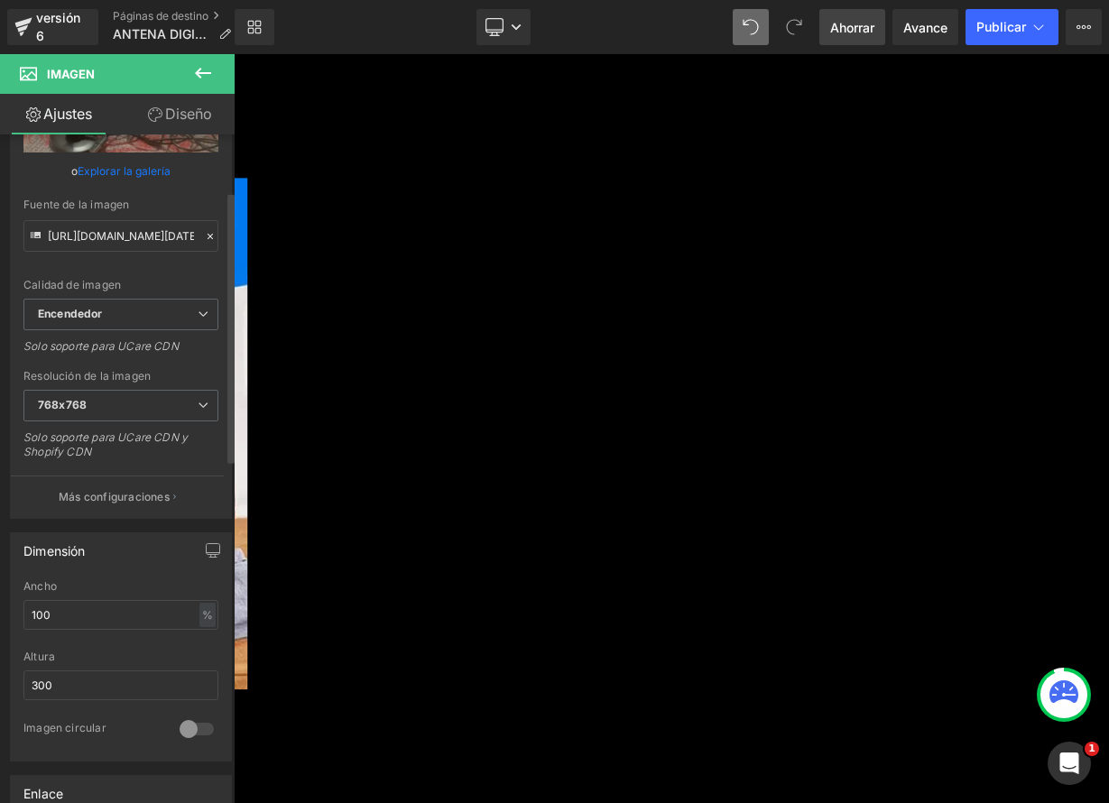
scroll to position [156, 0]
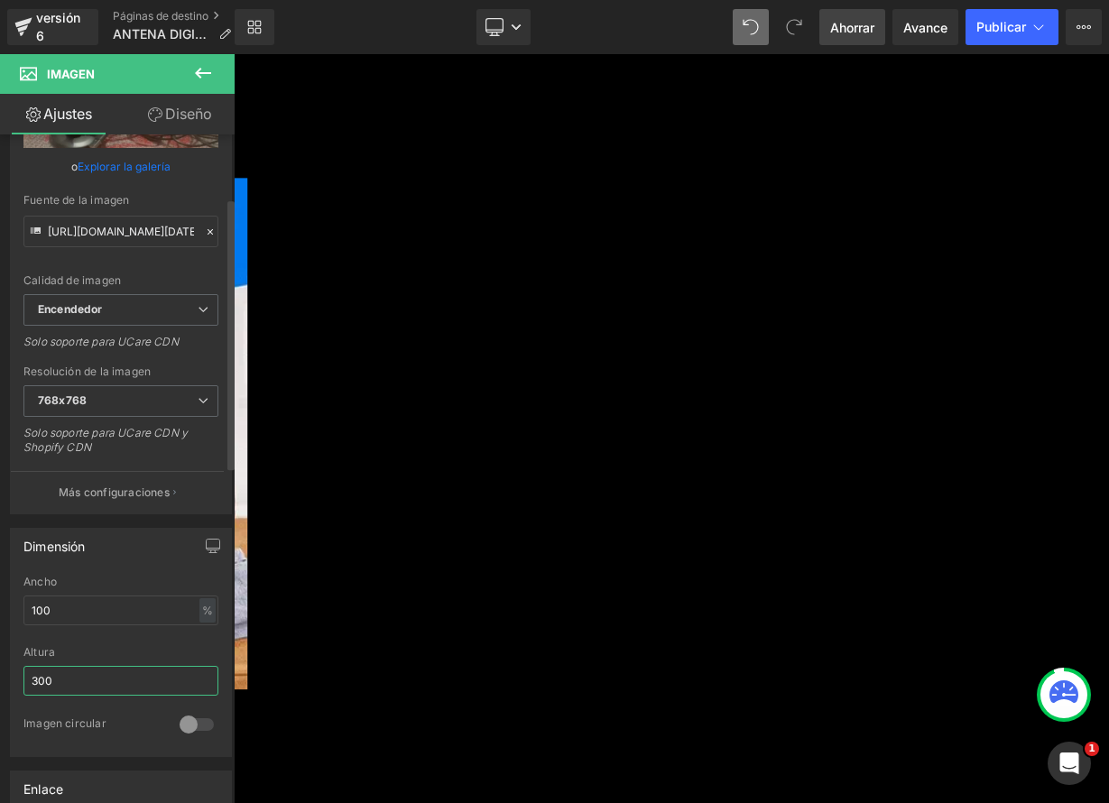
drag, startPoint x: 64, startPoint y: 686, endPoint x: 1, endPoint y: 669, distance: 65.2
click at [5, 674] on div "Dimensión 100% Ancho 100 % % píxeles 300px Altura 300 0 Imagen circular" at bounding box center [121, 635] width 243 height 243
type input "2"
type input "250"
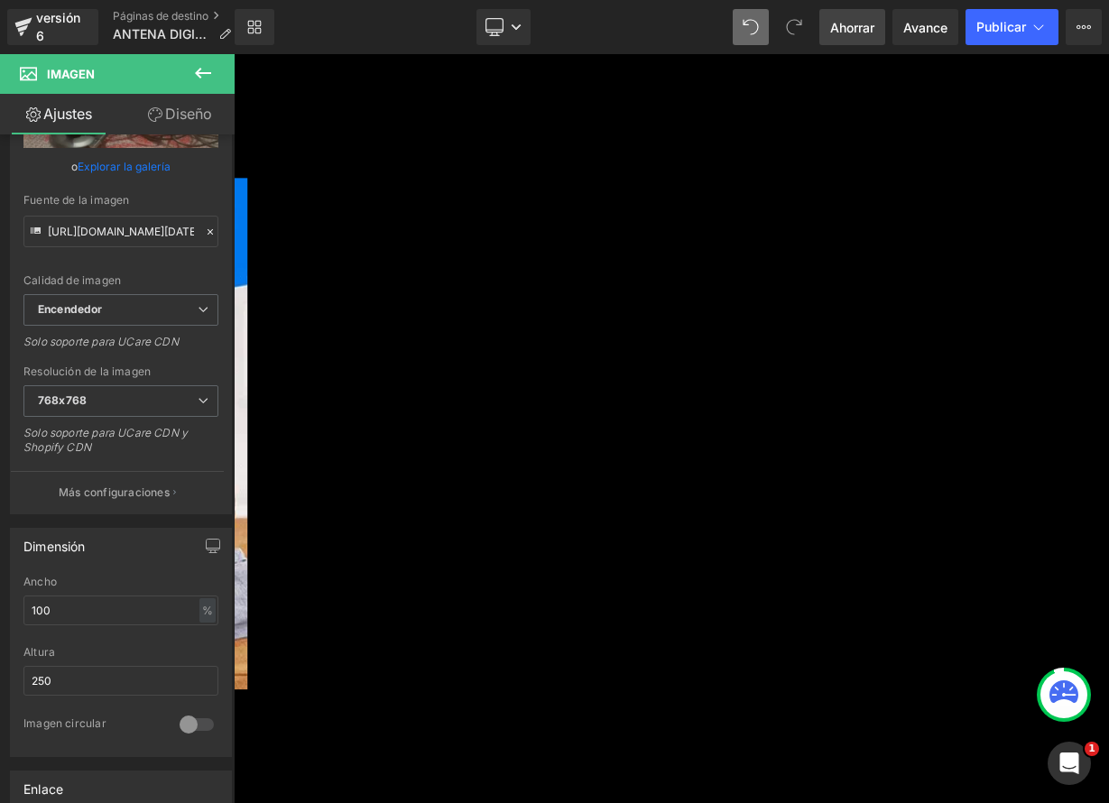
click at [1005, 32] on font "Publicar" at bounding box center [1001, 26] width 50 height 15
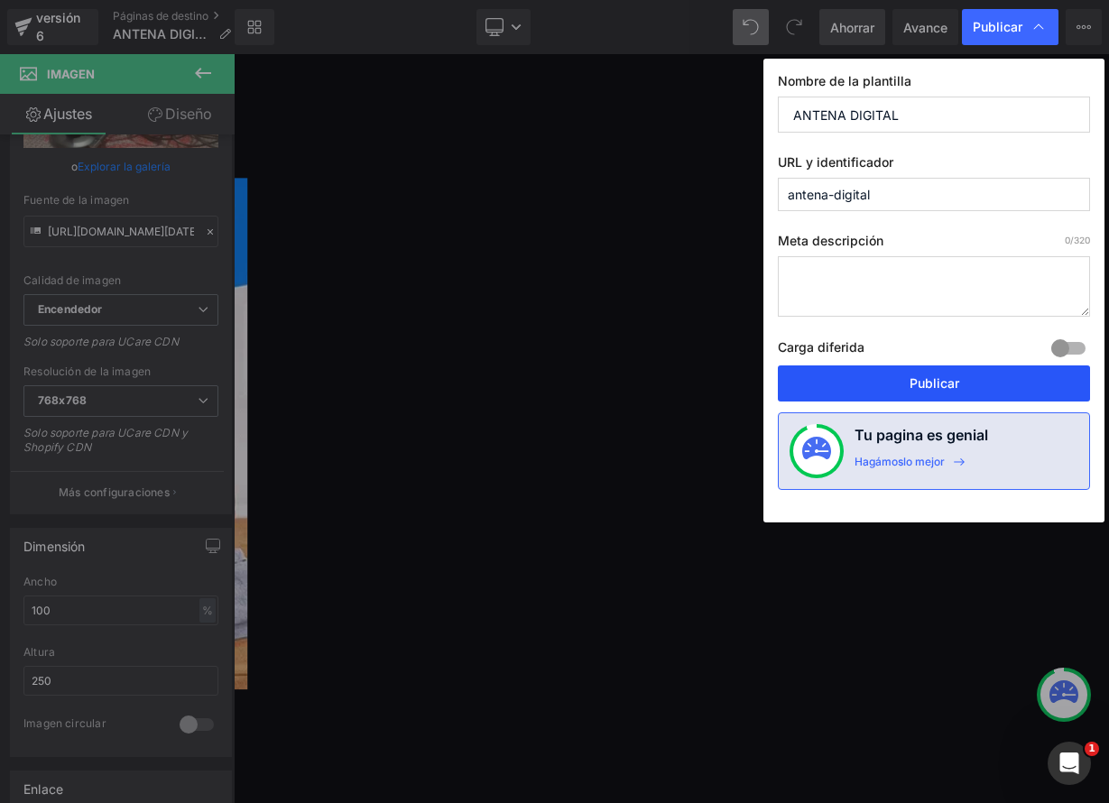
click at [938, 379] on font "Publicar" at bounding box center [934, 382] width 50 height 15
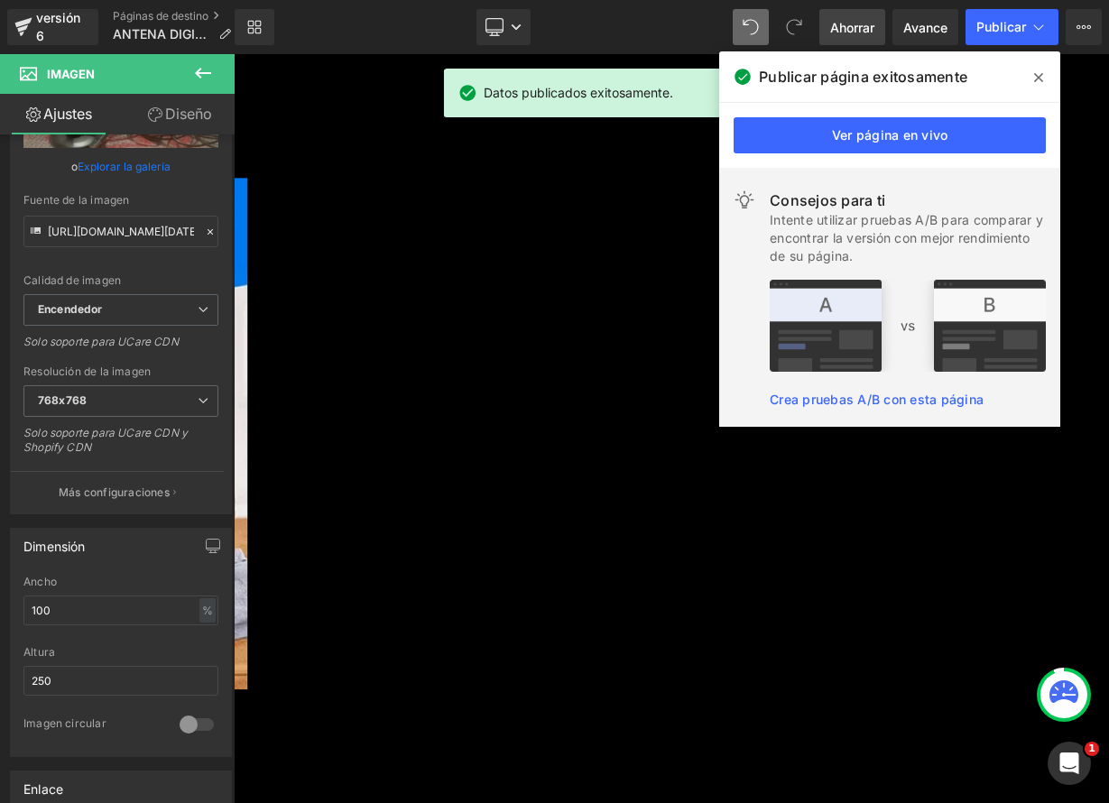
click at [1035, 75] on icon at bounding box center [1038, 77] width 9 height 9
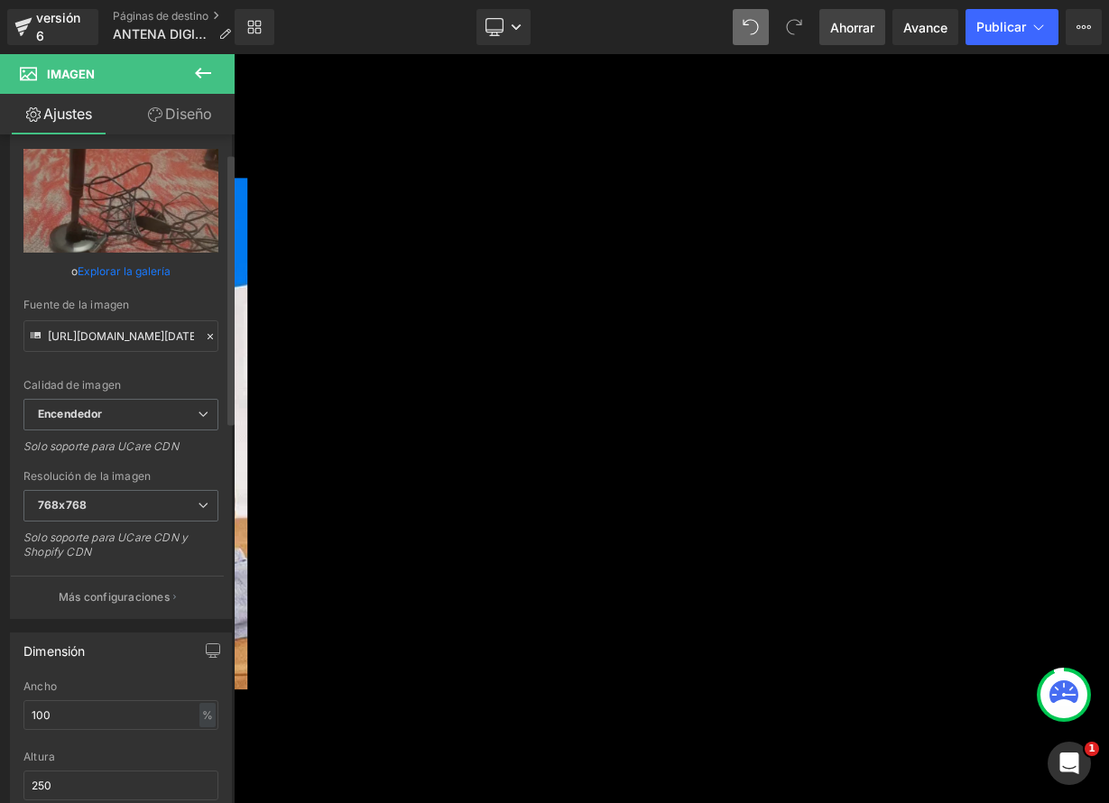
scroll to position [0, 0]
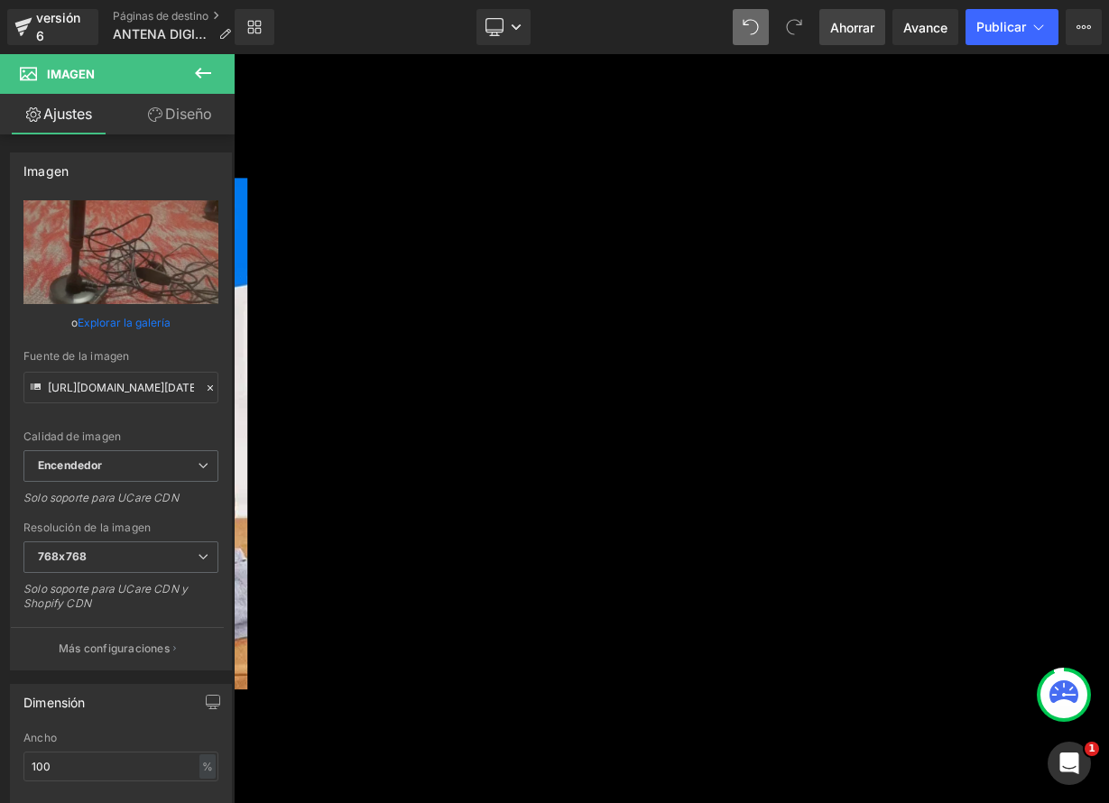
click at [234, 54] on font "Carrusel" at bounding box center [234, 54] width 0 height 0
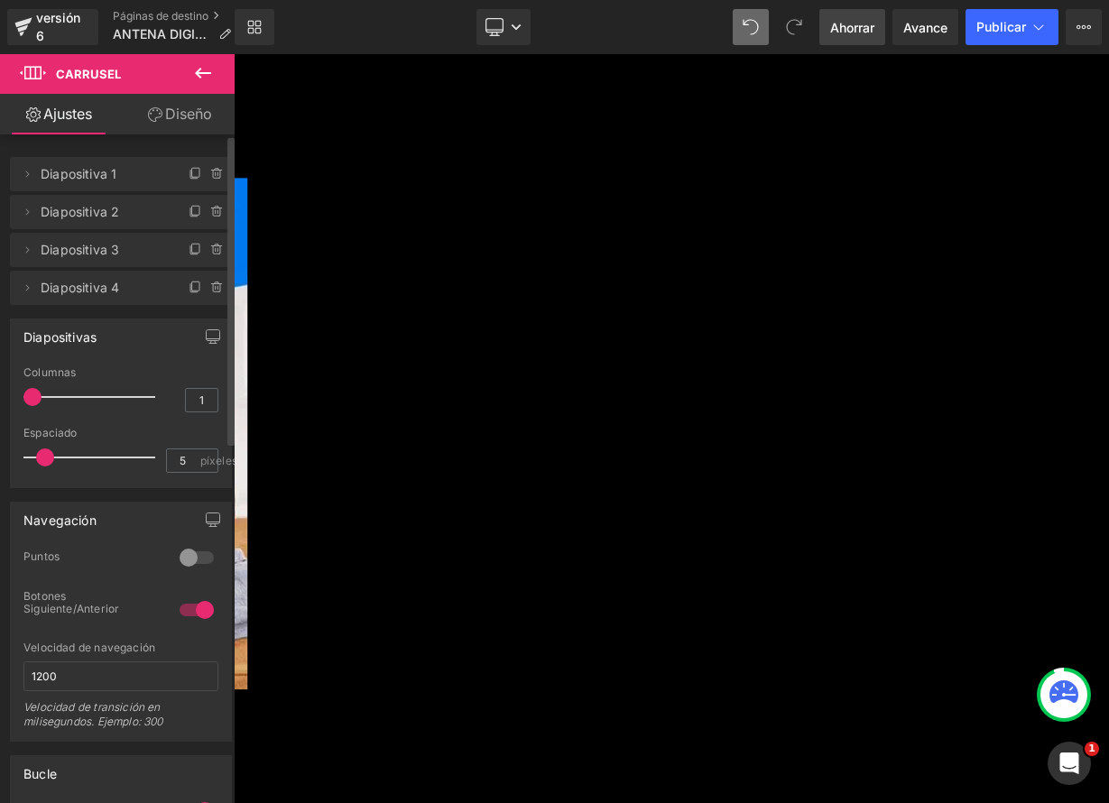
drag, startPoint x: 31, startPoint y: 290, endPoint x: 74, endPoint y: 259, distance: 53.1
click at [60, 153] on ul "Borrar Cancelar Diapositiva 1 Slide 1 Nombre Slide 1 Borrar Cancelar Diapositiv…" at bounding box center [121, 153] width 222 height 0
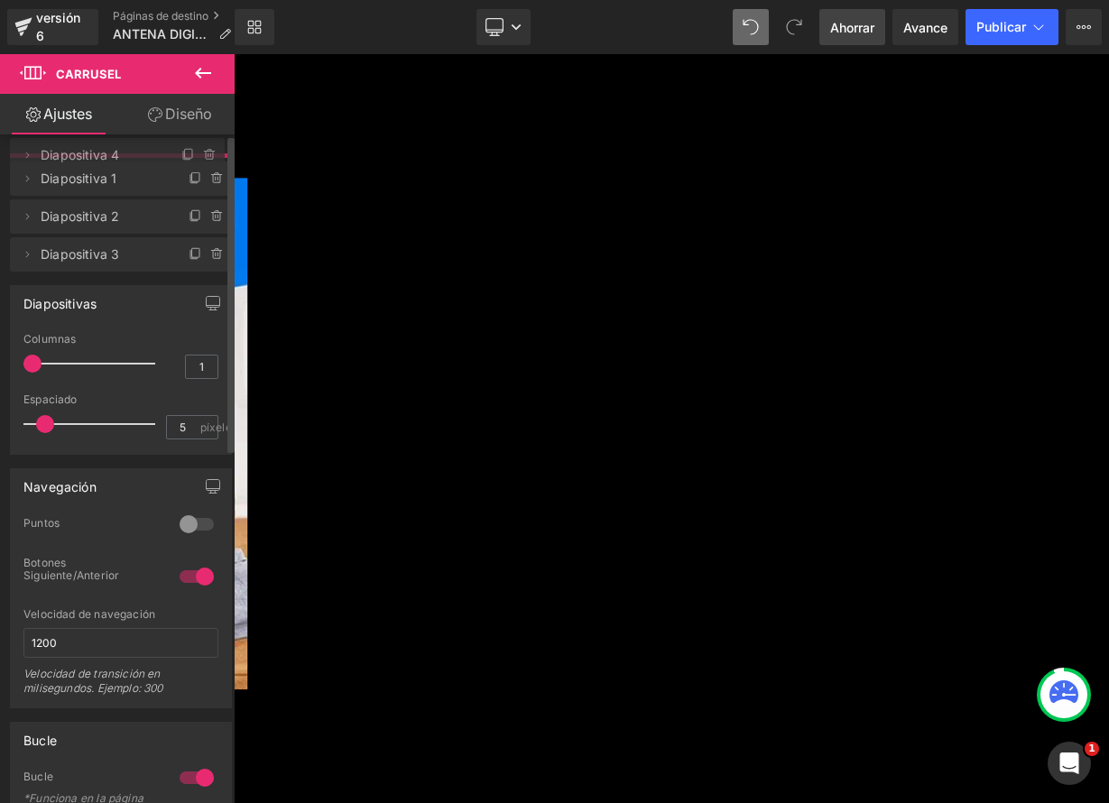
drag, startPoint x: 111, startPoint y: 291, endPoint x: 145, endPoint y: 158, distance: 137.9
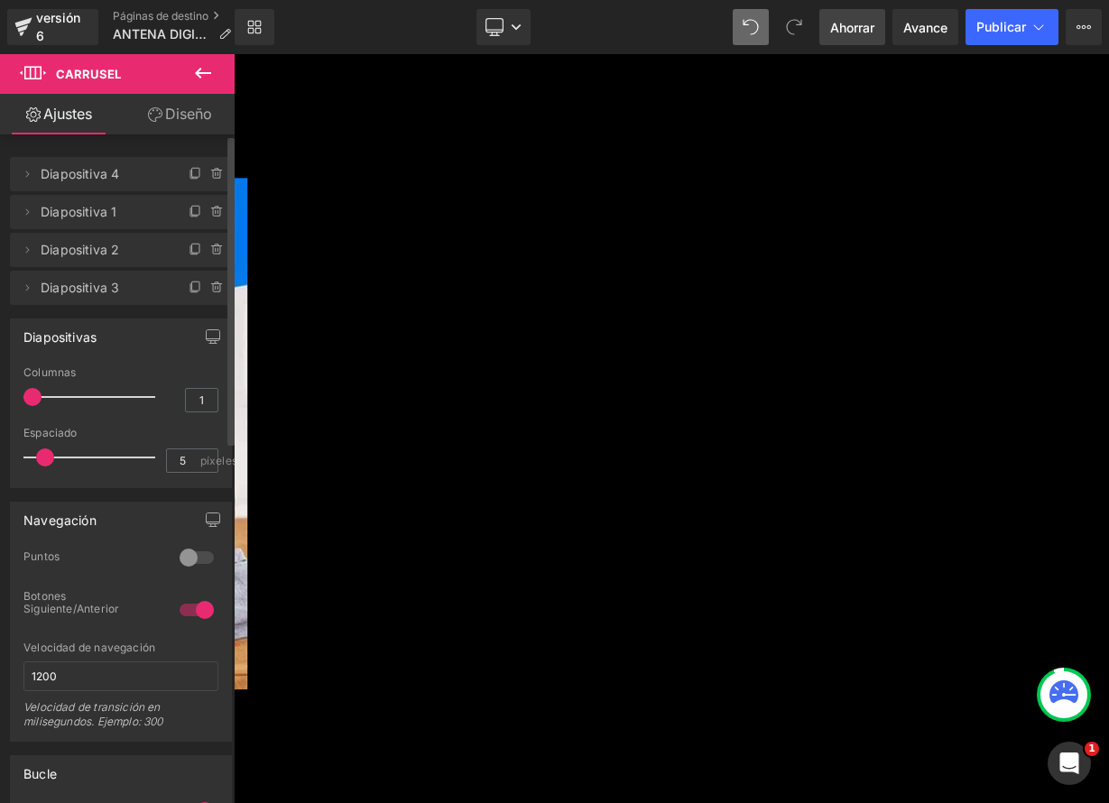
click at [994, 33] on font "Publicar" at bounding box center [1001, 26] width 50 height 15
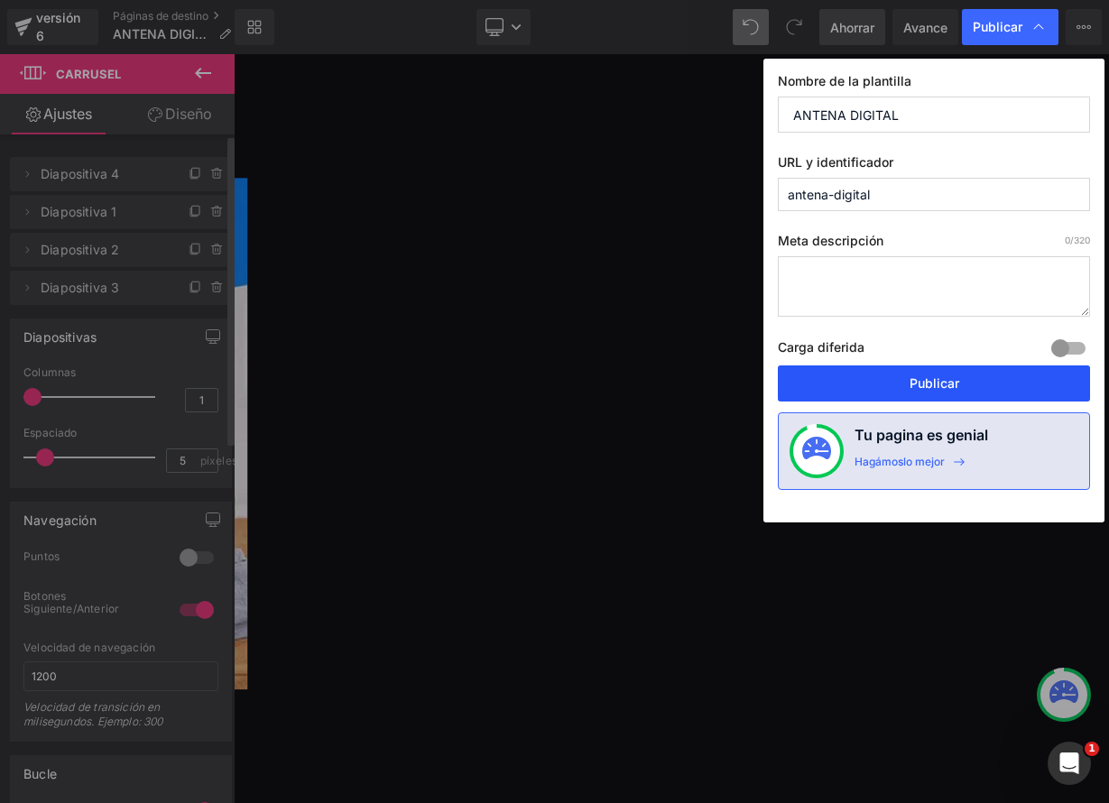
click at [949, 384] on font "Publicar" at bounding box center [934, 382] width 50 height 15
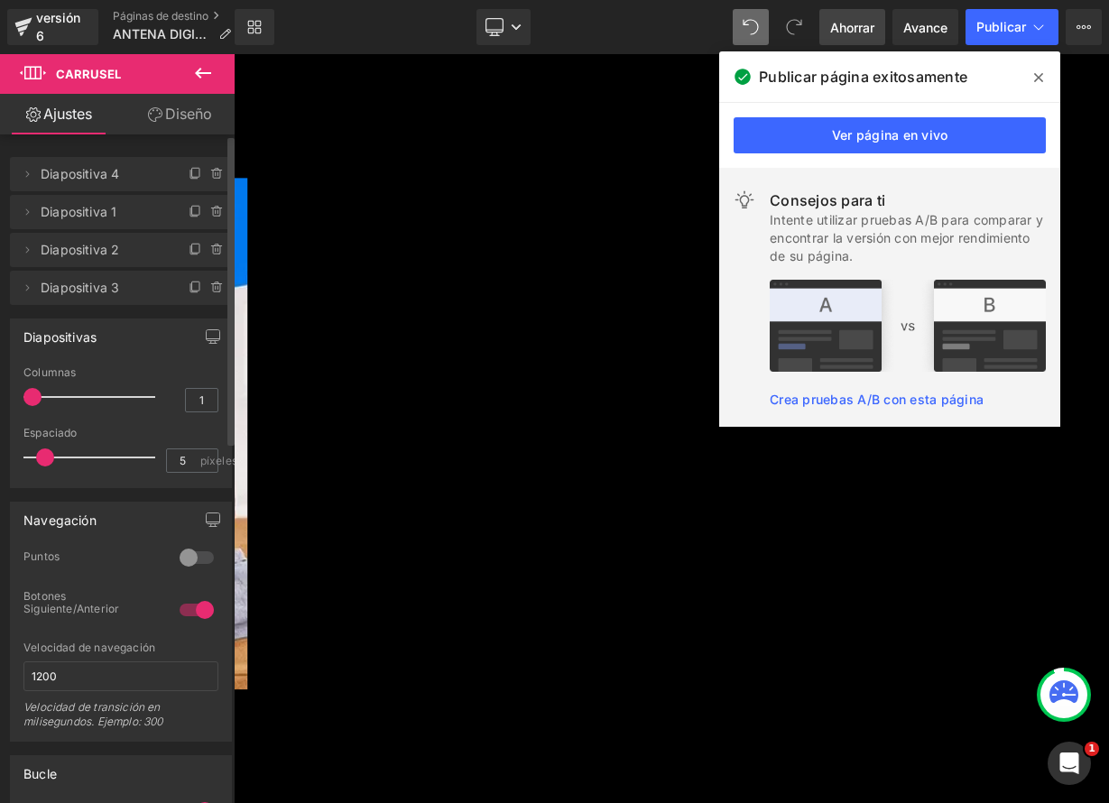
click at [1041, 70] on icon at bounding box center [1038, 77] width 9 height 14
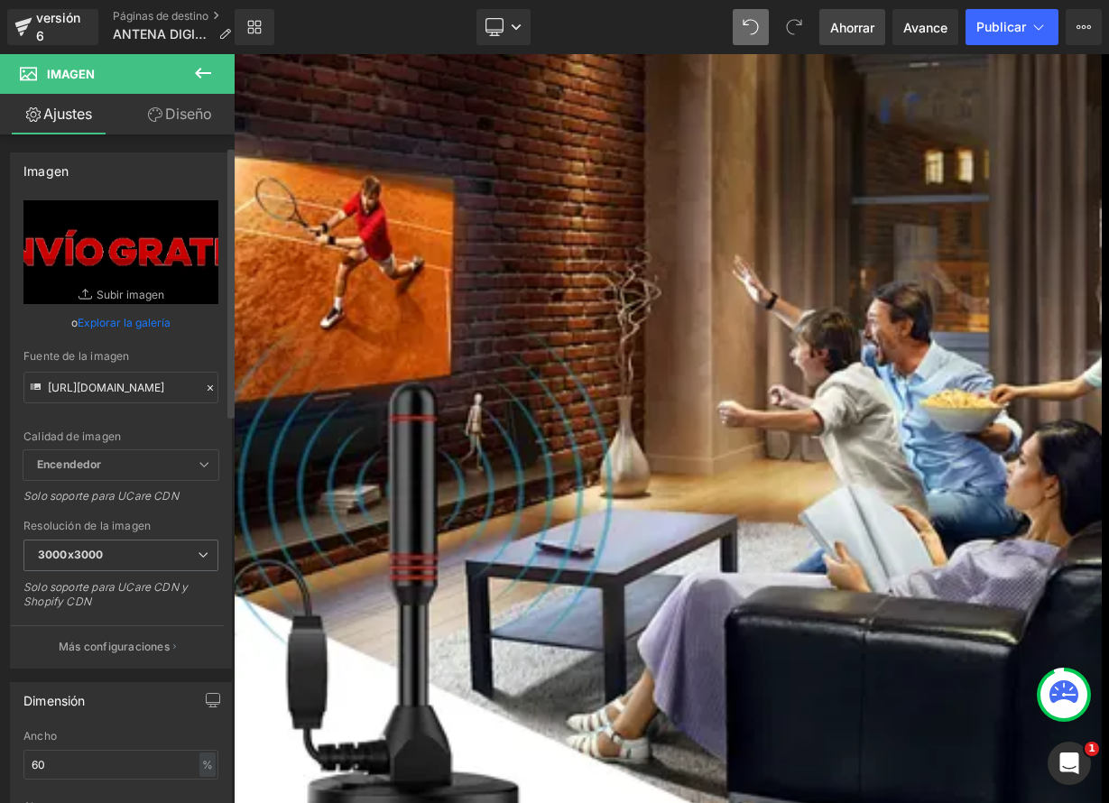
scroll to position [29, 0]
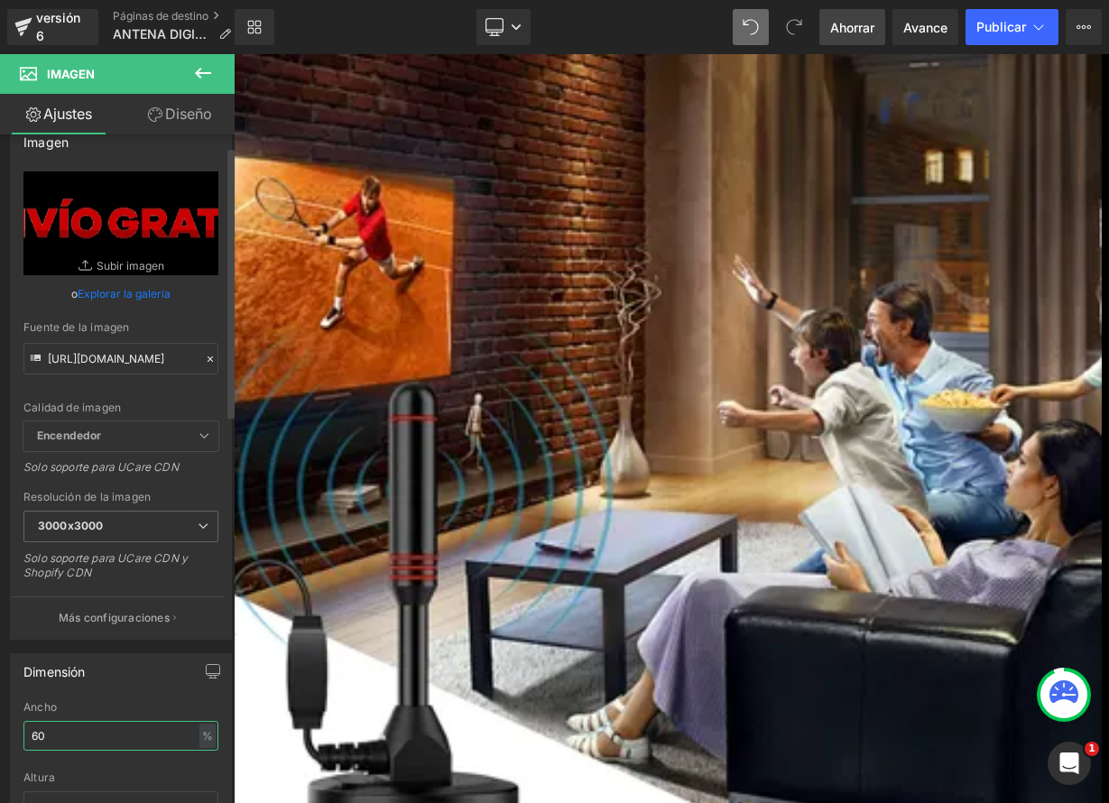
drag, startPoint x: 56, startPoint y: 733, endPoint x: 4, endPoint y: 727, distance: 52.7
click at [9, 732] on div "Dimensión 60% Ancho 60 % % píxeles auto Altura auto 0 Imagen circular" at bounding box center [121, 761] width 243 height 243
type input "80"
click at [1002, 37] on button "Publicar" at bounding box center [1011, 27] width 93 height 36
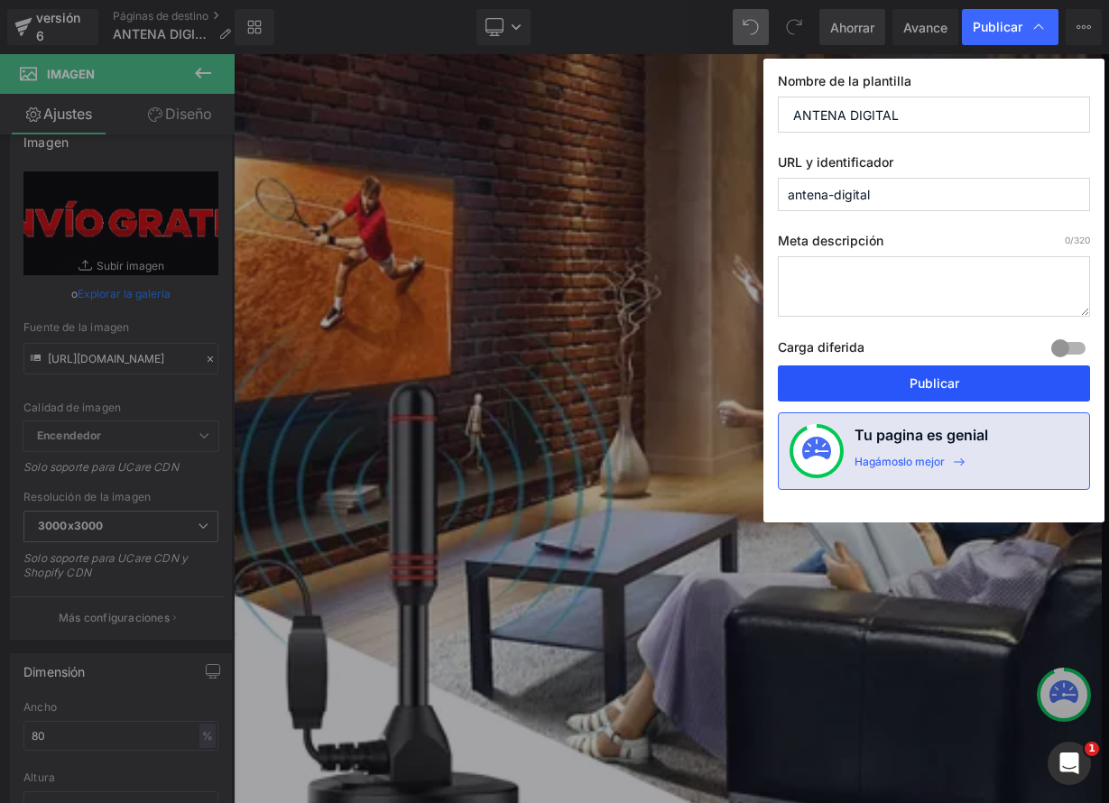
click at [975, 377] on button "Publicar" at bounding box center [934, 383] width 312 height 36
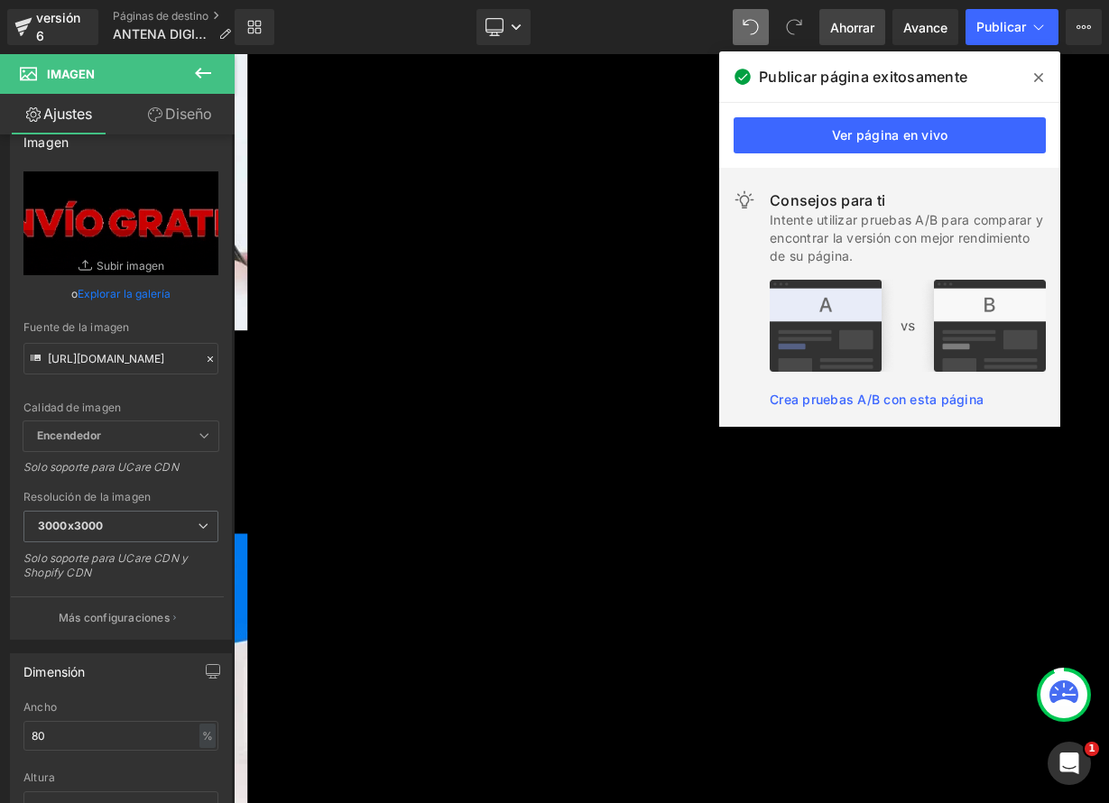
scroll to position [3202, 0]
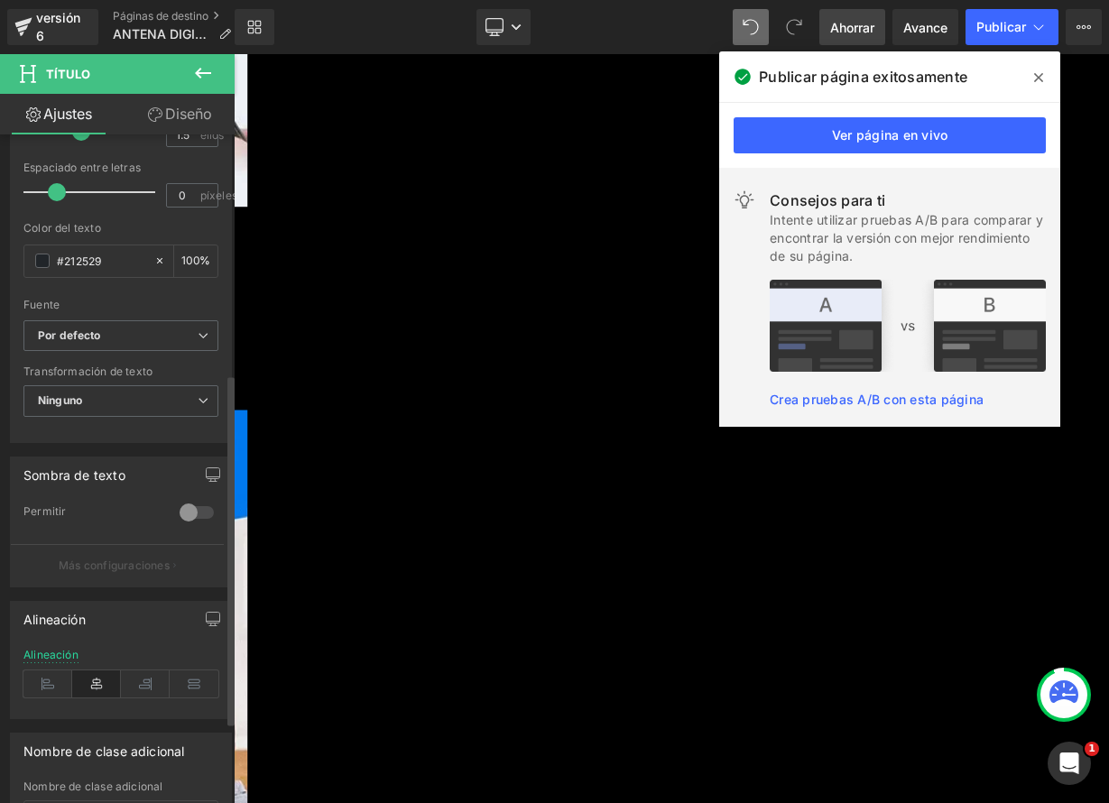
scroll to position [456, 0]
click at [51, 681] on icon at bounding box center [47, 682] width 49 height 27
click at [88, 681] on icon at bounding box center [96, 682] width 49 height 27
click at [1039, 77] on icon at bounding box center [1038, 77] width 9 height 9
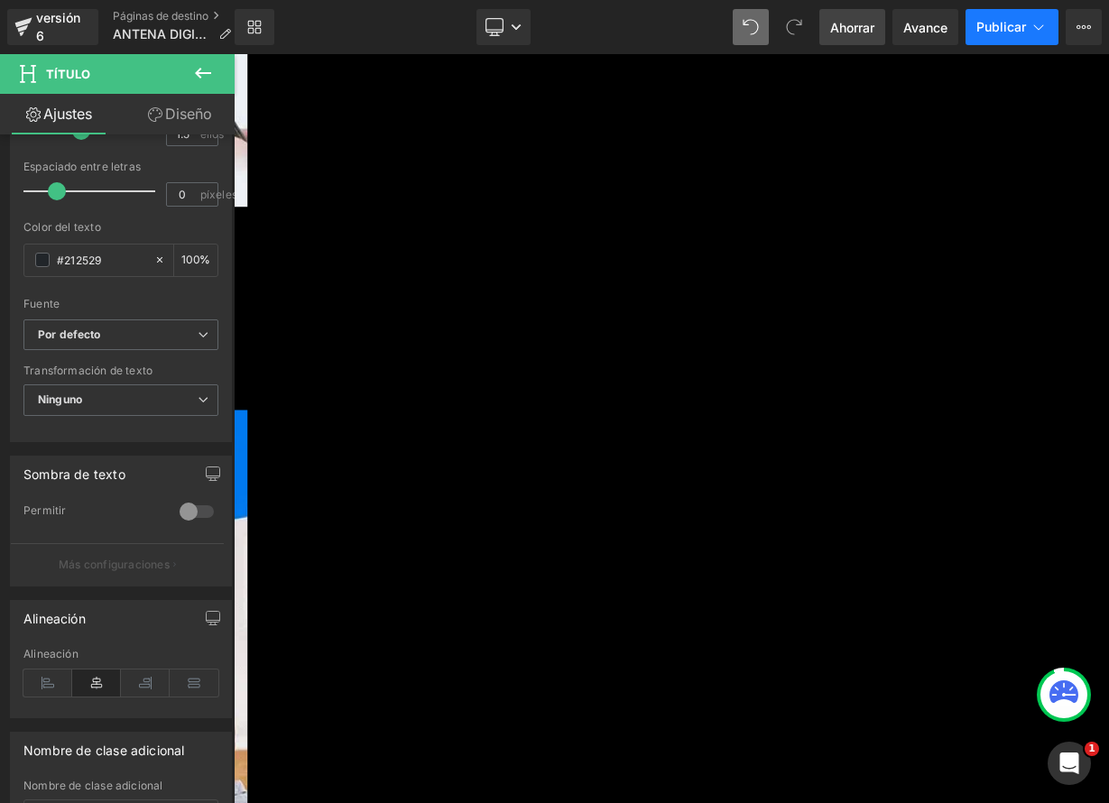
click at [1013, 31] on font "Publicar" at bounding box center [1001, 26] width 50 height 15
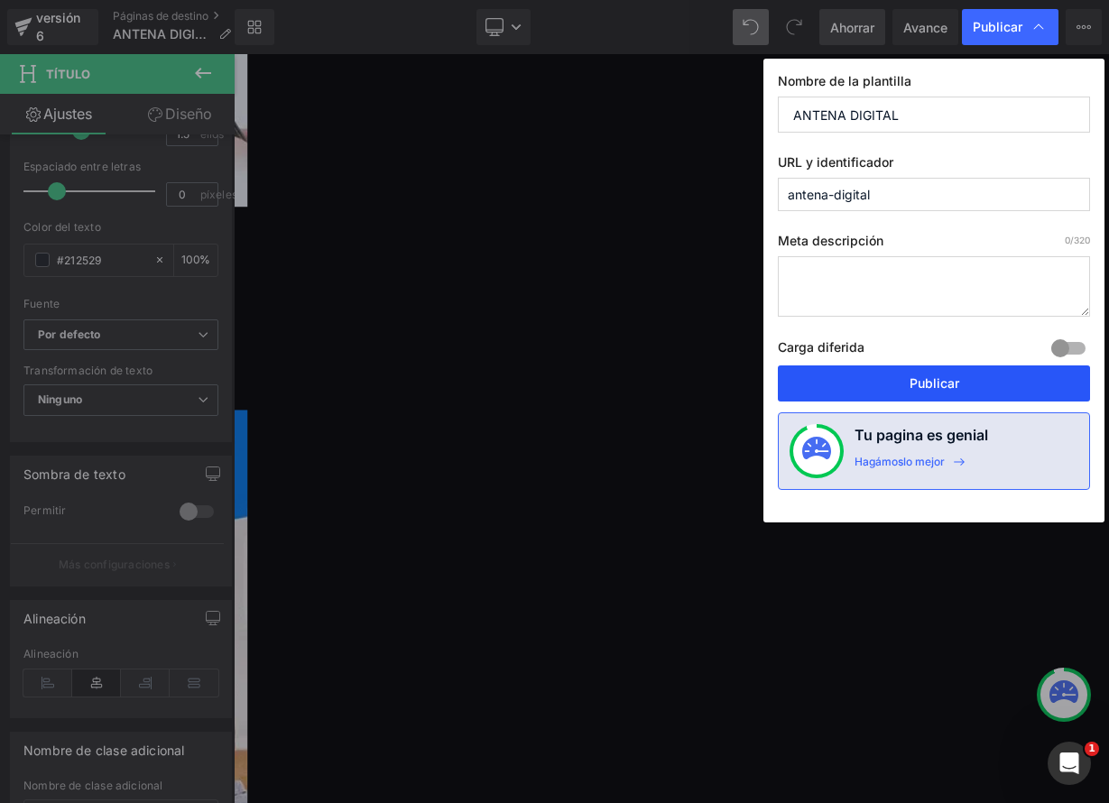
click at [909, 371] on button "Publicar" at bounding box center [934, 383] width 312 height 36
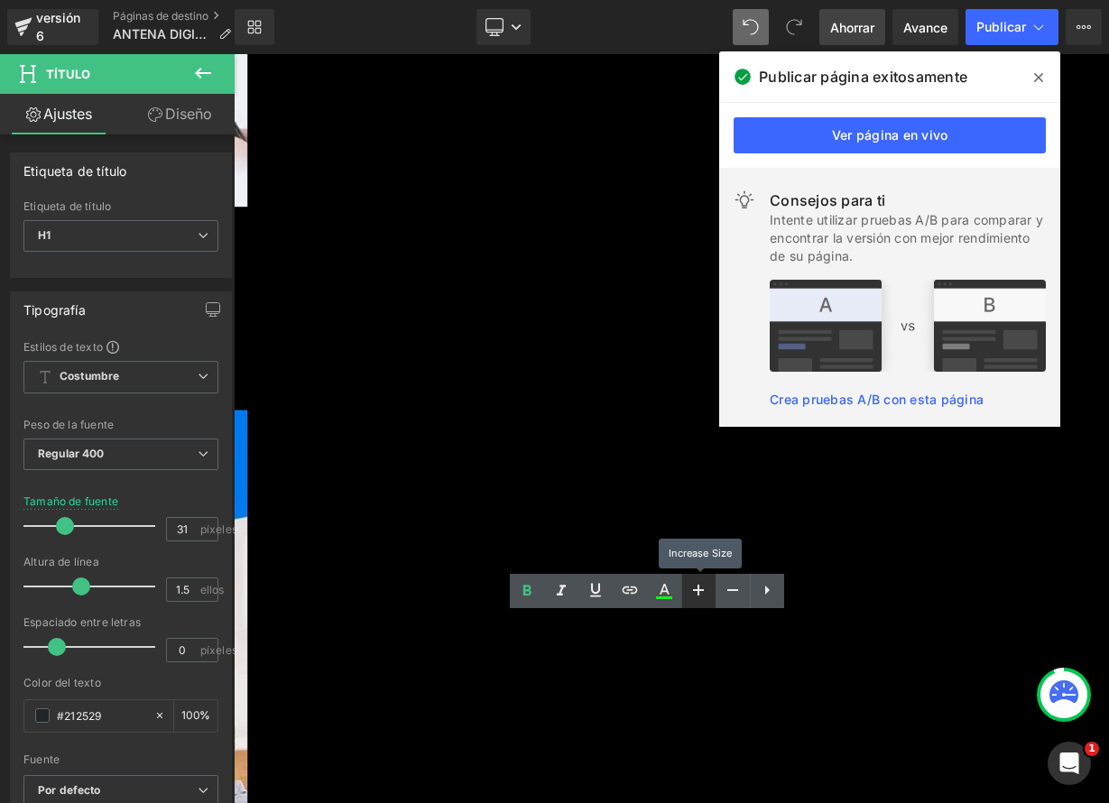
click at [707, 596] on icon at bounding box center [698, 590] width 22 height 22
type input "33"
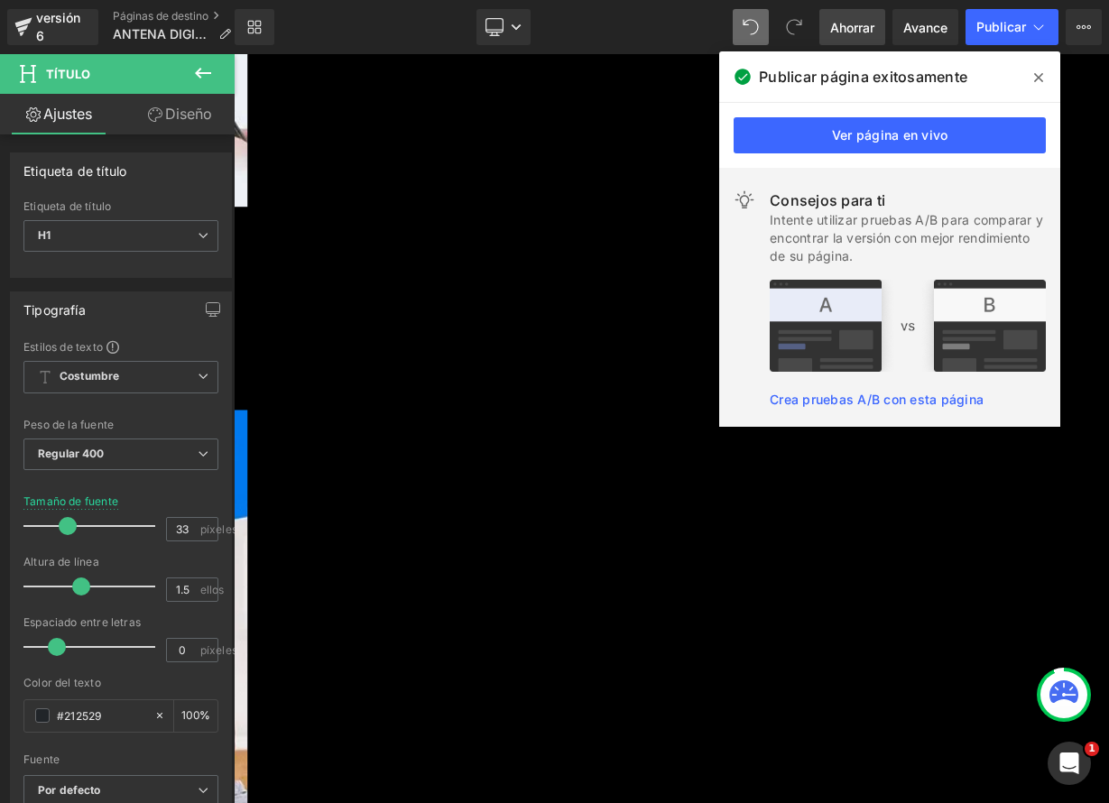
drag, startPoint x: 1043, startPoint y: 74, endPoint x: 991, endPoint y: 0, distance: 90.6
click at [1043, 74] on span at bounding box center [1038, 77] width 29 height 29
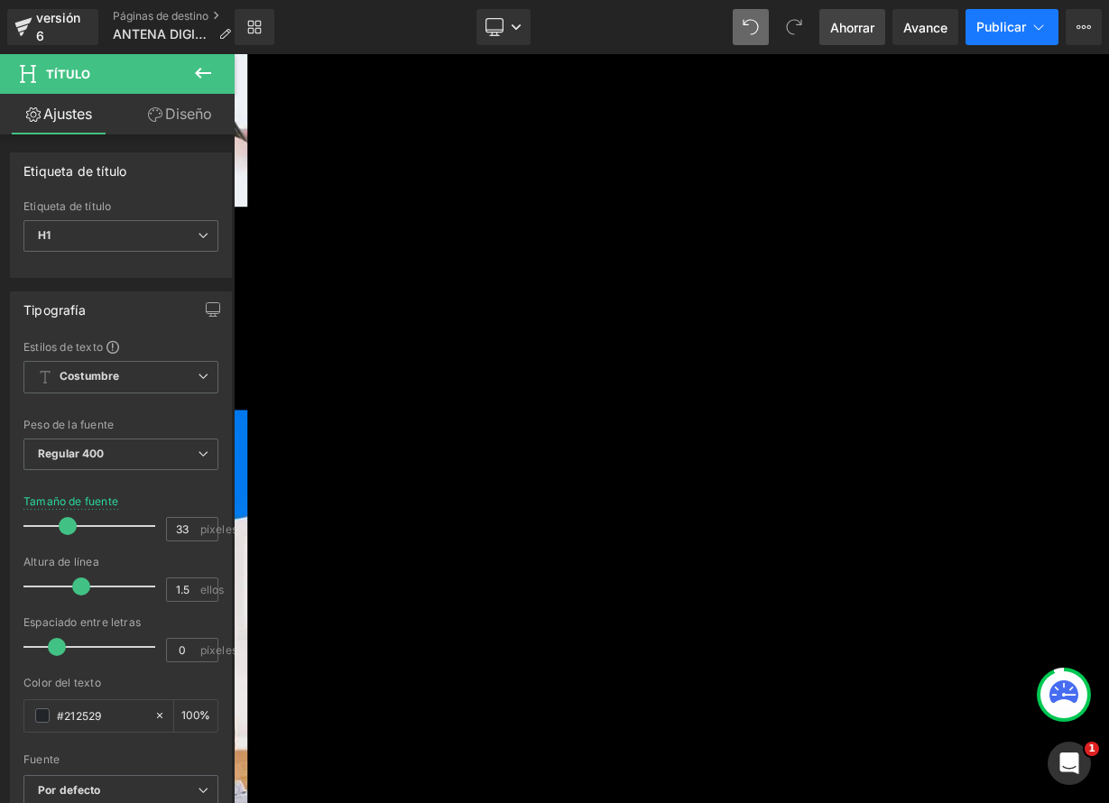
click at [1008, 27] on font "Publicar" at bounding box center [1001, 26] width 50 height 15
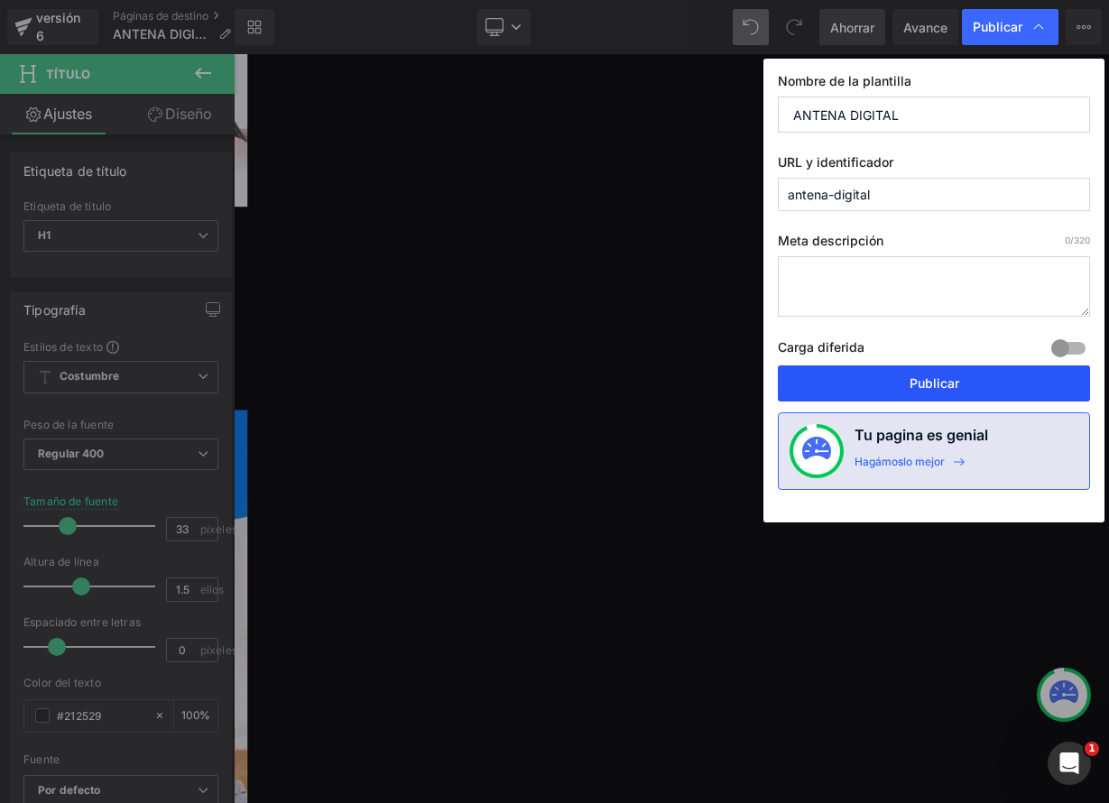
click at [945, 381] on font "Publicar" at bounding box center [934, 382] width 50 height 15
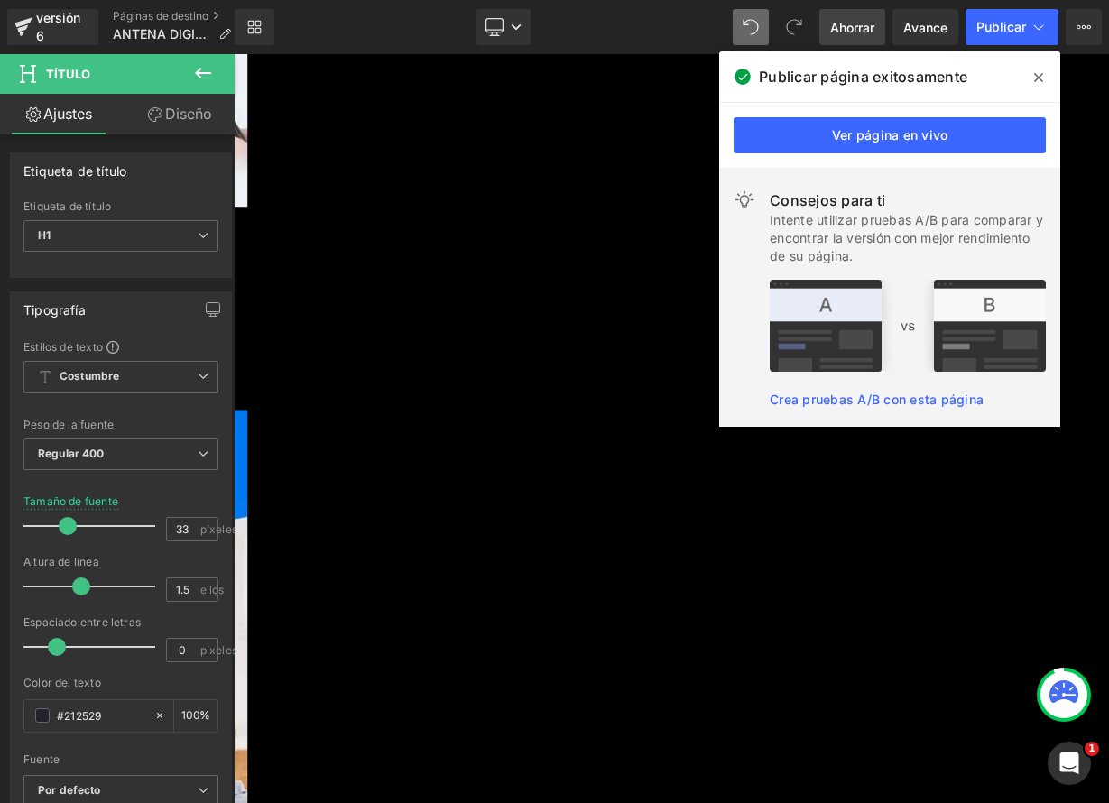
drag, startPoint x: 1042, startPoint y: 74, endPoint x: 1003, endPoint y: 25, distance: 62.3
click at [1042, 74] on icon at bounding box center [1038, 77] width 9 height 14
